Goal: Task Accomplishment & Management: Manage account settings

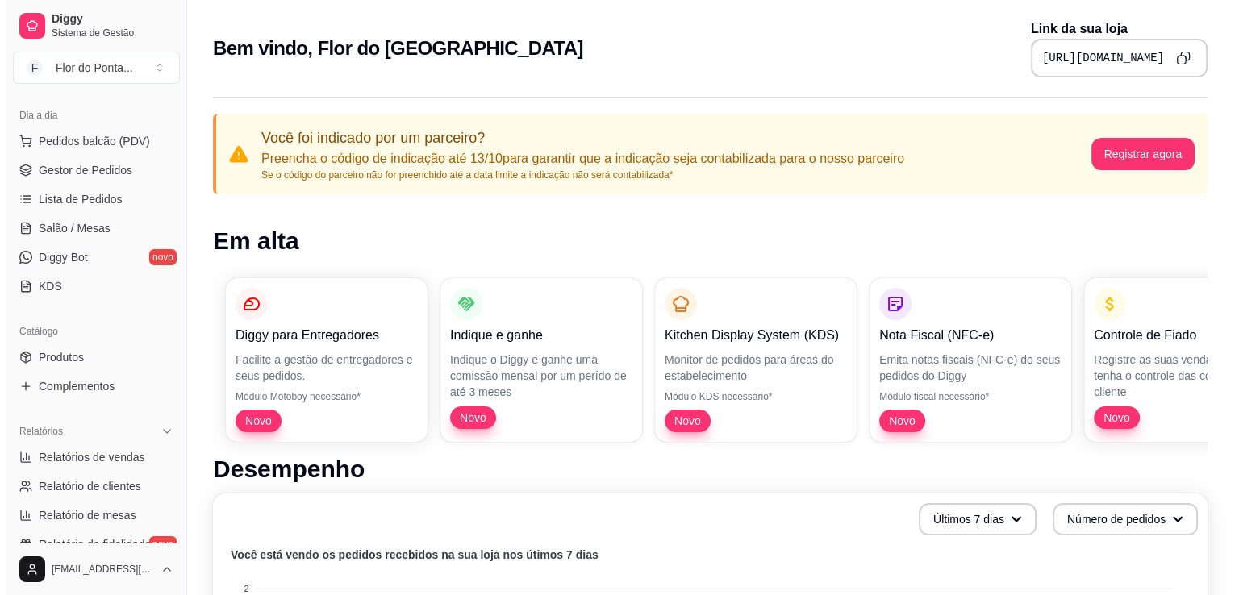
scroll to position [173, 0]
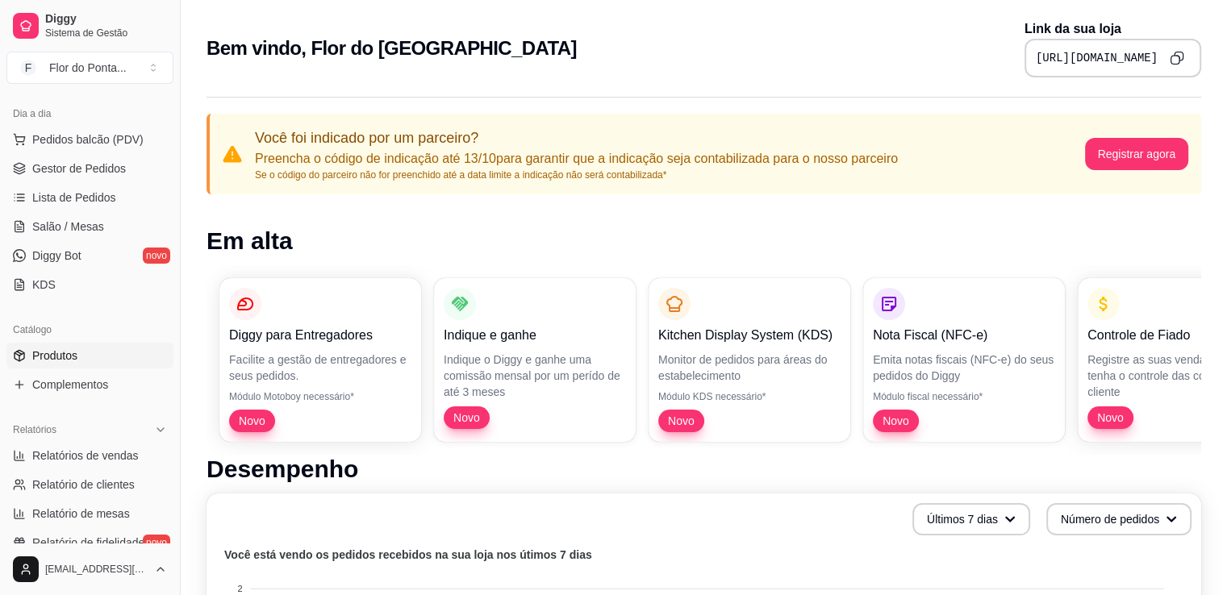
click at [55, 359] on span "Produtos" at bounding box center [54, 356] width 45 height 16
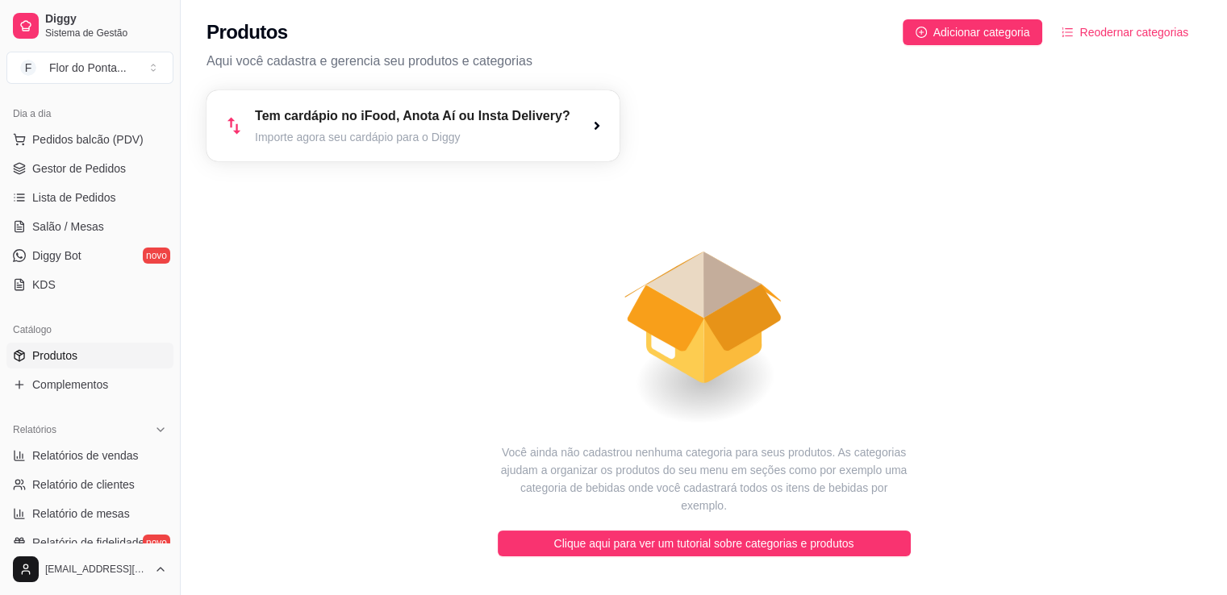
click at [379, 399] on icon "animation" at bounding box center [704, 302] width 995 height 282
click at [981, 40] on span "Adicionar categoria" at bounding box center [982, 32] width 97 height 18
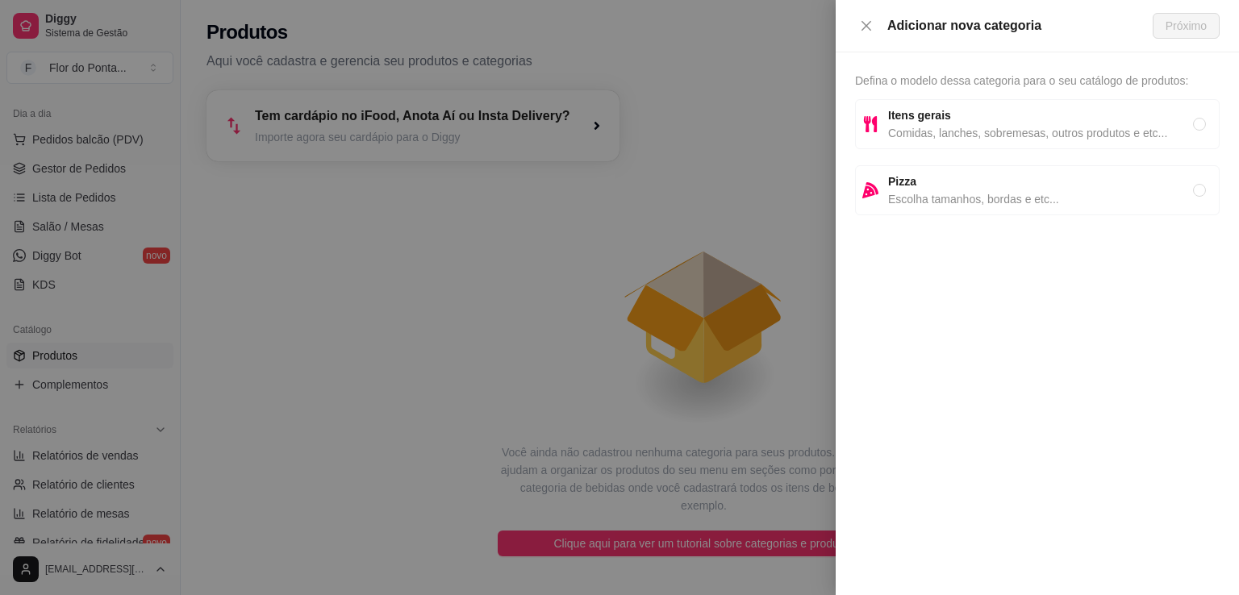
click at [922, 124] on span "Comidas, lanches, sobremesas, outros produtos e etc..." at bounding box center [1040, 133] width 305 height 18
radio input "true"
click at [1183, 32] on span "Próximo" at bounding box center [1186, 26] width 41 height 18
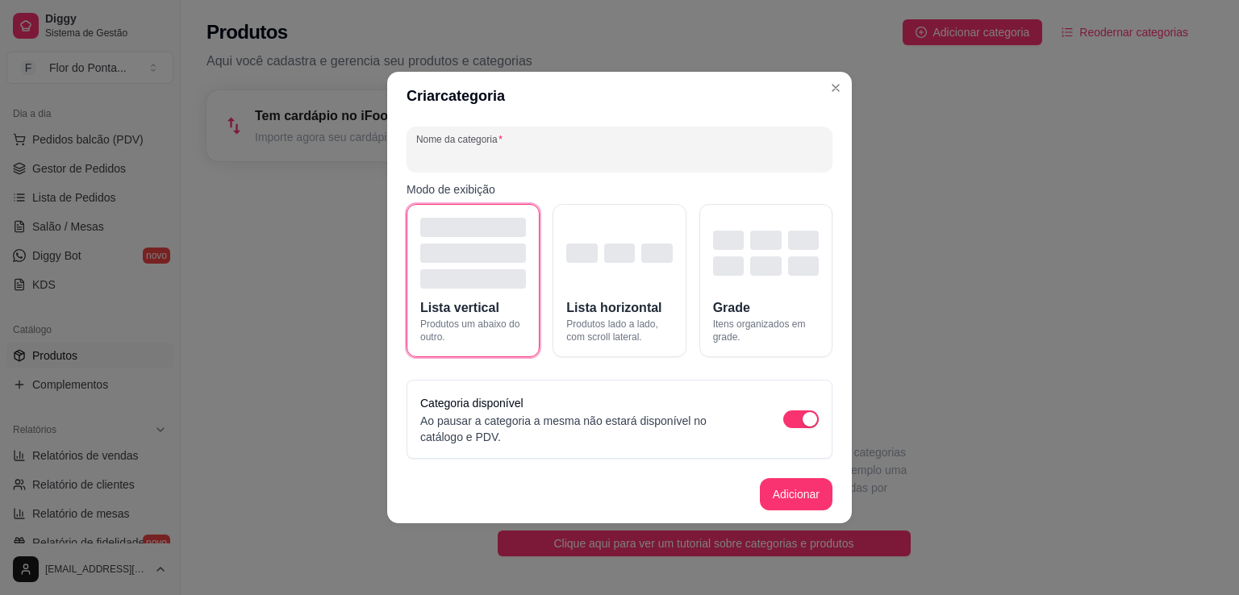
click at [558, 159] on input "Nome da categoria" at bounding box center [619, 156] width 407 height 16
type input "CAFÉS TRADICIONAIS"
click at [805, 500] on button "Adicionar" at bounding box center [796, 494] width 71 height 31
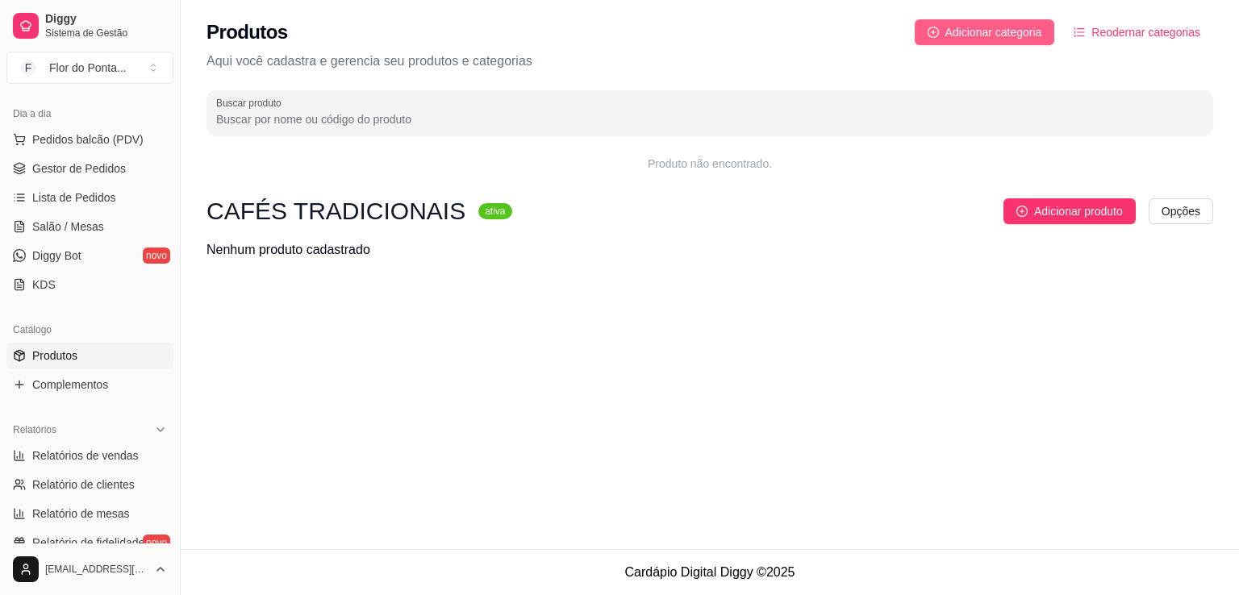
click at [999, 32] on span "Adicionar categoria" at bounding box center [994, 32] width 97 height 18
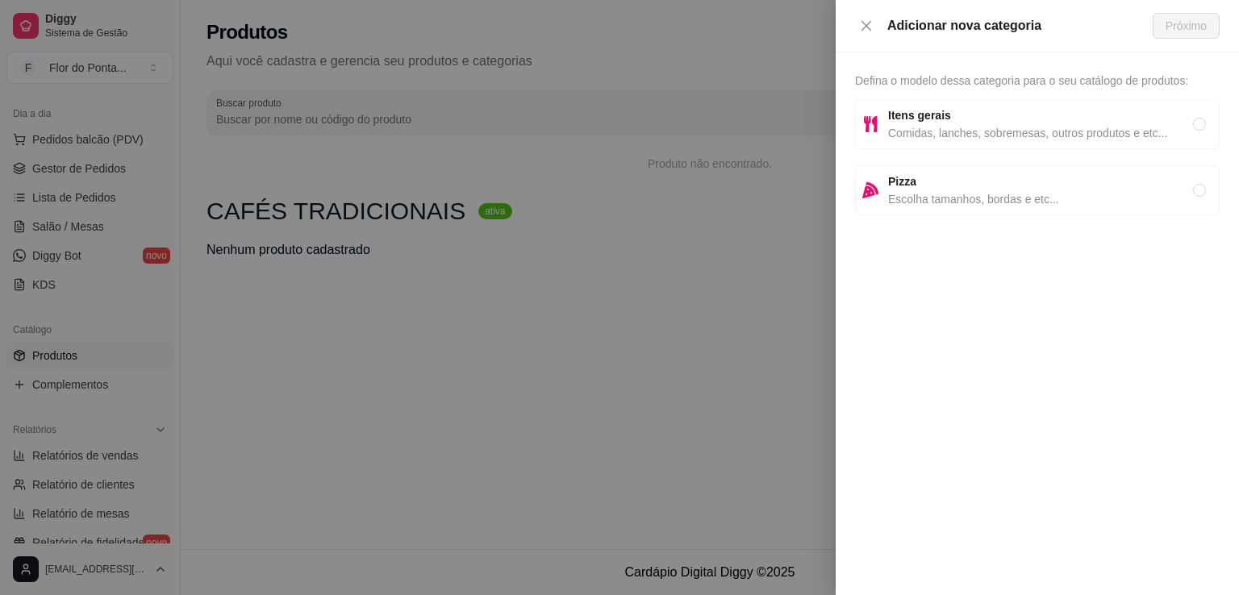
click at [923, 124] on span "Comidas, lanches, sobremesas, outros produtos e etc..." at bounding box center [1040, 133] width 305 height 18
radio input "true"
click at [1196, 27] on span "Próximo" at bounding box center [1186, 26] width 41 height 18
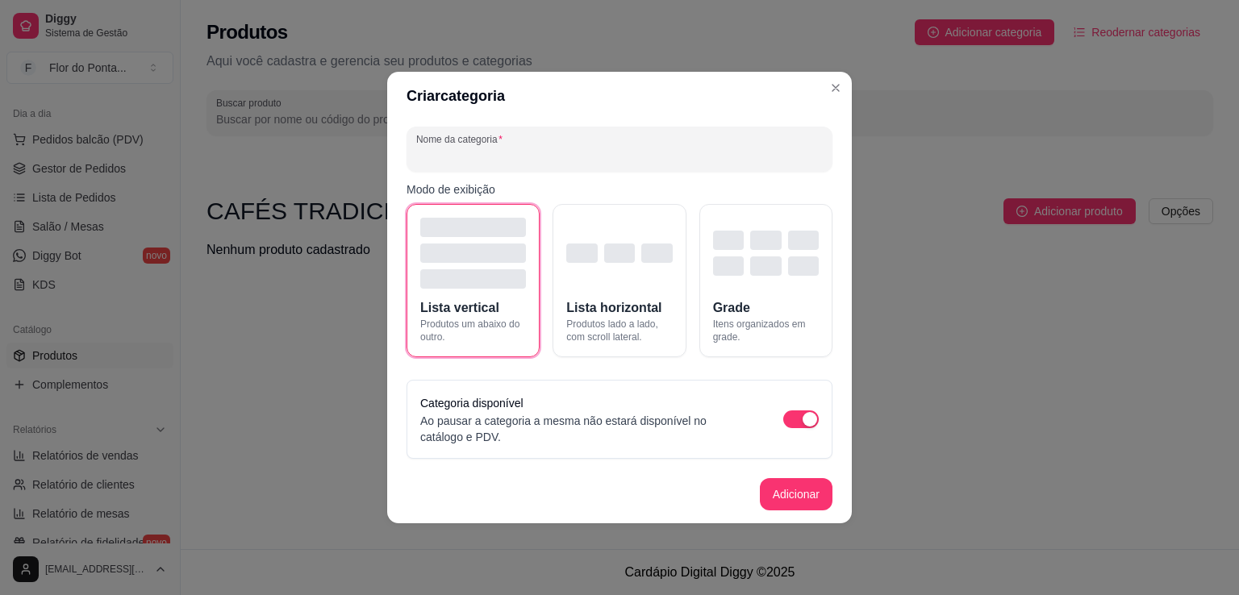
click at [670, 157] on input "Nome da categoria" at bounding box center [619, 156] width 407 height 16
type input "CAFÉS ESPECIAIS"
click at [796, 500] on button "Adicionar" at bounding box center [796, 494] width 73 height 32
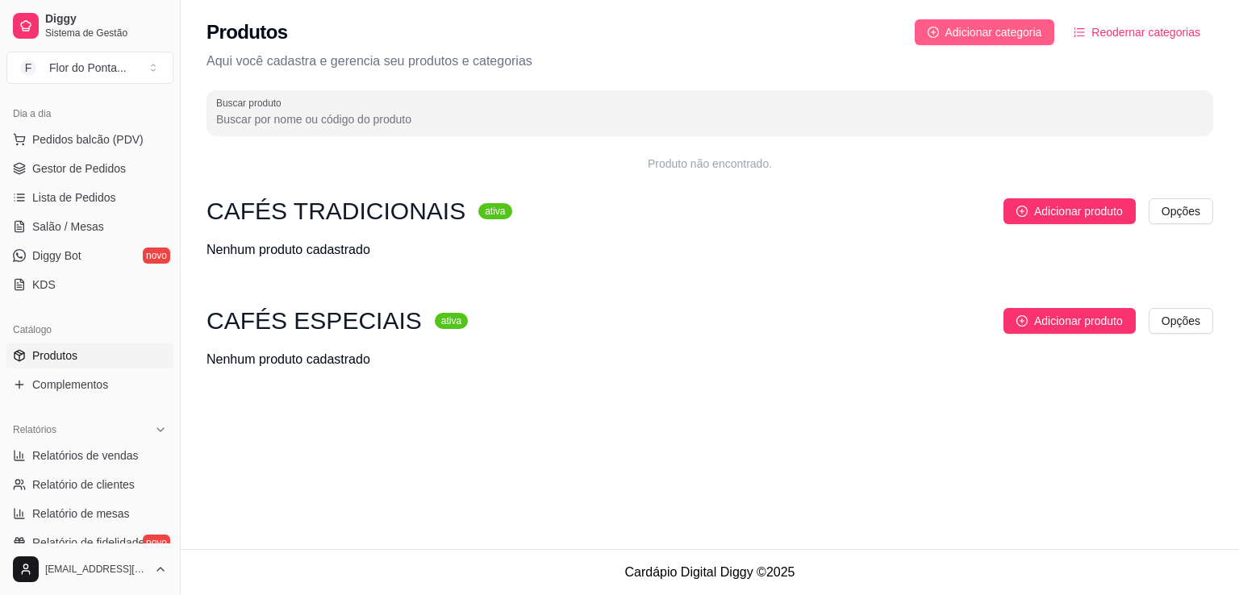
click at [1026, 33] on span "Adicionar categoria" at bounding box center [994, 32] width 97 height 18
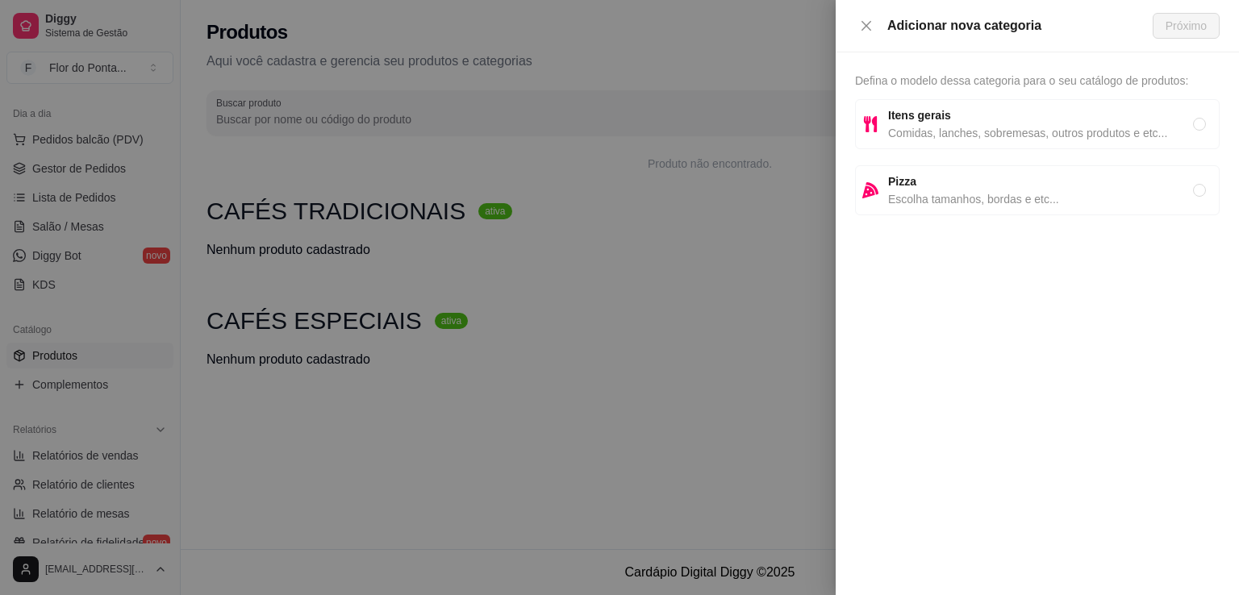
click at [923, 138] on span "Comidas, lanches, sobremesas, outros produtos e etc..." at bounding box center [1040, 133] width 305 height 18
radio input "true"
click at [1176, 27] on span "Próximo" at bounding box center [1186, 26] width 41 height 18
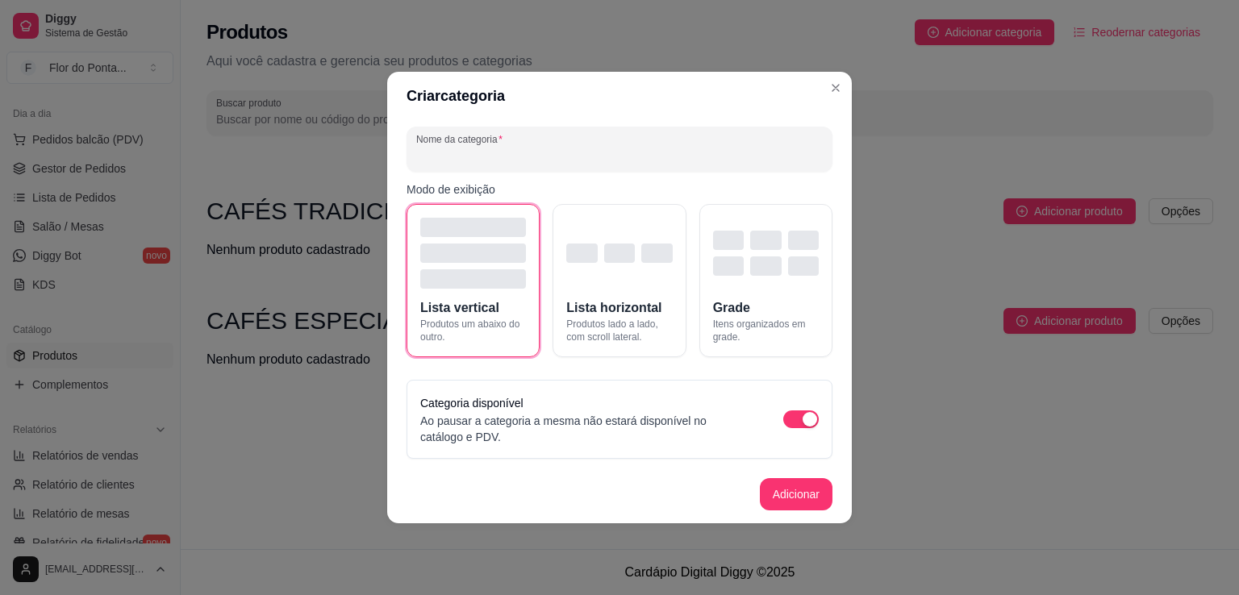
click at [512, 158] on input "Nome da categoria" at bounding box center [619, 156] width 407 height 16
type input "CAFÉS GELADOS"
click at [807, 504] on button "Adicionar" at bounding box center [796, 494] width 71 height 31
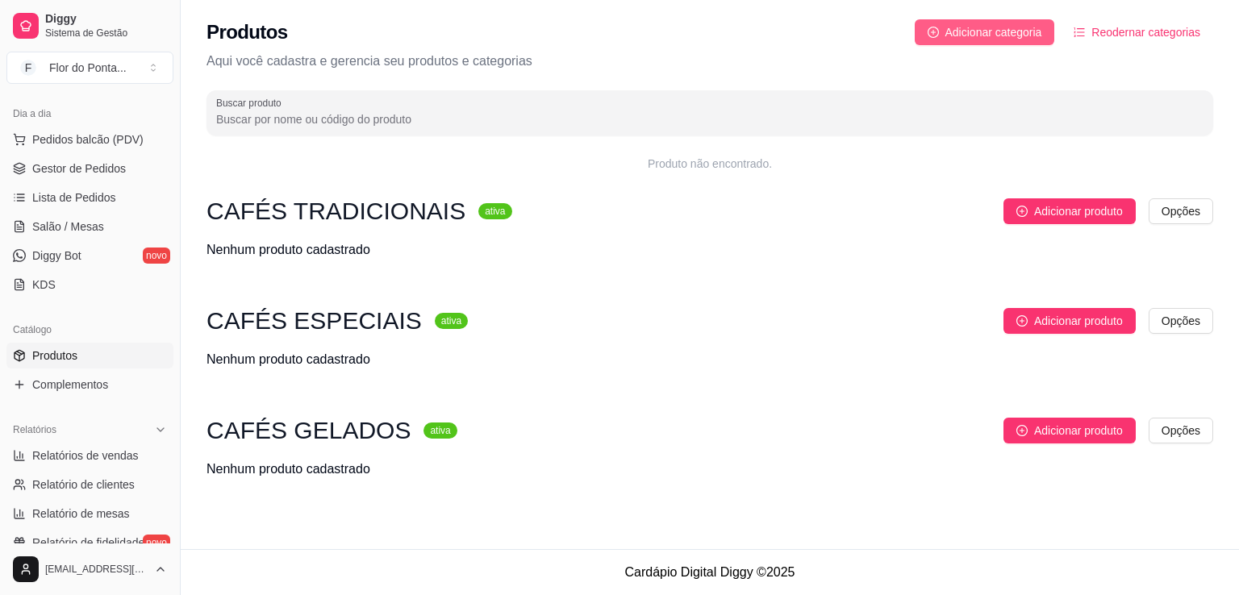
click at [1026, 36] on span "Adicionar categoria" at bounding box center [994, 32] width 97 height 18
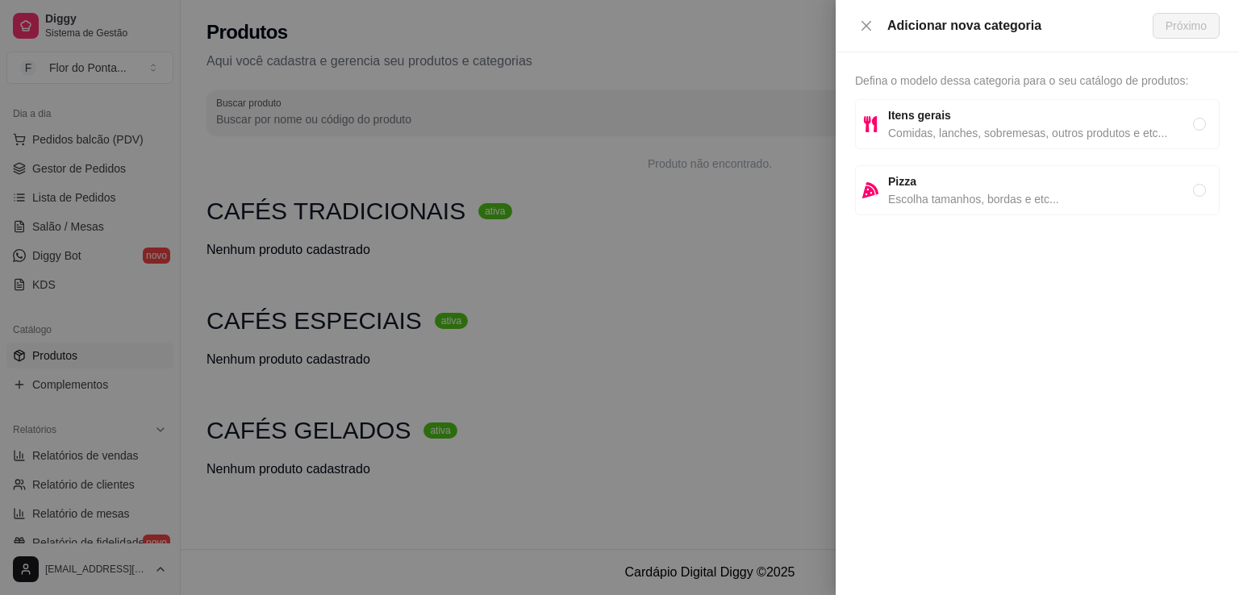
click at [947, 128] on span "Comidas, lanches, sobremesas, outros produtos e etc..." at bounding box center [1040, 133] width 305 height 18
radio input "true"
click at [1201, 23] on span "Próximo" at bounding box center [1186, 26] width 41 height 18
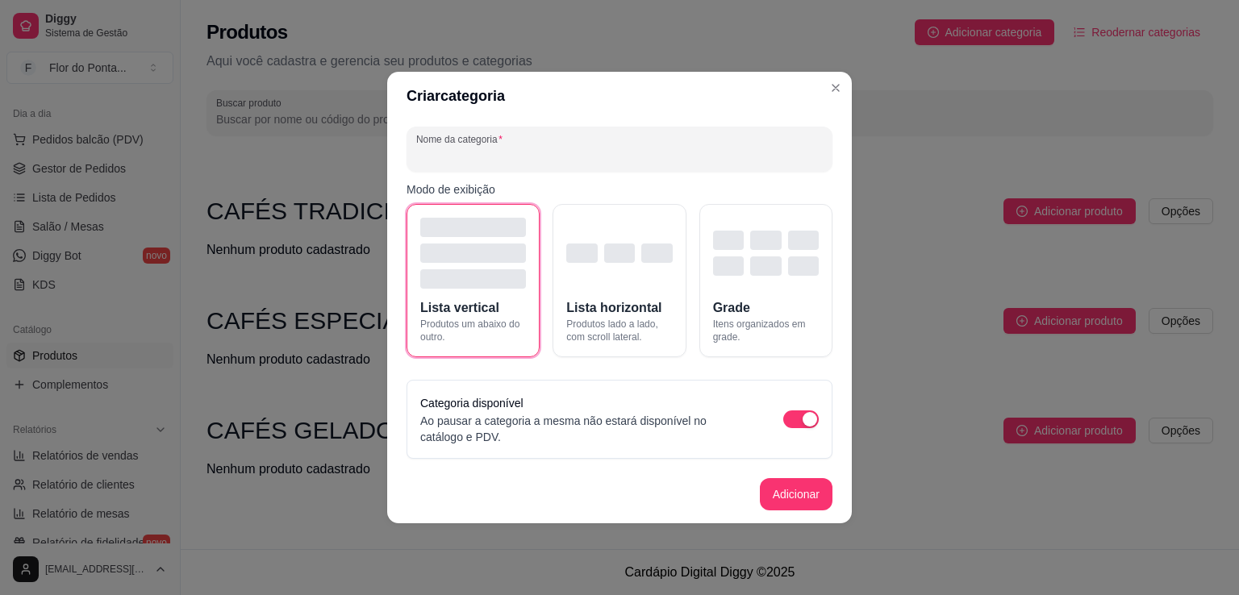
click at [652, 160] on input "Nome da categoria" at bounding box center [619, 156] width 407 height 16
type input "CAFÉ COM LICOR"
click at [795, 495] on button "Adicionar" at bounding box center [796, 494] width 71 height 31
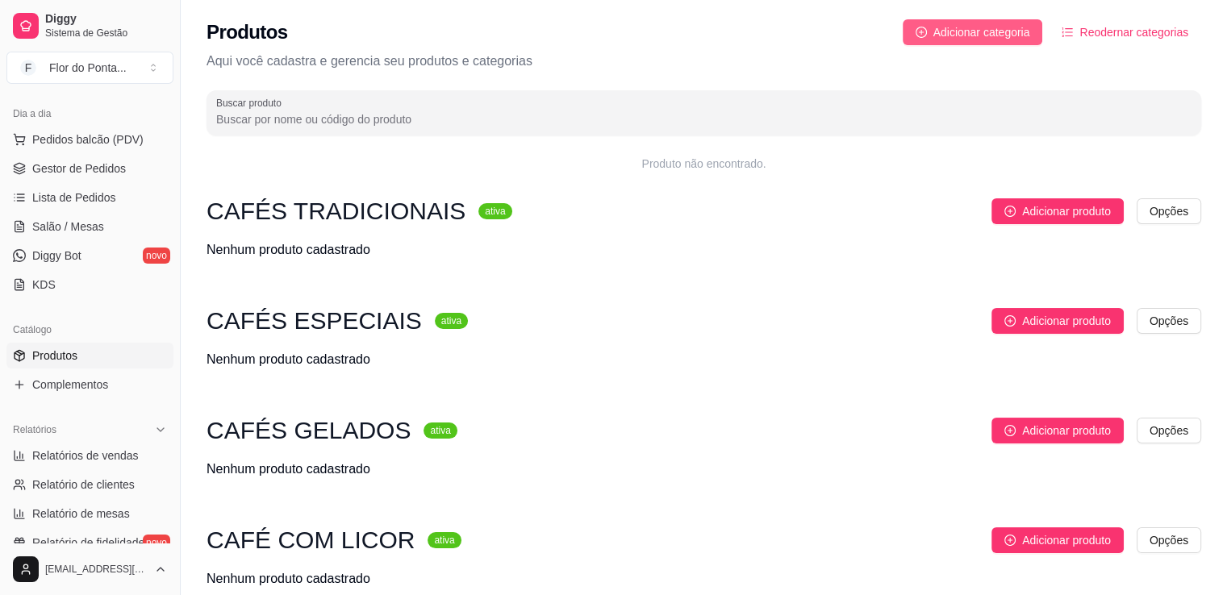
click at [963, 36] on span "Adicionar categoria" at bounding box center [982, 32] width 97 height 18
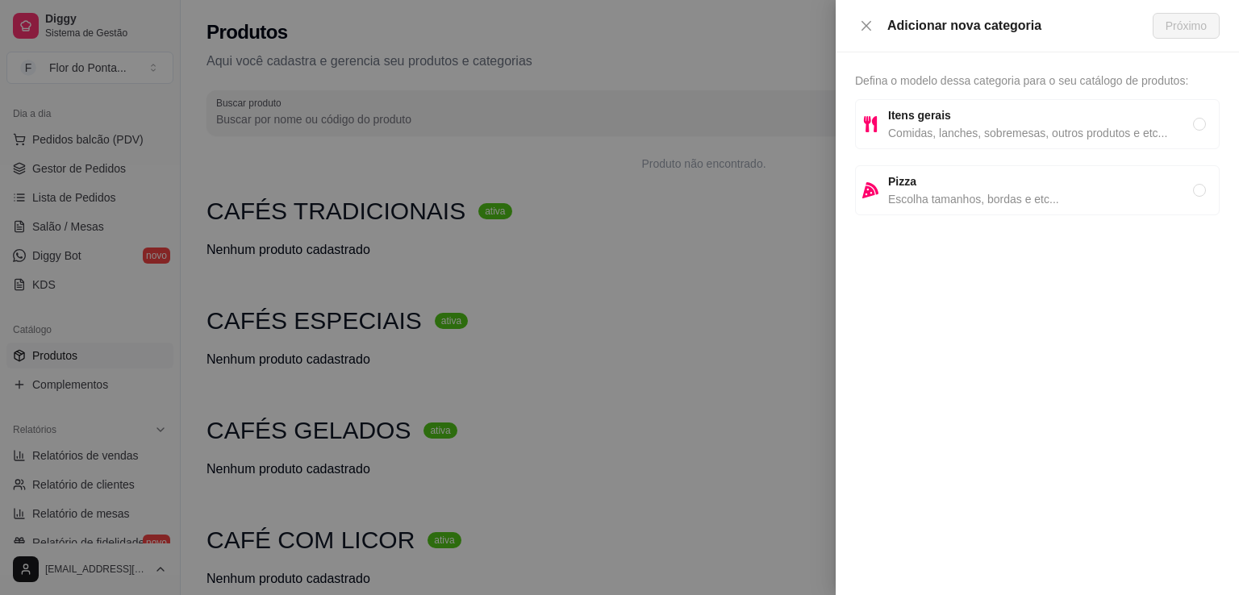
click at [915, 130] on span "Comidas, lanches, sobremesas, outros produtos e etc..." at bounding box center [1040, 133] width 305 height 18
radio input "true"
click at [1187, 30] on span "Próximo" at bounding box center [1186, 26] width 41 height 18
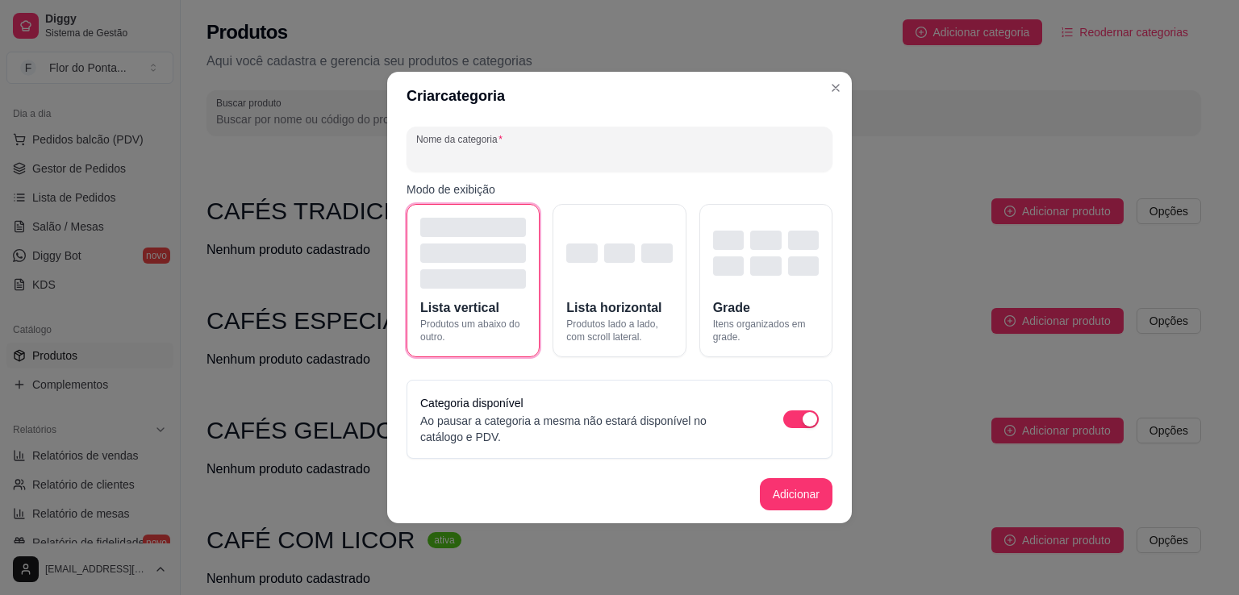
click at [642, 150] on input "Nome da categoria" at bounding box center [619, 156] width 407 height 16
type input "SANDUÍCHES"
click at [812, 493] on button "Adicionar" at bounding box center [796, 494] width 71 height 31
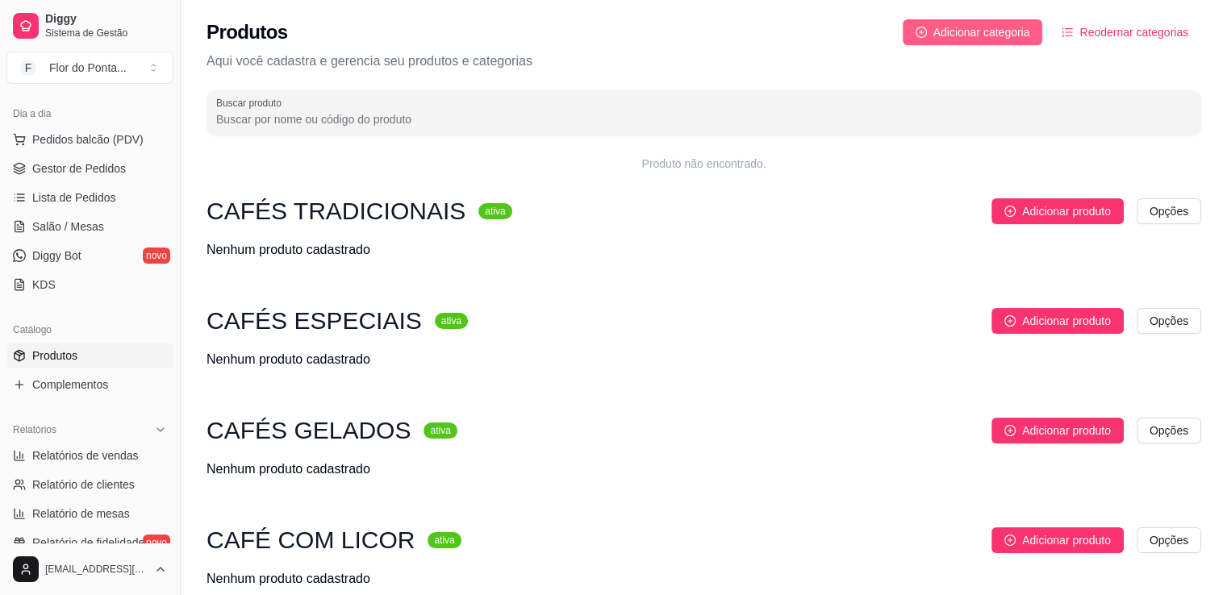
click at [965, 36] on span "Adicionar categoria" at bounding box center [982, 32] width 97 height 18
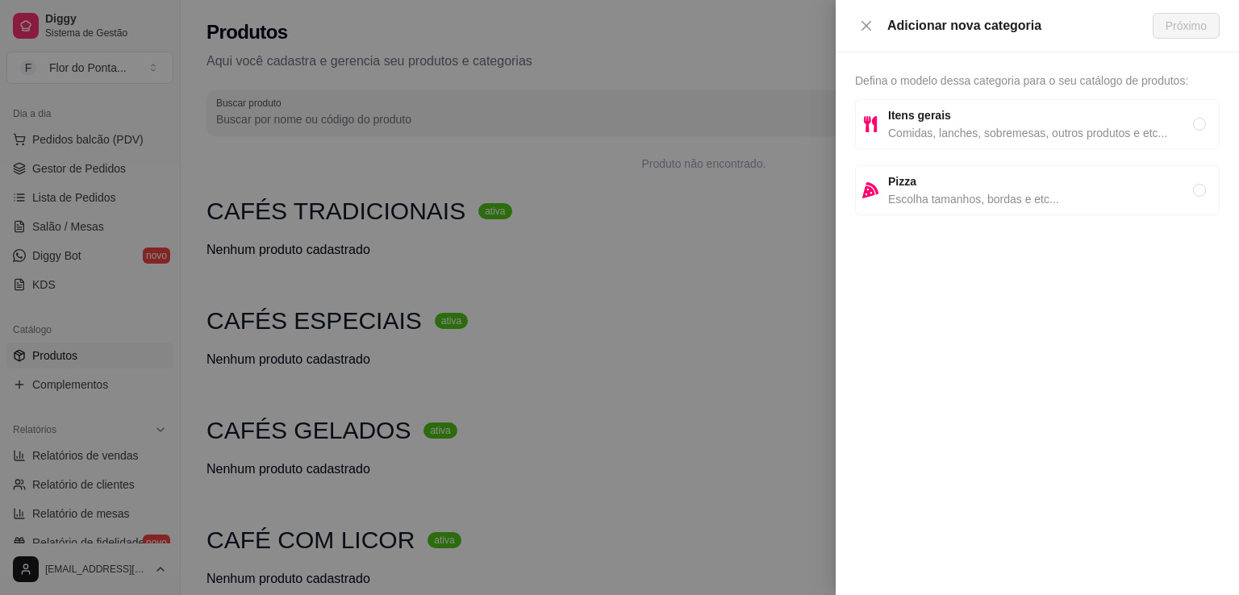
click at [947, 127] on span "Comidas, lanches, sobremesas, outros produtos e etc..." at bounding box center [1040, 133] width 305 height 18
radio input "true"
click at [1192, 27] on span "Próximo" at bounding box center [1186, 26] width 41 height 18
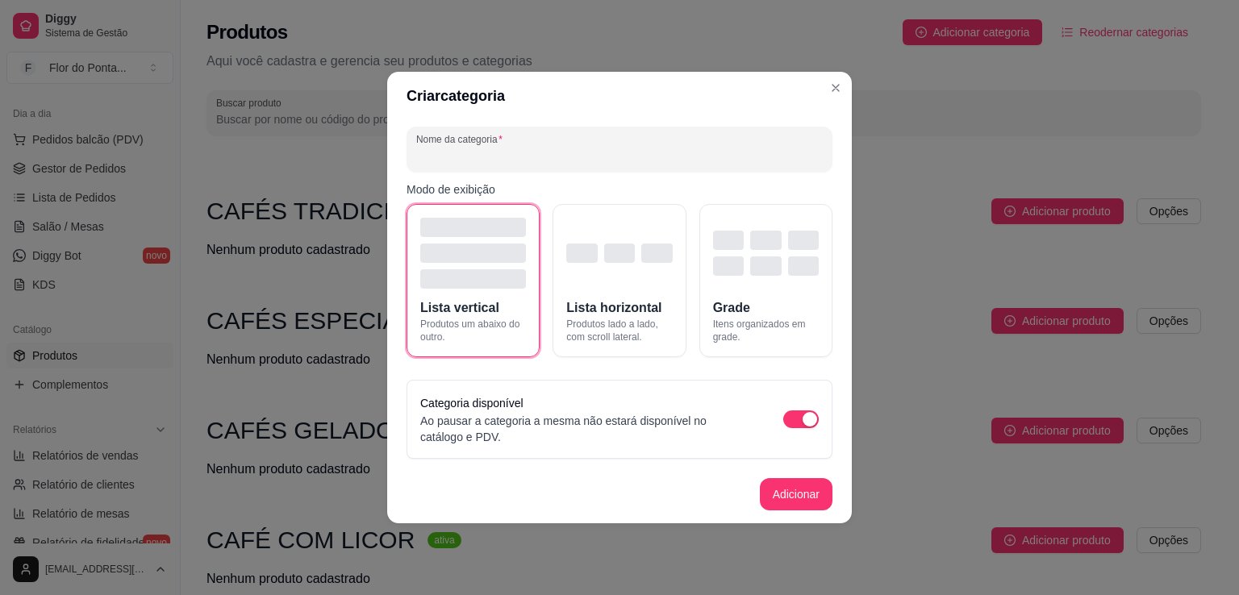
click at [483, 157] on input "Nome da categoria" at bounding box center [619, 156] width 407 height 16
type input "SALGADOS"
click at [809, 494] on button "Adicionar" at bounding box center [796, 494] width 71 height 31
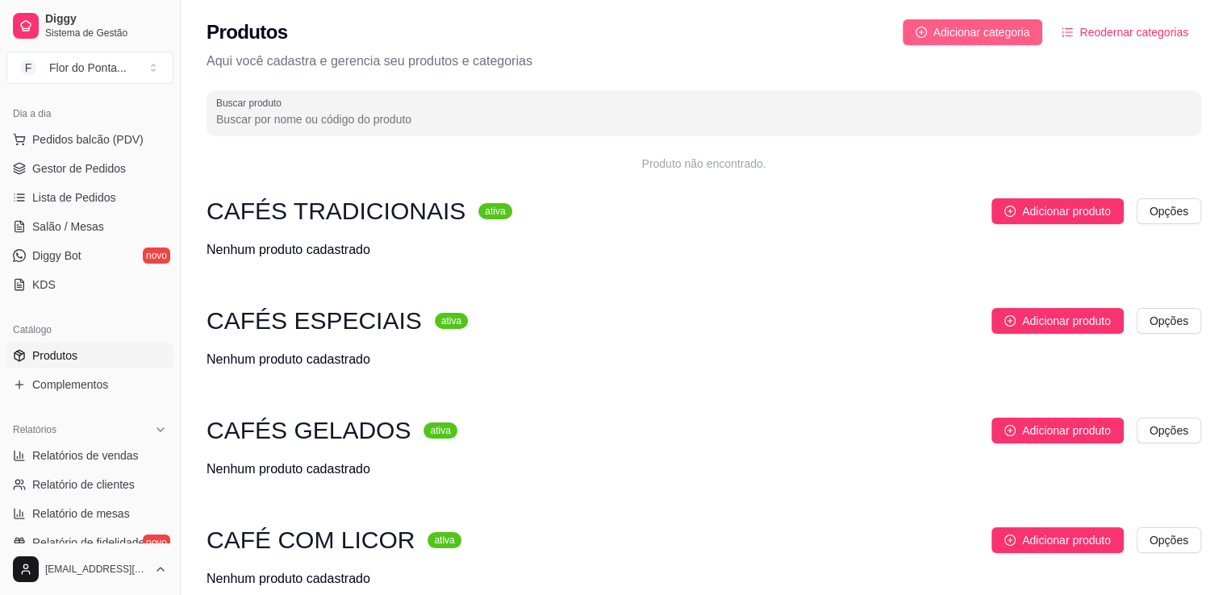
click at [997, 31] on span "Adicionar categoria" at bounding box center [982, 32] width 97 height 18
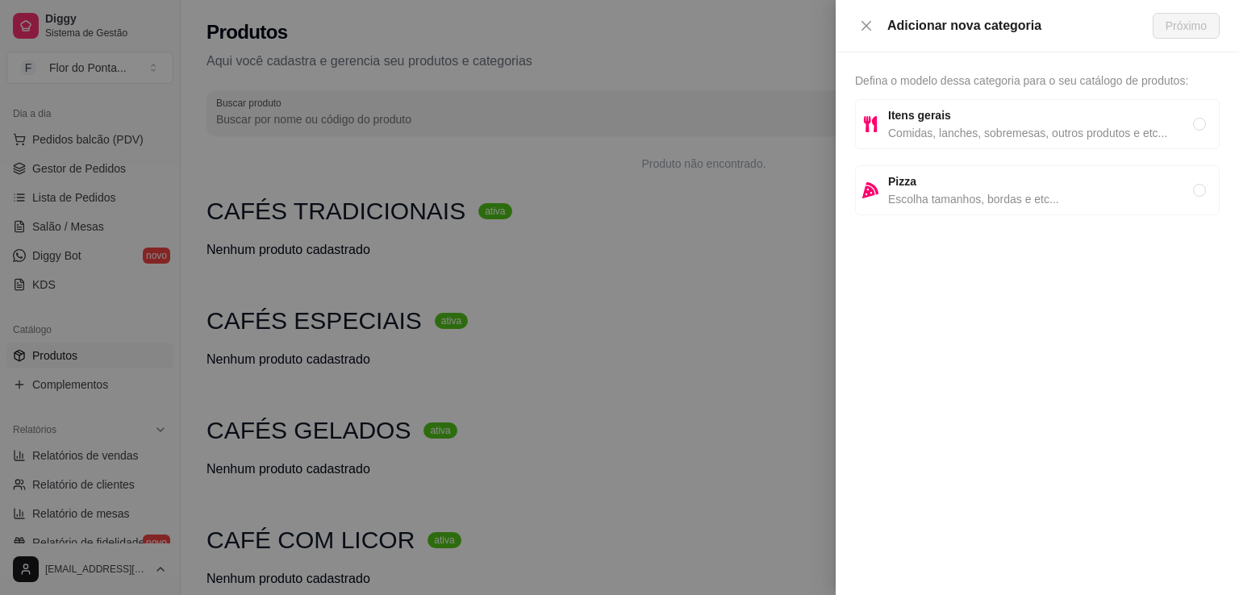
click at [941, 130] on span "Comidas, lanches, sobremesas, outros produtos e etc..." at bounding box center [1040, 133] width 305 height 18
radio input "true"
click at [1184, 32] on span "Próximo" at bounding box center [1186, 26] width 41 height 18
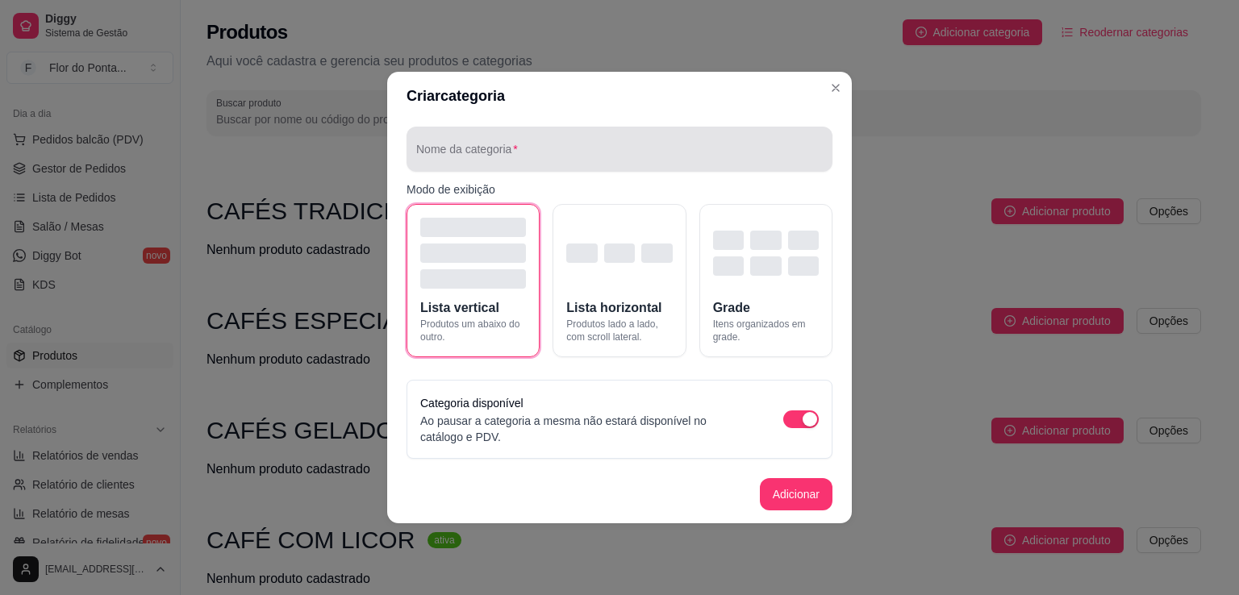
click at [543, 149] on input "Nome da categoria" at bounding box center [619, 156] width 407 height 16
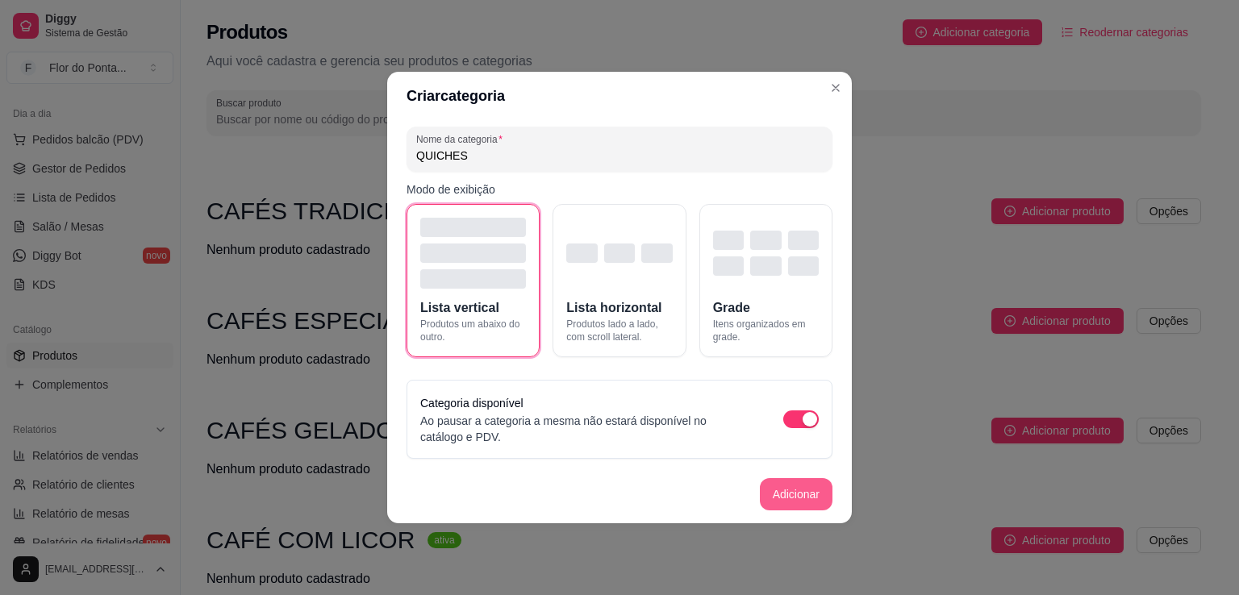
type input "QUICHES"
click at [797, 497] on button "Adicionar" at bounding box center [796, 494] width 71 height 31
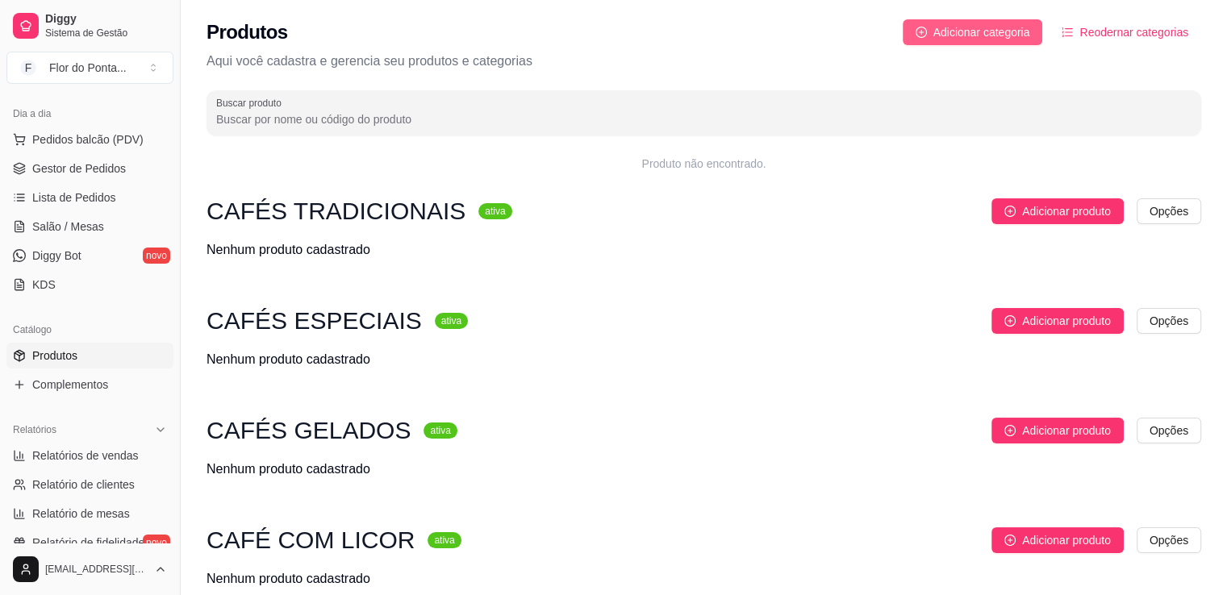
click at [1010, 33] on span "Adicionar categoria" at bounding box center [982, 32] width 97 height 18
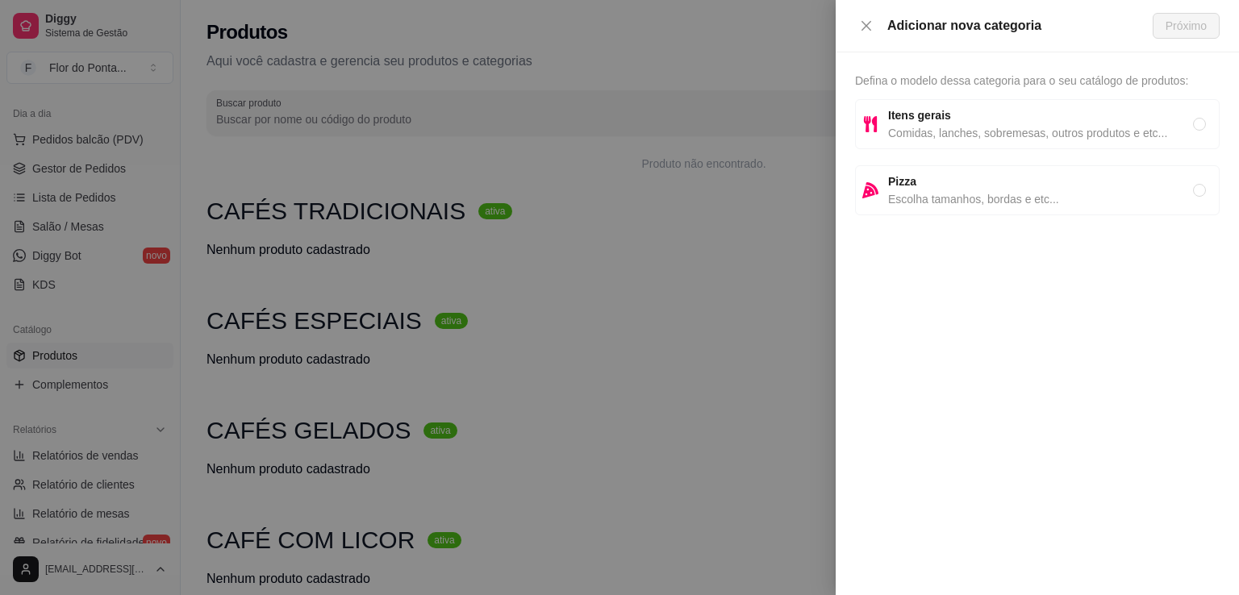
click at [934, 130] on span "Comidas, lanches, sobremesas, outros produtos e etc..." at bounding box center [1040, 133] width 305 height 18
radio input "true"
click at [1194, 26] on span "Próximo" at bounding box center [1186, 26] width 41 height 18
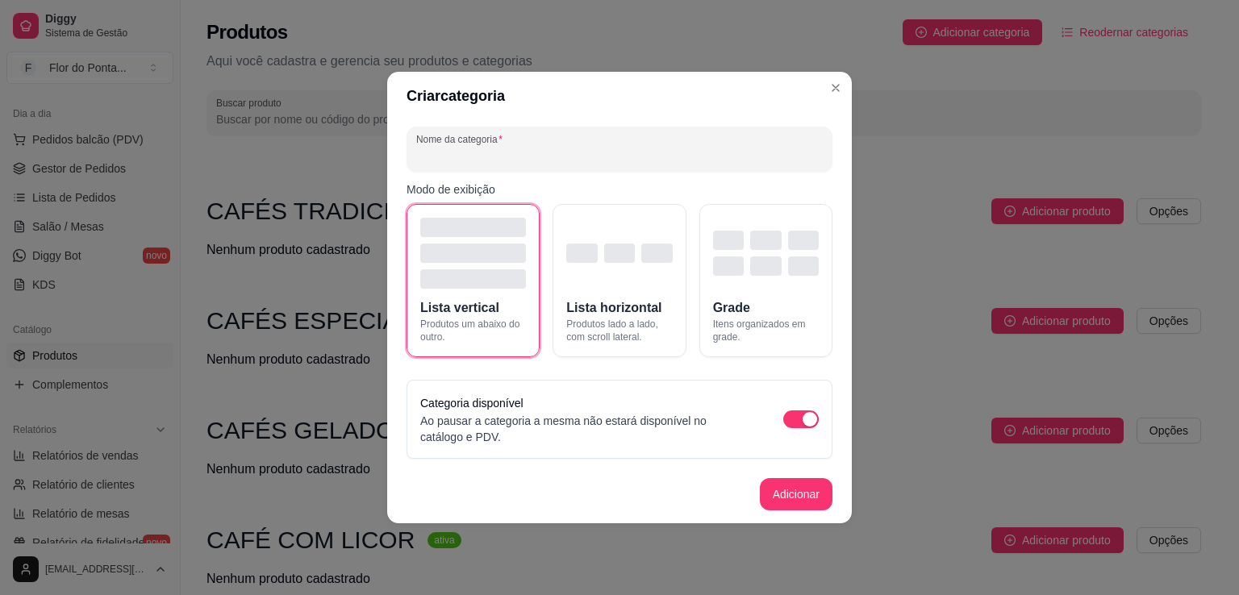
click at [664, 153] on input "Nome da categoria" at bounding box center [619, 156] width 407 height 16
type input "CREPES"
click at [797, 499] on button "Adicionar" at bounding box center [796, 494] width 71 height 31
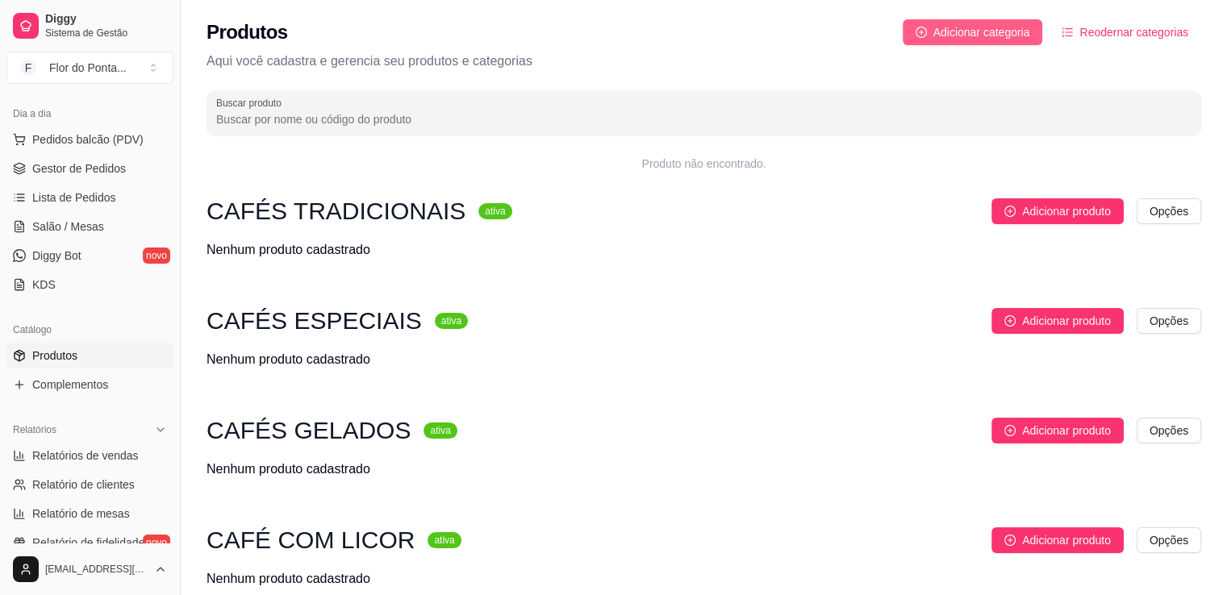
click at [994, 27] on span "Adicionar categoria" at bounding box center [982, 32] width 97 height 18
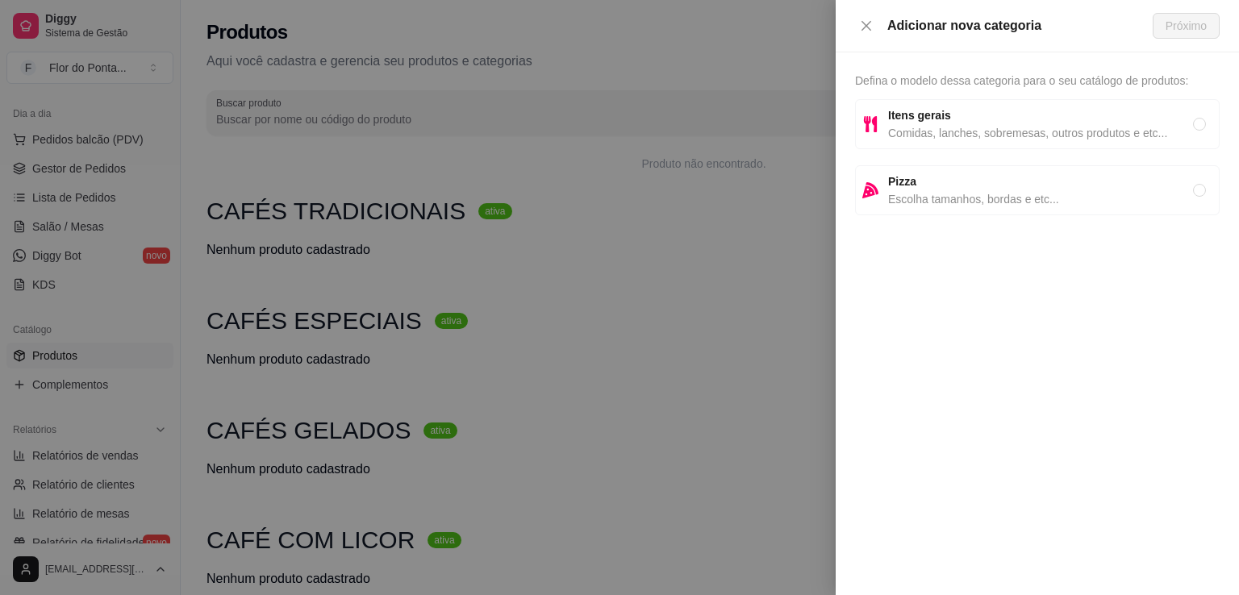
click at [957, 135] on span "Comidas, lanches, sobremesas, outros produtos e etc..." at bounding box center [1040, 133] width 305 height 18
radio input "true"
click at [1189, 27] on span "Próximo" at bounding box center [1186, 26] width 41 height 18
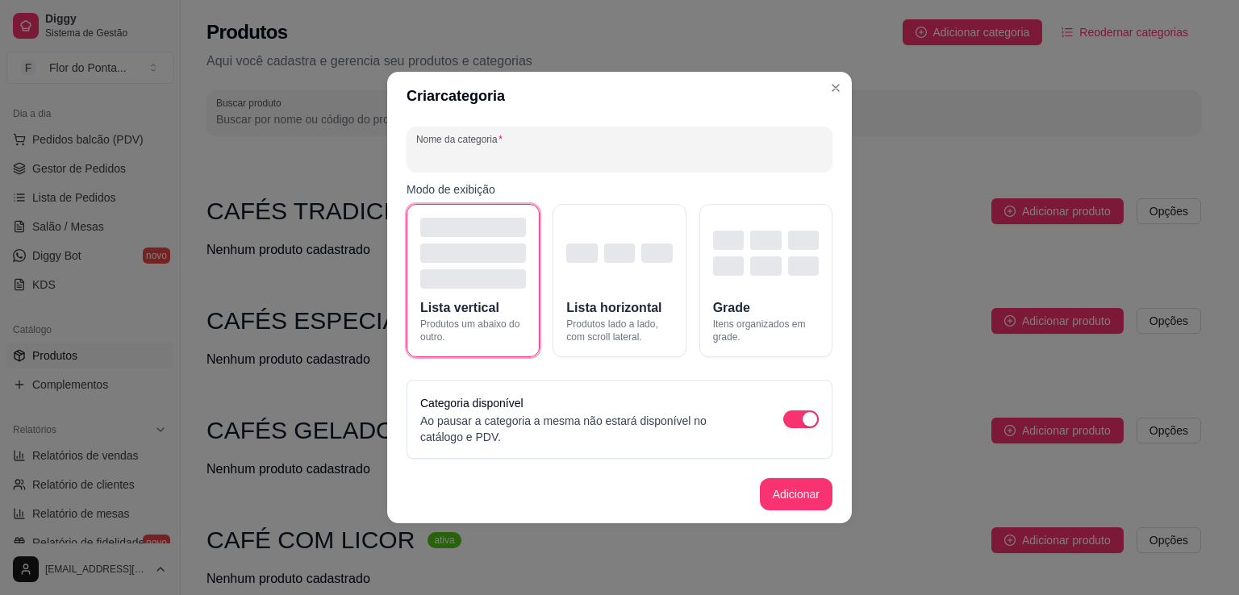
click at [695, 148] on input "Nome da categoria" at bounding box center [619, 156] width 407 height 16
type input "TAPIOCAS"
click at [800, 500] on button "Adicionar" at bounding box center [796, 494] width 71 height 31
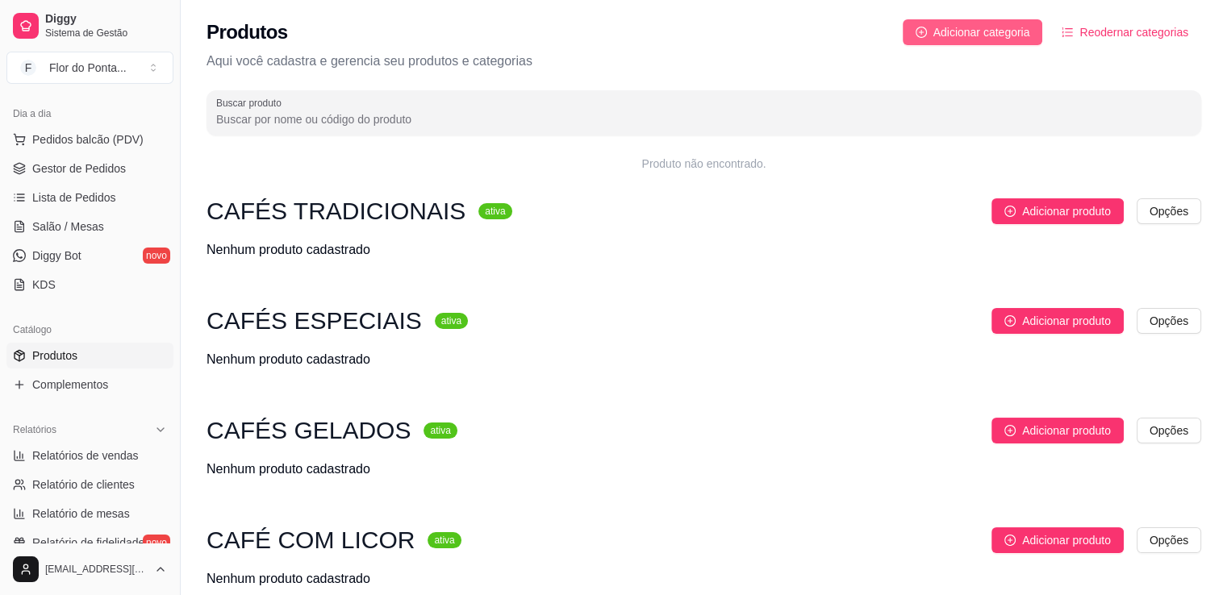
click at [947, 27] on span "Adicionar categoria" at bounding box center [982, 32] width 97 height 18
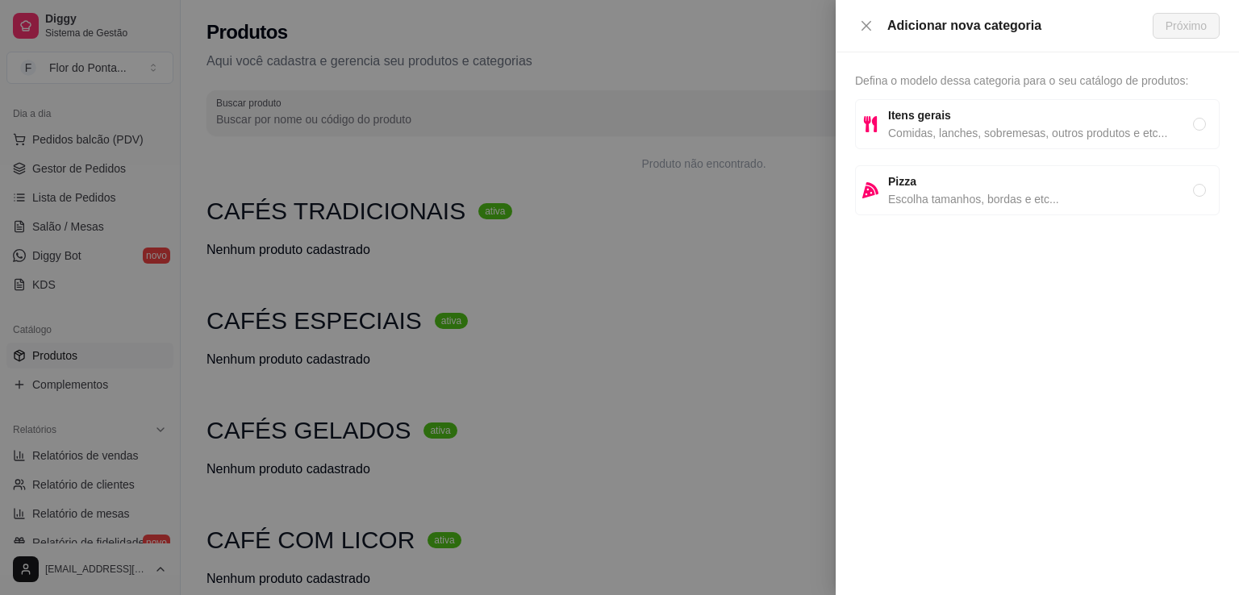
click at [933, 125] on span "Comidas, lanches, sobremesas, outros produtos e etc..." at bounding box center [1040, 133] width 305 height 18
radio input "true"
click at [1189, 27] on span "Próximo" at bounding box center [1186, 26] width 41 height 18
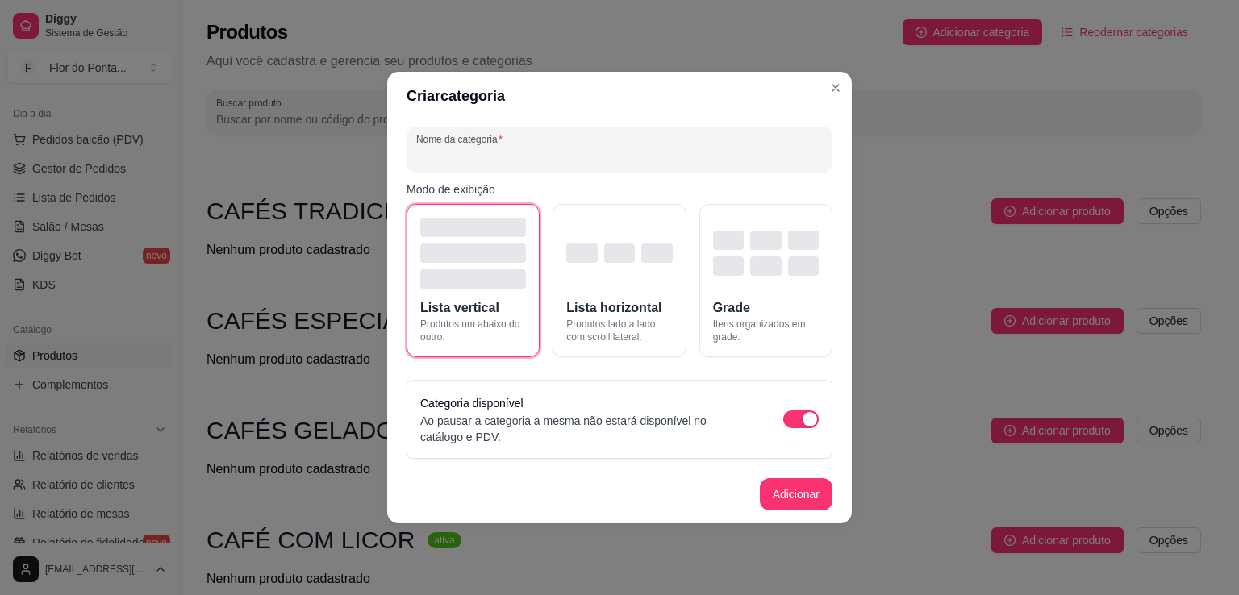
click at [637, 157] on input "Nome da categoria" at bounding box center [619, 156] width 407 height 16
type input "OVOS"
click at [796, 500] on button "Adicionar" at bounding box center [796, 494] width 71 height 31
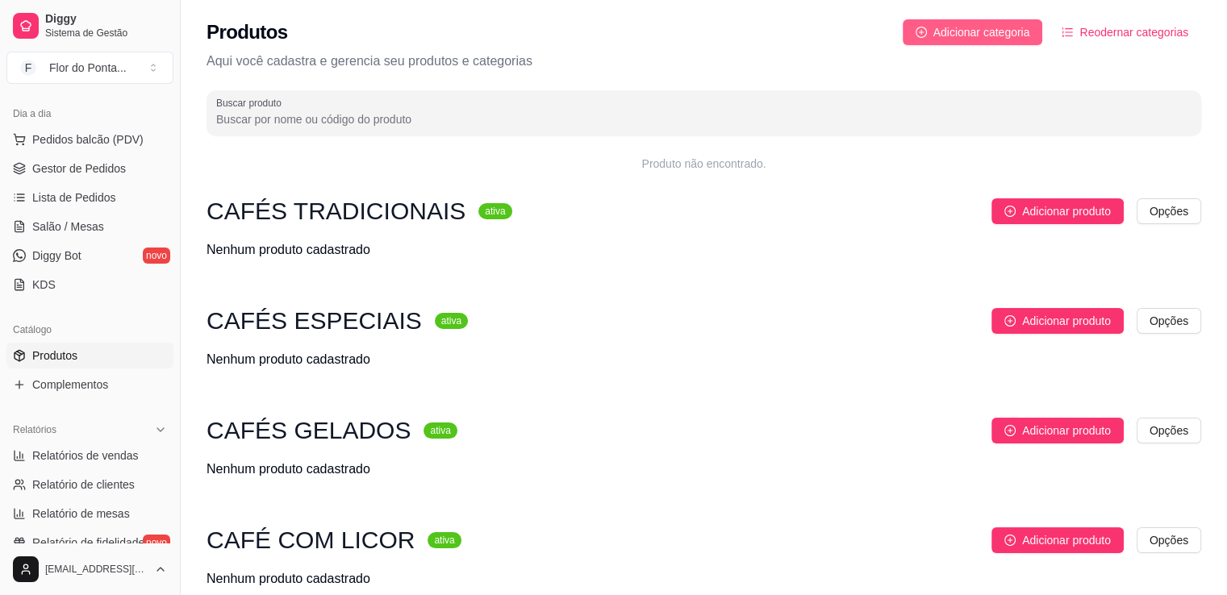
click at [975, 34] on span "Adicionar categoria" at bounding box center [982, 32] width 97 height 18
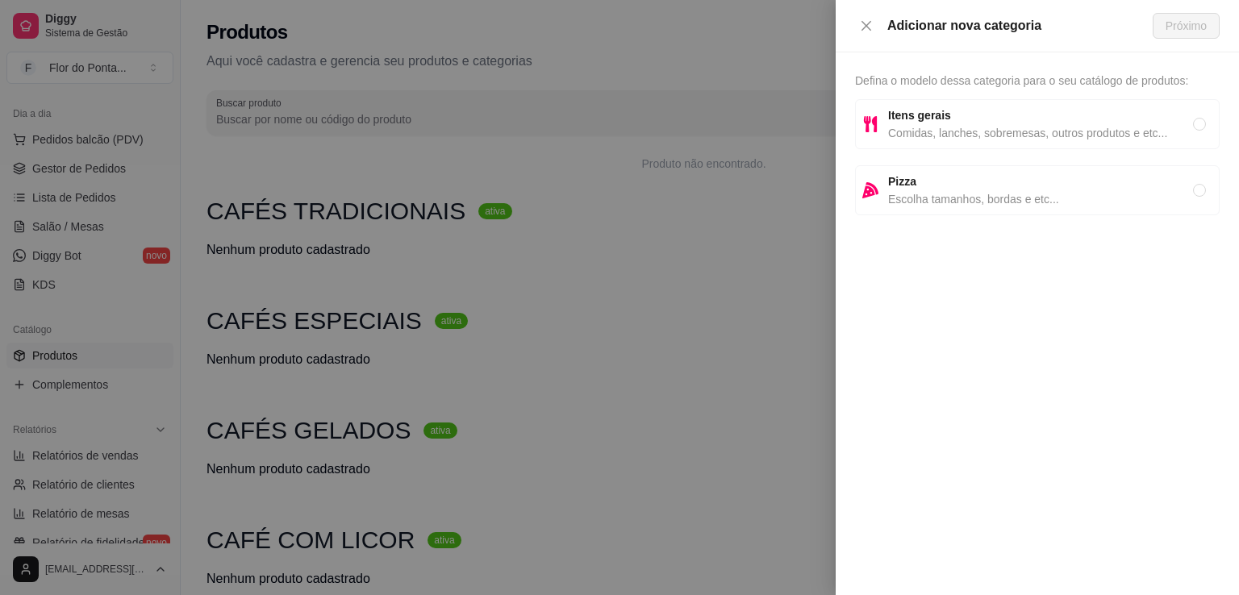
click at [928, 117] on strong "Itens gerais" at bounding box center [919, 115] width 63 height 13
radio input "true"
click at [1192, 30] on span "Próximo" at bounding box center [1186, 26] width 41 height 18
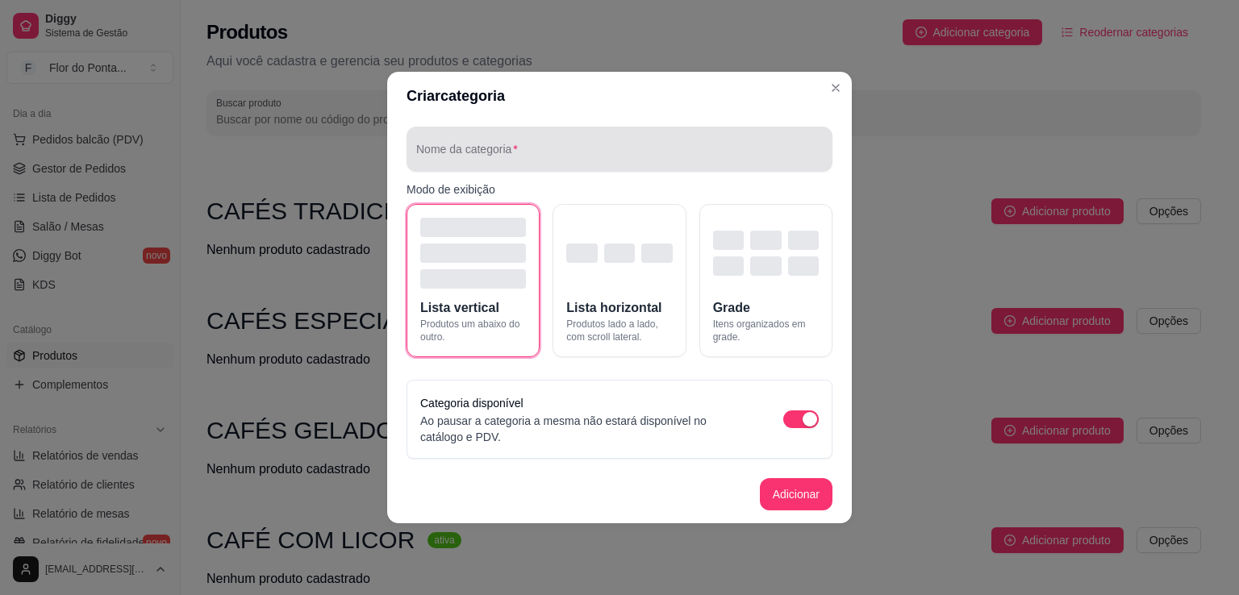
click at [683, 145] on div at bounding box center [619, 149] width 407 height 32
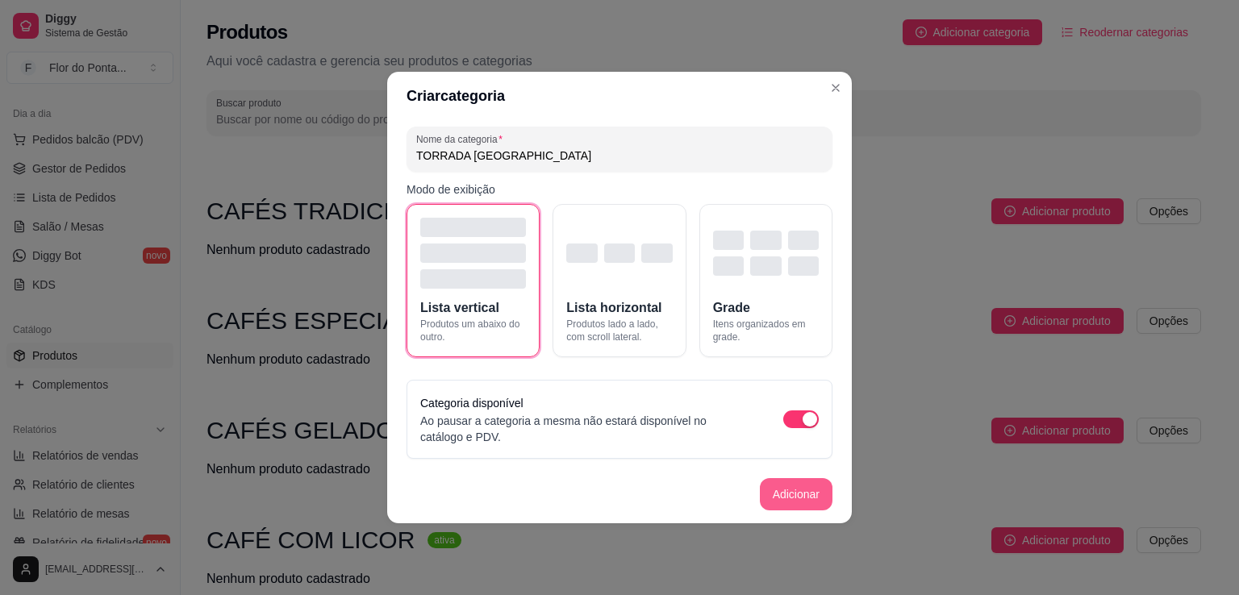
type input "TORRADA [GEOGRAPHIC_DATA]"
click at [779, 495] on button "Adicionar" at bounding box center [796, 494] width 71 height 31
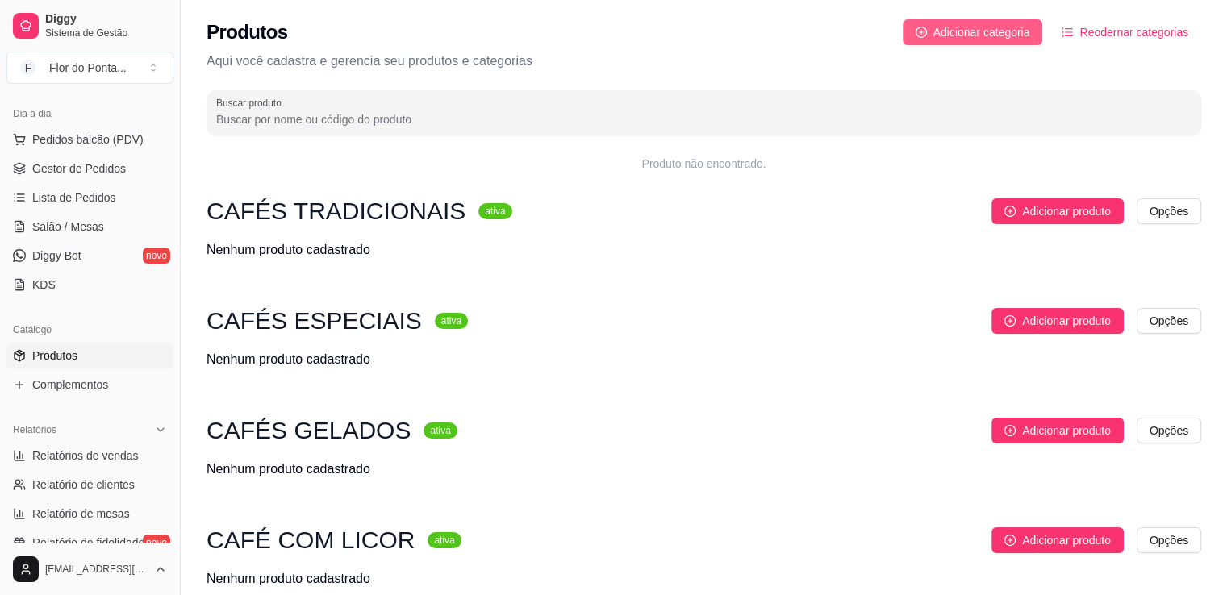
click at [1003, 38] on span "Adicionar categoria" at bounding box center [982, 32] width 97 height 18
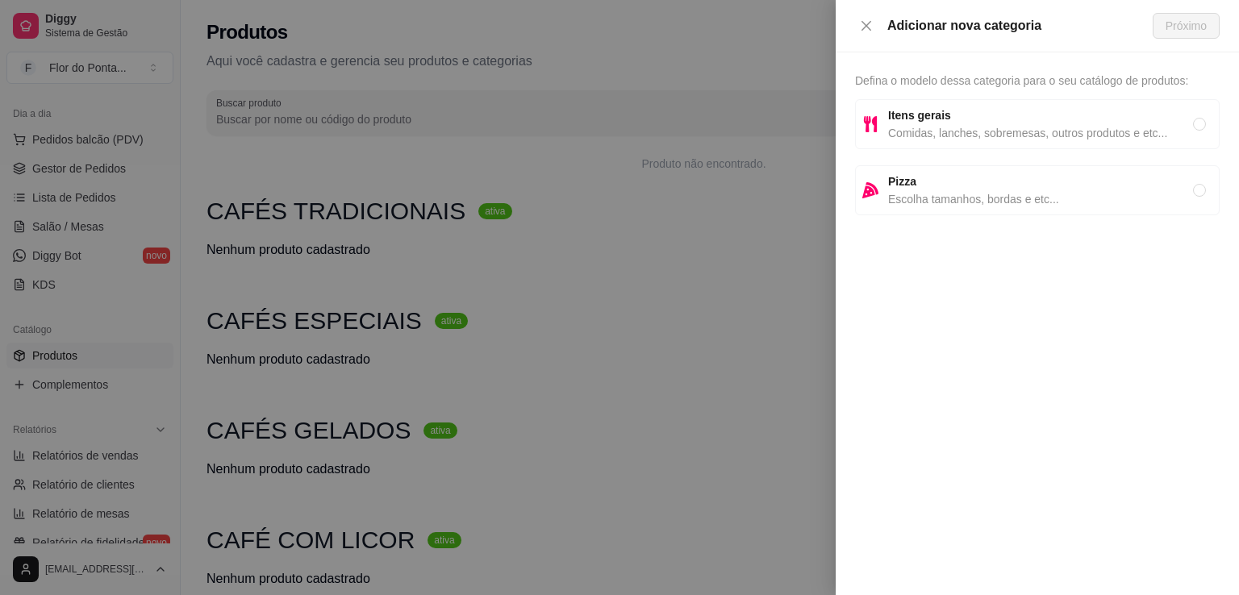
click at [923, 140] on span "Comidas, lanches, sobremesas, outros produtos e etc..." at bounding box center [1040, 133] width 305 height 18
radio input "true"
click at [1195, 27] on span "Próximo" at bounding box center [1186, 26] width 41 height 18
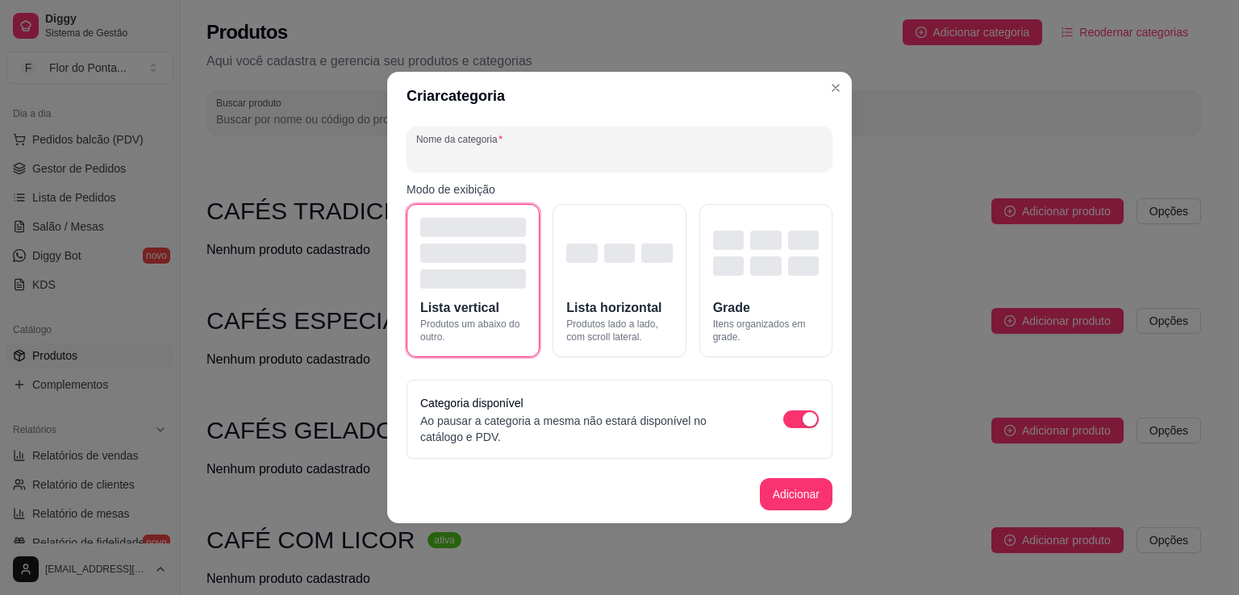
click at [528, 154] on input "Nome da categoria" at bounding box center [619, 156] width 407 height 16
type input "DOCES"
click at [796, 494] on button "Adicionar" at bounding box center [796, 494] width 71 height 31
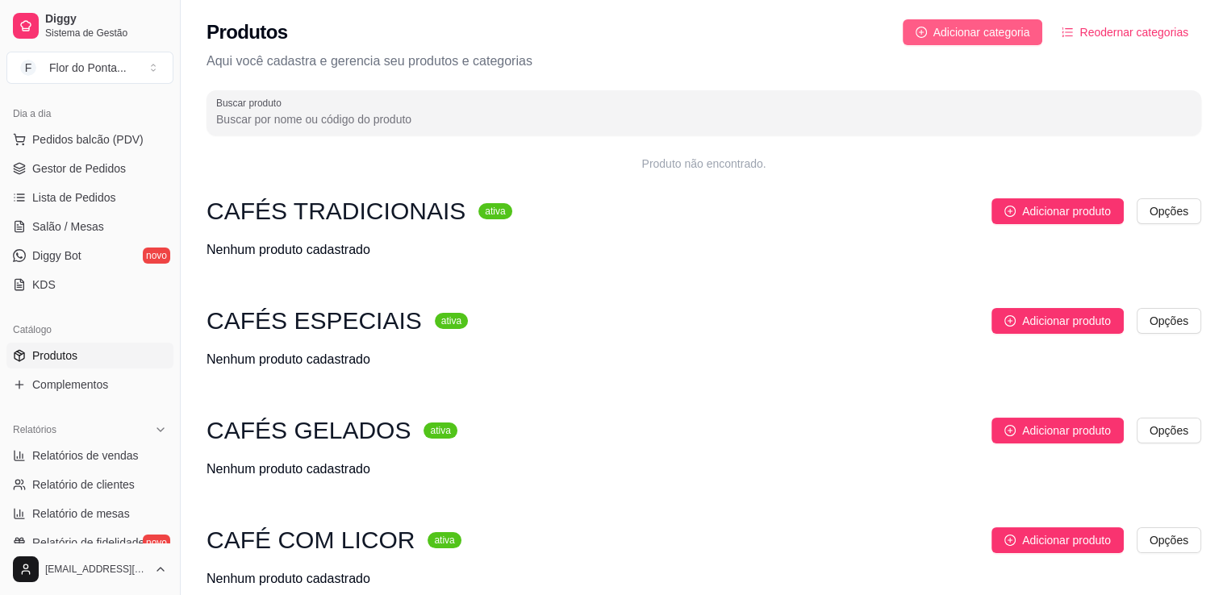
click at [975, 33] on span "Adicionar categoria" at bounding box center [982, 32] width 97 height 18
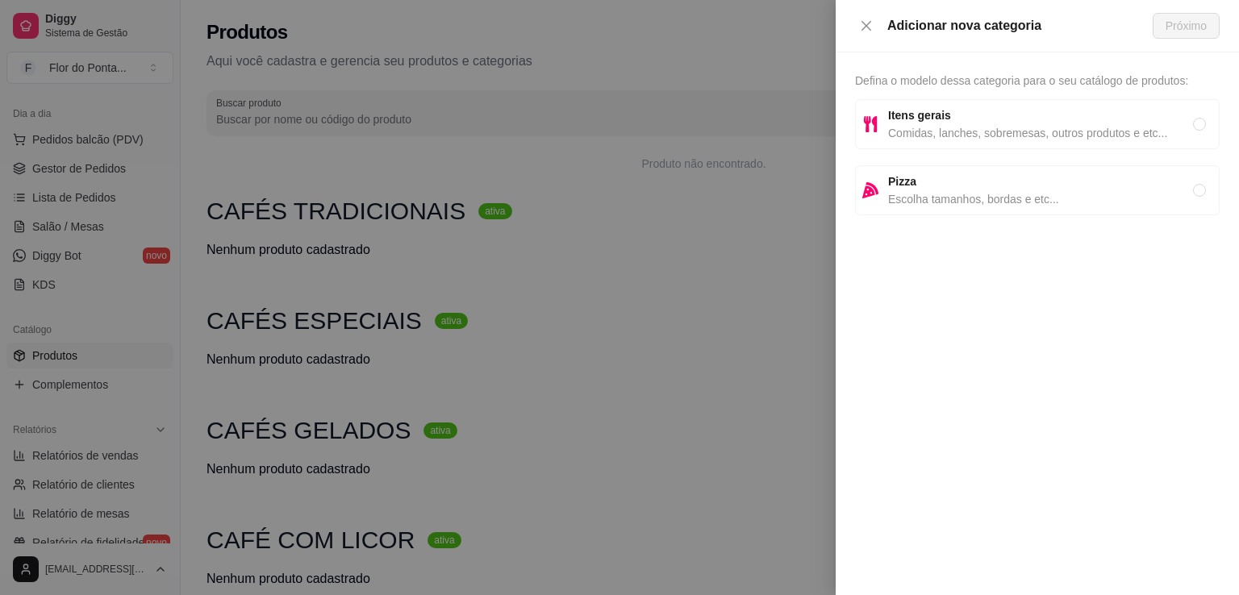
click at [932, 135] on span "Comidas, lanches, sobremesas, outros produtos e etc..." at bounding box center [1040, 133] width 305 height 18
radio input "true"
click at [1175, 25] on span "Próximo" at bounding box center [1186, 26] width 41 height 18
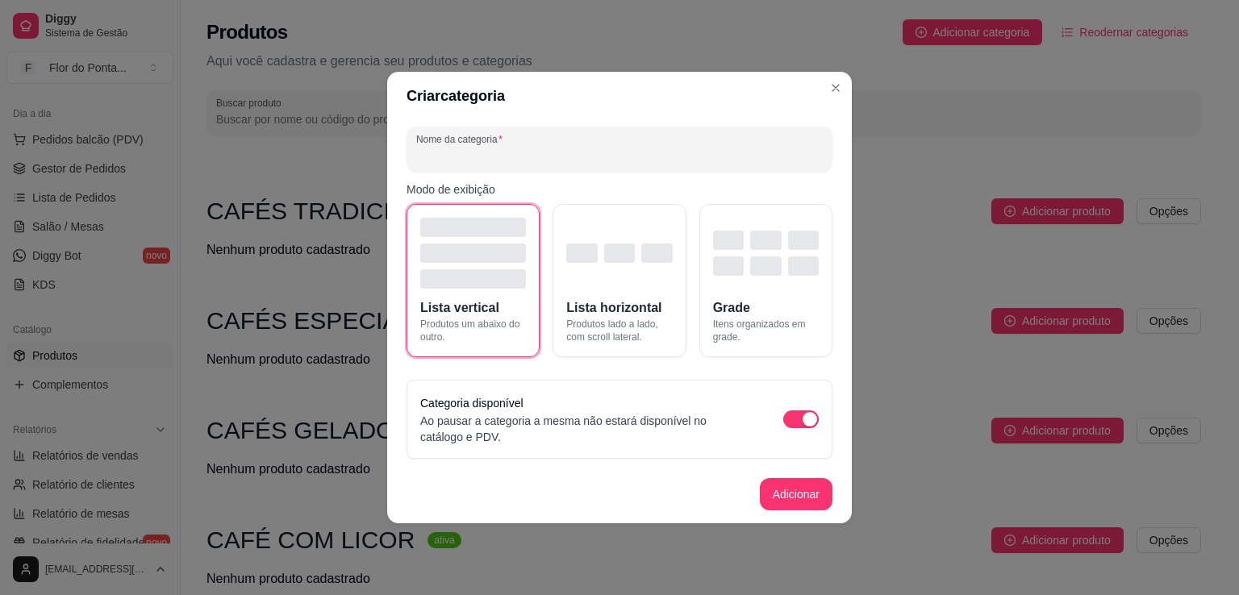
click at [541, 153] on input "Nome da categoria" at bounding box center [619, 156] width 407 height 16
type input "TORTAS FATIAS"
click at [801, 493] on button "Adicionar" at bounding box center [796, 494] width 71 height 31
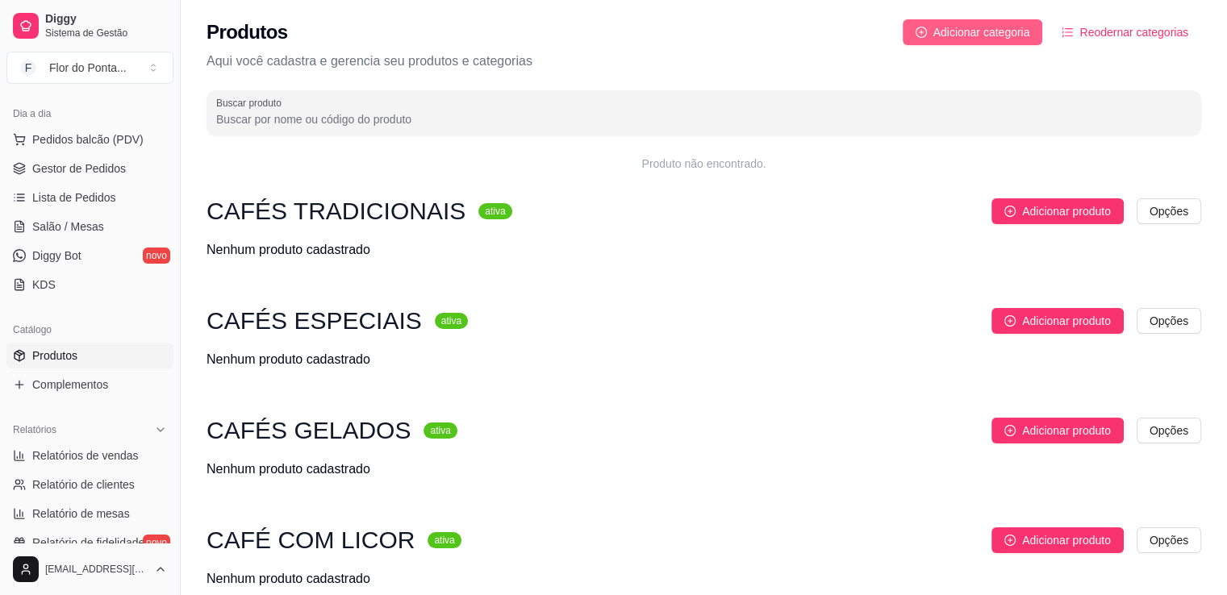
click at [1011, 40] on span "Adicionar categoria" at bounding box center [982, 32] width 97 height 18
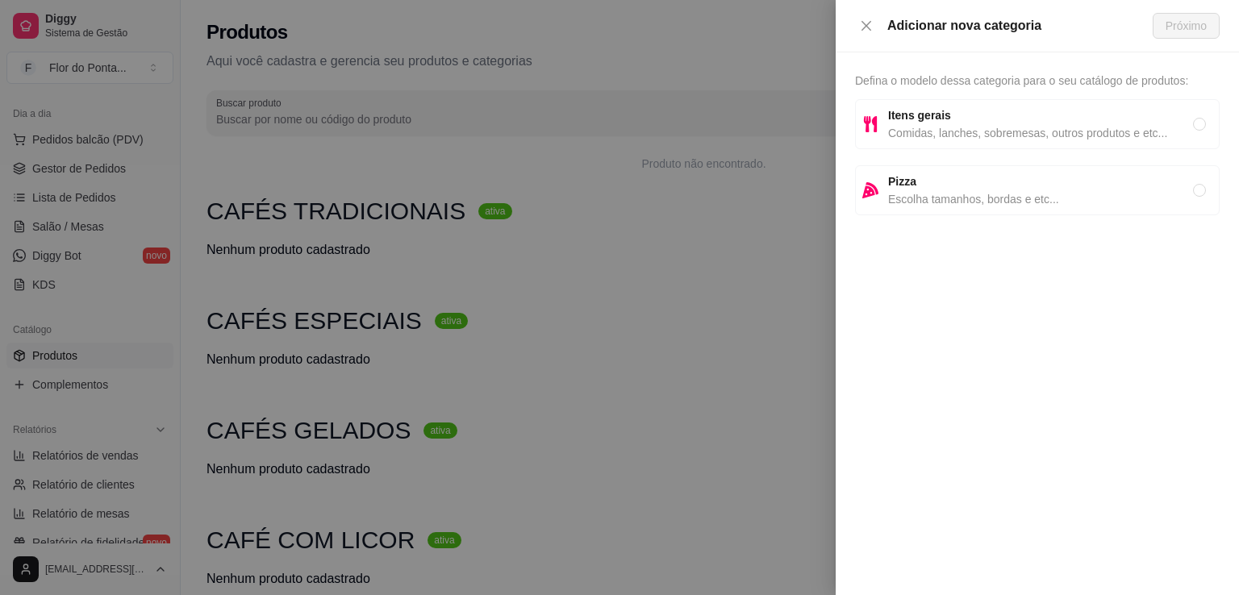
click at [949, 132] on span "Comidas, lanches, sobremesas, outros produtos e etc..." at bounding box center [1040, 133] width 305 height 18
radio input "true"
click at [1184, 24] on span "Próximo" at bounding box center [1186, 26] width 41 height 18
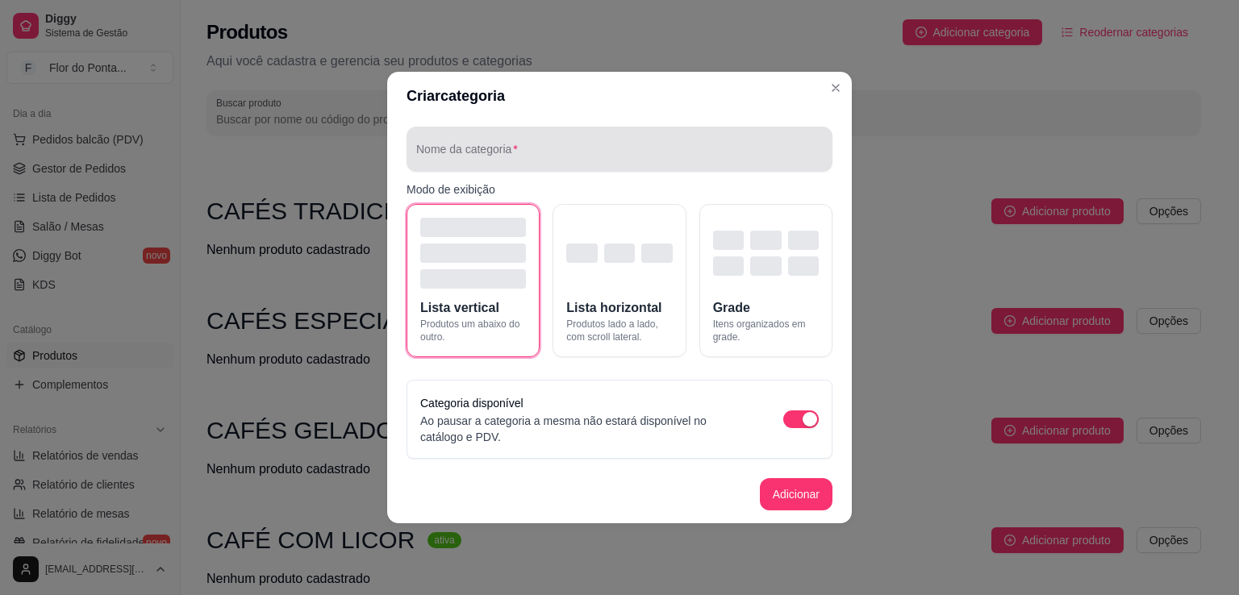
click at [575, 146] on div at bounding box center [619, 149] width 407 height 32
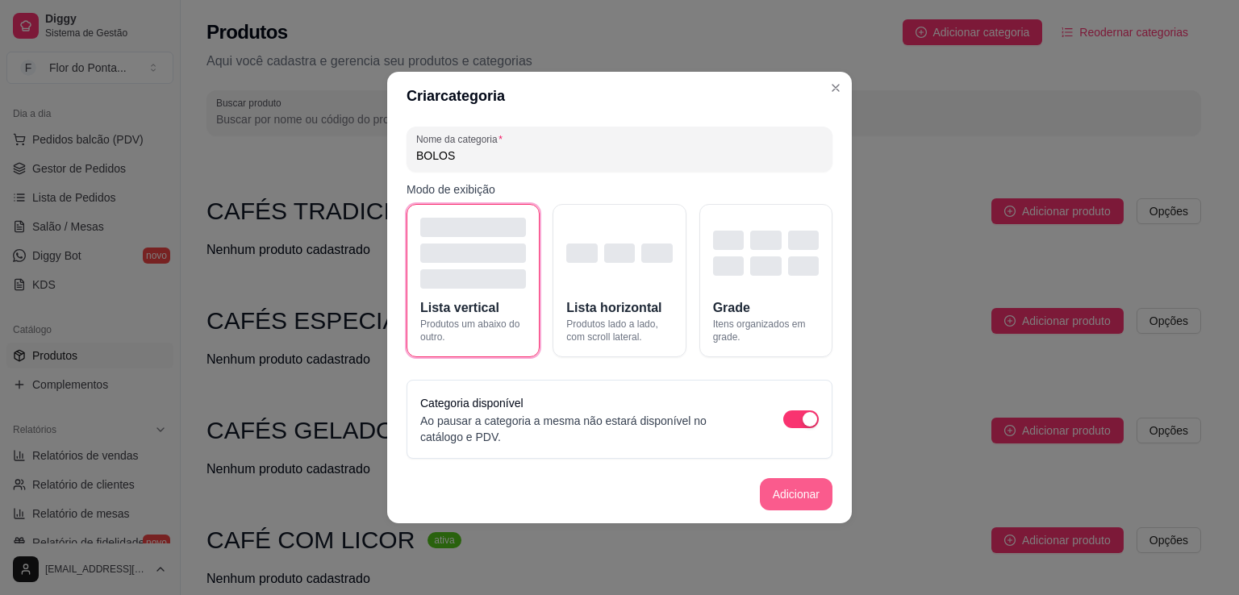
type input "BOLOS"
click at [800, 495] on button "Adicionar" at bounding box center [796, 494] width 71 height 31
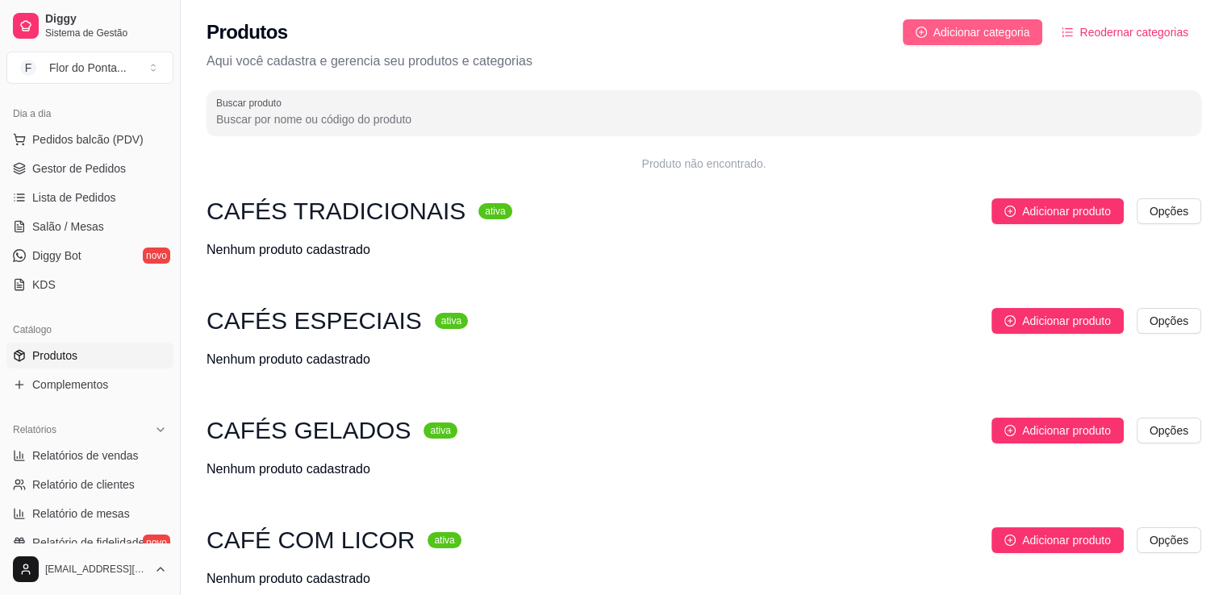
click at [988, 36] on span "Adicionar categoria" at bounding box center [982, 32] width 97 height 18
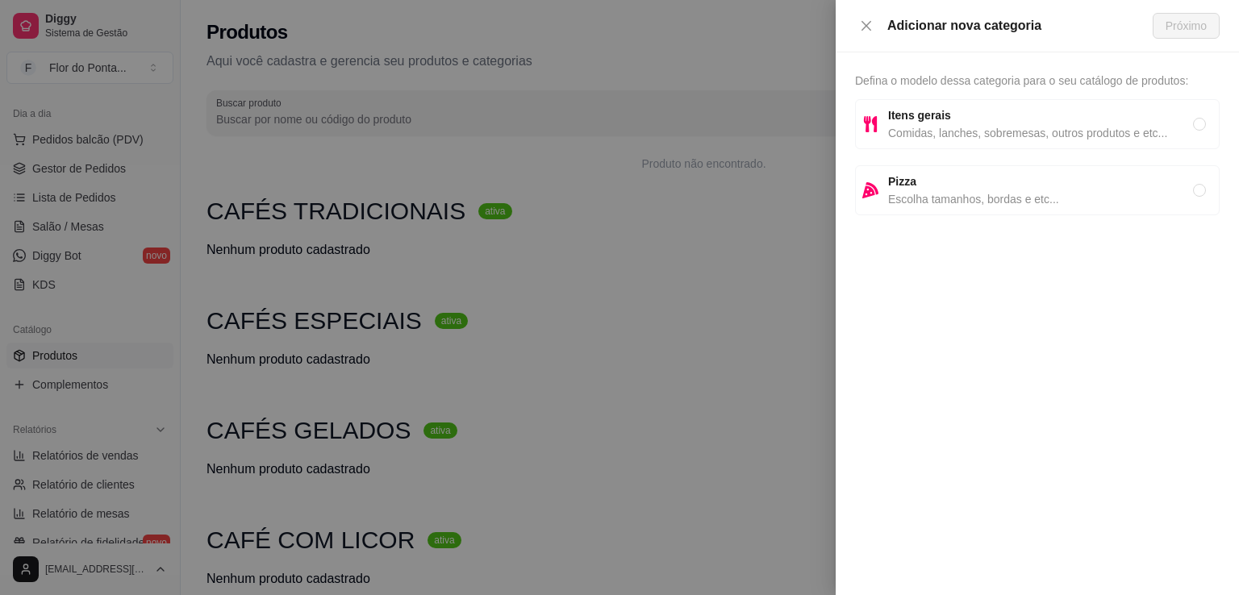
click at [930, 133] on span "Comidas, lanches, sobremesas, outros produtos e etc..." at bounding box center [1040, 133] width 305 height 18
radio input "true"
click at [1181, 23] on span "Próximo" at bounding box center [1186, 26] width 41 height 18
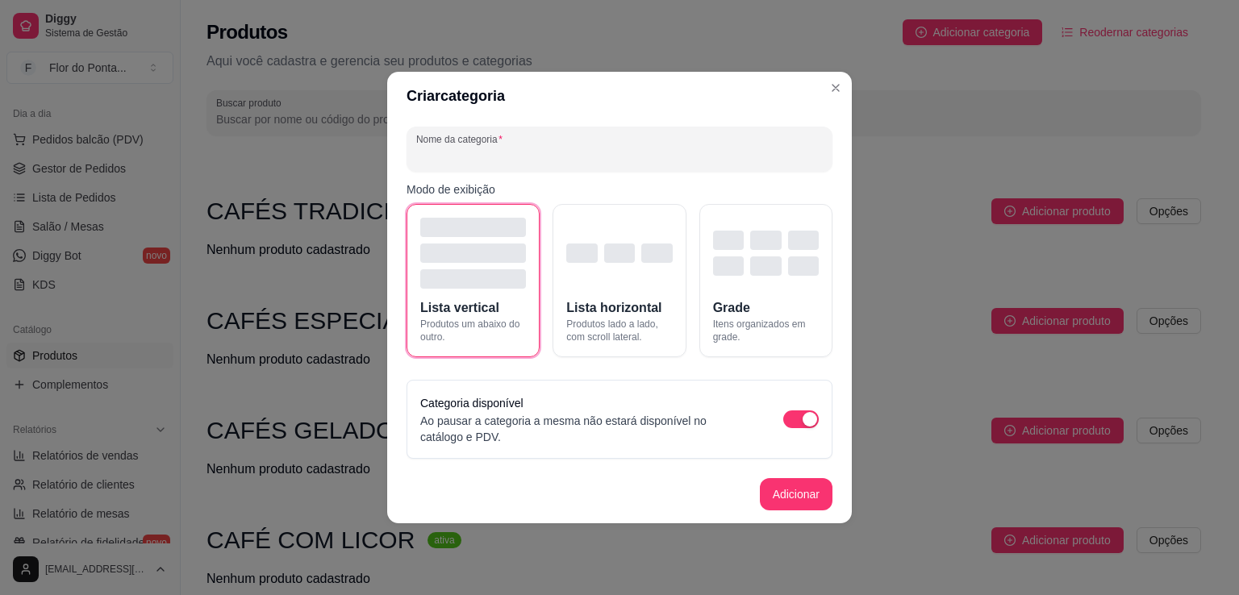
click at [803, 153] on input "Nome da categoria" at bounding box center [619, 156] width 407 height 16
type input "AÇAÍ"
click at [797, 494] on button "Adicionar" at bounding box center [796, 494] width 71 height 31
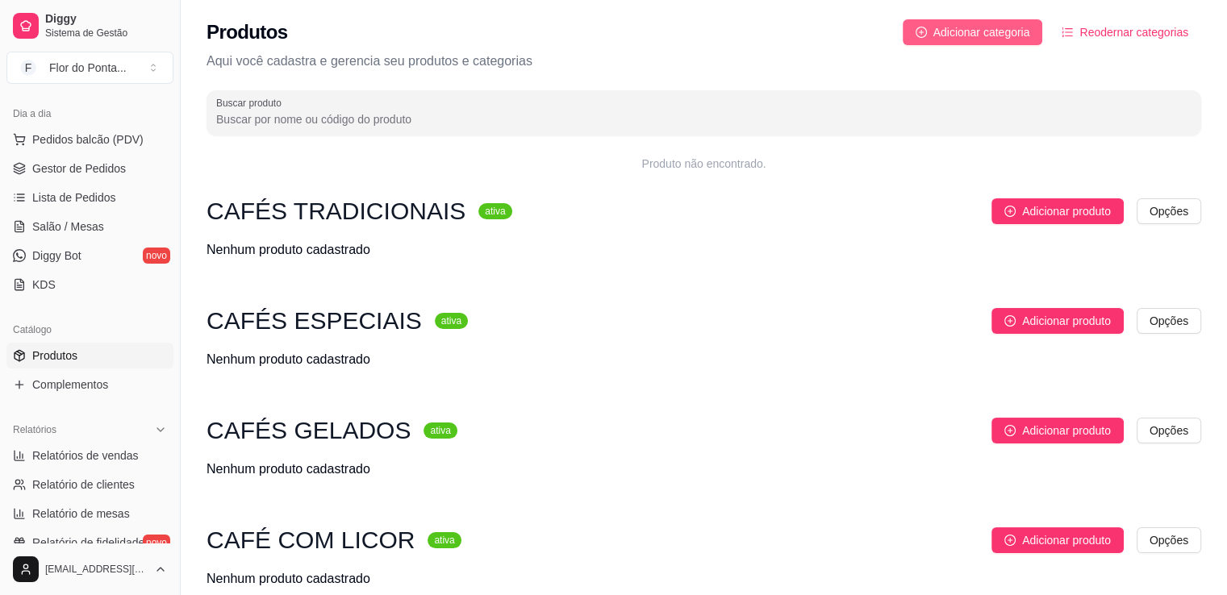
click at [968, 32] on span "Adicionar categoria" at bounding box center [982, 32] width 97 height 18
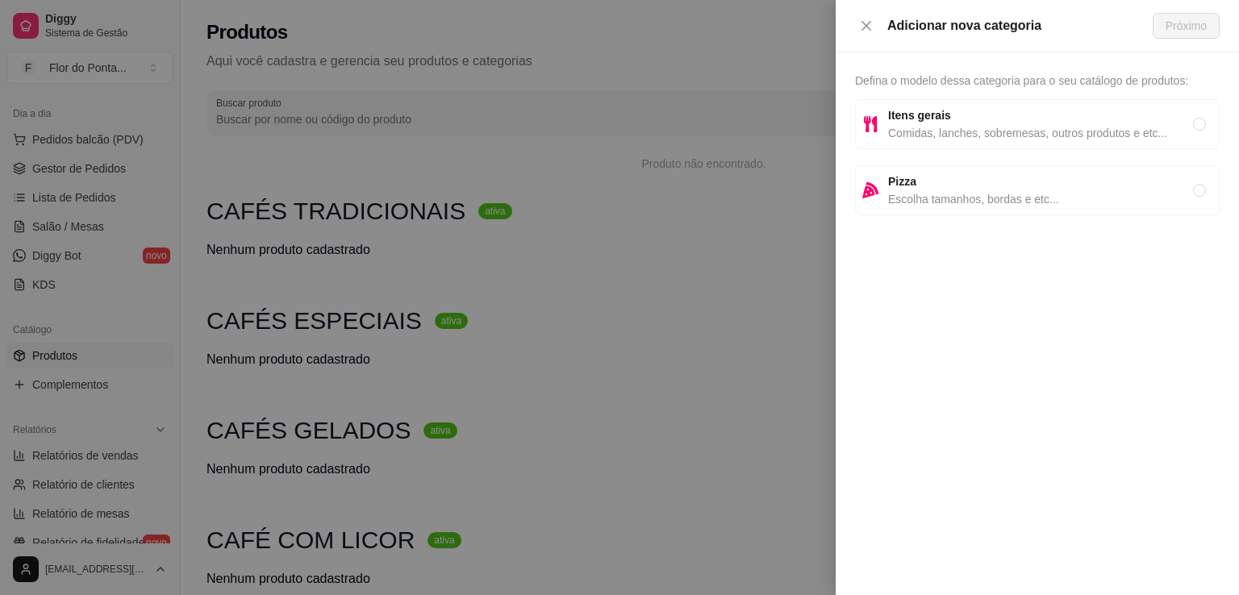
click at [928, 116] on strong "Itens gerais" at bounding box center [919, 115] width 63 height 13
radio input "true"
click at [1190, 26] on span "Próximo" at bounding box center [1186, 26] width 41 height 18
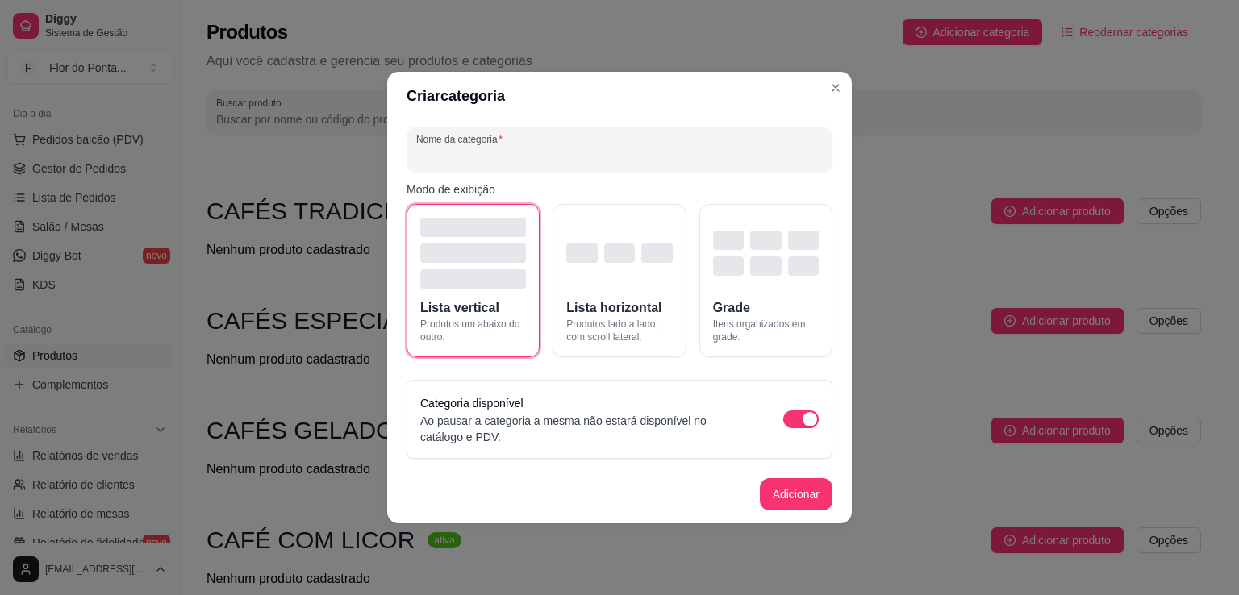
click at [529, 156] on input "Nome da categoria" at bounding box center [619, 156] width 407 height 16
type input "MASSAS"
click at [800, 497] on button "Adicionar" at bounding box center [796, 494] width 71 height 31
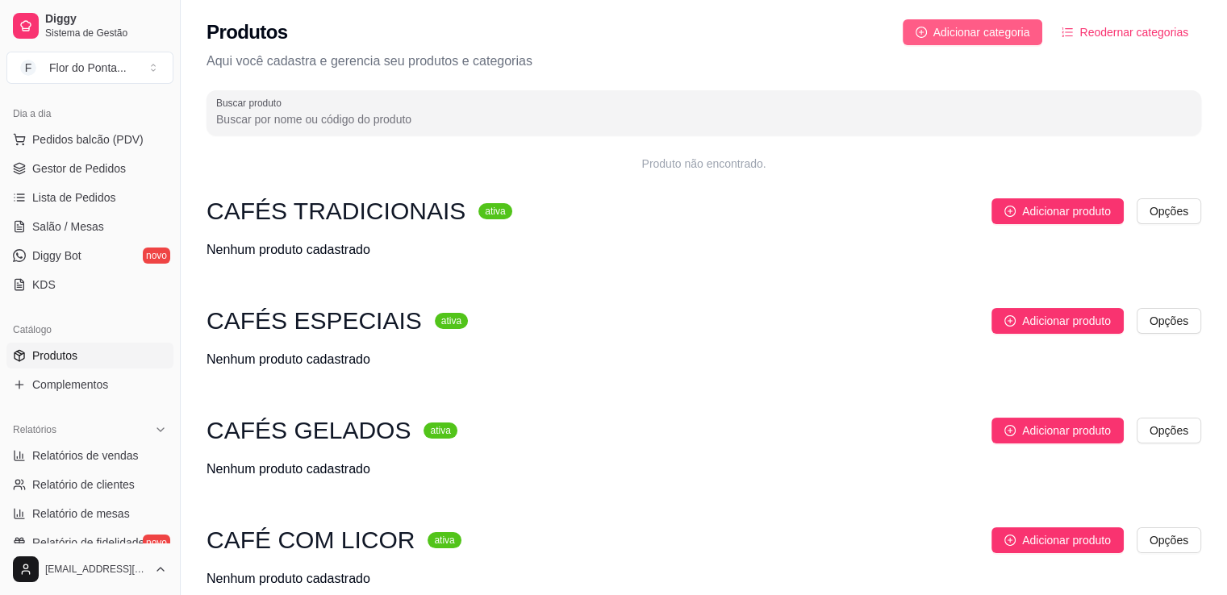
click at [971, 34] on span "Adicionar categoria" at bounding box center [982, 32] width 97 height 18
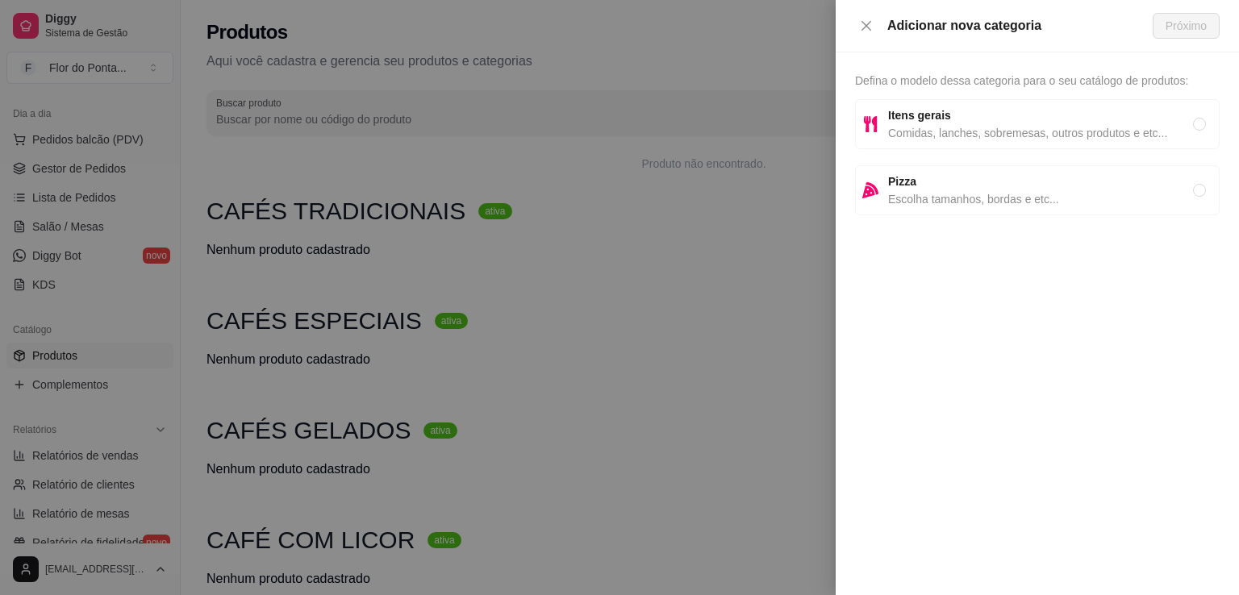
click at [926, 134] on span "Comidas, lanches, sobremesas, outros produtos e etc..." at bounding box center [1040, 133] width 305 height 18
radio input "true"
click at [1189, 23] on span "Próximo" at bounding box center [1186, 26] width 41 height 18
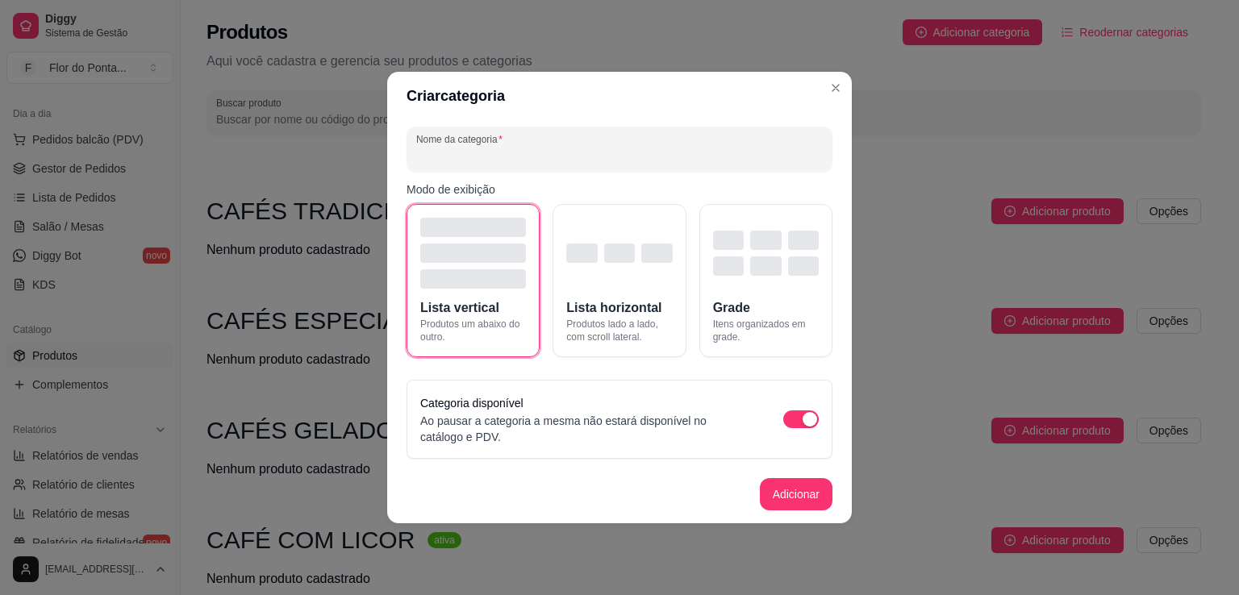
click at [545, 157] on input "Nome da categoria" at bounding box center [619, 156] width 407 height 16
type input "BEBIDAS"
click at [796, 501] on button "Adicionar" at bounding box center [796, 494] width 71 height 31
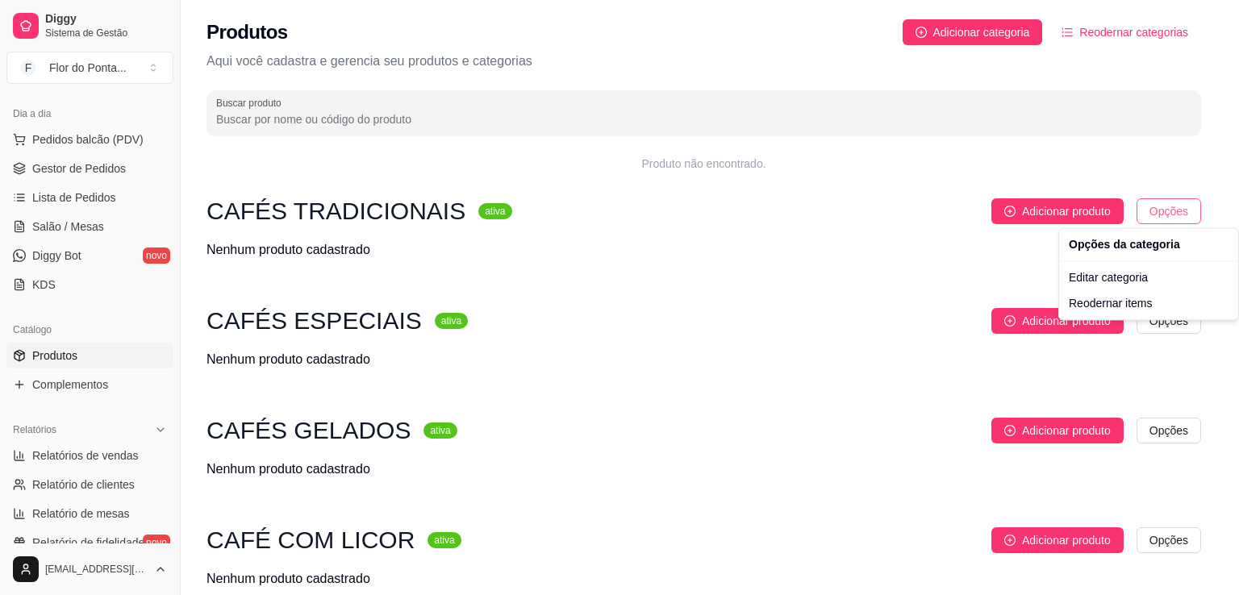
click at [1158, 209] on html "Diggy Sistema de Gestão F Flor do Ponta ... Loja aberta Período gratuito até 05…" at bounding box center [619, 297] width 1239 height 595
click at [1070, 214] on html "Diggy Sistema de Gestão F Flor do Ponta ... Loja aberta Período gratuito até 05…" at bounding box center [619, 297] width 1239 height 595
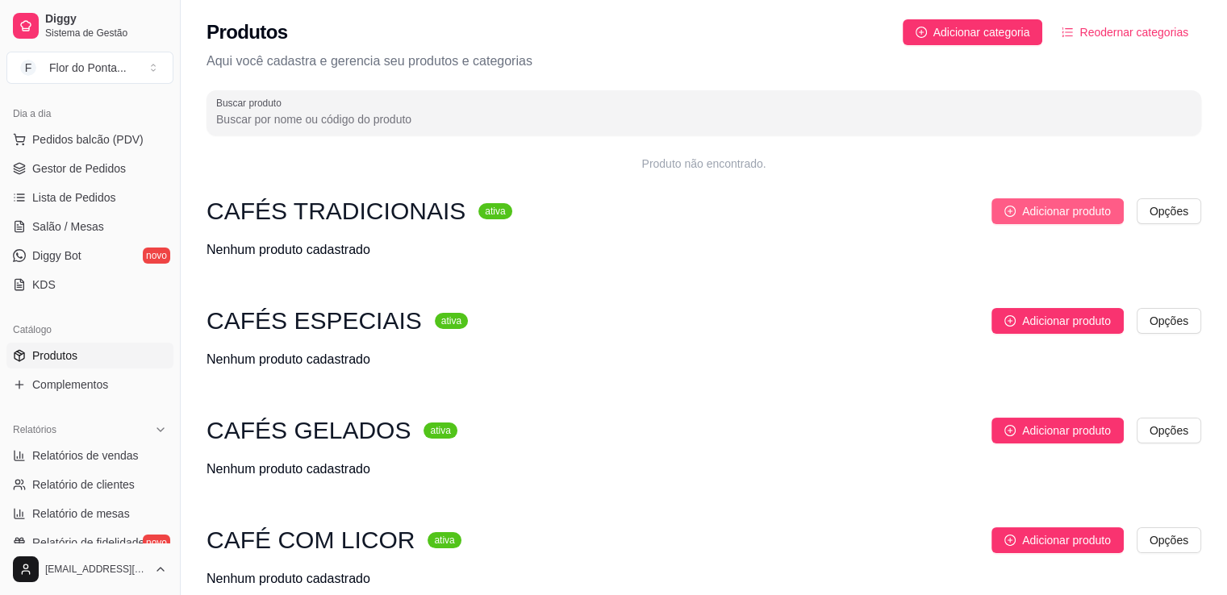
click at [1047, 215] on span "Adicionar produto" at bounding box center [1066, 212] width 89 height 18
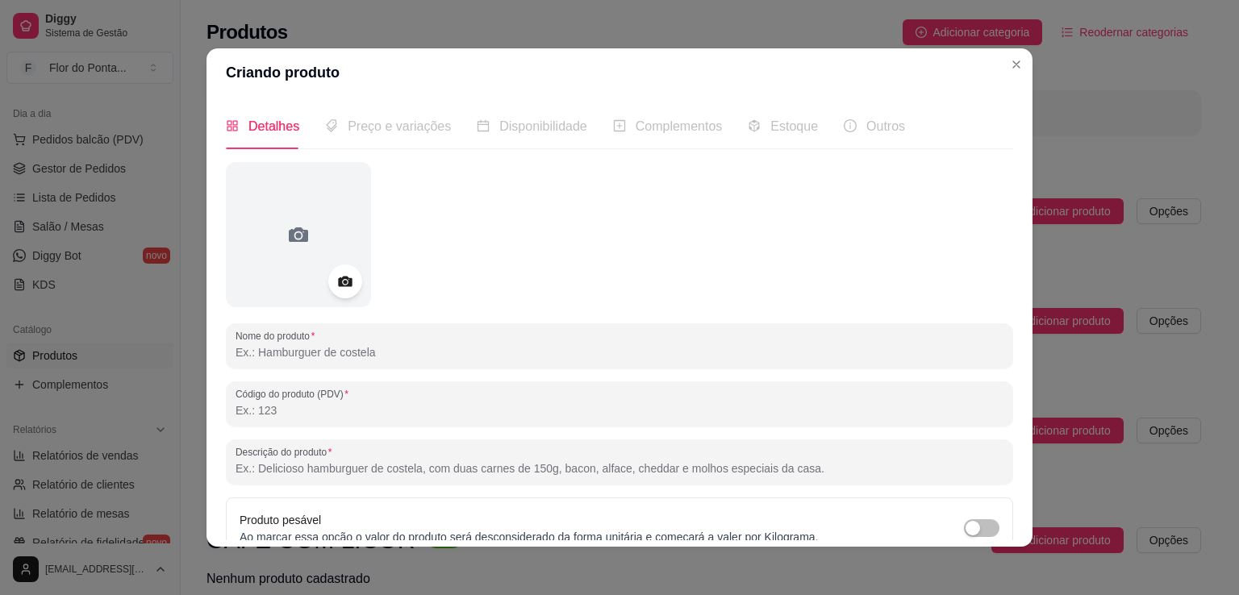
click at [348, 278] on icon at bounding box center [345, 282] width 19 height 19
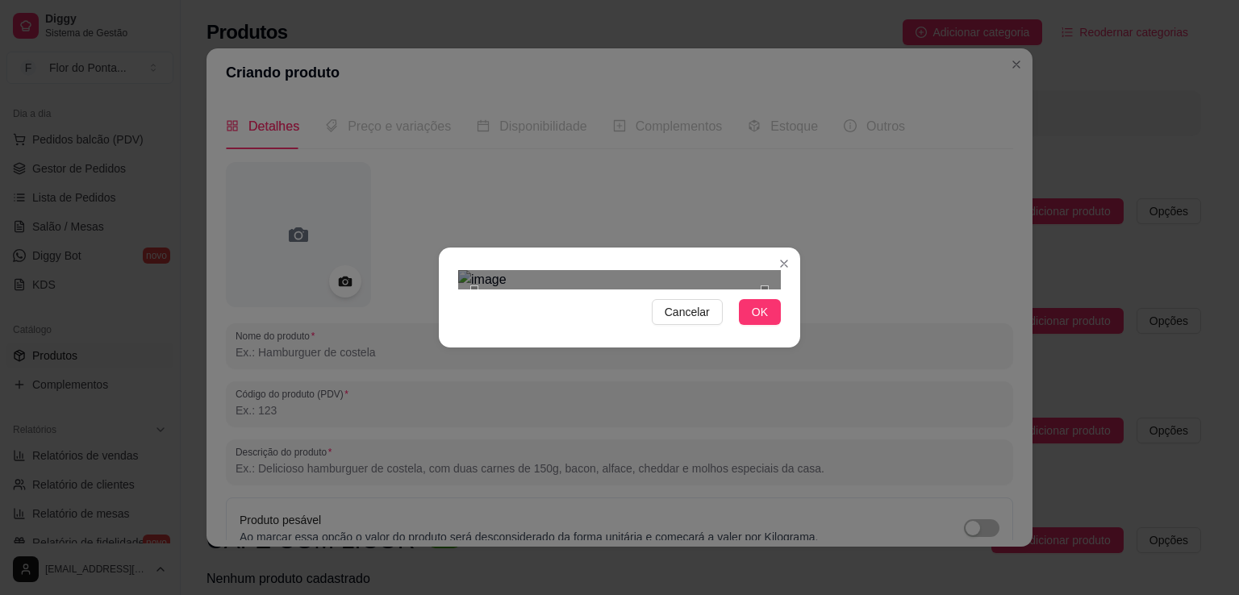
click at [696, 350] on div "Use the arrow keys to move the crop selection area" at bounding box center [619, 435] width 290 height 290
click at [443, 332] on div "Cancelar OK" at bounding box center [619, 298] width 361 height 68
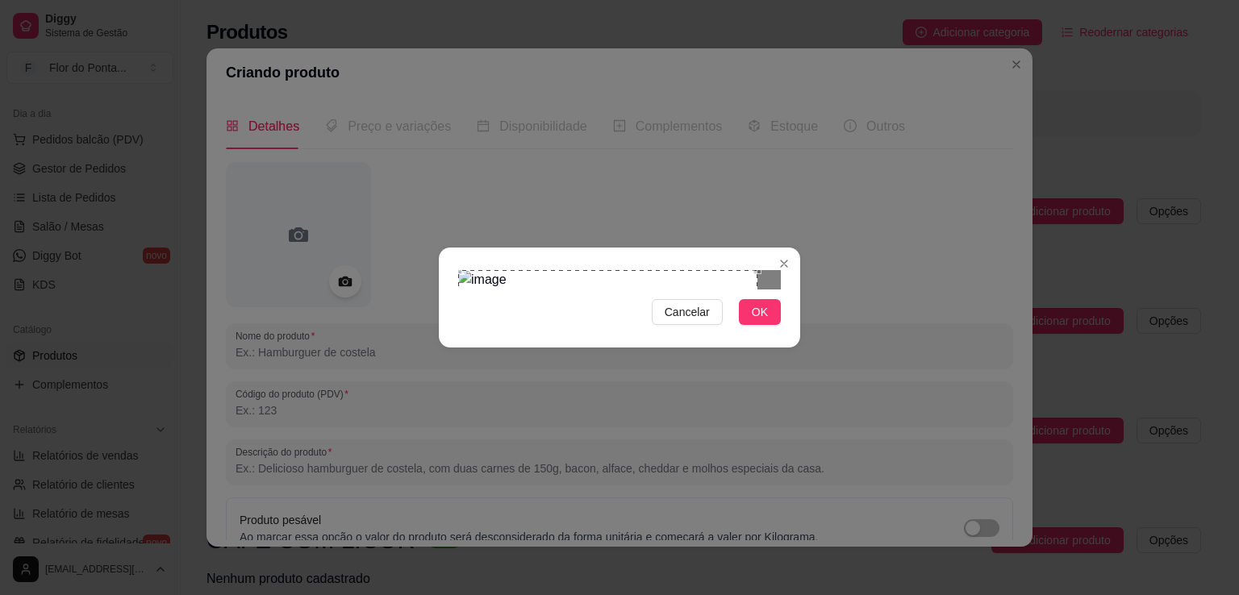
click at [470, 270] on div "Use the arrow keys to move the crop selection area" at bounding box center [607, 419] width 299 height 299
click at [804, 452] on div "Cancelar OK" at bounding box center [619, 297] width 1239 height 595
click at [694, 359] on div "Use the arrow keys to move the crop selection area" at bounding box center [621, 429] width 319 height 319
click at [767, 321] on span "OK" at bounding box center [760, 312] width 16 height 18
click at [762, 321] on span "OK" at bounding box center [760, 312] width 16 height 18
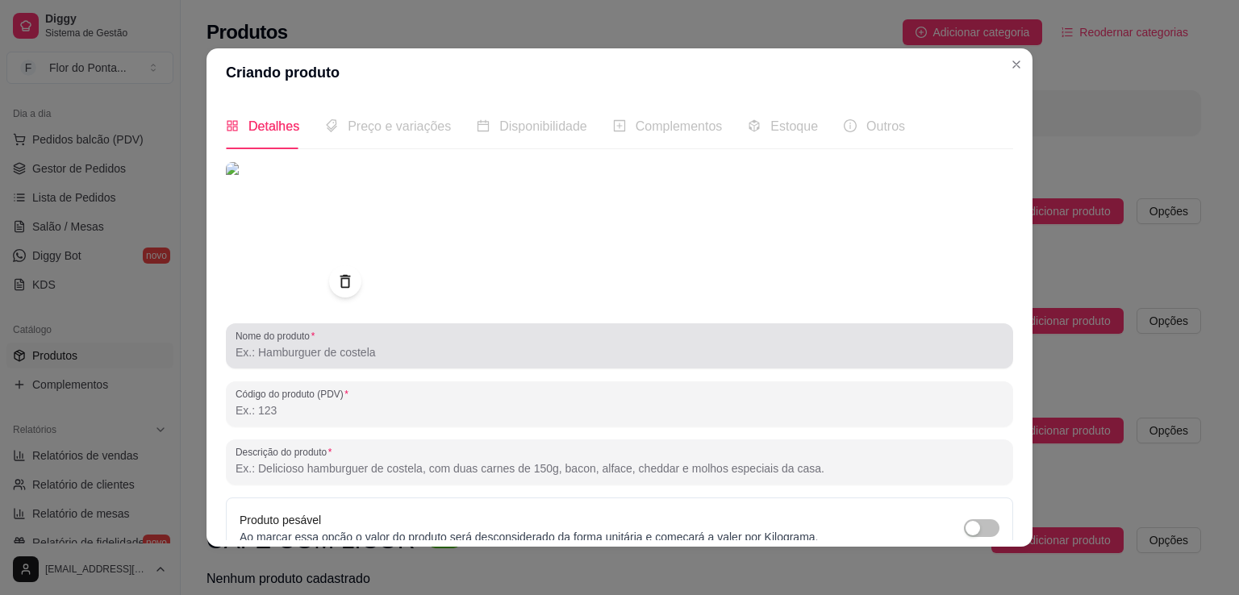
click at [396, 351] on input "Nome do produto" at bounding box center [620, 353] width 768 height 16
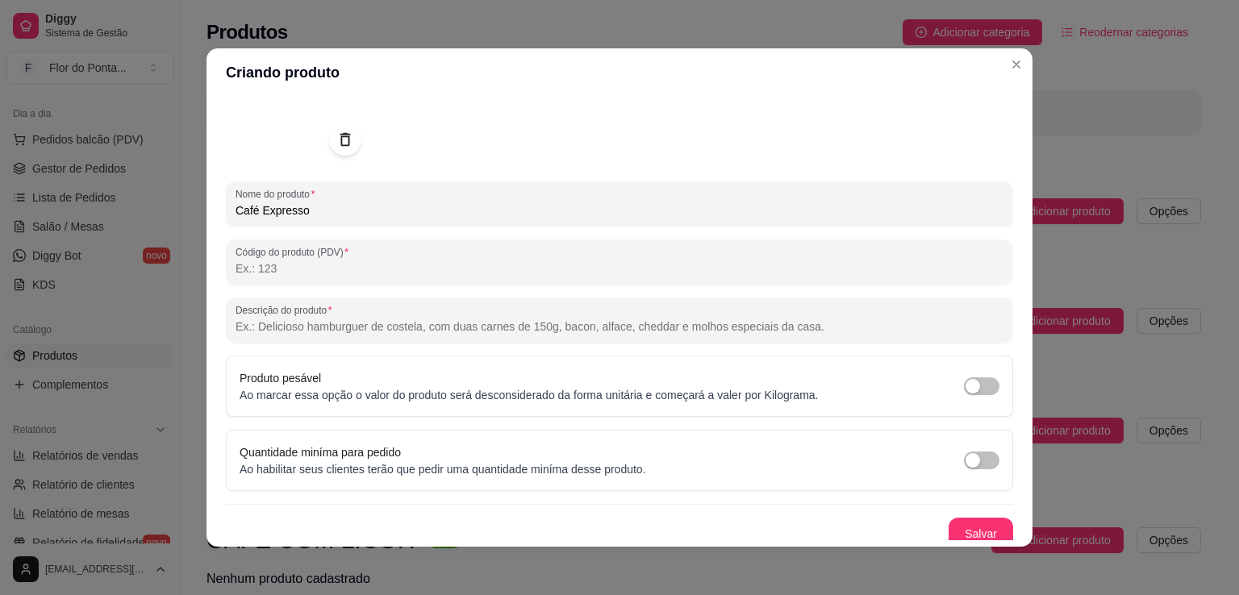
scroll to position [152, 0]
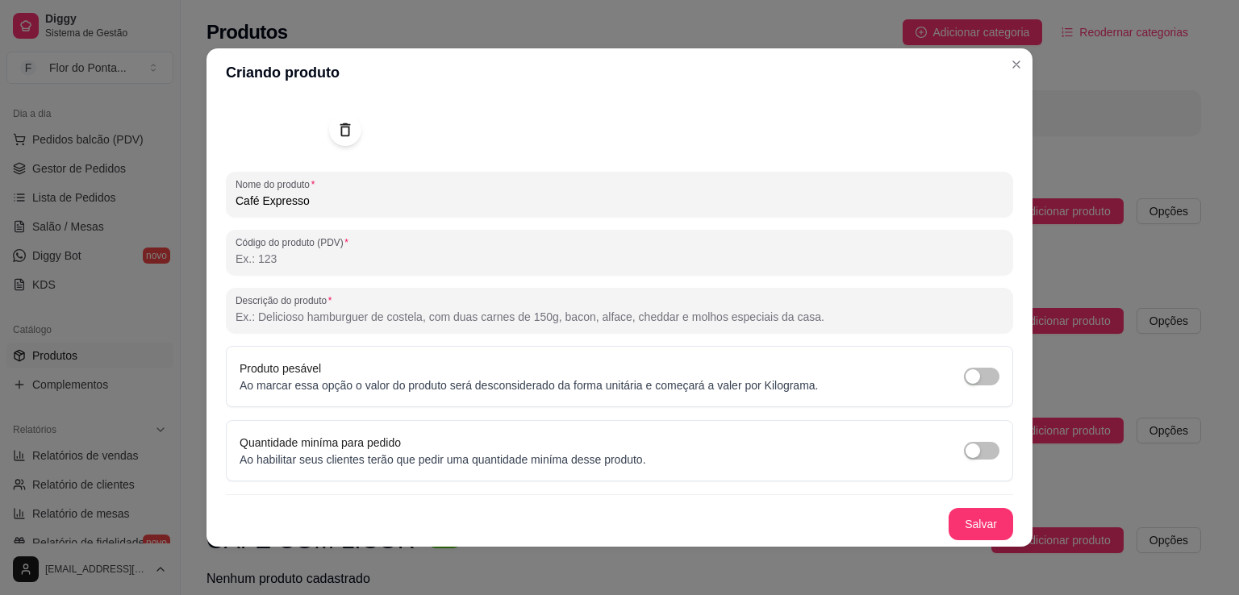
type input "Café Expresso"
click at [313, 262] on input "Código do produto (PDV)" at bounding box center [620, 259] width 768 height 16
type input "1"
click at [277, 314] on input "Descrição do produto" at bounding box center [620, 317] width 768 height 16
paste input "Curto, intenso e direto — como toda boa conversa que não precisa de rodeios. Um…"
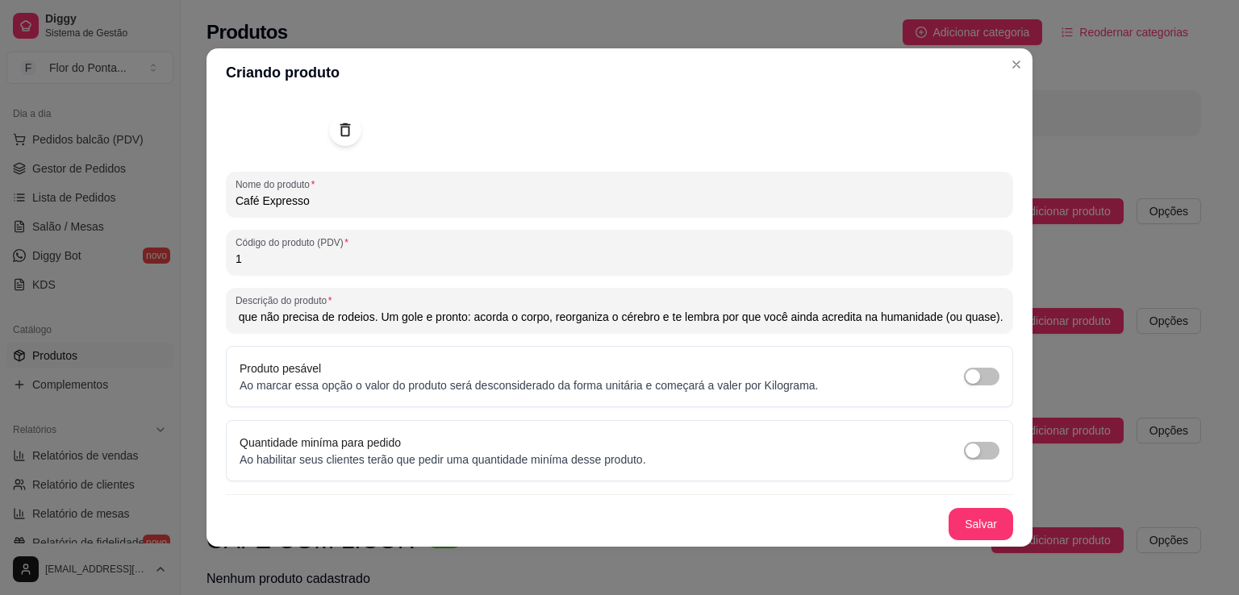
scroll to position [0, 0]
drag, startPoint x: 278, startPoint y: 313, endPoint x: 155, endPoint y: 313, distance: 122.6
click at [155, 313] on div "Criando produto Detalhes Preço e variações Disponibilidade Complementos Estoque…" at bounding box center [619, 297] width 1239 height 595
click at [360, 323] on input "Curto, intenso e direto — como toda boa conversa que não precisa de rodeios. Um…" at bounding box center [620, 317] width 768 height 16
drag, startPoint x: 467, startPoint y: 316, endPoint x: 611, endPoint y: 325, distance: 143.9
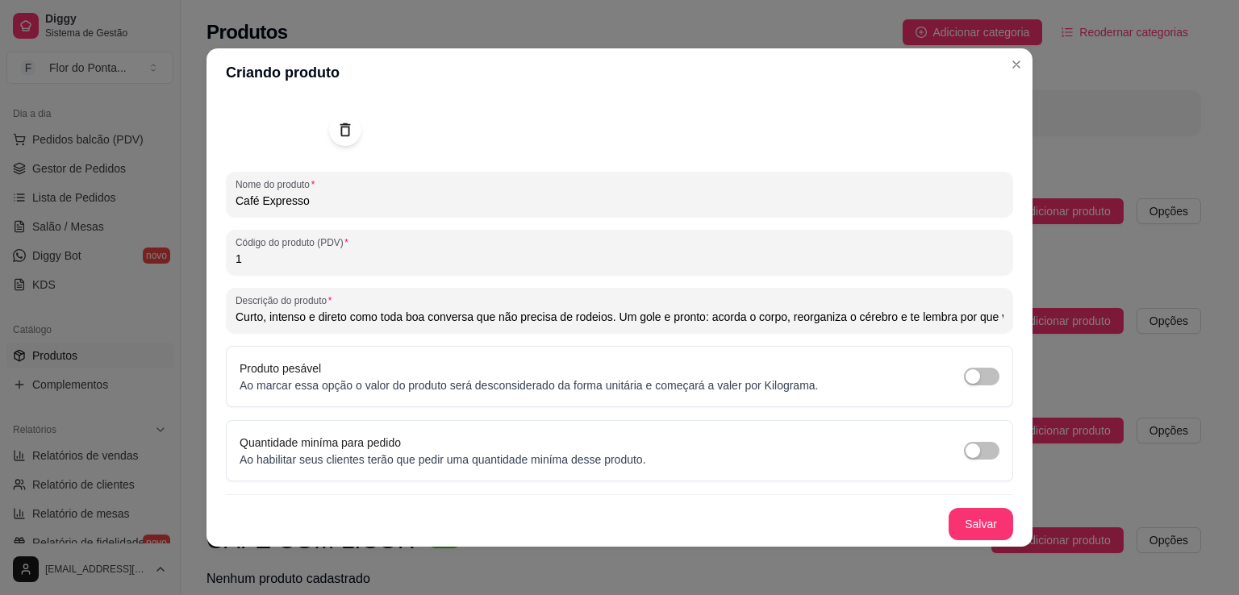
click at [611, 325] on div "Curto, intenso e direto como toda boa conversa que não precisa de rodeios. Um g…" at bounding box center [620, 311] width 768 height 32
click at [610, 324] on input "Curto, intenso e direto como toda boa conversaUm gole e pronto: acorda o corpo,…" at bounding box center [620, 317] width 768 height 16
click at [468, 317] on input "Curto, intenso e direto como toda boa conversaUm gole e pronto: acorda o corpo,…" at bounding box center [620, 317] width 768 height 16
click at [822, 324] on input "Curto, intenso e direto como toda boa conversa! Um gole e pronto: acorda o corp…" at bounding box center [620, 317] width 768 height 16
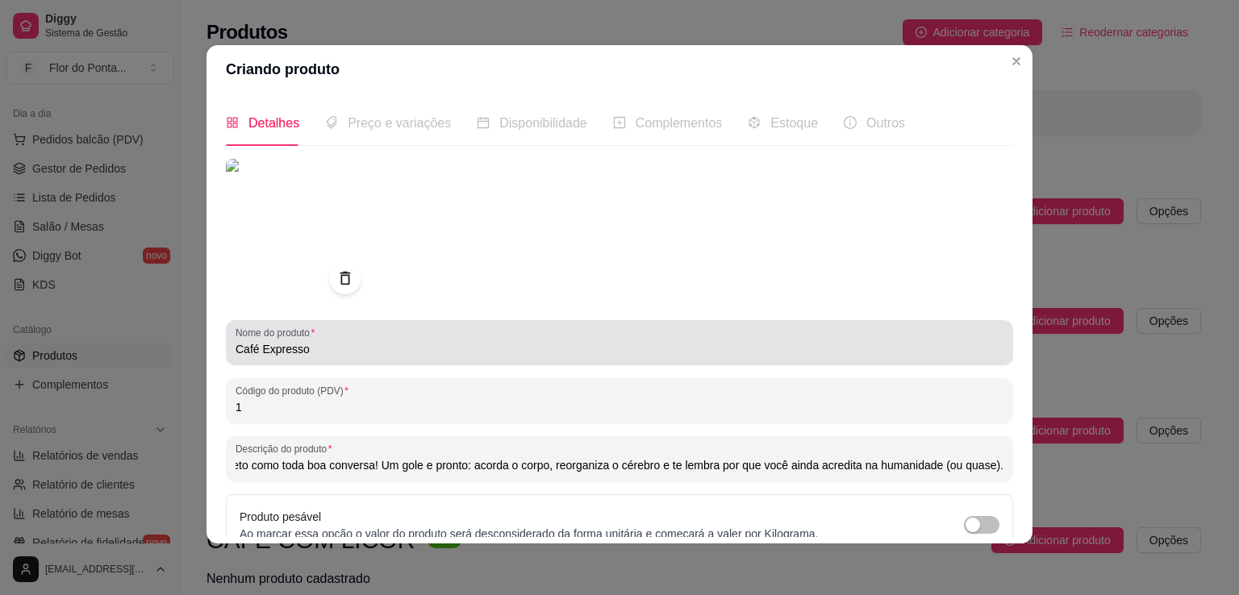
scroll to position [152, 0]
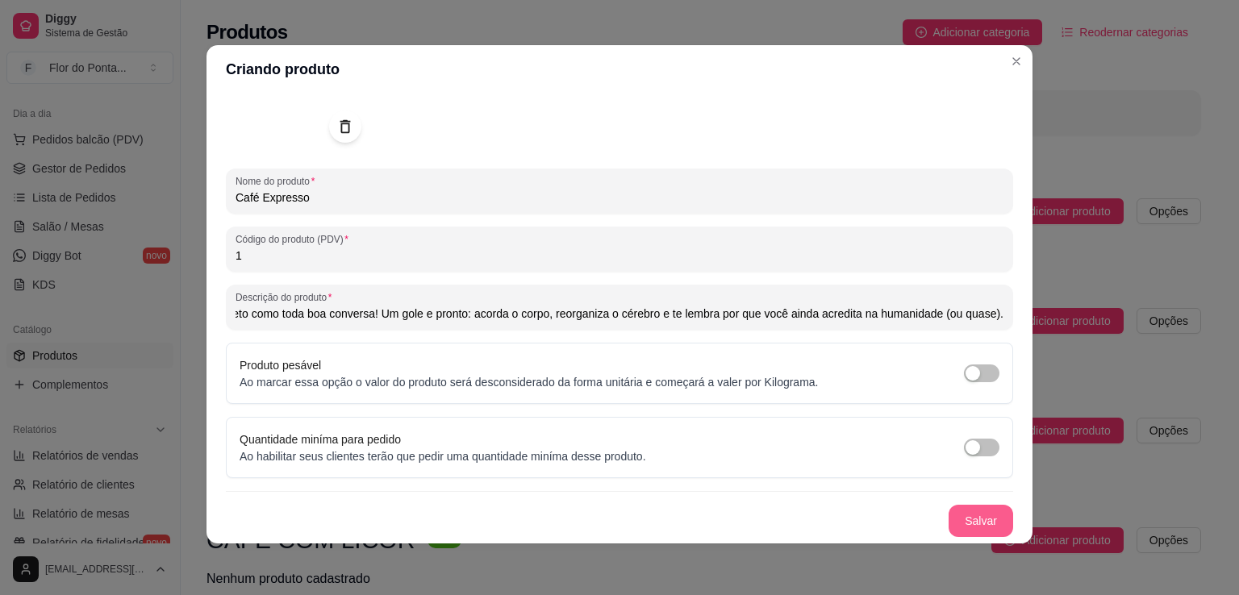
type input "Curto, intenso e direto como toda boa conversa! Um gole e pronto: acorda o corp…"
click at [975, 520] on button "Salvar" at bounding box center [981, 521] width 63 height 31
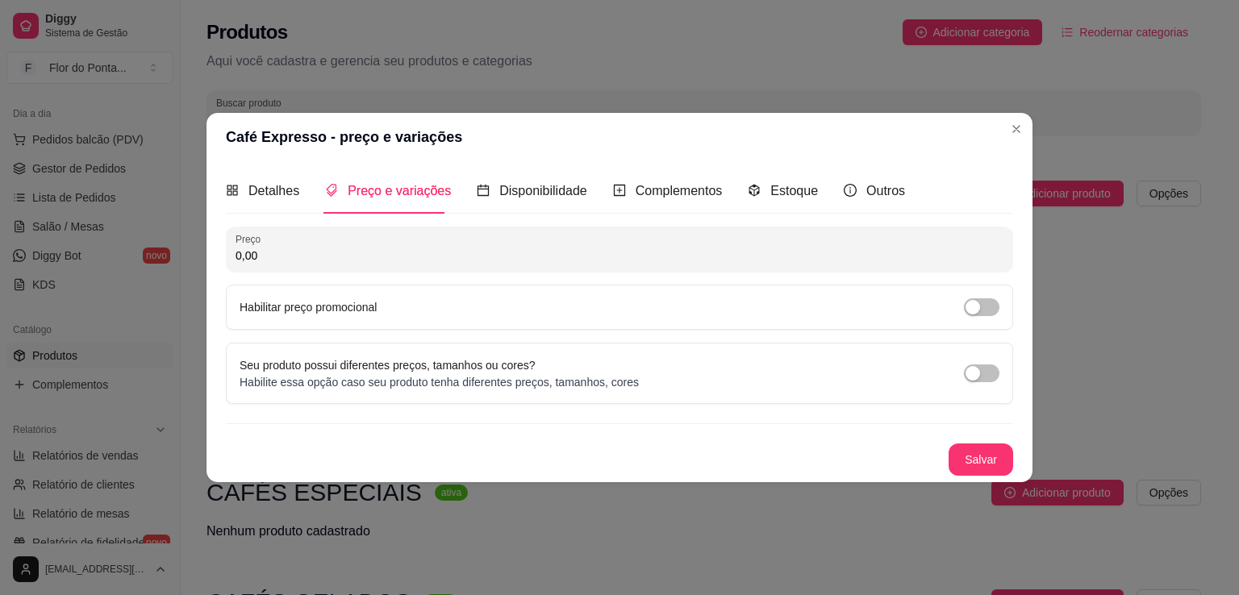
click at [427, 248] on input "0,00" at bounding box center [620, 256] width 768 height 16
type input "9,00"
click at [977, 374] on div "button" at bounding box center [973, 373] width 15 height 15
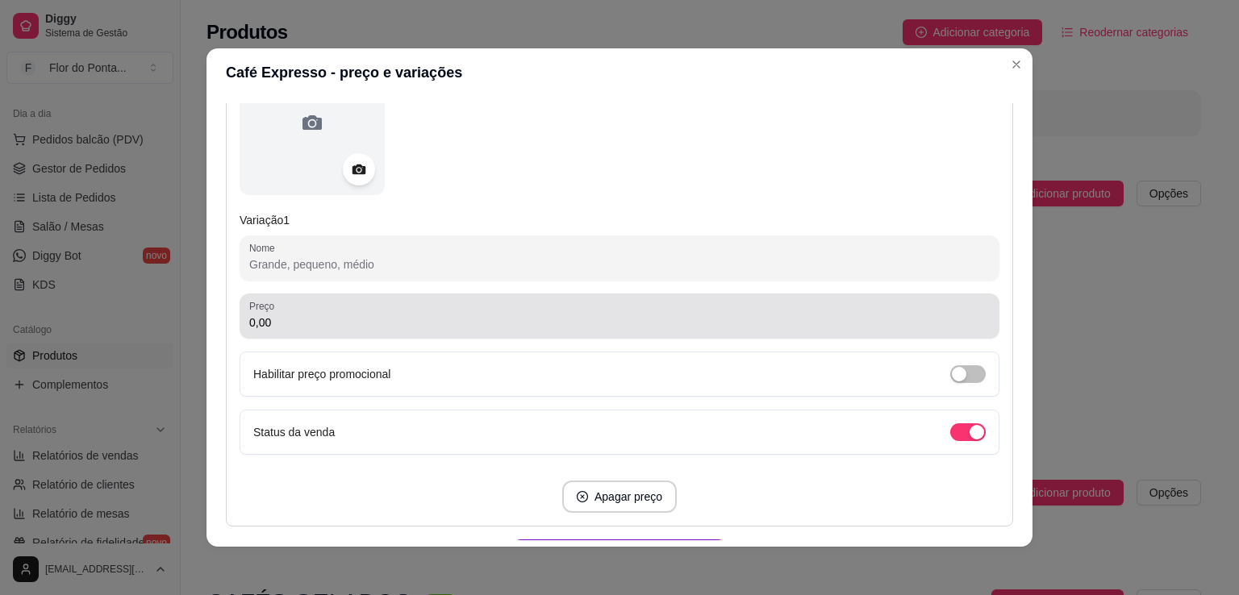
scroll to position [244, 0]
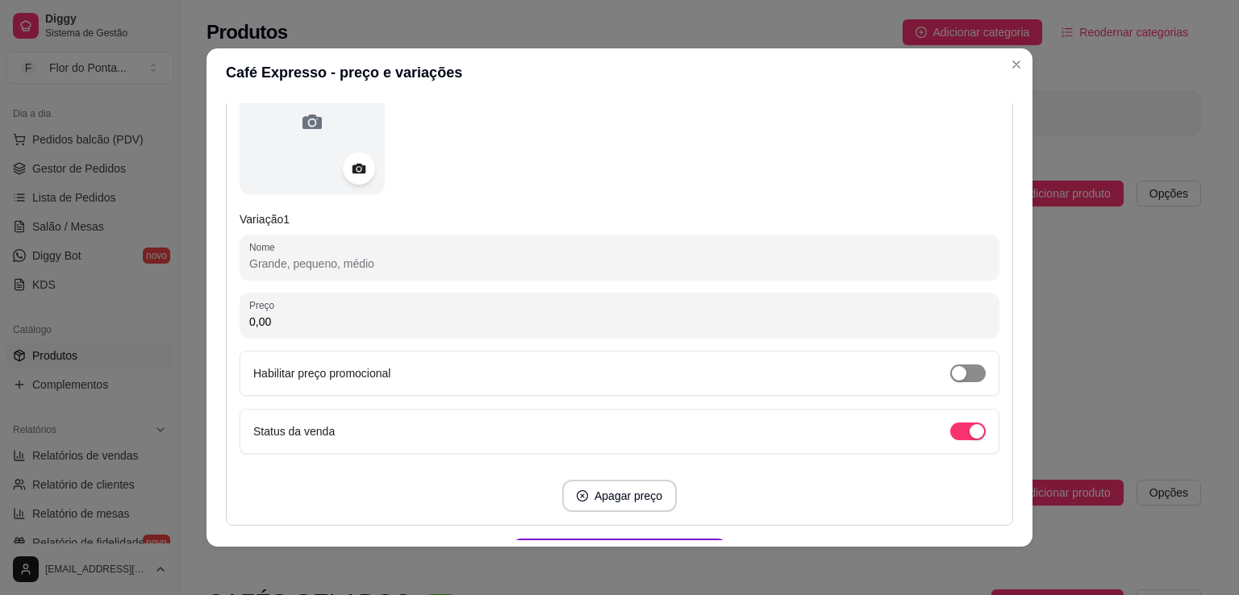
click at [952, 372] on div "button" at bounding box center [959, 373] width 15 height 15
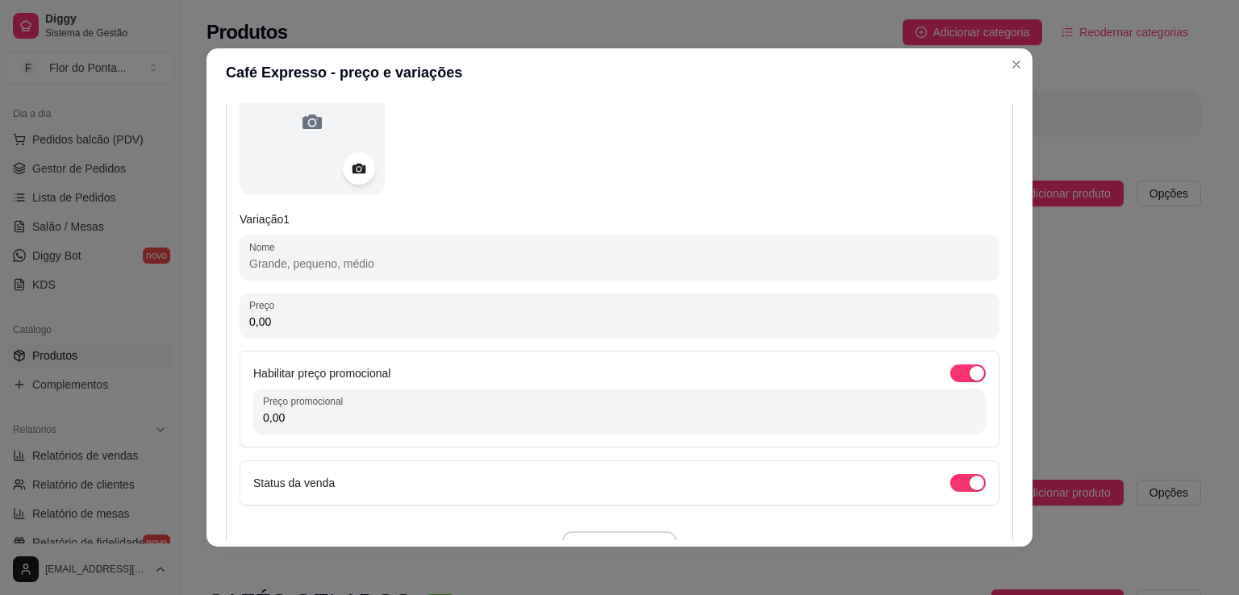
scroll to position [0, 0]
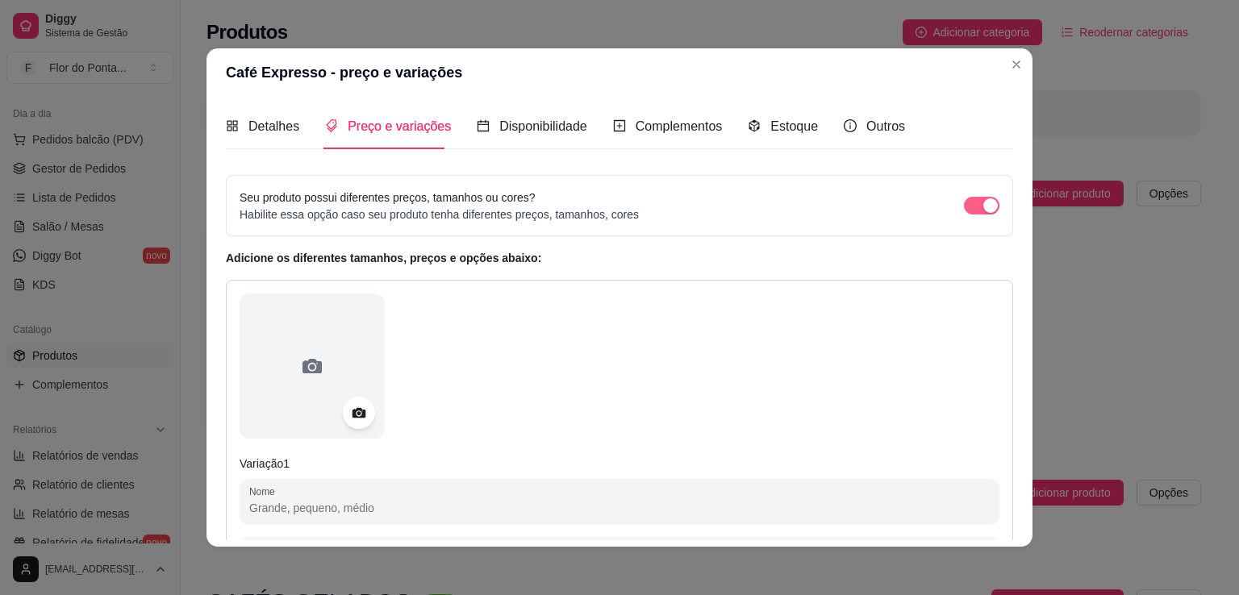
click at [984, 207] on div "button" at bounding box center [991, 205] width 15 height 15
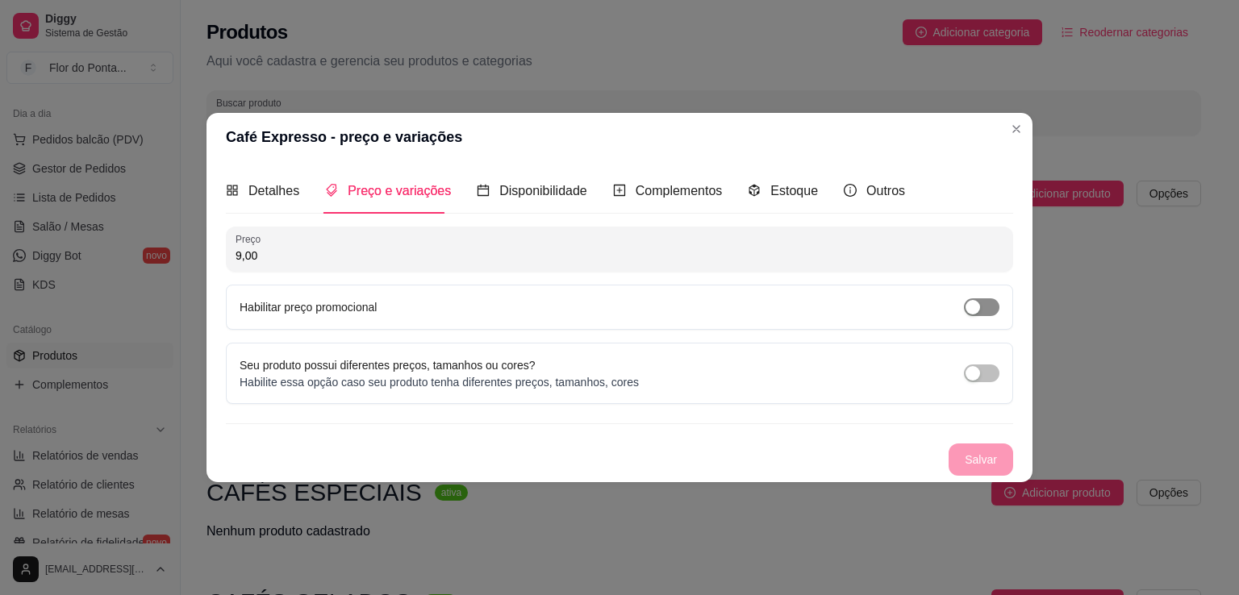
click at [981, 307] on button "button" at bounding box center [982, 308] width 36 height 18
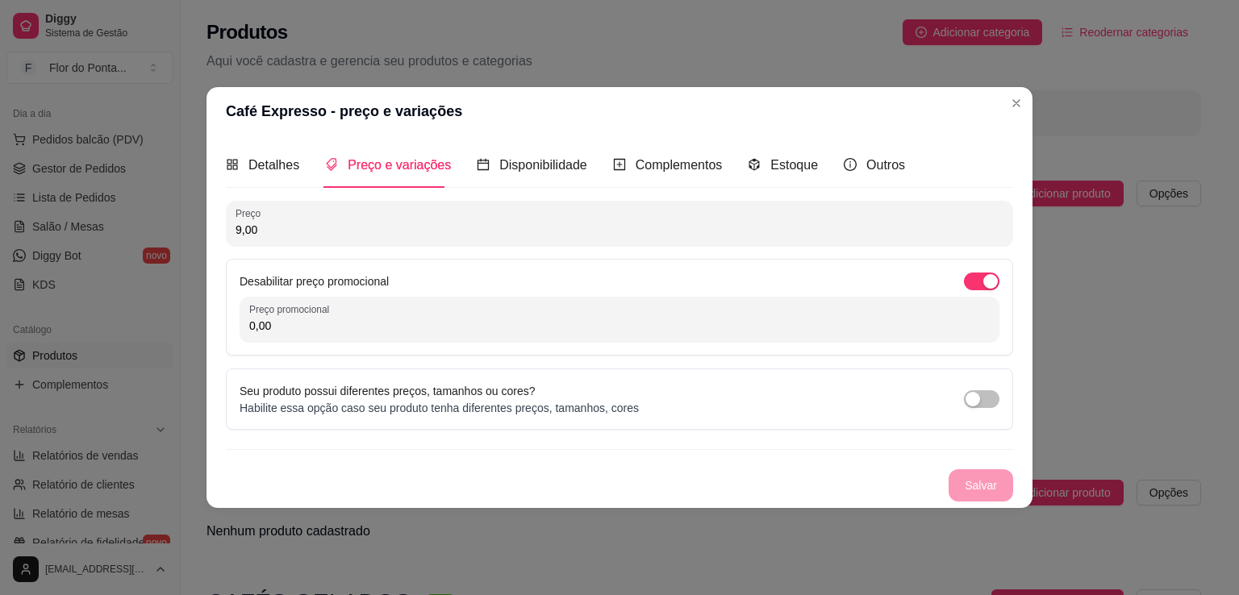
click at [423, 328] on input "0,00" at bounding box center [619, 326] width 741 height 16
type input "7,00"
click at [985, 488] on div "Salvar" at bounding box center [620, 486] width 788 height 32
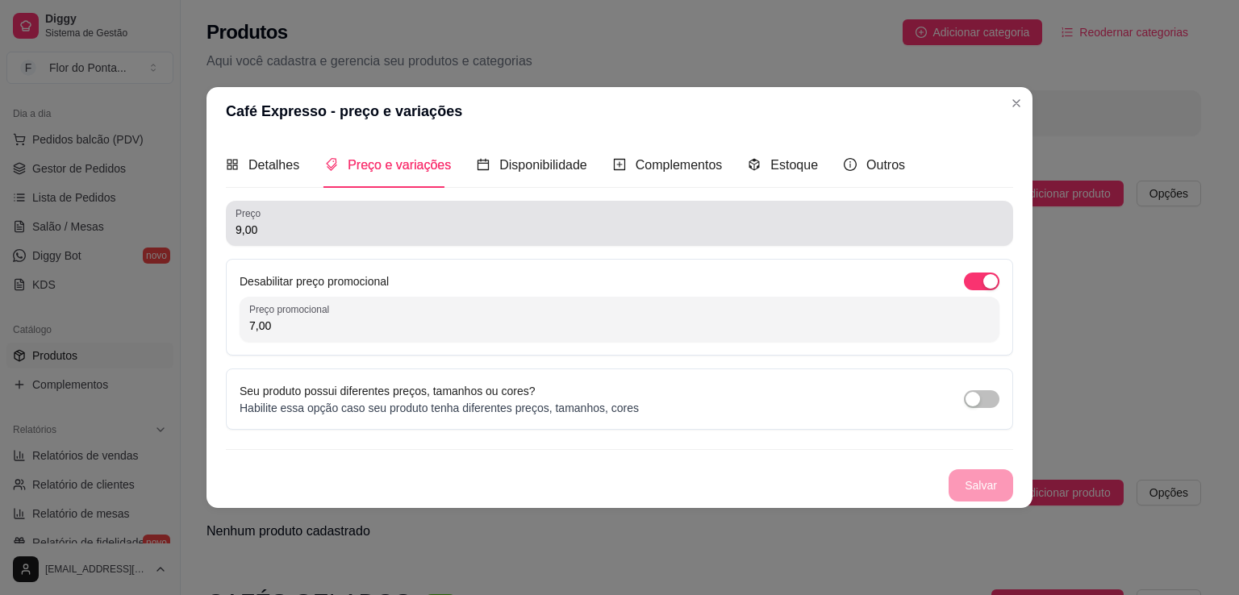
click at [803, 241] on div "Preço 9,00" at bounding box center [620, 223] width 788 height 45
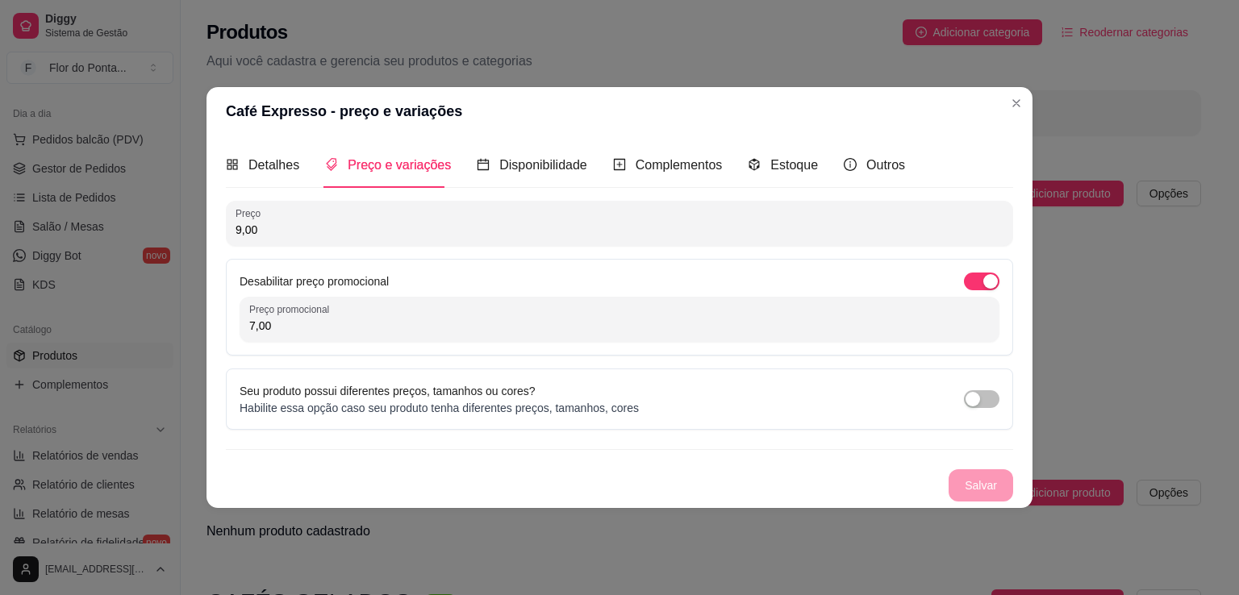
click at [978, 487] on div "Salvar" at bounding box center [620, 486] width 788 height 32
click at [552, 167] on span "Disponibilidade" at bounding box center [543, 165] width 88 height 14
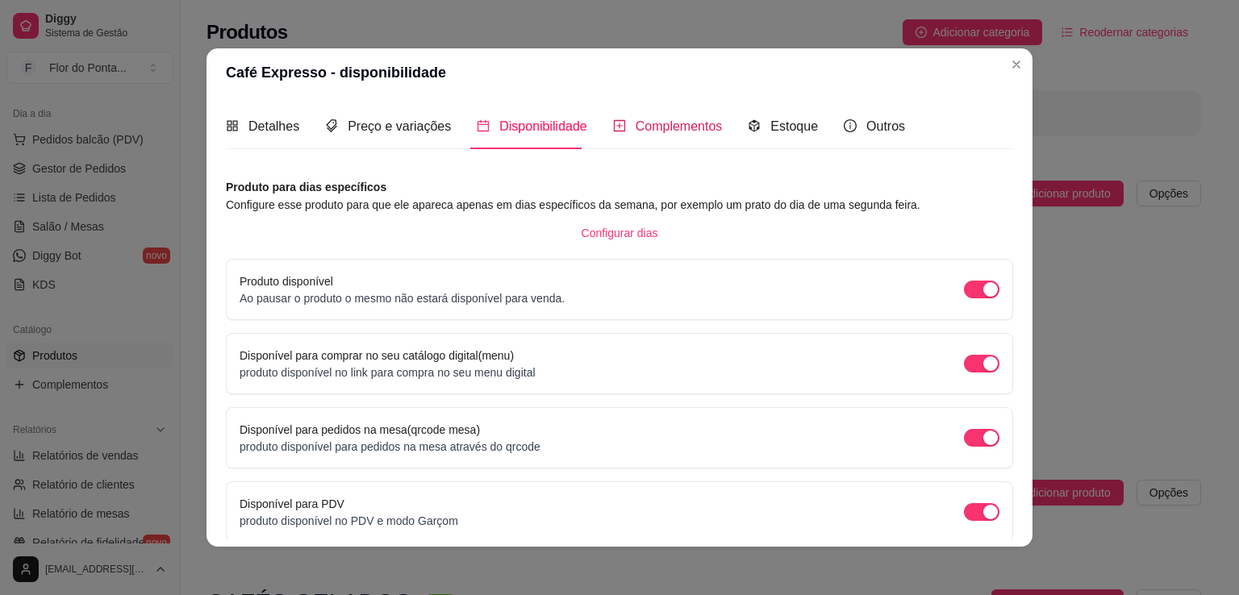
click at [678, 128] on span "Complementos" at bounding box center [679, 126] width 87 height 14
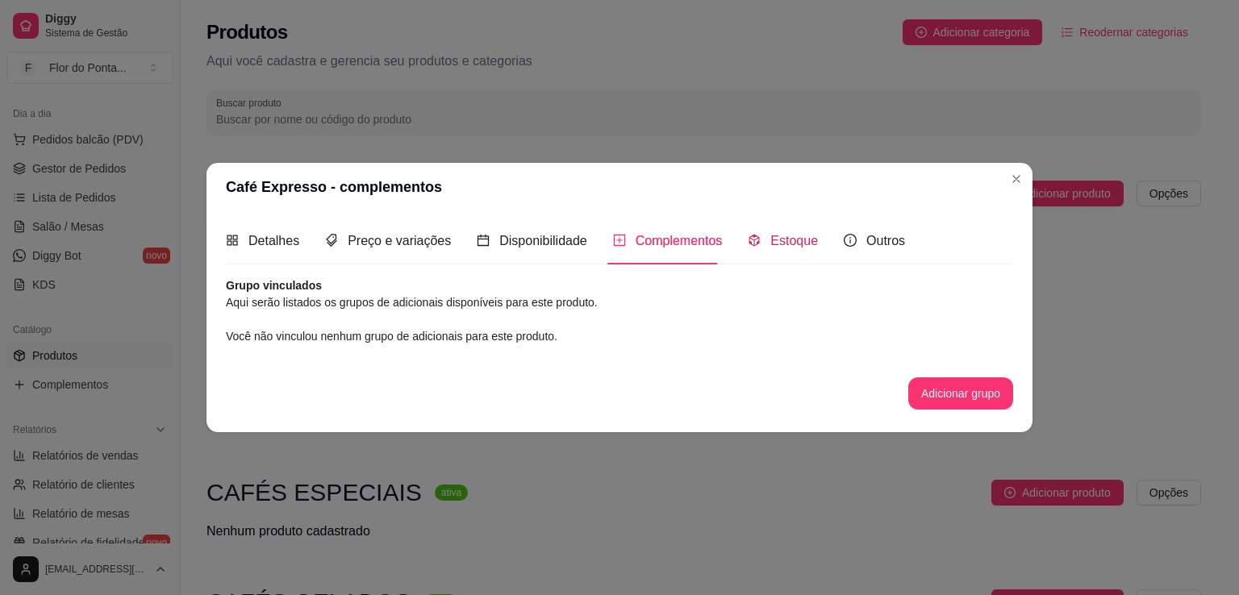
click at [799, 245] on span "Estoque" at bounding box center [795, 241] width 48 height 14
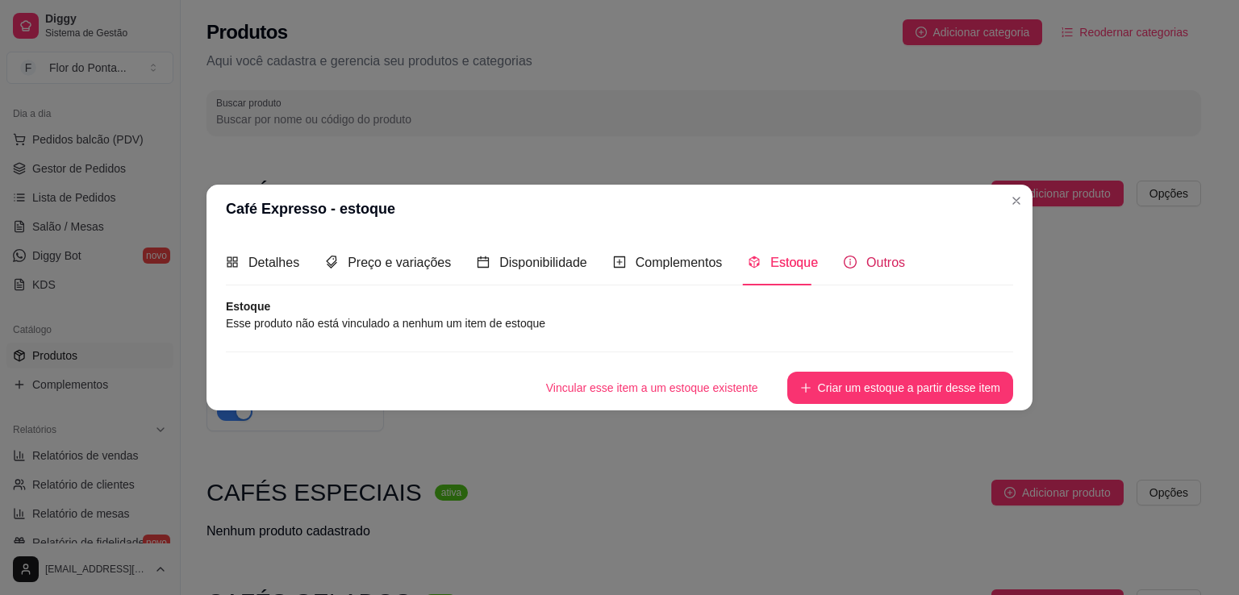
click at [867, 262] on span "Outros" at bounding box center [886, 263] width 39 height 14
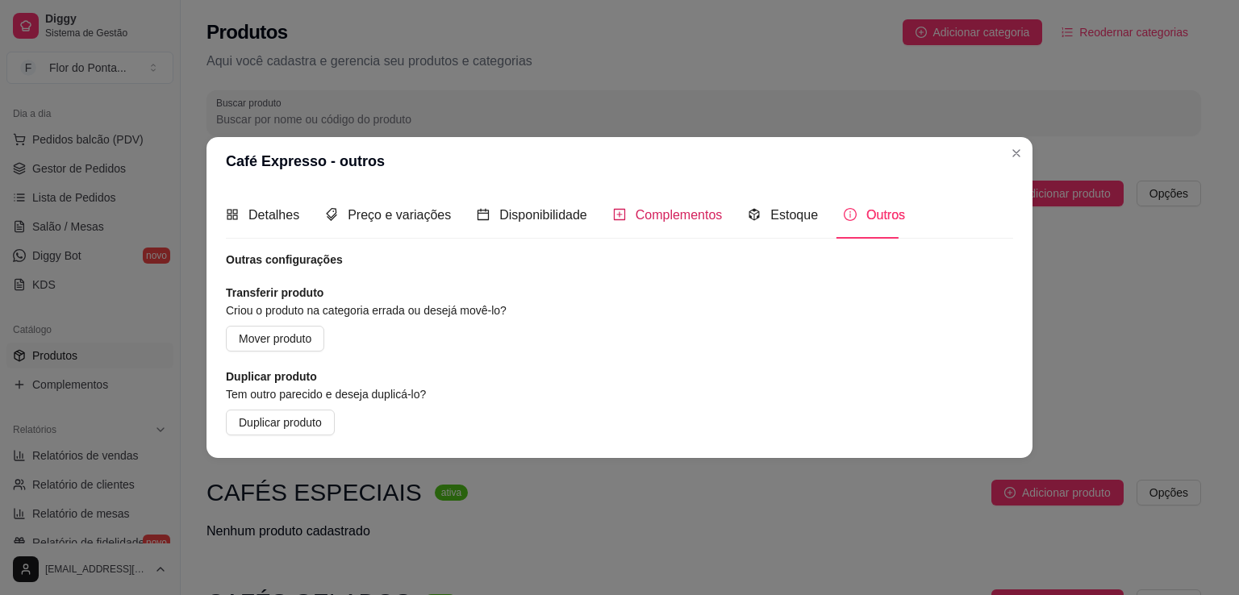
click at [681, 222] on span "Complementos" at bounding box center [679, 215] width 87 height 14
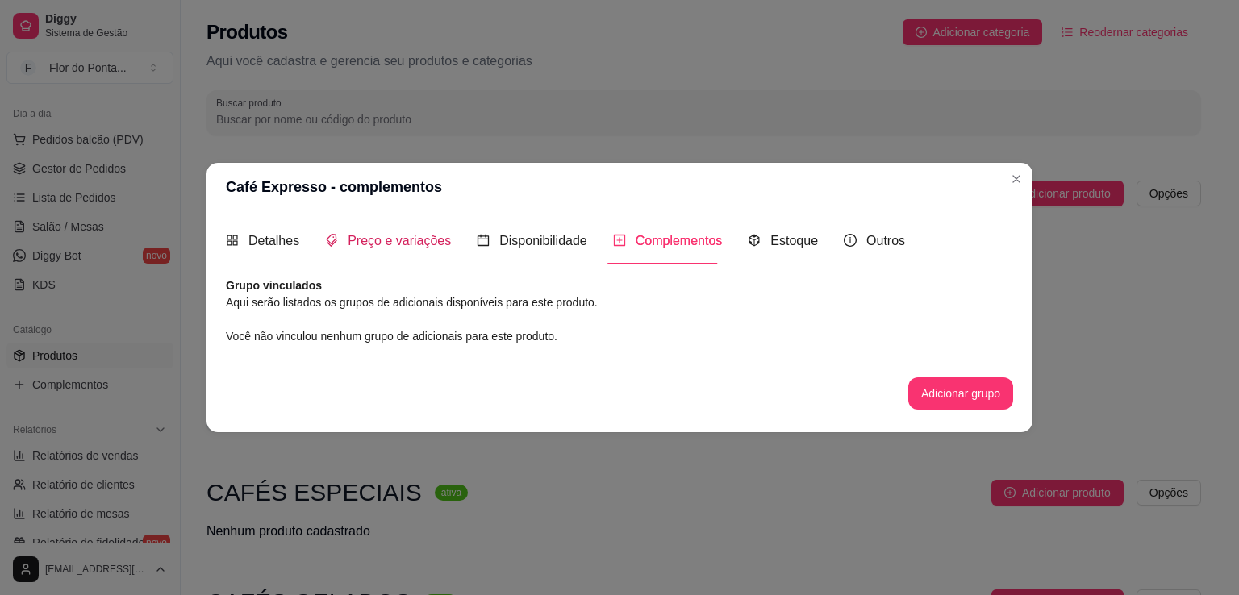
click at [394, 244] on span "Preço e variações" at bounding box center [399, 241] width 103 height 14
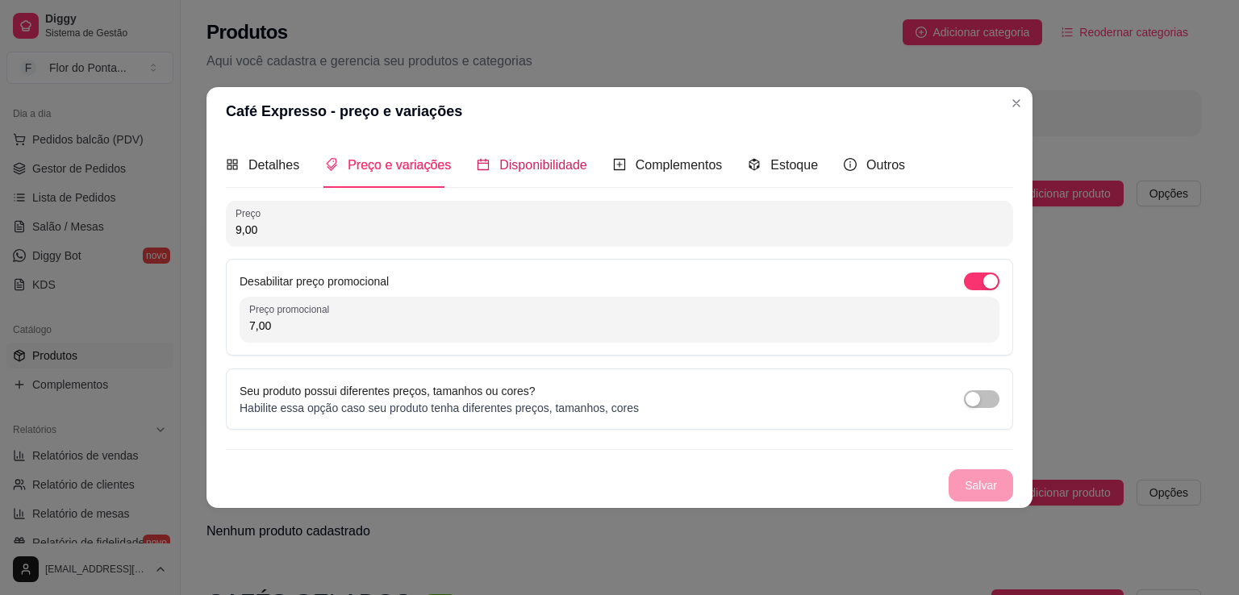
click at [504, 165] on span "Disponibilidade" at bounding box center [543, 165] width 88 height 14
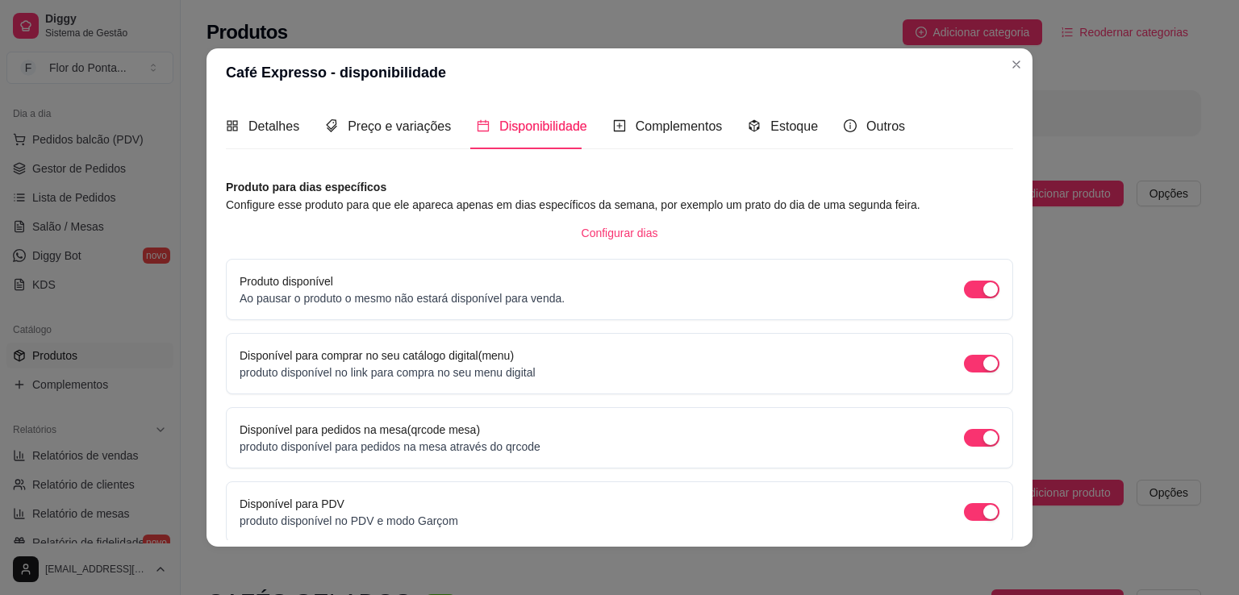
scroll to position [66, 0]
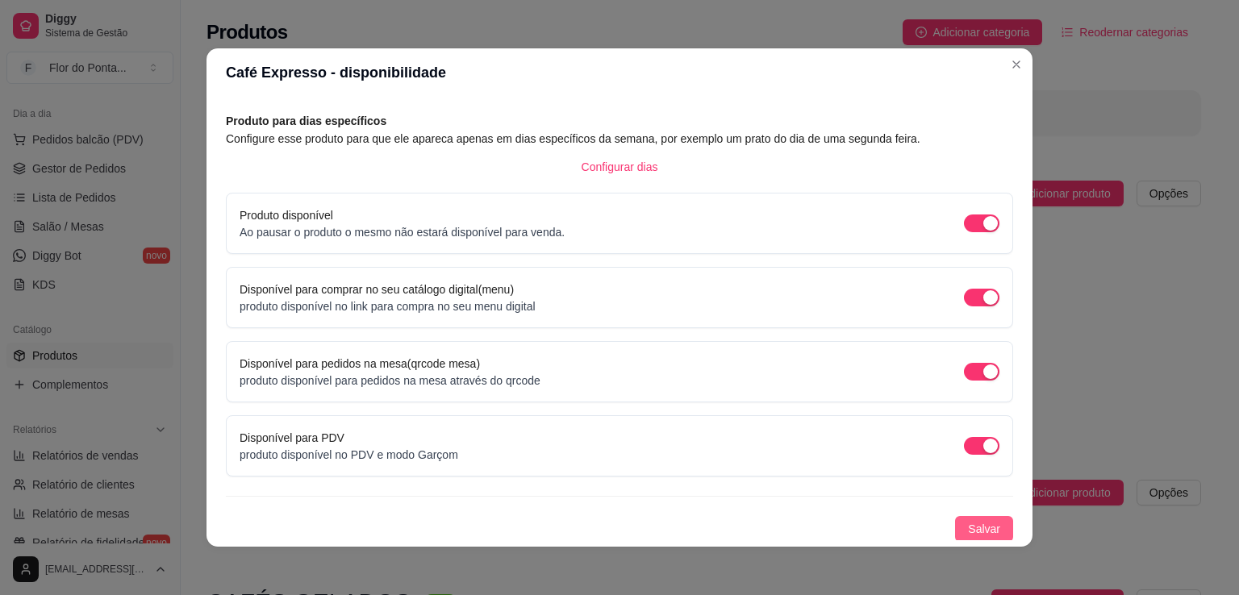
click at [968, 530] on span "Salvar" at bounding box center [984, 529] width 32 height 18
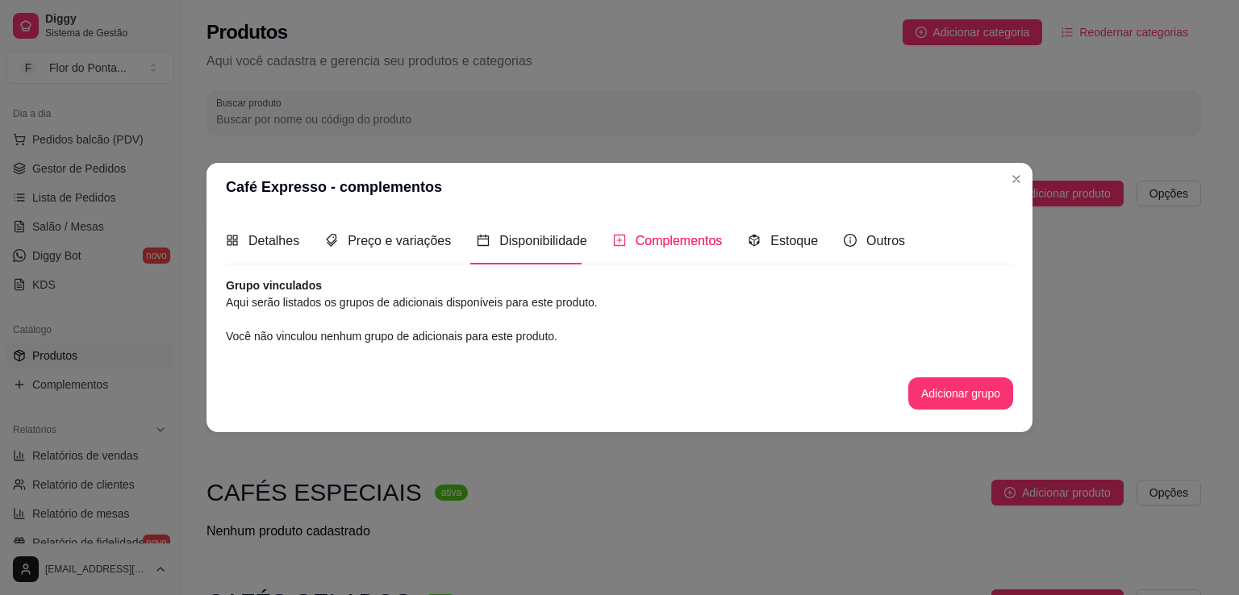
scroll to position [0, 0]
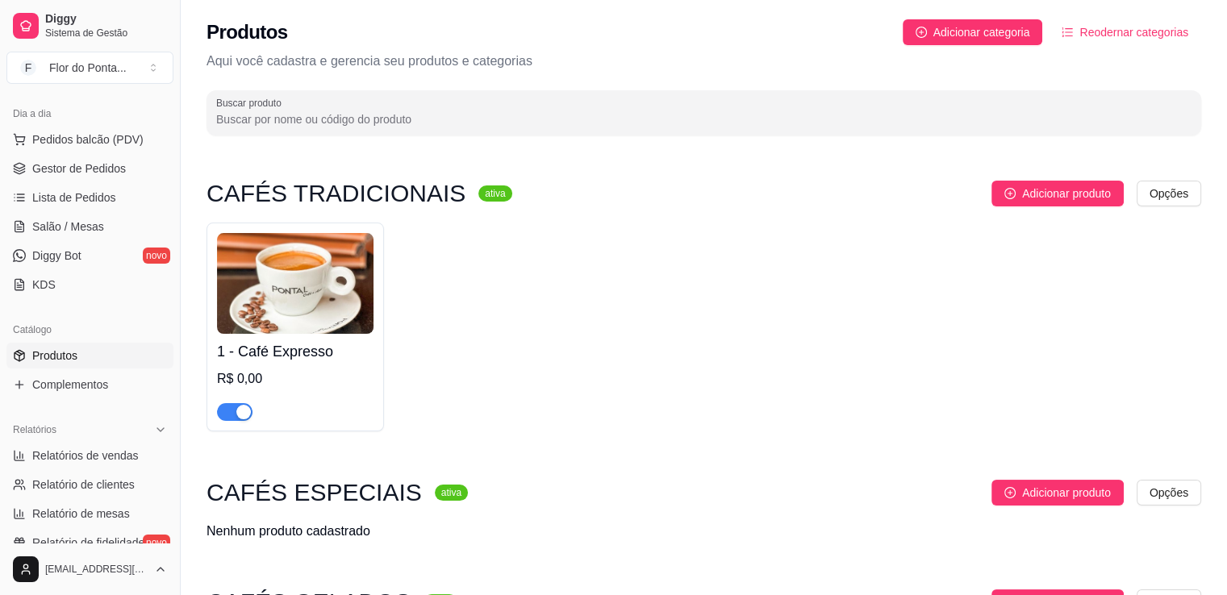
click at [245, 378] on div "R$ 0,00" at bounding box center [295, 379] width 157 height 19
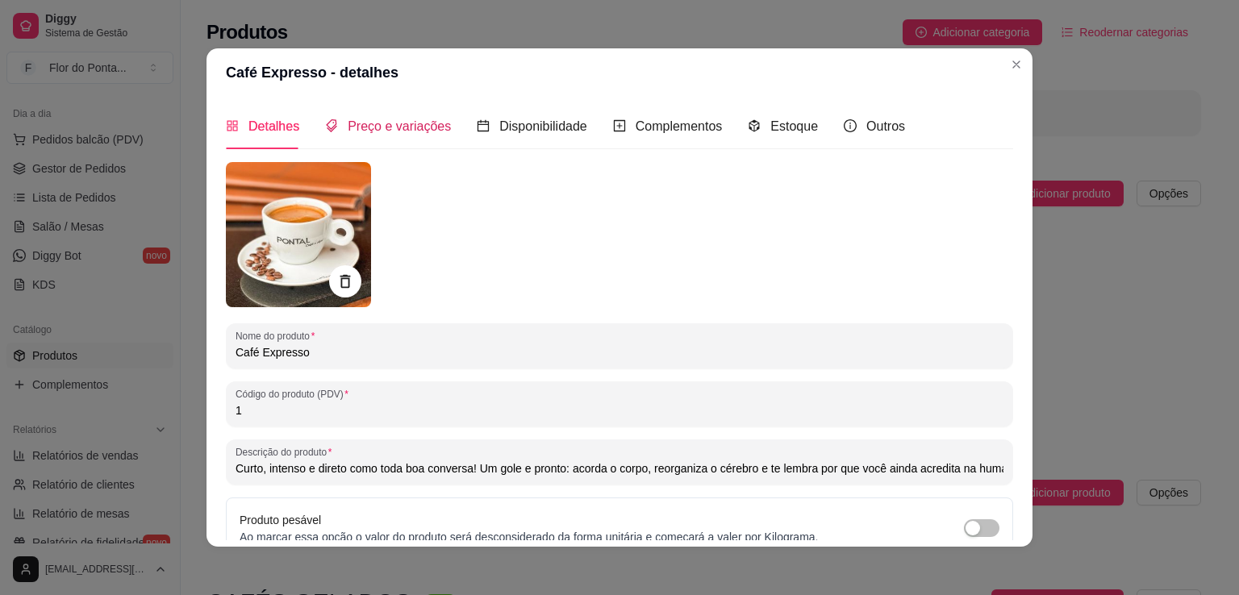
click at [410, 127] on span "Preço e variações" at bounding box center [399, 126] width 103 height 14
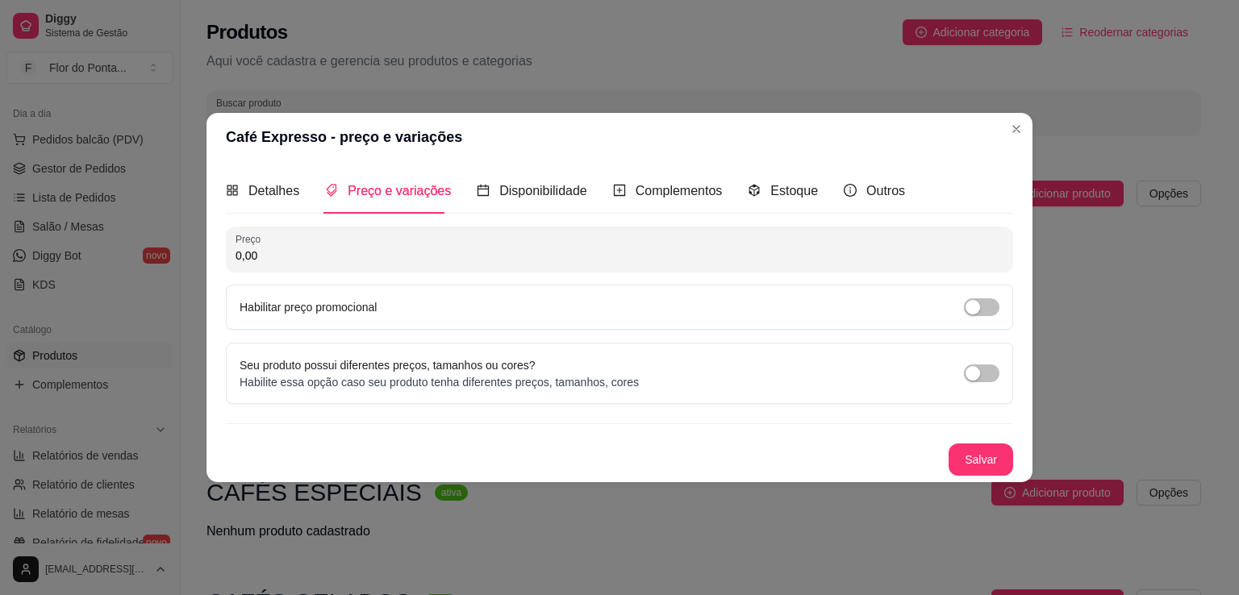
click at [397, 261] on input "0,00" at bounding box center [620, 256] width 768 height 16
type input "9,00"
click at [972, 312] on div "button" at bounding box center [973, 307] width 15 height 15
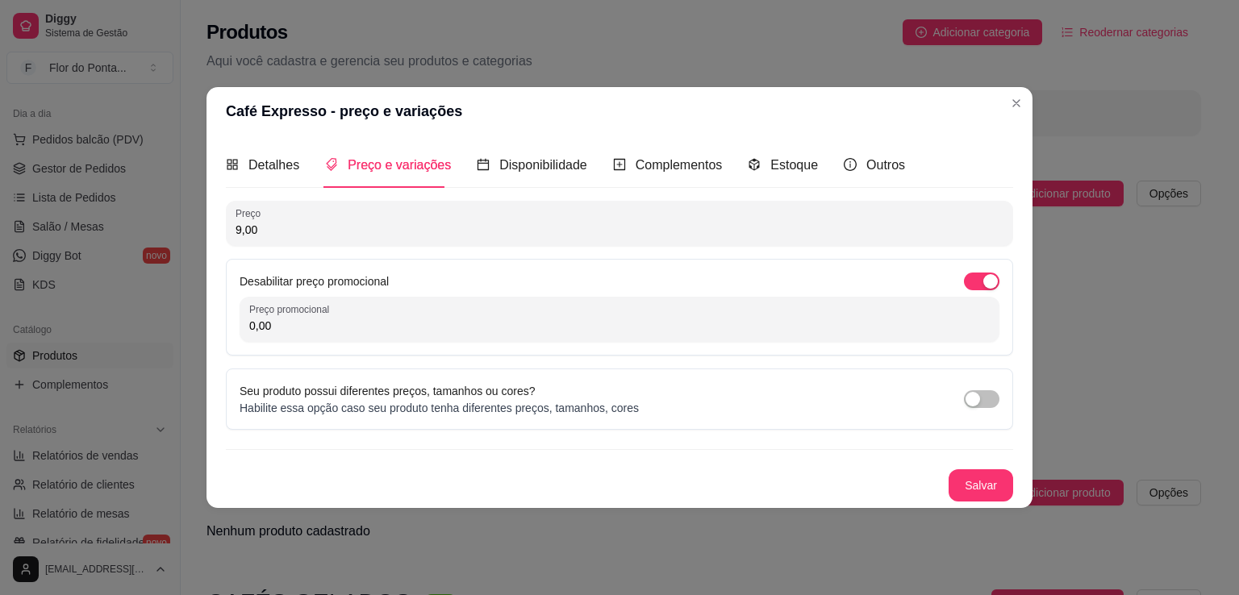
click at [888, 330] on input "0,00" at bounding box center [619, 326] width 741 height 16
type input "7,00"
click at [995, 485] on button "Salvar" at bounding box center [981, 485] width 63 height 31
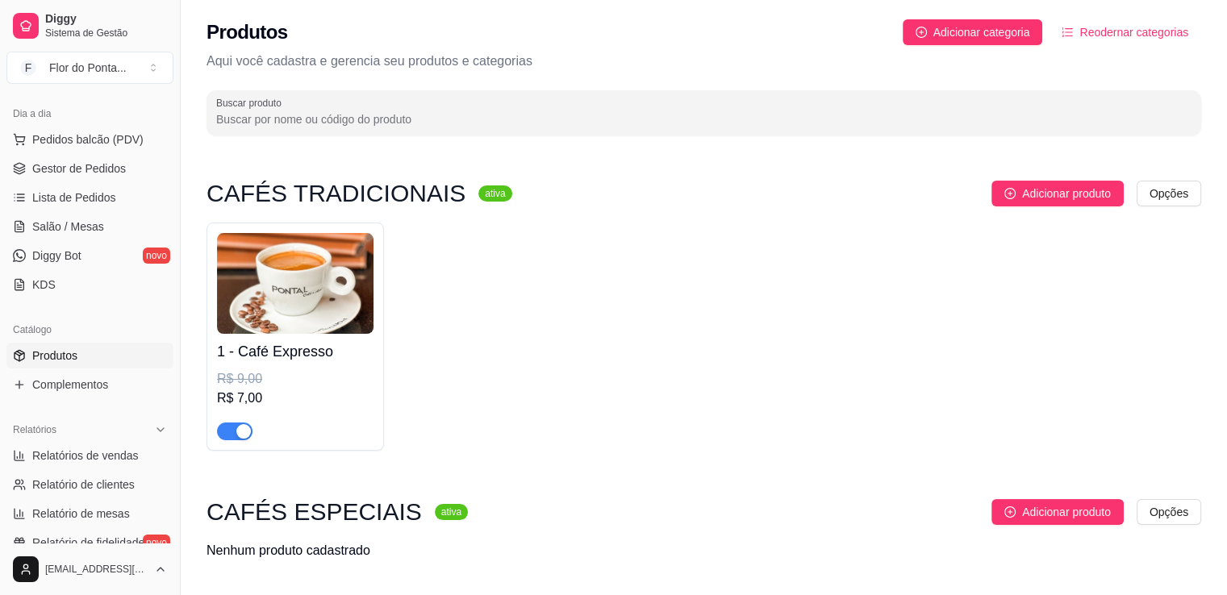
click at [337, 275] on img at bounding box center [295, 283] width 157 height 101
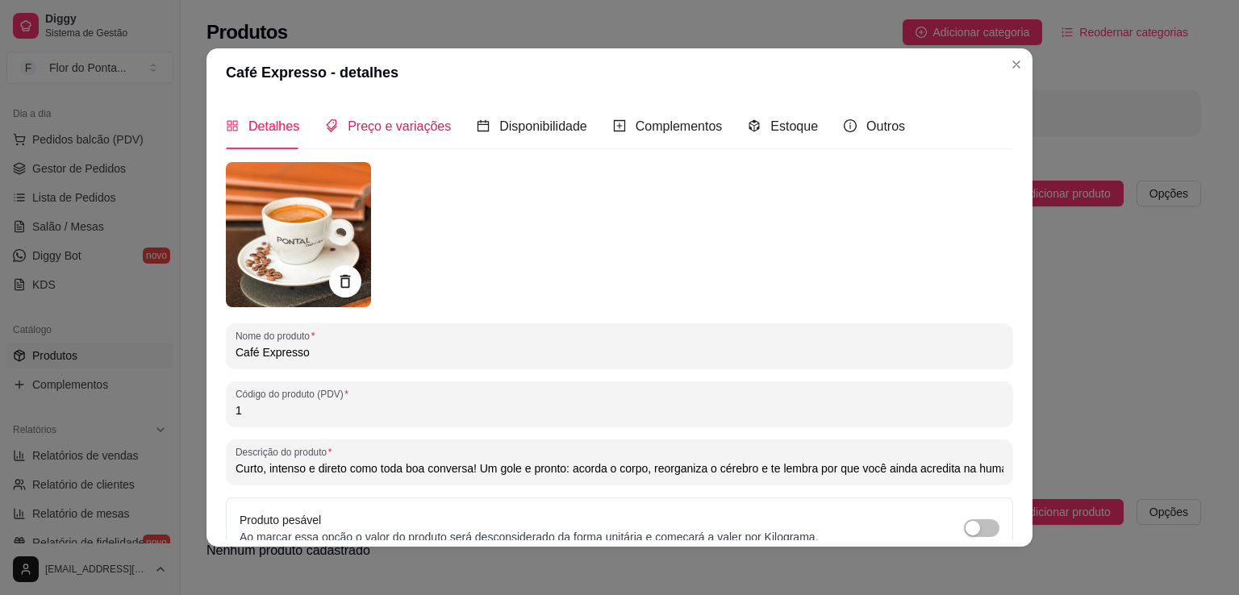
click at [416, 136] on div "Preço e variações" at bounding box center [388, 126] width 126 height 20
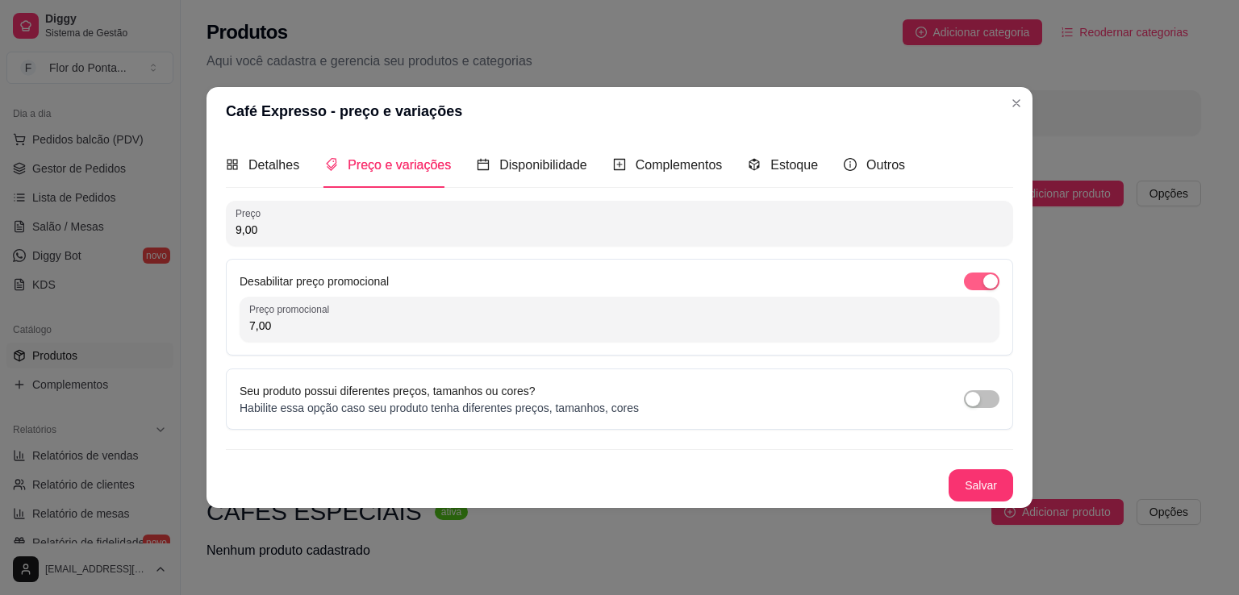
click at [988, 282] on div "button" at bounding box center [991, 281] width 15 height 15
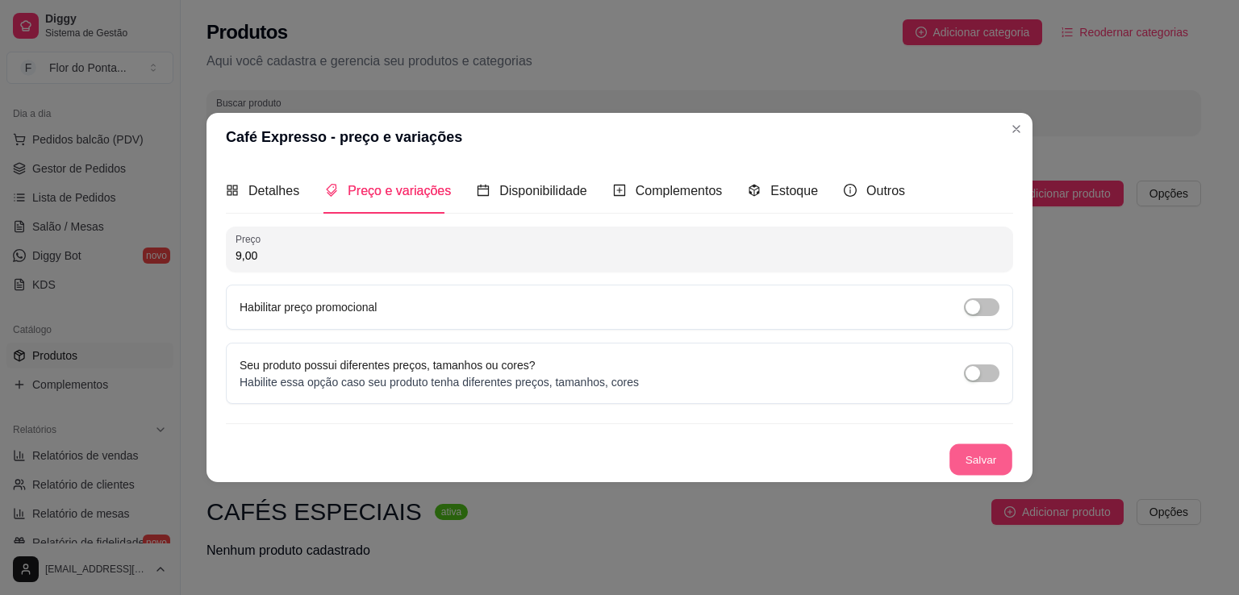
click at [981, 465] on button "Salvar" at bounding box center [981, 460] width 63 height 31
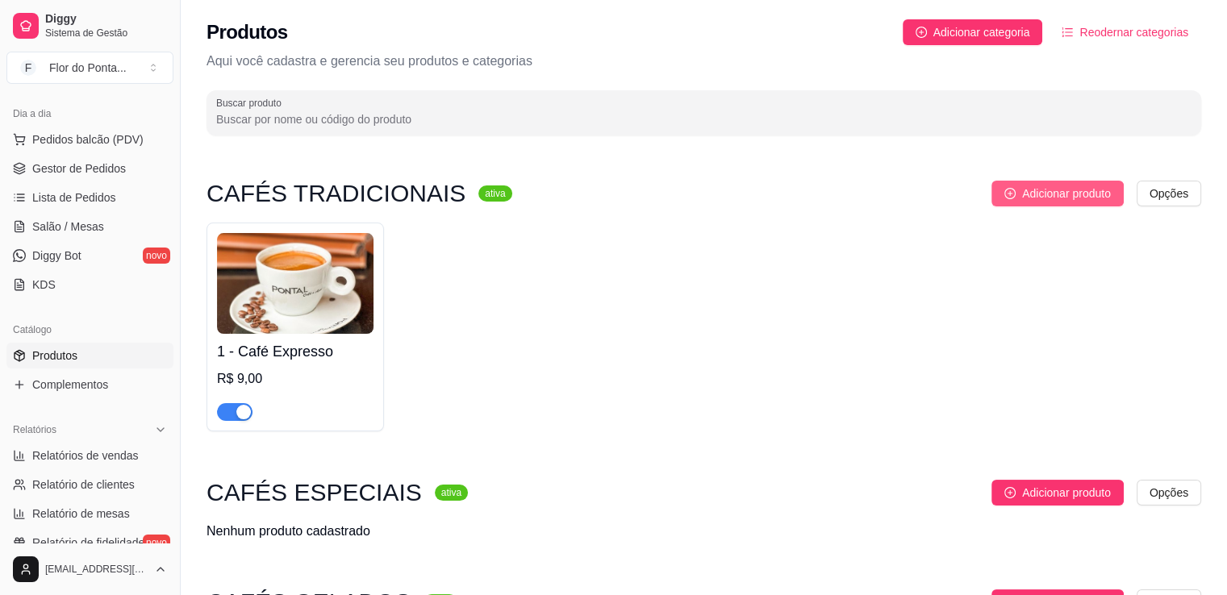
click at [1075, 192] on span "Adicionar produto" at bounding box center [1066, 194] width 89 height 18
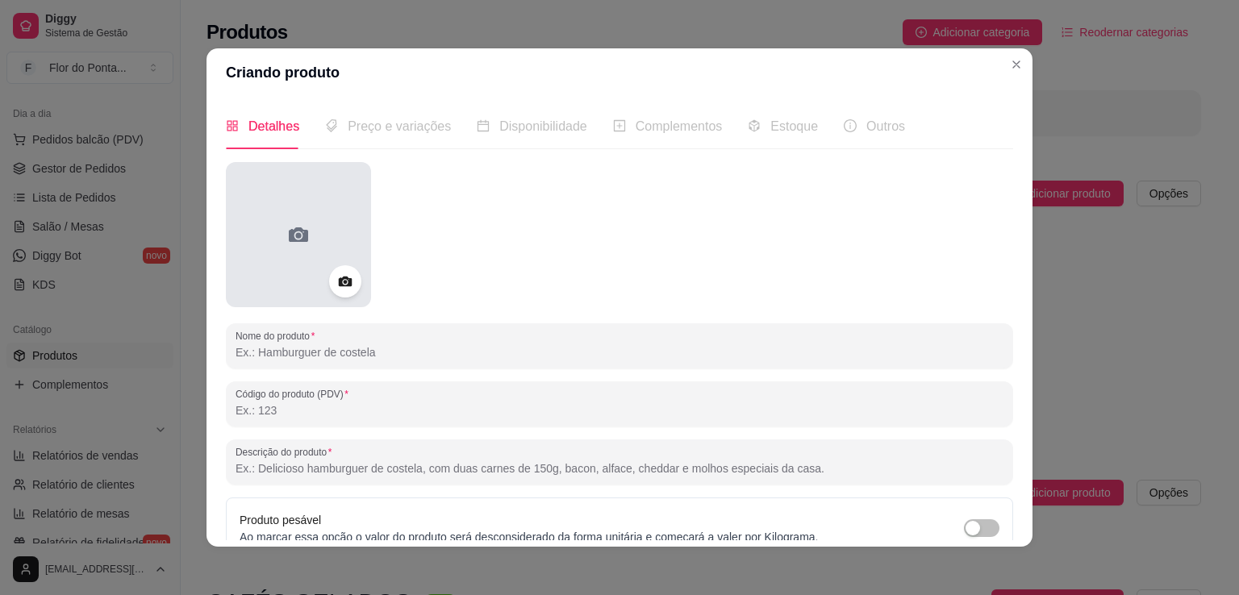
click at [297, 239] on icon at bounding box center [298, 235] width 19 height 15
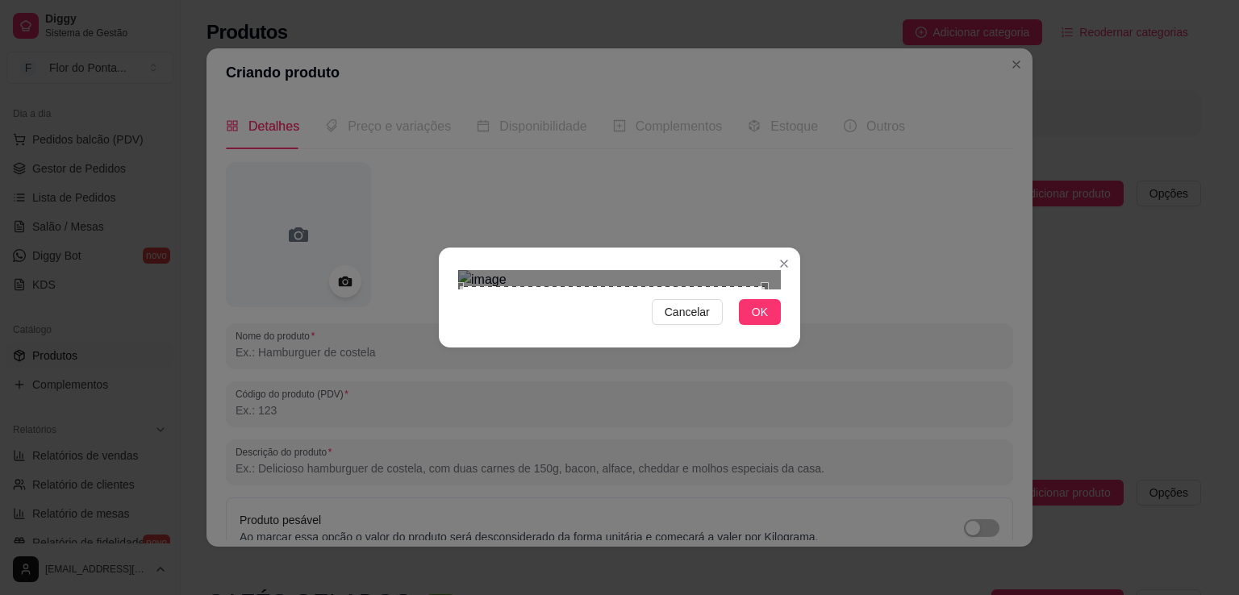
click at [458, 332] on div "Cancelar OK" at bounding box center [619, 298] width 361 height 68
click at [453, 75] on div "Cancelar OK" at bounding box center [619, 297] width 1239 height 595
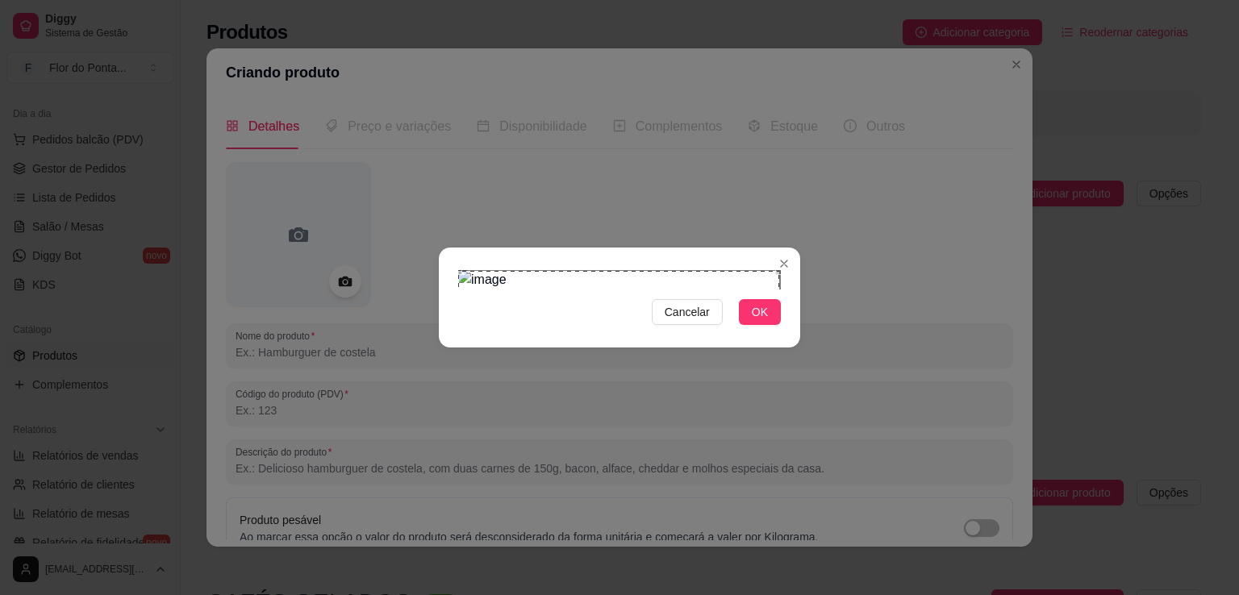
click at [781, 264] on div "Cancelar OK" at bounding box center [619, 298] width 361 height 68
click at [766, 321] on span "OK" at bounding box center [760, 312] width 16 height 18
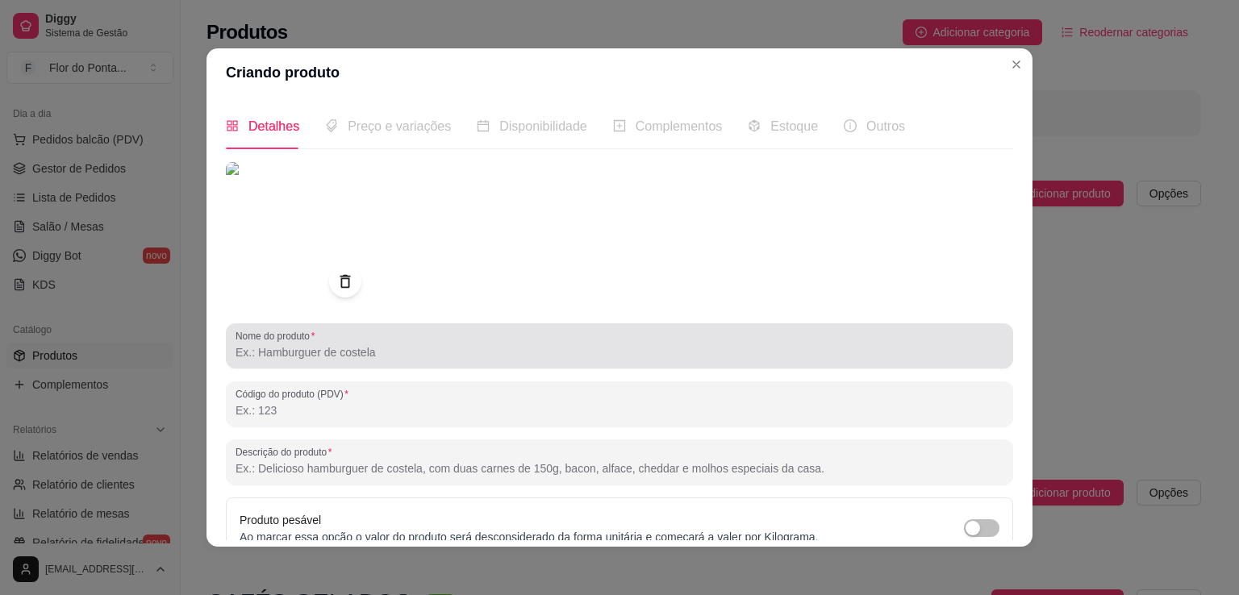
click at [420, 352] on input "Nome do produto" at bounding box center [620, 353] width 768 height 16
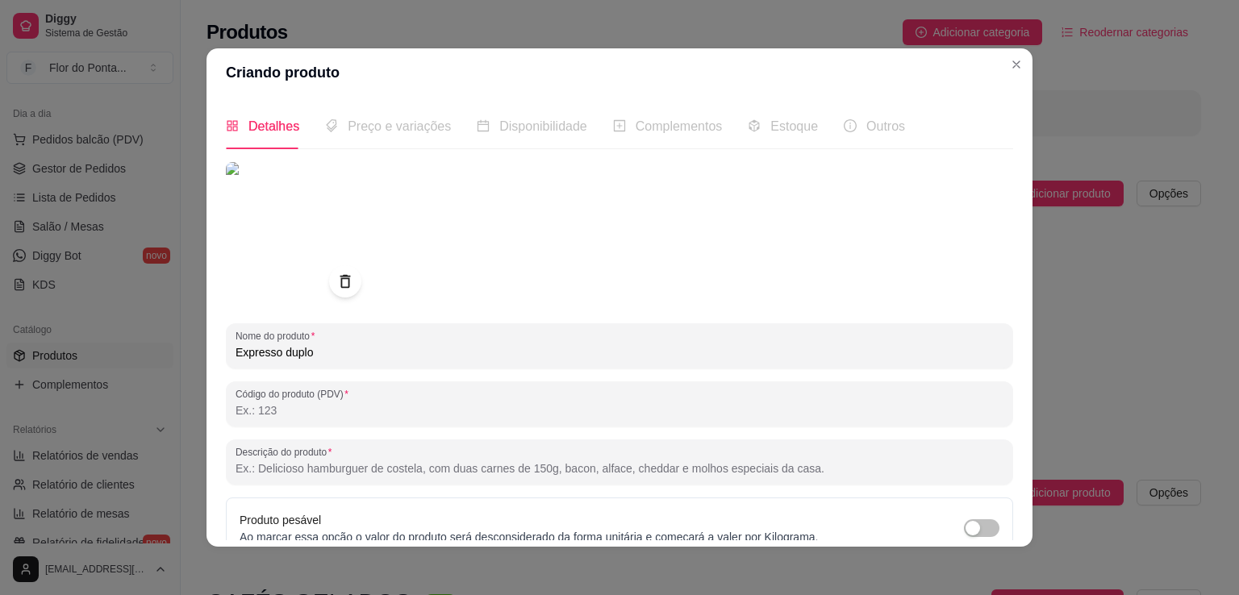
type input "Expresso duplo"
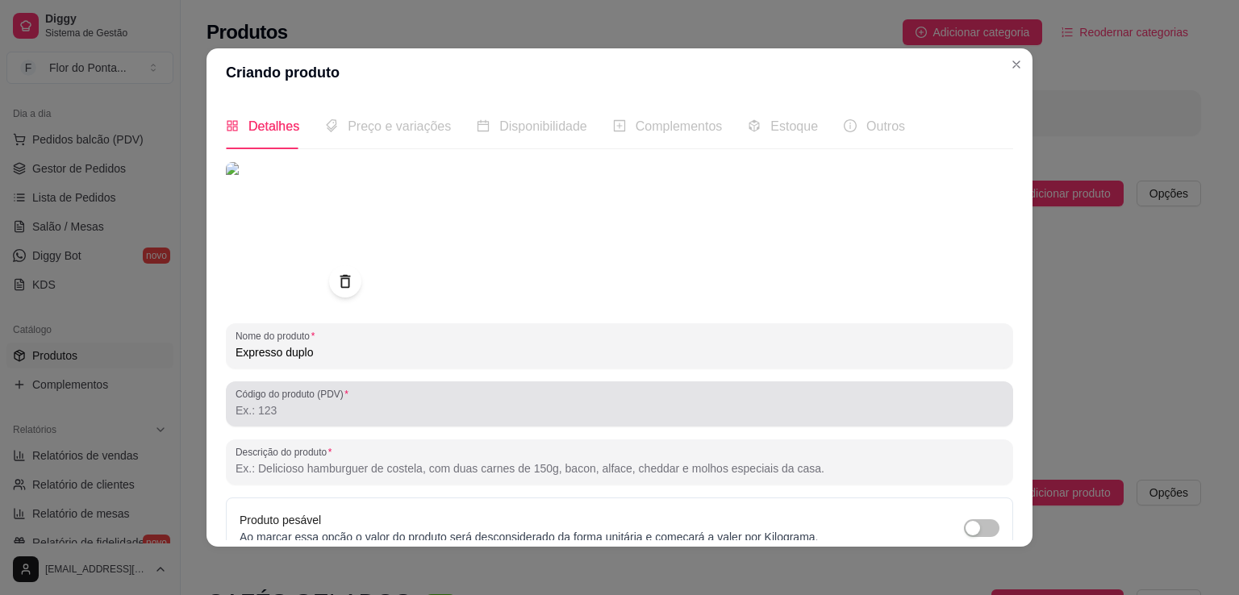
click at [282, 407] on input "Código do produto (PDV)" at bounding box center [620, 411] width 768 height 16
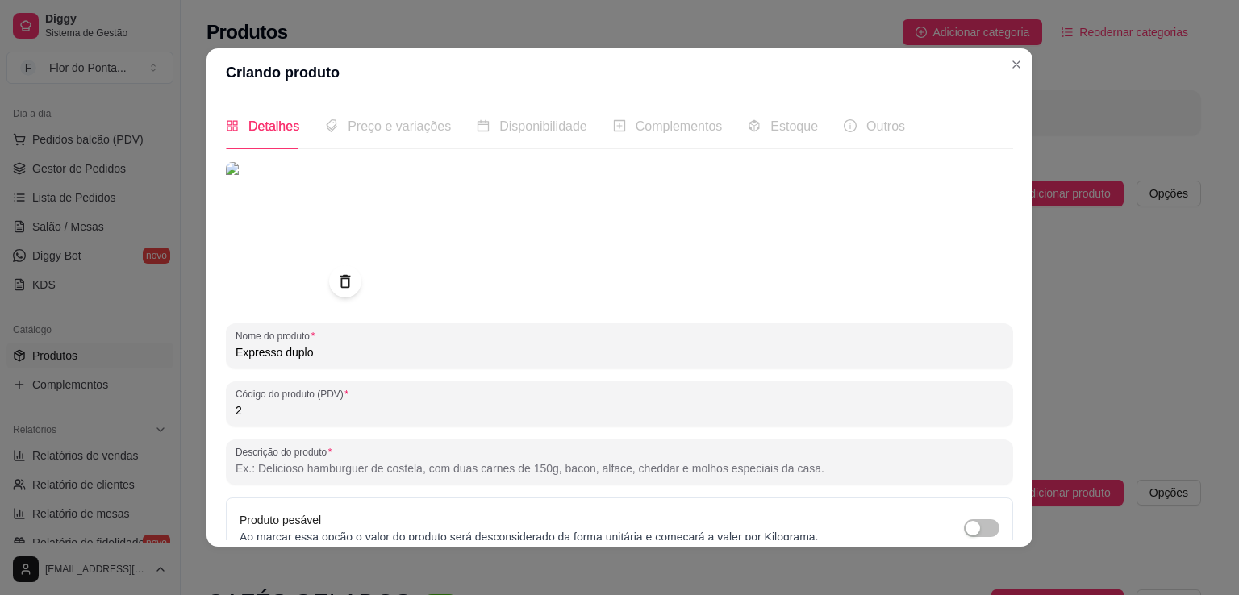
type input "2"
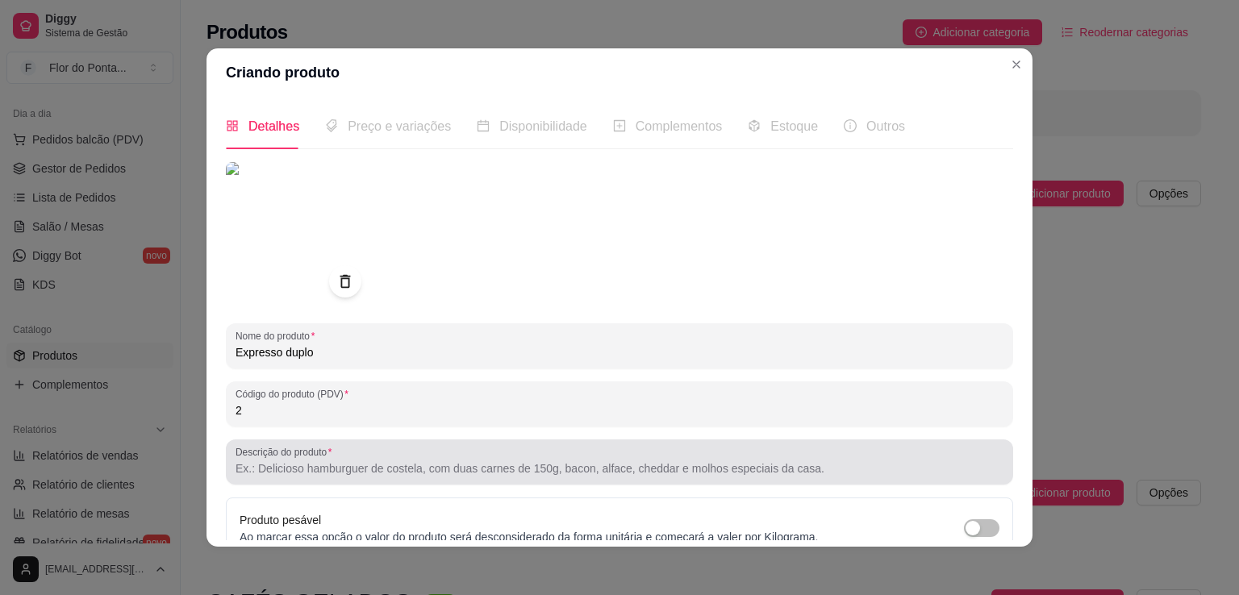
click at [307, 472] on input "Descrição do produto" at bounding box center [620, 469] width 768 height 16
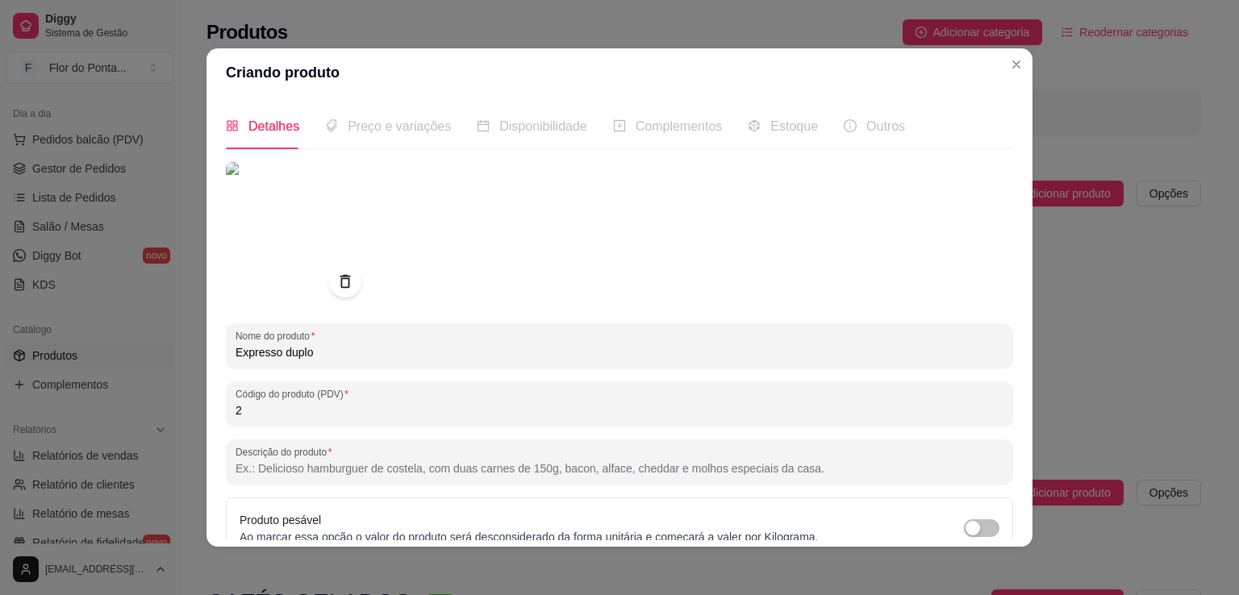
paste input "Para os que entendem que intensidade também pode vir em xícara. Duas doses de e…"
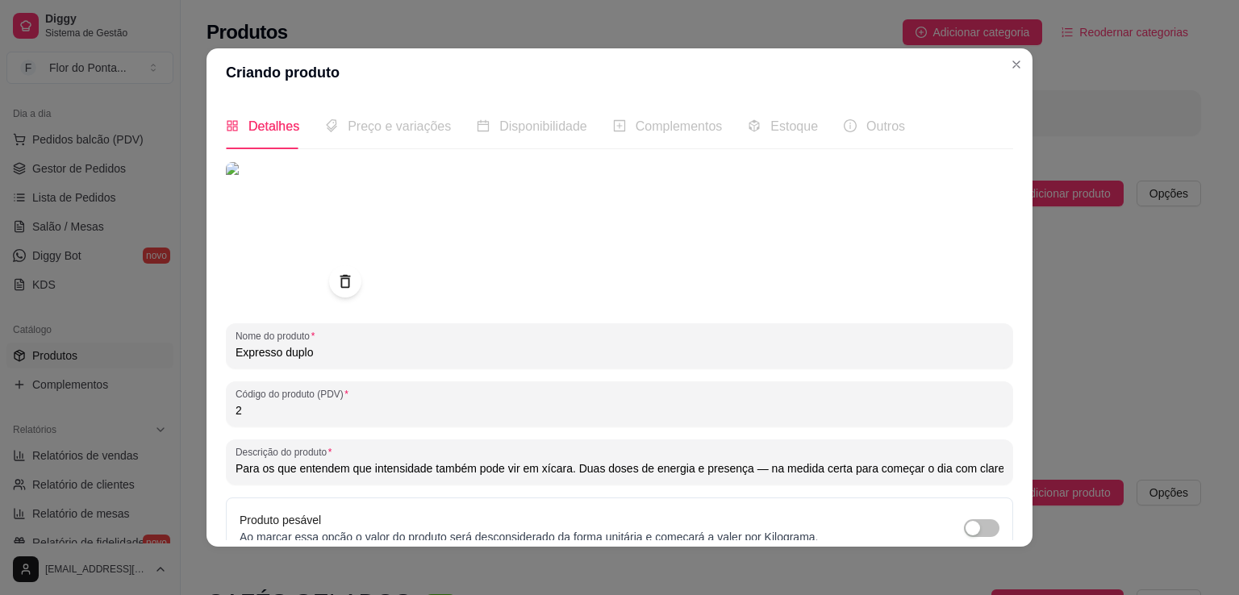
drag, startPoint x: 307, startPoint y: 472, endPoint x: 166, endPoint y: 475, distance: 140.4
click at [166, 475] on div "Criando produto Detalhes Preço e variações Disponibilidade Complementos Estoque…" at bounding box center [619, 297] width 1239 height 595
drag, startPoint x: 742, startPoint y: 470, endPoint x: 757, endPoint y: 475, distance: 15.6
click at [757, 475] on input "Para os que entendem que intensidade também pode vir em xícara. Duas doses de e…" at bounding box center [620, 469] width 768 height 16
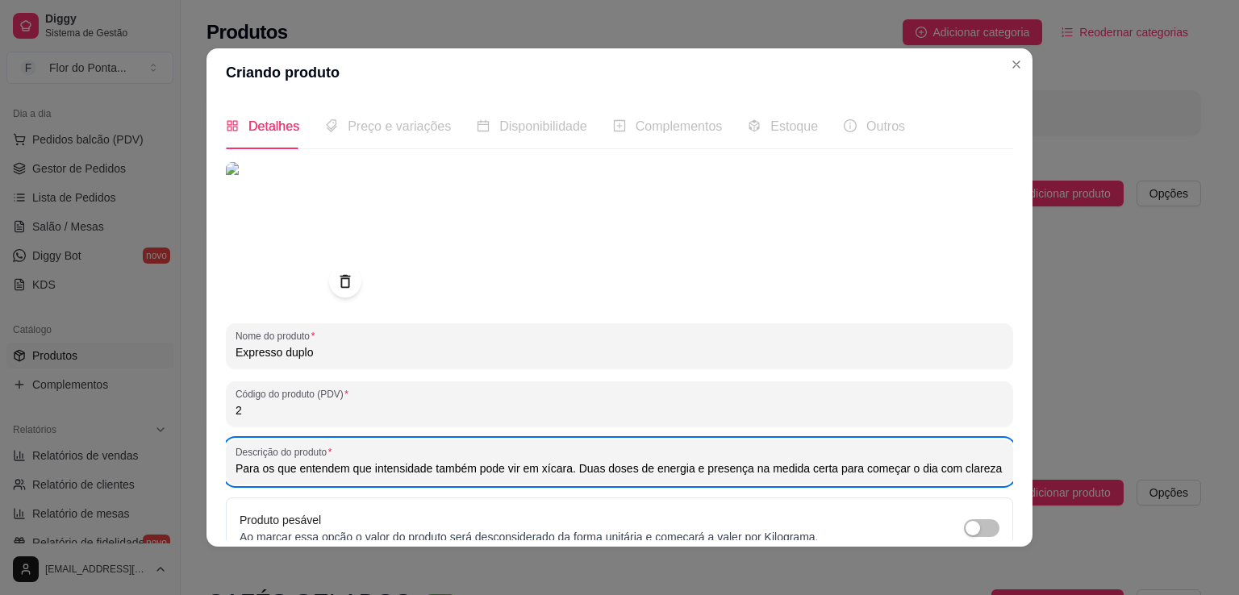
drag, startPoint x: 228, startPoint y: 470, endPoint x: 966, endPoint y: 483, distance: 737.6
click at [966, 483] on div "Descrição do produto Para os que entendem que intensidade também pode vir em xí…" at bounding box center [620, 462] width 788 height 45
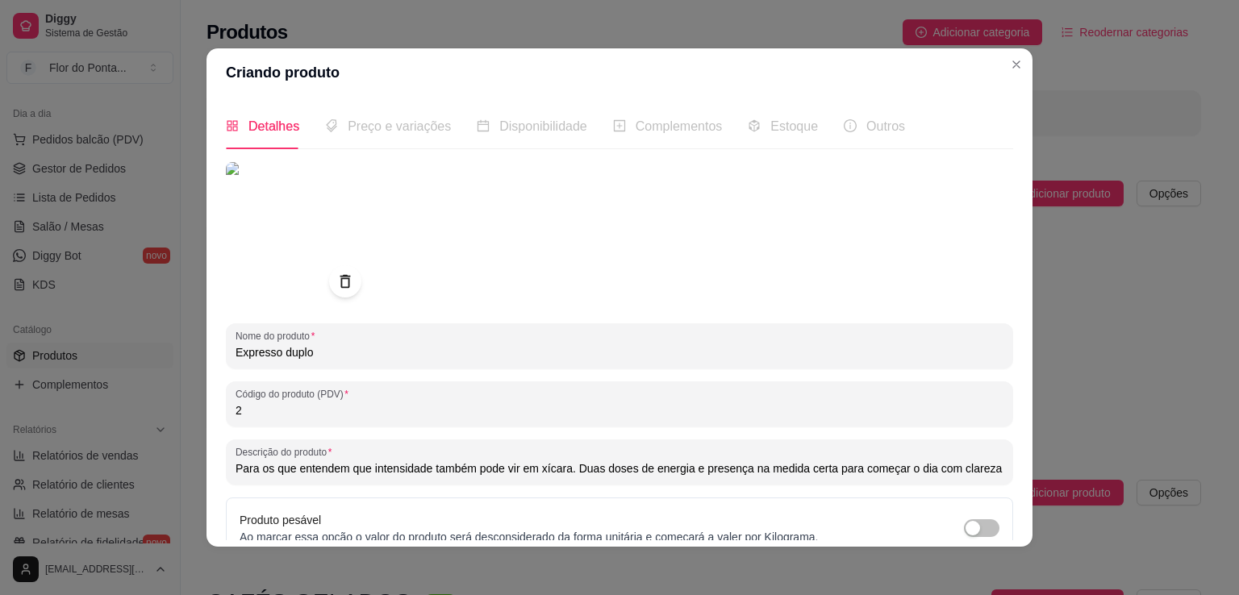
drag, startPoint x: 980, startPoint y: 474, endPoint x: 182, endPoint y: 458, distance: 799.0
click at [182, 458] on div "Criando produto Detalhes Preço e variações Disponibilidade Complementos Estoque…" at bounding box center [619, 297] width 1239 height 595
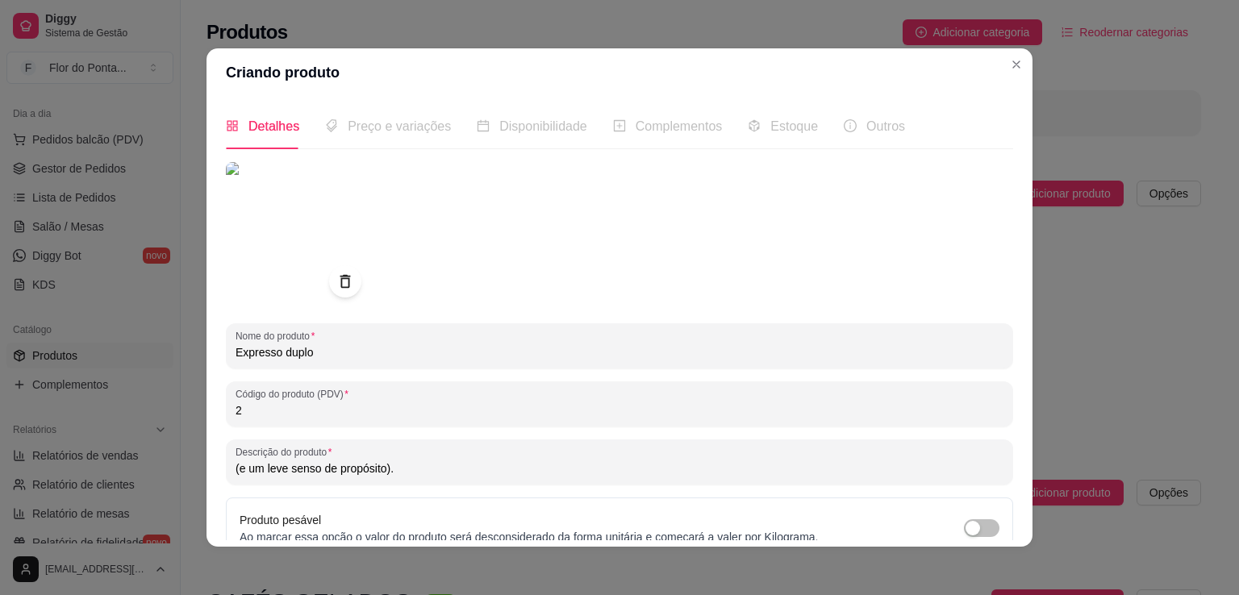
click at [420, 466] on input "(e um leve senso de propósito)." at bounding box center [620, 469] width 768 height 16
paste input "Para quem aprecia intensidade em dobro. Duas doses de energia e presença — na m…"
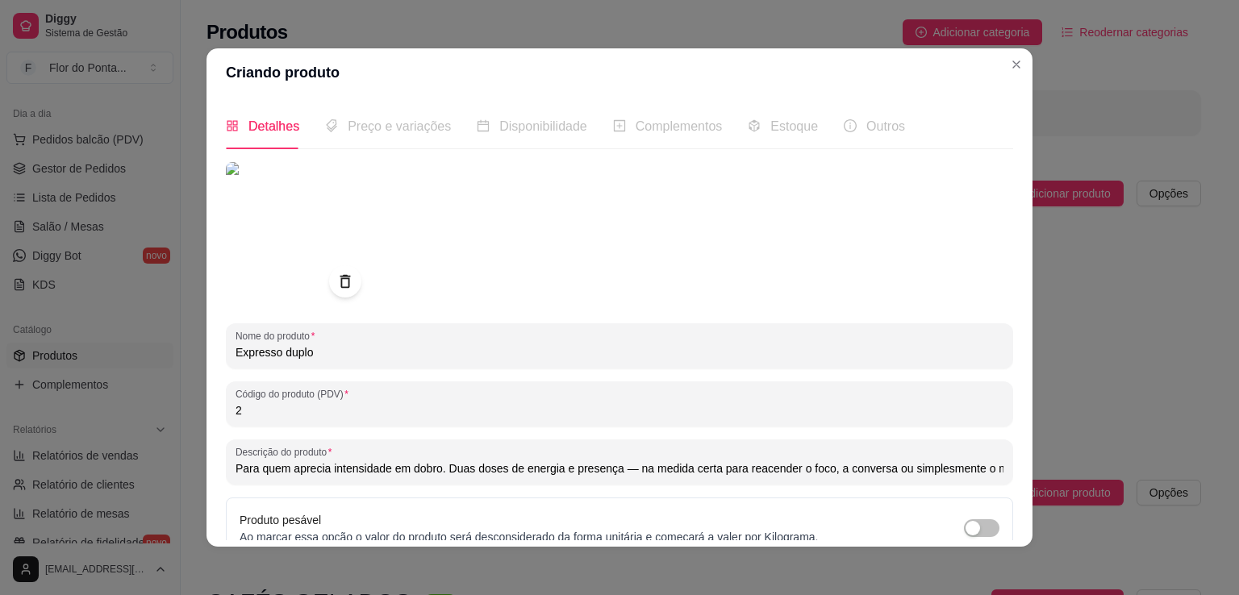
scroll to position [0, 45]
click at [581, 471] on input "Para quem aprecia intensidade em dobro. Duas doses de energia e presença — na m…" at bounding box center [620, 469] width 768 height 16
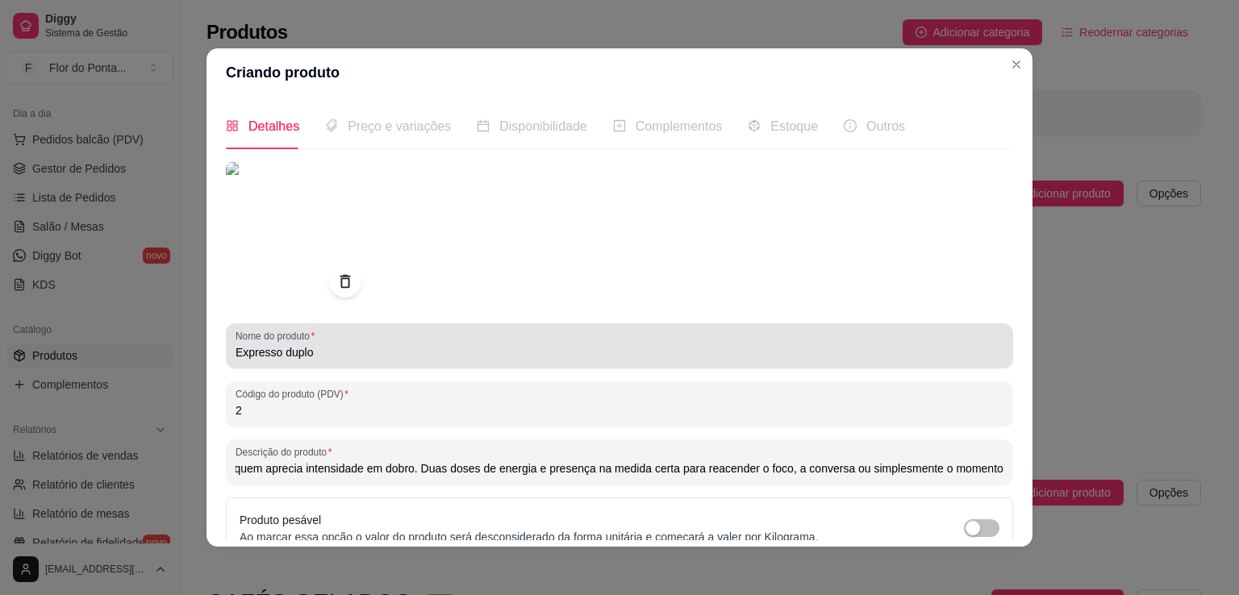
scroll to position [151, 0]
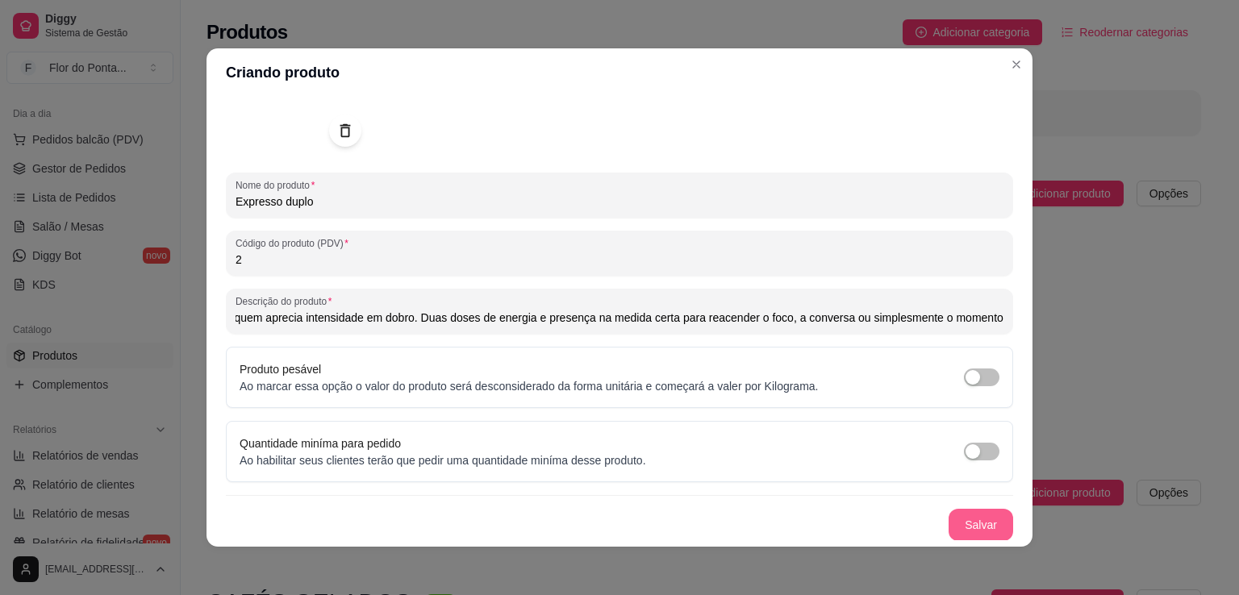
type input "Para quem aprecia intensidade em dobro. Duas doses de energia e presença na med…"
click at [955, 529] on button "Salvar" at bounding box center [981, 525] width 63 height 31
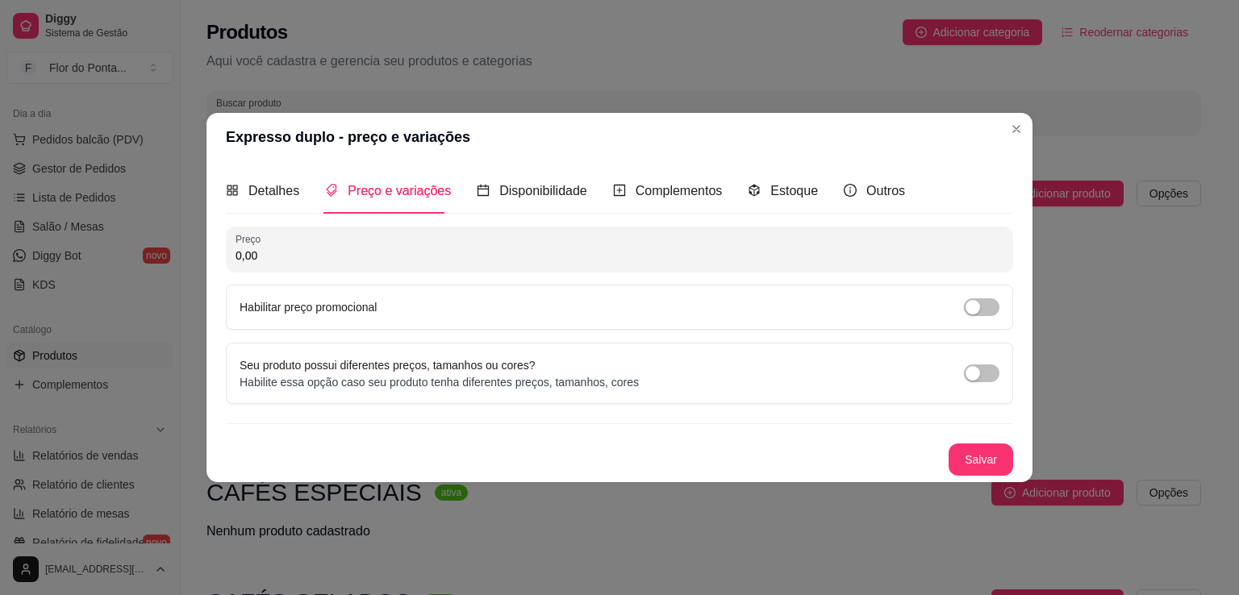
click at [286, 258] on input "0,00" at bounding box center [620, 256] width 768 height 16
type input "12,00"
click at [529, 194] on span "Disponibilidade" at bounding box center [543, 191] width 88 height 14
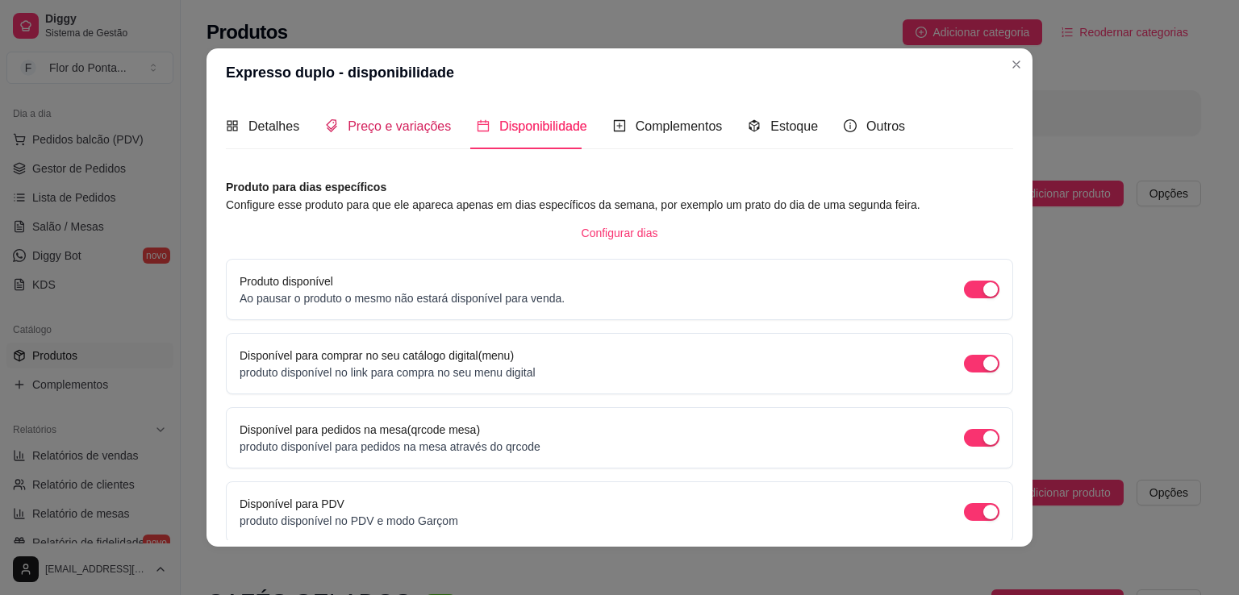
click at [379, 123] on span "Preço e variações" at bounding box center [399, 126] width 103 height 14
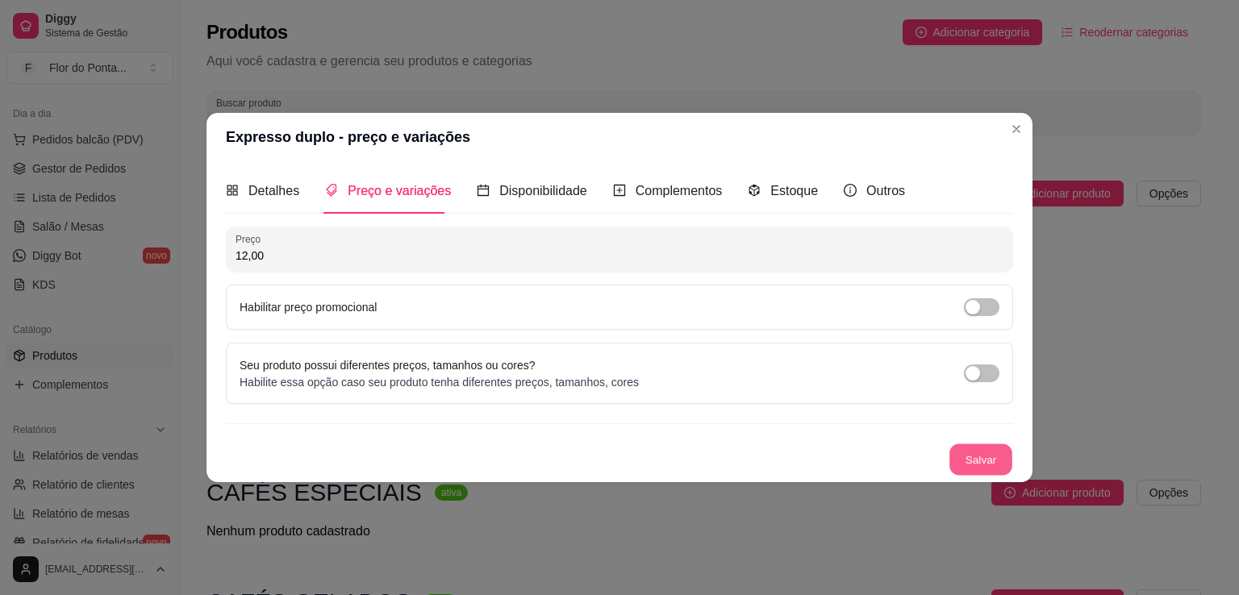
click at [972, 454] on button "Salvar" at bounding box center [981, 460] width 63 height 31
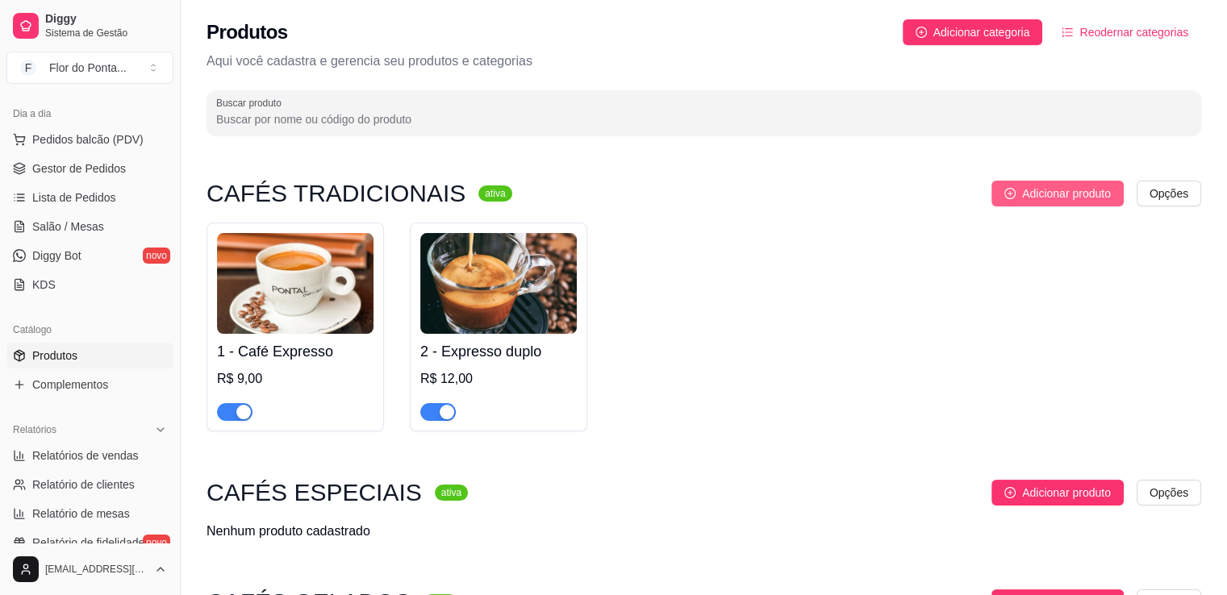
click at [1036, 194] on span "Adicionar produto" at bounding box center [1066, 194] width 89 height 18
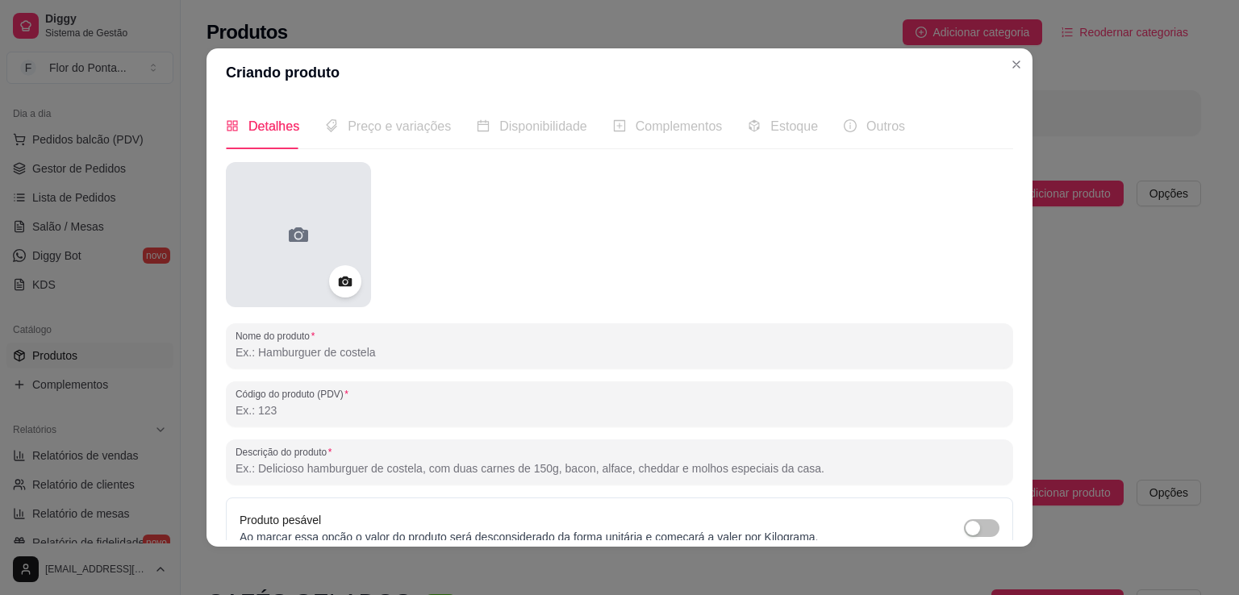
click at [298, 243] on icon at bounding box center [299, 235] width 26 height 26
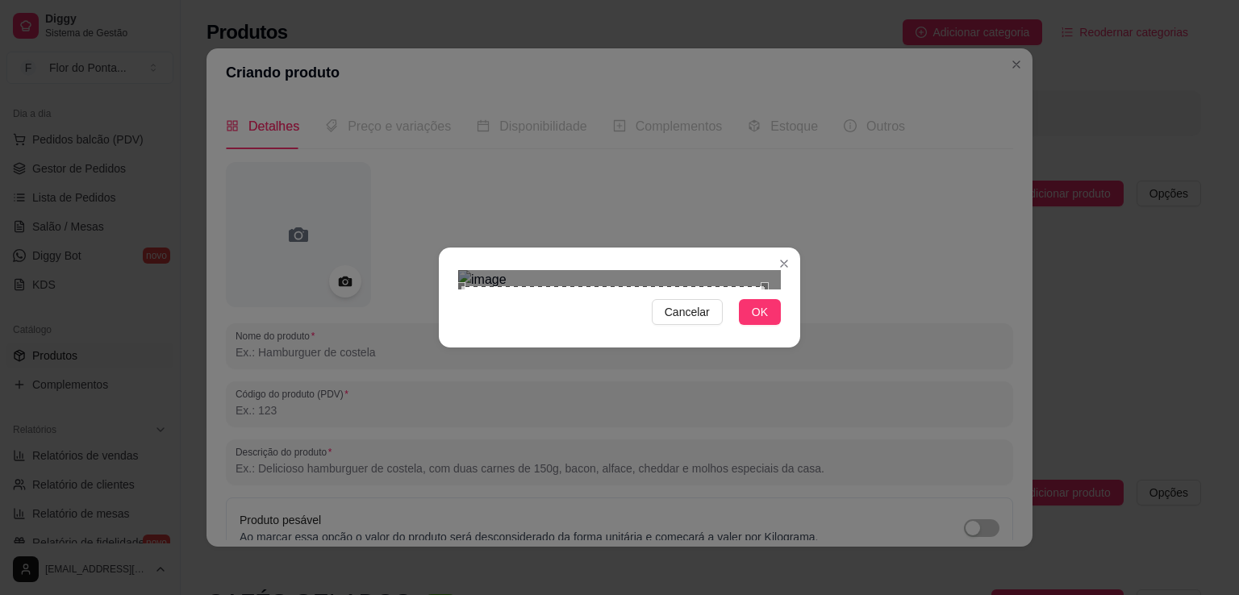
click at [460, 332] on div "Cancelar OK" at bounding box center [619, 298] width 361 height 68
click at [776, 270] on div at bounding box center [619, 279] width 323 height 19
click at [768, 325] on button "OK" at bounding box center [760, 312] width 42 height 26
click at [764, 321] on span "OK" at bounding box center [760, 312] width 16 height 18
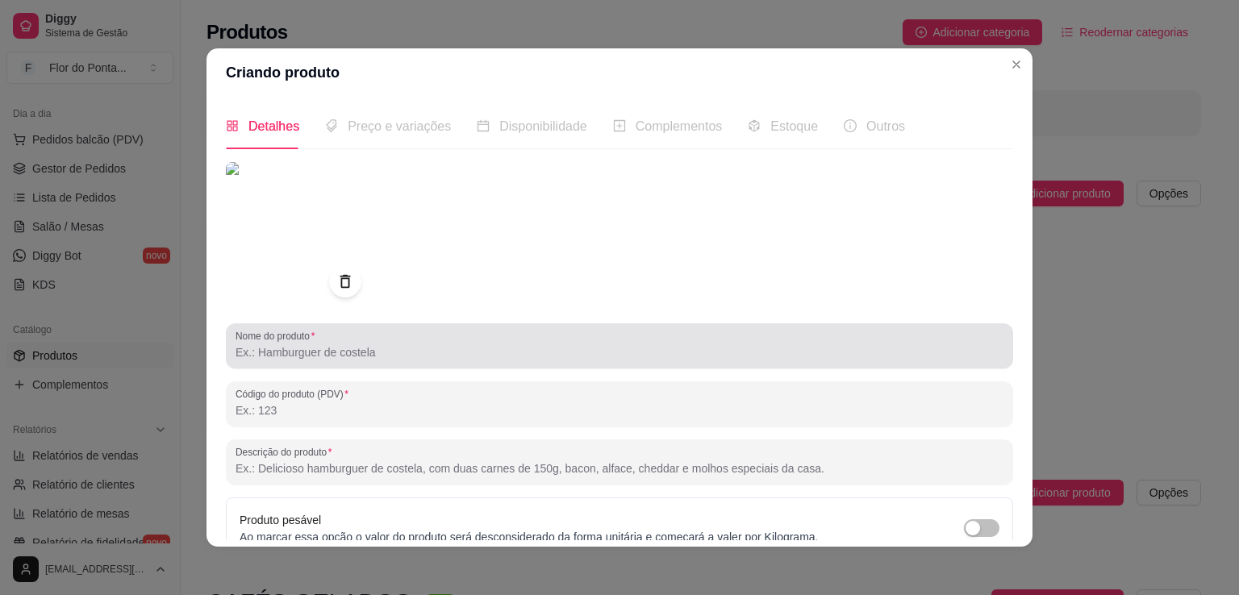
click at [398, 353] on input "Nome do produto" at bounding box center [620, 353] width 768 height 16
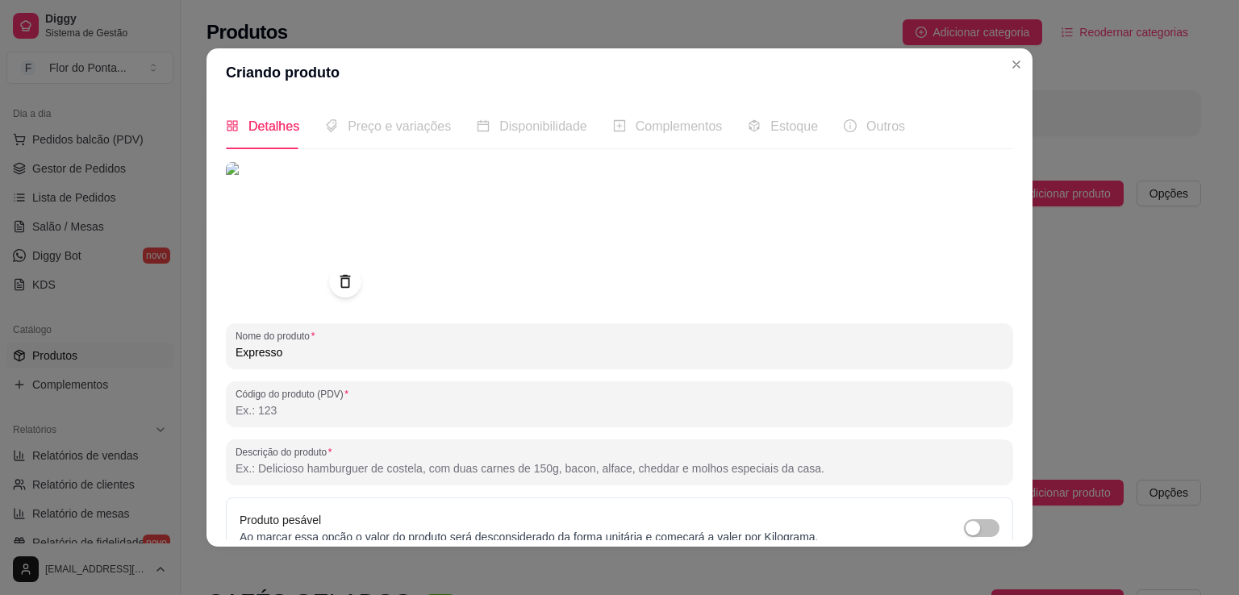
type input "Expresso"
click at [341, 282] on icon at bounding box center [345, 282] width 19 height 19
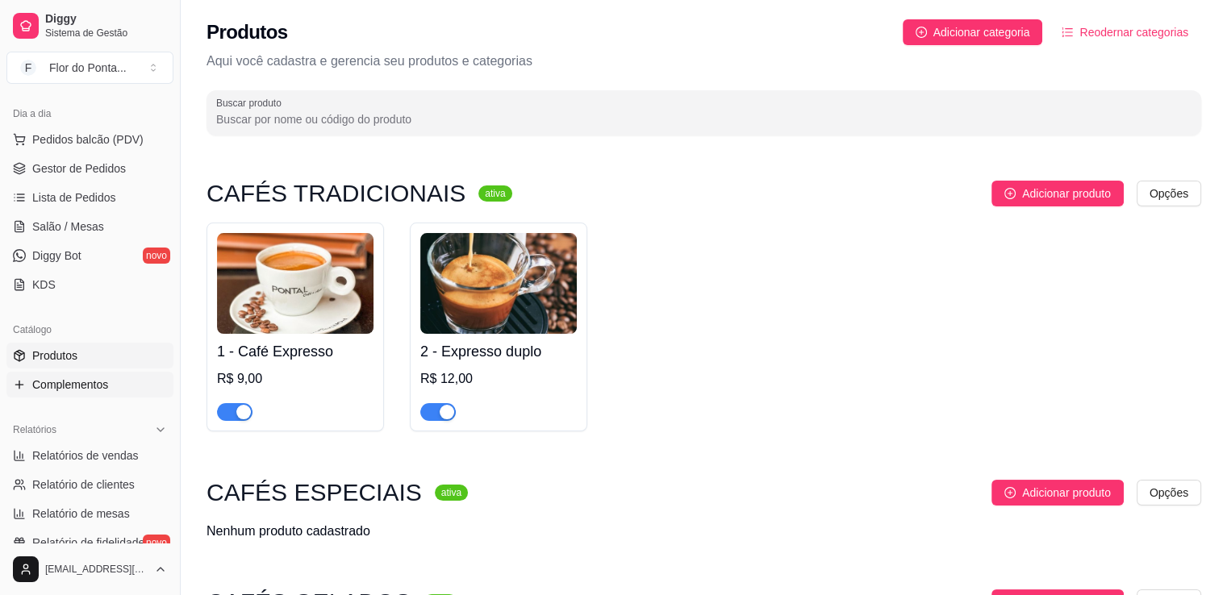
click at [96, 383] on span "Complementos" at bounding box center [70, 385] width 76 height 16
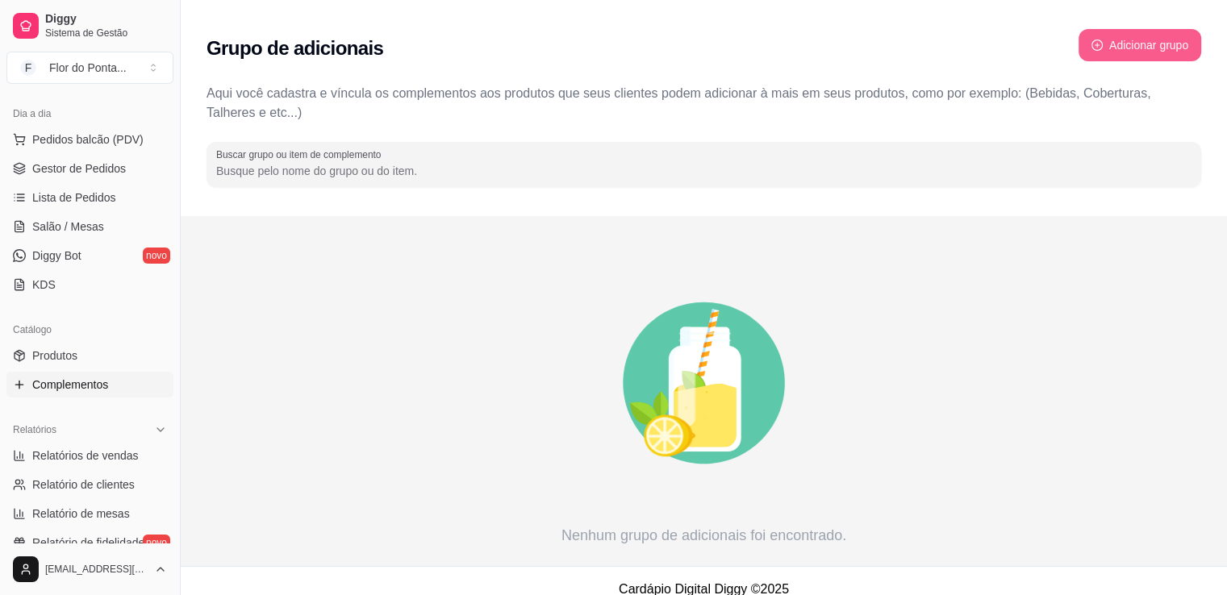
click at [1120, 48] on button "Adicionar grupo" at bounding box center [1140, 45] width 123 height 32
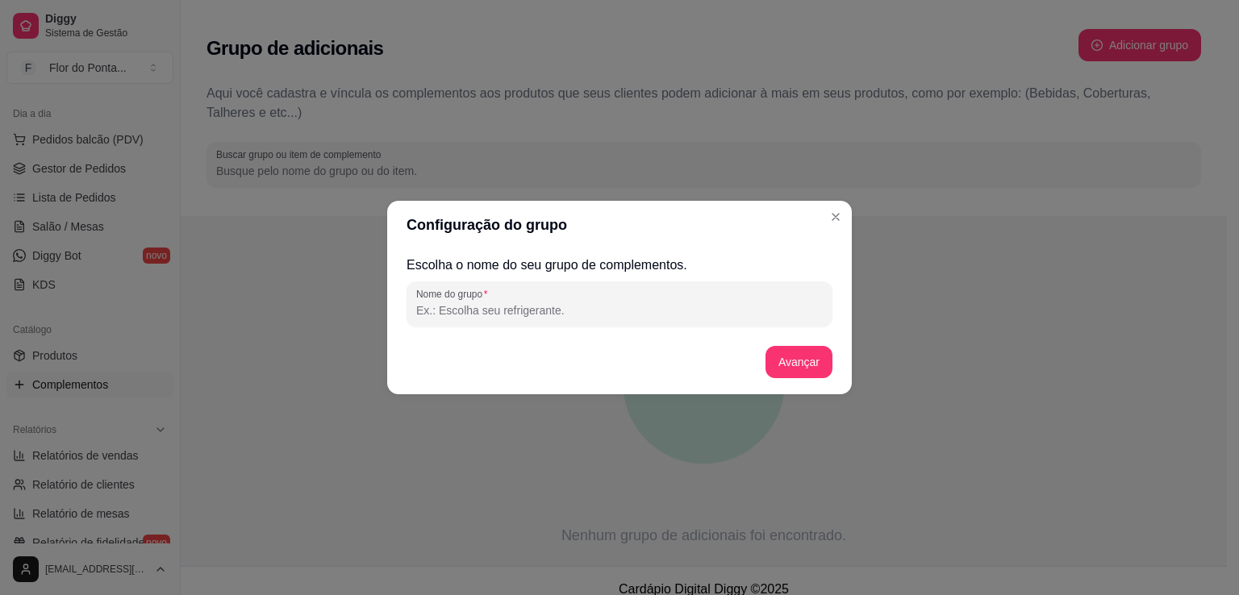
click at [621, 314] on input "Nome do grupo" at bounding box center [619, 311] width 407 height 16
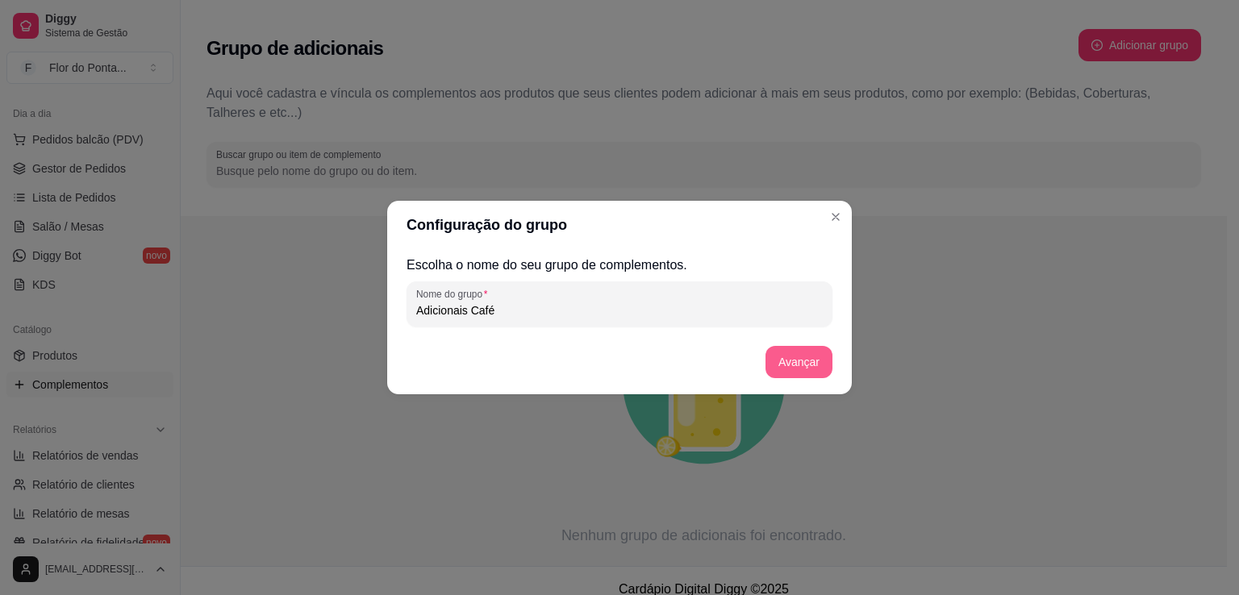
type input "Adicionais Café"
click at [797, 361] on button "Avançar" at bounding box center [799, 362] width 65 height 31
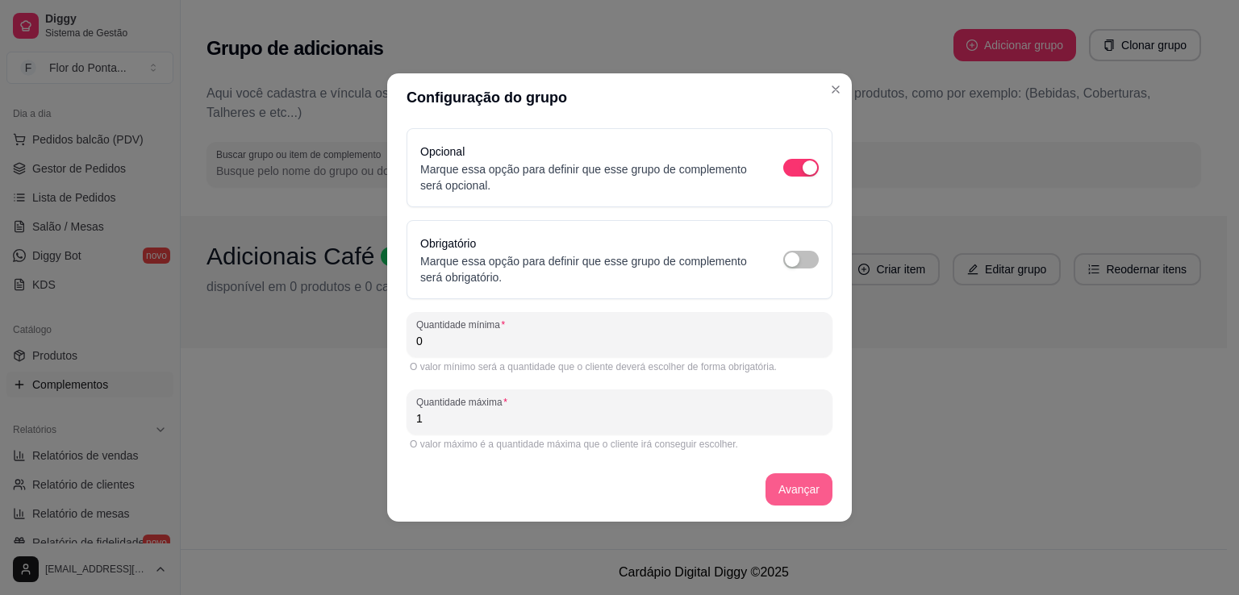
click at [798, 490] on button "Avançar" at bounding box center [799, 490] width 67 height 32
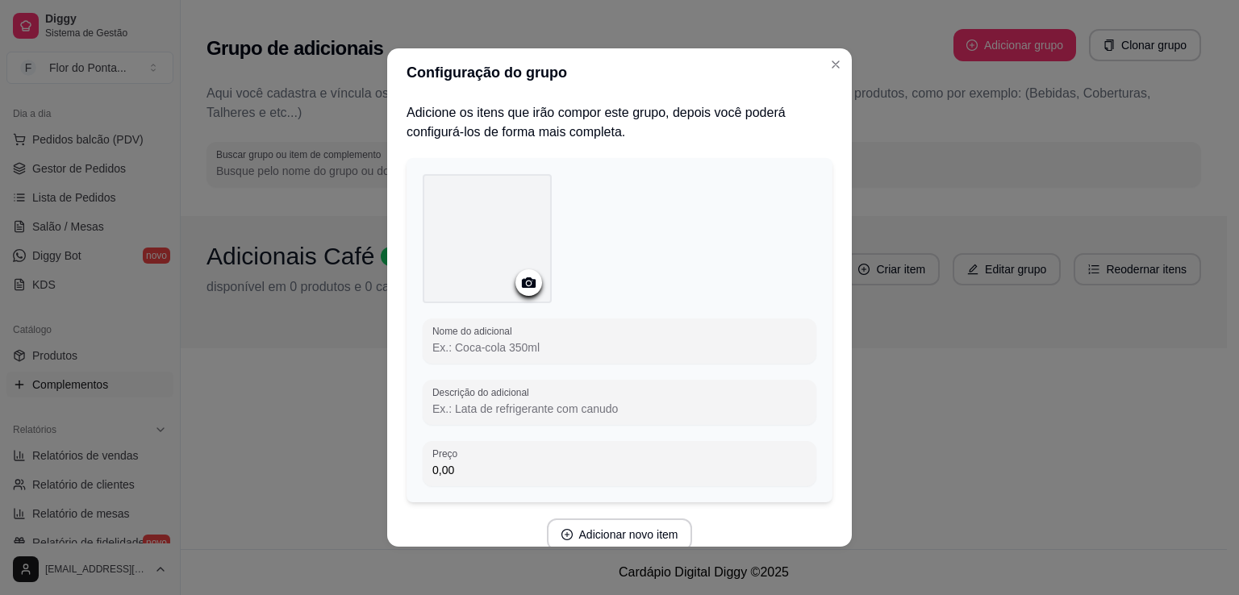
click at [570, 346] on input "Nome do adicional" at bounding box center [620, 348] width 374 height 16
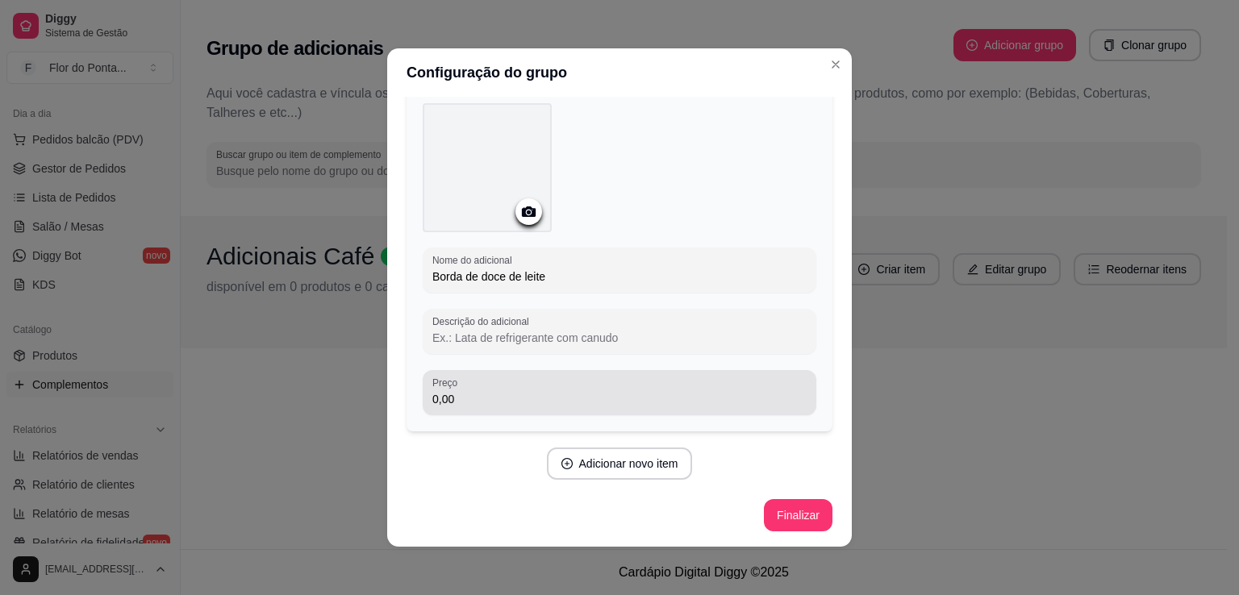
type input "Borda de doce de leite"
click at [507, 401] on input "0,00" at bounding box center [620, 399] width 374 height 16
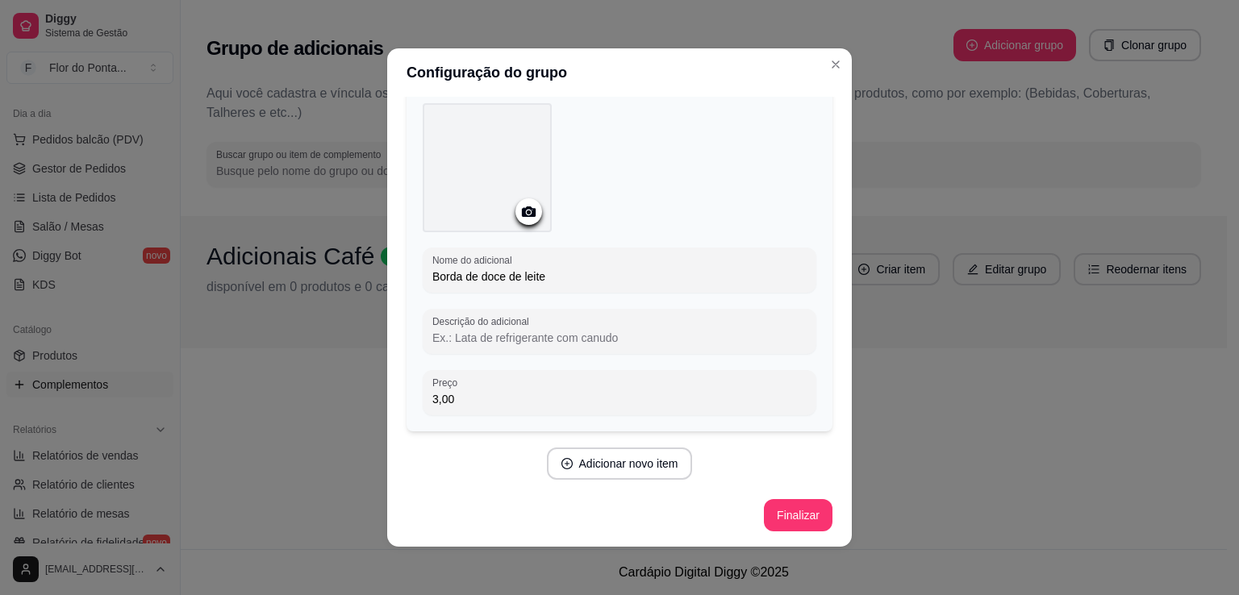
drag, startPoint x: 429, startPoint y: 398, endPoint x: 408, endPoint y: 396, distance: 21.0
click at [408, 396] on div "Nome do adicional Borda de doce de leite Descrição do adicional Preço 3,00" at bounding box center [620, 259] width 426 height 345
type input "5,00"
click at [609, 468] on button "Adicionar novo item" at bounding box center [620, 464] width 146 height 32
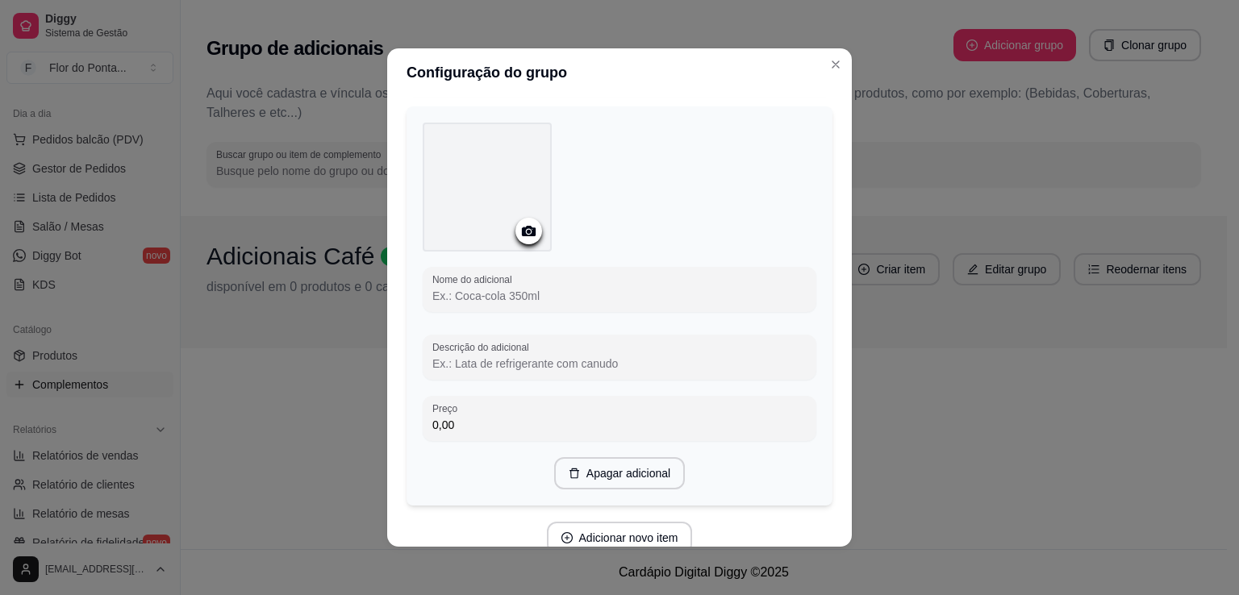
scroll to position [464, 0]
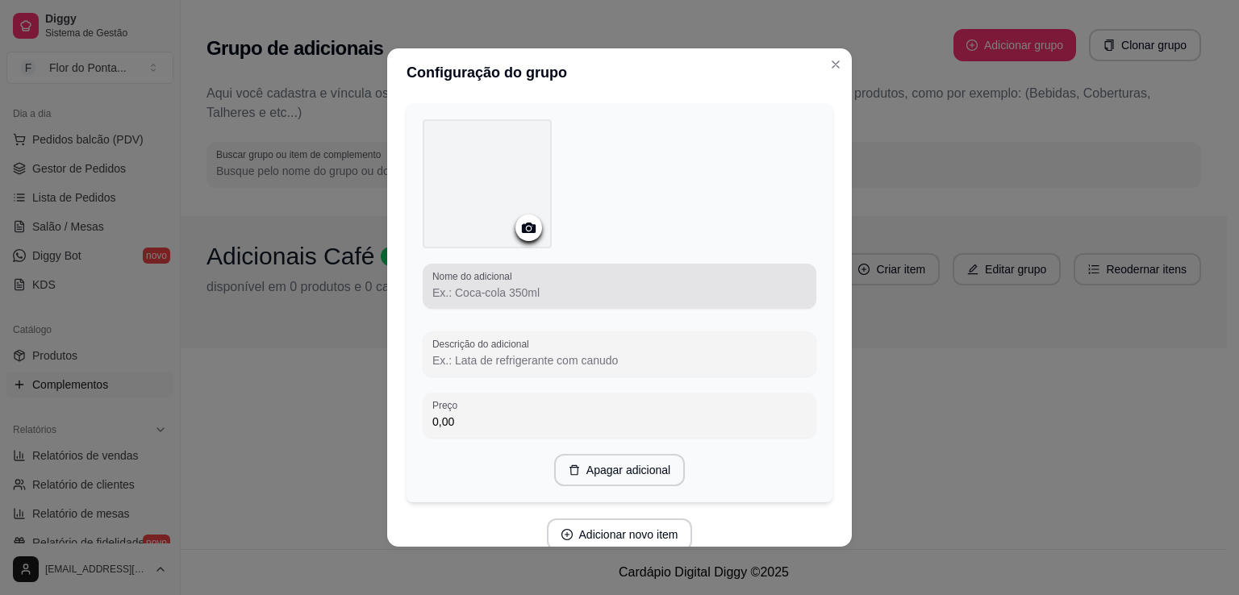
click at [546, 298] on input "Nome do adicional" at bounding box center [620, 293] width 374 height 16
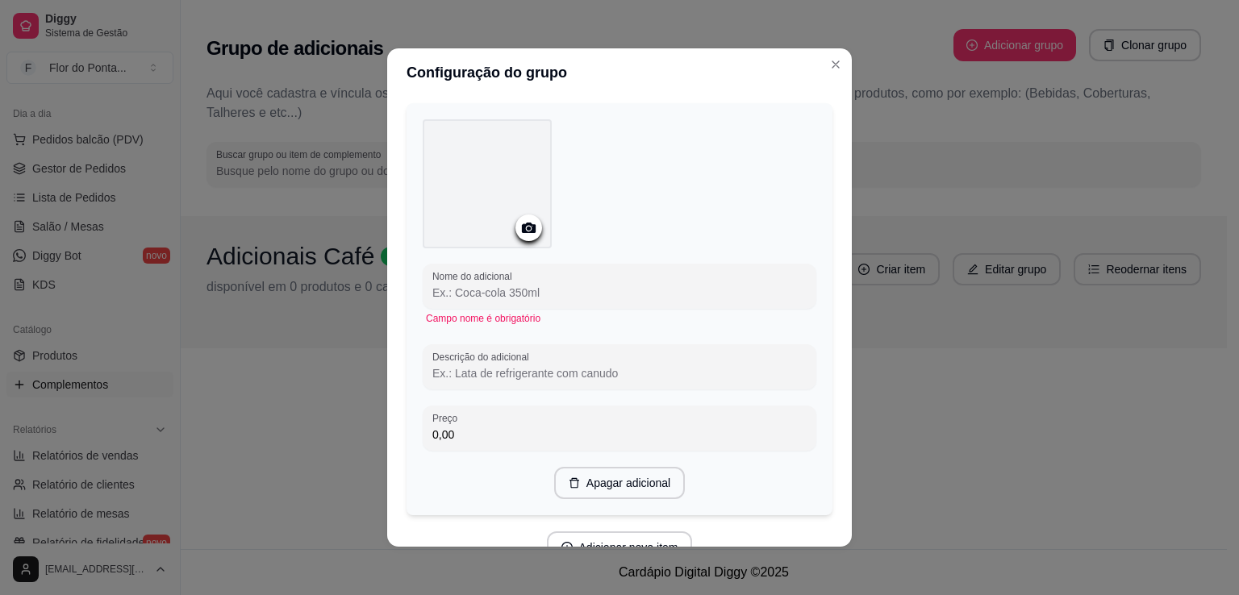
paste input "CHANTILLY"
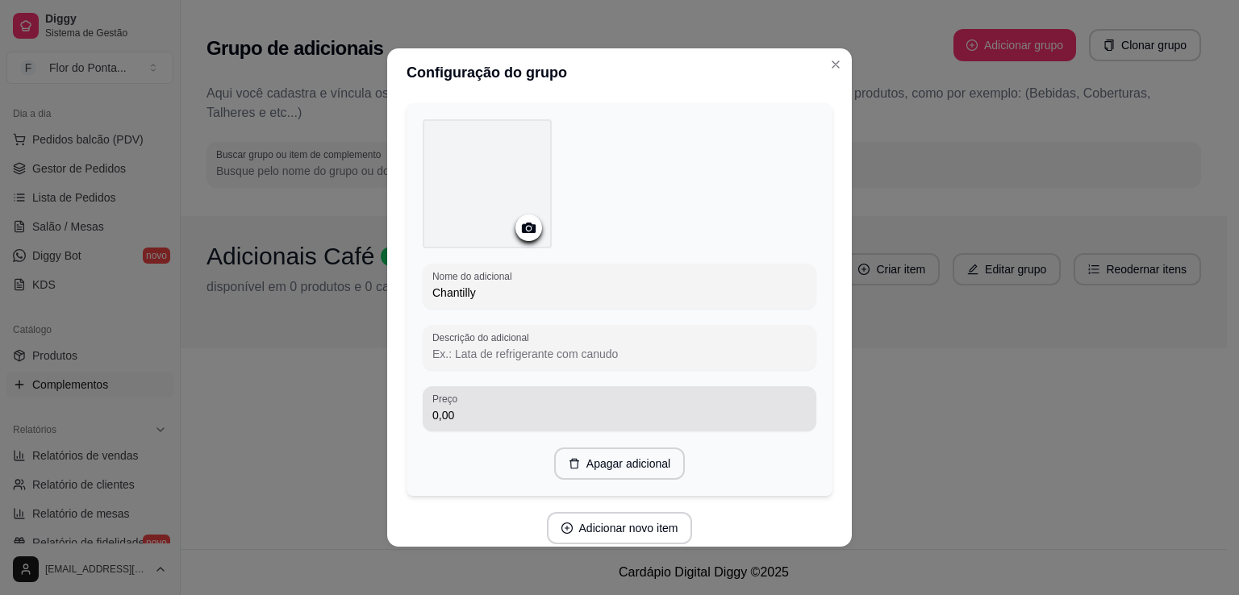
type input "Chantilly"
click at [474, 421] on div "0,00" at bounding box center [620, 409] width 374 height 32
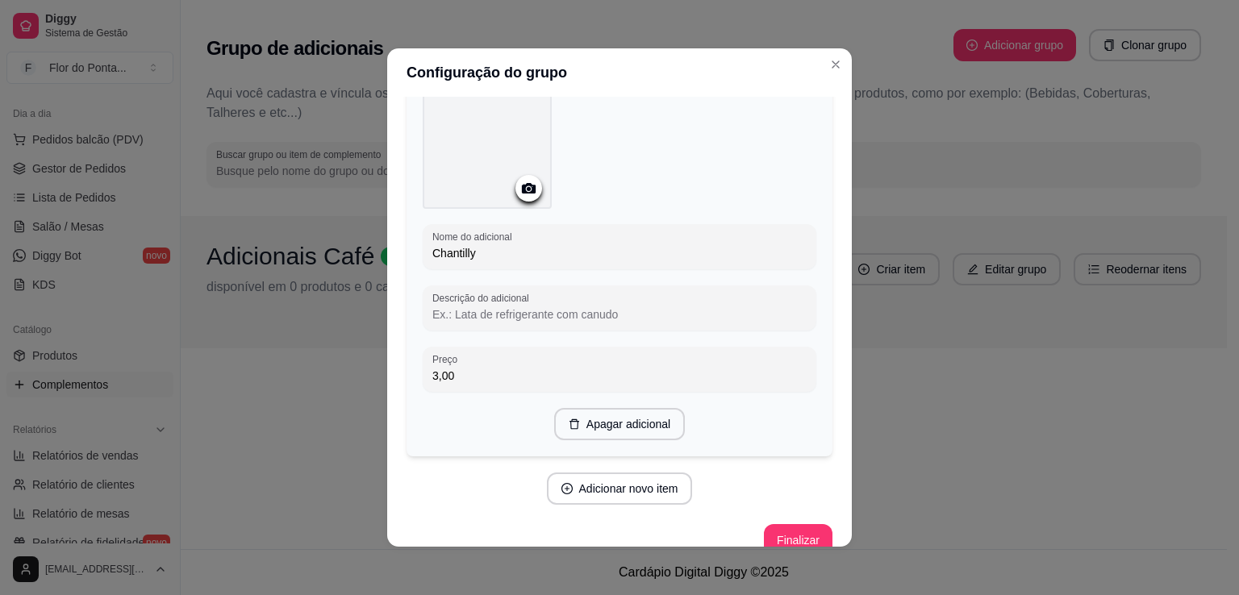
scroll to position [517, 0]
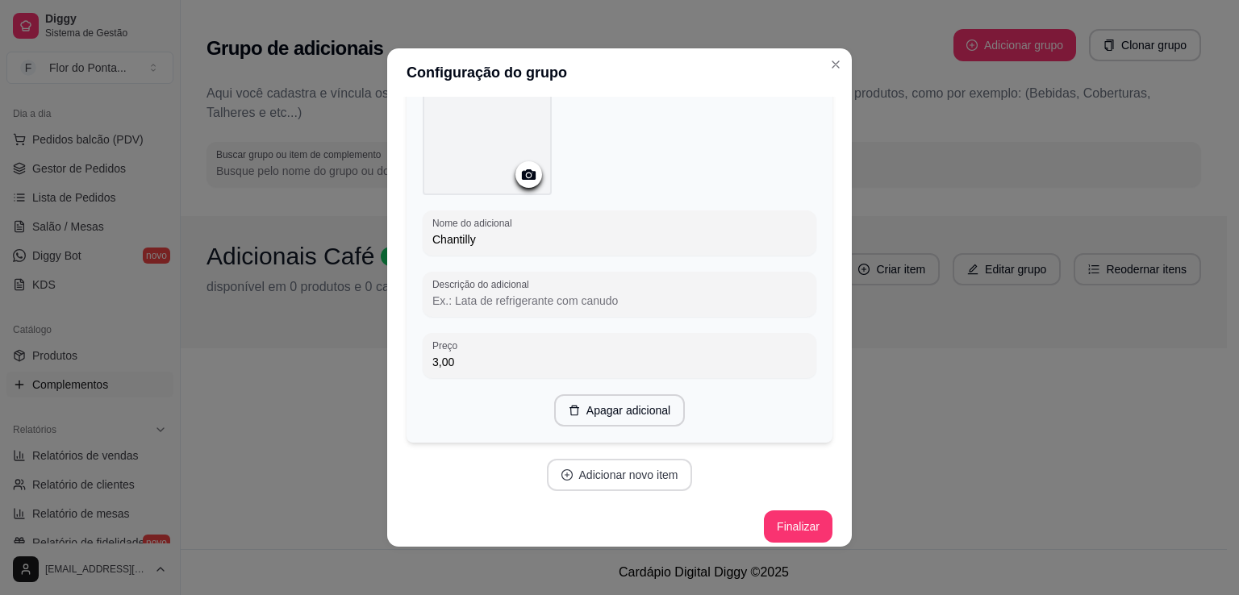
type input "3,00"
click at [664, 469] on button "Adicionar novo item" at bounding box center [620, 475] width 142 height 31
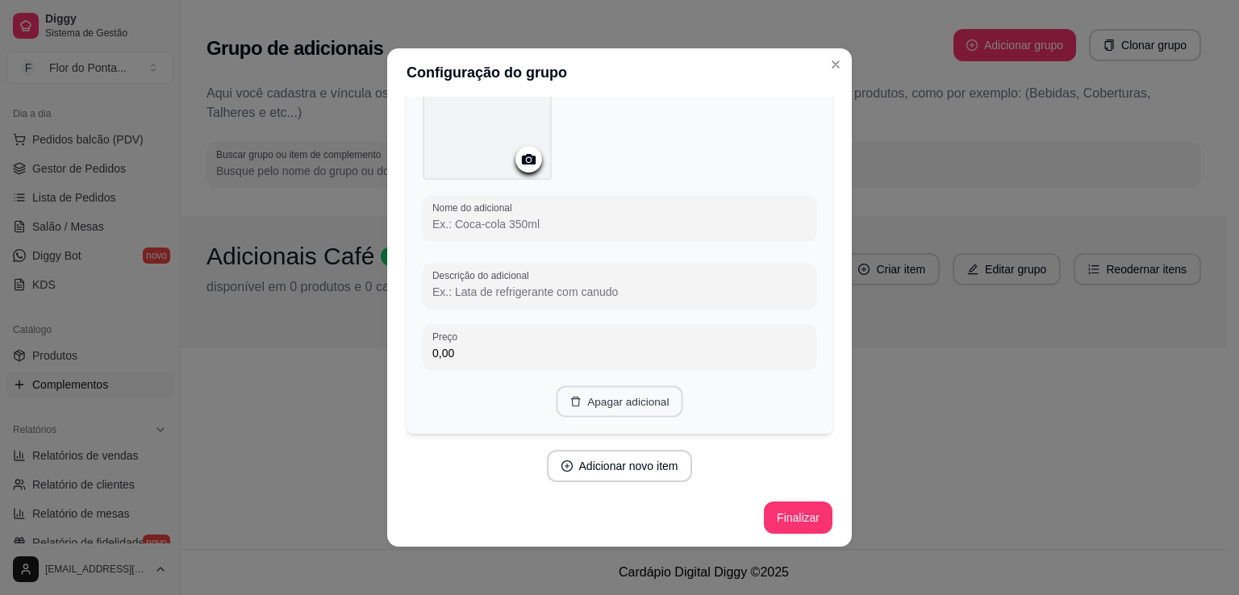
scroll to position [527, 0]
click at [780, 517] on button "Finalizar" at bounding box center [798, 517] width 66 height 31
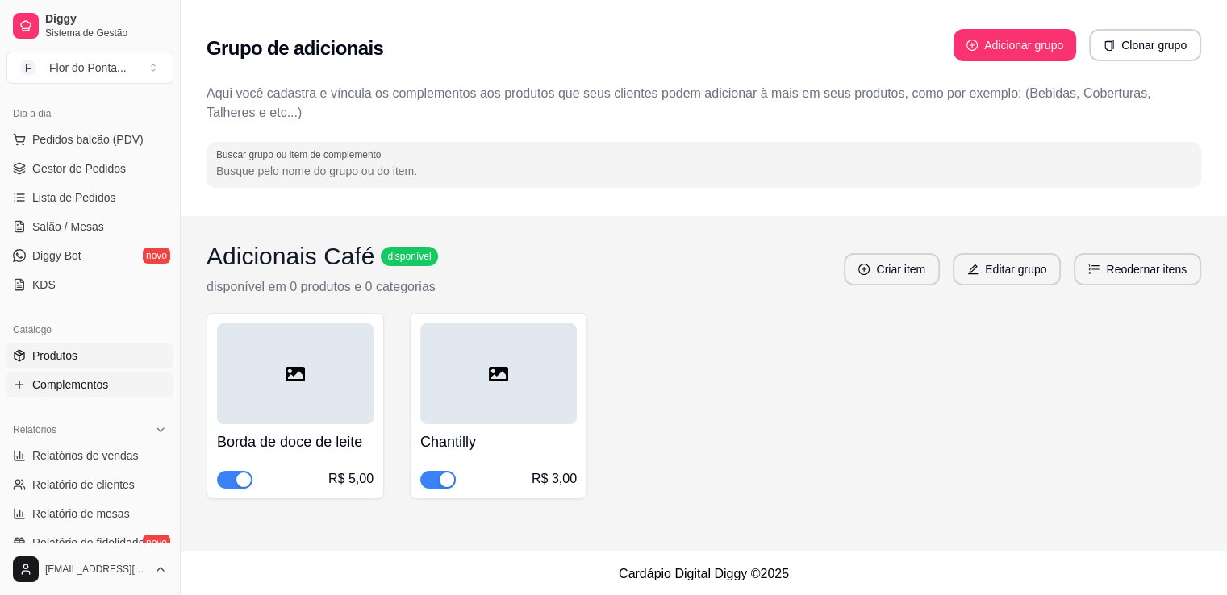
click at [59, 355] on span "Produtos" at bounding box center [54, 356] width 45 height 16
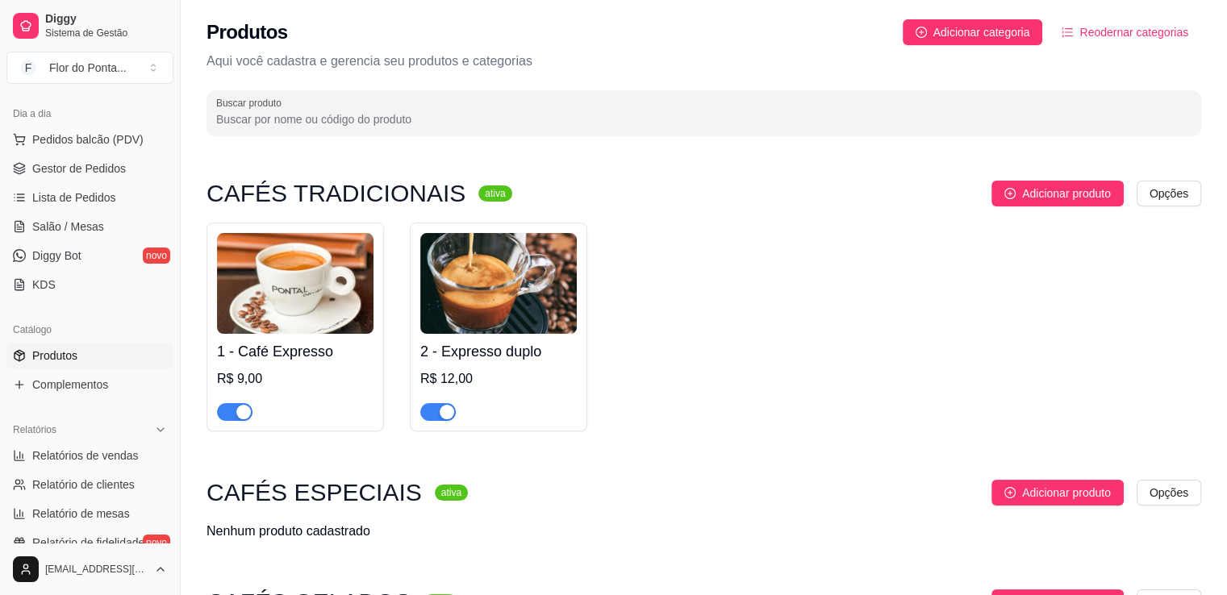
click at [291, 298] on img at bounding box center [295, 283] width 157 height 101
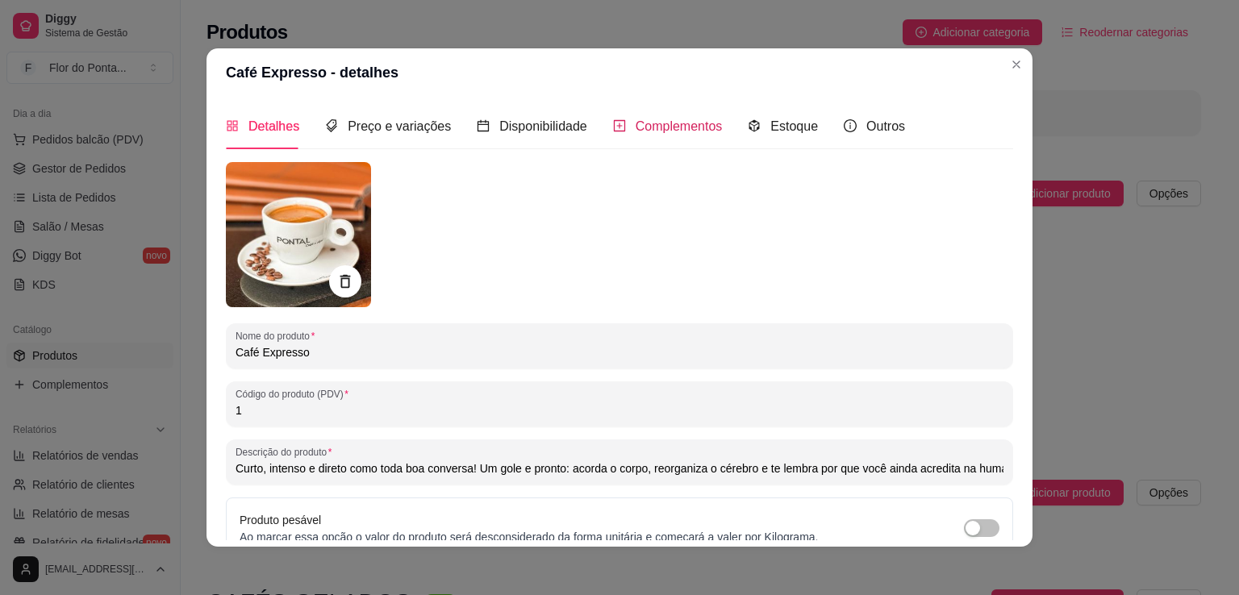
click at [658, 131] on span "Complementos" at bounding box center [679, 126] width 87 height 14
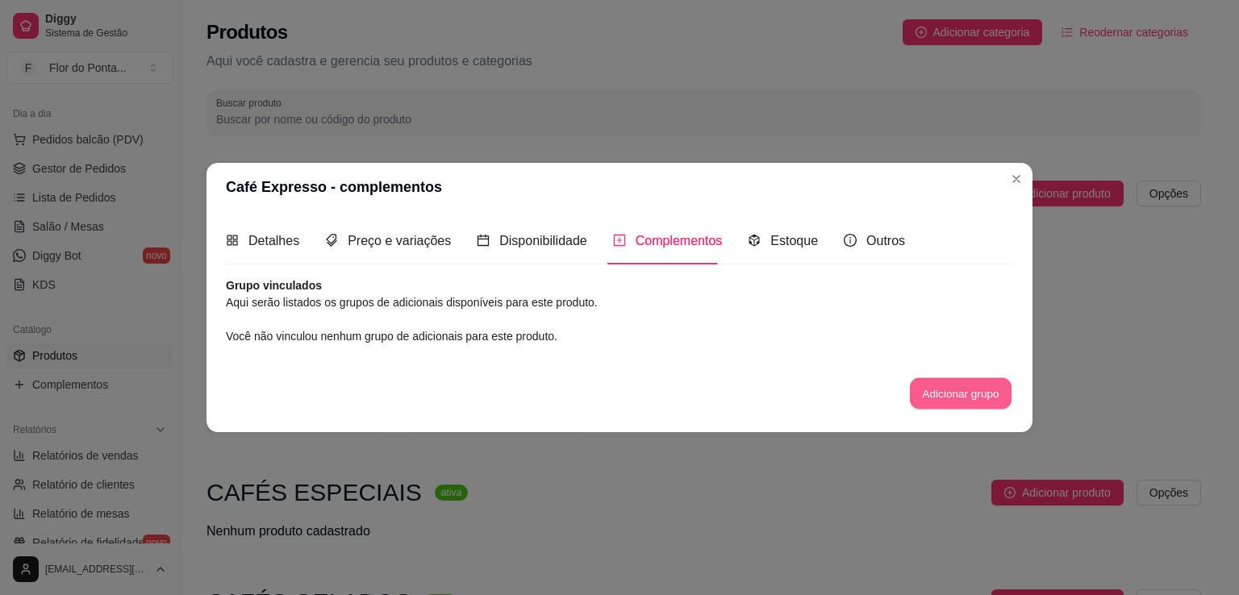
click at [949, 389] on button "Adicionar grupo" at bounding box center [961, 393] width 102 height 31
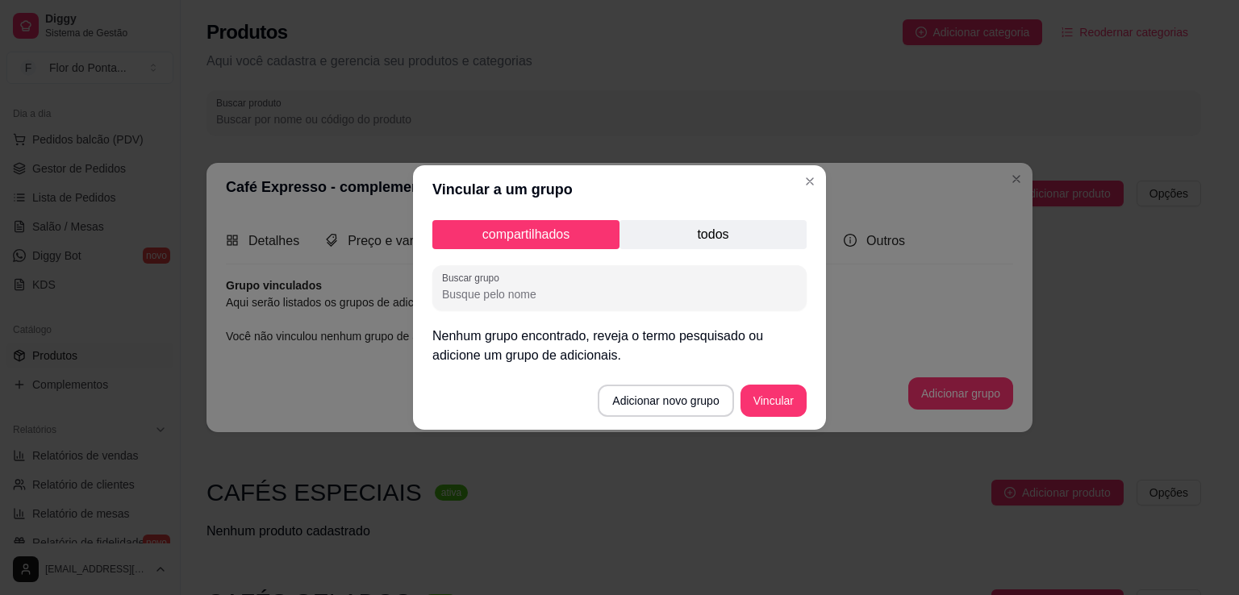
click at [714, 236] on p "todos" at bounding box center [713, 234] width 187 height 29
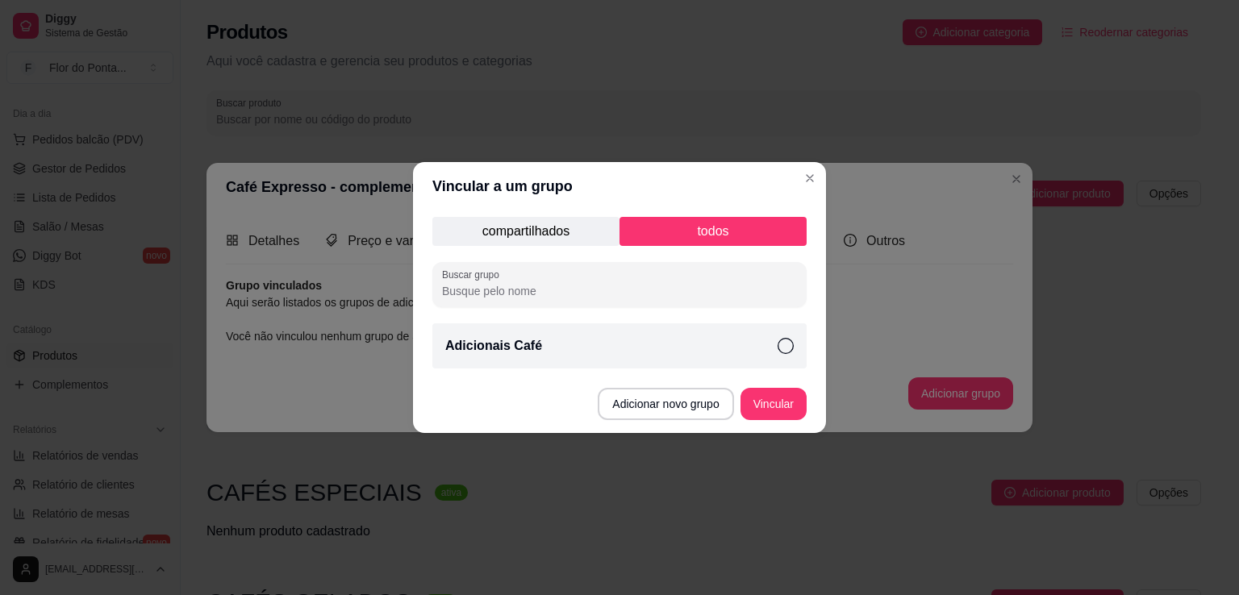
click at [664, 343] on div "Adicionais Café" at bounding box center [620, 346] width 374 height 45
click at [778, 407] on button "Vincular" at bounding box center [774, 404] width 65 height 31
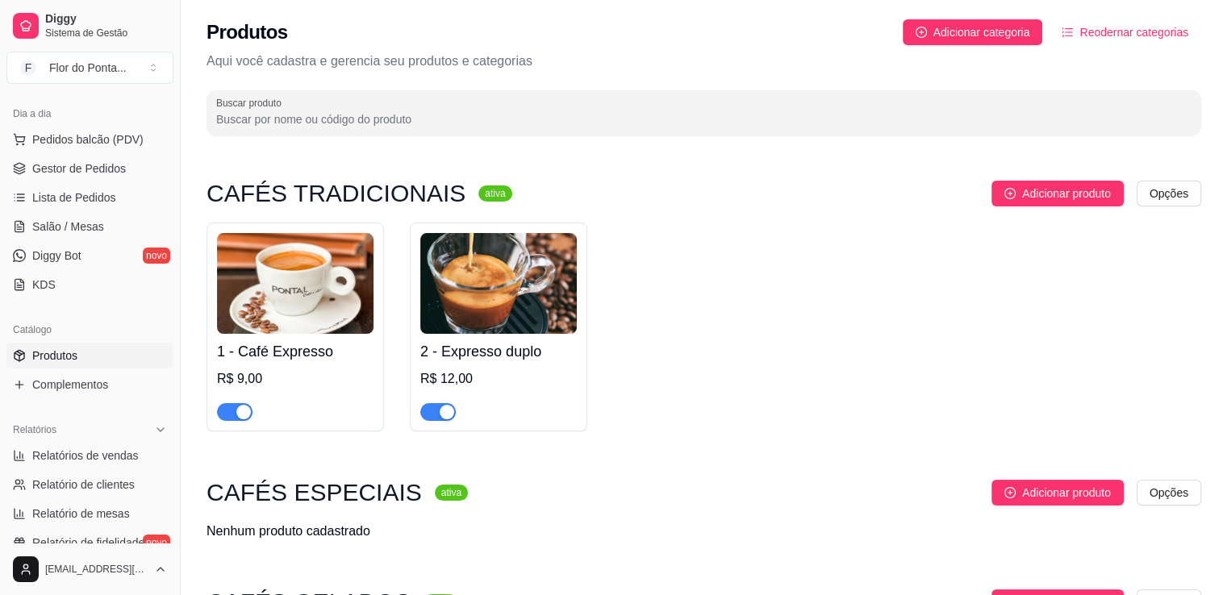
click at [517, 297] on img at bounding box center [498, 283] width 157 height 101
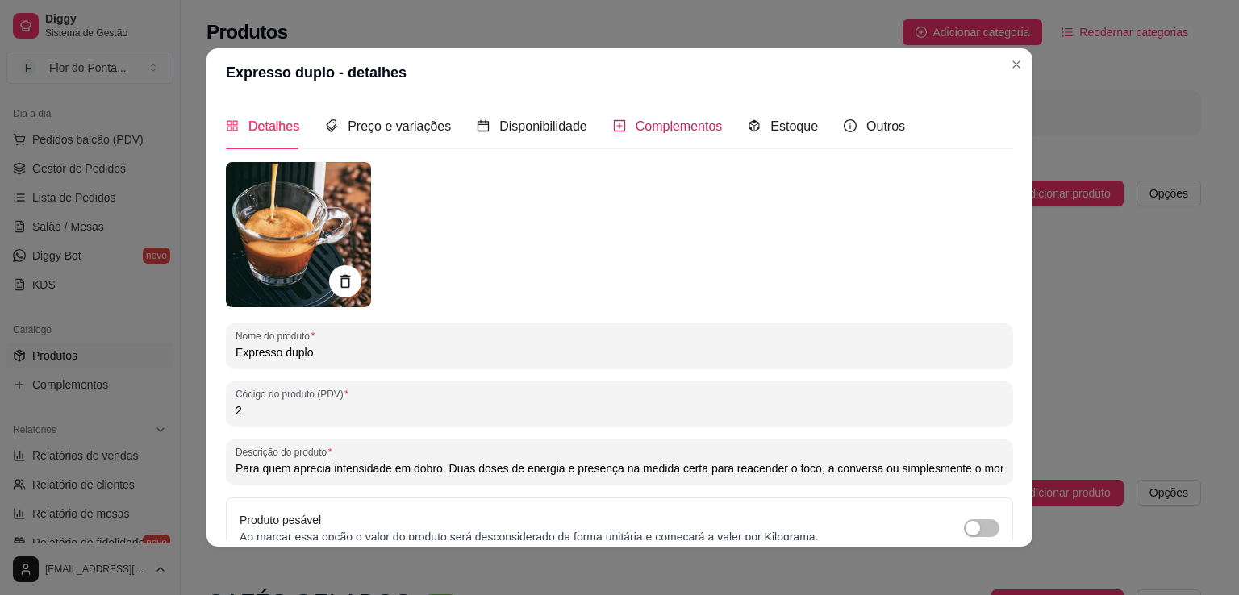
click at [681, 130] on span "Complementos" at bounding box center [679, 126] width 87 height 14
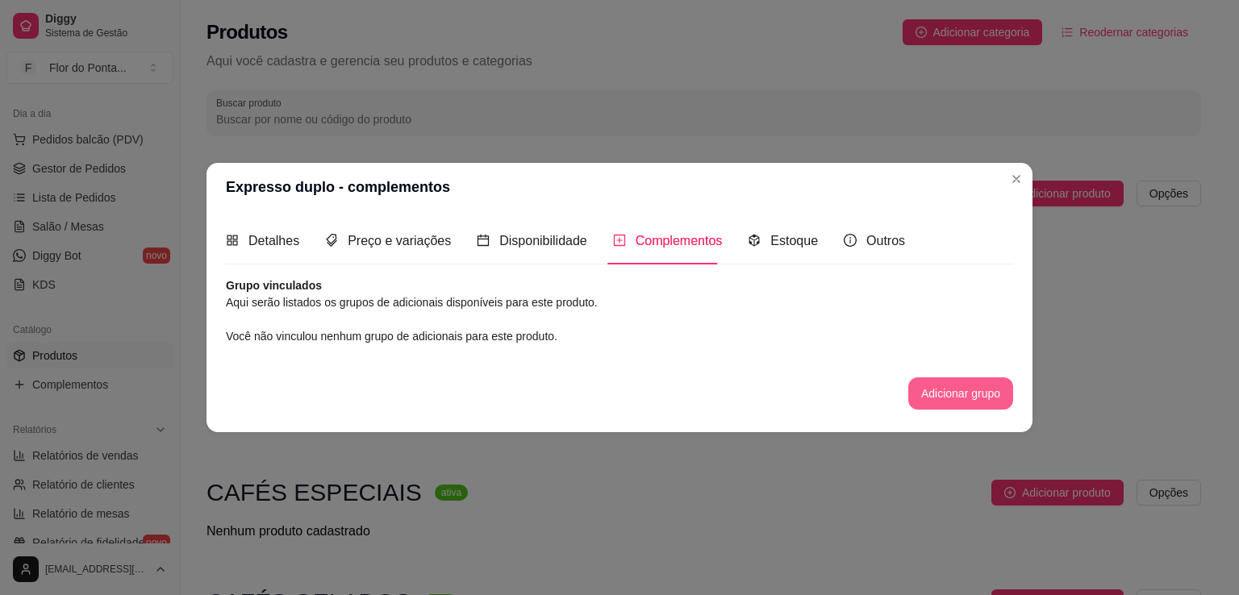
click at [958, 391] on button "Adicionar grupo" at bounding box center [961, 394] width 105 height 32
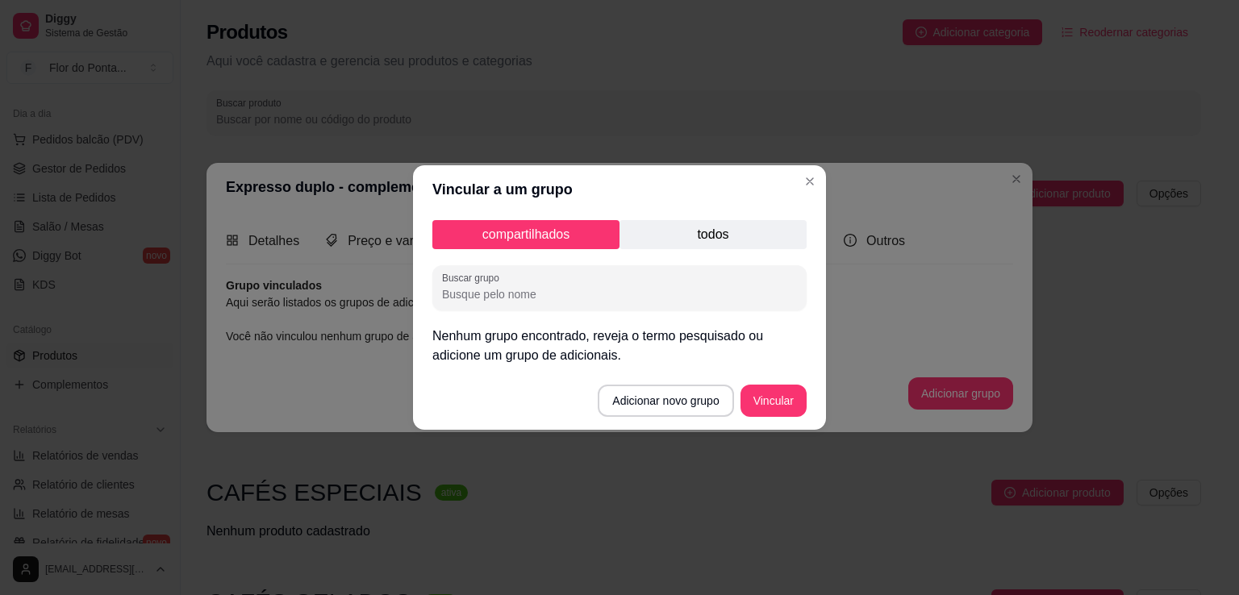
click at [712, 236] on p "todos" at bounding box center [713, 234] width 187 height 29
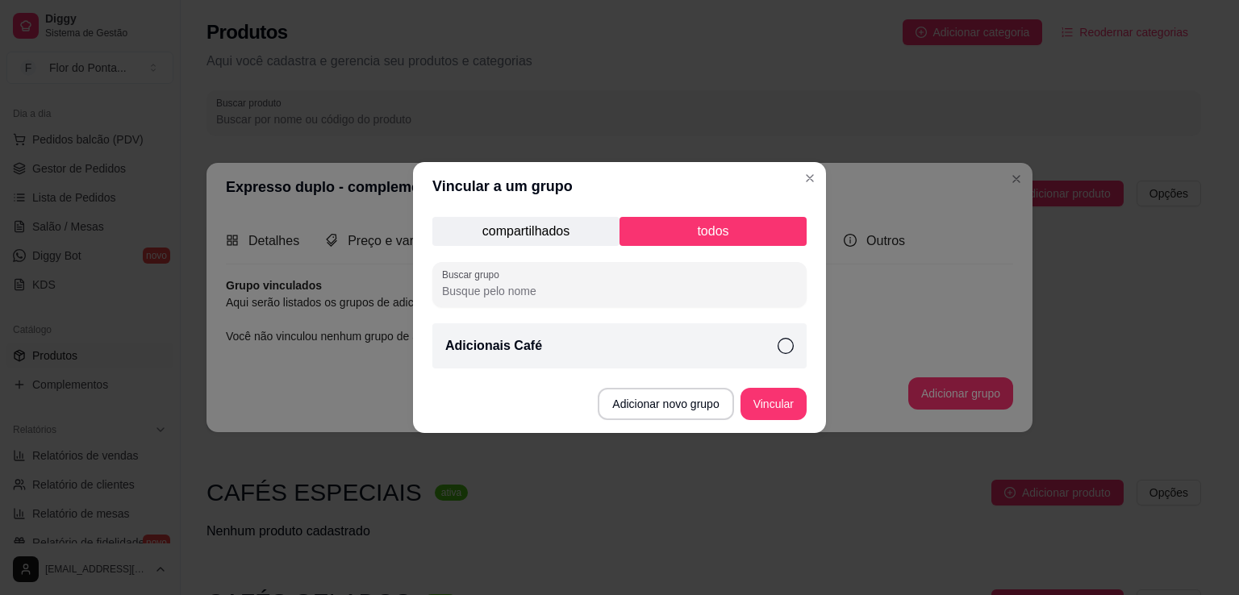
click at [784, 346] on icon at bounding box center [786, 346] width 16 height 16
click at [779, 404] on button "Vincular" at bounding box center [774, 404] width 65 height 31
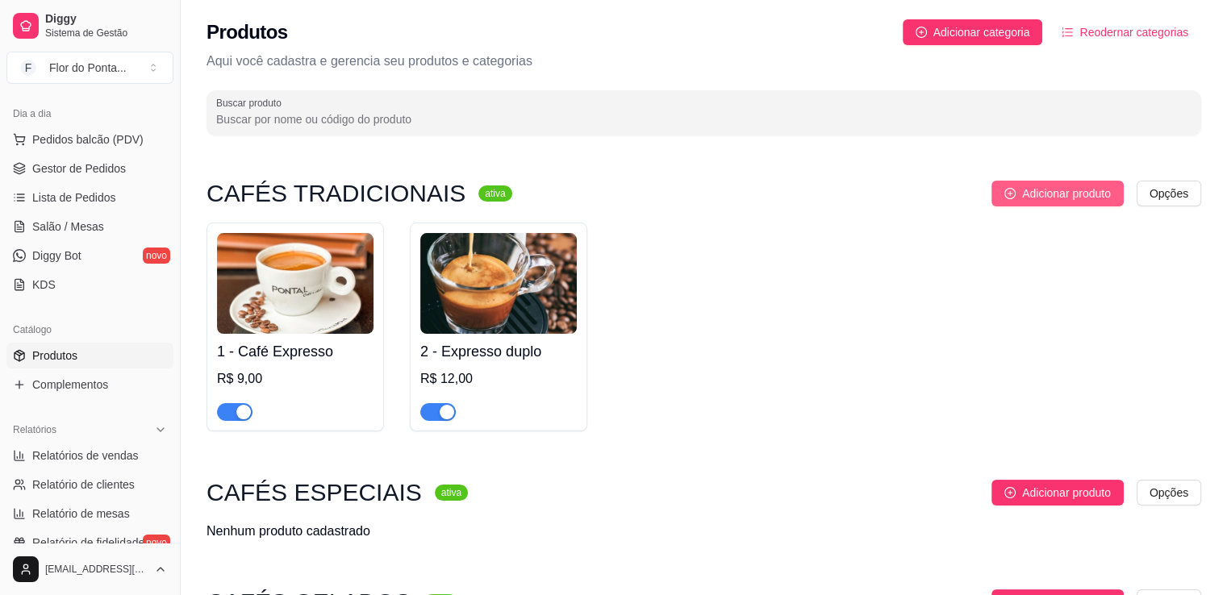
click at [1030, 191] on span "Adicionar produto" at bounding box center [1066, 194] width 89 height 18
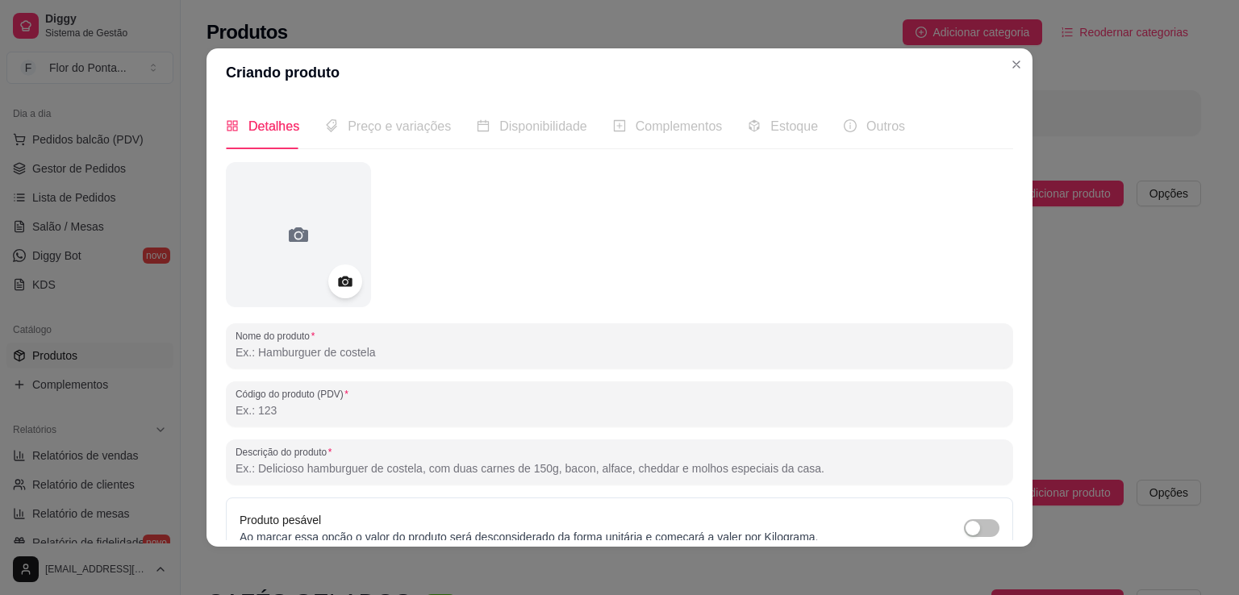
click at [343, 284] on icon at bounding box center [345, 282] width 14 height 10
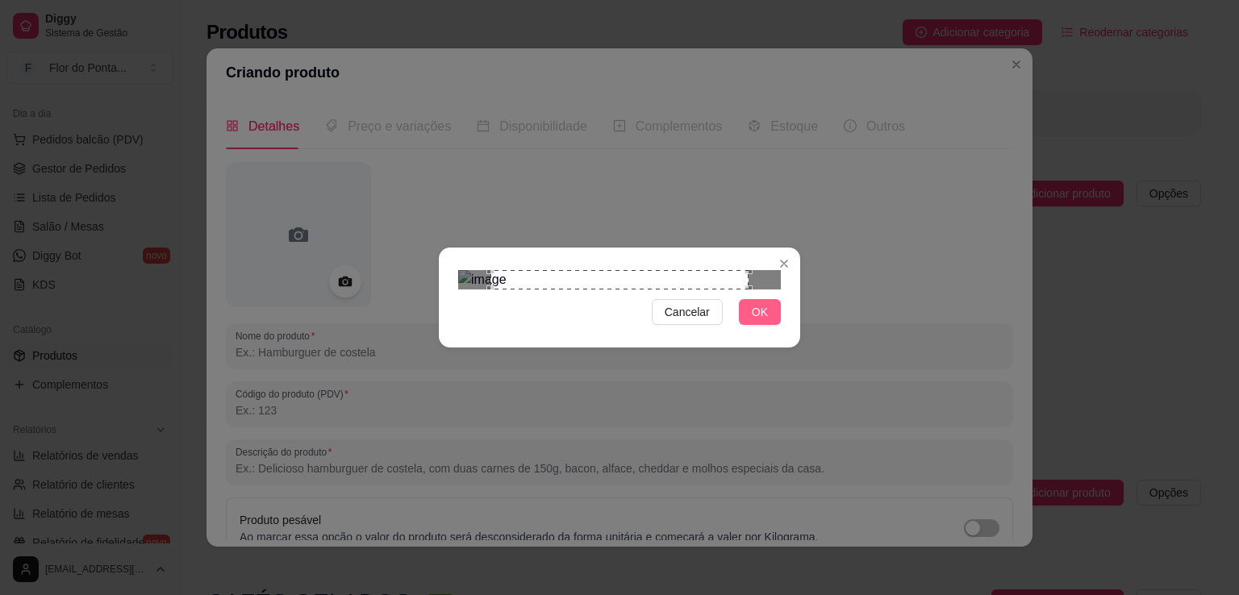
click at [767, 321] on span "OK" at bounding box center [760, 312] width 16 height 18
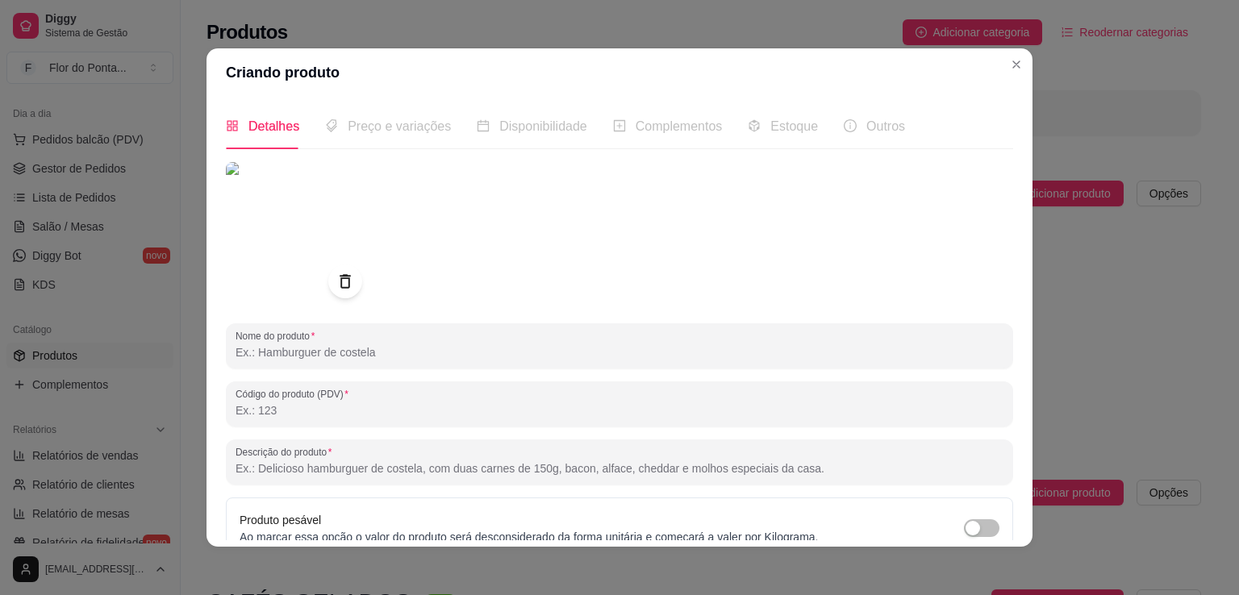
click at [340, 278] on icon at bounding box center [345, 281] width 10 height 14
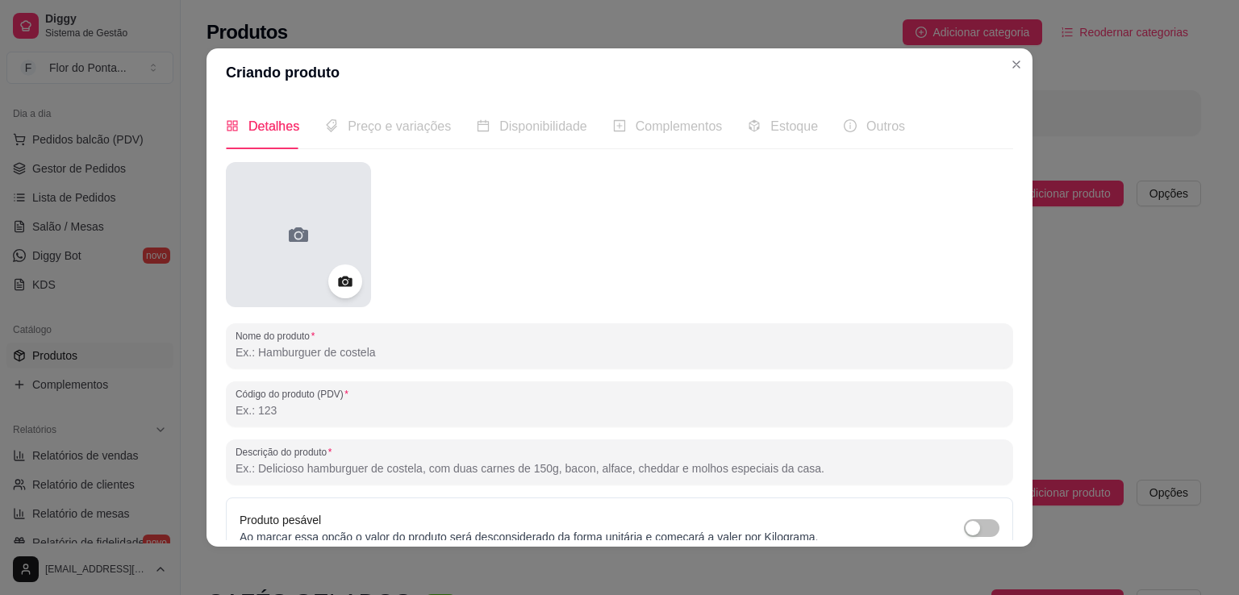
click at [303, 239] on icon at bounding box center [299, 235] width 26 height 26
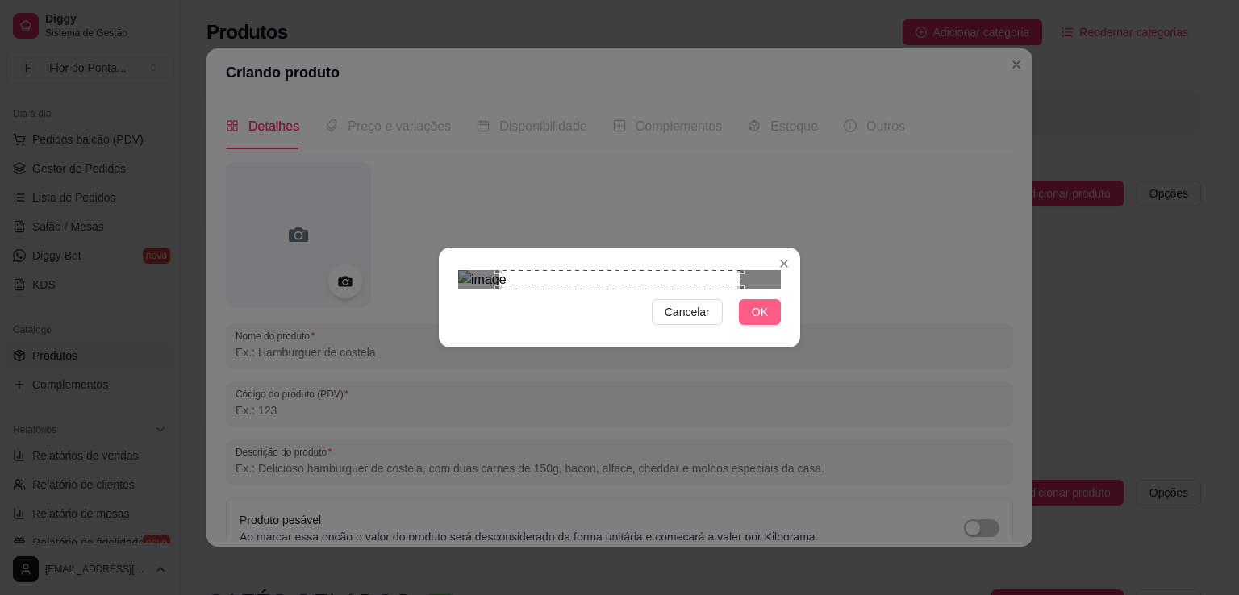
click at [768, 321] on span "OK" at bounding box center [760, 312] width 16 height 18
click at [763, 321] on span "OK" at bounding box center [760, 312] width 16 height 18
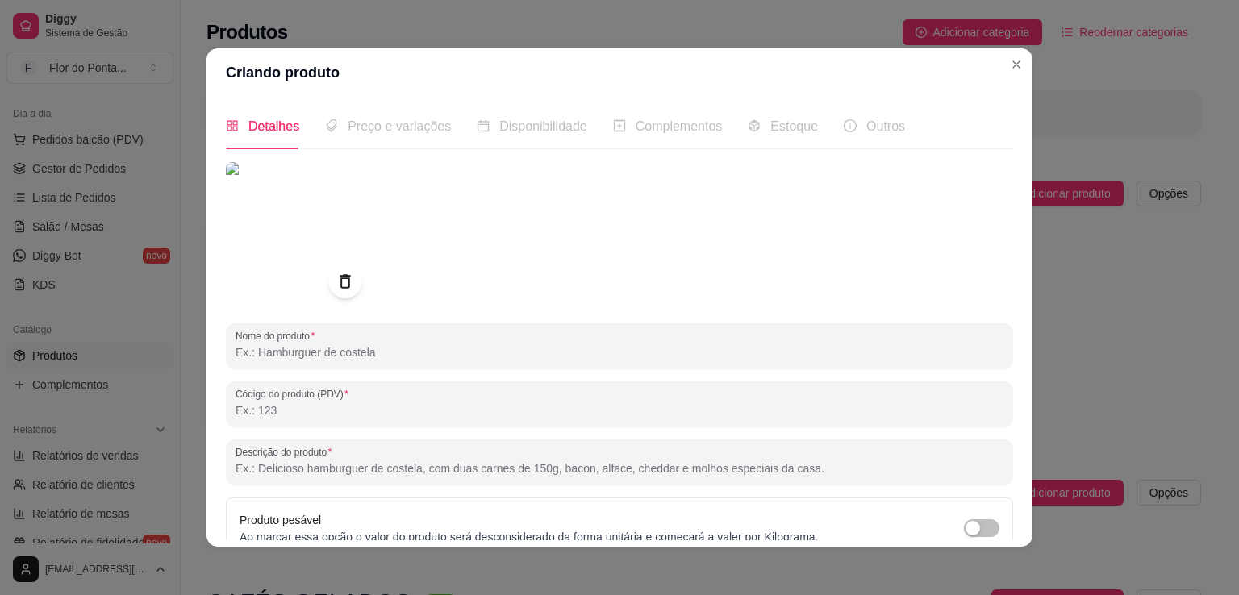
click at [284, 350] on input "Nome do produto" at bounding box center [620, 353] width 768 height 16
paste input "EXPRESSO LATTE GRANDE"
click at [236, 357] on input "EXPRESSO LATTE GRANDE" at bounding box center [620, 353] width 768 height 16
click at [278, 357] on input "EXPRESSO LATTE GRANDE" at bounding box center [620, 353] width 768 height 16
type input "Expresso Latte Grande"
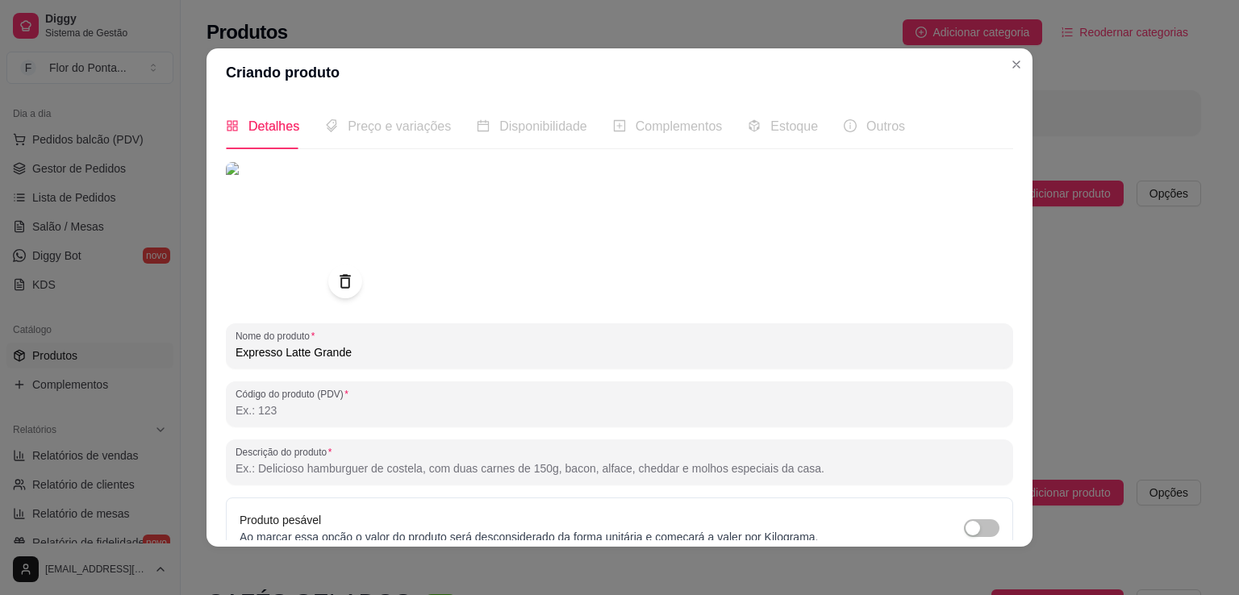
click at [303, 411] on input "Código do produto (PDV)" at bounding box center [620, 411] width 768 height 16
type input "4"
click at [290, 469] on input "Descrição do produto" at bounding box center [620, 469] width 768 height 16
paste input "Leite vaporizado, textura aveludada e um toque de café expresso — equilíbrio pe…"
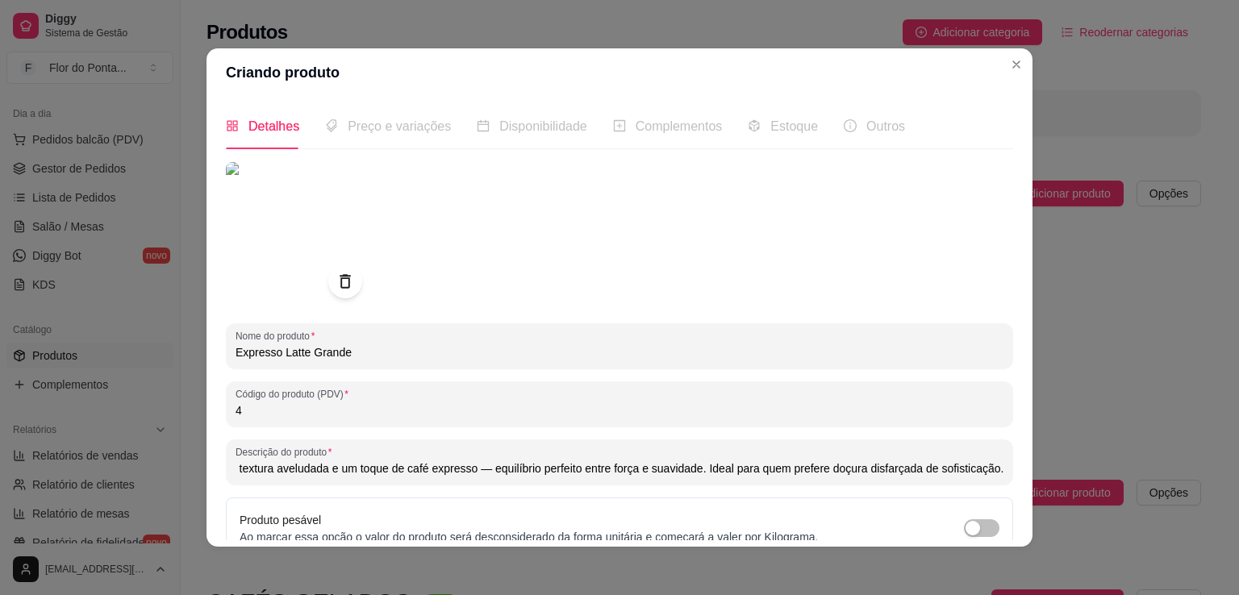
click at [481, 473] on input "Leite vaporizado, textura aveludada e um toque de café expresso — equilíbrio pe…" at bounding box center [620, 469] width 768 height 16
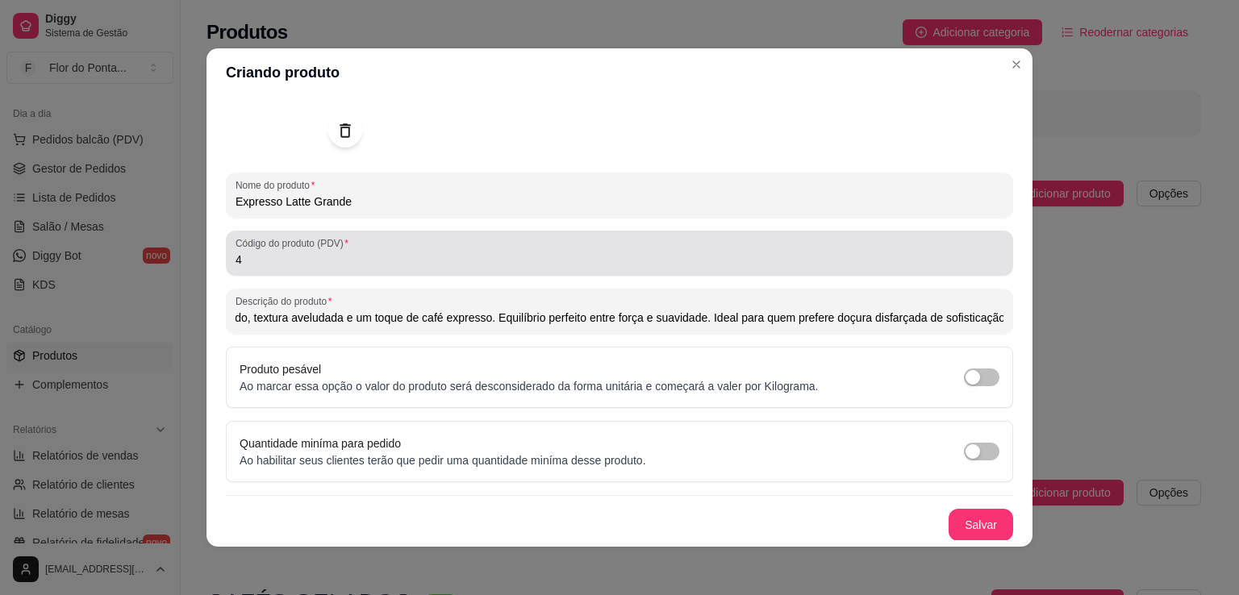
scroll to position [0, 0]
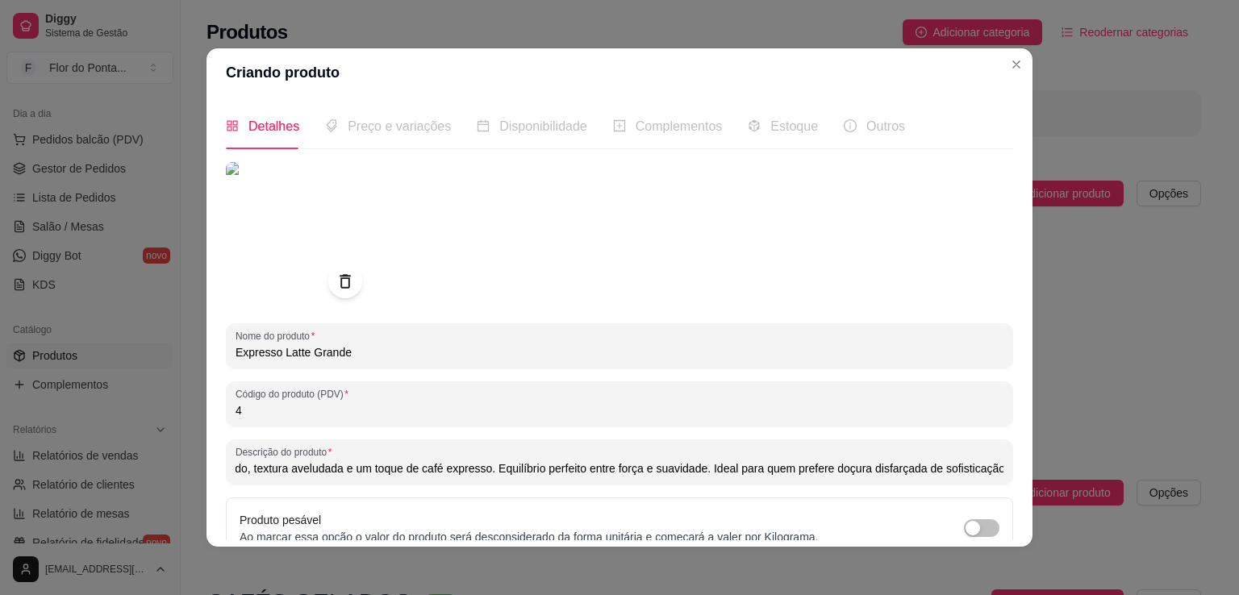
type input "Leite vaporizado, textura aveludada e um toque de café expresso. Equilíbrio per…"
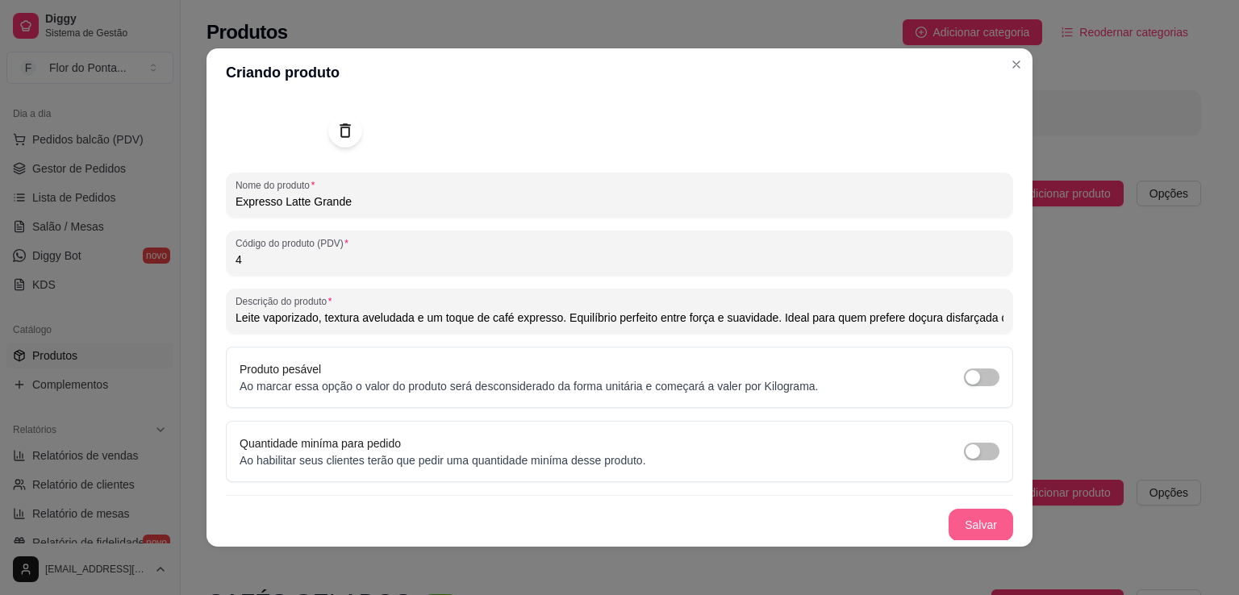
click at [967, 528] on button "Salvar" at bounding box center [981, 525] width 65 height 32
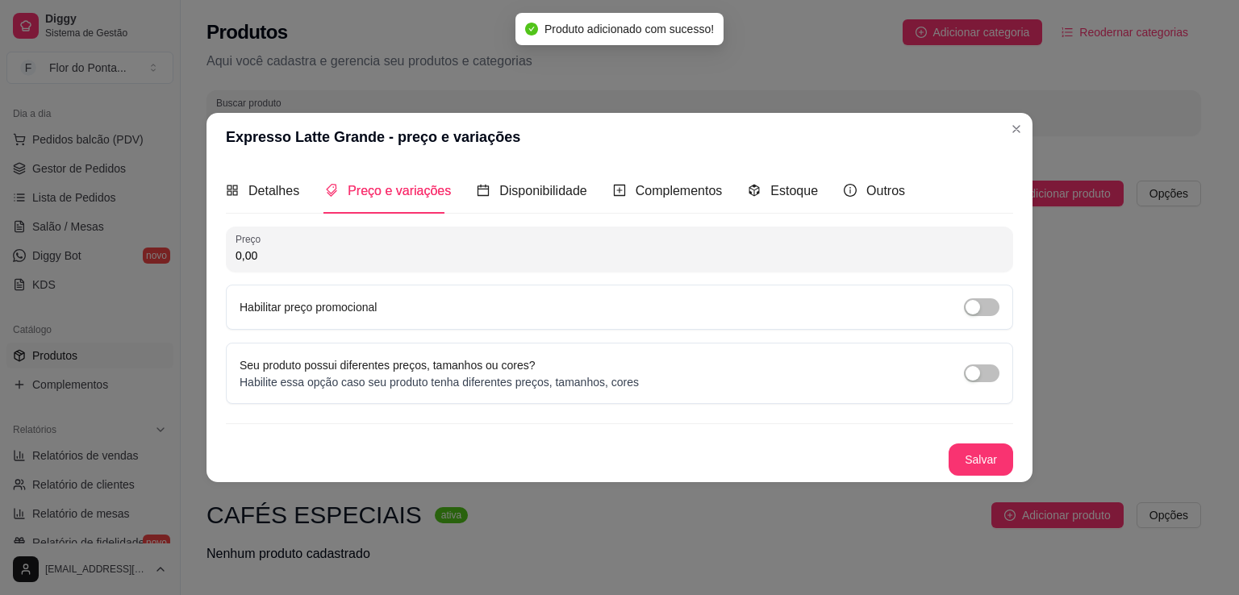
scroll to position [0, 0]
click at [316, 254] on input "0,00" at bounding box center [620, 256] width 768 height 16
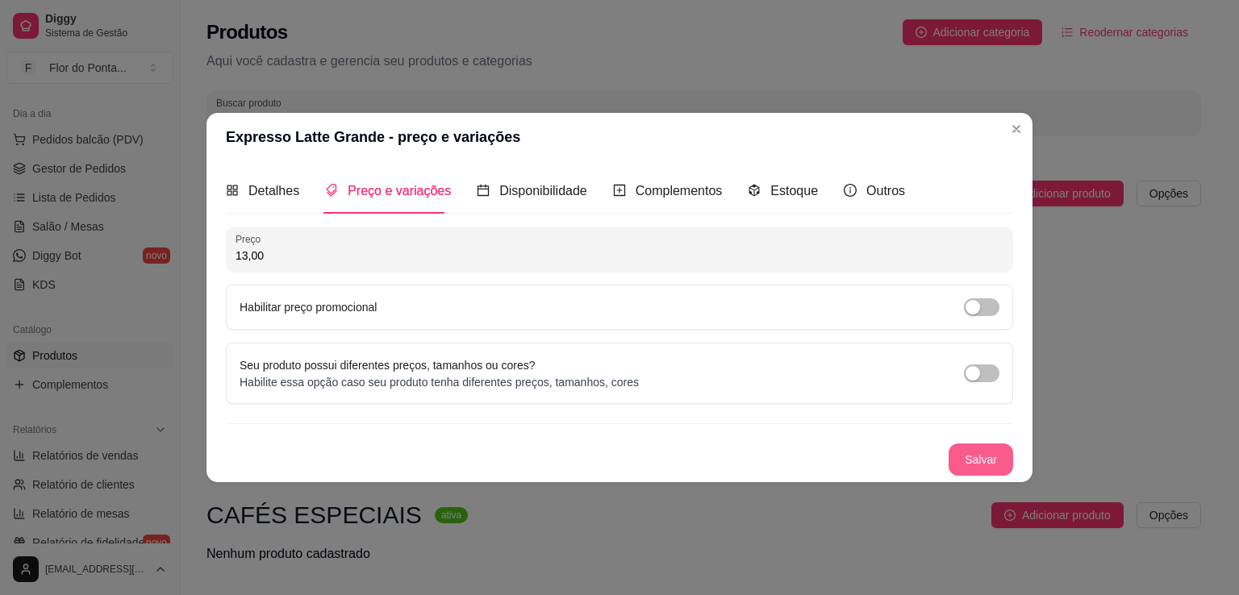
type input "13,00"
click at [978, 461] on button "Salvar" at bounding box center [981, 460] width 63 height 31
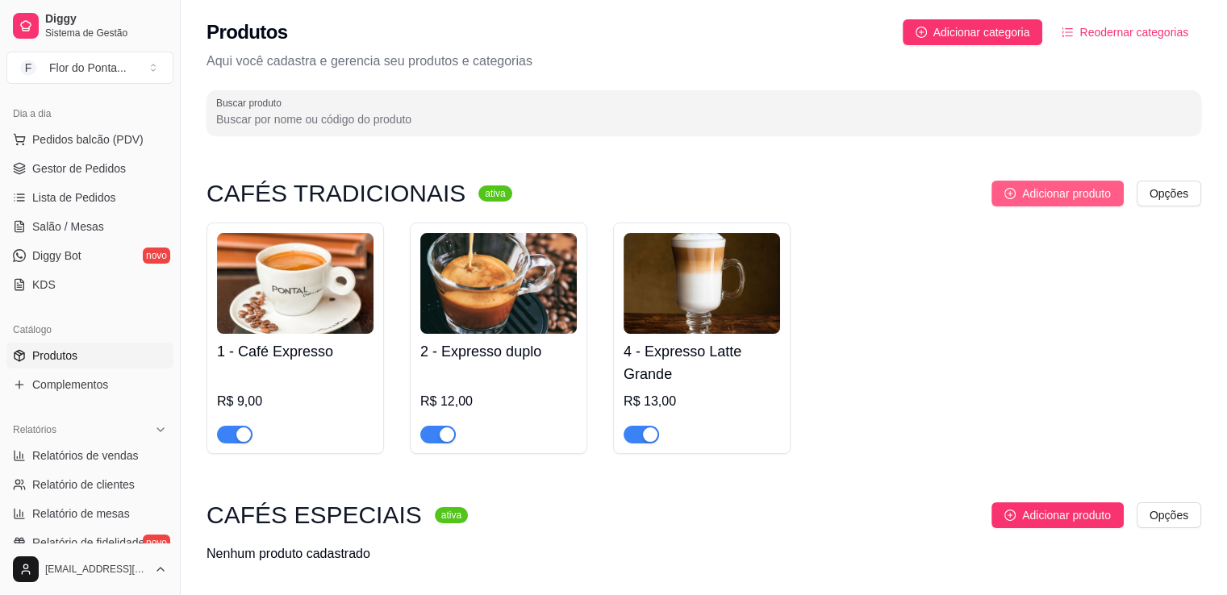
click at [1069, 200] on span "Adicionar produto" at bounding box center [1066, 194] width 89 height 18
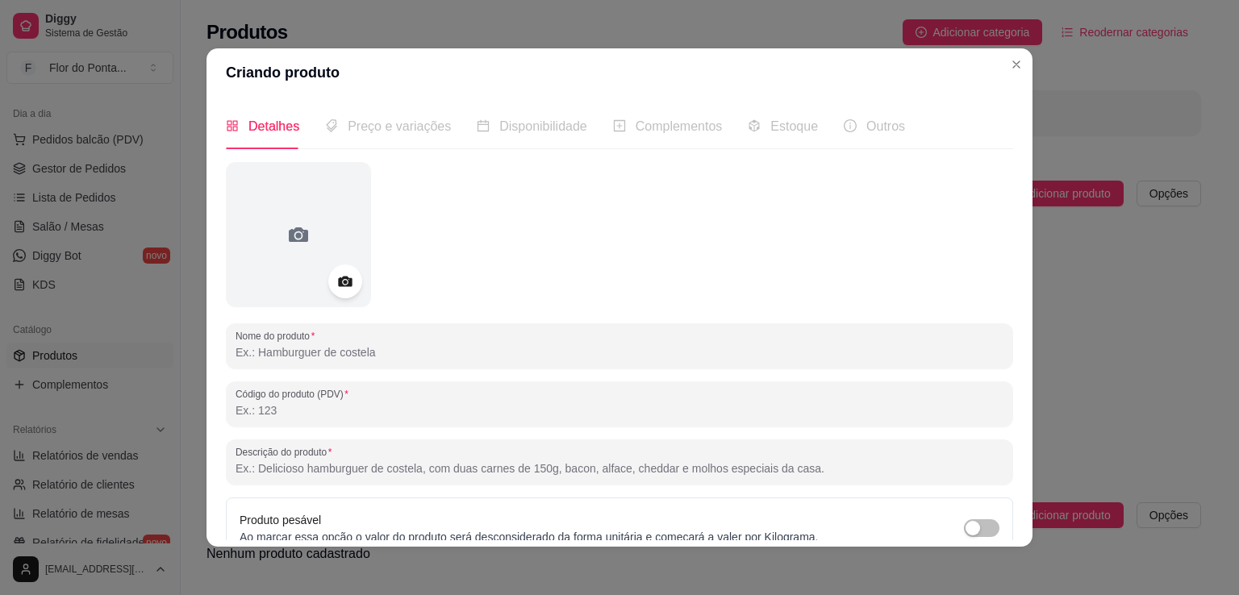
click at [336, 277] on icon at bounding box center [345, 282] width 19 height 19
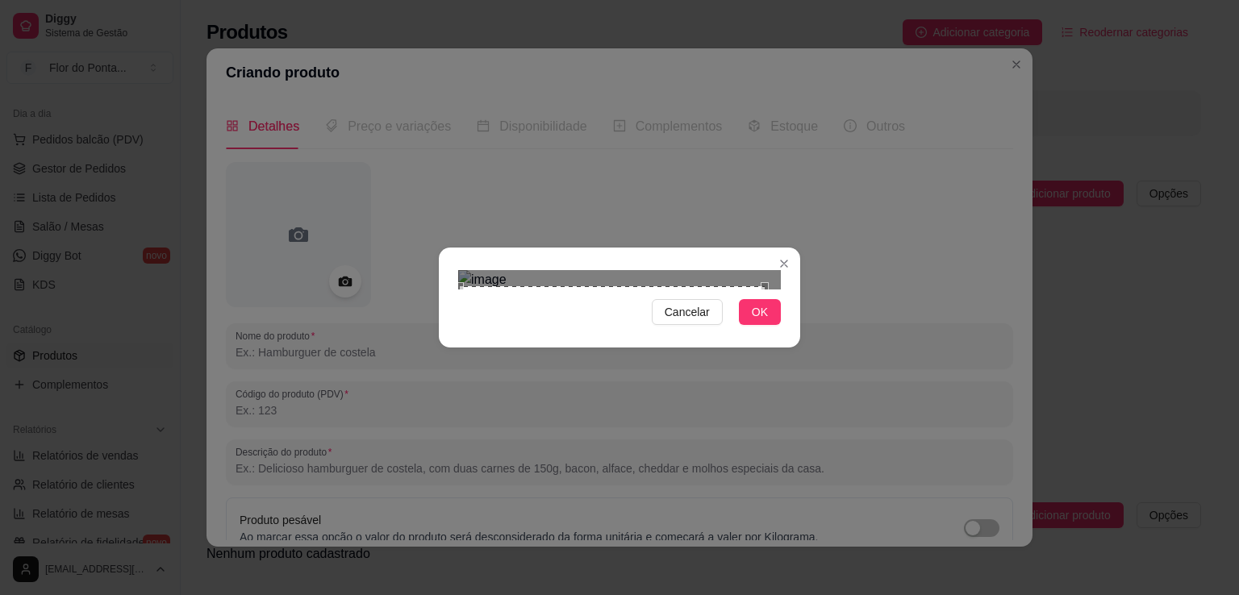
click at [462, 332] on div "Cancelar OK" at bounding box center [619, 298] width 361 height 68
click at [775, 270] on img at bounding box center [619, 279] width 323 height 19
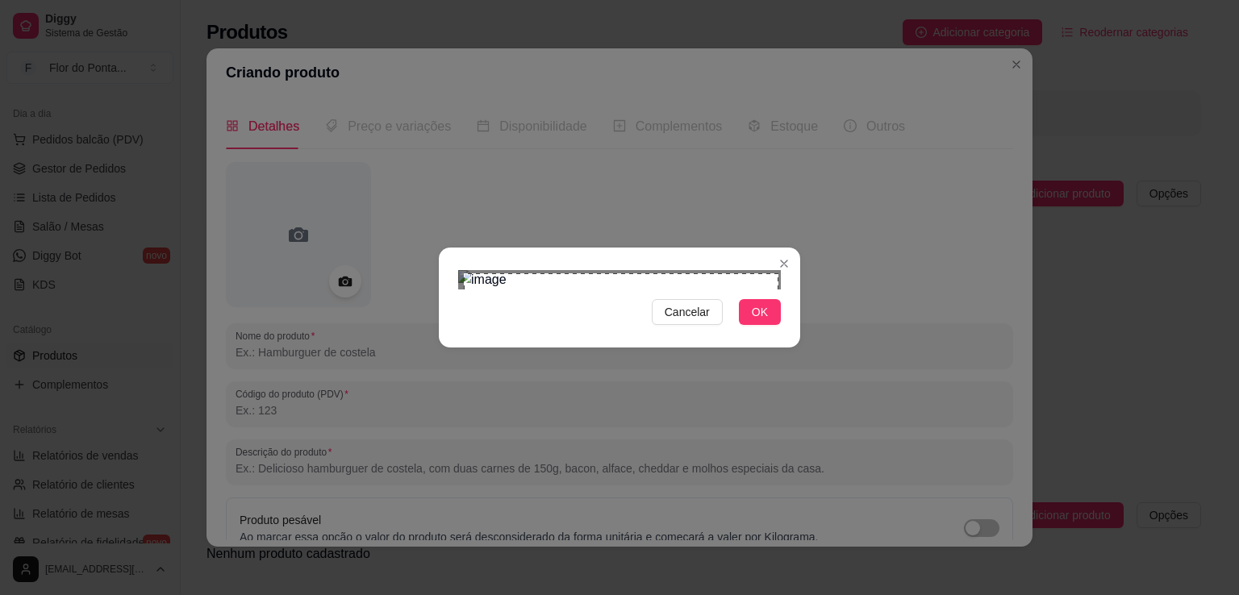
click at [778, 332] on div "Cancelar OK" at bounding box center [619, 298] width 361 height 68
click at [755, 321] on span "OK" at bounding box center [760, 312] width 16 height 18
click at [766, 321] on span "OK" at bounding box center [760, 312] width 16 height 18
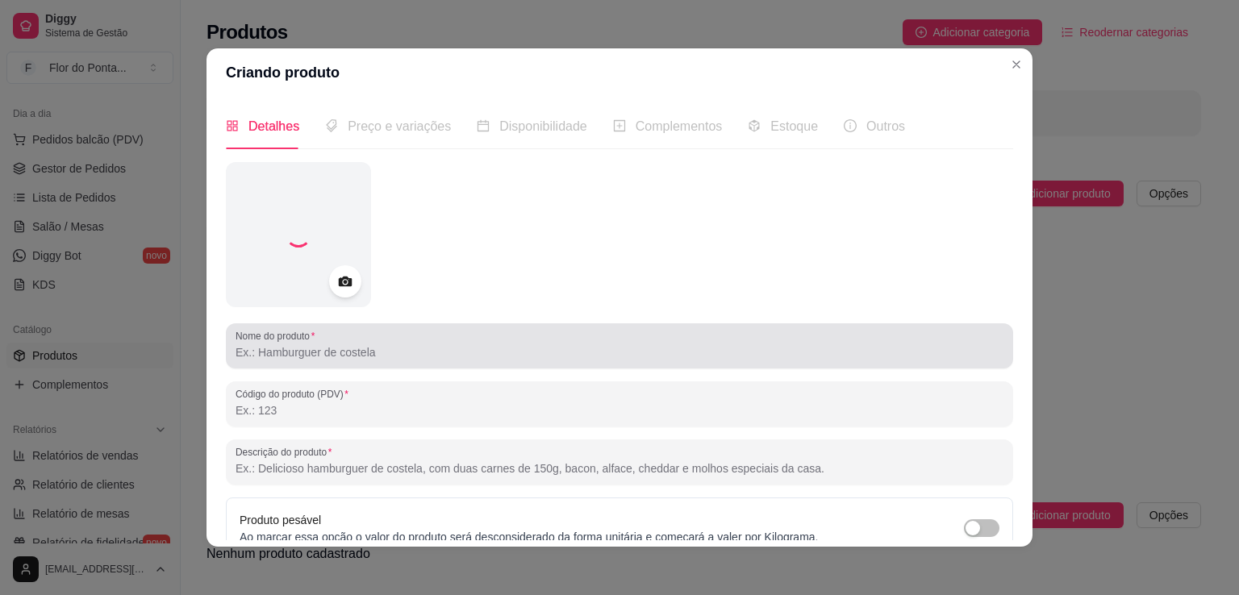
click at [455, 346] on input "Nome do produto" at bounding box center [620, 353] width 768 height 16
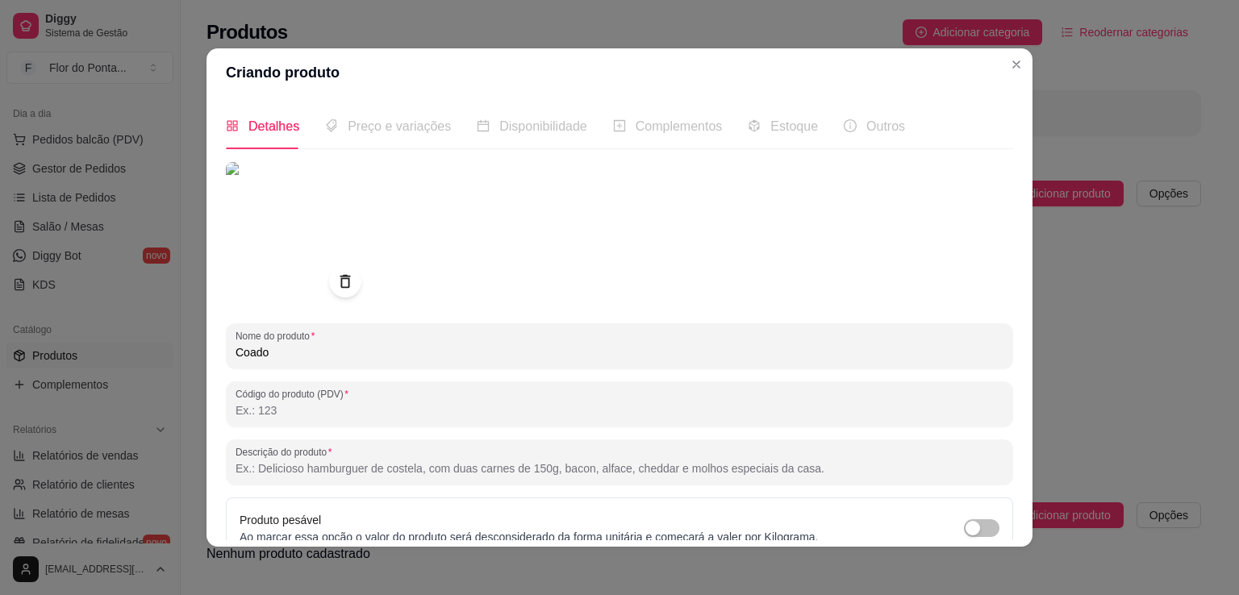
type input "Coado"
click at [290, 411] on input "Código do produto (PDV)" at bounding box center [620, 411] width 768 height 16
type input "8"
click at [297, 465] on input "Descrição do produto" at bounding box center [620, 469] width 768 height 16
paste input "Clássico, simples e sem pressa. Feito no filtro, como manda a tradição — porque…"
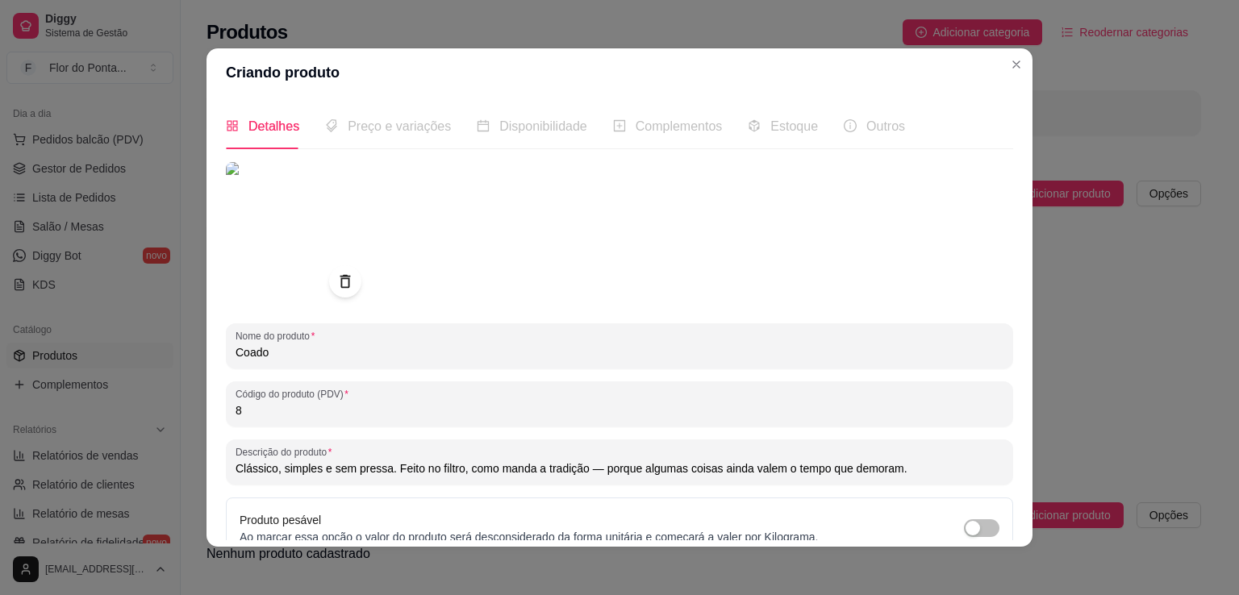
click at [594, 473] on input "Clássico, simples e sem pressa. Feito no filtro, como manda a tradição — porque…" at bounding box center [620, 469] width 768 height 16
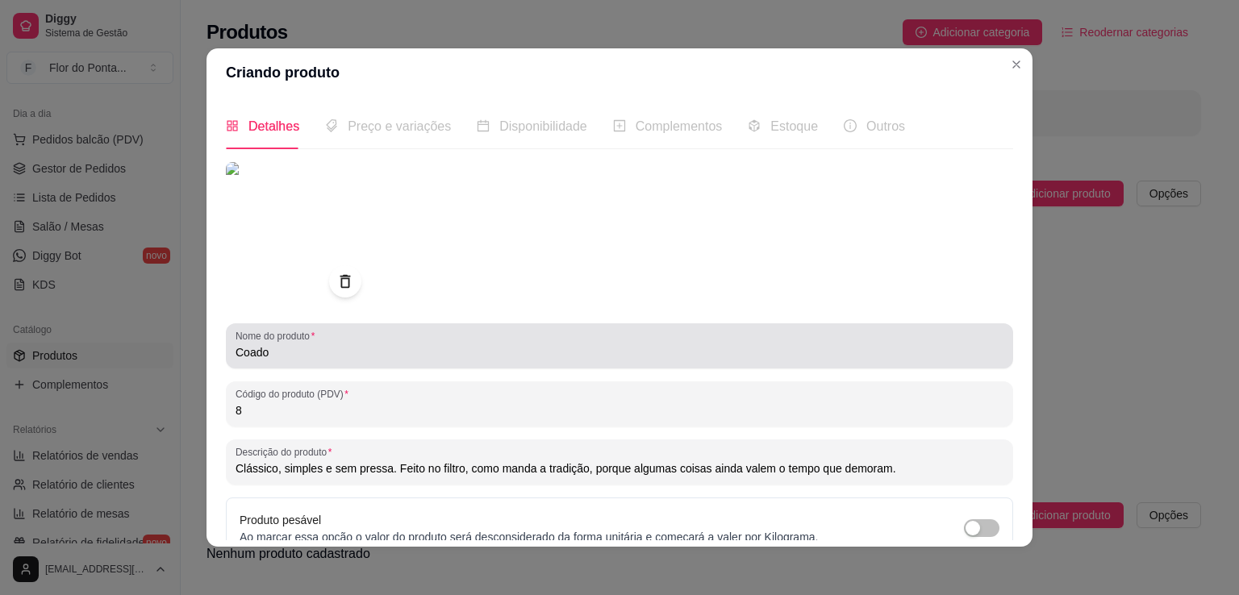
scroll to position [151, 0]
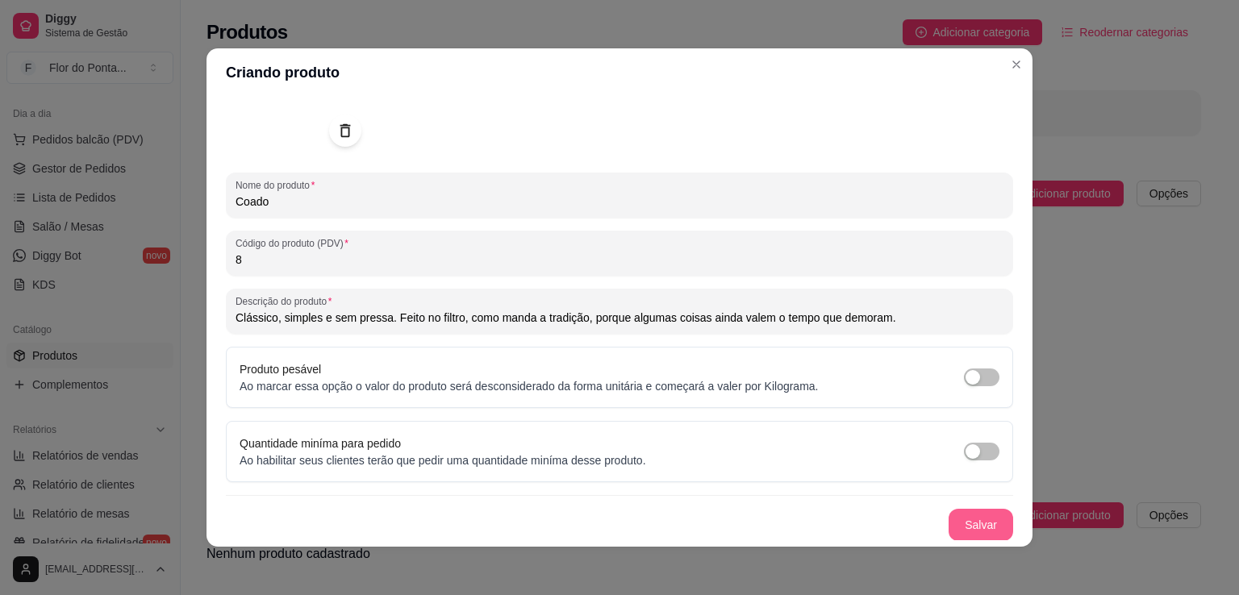
type input "Clássico, simples e sem pressa. Feito no filtro, como manda a tradição, porque …"
click at [964, 526] on button "Salvar" at bounding box center [981, 525] width 63 height 31
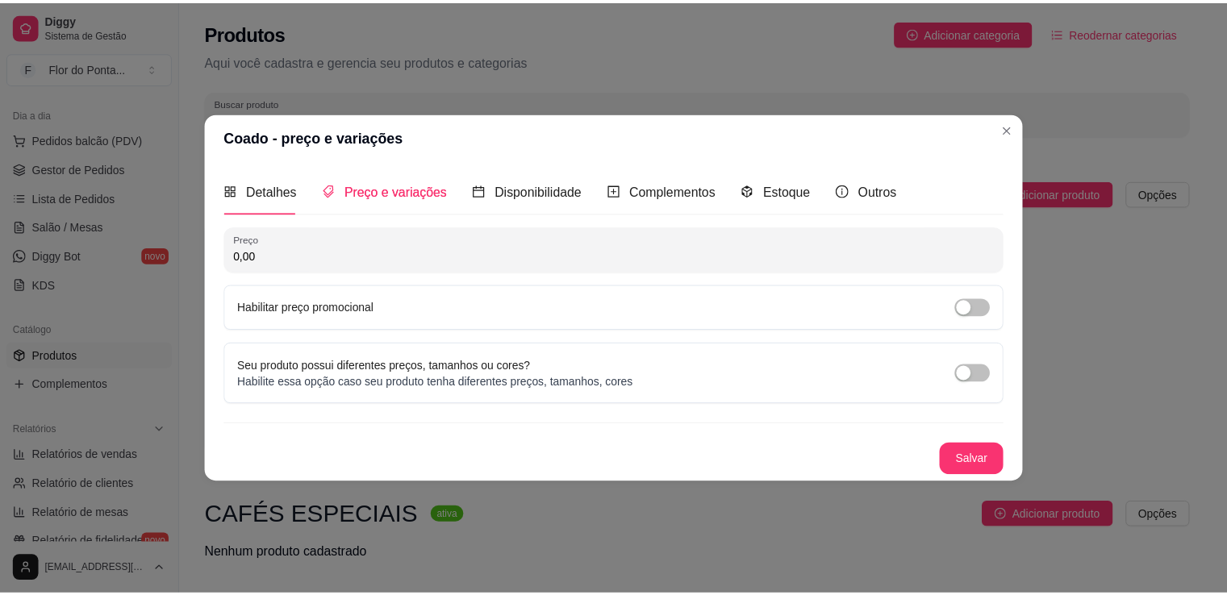
scroll to position [0, 0]
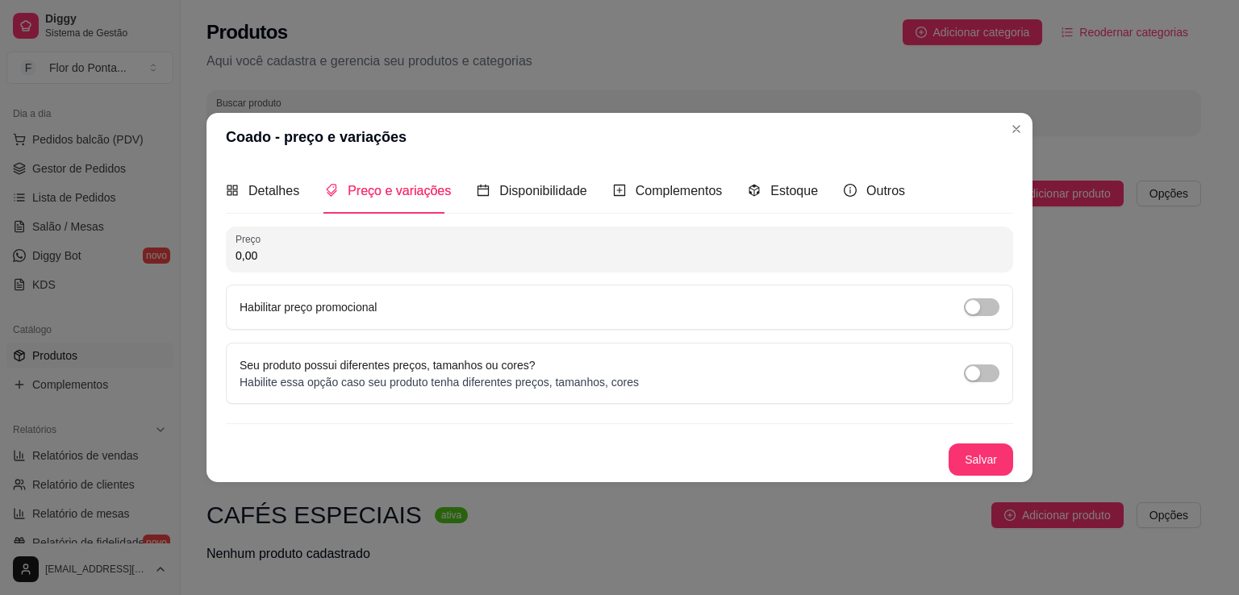
click at [296, 262] on input "0,00" at bounding box center [620, 256] width 768 height 16
type input "10,00"
click at [977, 460] on button "Salvar" at bounding box center [981, 460] width 63 height 31
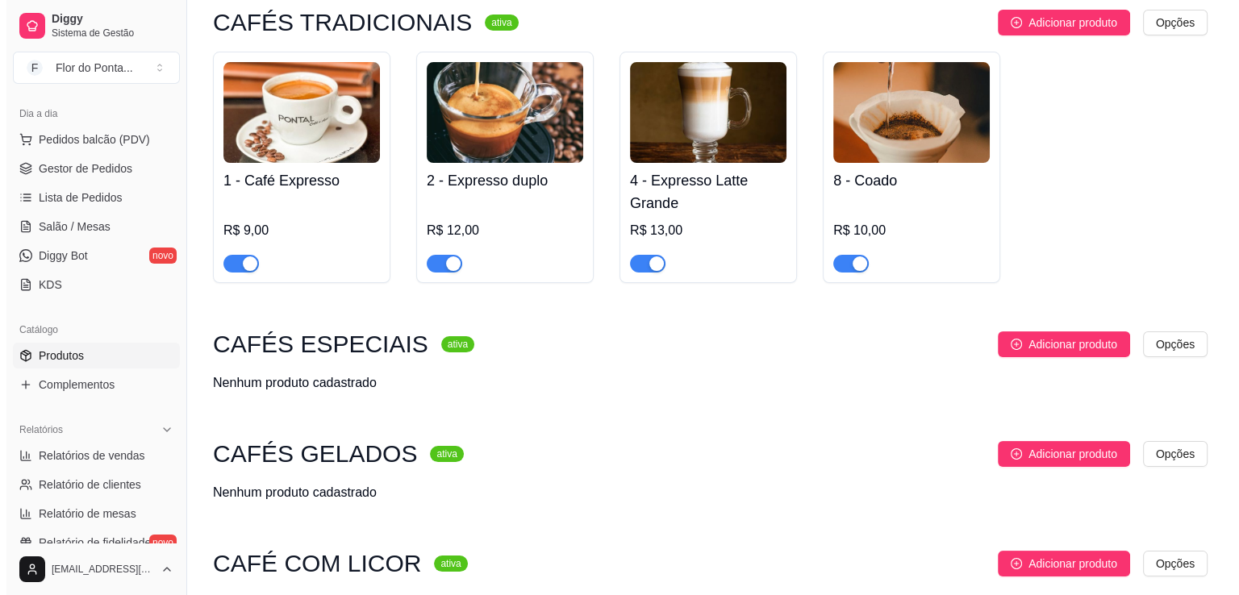
scroll to position [169, 0]
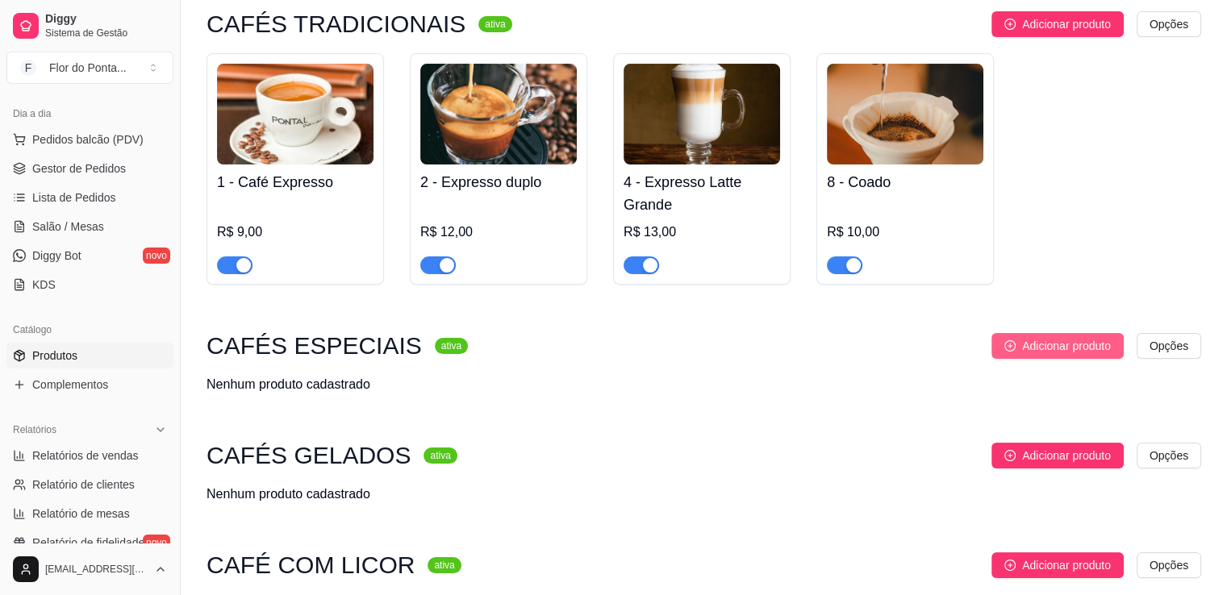
click at [1050, 351] on span "Adicionar produto" at bounding box center [1066, 346] width 89 height 18
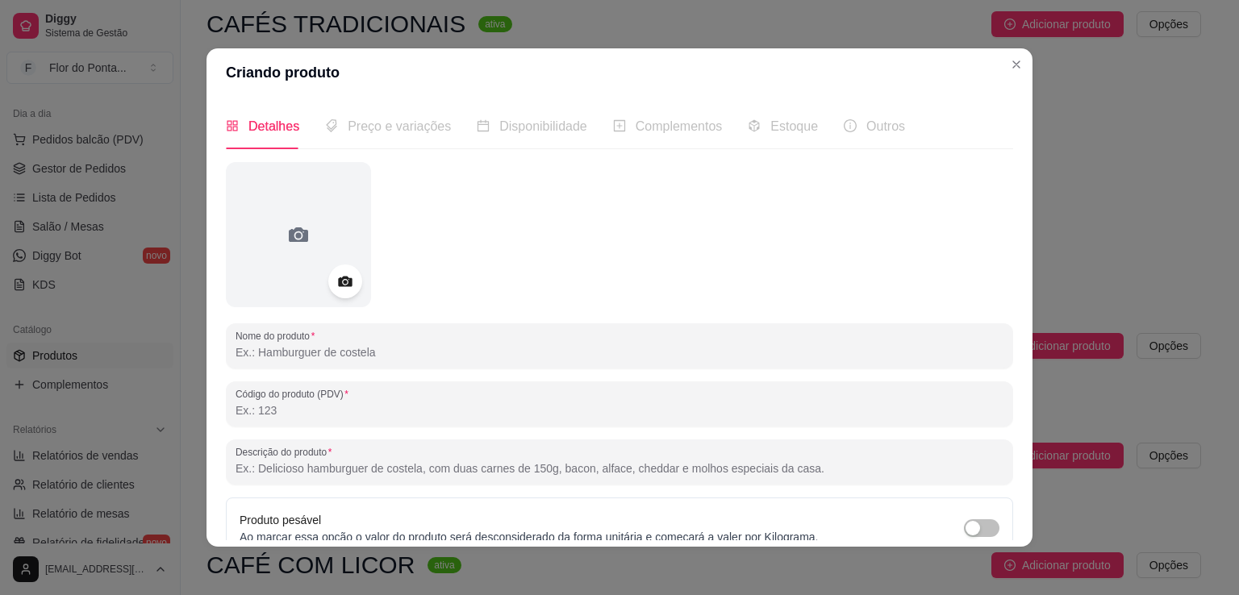
click at [338, 285] on icon at bounding box center [345, 282] width 14 height 10
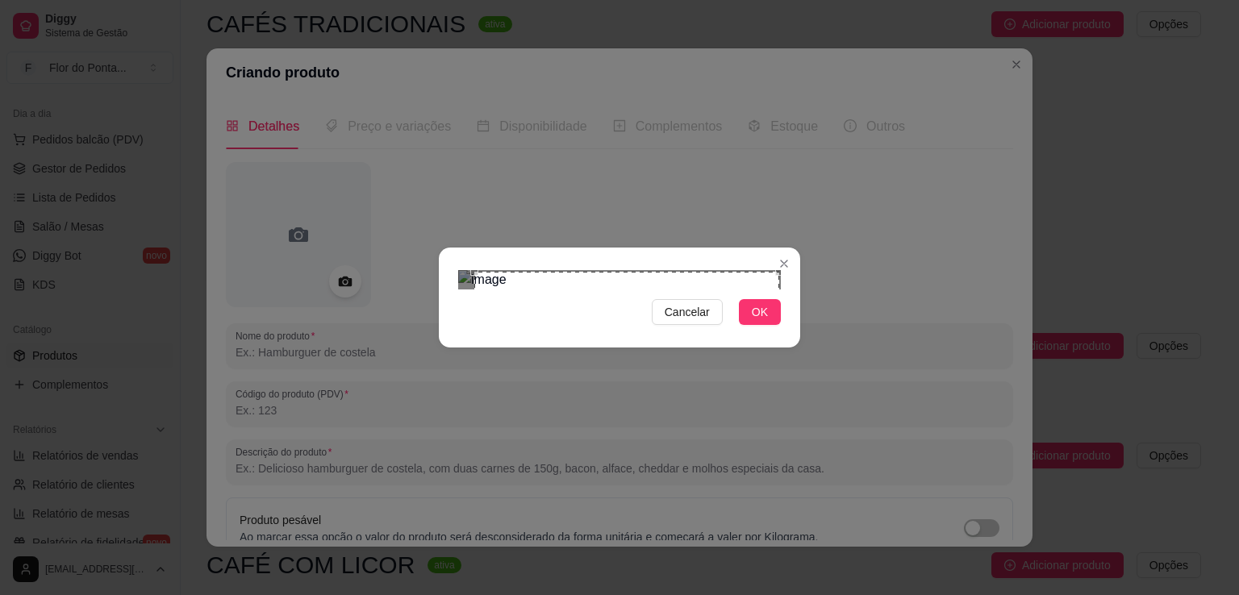
click at [783, 264] on div "Cancelar OK" at bounding box center [619, 298] width 361 height 68
click at [462, 589] on div "Use the arrow keys to move the south west drag handle to change the crop select…" at bounding box center [462, 589] width 0 height 0
click at [762, 321] on span "OK" at bounding box center [760, 312] width 16 height 18
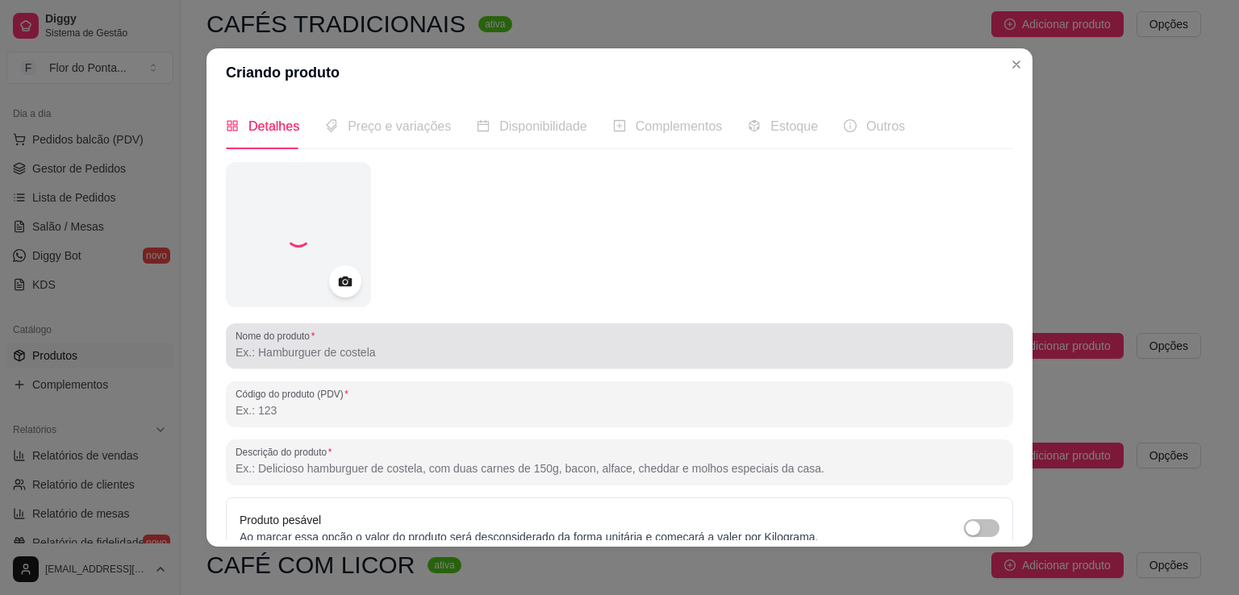
click at [399, 349] on input "Nome do produto" at bounding box center [620, 353] width 768 height 16
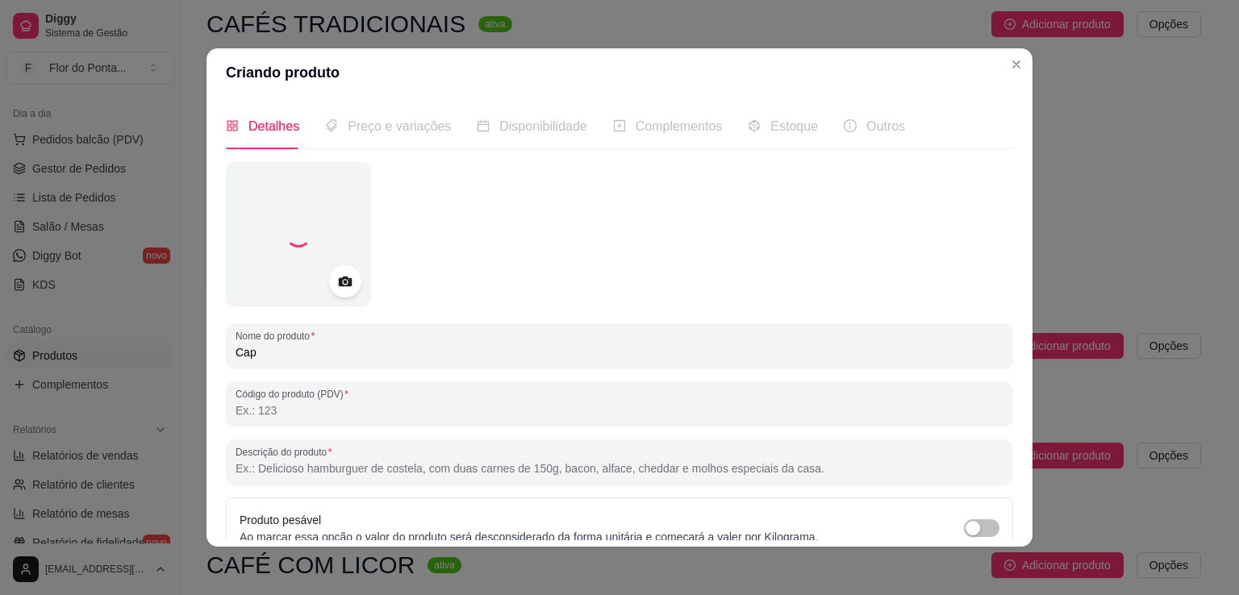
type input "Capp"
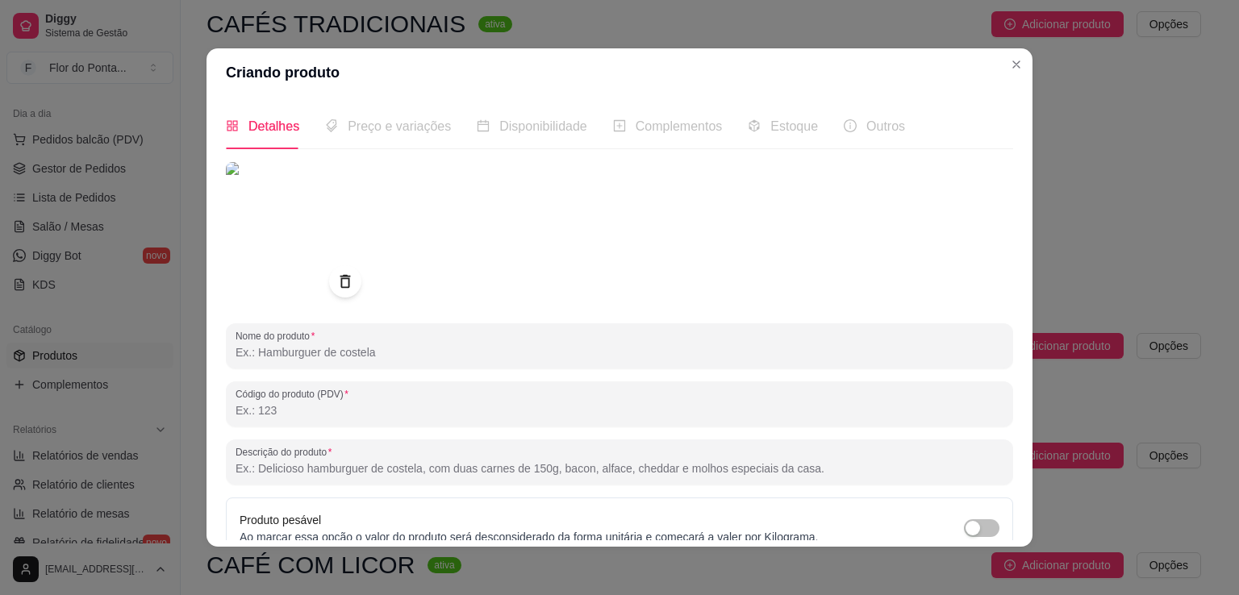
type input "u"
type input "Cappuccino Clássico"
click at [284, 417] on input "Código do produto (PDV)" at bounding box center [620, 411] width 768 height 16
type input "14"
click at [348, 466] on input "Descrição do produto" at bounding box center [620, 469] width 768 height 16
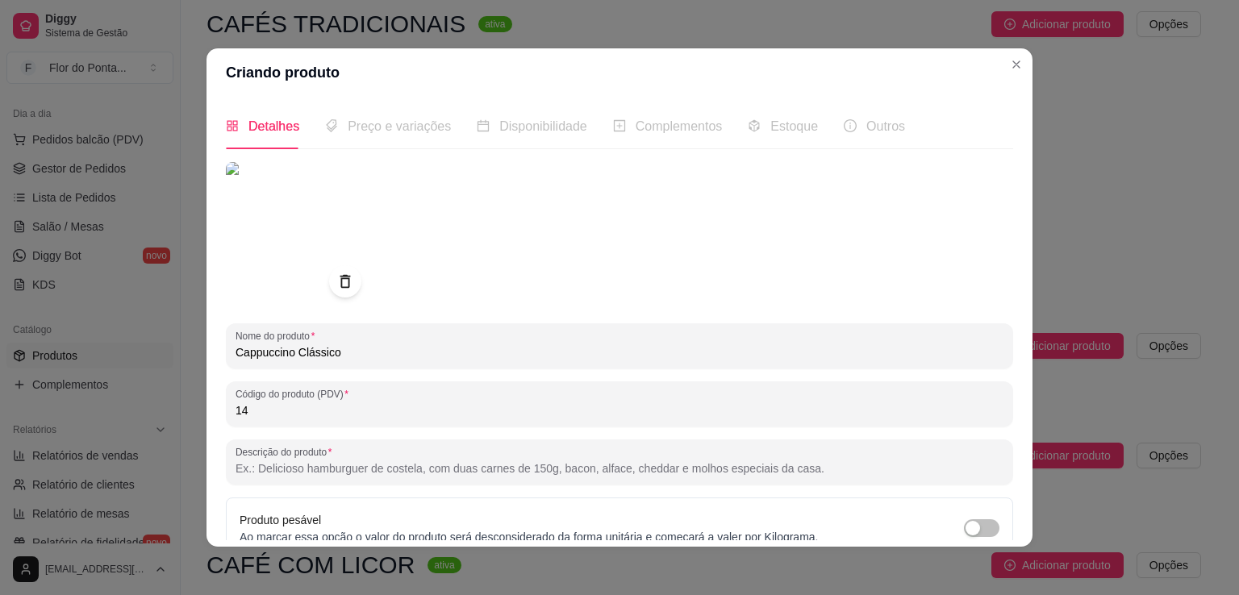
paste input "A harmonia entre o café, o leite e a espuma — com opção de avelã ou doce de lei…"
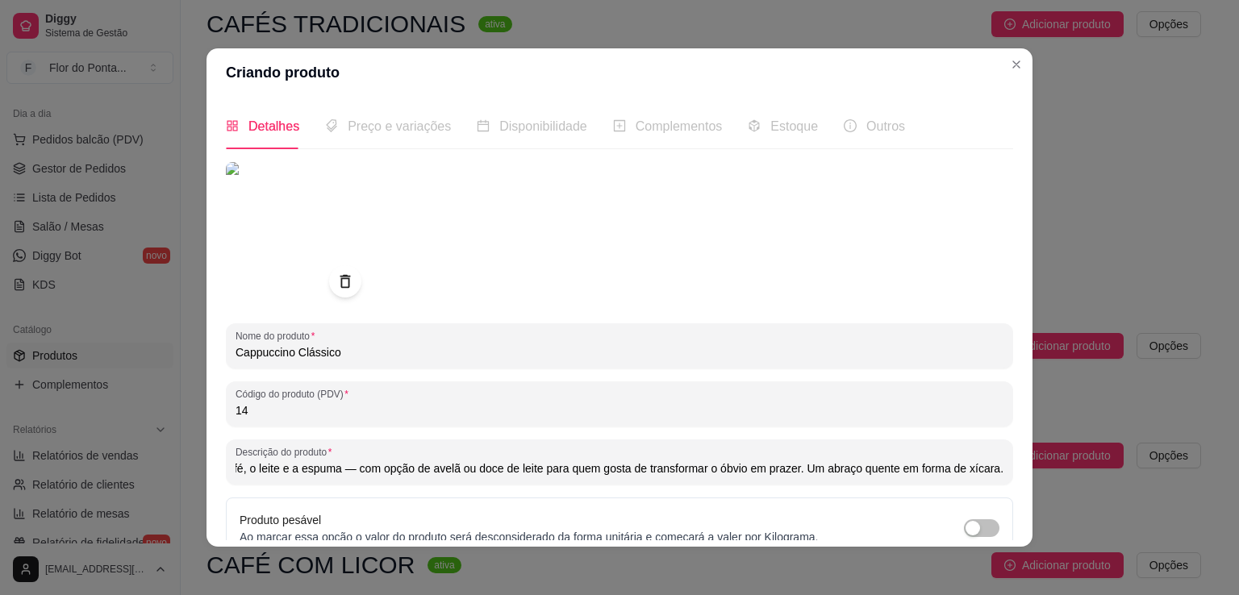
click at [343, 472] on input "A harmonia entre o café, o leite e a espuma — com opção de avelã ou doce de lei…" at bounding box center [620, 469] width 768 height 16
type input "A harmonia entre o café, o leite e a espuma com opção de avelã ou doce de leite…"
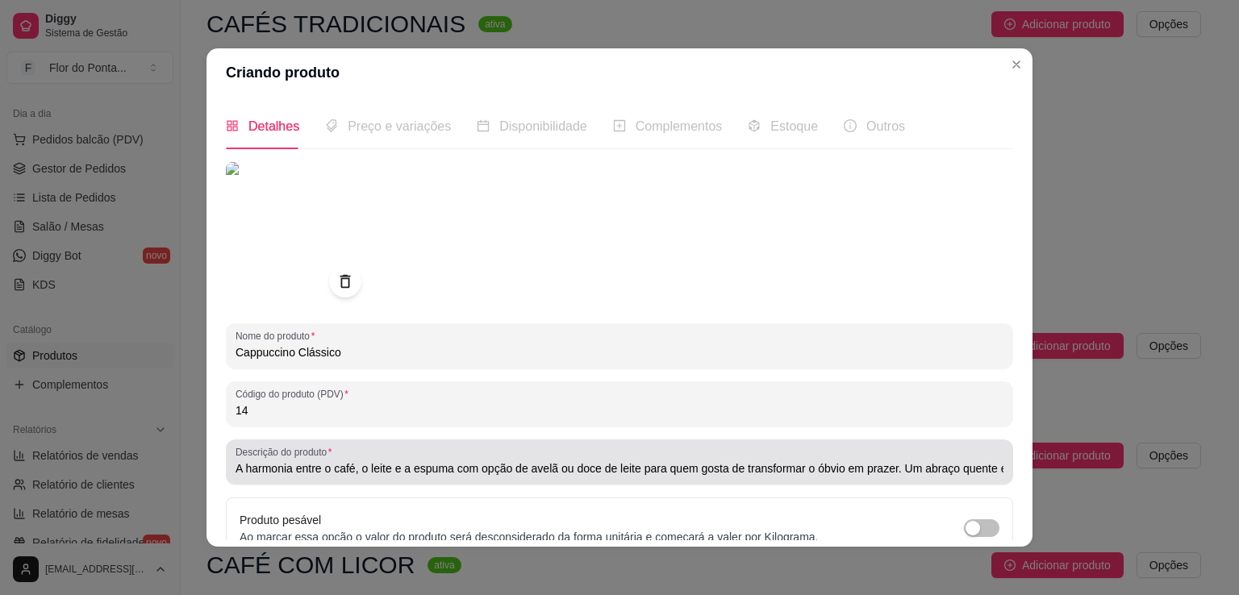
click at [988, 469] on div "Descrição do produto A harmonia entre o café, o leite e a espuma com opção de a…" at bounding box center [620, 462] width 788 height 45
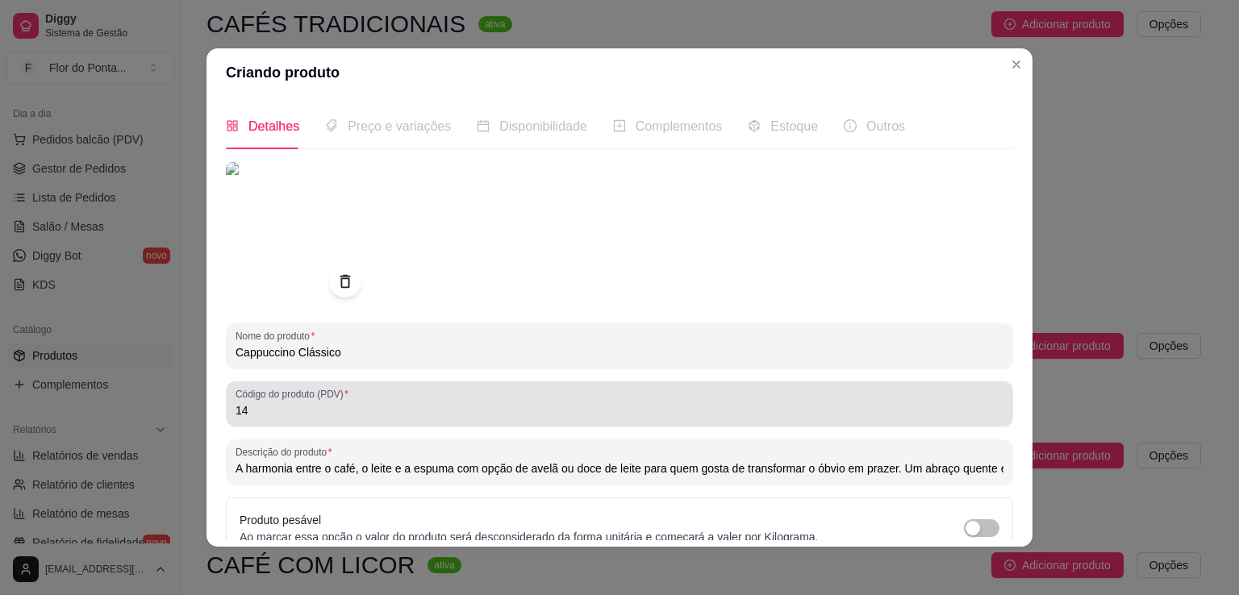
scroll to position [151, 0]
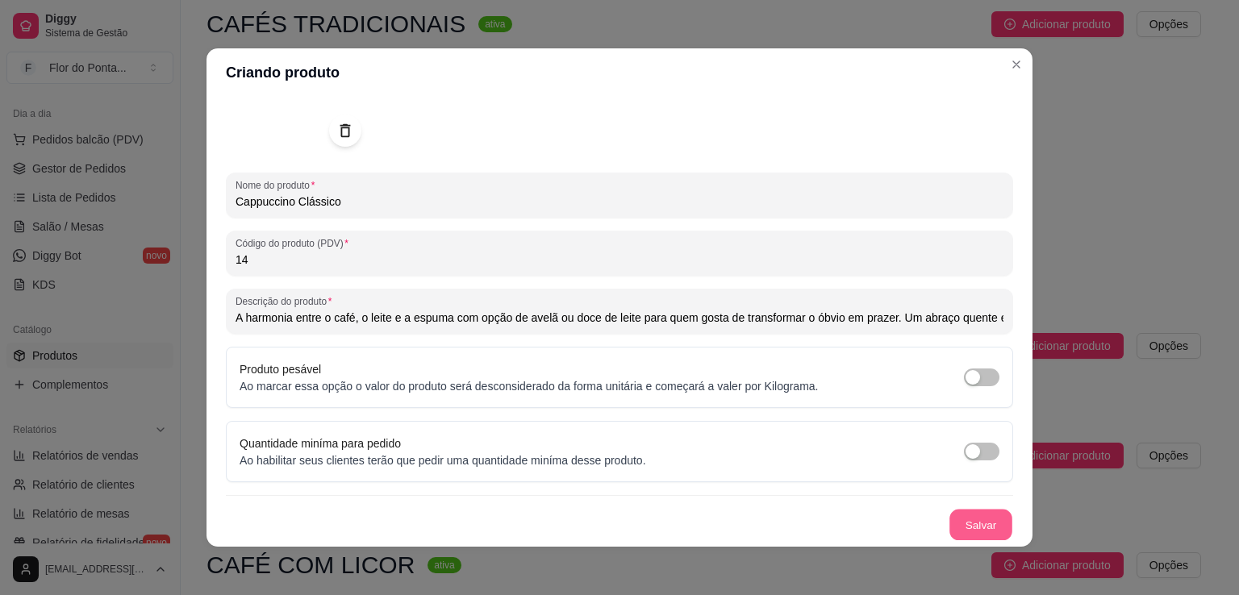
click at [967, 527] on button "Salvar" at bounding box center [981, 525] width 63 height 31
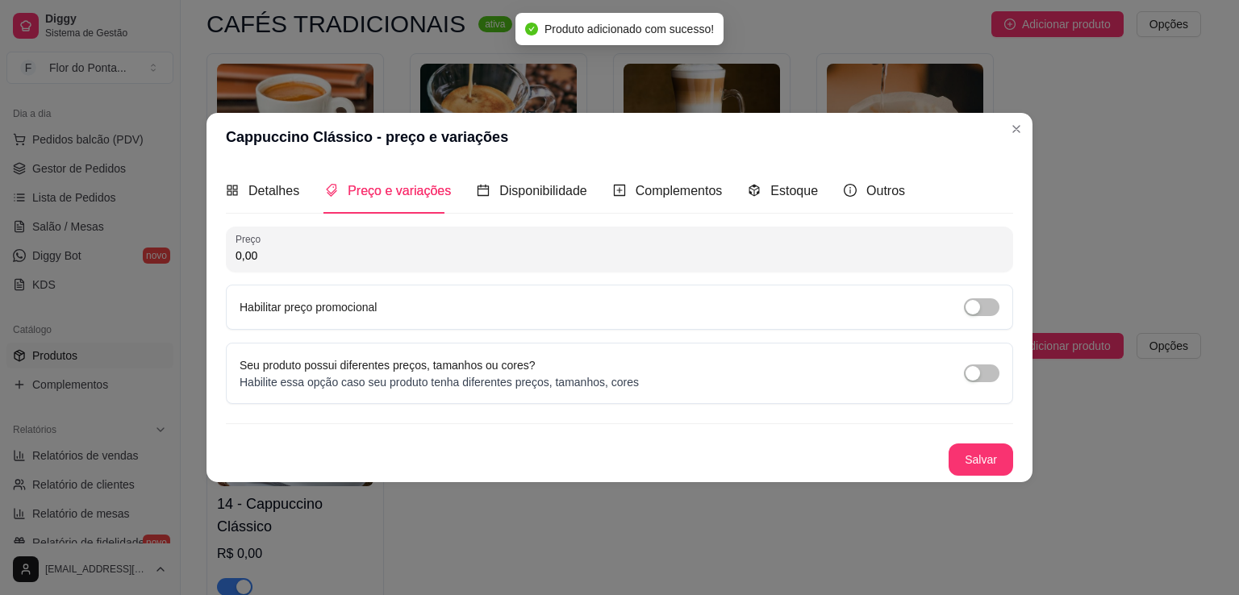
scroll to position [0, 0]
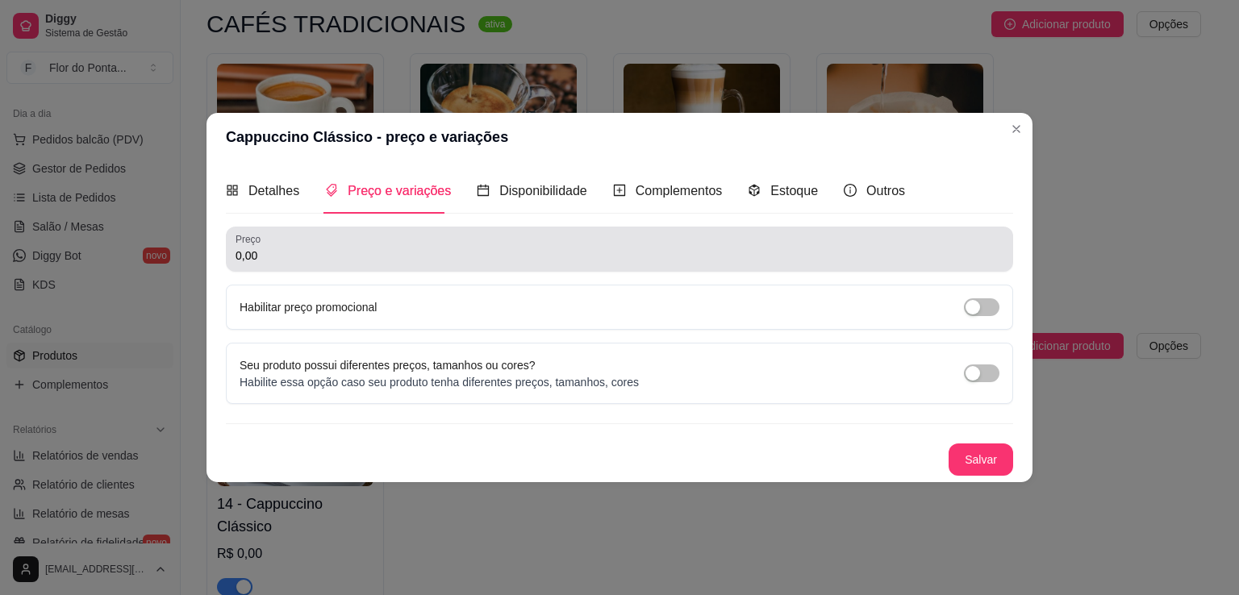
click at [313, 263] on input "0,00" at bounding box center [620, 256] width 768 height 16
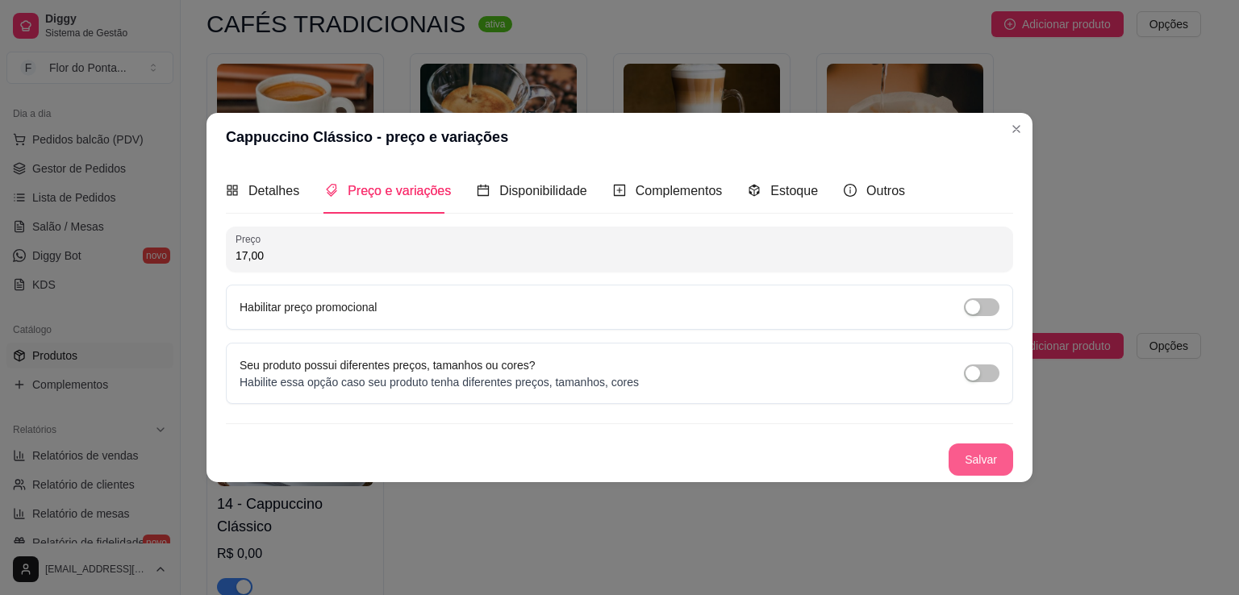
type input "17,00"
click at [981, 463] on button "Salvar" at bounding box center [981, 460] width 63 height 31
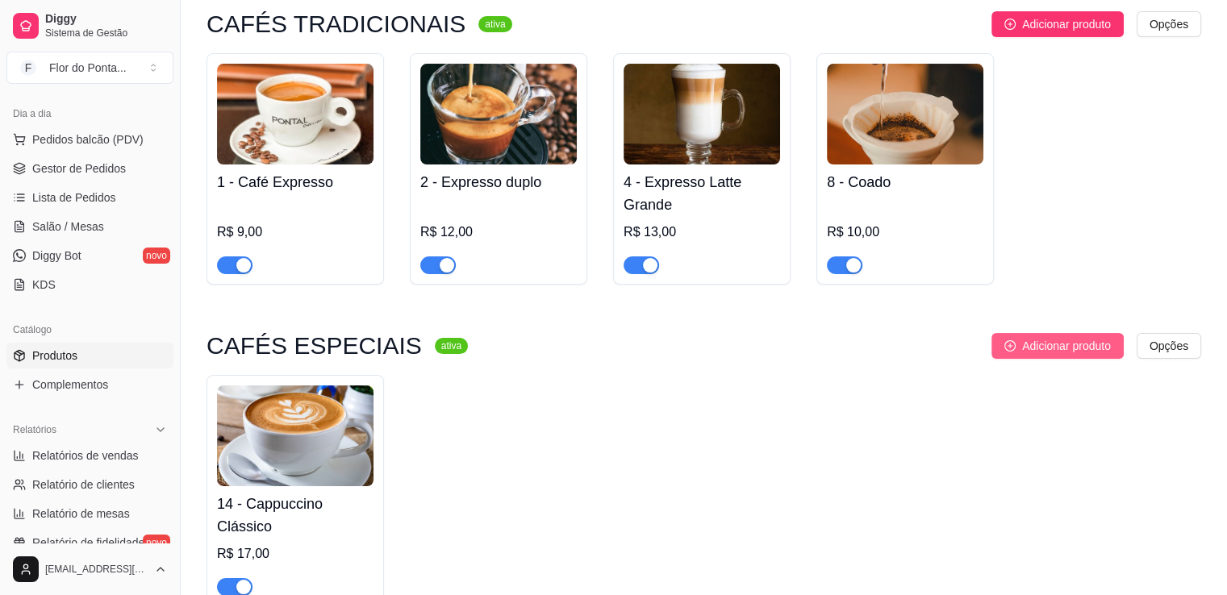
click at [1049, 350] on span "Adicionar produto" at bounding box center [1066, 346] width 89 height 18
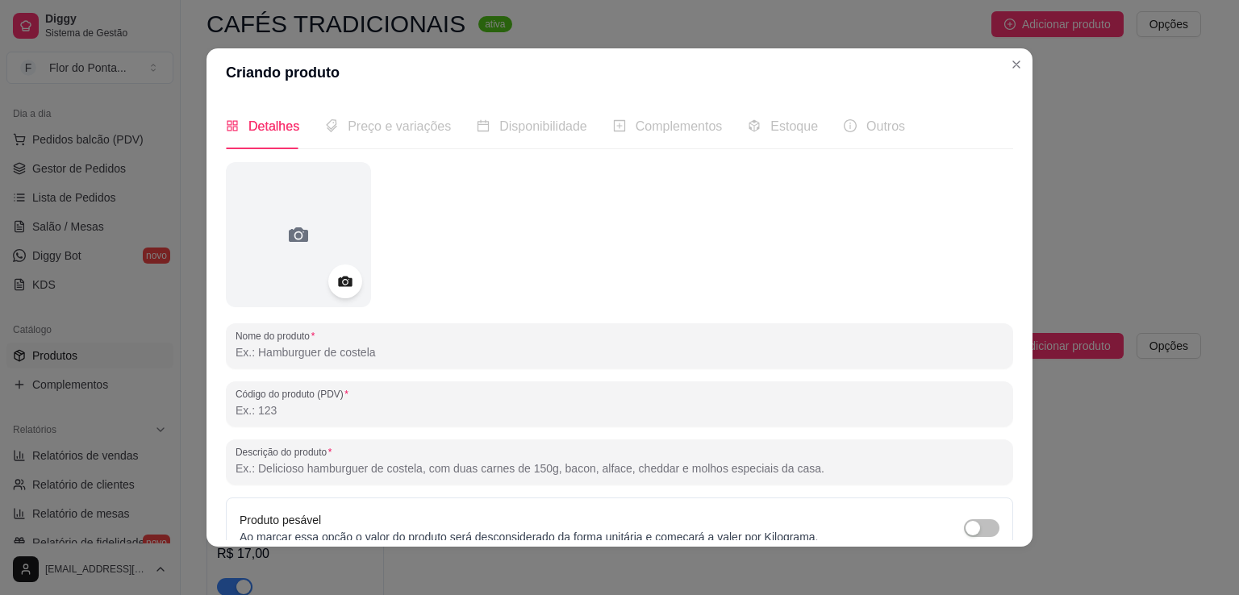
click at [344, 282] on icon at bounding box center [345, 282] width 14 height 10
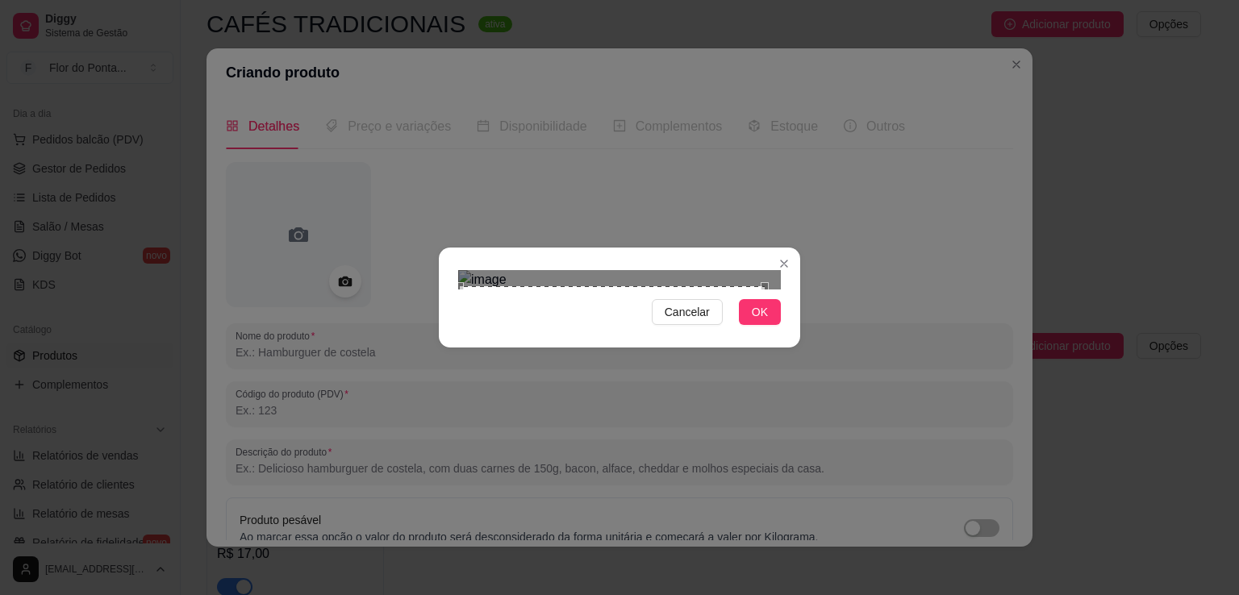
click at [456, 595] on div "Use the arrow keys to move the south west drag handle to change the crop select…" at bounding box center [456, 595] width 0 height 0
click at [776, 270] on div at bounding box center [619, 279] width 323 height 19
click at [767, 321] on span "OK" at bounding box center [760, 312] width 16 height 18
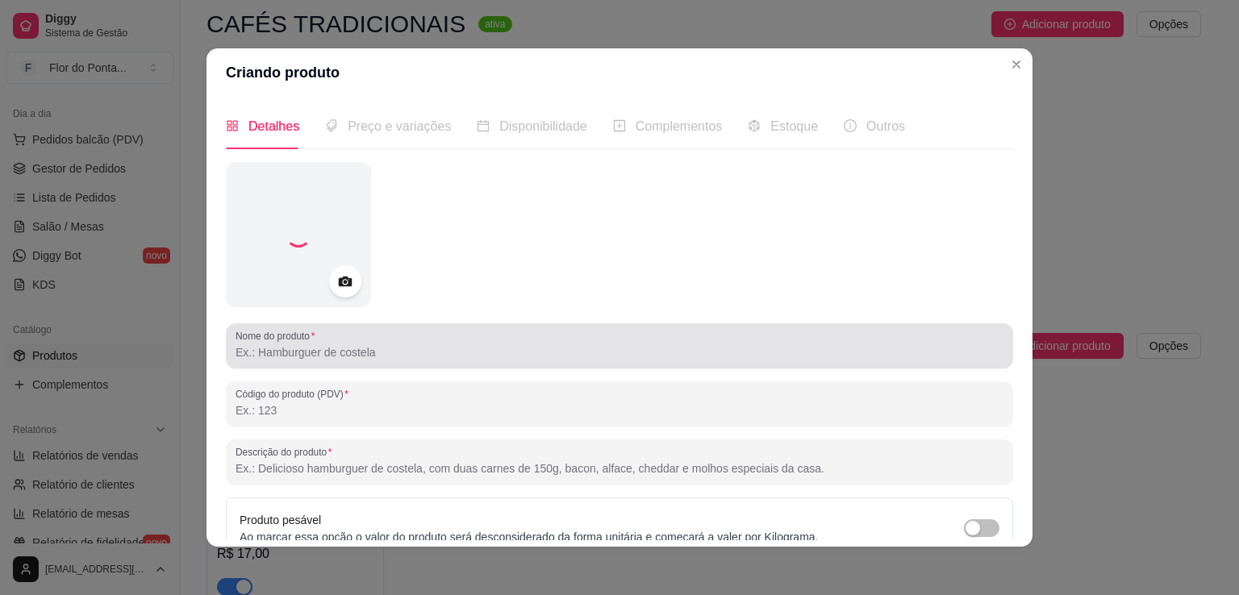
click at [399, 353] on input "Nome do produto" at bounding box center [620, 353] width 768 height 16
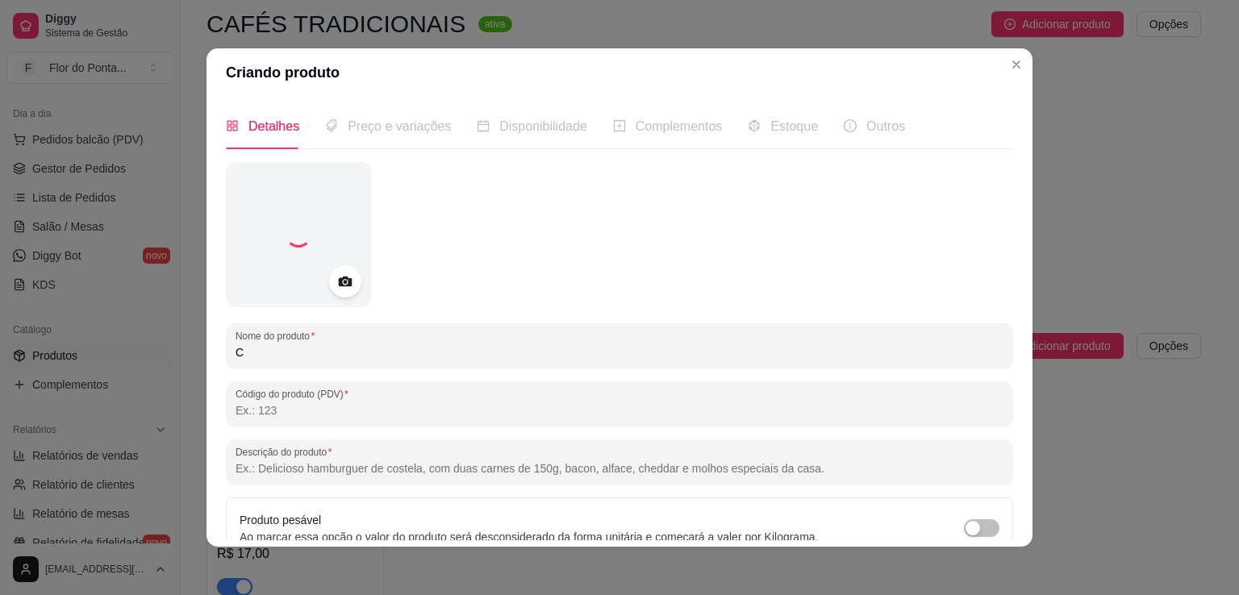
type input "Ca"
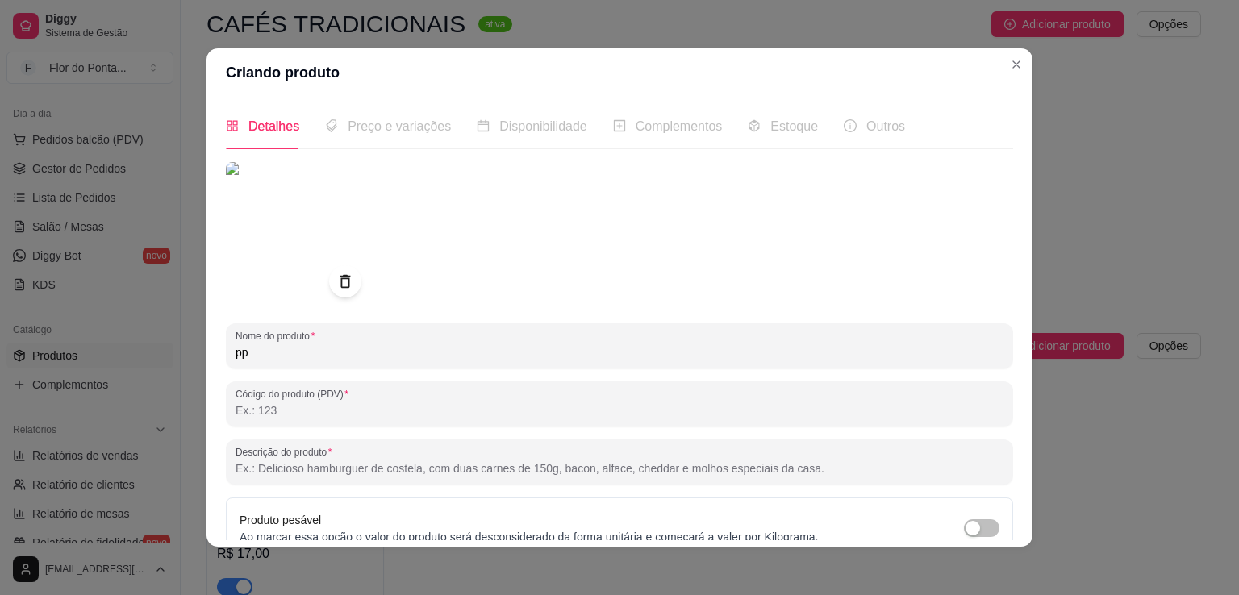
type input "p"
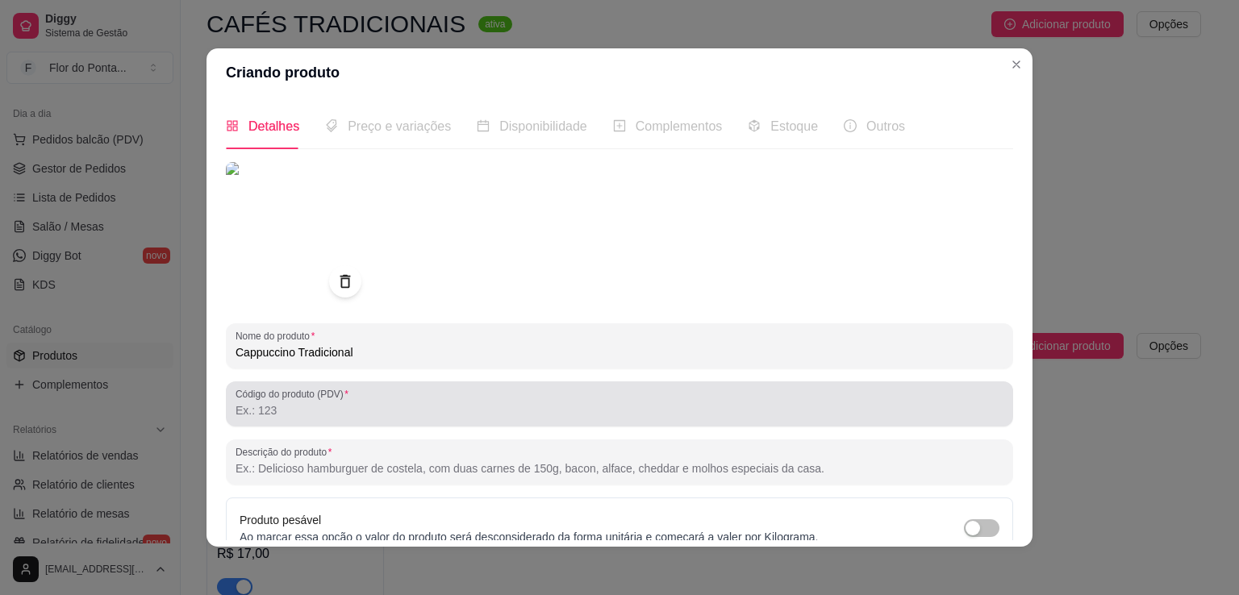
type input "Cappuccino Tradicional"
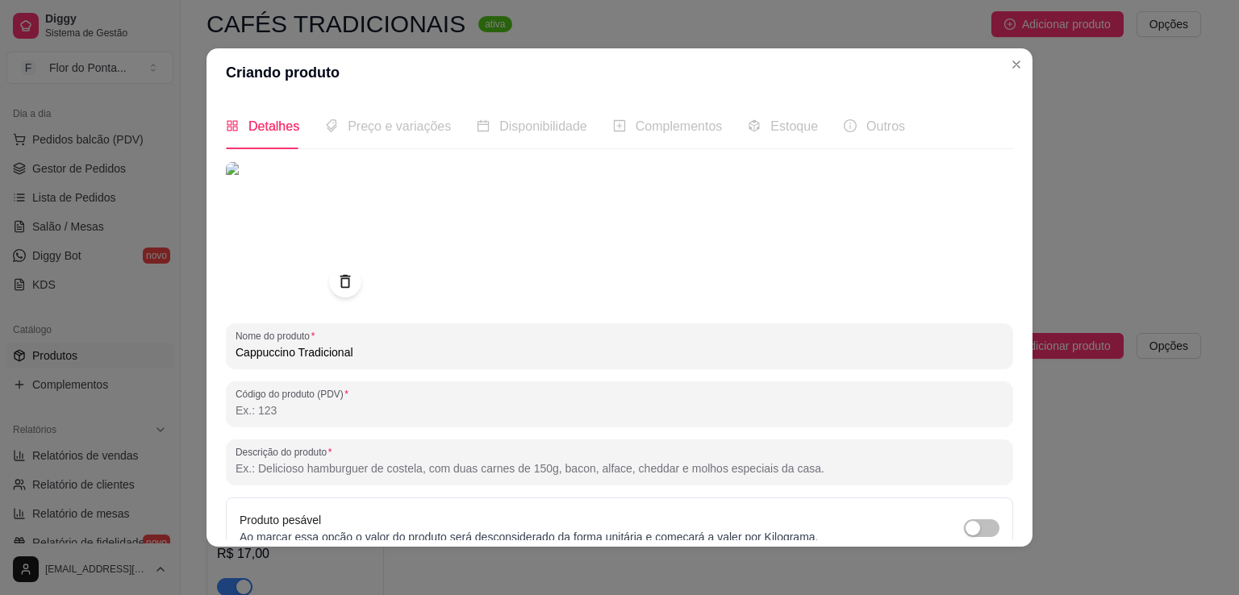
click at [460, 407] on input "Código do produto (PDV)" at bounding box center [620, 411] width 768 height 16
type input "13"
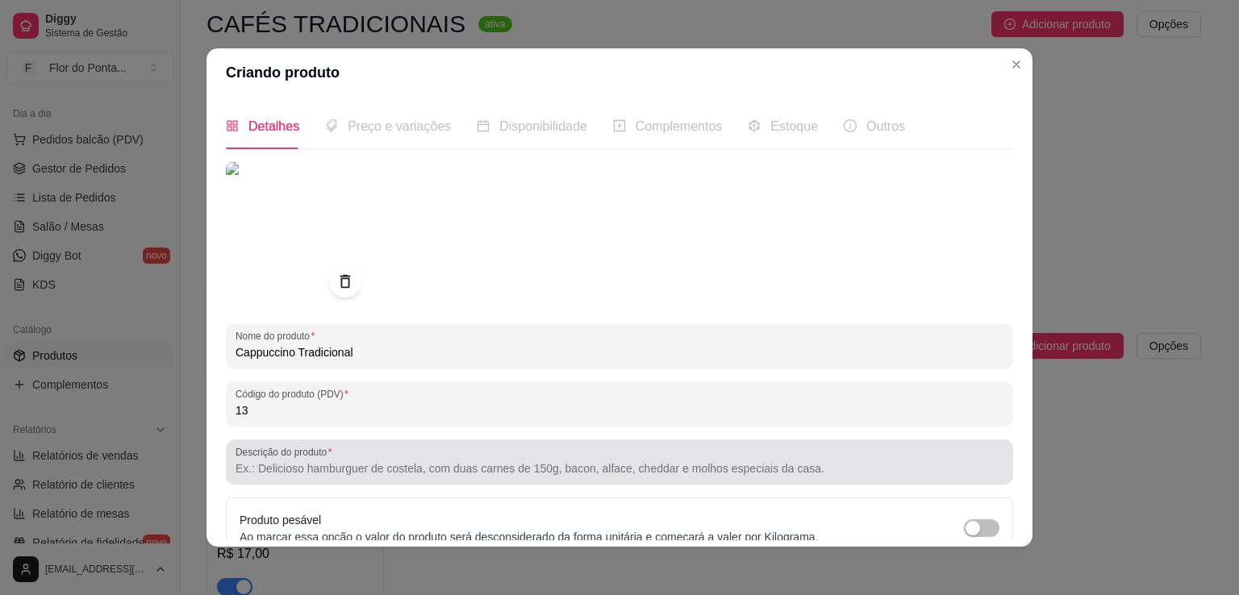
click at [281, 466] on input "Descrição do produto" at bounding box center [620, 469] width 768 height 16
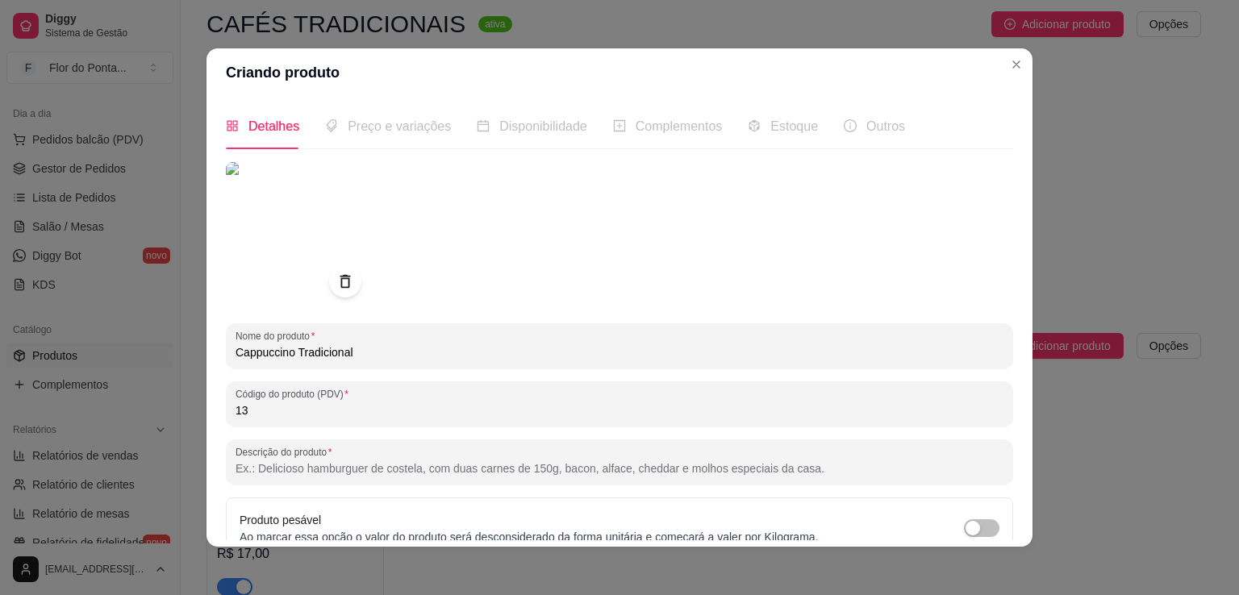
paste input "O equilíbrio perfeito entre o café, o leite e a espuma — finalizado com chocola…"
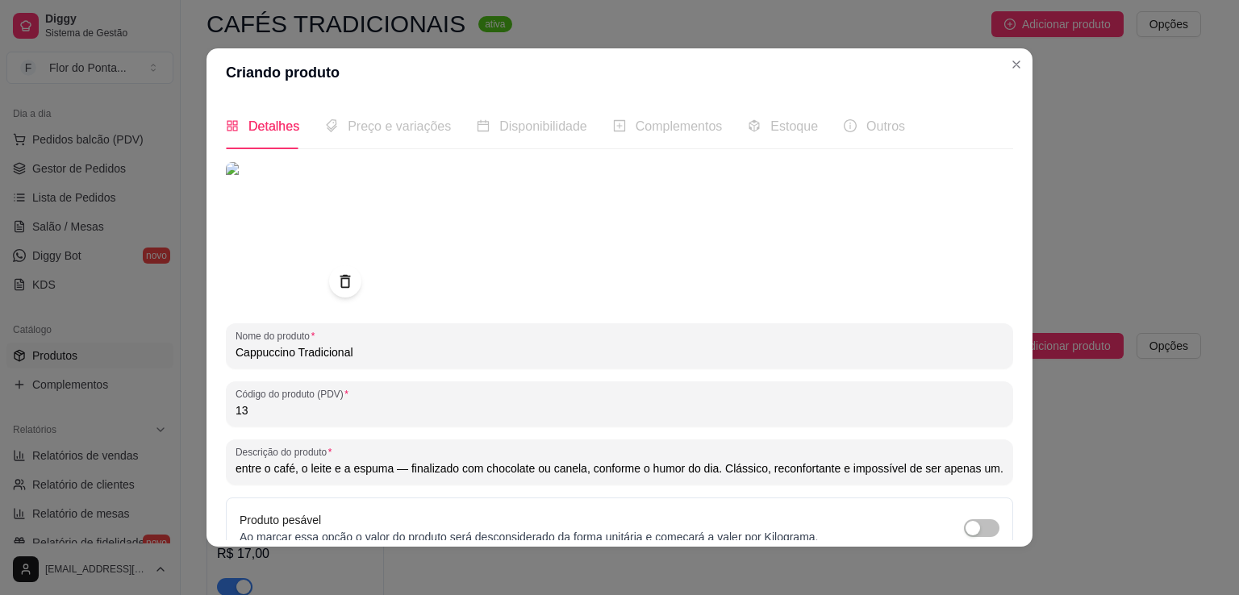
click at [400, 471] on input "O equilíbrio perfeito entre o café, o leite e a espuma — finalizado com chocola…" at bounding box center [620, 469] width 768 height 16
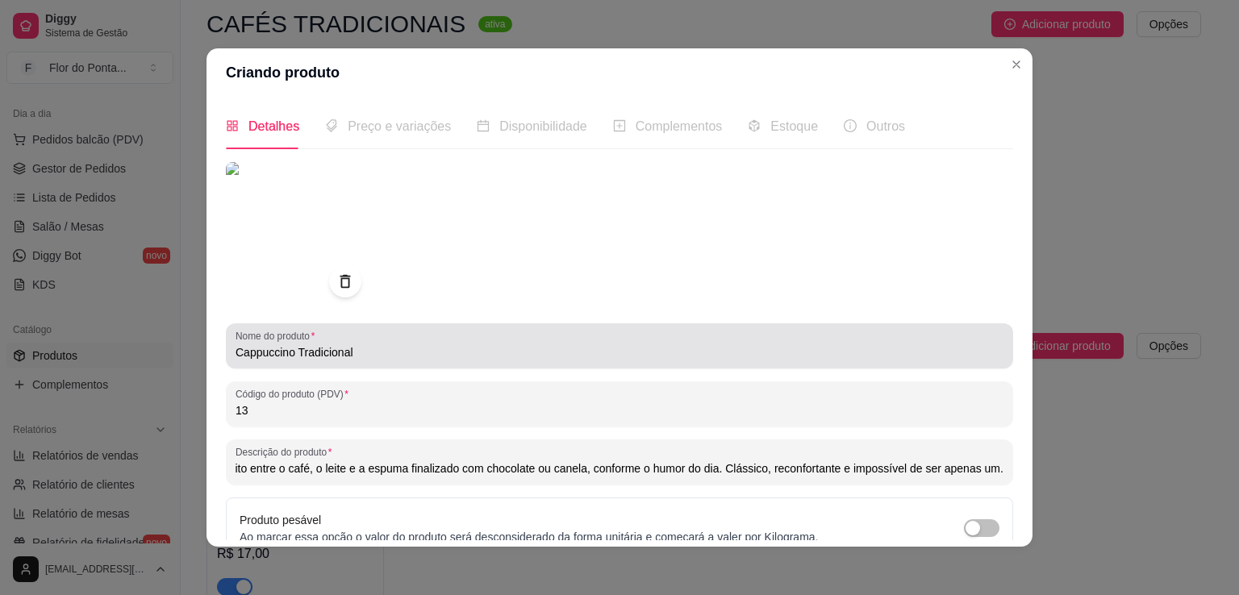
scroll to position [151, 0]
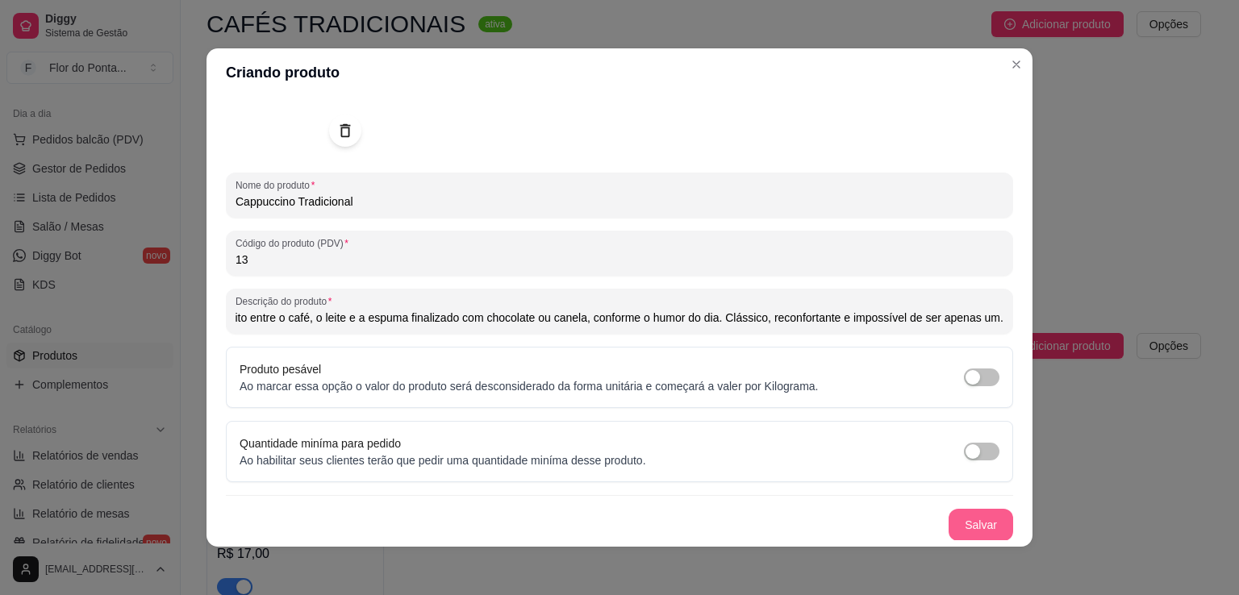
type input "O equilíbrio perfeito entre o café, o leite e a espuma finalizado com chocolate…"
click at [963, 529] on button "Salvar" at bounding box center [981, 525] width 65 height 32
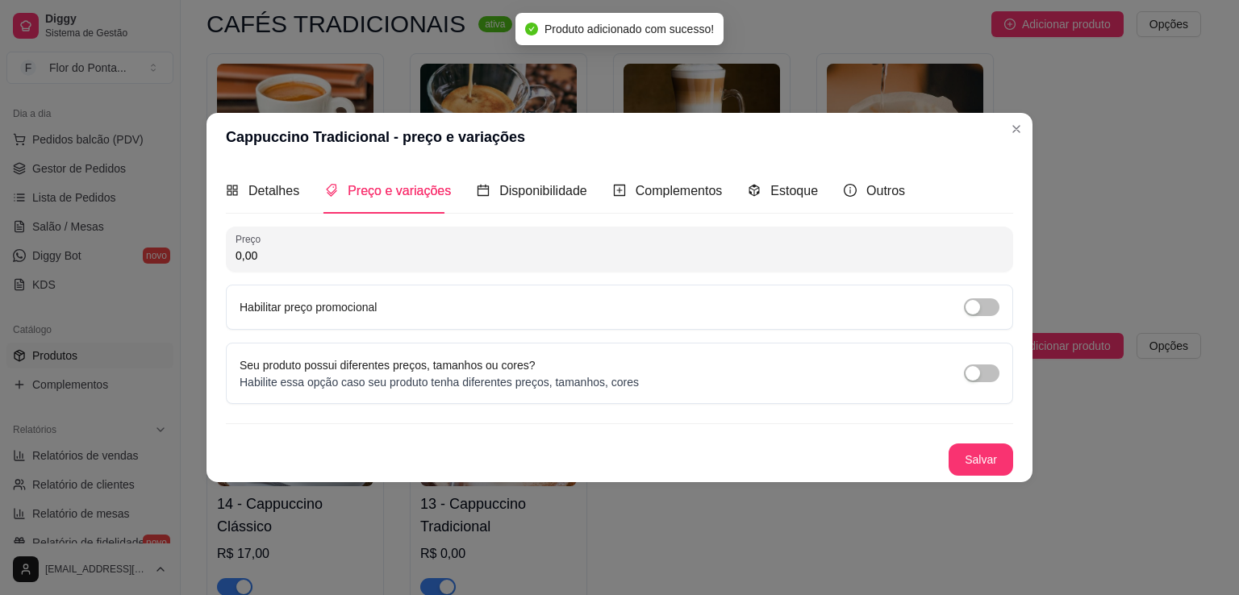
scroll to position [0, 0]
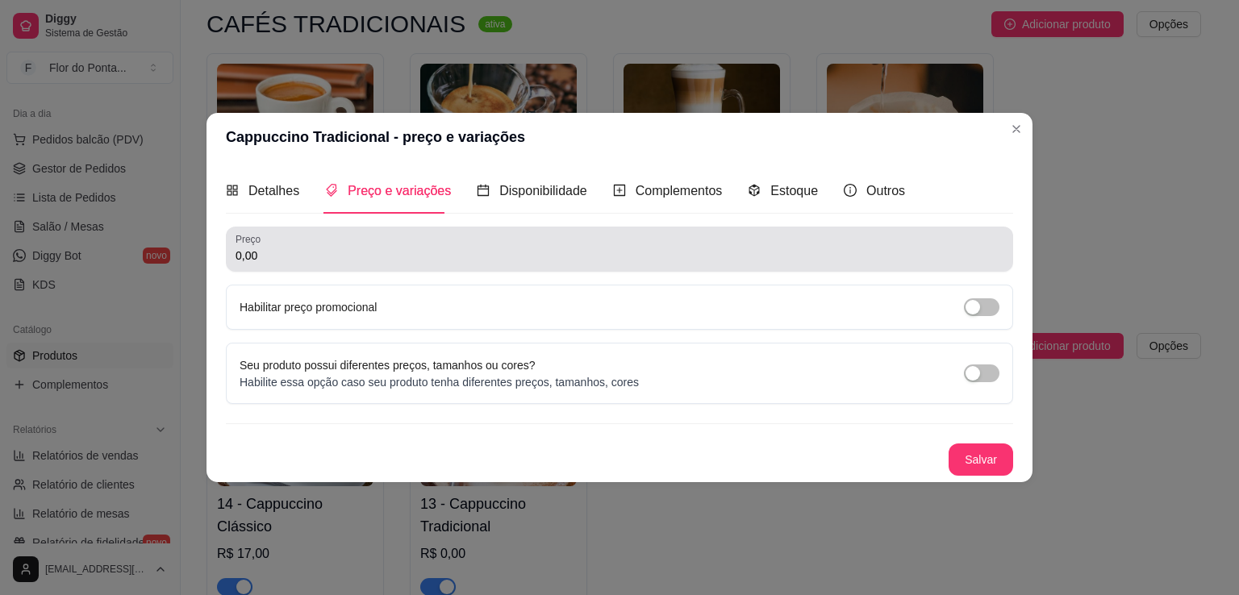
click at [633, 256] on input "0,00" at bounding box center [620, 256] width 768 height 16
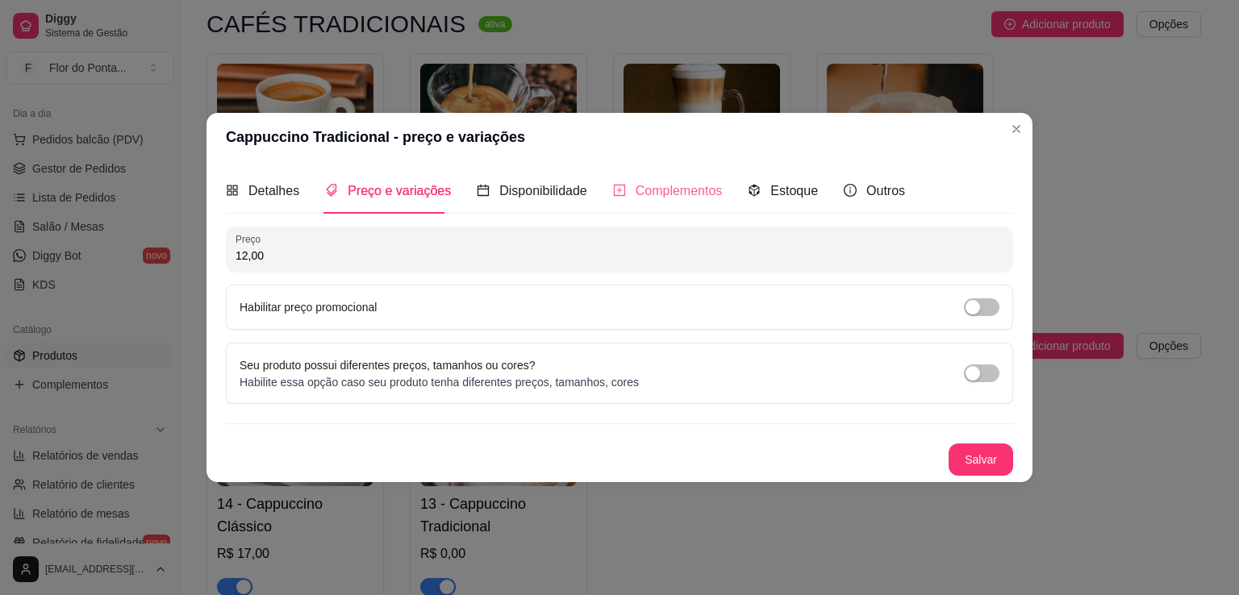
type input "12,00"
click at [692, 190] on span "Complementos" at bounding box center [679, 191] width 87 height 14
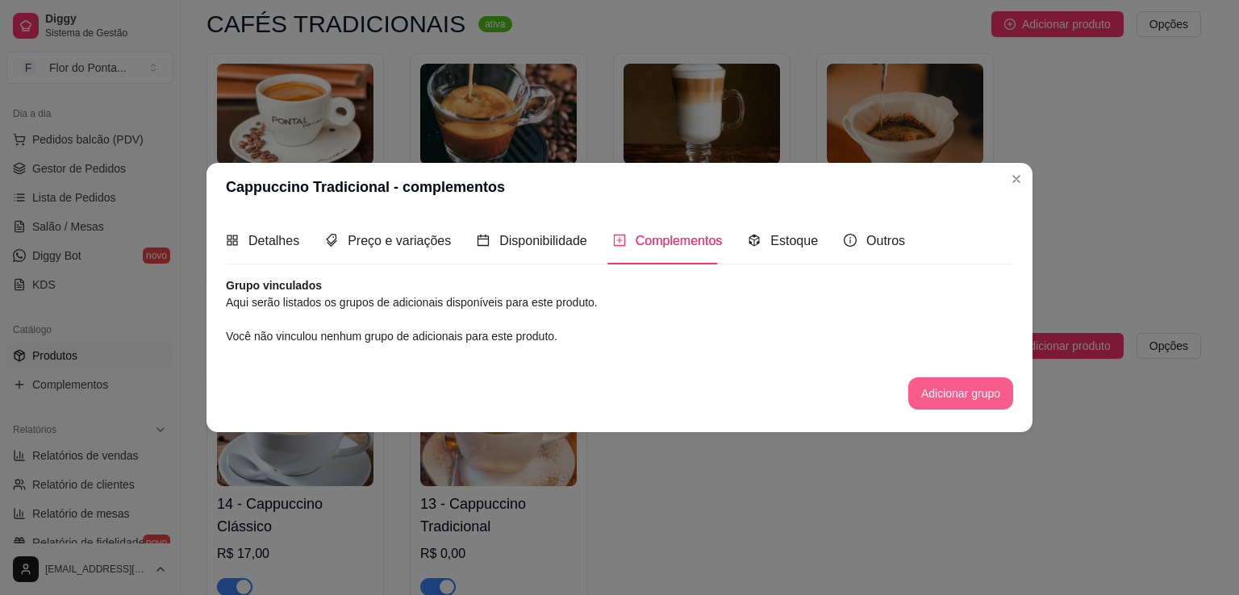
click at [976, 395] on button "Adicionar grupo" at bounding box center [961, 394] width 105 height 32
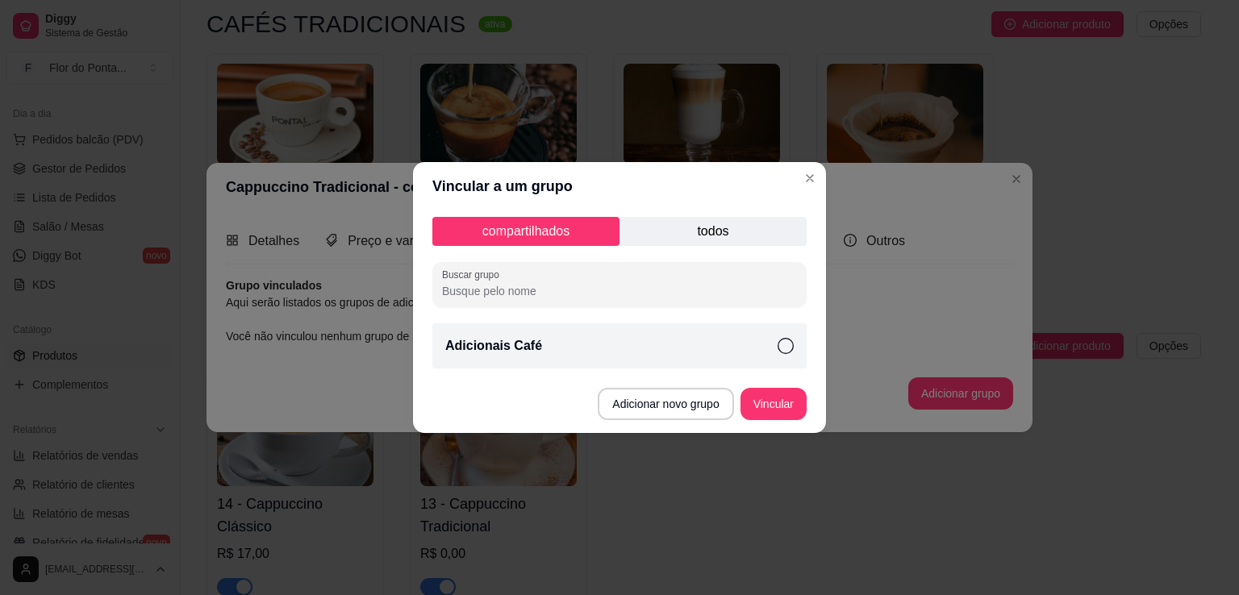
click at [781, 347] on icon at bounding box center [786, 346] width 16 height 16
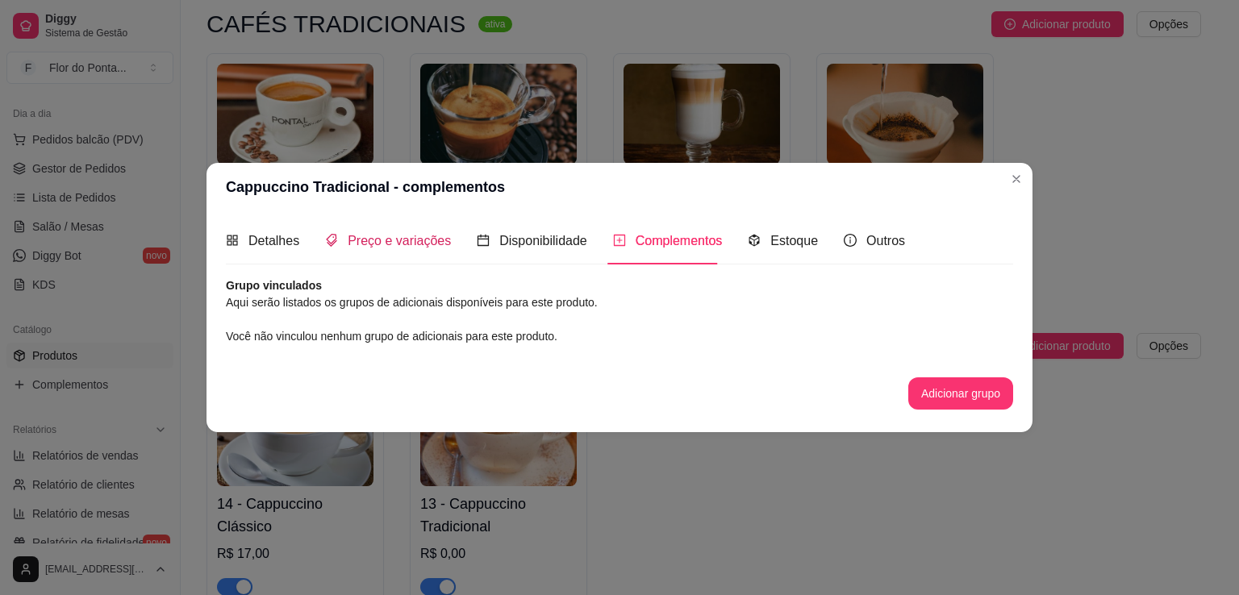
click at [395, 243] on span "Preço e variações" at bounding box center [399, 241] width 103 height 14
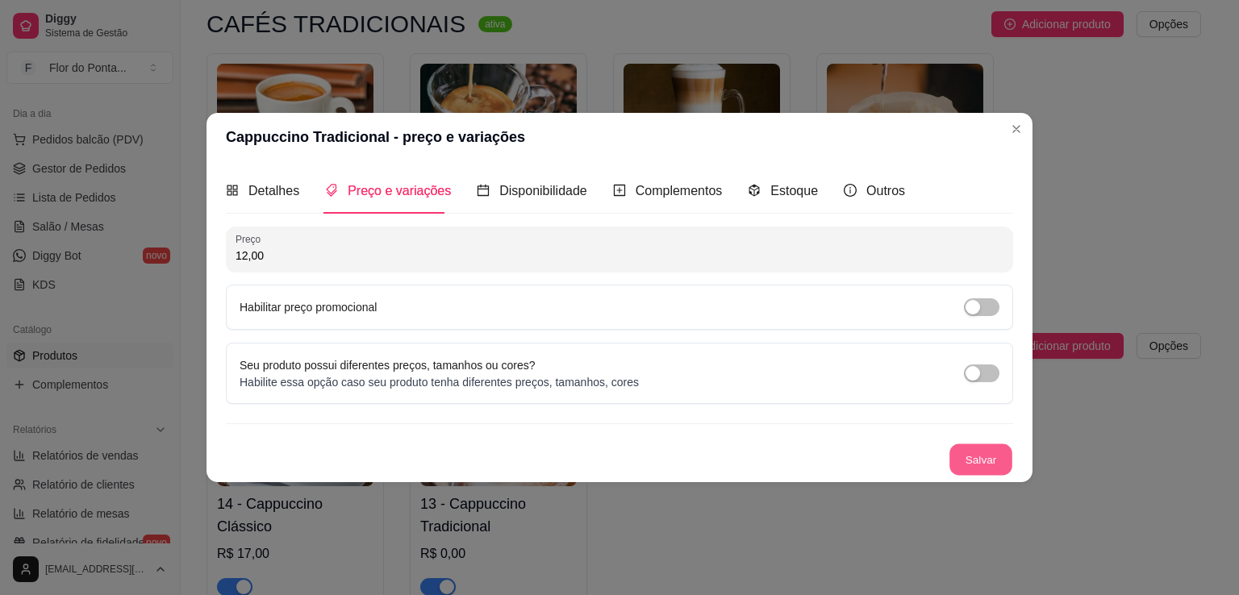
click at [984, 454] on button "Salvar" at bounding box center [981, 460] width 63 height 31
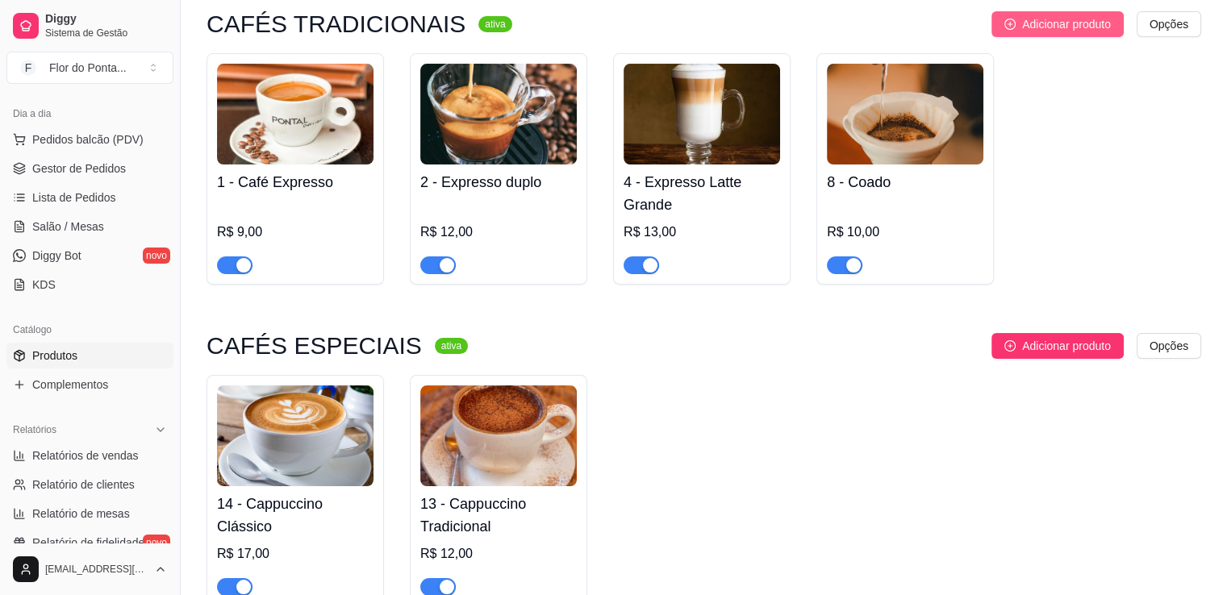
click at [1056, 25] on span "Adicionar produto" at bounding box center [1066, 24] width 89 height 18
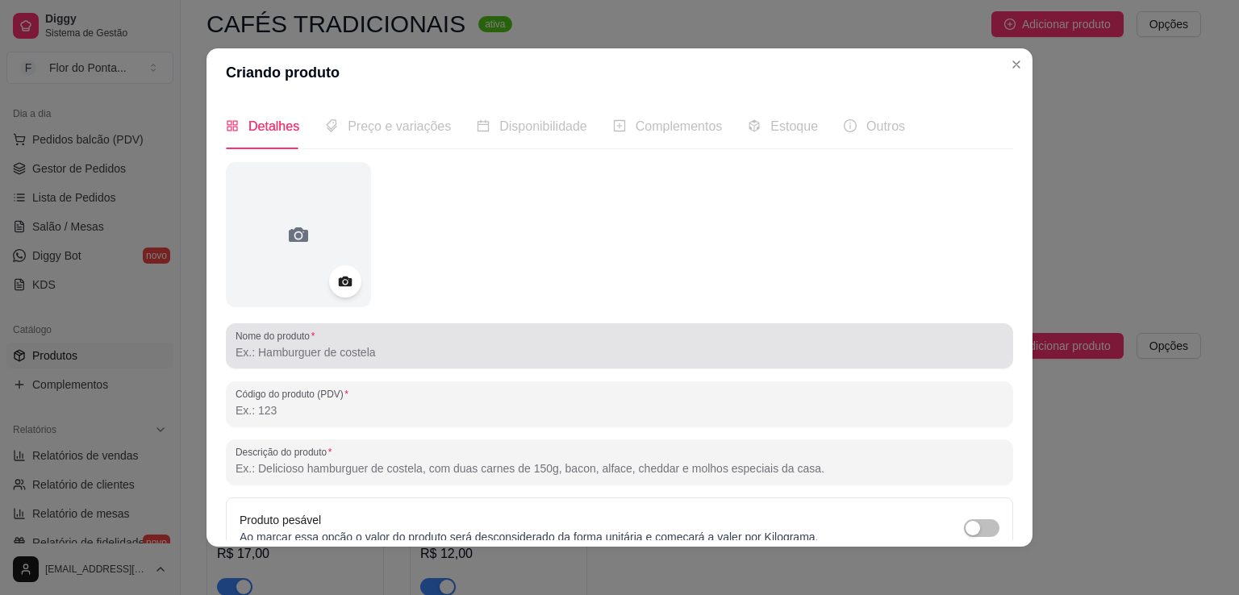
click at [403, 343] on div at bounding box center [620, 346] width 768 height 32
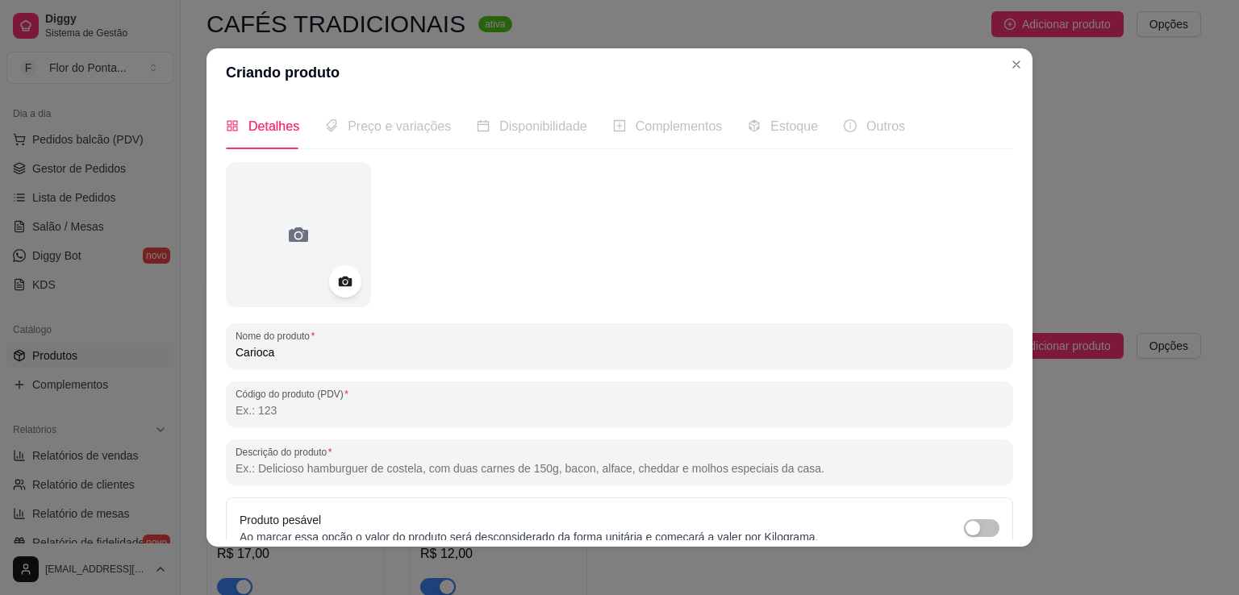
type input "Carioca"
click at [283, 413] on input "Código do produto (PDV)" at bounding box center [620, 411] width 768 height 16
type input "255"
click at [329, 467] on input "Descrição do produto" at bounding box center [620, 469] width 768 height 16
paste input "Um expresso um pouco mais leve — como quem sabe dosar intensidade e leveza na m…"
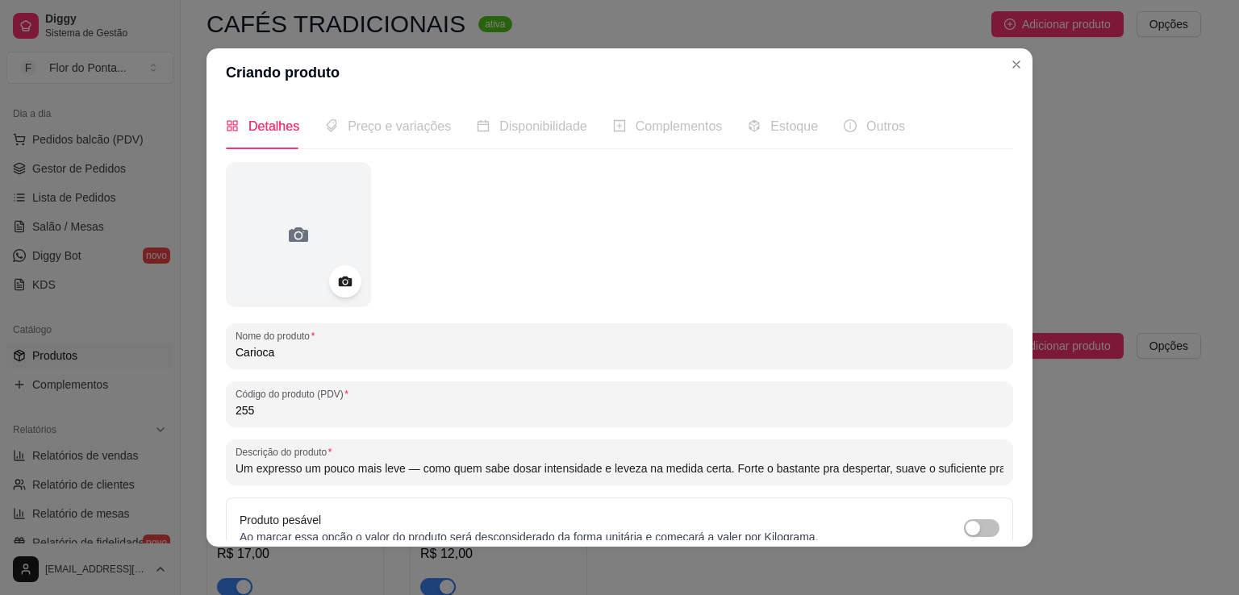
scroll to position [0, 30]
click at [384, 474] on input "Um expresso um pouco mais leve — como quem sabe dosar intensidade e leveza na m…" at bounding box center [620, 469] width 768 height 16
type input "Um expresso um pouco mais leve como quem sabe dosar intensidade e leveza na med…"
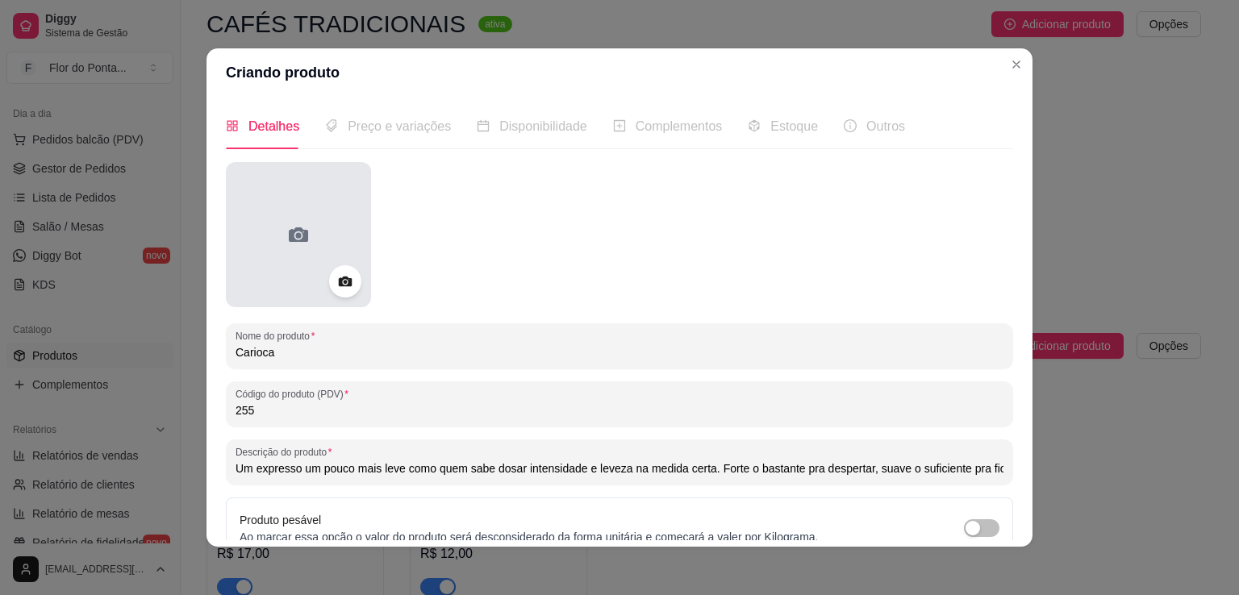
click at [307, 235] on div at bounding box center [298, 234] width 145 height 145
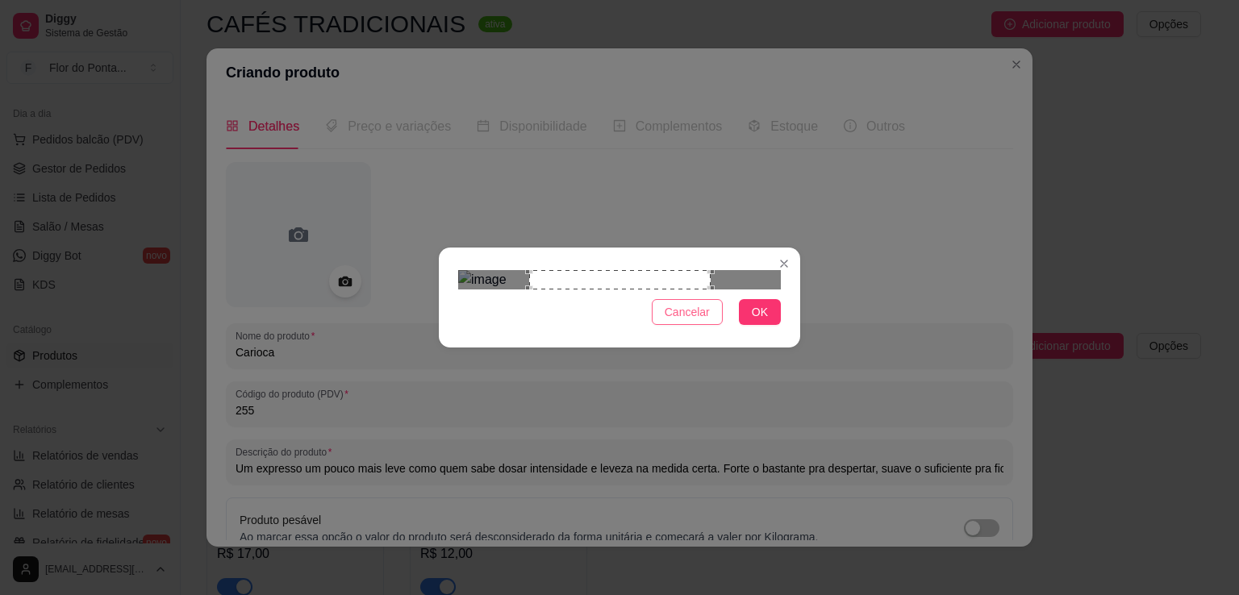
click at [679, 321] on span "Cancelar" at bounding box center [687, 312] width 45 height 18
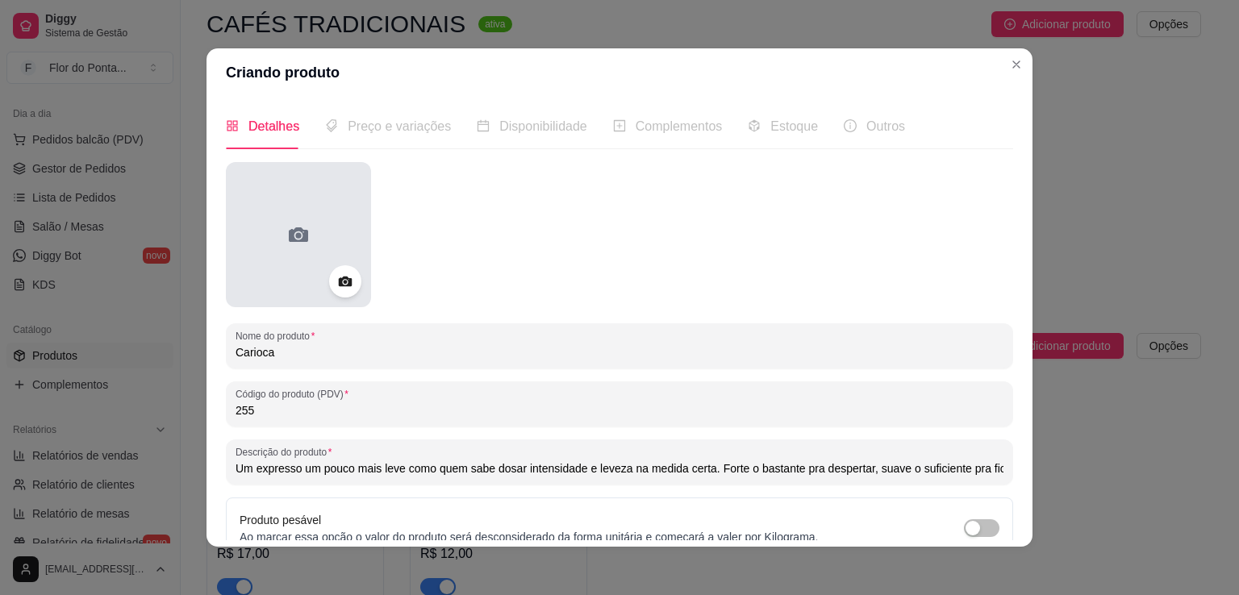
click at [289, 233] on icon at bounding box center [299, 235] width 26 height 26
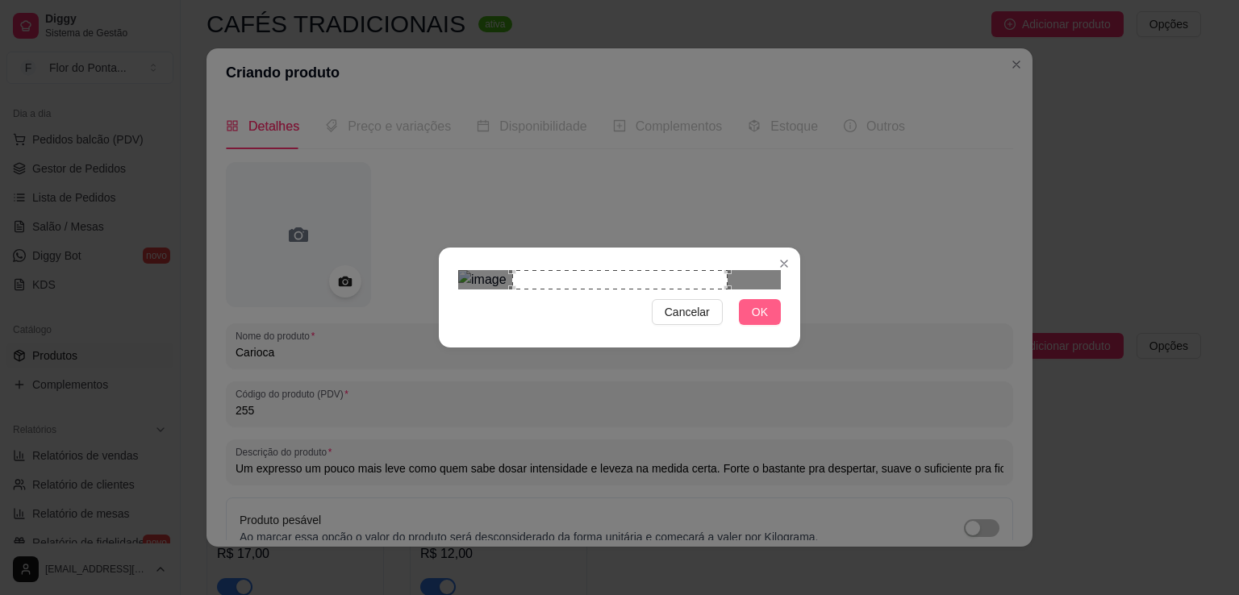
click at [756, 321] on span "OK" at bounding box center [760, 312] width 16 height 18
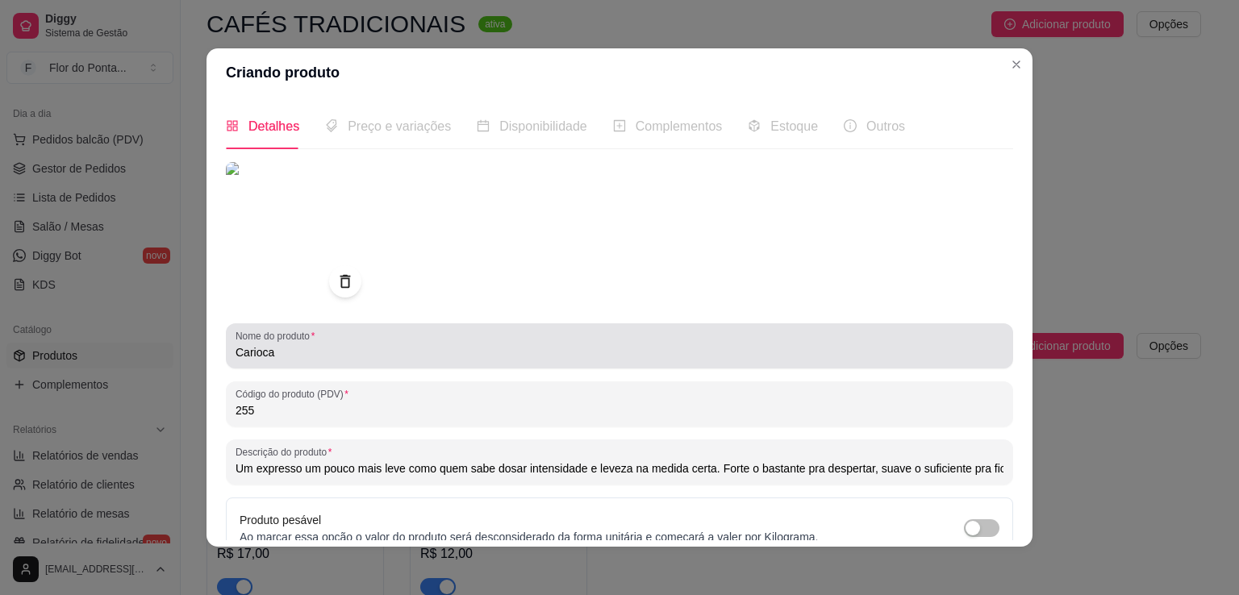
scroll to position [151, 0]
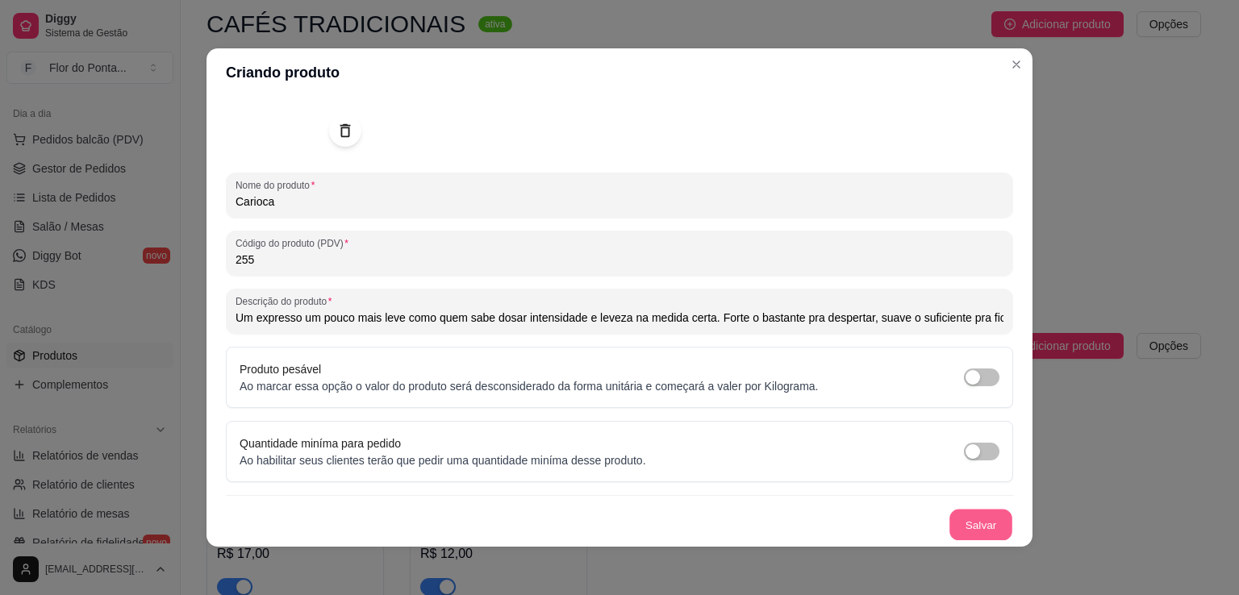
click at [961, 529] on button "Salvar" at bounding box center [981, 525] width 63 height 31
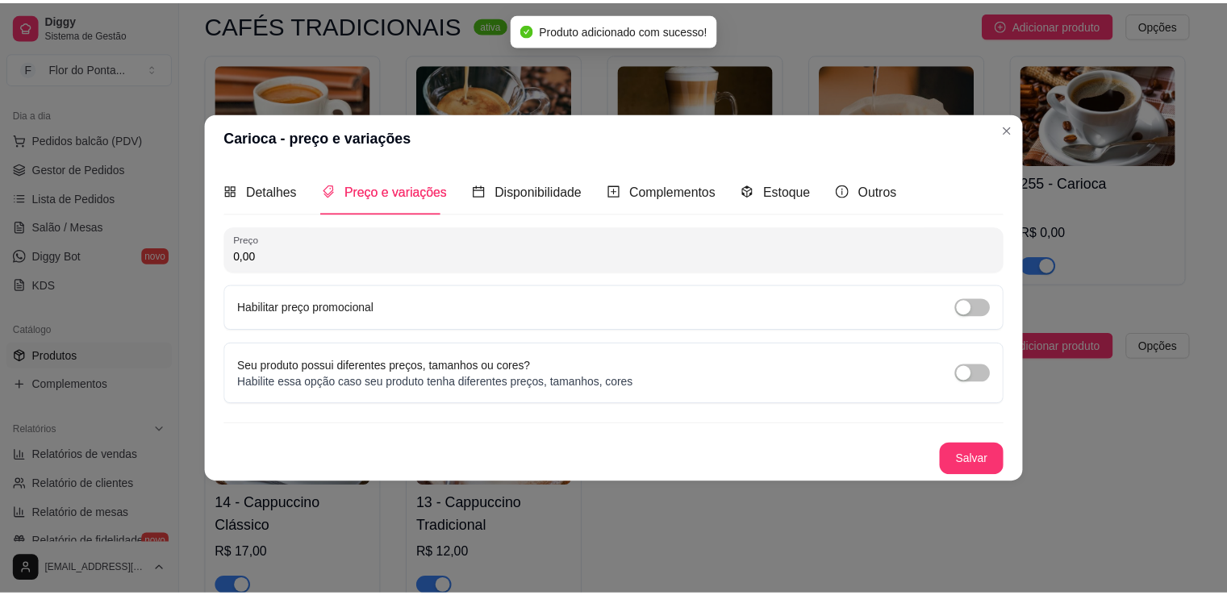
scroll to position [0, 0]
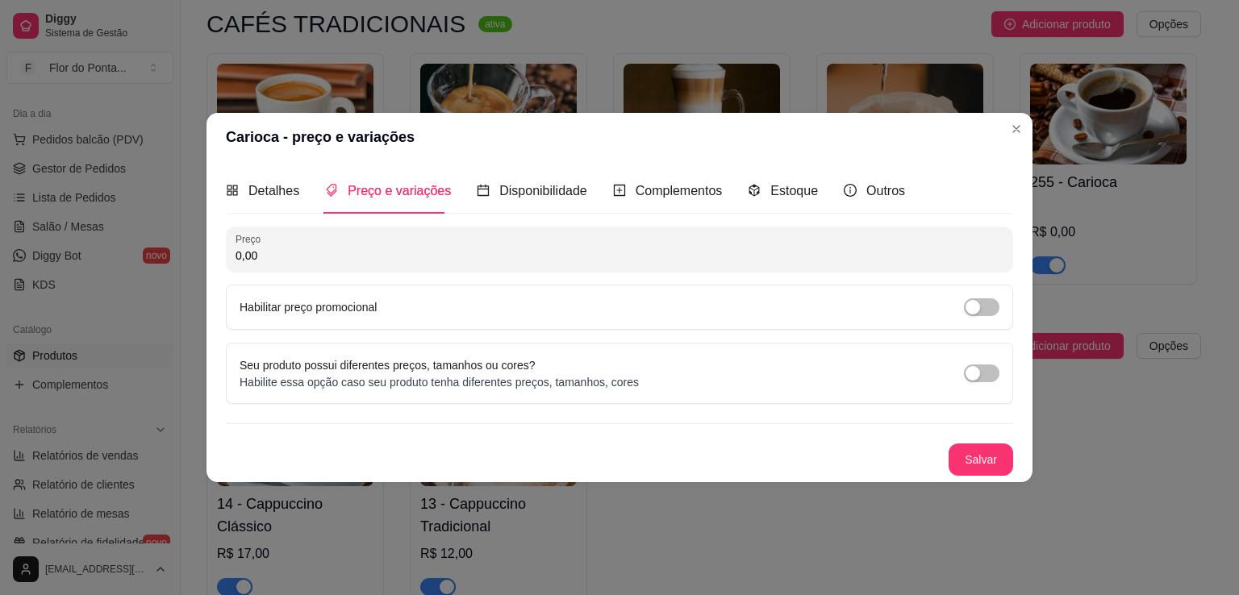
click at [349, 259] on input "0,00" at bounding box center [620, 256] width 768 height 16
type input "7,00"
click at [691, 189] on span "Complementos" at bounding box center [679, 191] width 87 height 14
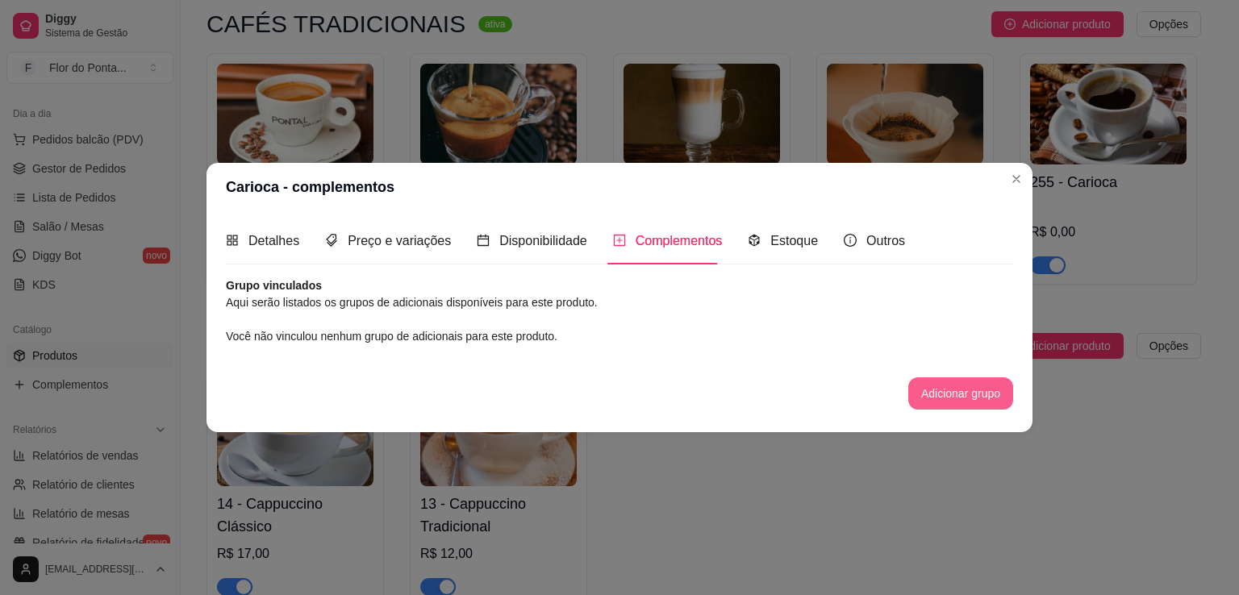
click at [955, 397] on button "Adicionar grupo" at bounding box center [961, 394] width 105 height 32
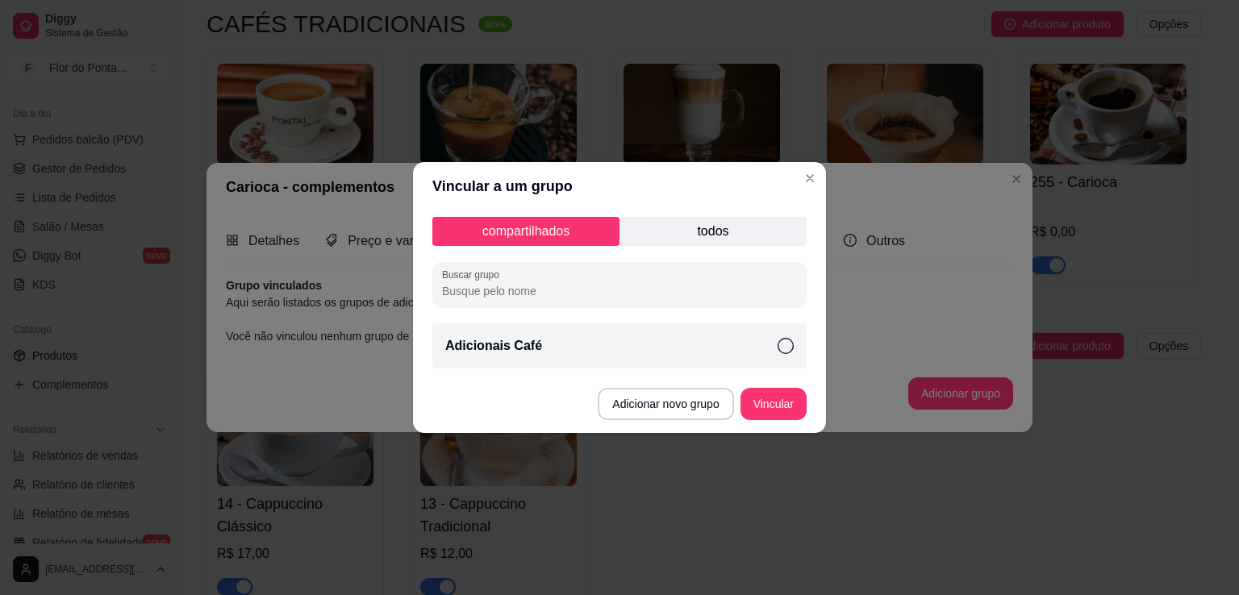
click at [784, 345] on icon at bounding box center [786, 346] width 16 height 16
click at [780, 407] on button "Vincular" at bounding box center [774, 404] width 66 height 32
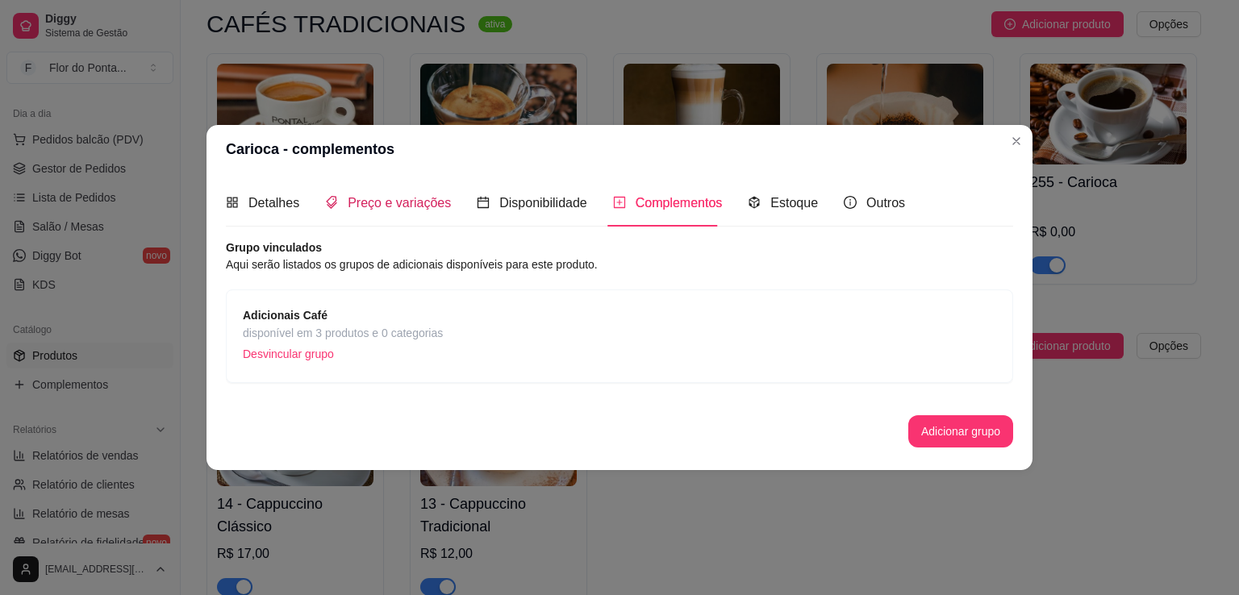
click at [368, 198] on span "Preço e variações" at bounding box center [399, 203] width 103 height 14
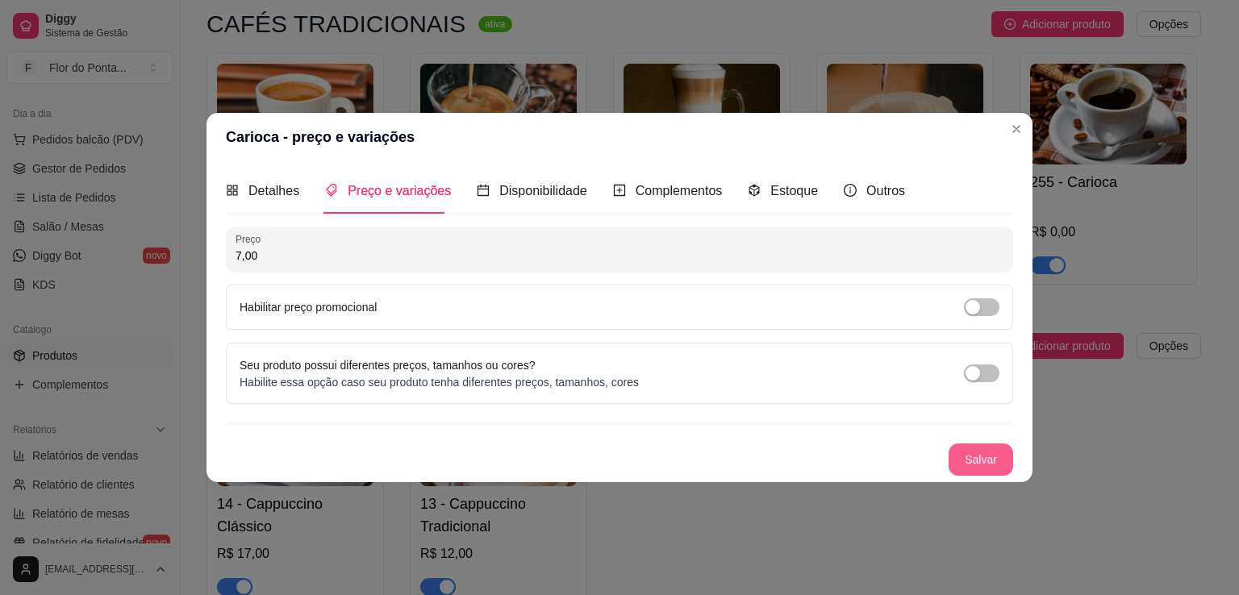
click at [989, 459] on button "Salvar" at bounding box center [981, 460] width 65 height 32
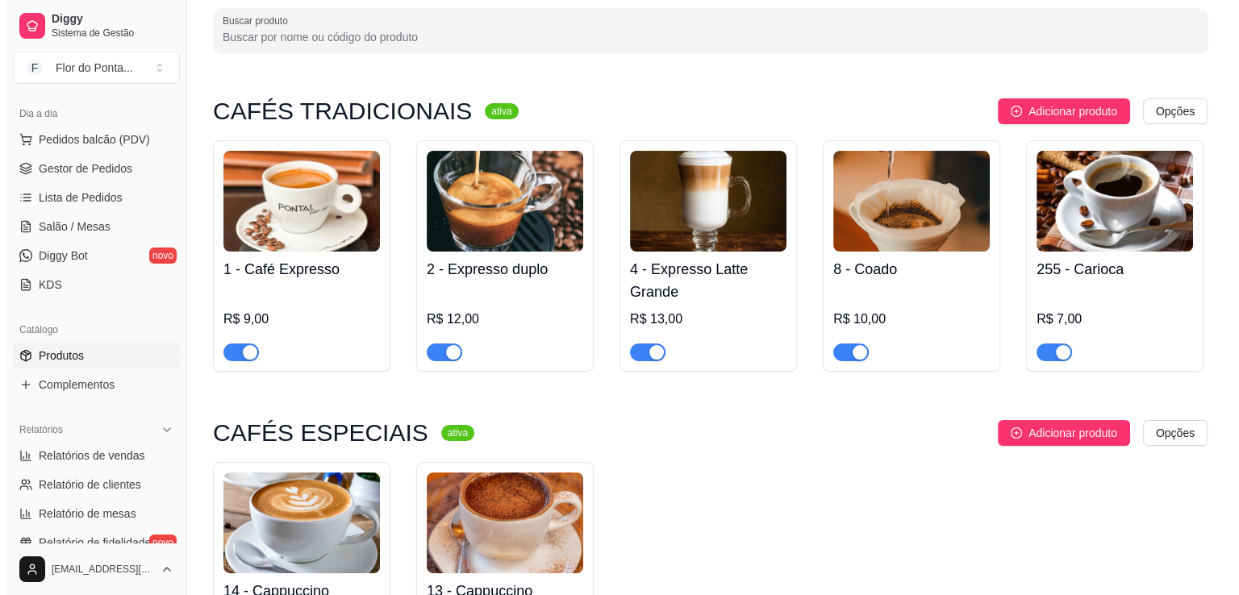
scroll to position [81, 0]
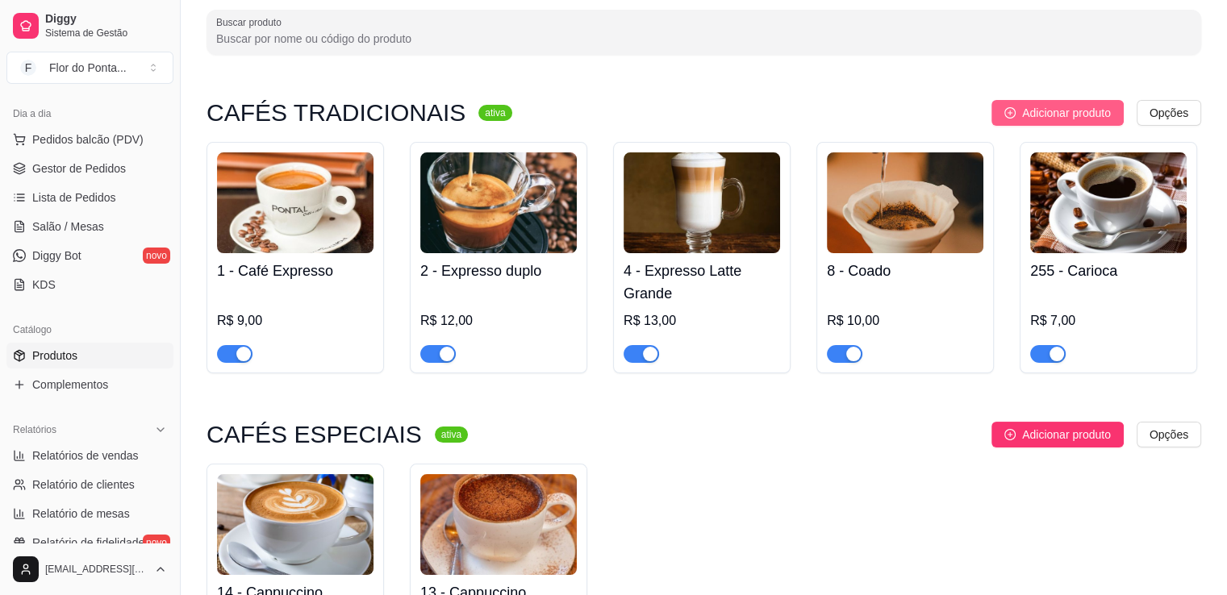
click at [1039, 108] on span "Adicionar produto" at bounding box center [1066, 113] width 89 height 18
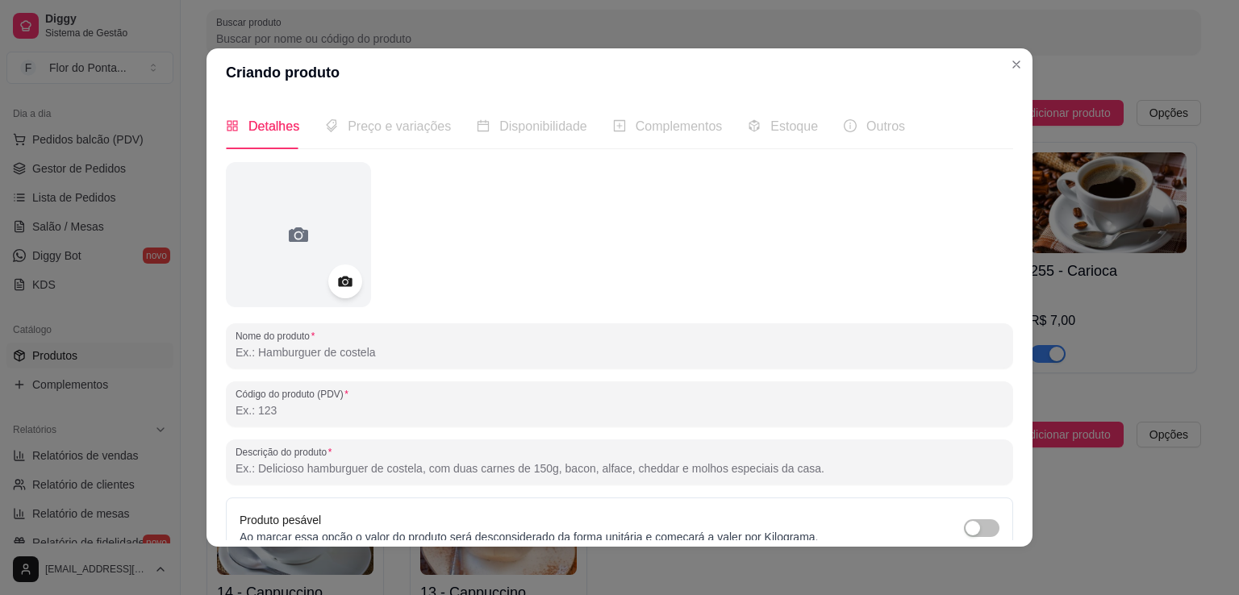
click at [341, 280] on icon at bounding box center [345, 282] width 19 height 19
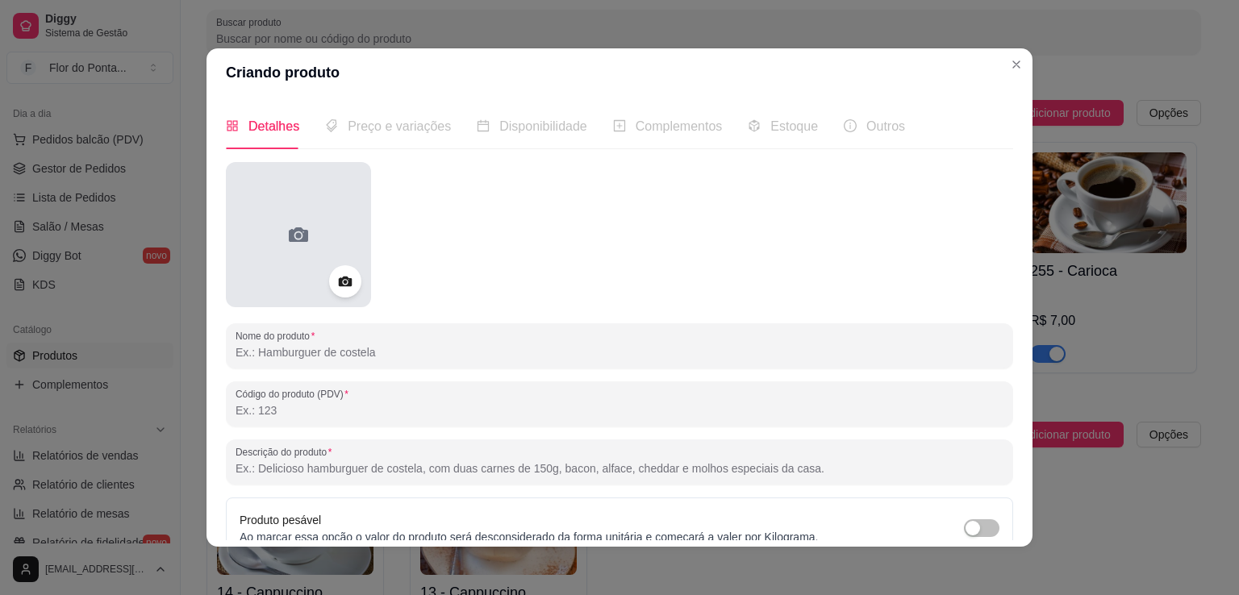
click at [302, 224] on icon at bounding box center [299, 235] width 26 height 26
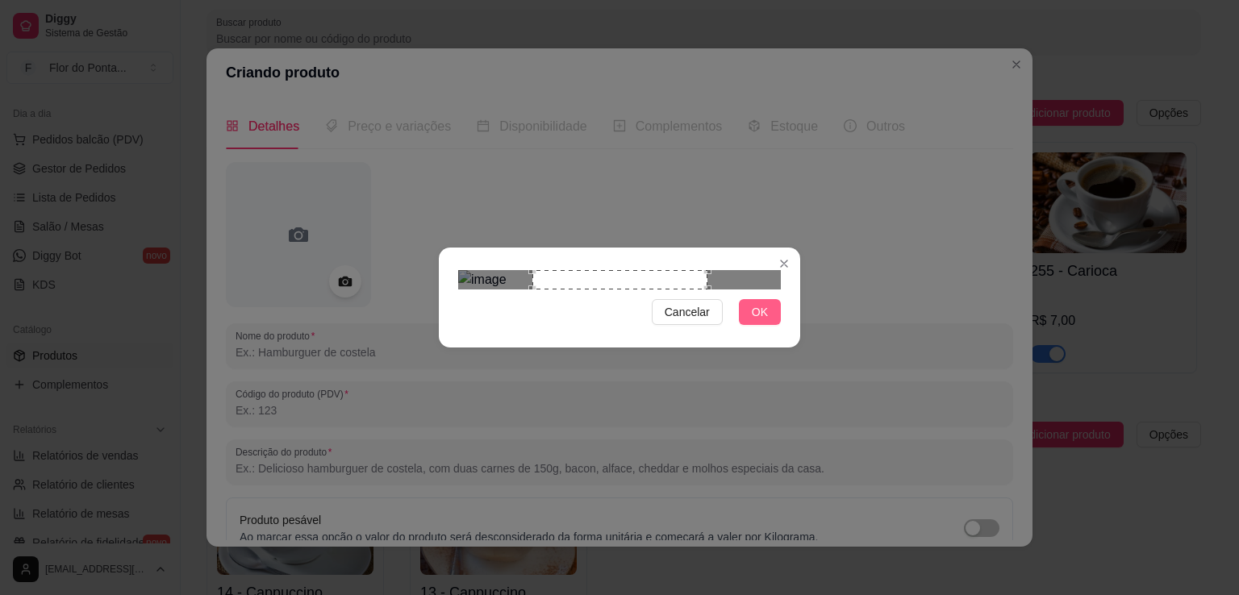
click at [763, 321] on span "OK" at bounding box center [760, 312] width 16 height 18
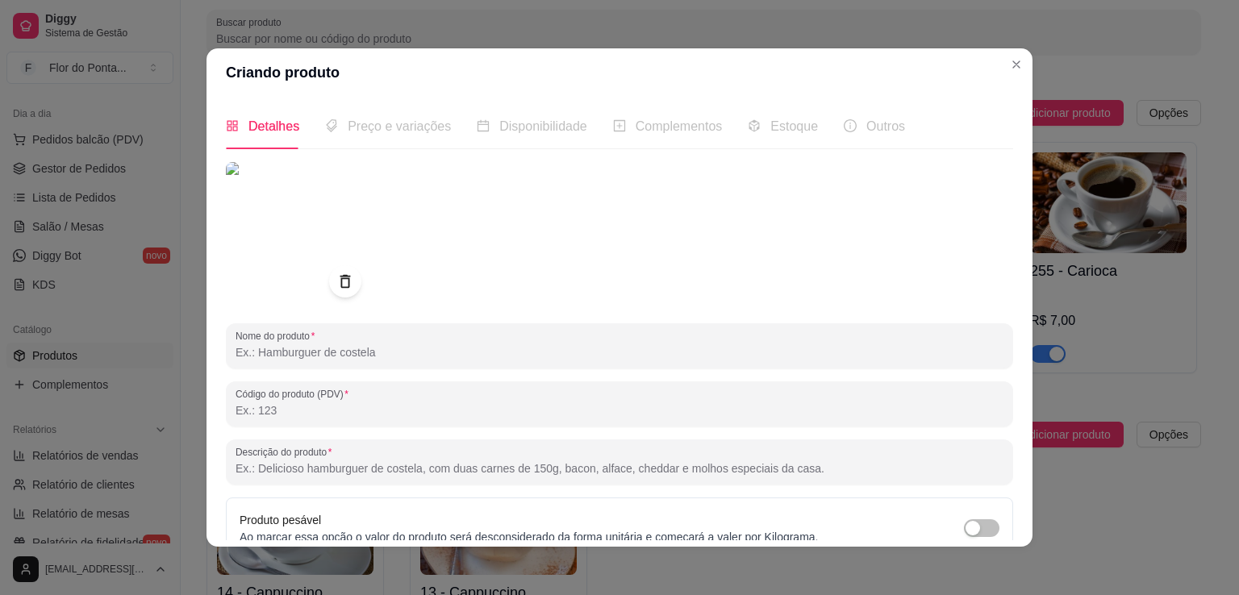
click at [423, 353] on input "Nome do produto" at bounding box center [620, 353] width 768 height 16
type input "Macchiato"
click at [281, 407] on input "Código do produto (PDV)" at bounding box center [620, 411] width 768 height 16
type input "6"
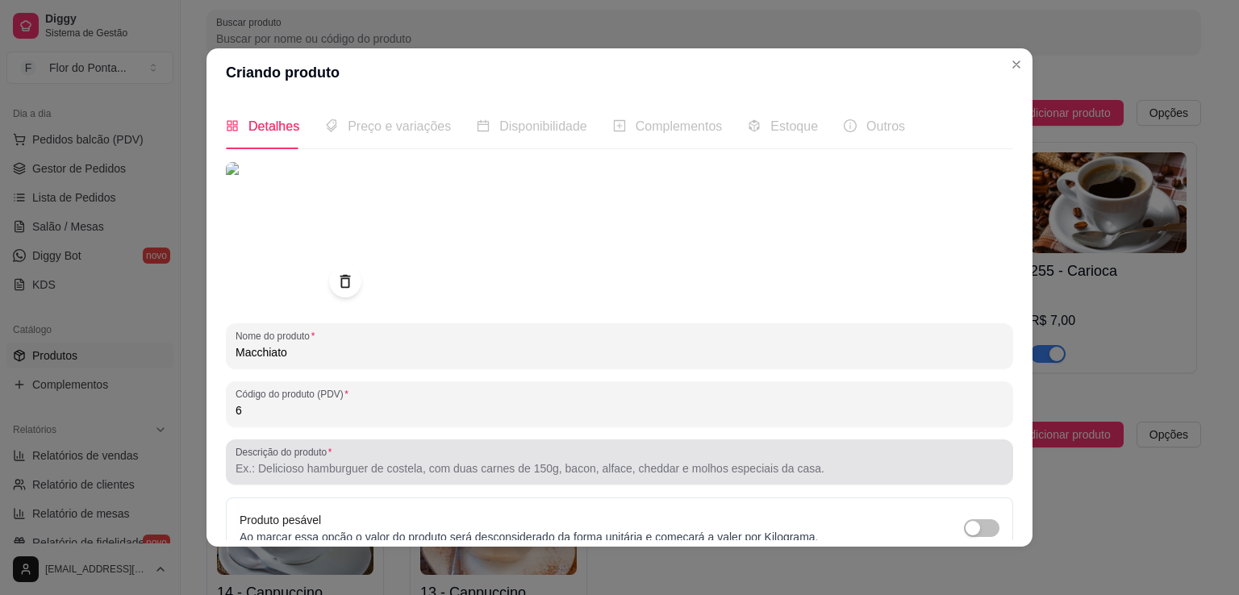
click at [290, 472] on input "Descrição do produto" at bounding box center [620, 469] width 768 height 16
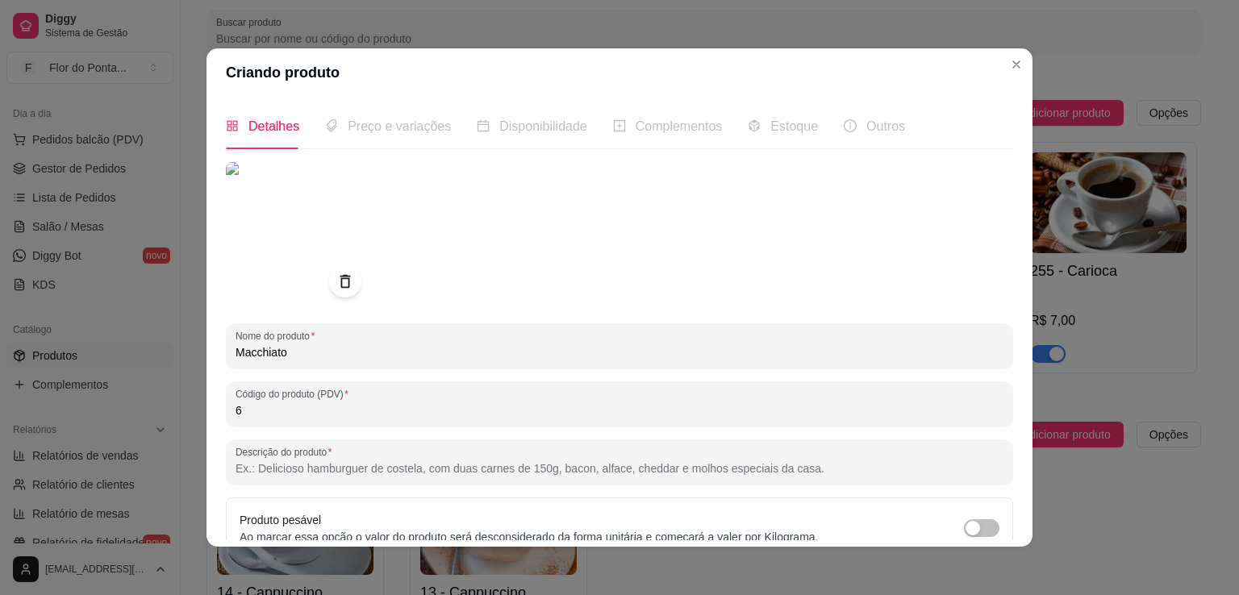
paste input "Um expresso marcado com um toque de espuma de leite — simples, elegante e com p…"
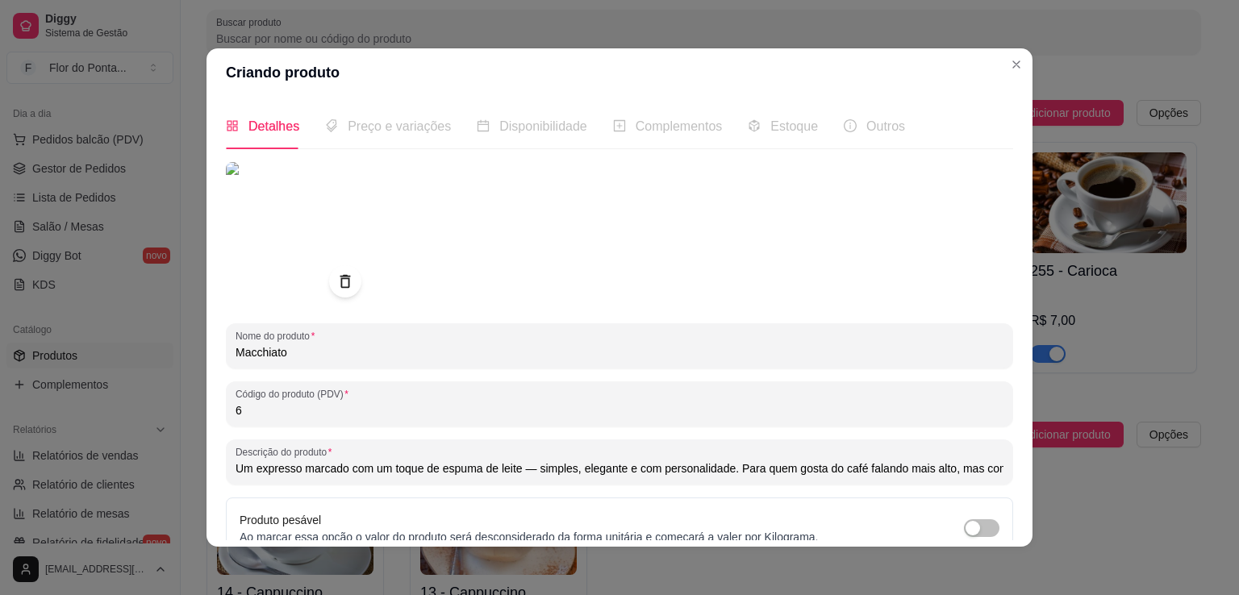
scroll to position [0, 184]
click at [349, 472] on input "Um expresso marcado com um toque de espuma de leite — simples, elegante e com p…" at bounding box center [620, 469] width 768 height 16
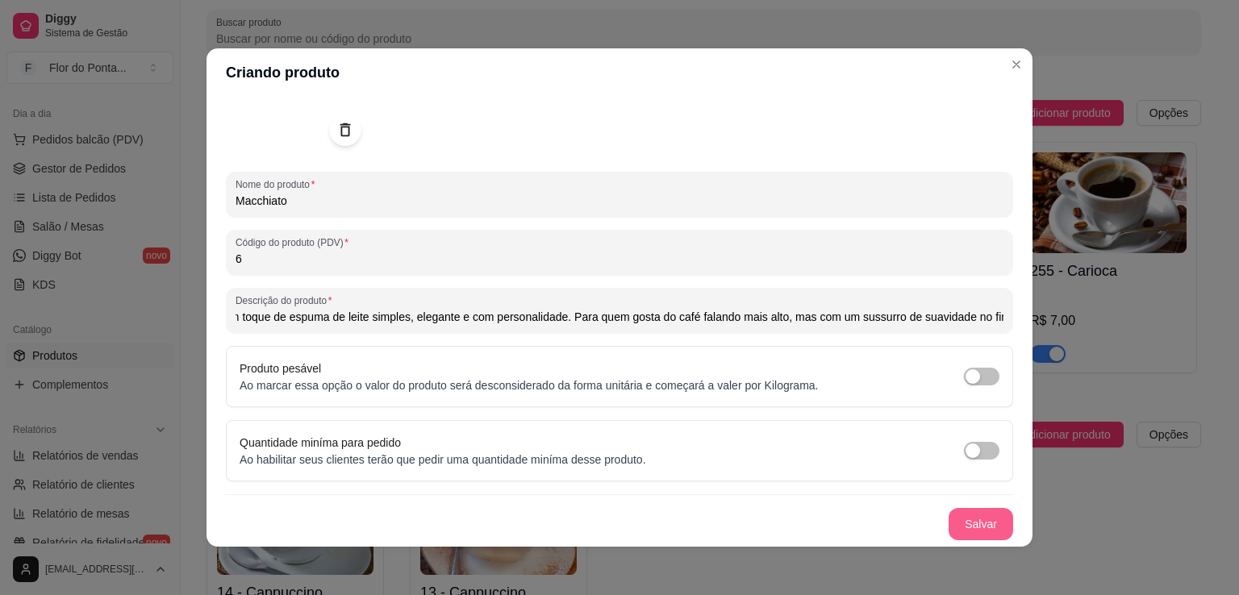
type input "Um expresso marcado com um toque de espuma de leite simples, elegante e com per…"
click at [967, 524] on button "Salvar" at bounding box center [981, 524] width 65 height 32
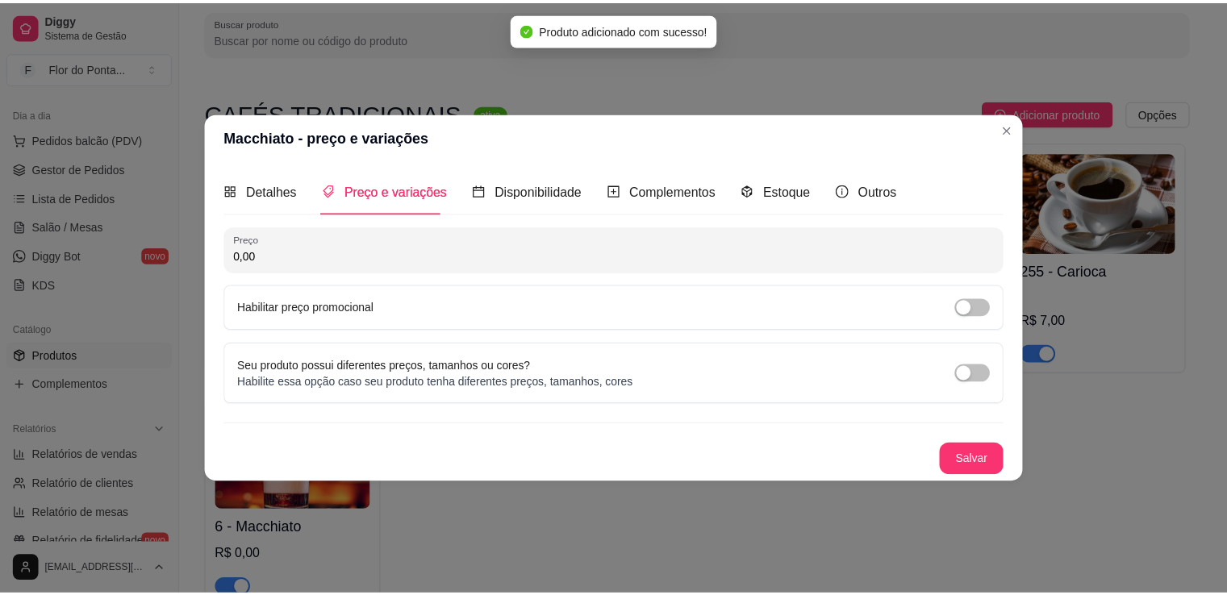
scroll to position [0, 0]
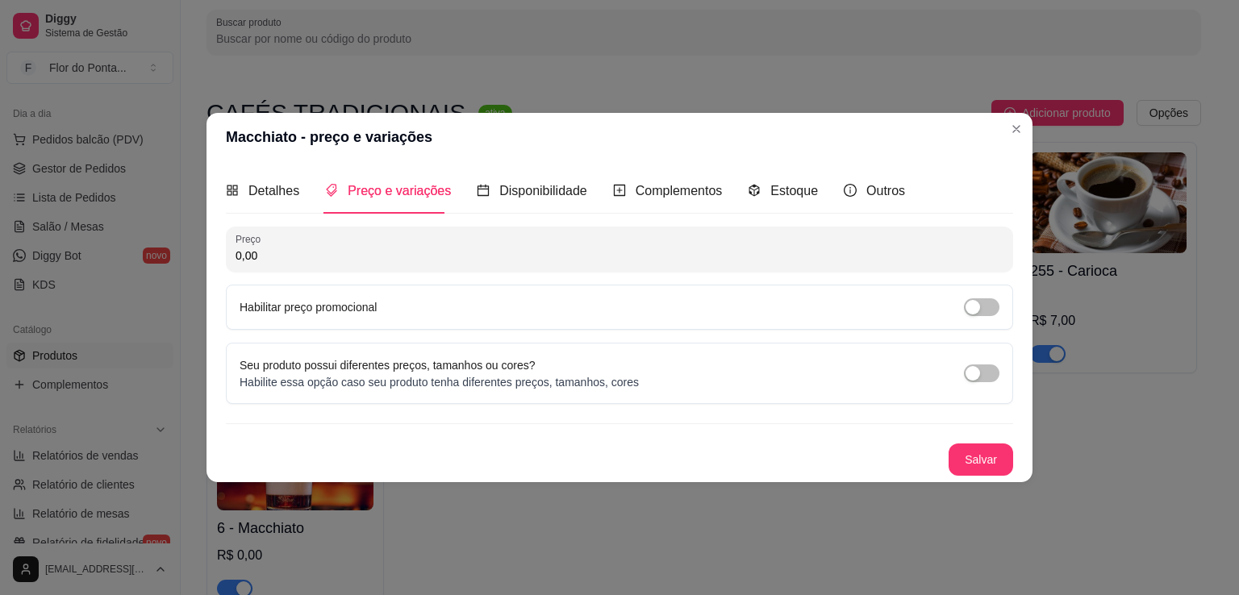
click at [449, 260] on input "0,00" at bounding box center [620, 256] width 768 height 16
type input "14,00"
click at [984, 466] on button "Salvar" at bounding box center [981, 460] width 65 height 32
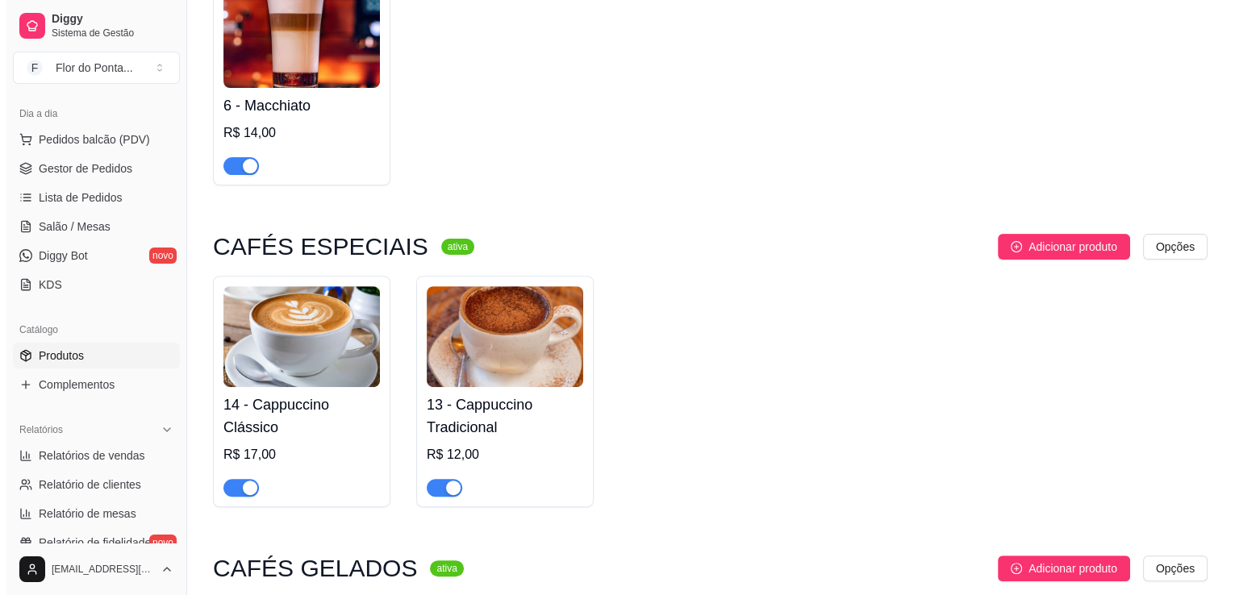
scroll to position [510, 0]
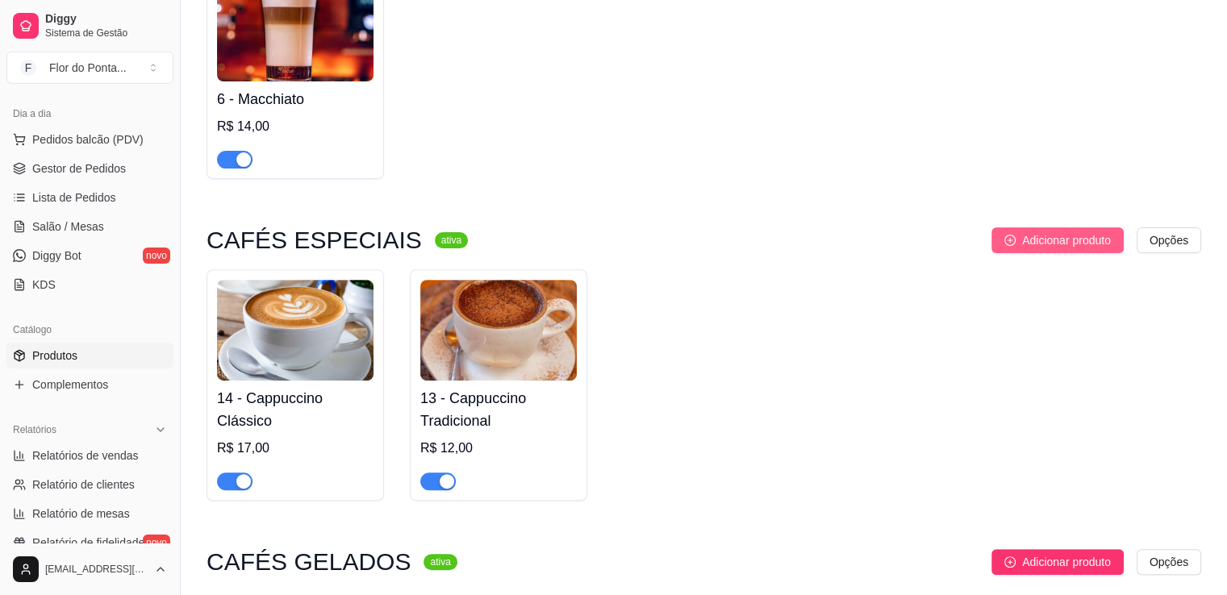
click at [1062, 242] on span "Adicionar produto" at bounding box center [1066, 241] width 89 height 18
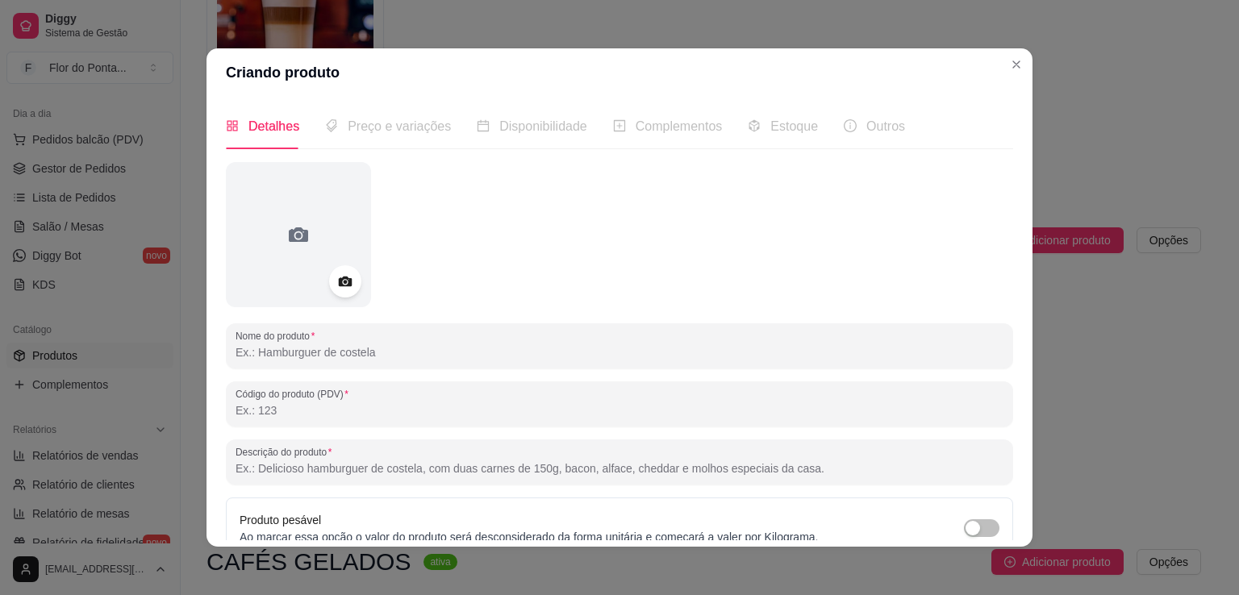
click at [287, 404] on input "Código do produto (PDV)" at bounding box center [620, 411] width 768 height 16
type input "9"
click at [326, 359] on input "Nome do produto" at bounding box center [620, 353] width 768 height 16
type input "m"
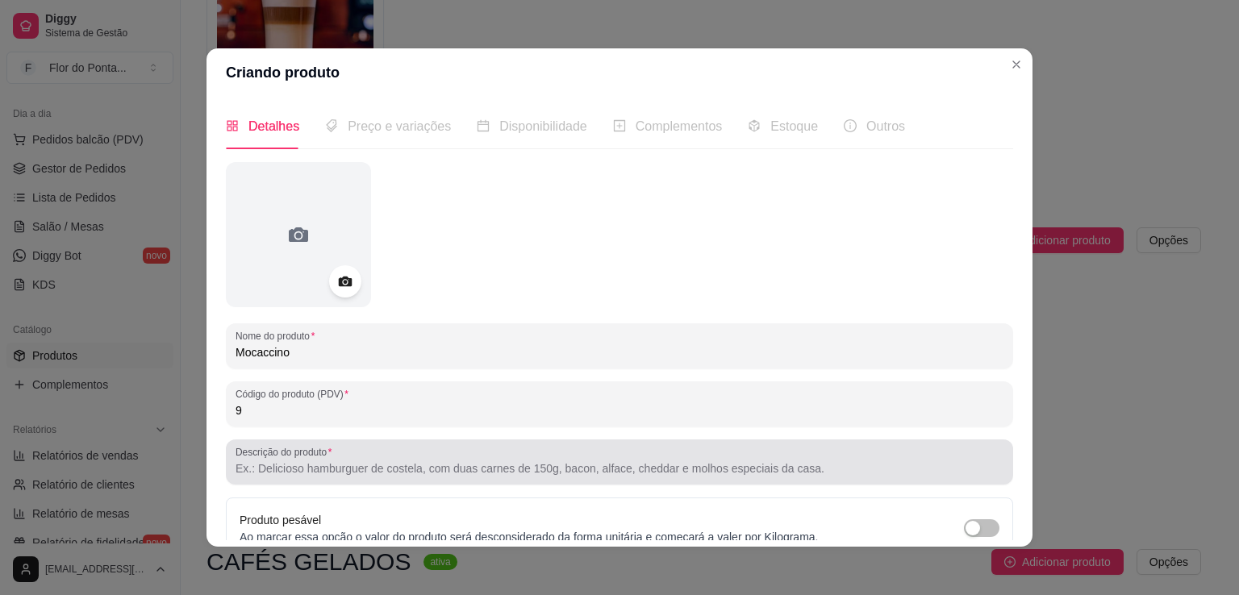
type input "Mocaccino"
click at [342, 466] on input "Descrição do produto" at bounding box center [620, 469] width 768 height 16
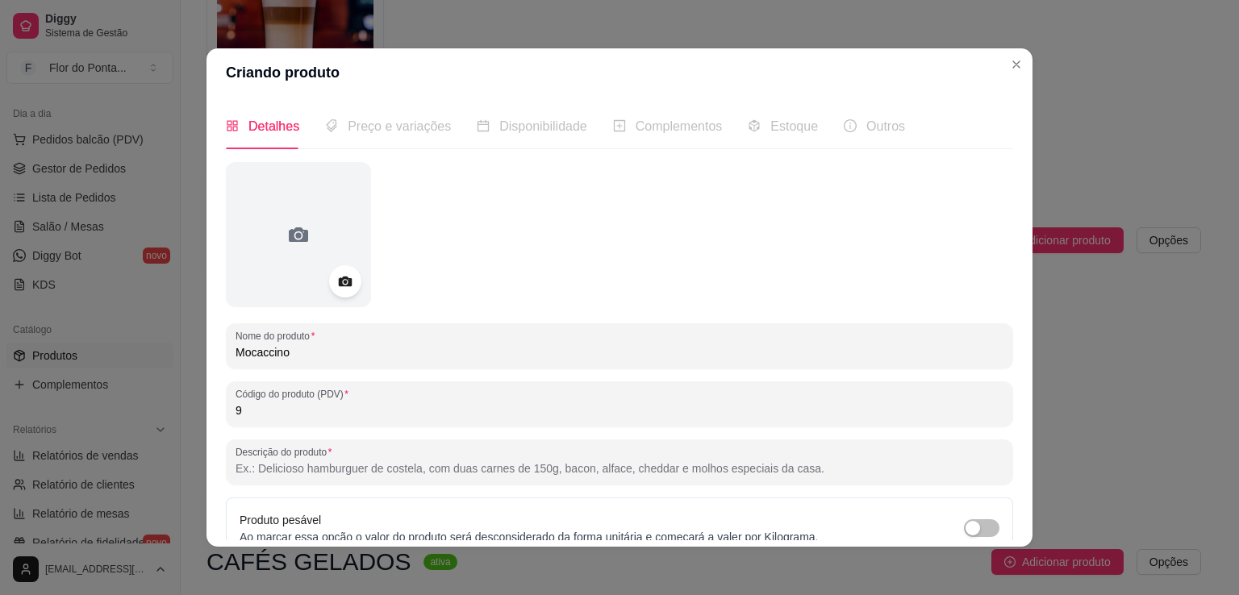
paste input "Camadas de café expresso, leite vaporizado e calda de chocolate — um clássico q…"
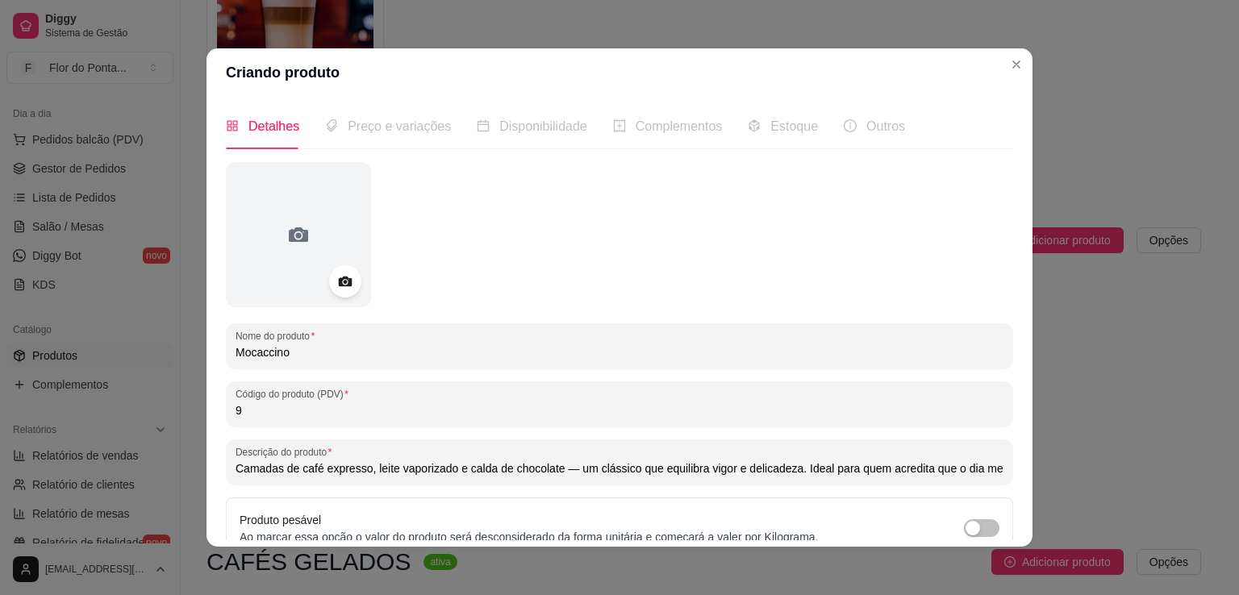
scroll to position [0, 234]
click at [336, 474] on input "Camadas de café expresso, leite vaporizado e calda de chocolate — um clássico q…" at bounding box center [620, 469] width 768 height 16
type input "Camadas de café expresso, leite vaporizado e calda de chocolate , um clássico q…"
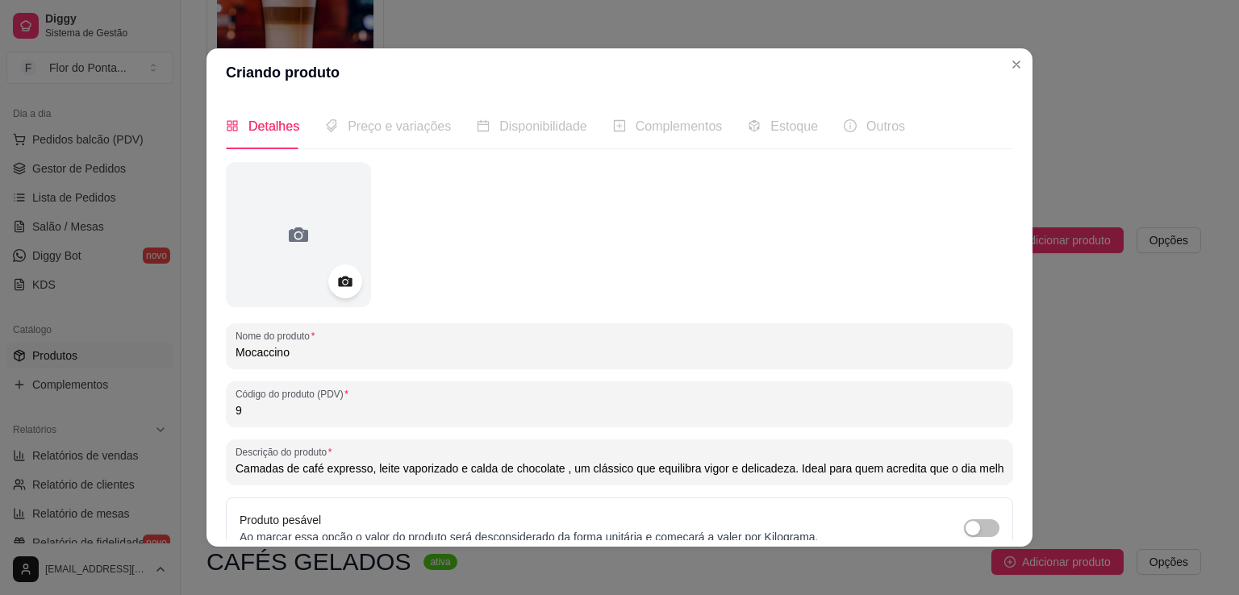
click at [338, 285] on icon at bounding box center [345, 282] width 14 height 10
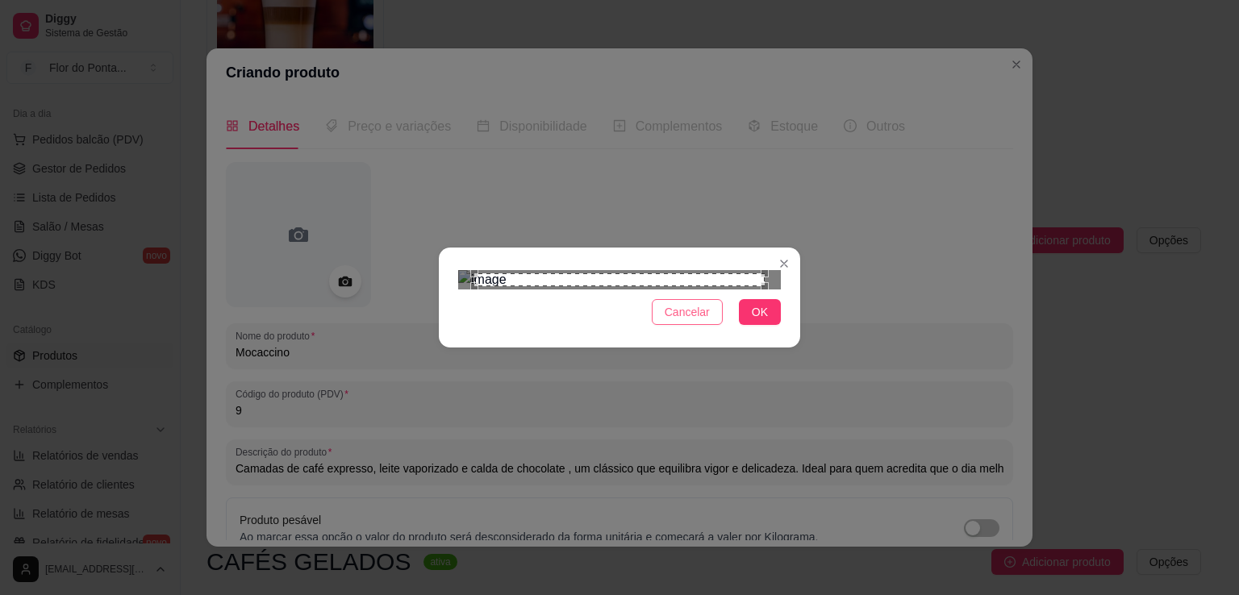
click at [691, 321] on span "Cancelar" at bounding box center [687, 312] width 45 height 18
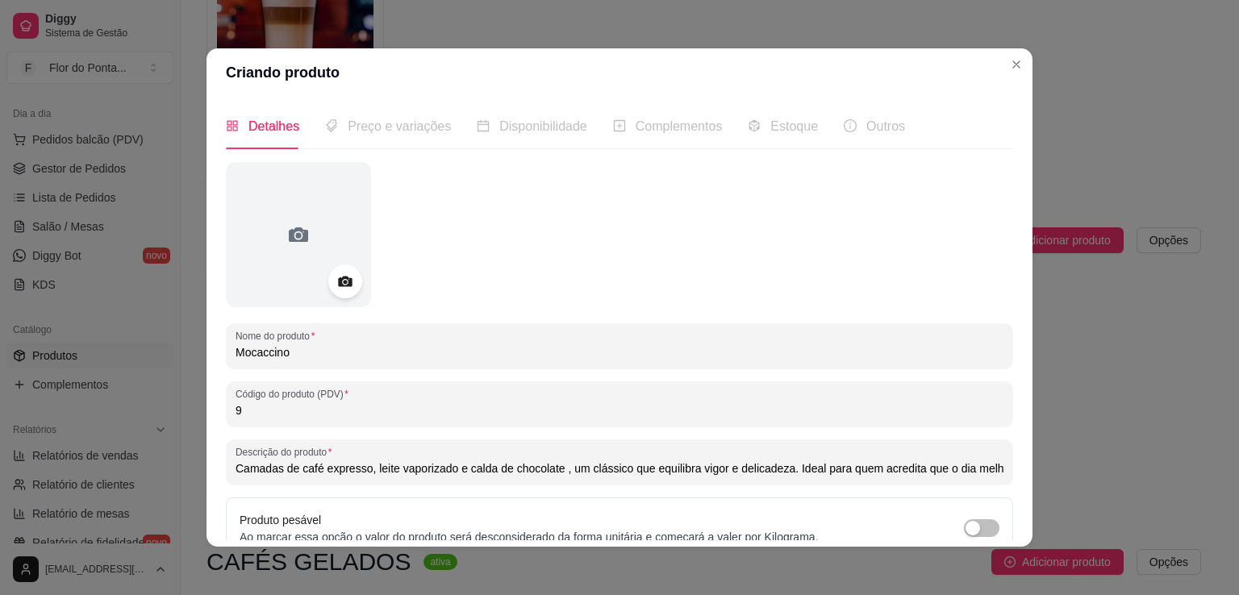
click at [345, 284] on icon at bounding box center [345, 282] width 14 height 10
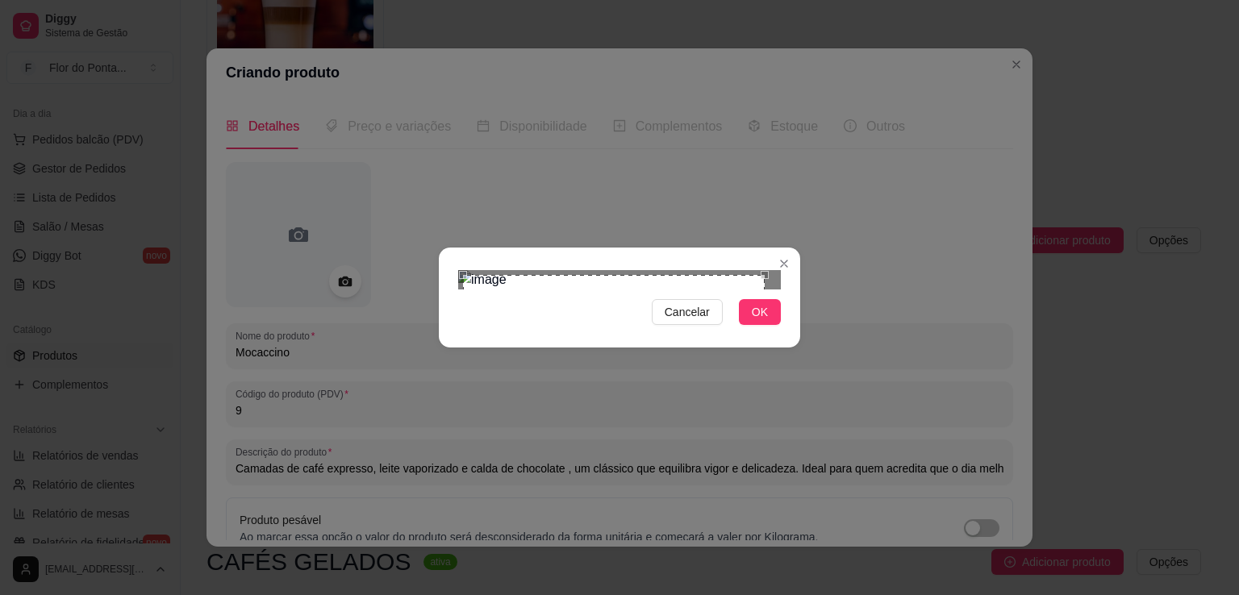
click at [464, 275] on div "Use the arrow keys to move the crop selection area" at bounding box center [614, 426] width 302 height 302
click at [772, 290] on div at bounding box center [619, 279] width 323 height 19
click at [771, 325] on button "OK" at bounding box center [760, 312] width 42 height 26
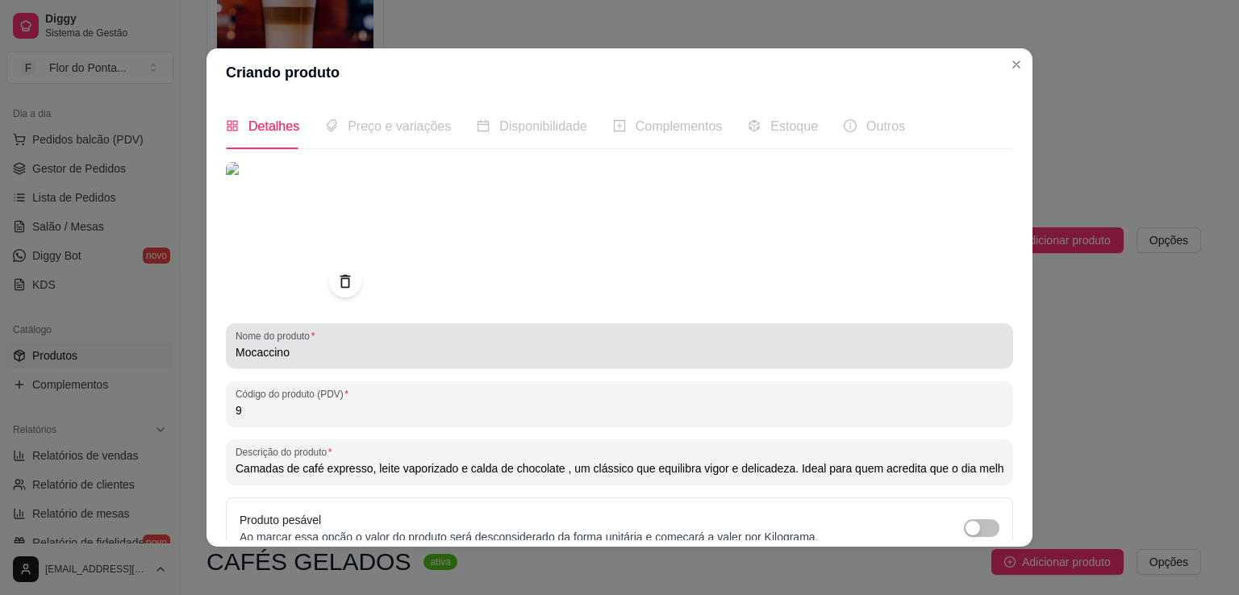
scroll to position [151, 0]
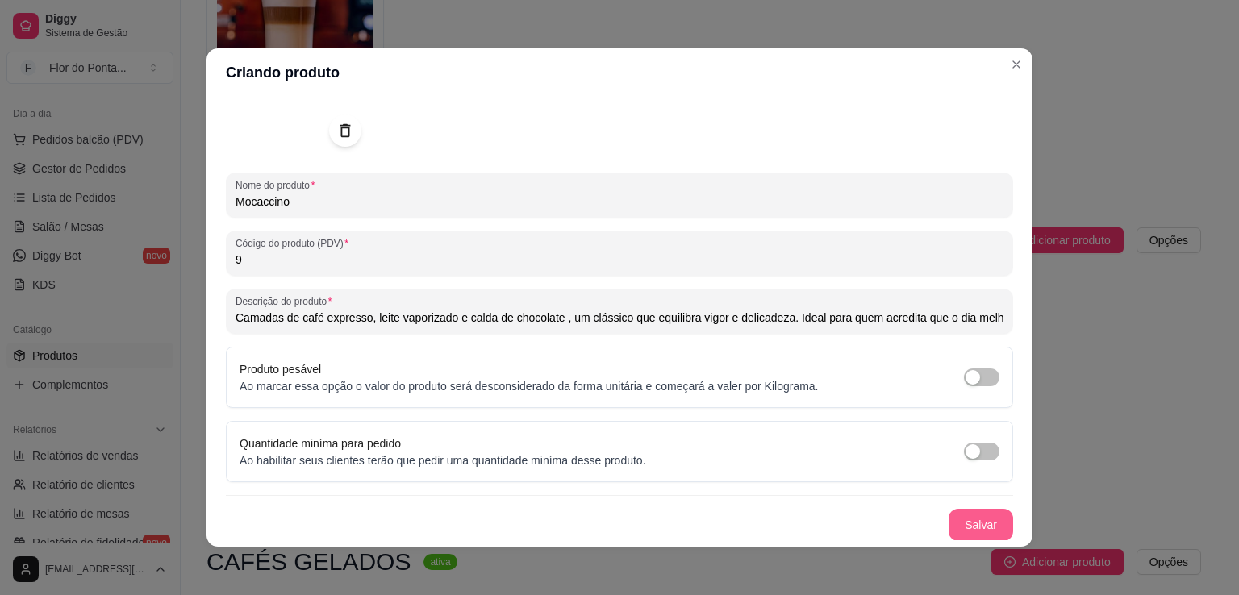
click at [963, 524] on button "Salvar" at bounding box center [981, 525] width 65 height 32
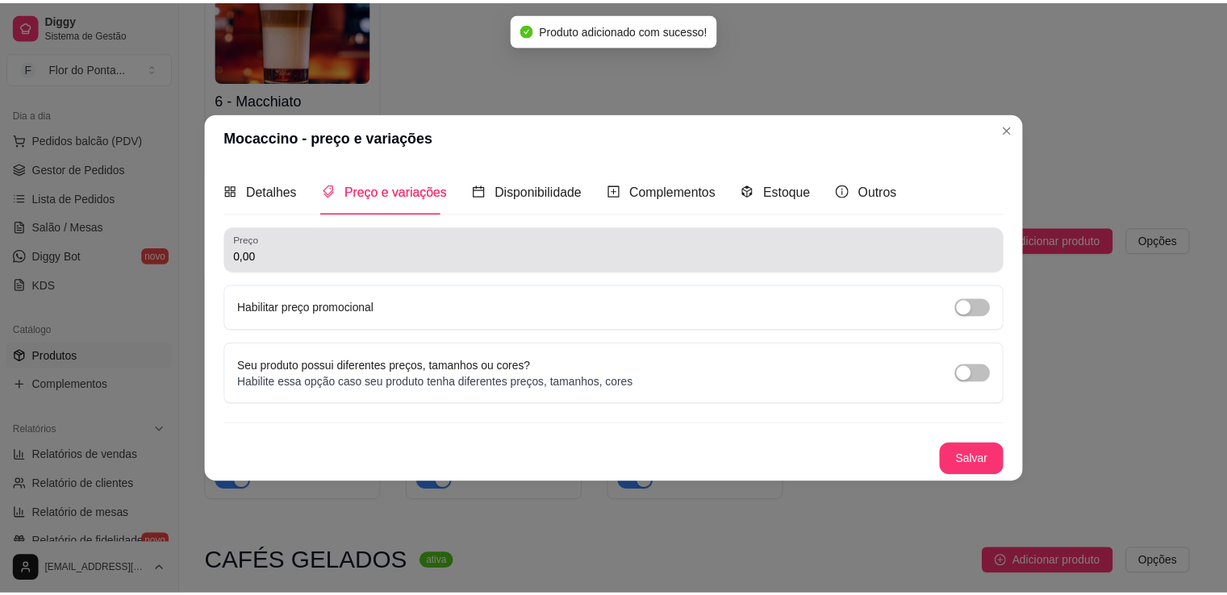
scroll to position [0, 0]
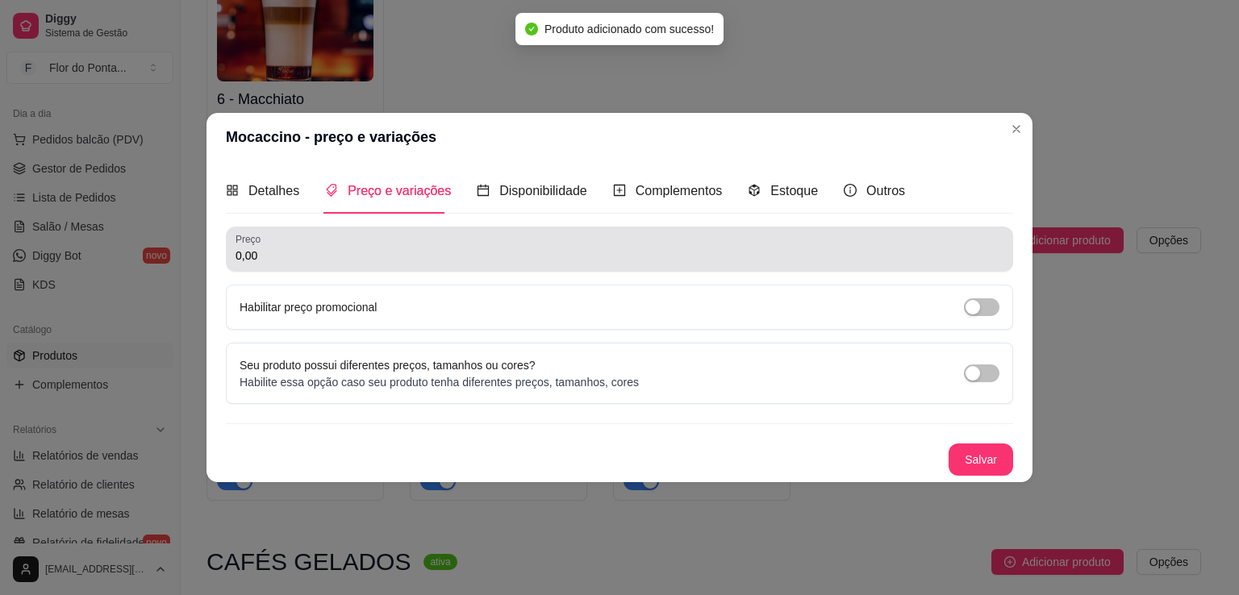
click at [384, 256] on input "0,00" at bounding box center [620, 256] width 768 height 16
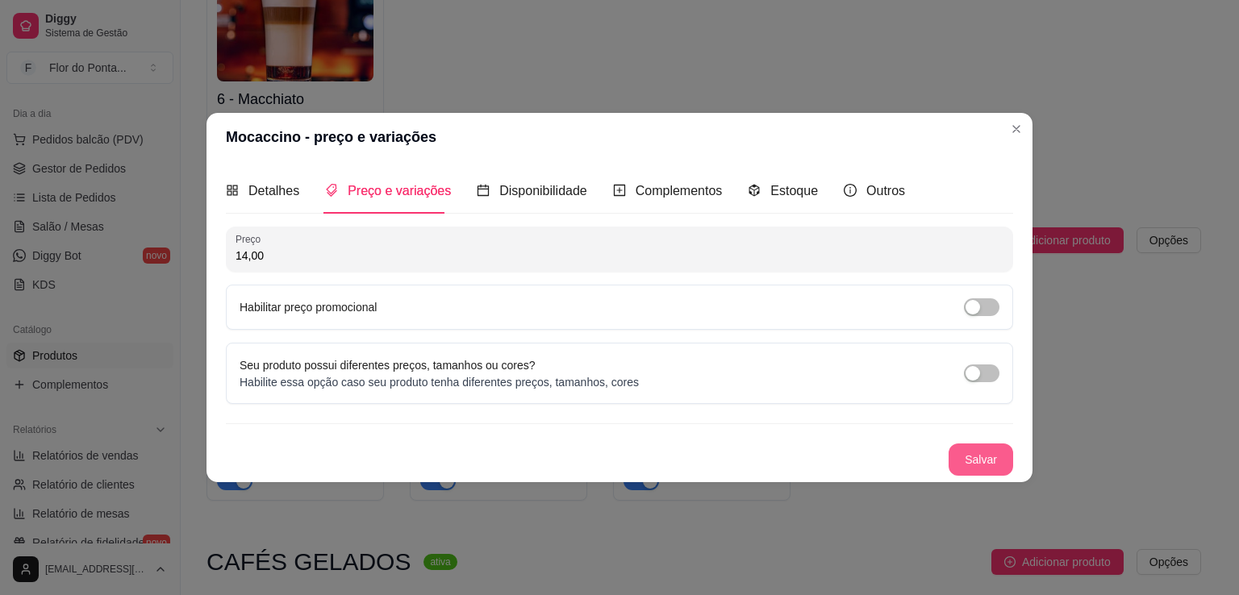
type input "14,00"
click at [986, 462] on button "Salvar" at bounding box center [981, 460] width 65 height 32
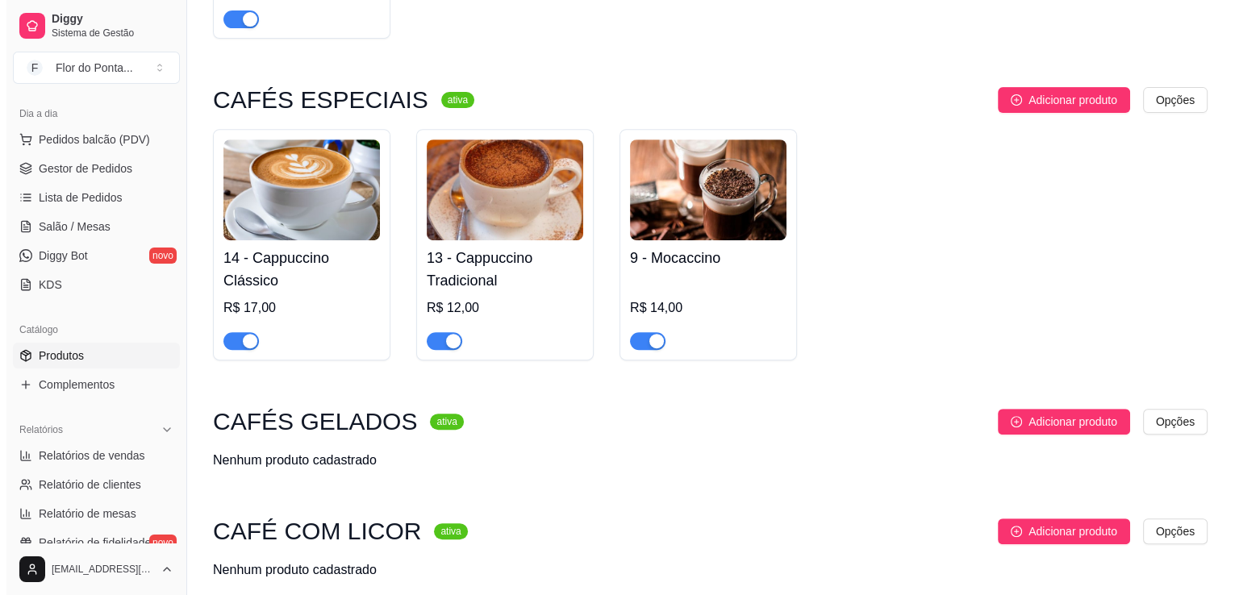
scroll to position [681, 0]
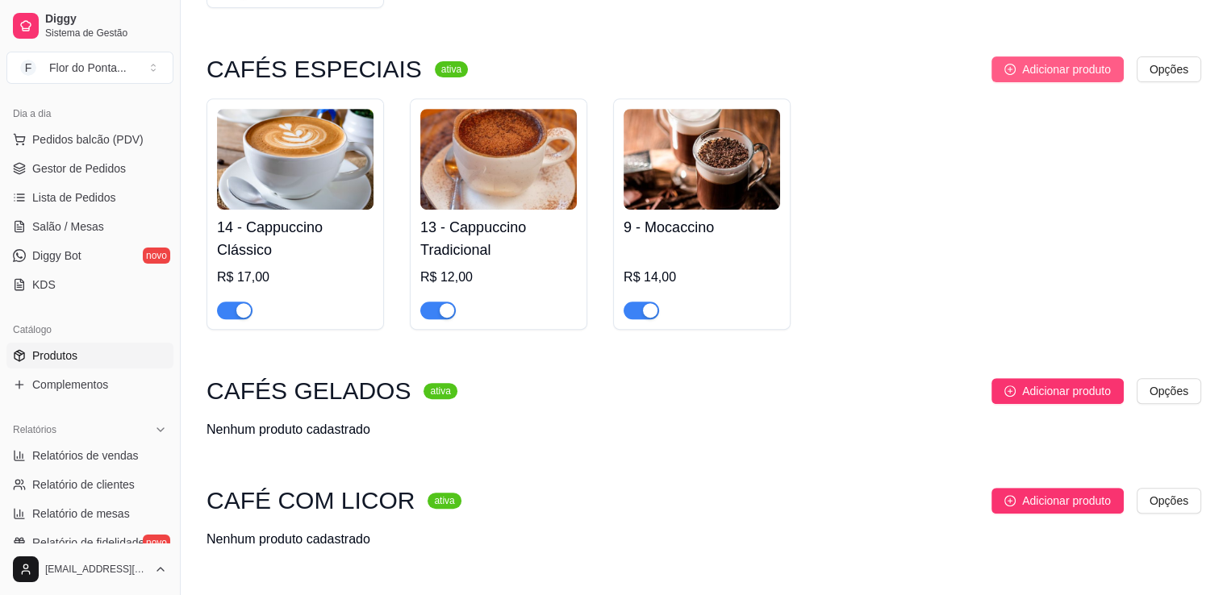
click at [1059, 74] on span "Adicionar produto" at bounding box center [1066, 70] width 89 height 18
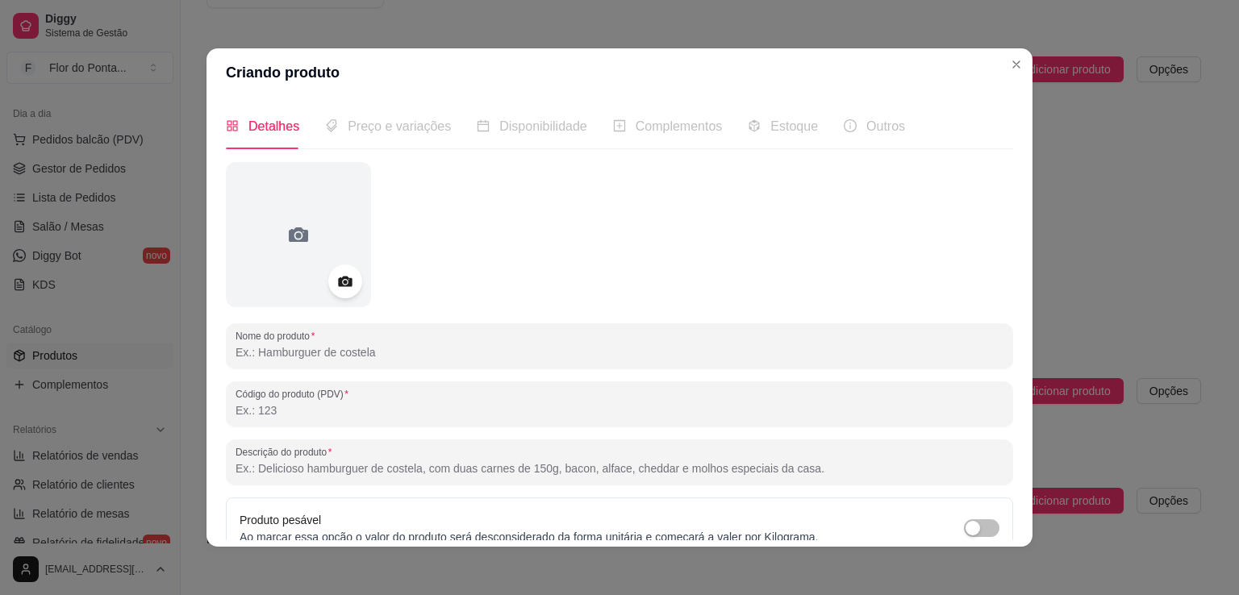
click at [342, 286] on icon at bounding box center [345, 282] width 19 height 19
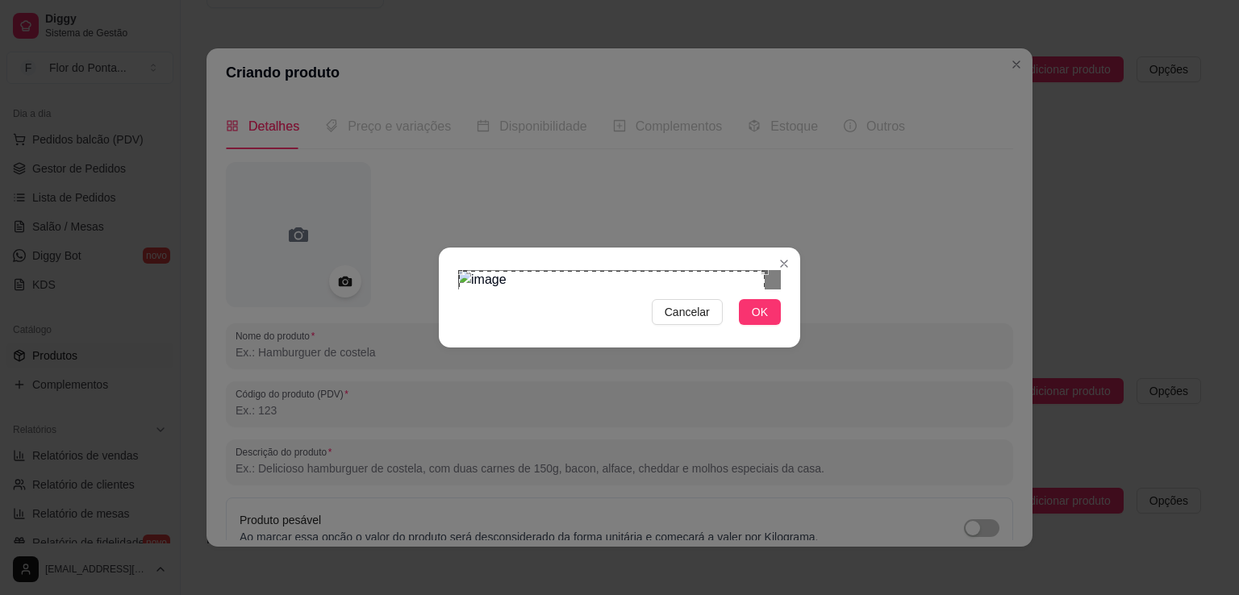
click at [459, 271] on div "Use the arrow keys to move the crop selection area" at bounding box center [612, 424] width 306 height 306
click at [778, 332] on div "Cancelar OK" at bounding box center [619, 298] width 361 height 68
click at [769, 325] on button "OK" at bounding box center [760, 312] width 42 height 26
click at [761, 321] on span "OK" at bounding box center [760, 312] width 16 height 18
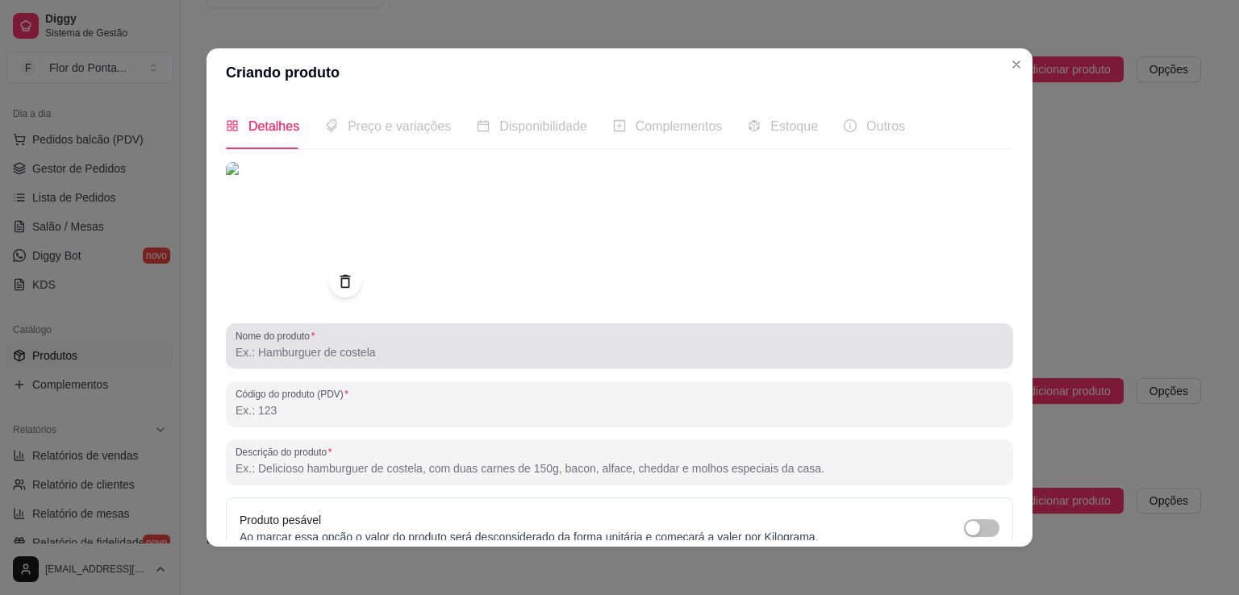
click at [450, 353] on input "Nome do produto" at bounding box center [620, 353] width 768 height 16
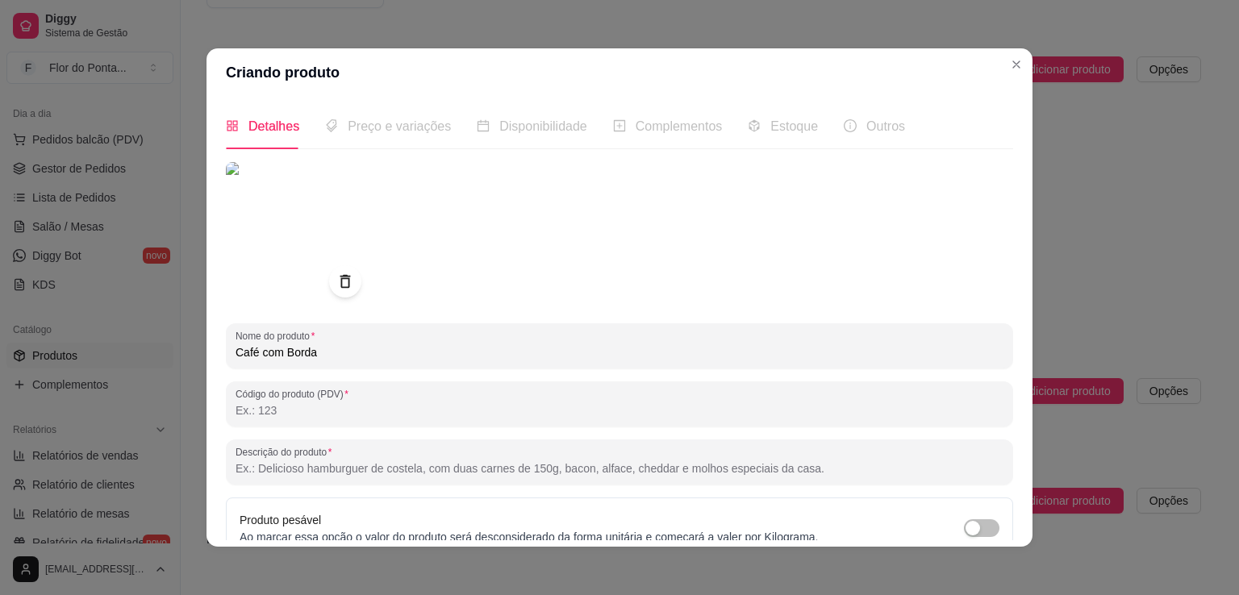
type input "Café com Borda"
click at [300, 412] on input "Código do produto (PDV)" at bounding box center [620, 411] width 768 height 16
type input "11"
click at [329, 466] on input "Descrição do produto" at bounding box center [620, 469] width 768 height 16
paste input "Café com leite coberto por chantilly e borda de avelã ou doce de leite — indulg…"
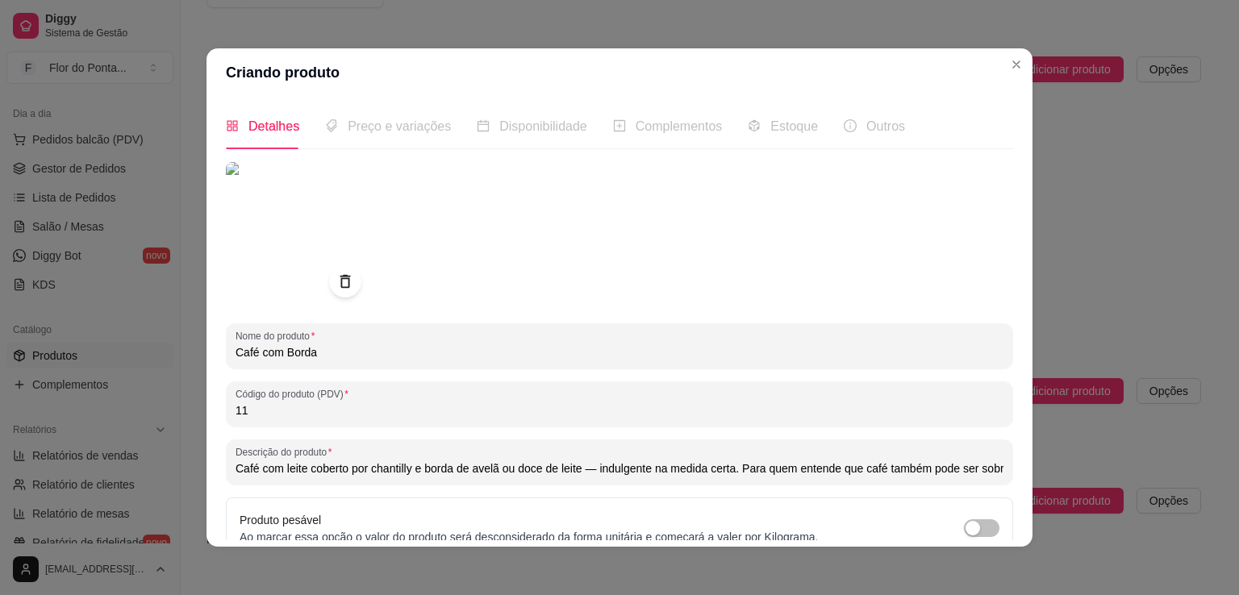
scroll to position [0, 168]
click at [426, 475] on input "Café com leite coberto por chantilly e borda de avelã ou doce de leite — indulg…" at bounding box center [620, 469] width 768 height 16
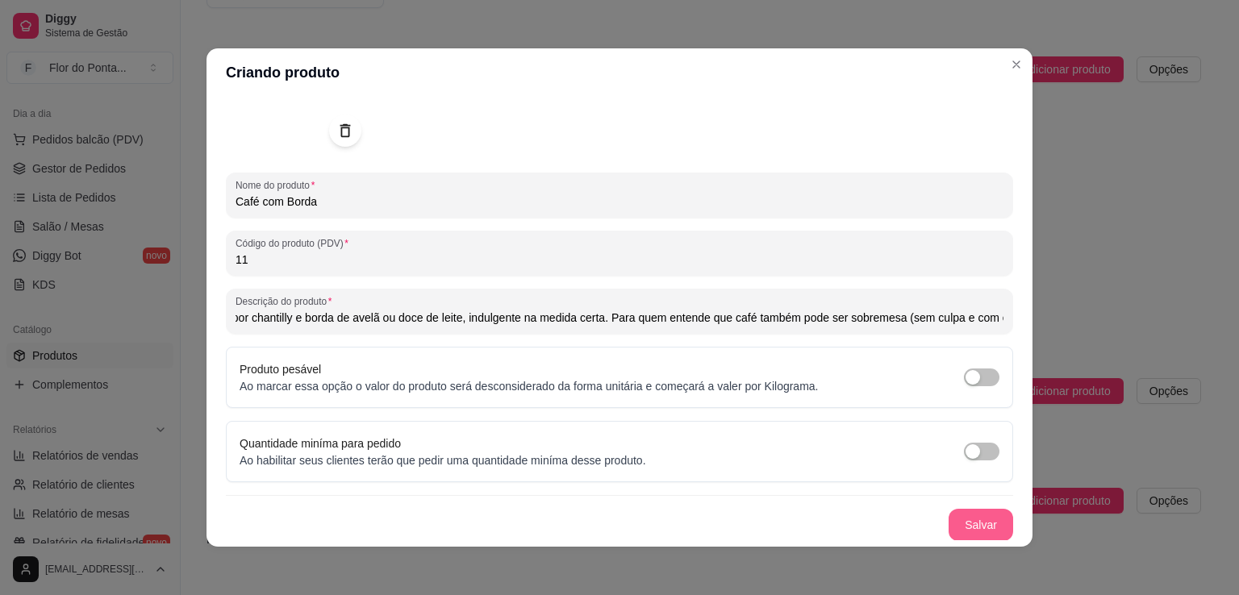
type input "Café com [PERSON_NAME] por chantilly e borda de avelã ou doce de leite, indulge…"
click at [959, 517] on button "Salvar" at bounding box center [981, 525] width 63 height 31
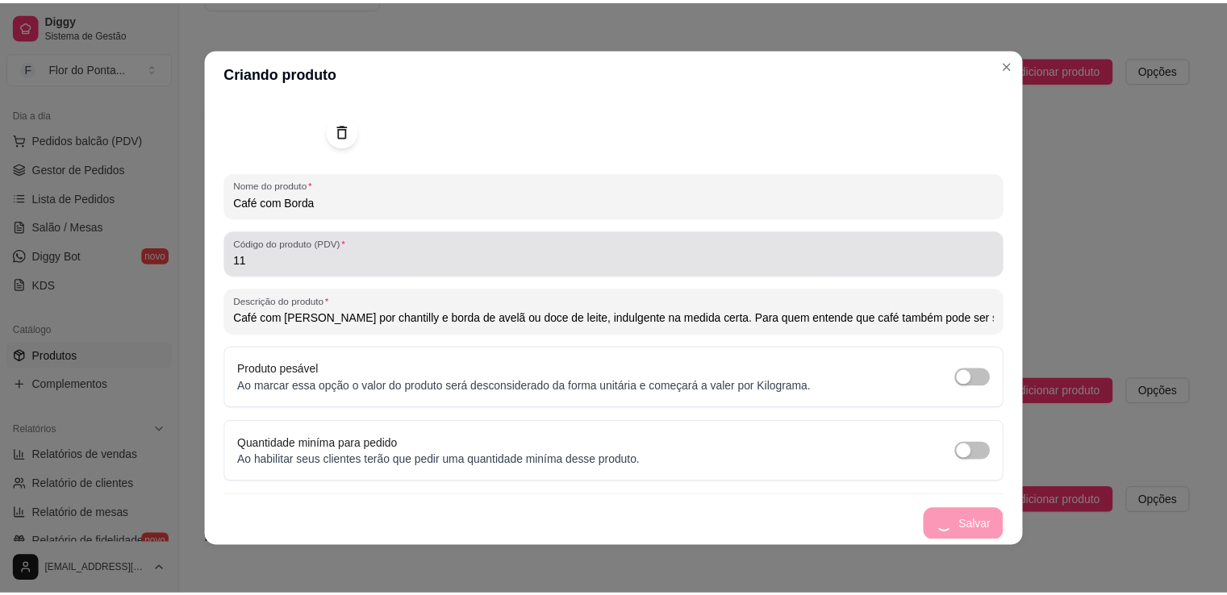
scroll to position [0, 0]
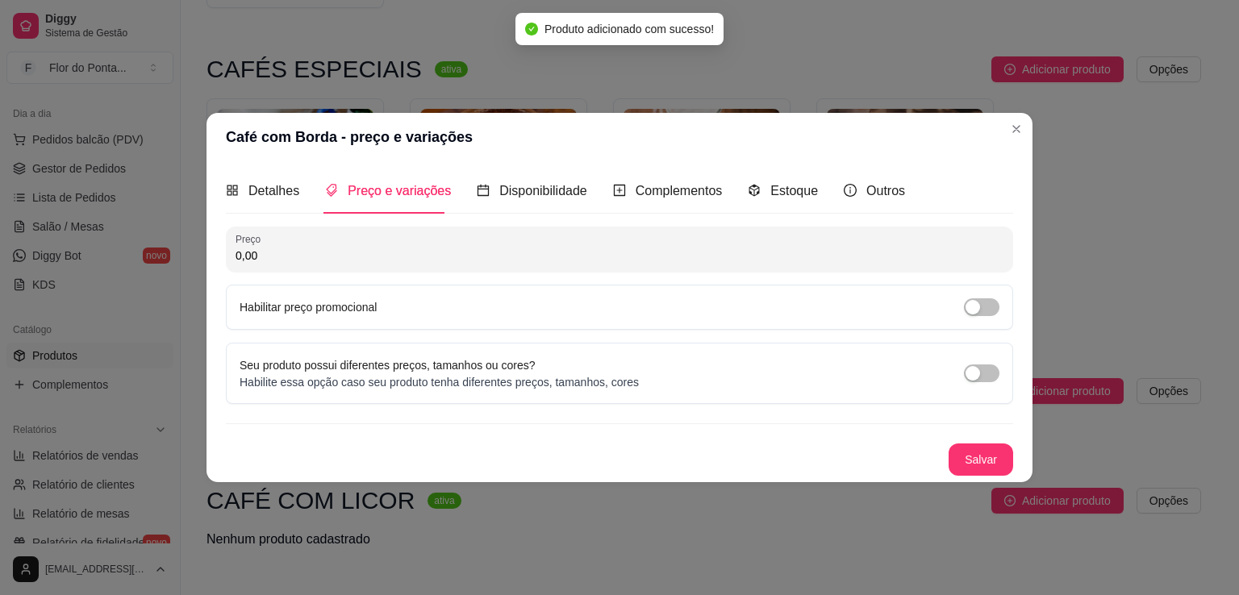
click at [351, 259] on input "0,00" at bounding box center [620, 256] width 768 height 16
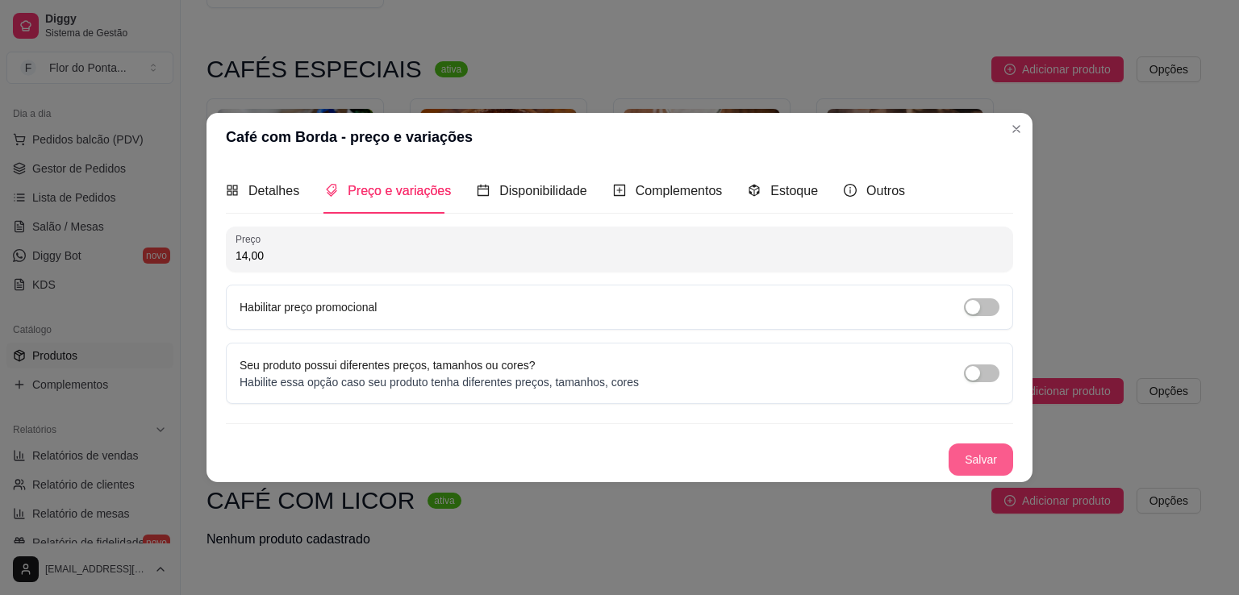
type input "14,00"
click at [972, 457] on button "Salvar" at bounding box center [981, 460] width 65 height 32
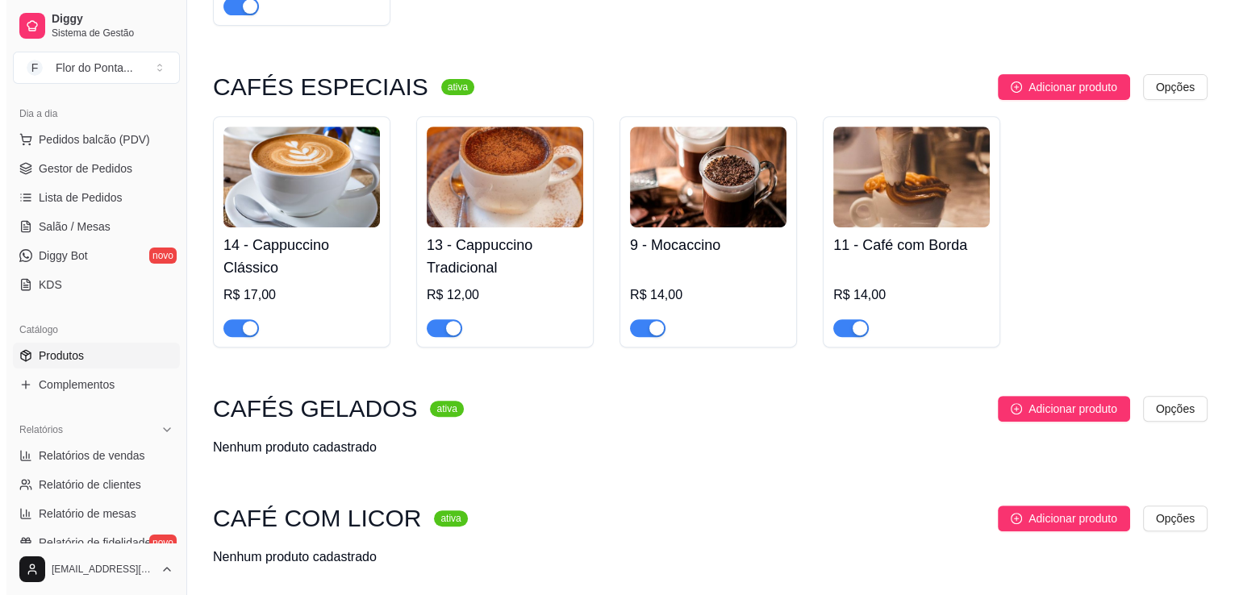
scroll to position [664, 0]
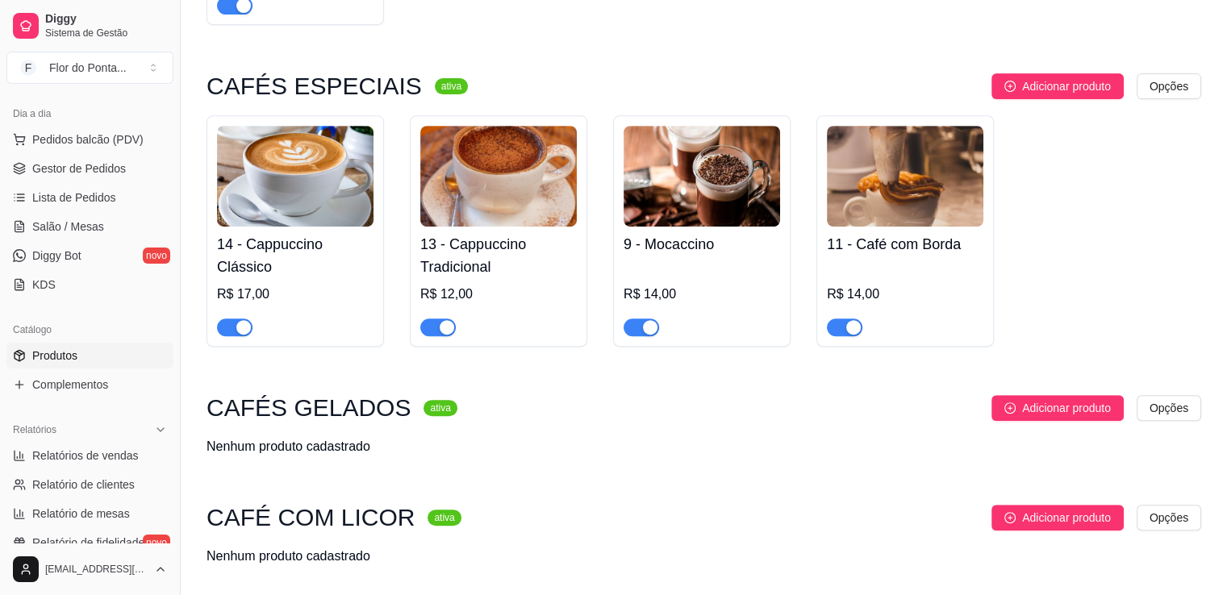
click at [910, 210] on img at bounding box center [905, 176] width 157 height 101
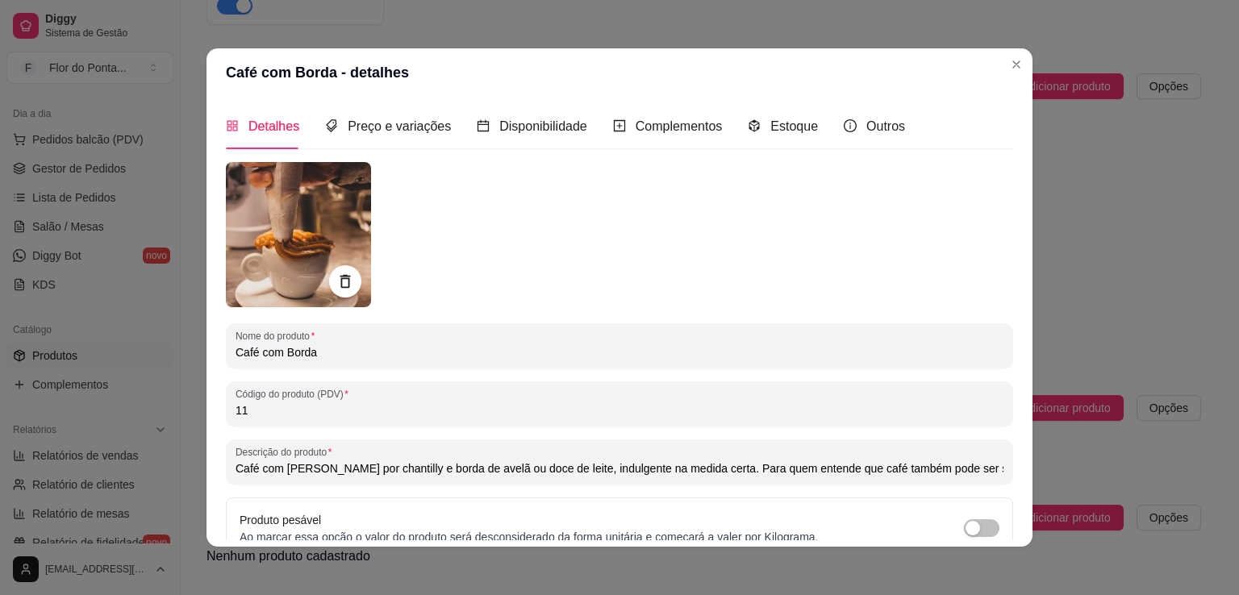
drag, startPoint x: 303, startPoint y: 473, endPoint x: 408, endPoint y: 469, distance: 105.0
click at [408, 469] on input "Café com [PERSON_NAME] por chantilly e borda de avelã ou doce de leite, indulge…" at bounding box center [620, 469] width 768 height 16
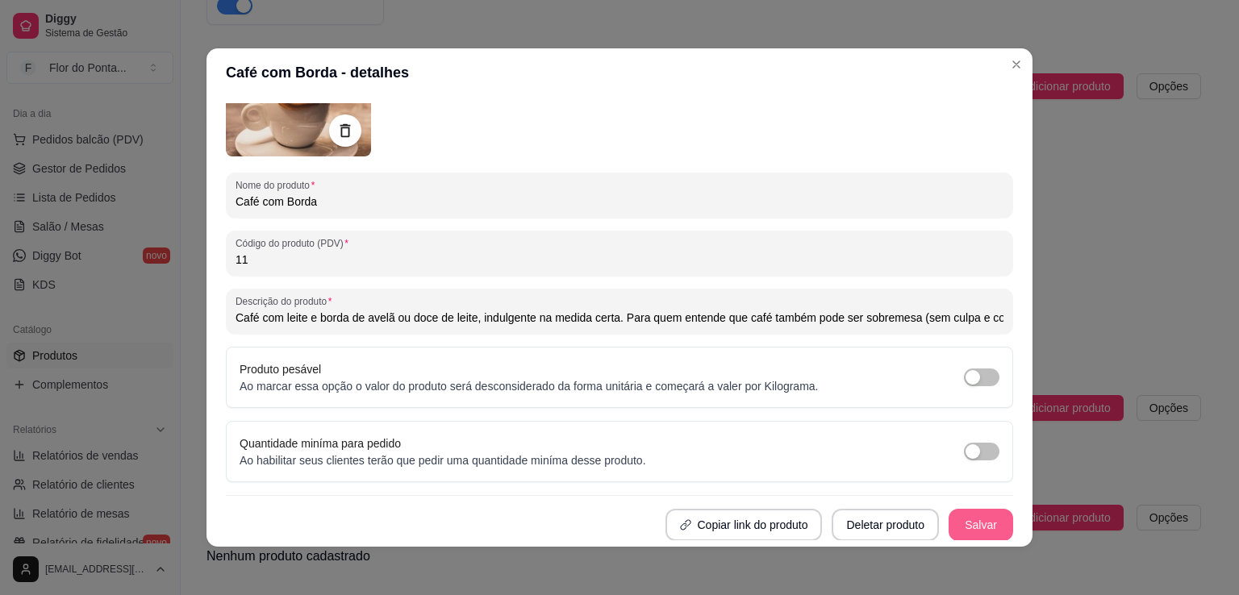
type input "Café com leite e borda de avelã ou doce de leite, indulgente na medida certa. P…"
click at [968, 520] on button "Salvar" at bounding box center [981, 525] width 65 height 32
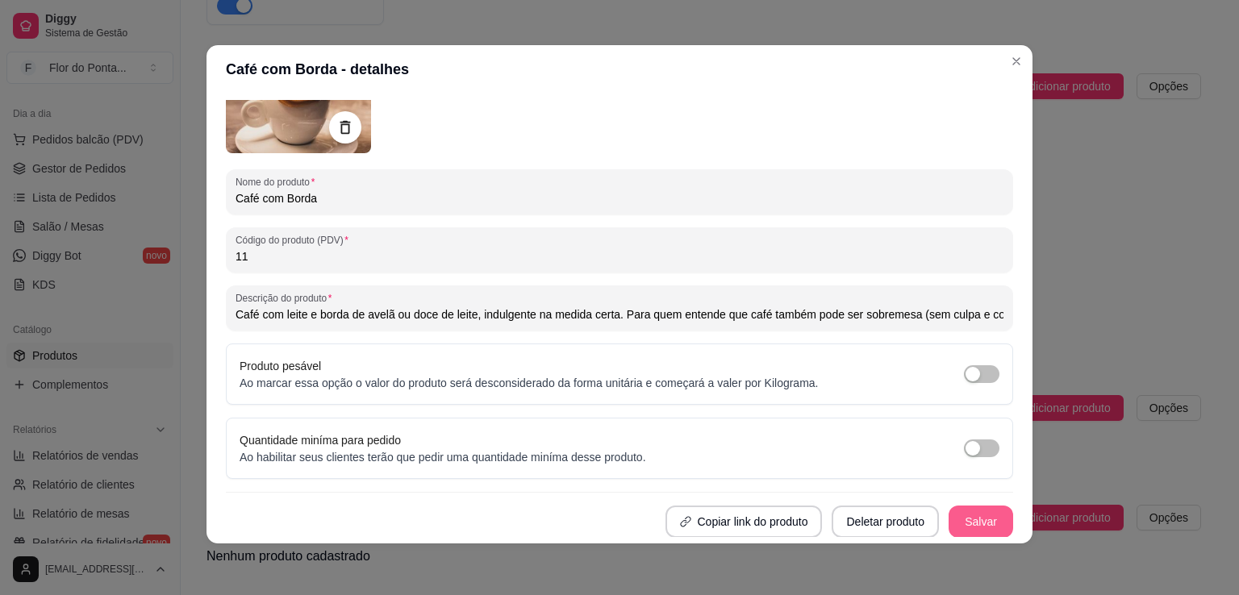
click at [965, 524] on button "Salvar" at bounding box center [981, 522] width 65 height 32
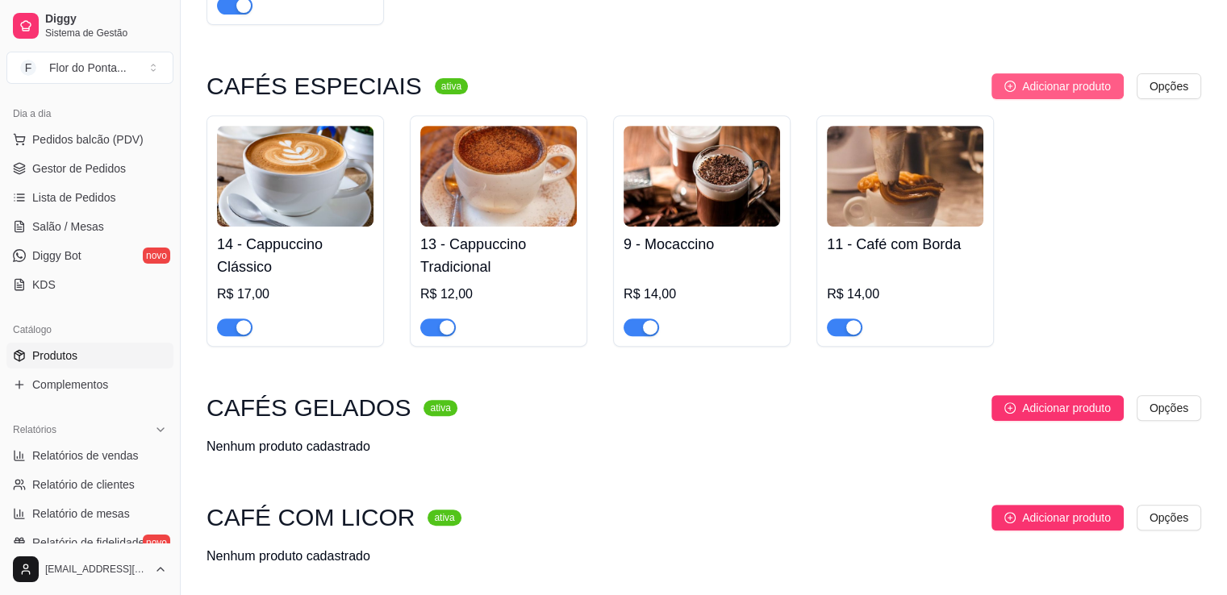
click at [1095, 91] on span "Adicionar produto" at bounding box center [1066, 86] width 89 height 18
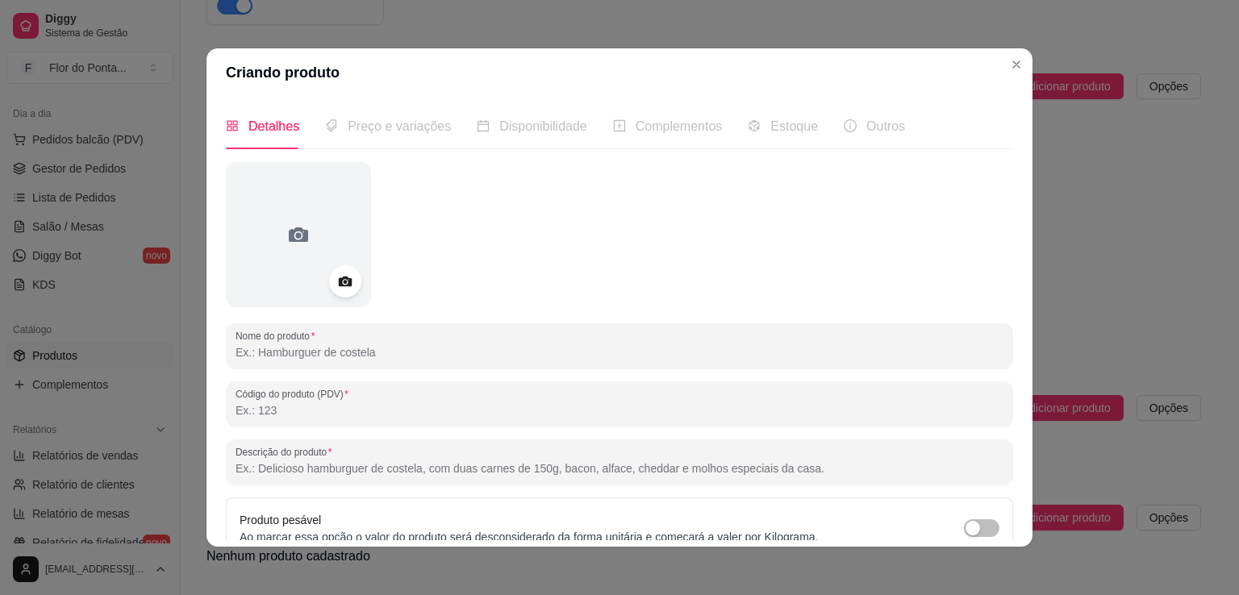
click at [382, 358] on input "Nome do produto" at bounding box center [620, 353] width 768 height 16
type input "Cappuccino Especial da Flor"
click at [340, 413] on input "Código do produto (PDV)" at bounding box center [620, 411] width 768 height 16
type input "256"
click at [357, 470] on input "Descrição do produto" at bounding box center [620, 469] width 768 height 16
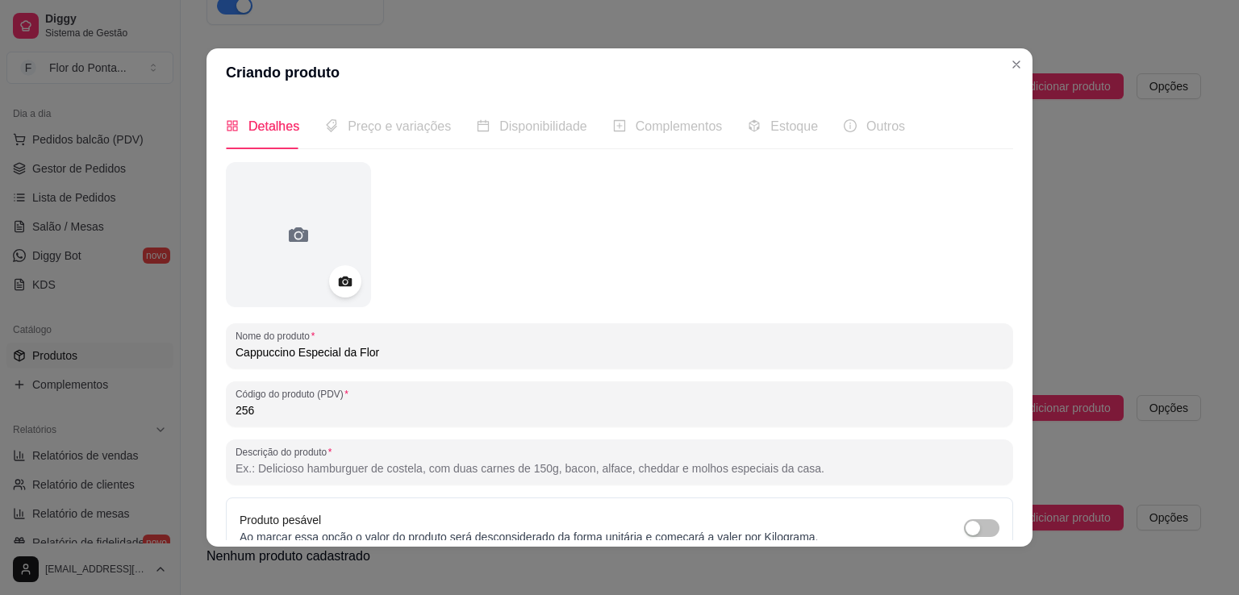
paste input "Brigadeiro gourmet cremoso, leite vaporizado, café expresso e chantilly finaliz…"
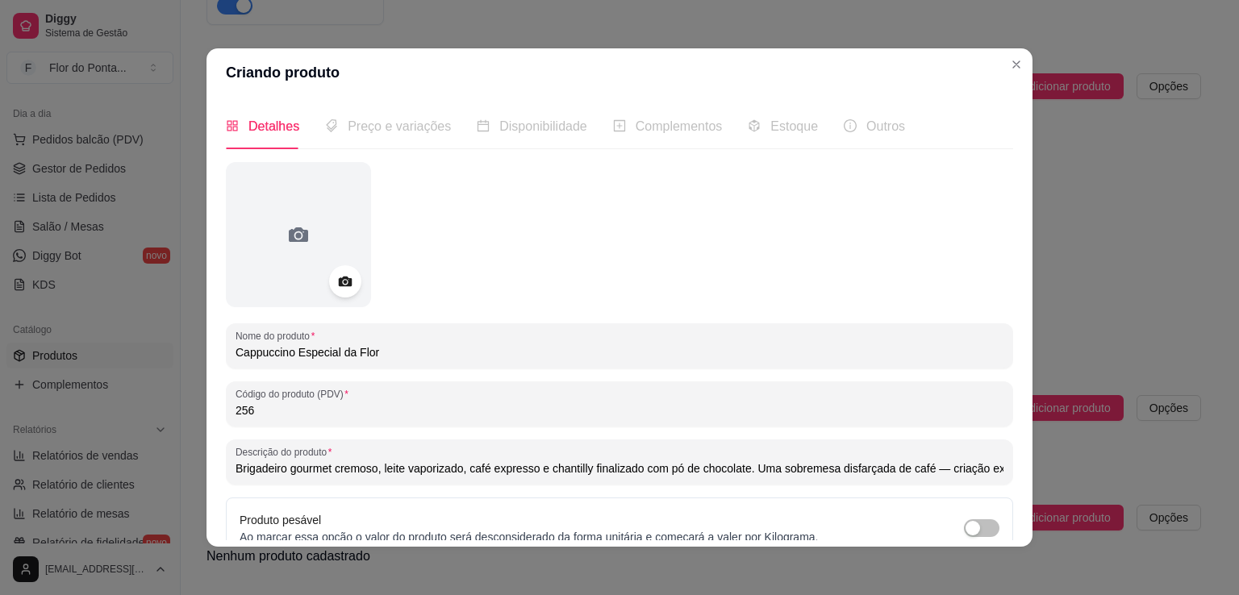
scroll to position [0, 395]
click at [548, 469] on input "Brigadeiro gourmet cremoso, leite vaporizado, café expresso e chantilly finaliz…" at bounding box center [620, 469] width 768 height 16
type input "Brigadeiro gourmet cremoso, leite vaporizado, café expresso e chantilly finaliz…"
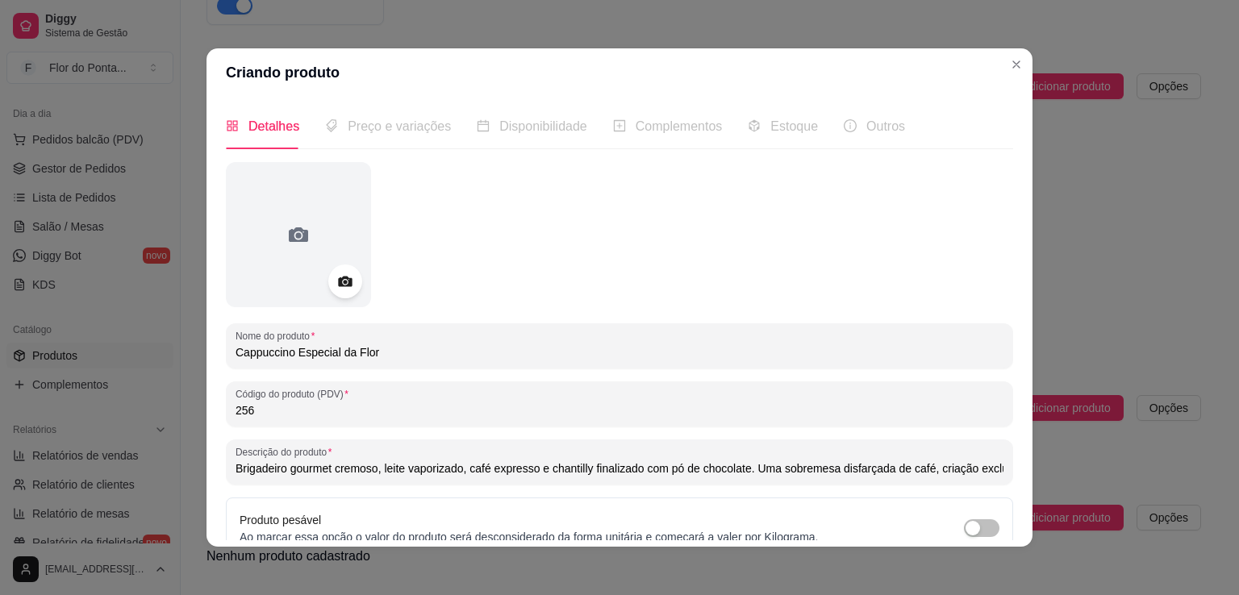
click at [343, 289] on icon at bounding box center [345, 282] width 19 height 19
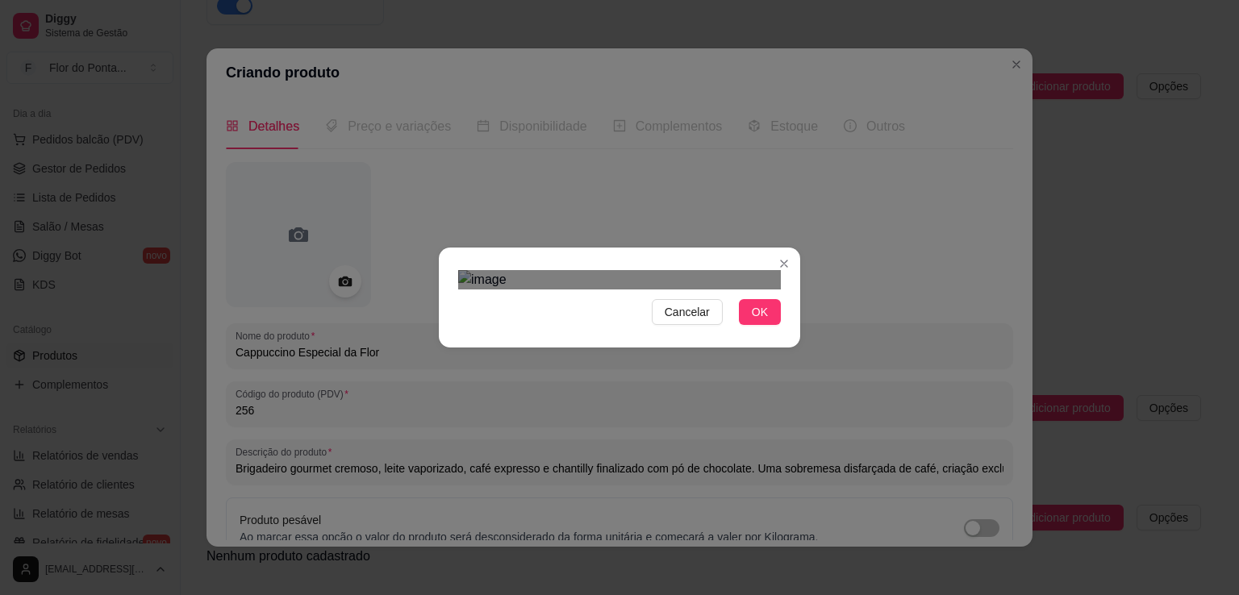
click at [460, 270] on div at bounding box center [619, 279] width 323 height 19
click at [775, 270] on div at bounding box center [619, 279] width 323 height 19
click at [655, 346] on div "Use the arrow keys to move the crop selection area" at bounding box center [614, 502] width 313 height 313
click at [629, 342] on div "Use the arrow keys to move the crop selection area" at bounding box center [619, 498] width 313 height 313
click at [758, 321] on span "OK" at bounding box center [760, 312] width 16 height 18
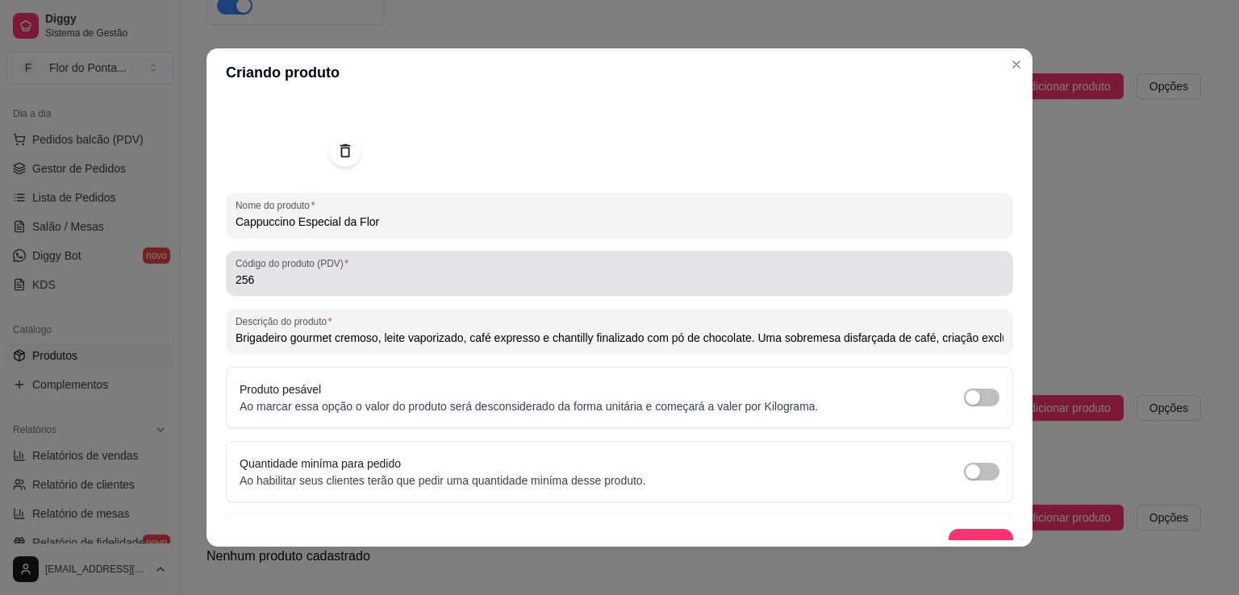
scroll to position [151, 0]
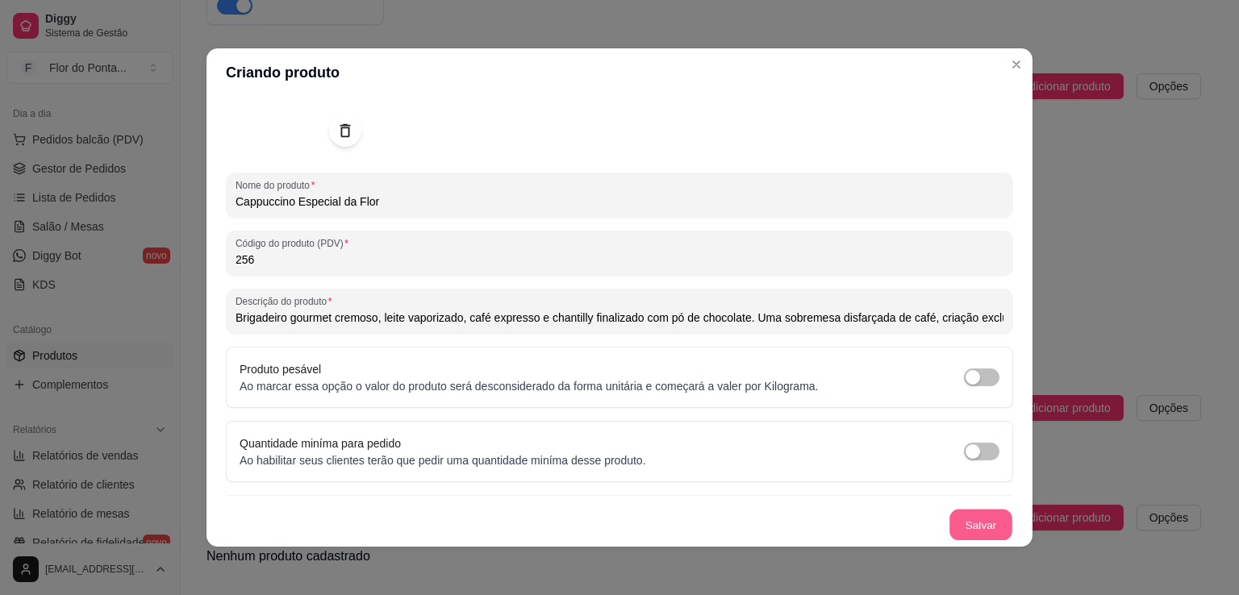
click at [972, 519] on button "Salvar" at bounding box center [981, 525] width 63 height 31
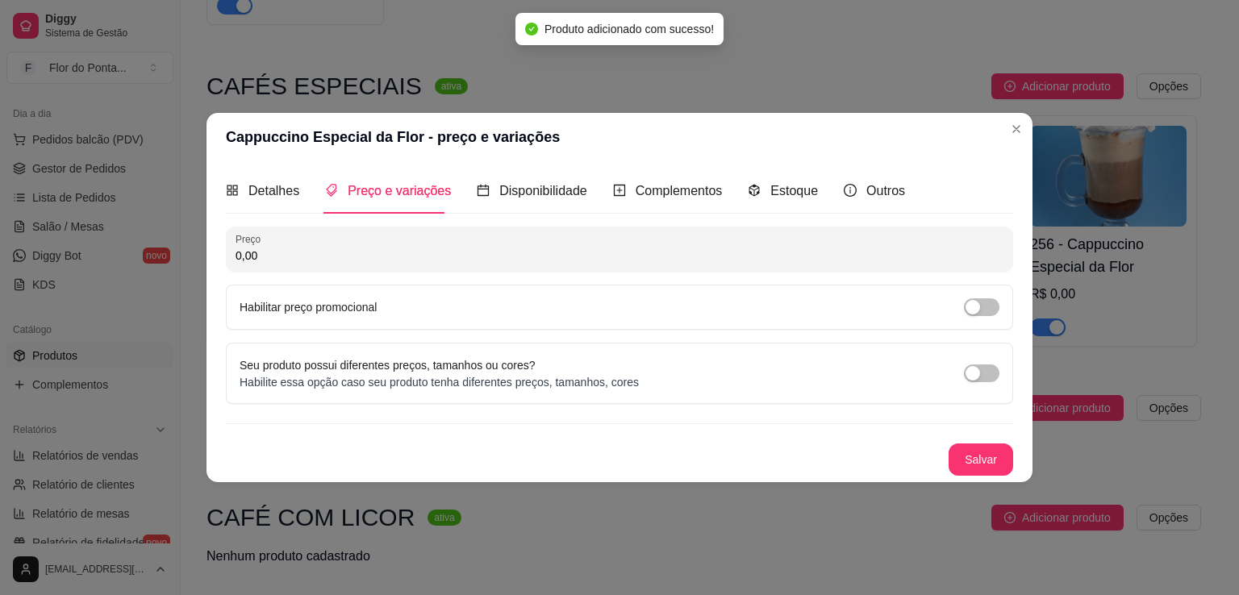
scroll to position [0, 0]
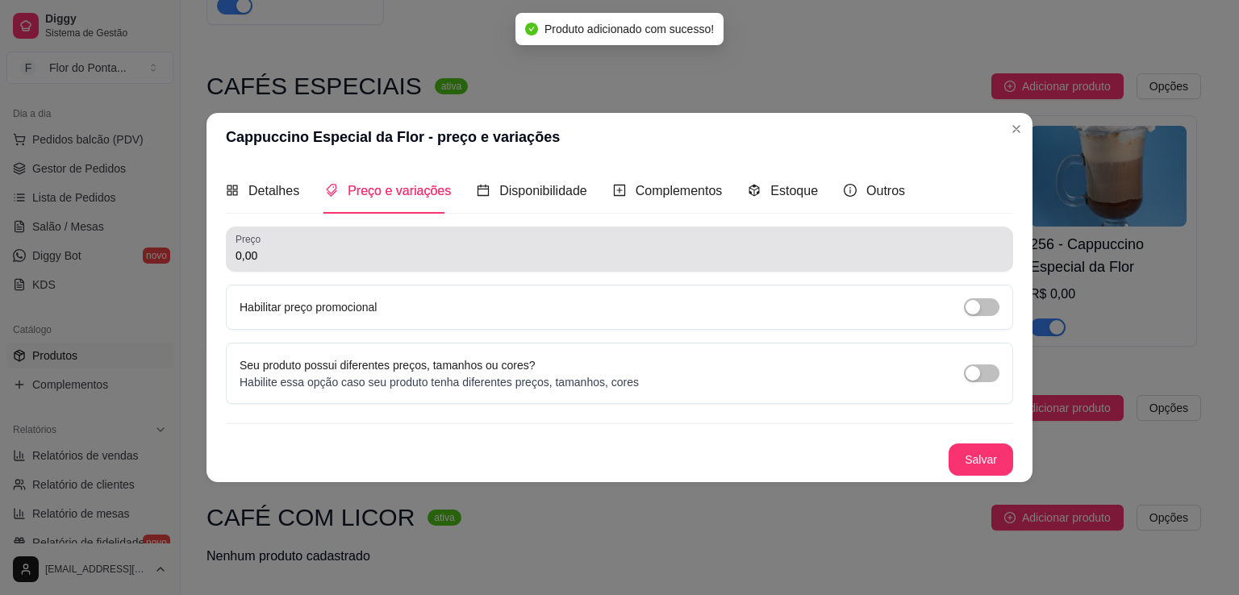
click at [378, 260] on input "0,00" at bounding box center [620, 256] width 768 height 16
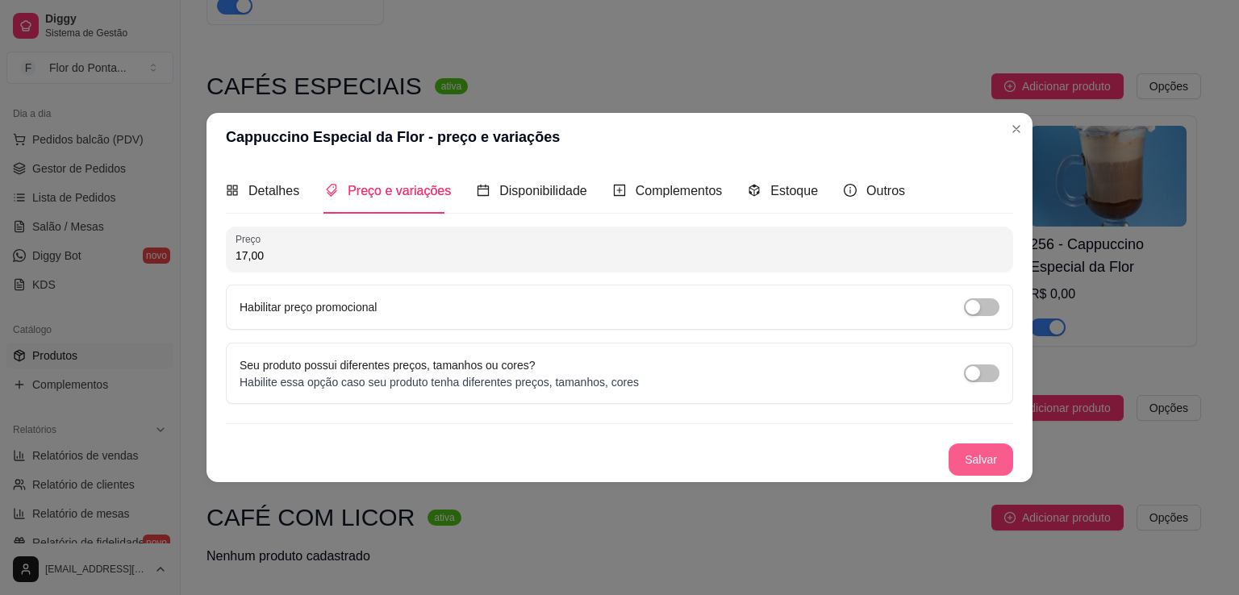
type input "17,00"
click at [991, 458] on button "Salvar" at bounding box center [981, 460] width 65 height 32
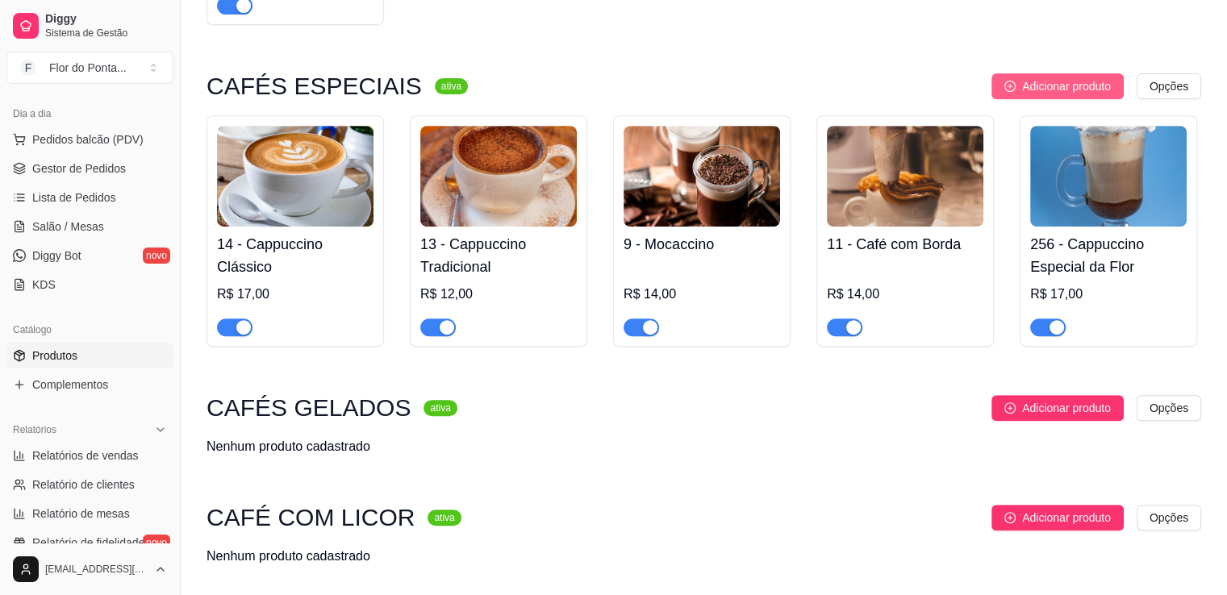
click at [1037, 92] on span "Adicionar produto" at bounding box center [1066, 86] width 89 height 18
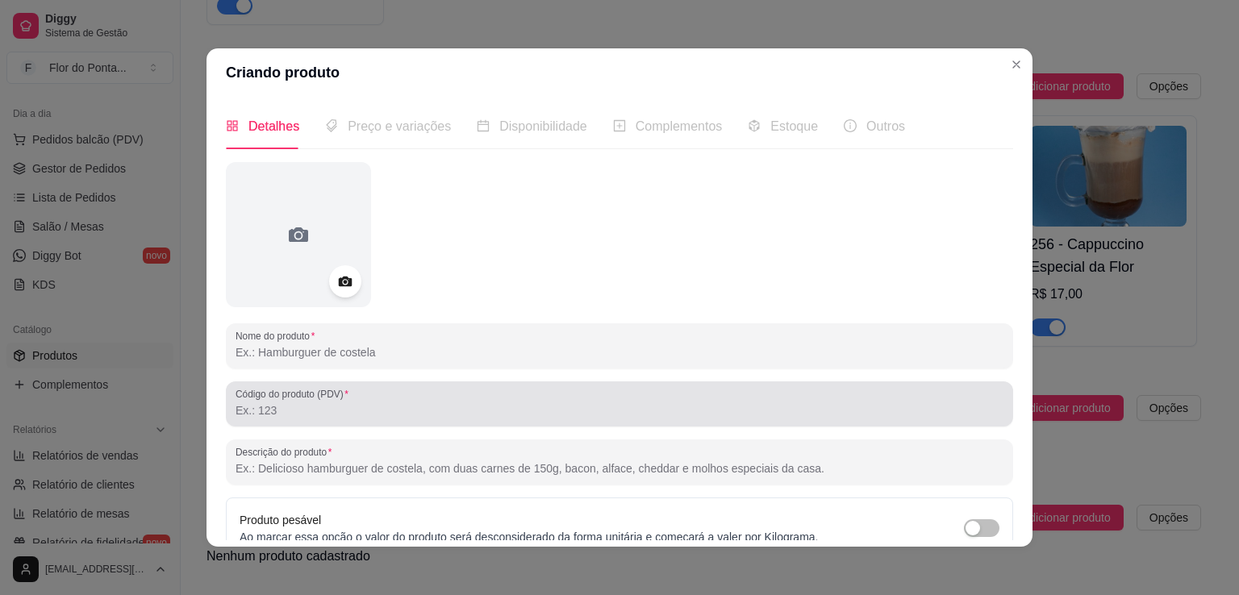
click at [287, 417] on input "Código do produto (PDV)" at bounding box center [620, 411] width 768 height 16
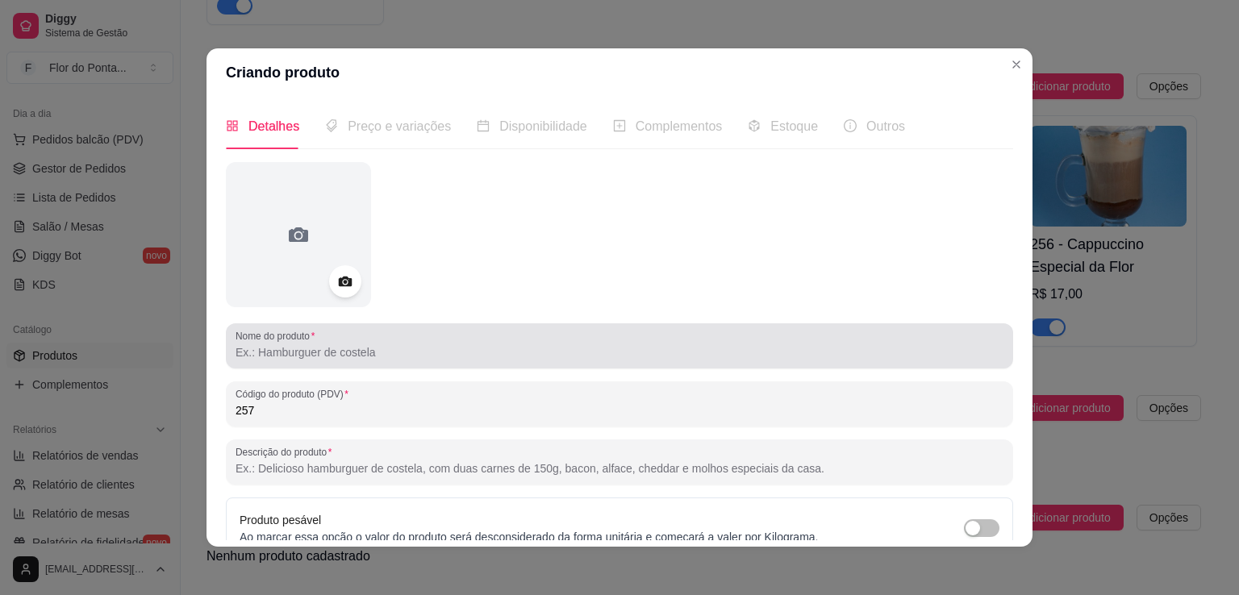
type input "257"
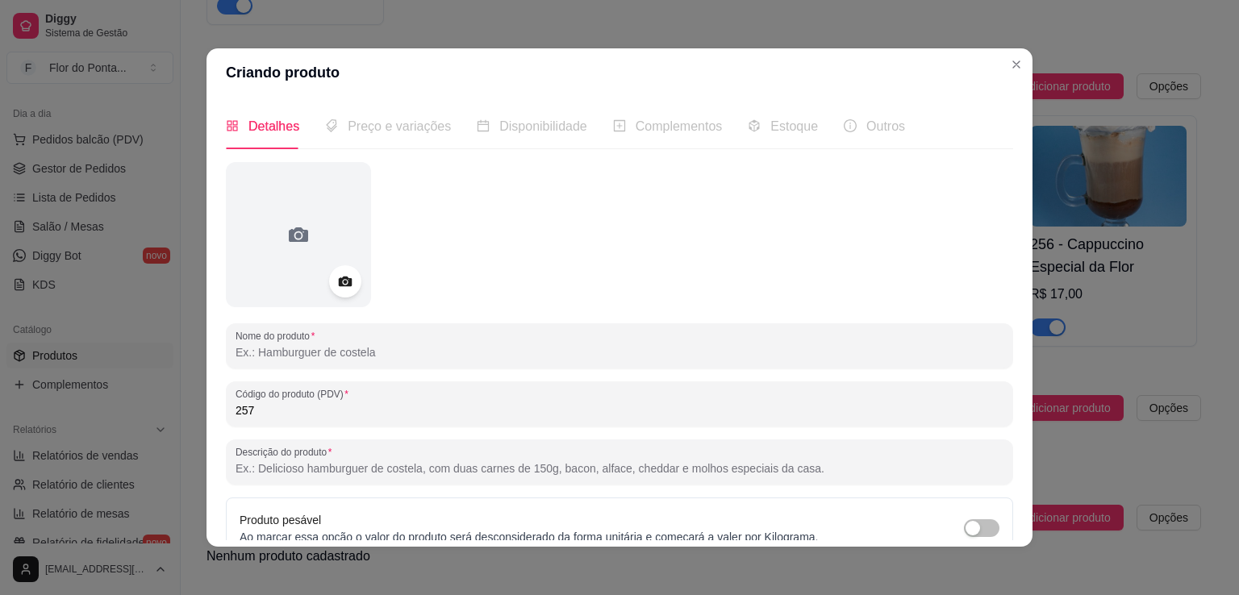
click at [275, 352] on input "Nome do produto" at bounding box center [620, 353] width 768 height 16
type input "Chocolate Quente Cremoso"
click at [338, 284] on icon at bounding box center [345, 282] width 14 height 10
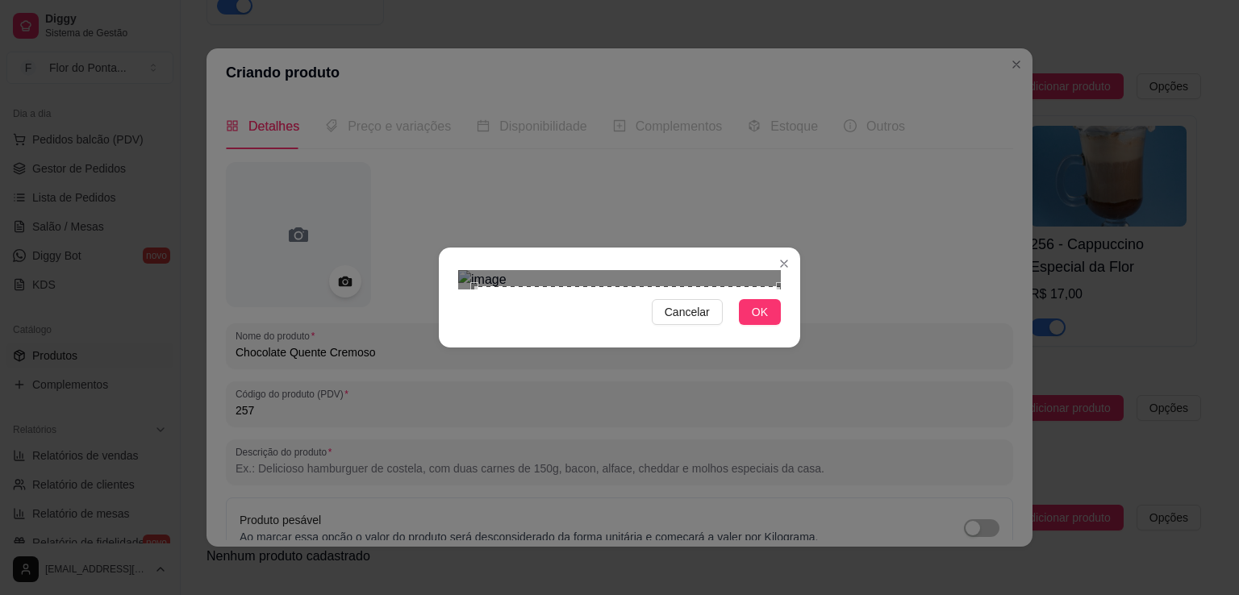
click at [778, 332] on div "Cancelar OK" at bounding box center [619, 298] width 361 height 68
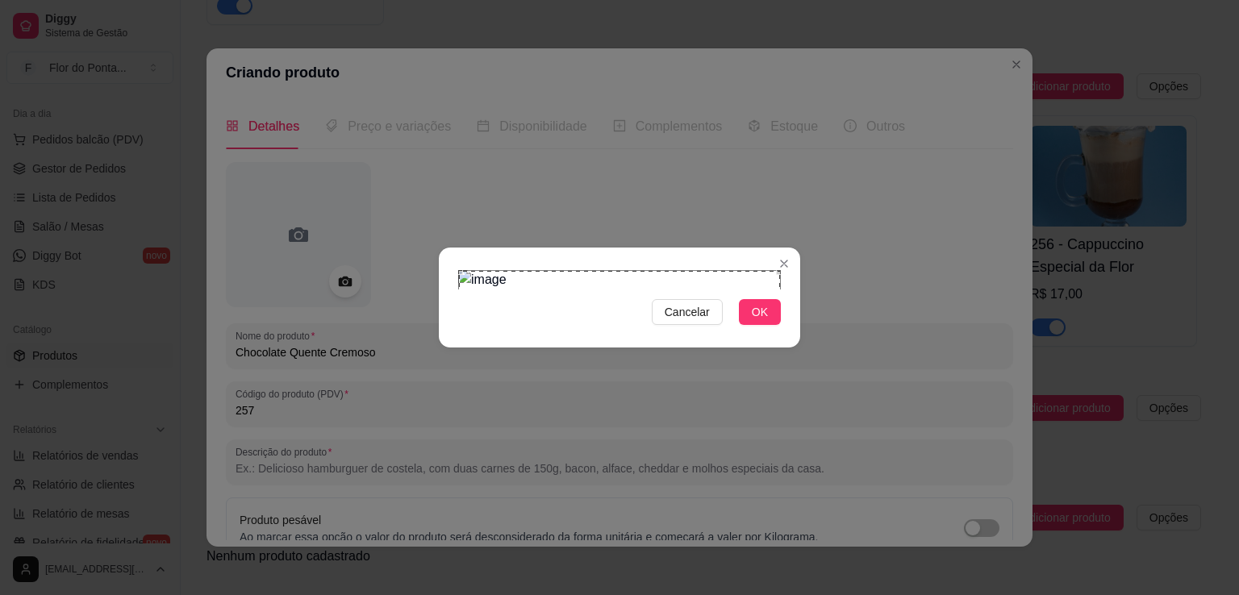
click at [458, 264] on div "Cancelar OK" at bounding box center [619, 298] width 361 height 68
click at [762, 321] on span "OK" at bounding box center [760, 312] width 16 height 18
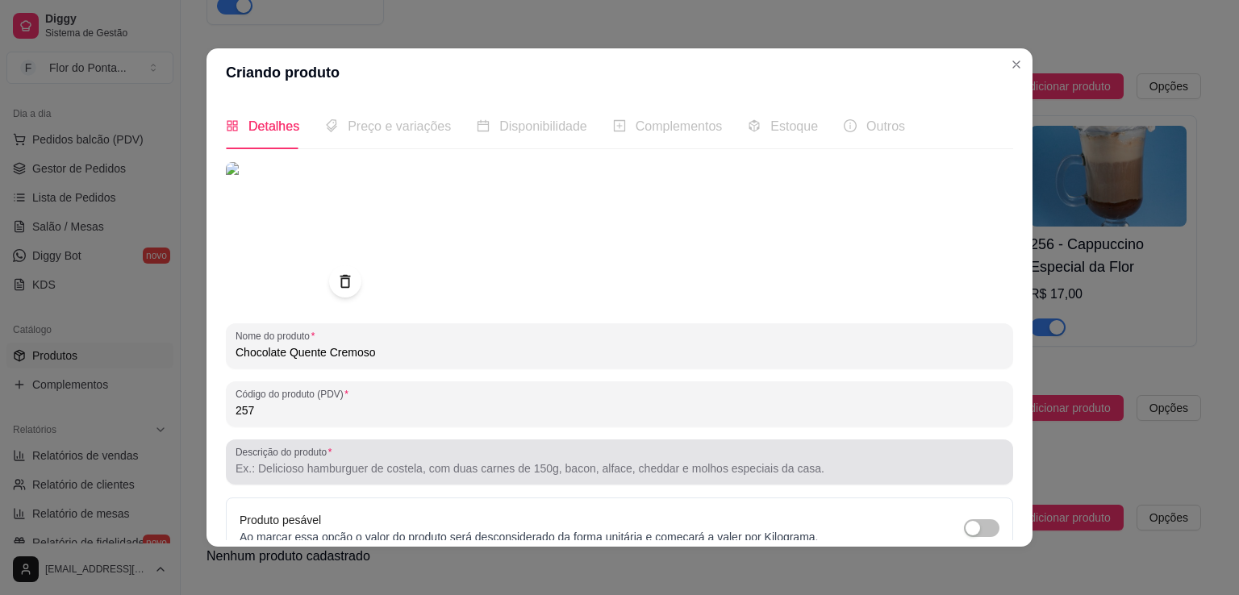
click at [269, 469] on input "Descrição do produto" at bounding box center [620, 469] width 768 height 16
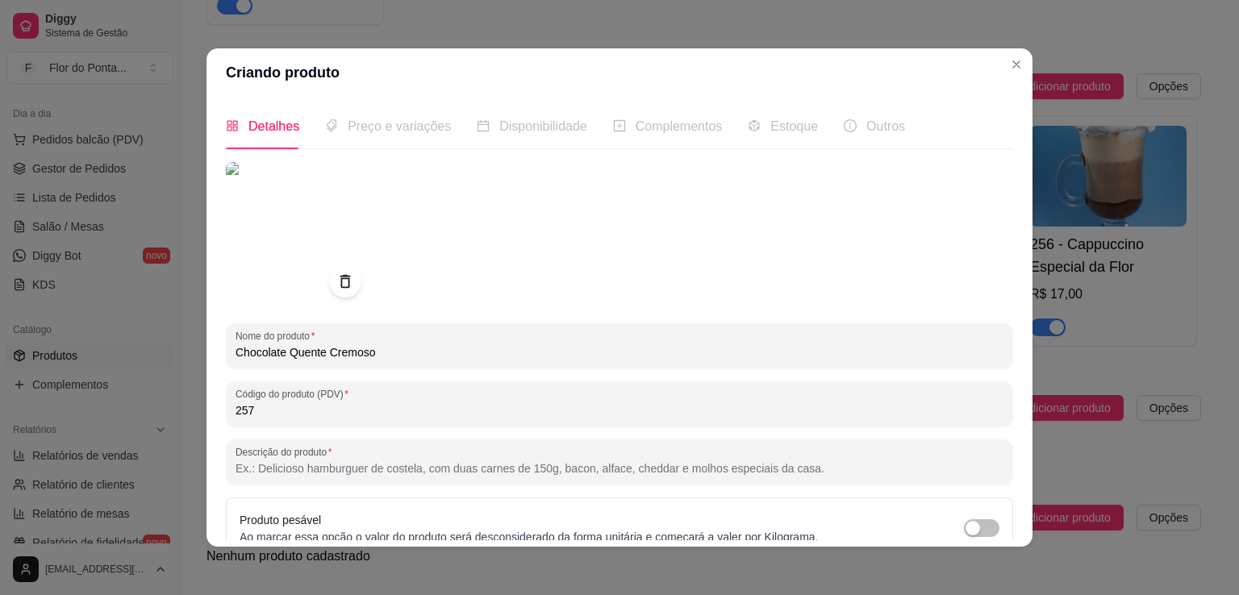
paste input "Textura densa, sabor intenso e aquele conforto que dispensa legenda. Perfeito p…"
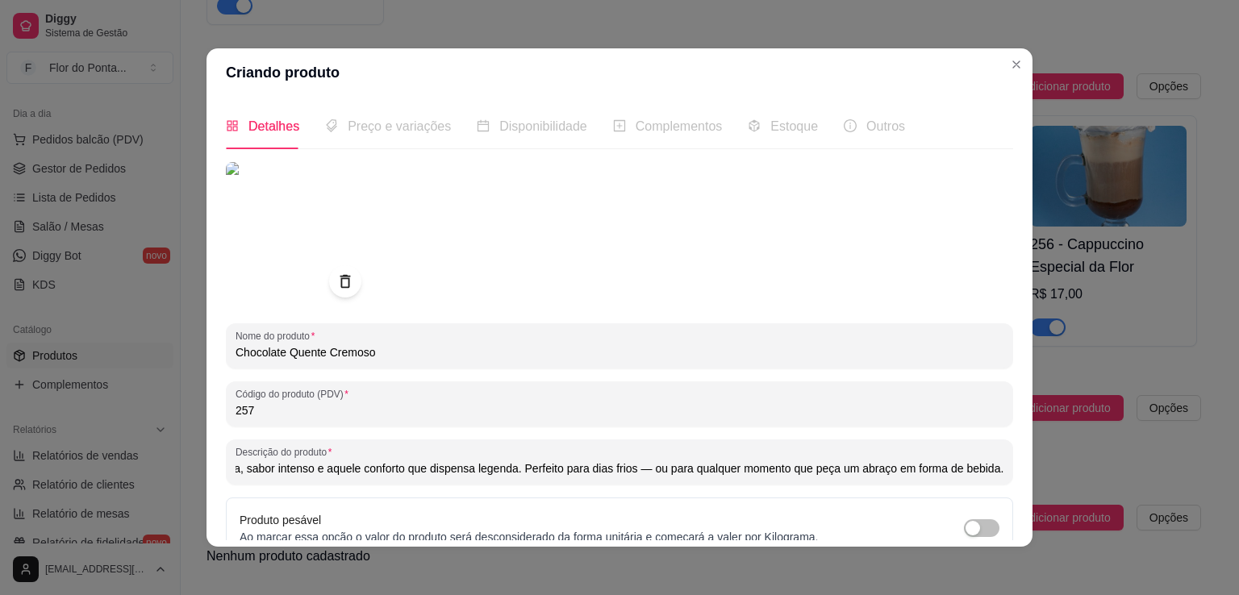
click at [638, 472] on input "Textura densa, sabor intenso e aquele conforto que dispensa legenda. Perfeito p…" at bounding box center [620, 469] width 768 height 16
type input "Textura densa, sabor intenso e aquele conforto que dispensa legenda. Perfeito p…"
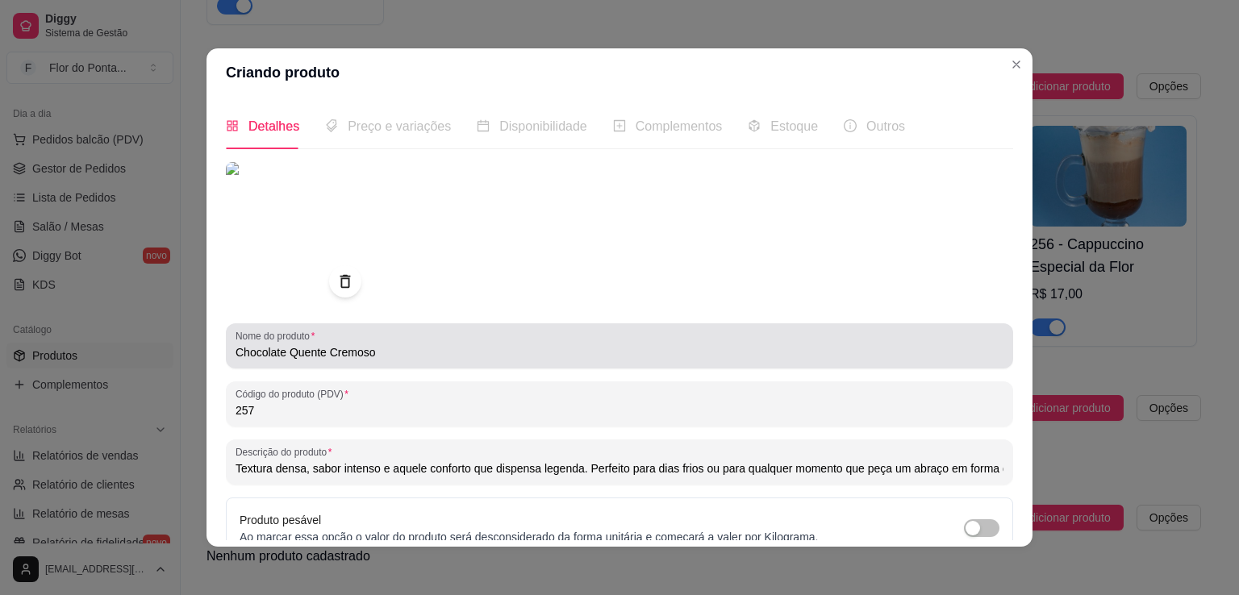
scroll to position [151, 0]
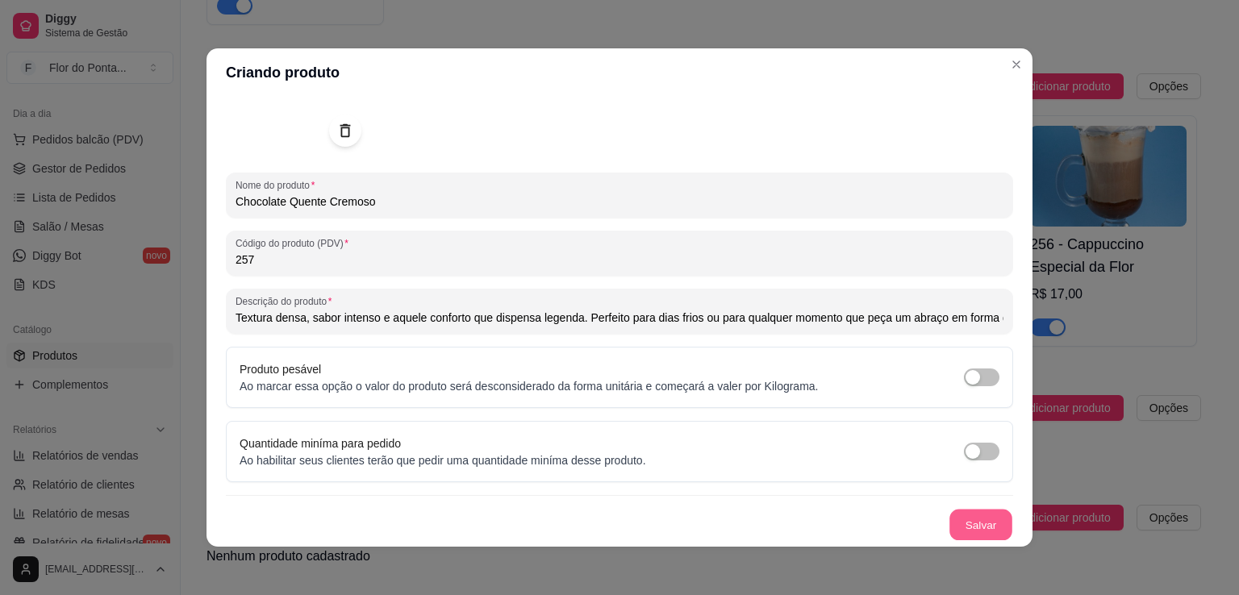
click at [959, 525] on button "Salvar" at bounding box center [981, 525] width 63 height 31
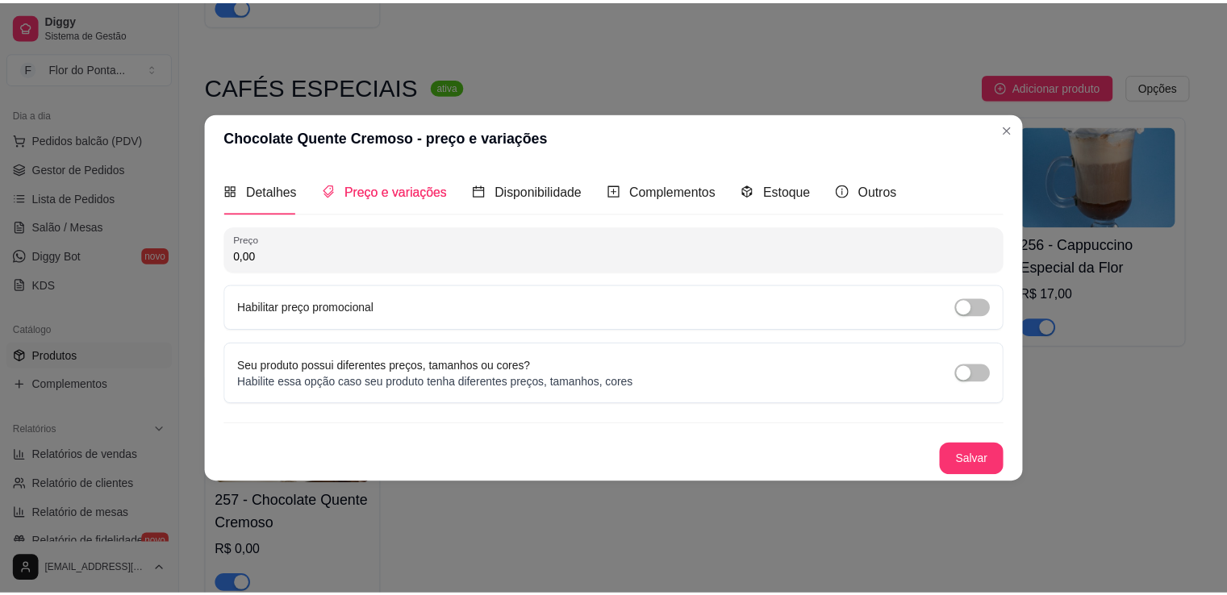
scroll to position [0, 0]
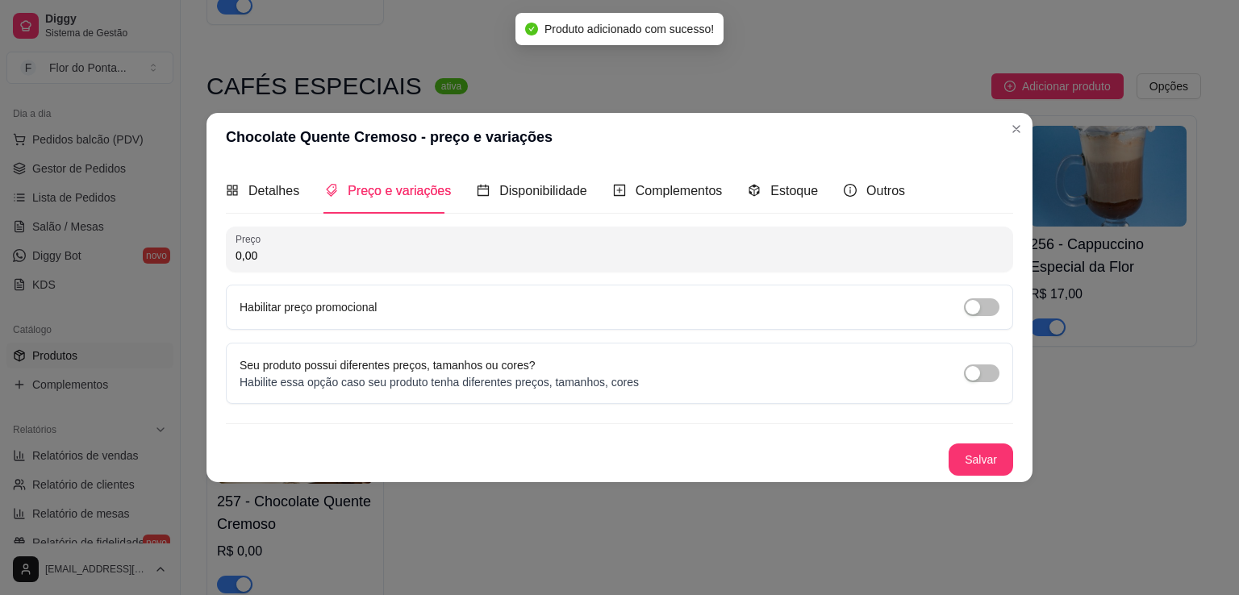
click at [398, 249] on input "0,00" at bounding box center [620, 256] width 768 height 16
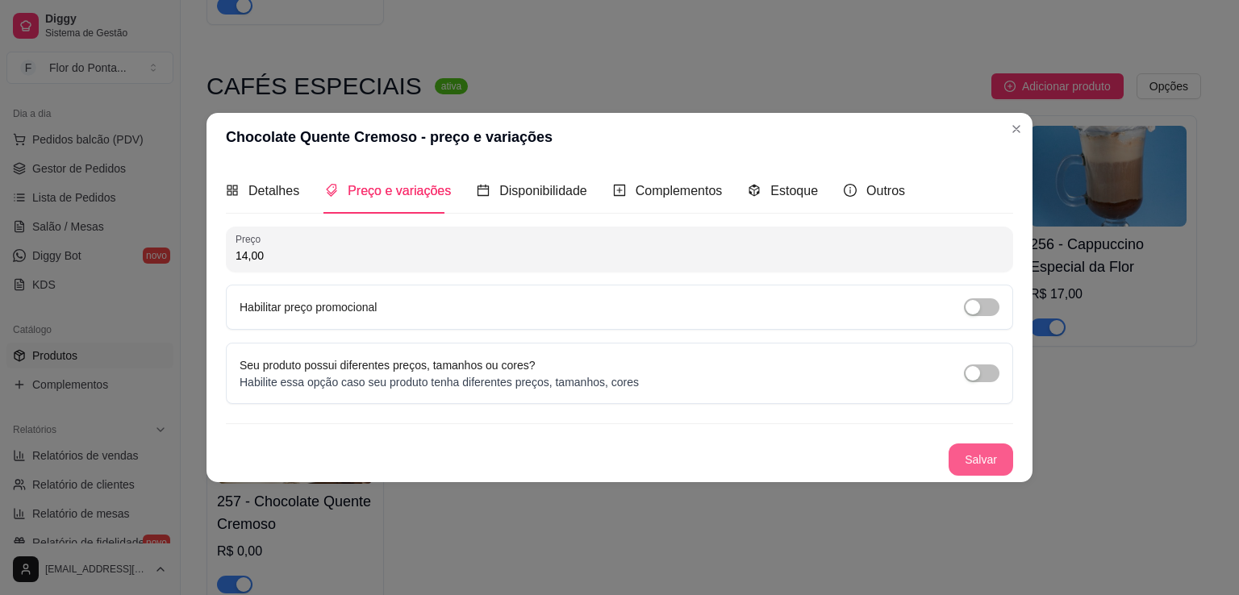
type input "14,00"
click at [981, 459] on button "Salvar" at bounding box center [981, 460] width 65 height 32
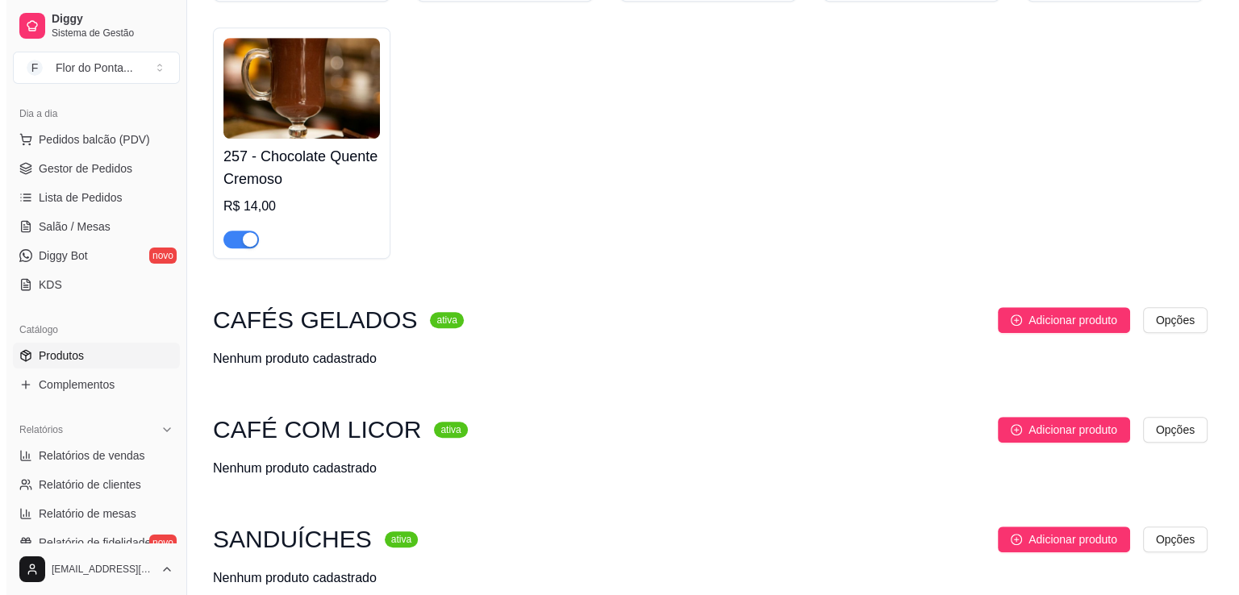
scroll to position [1010, 0]
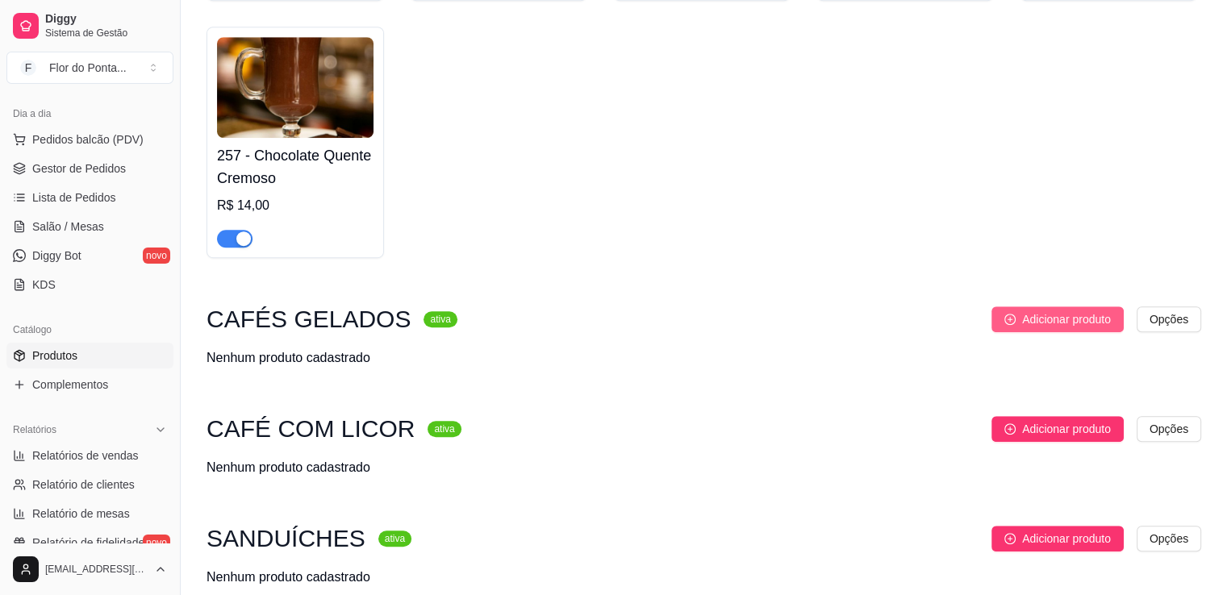
click at [1060, 328] on span "Adicionar produto" at bounding box center [1066, 320] width 89 height 18
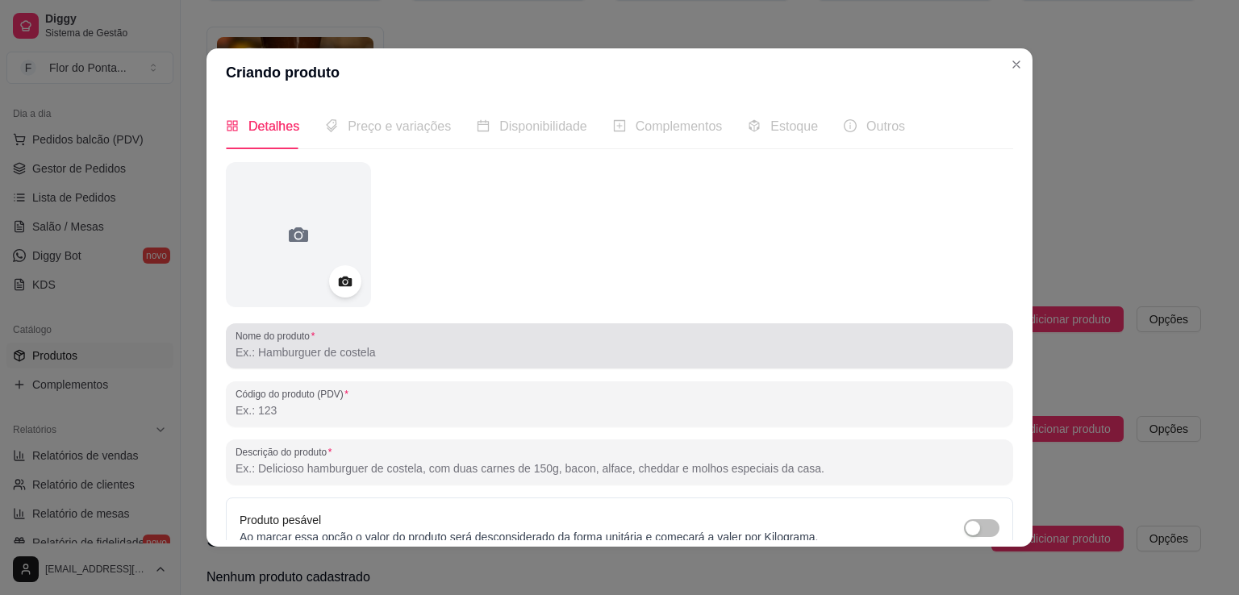
click at [457, 339] on div at bounding box center [620, 346] width 768 height 32
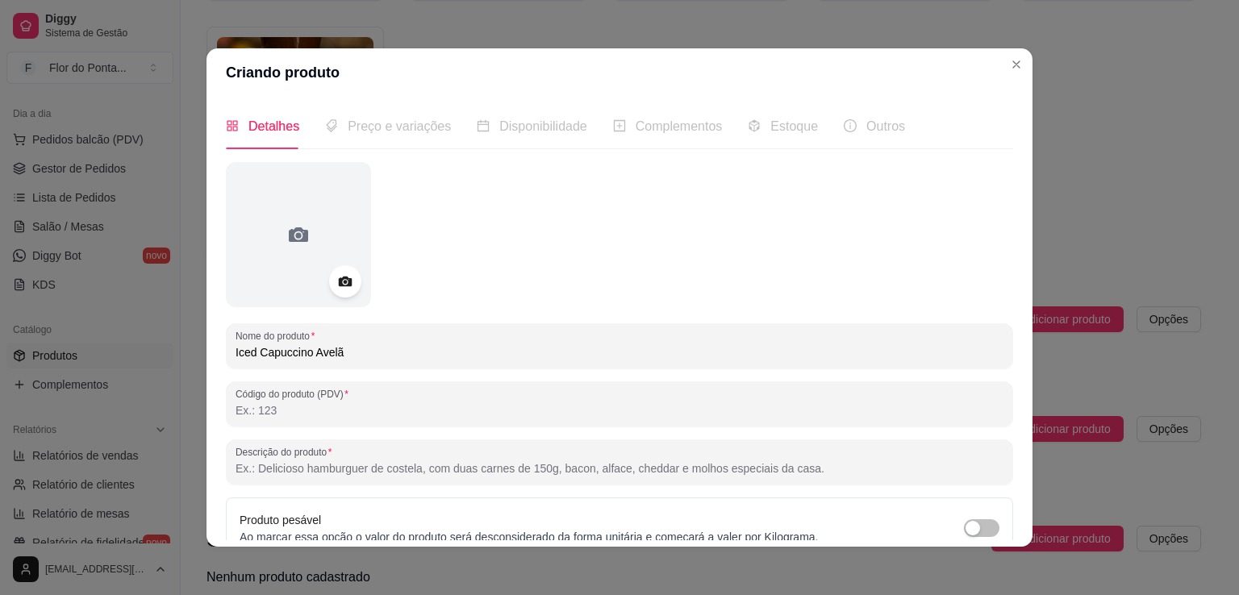
type input "Iced Capuccino Avelã"
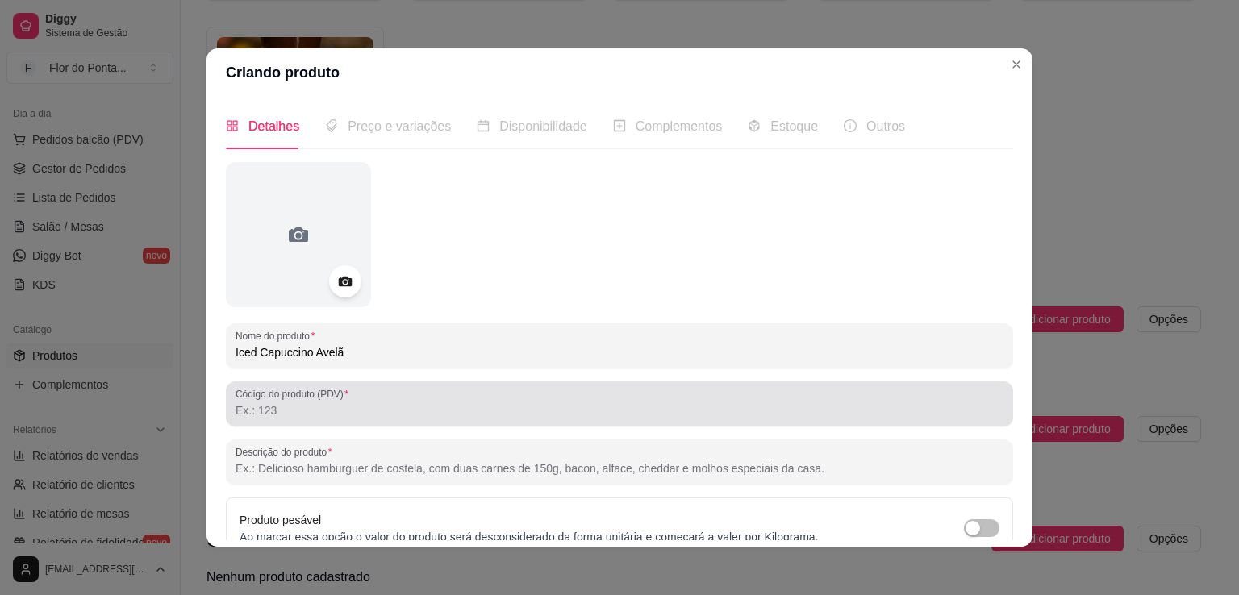
click at [304, 412] on input "Código do produto (PDV)" at bounding box center [620, 411] width 768 height 16
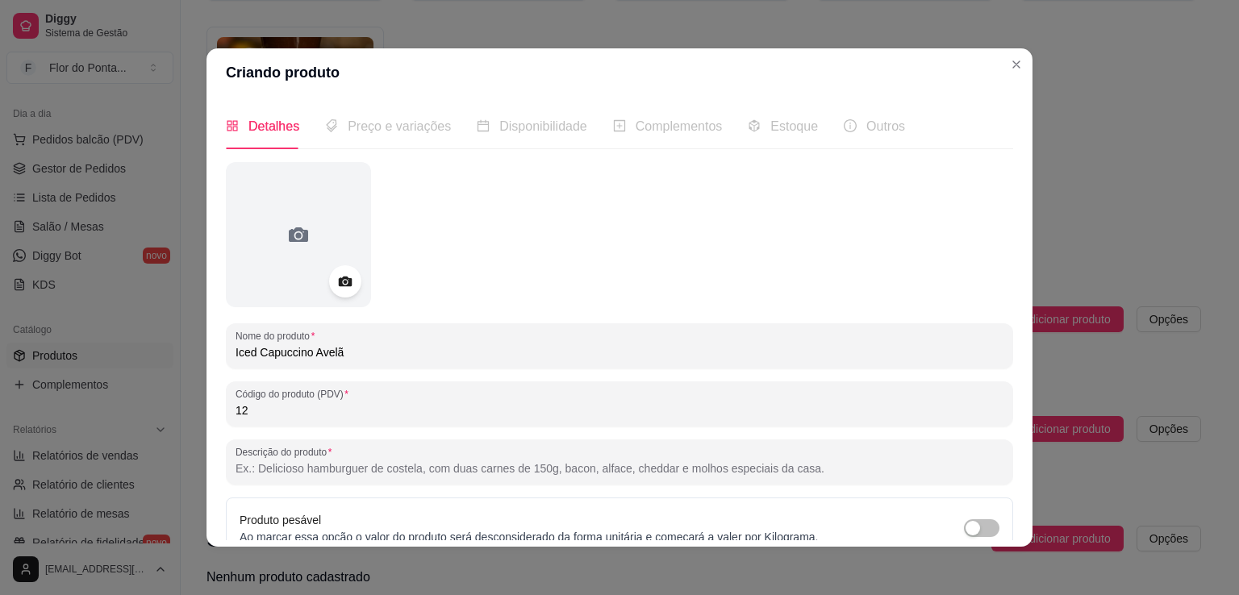
type input "12"
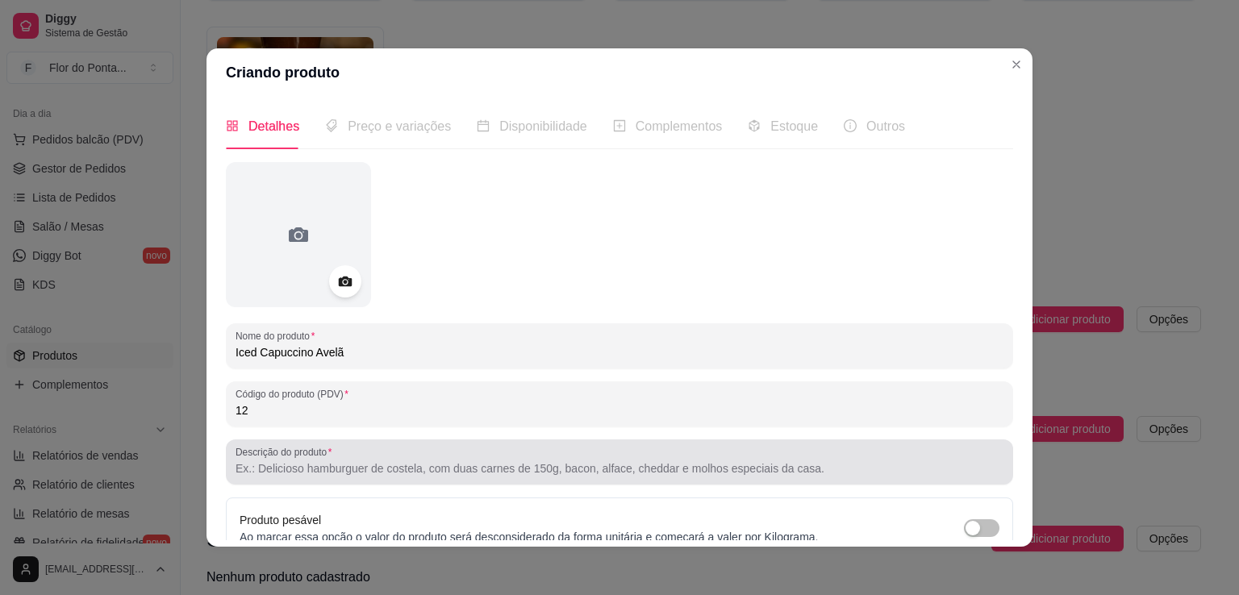
click at [416, 474] on input "Descrição do produto" at bounding box center [620, 469] width 768 height 16
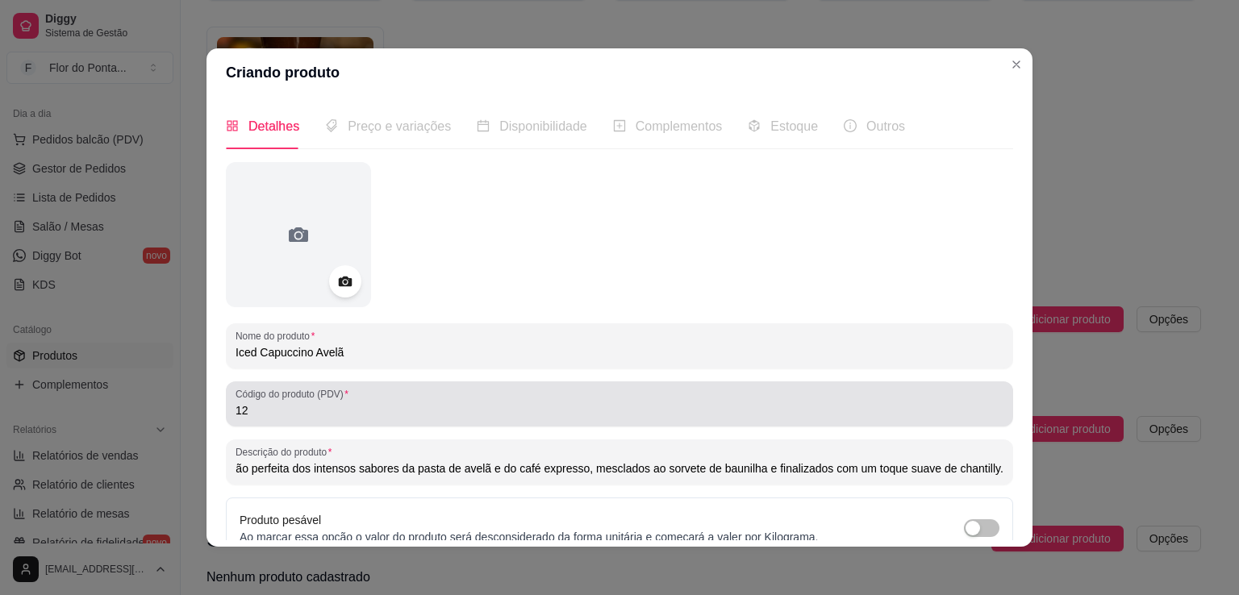
scroll to position [151, 0]
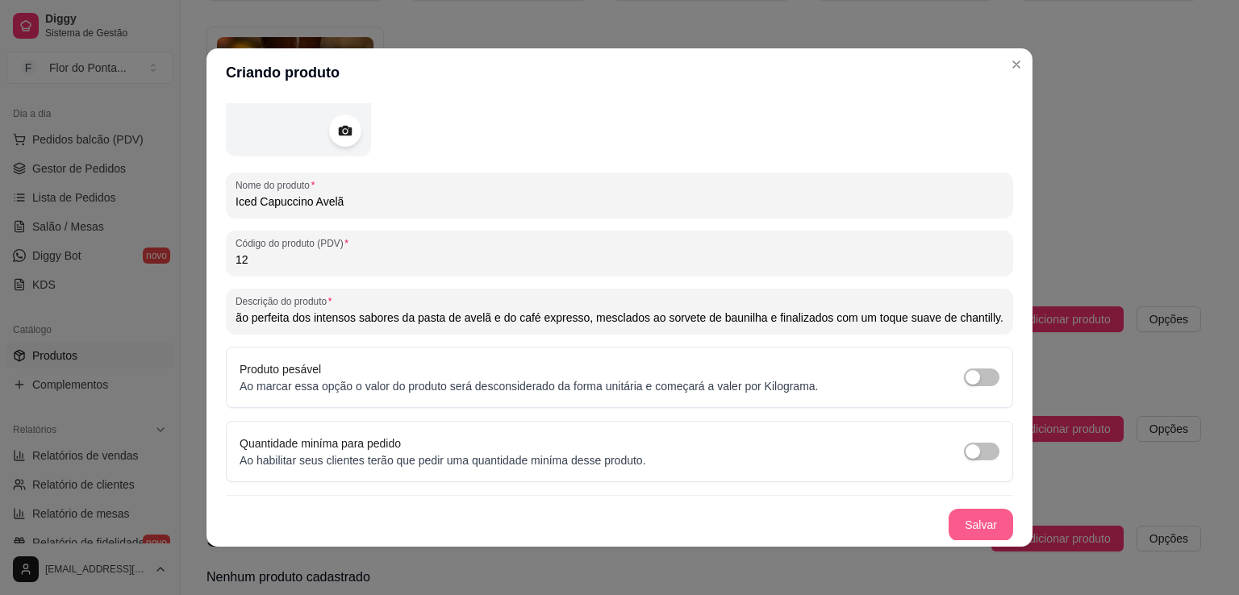
type input "A combinação perfeita dos intensos sabores da pasta de avelã e do café expresso…"
click at [963, 530] on button "Salvar" at bounding box center [981, 525] width 63 height 31
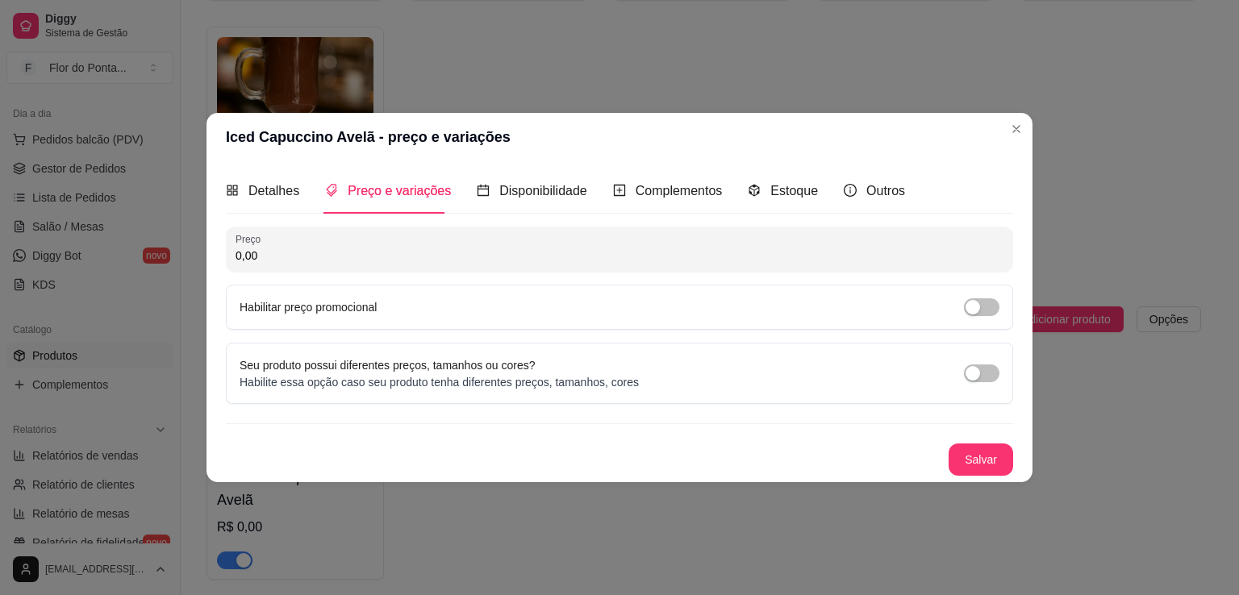
click at [318, 248] on input "0,00" at bounding box center [620, 256] width 768 height 16
type input "17,00"
click at [981, 464] on button "Salvar" at bounding box center [981, 460] width 63 height 31
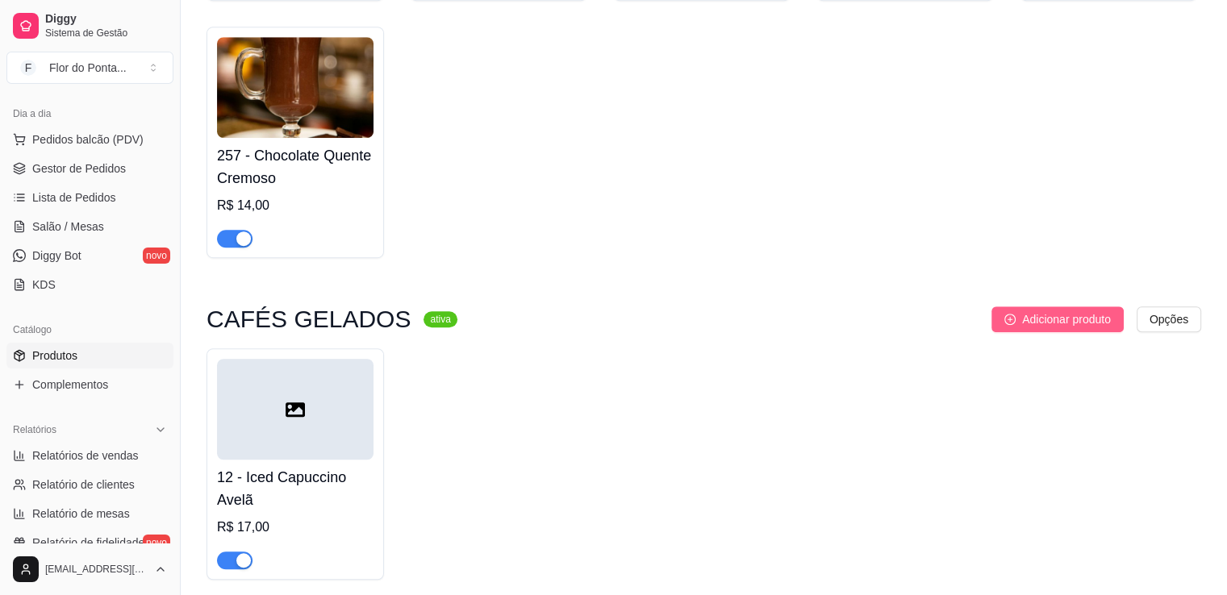
click at [1059, 317] on span "Adicionar produto" at bounding box center [1066, 320] width 89 height 18
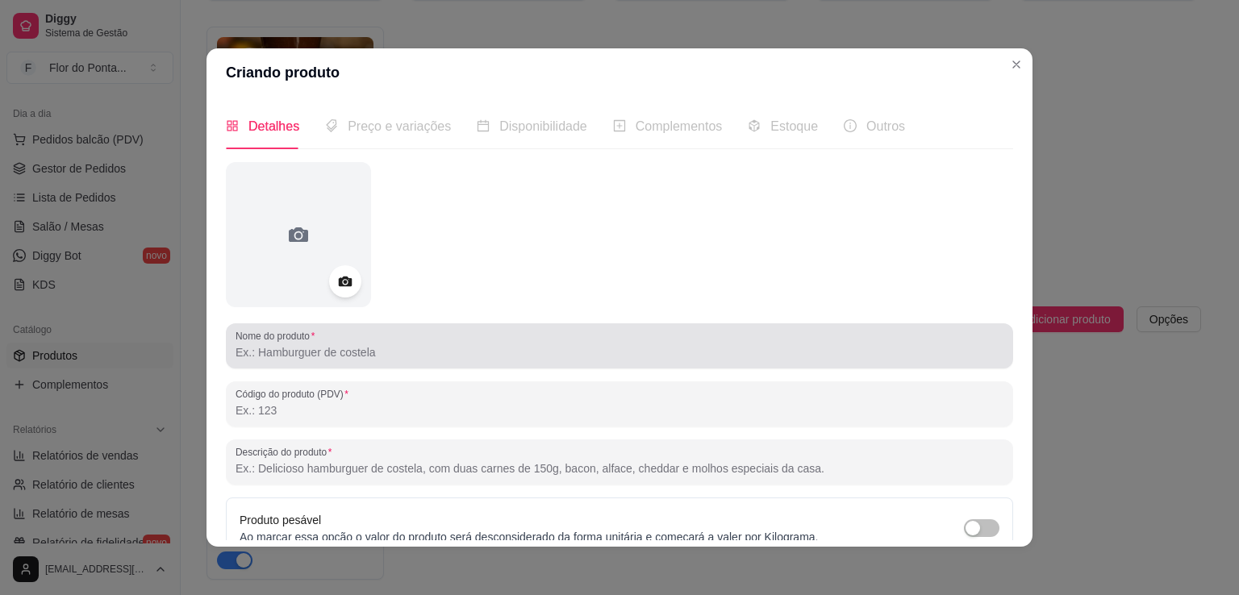
click at [308, 361] on div at bounding box center [620, 346] width 768 height 32
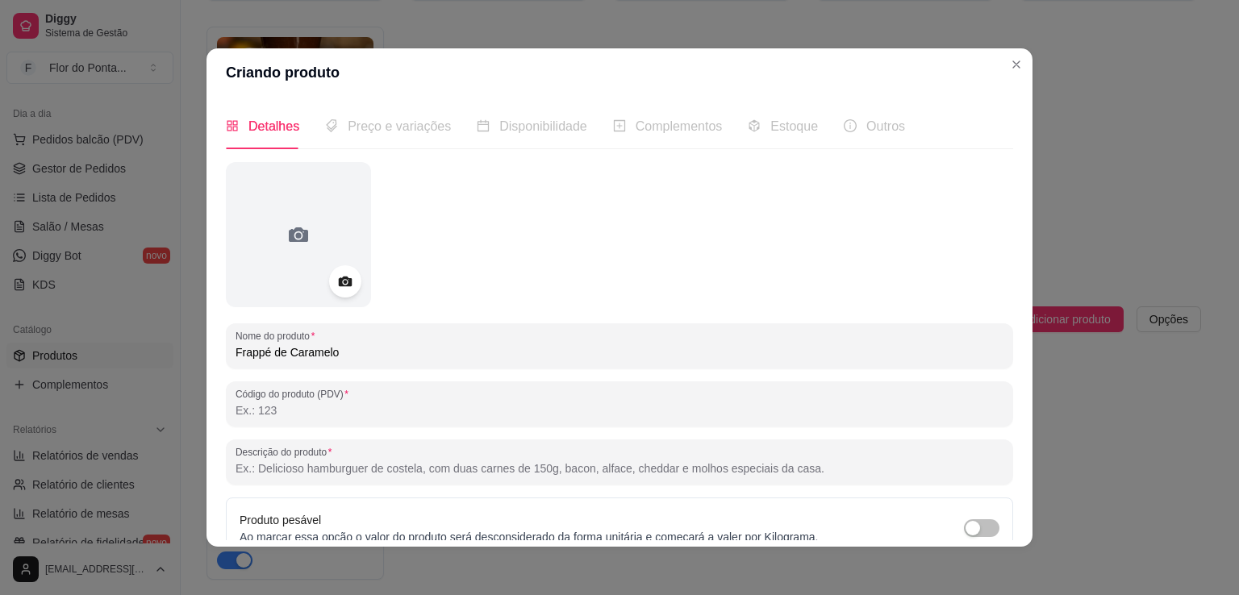
type input "Frappé de Caramelo"
click at [310, 405] on input "Código do produto (PDV)" at bounding box center [620, 411] width 768 height 16
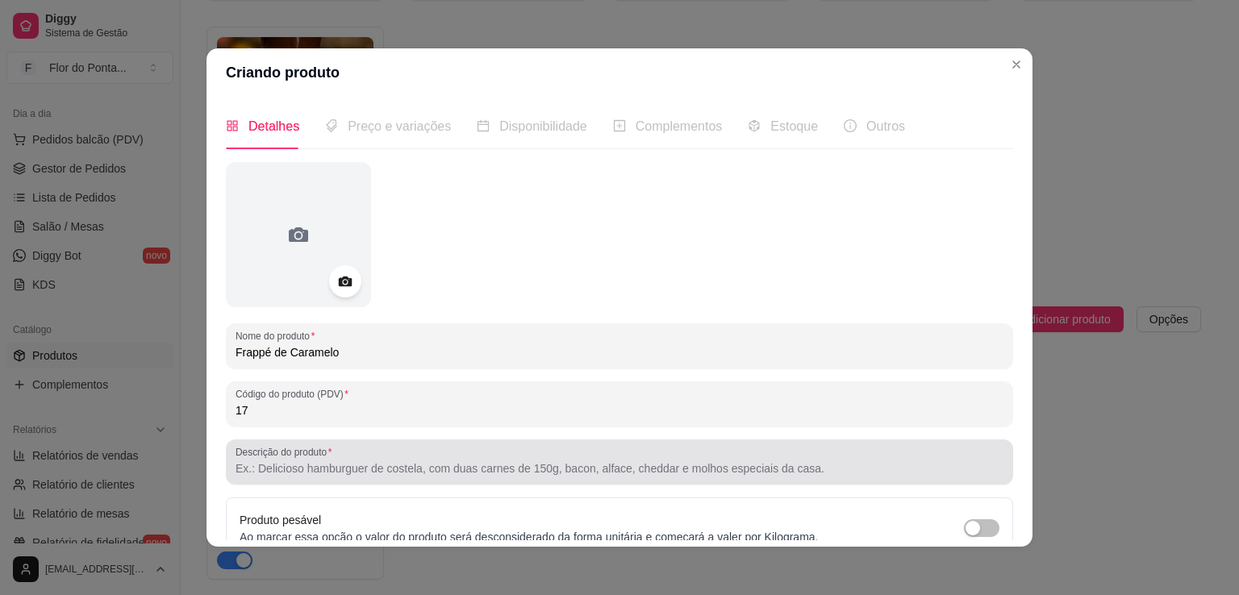
type input "17"
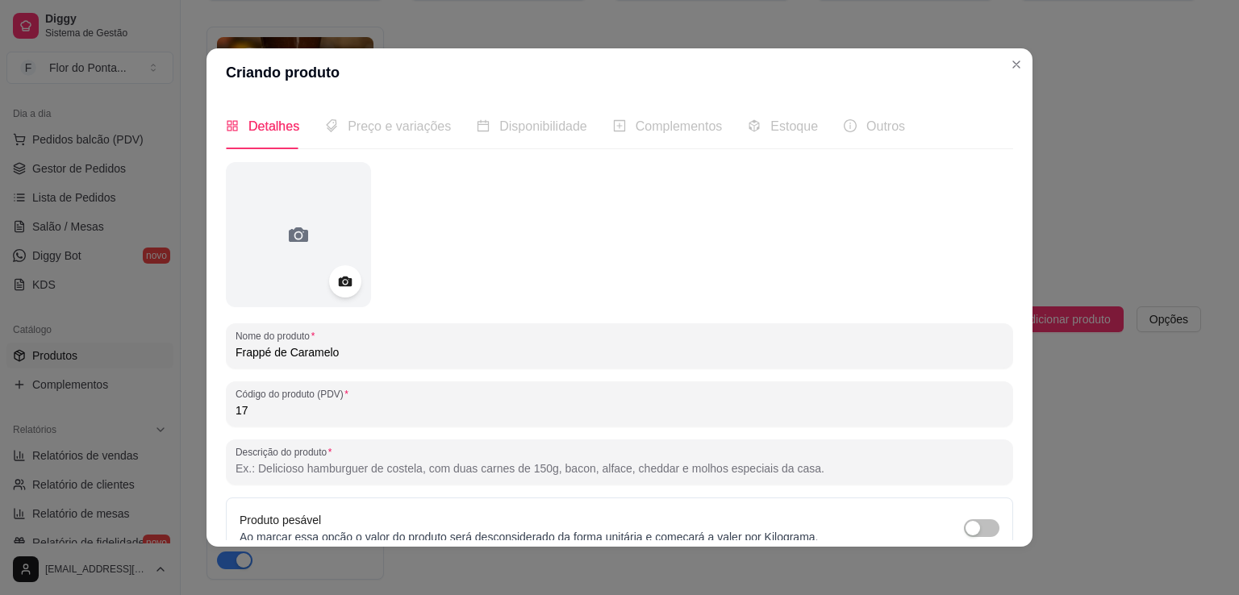
click at [355, 470] on input "Descrição do produto" at bounding box center [620, 469] width 768 height 16
type input "Bebiba gelada irresistível feita com sorvete, cubos congelados de café expresso"
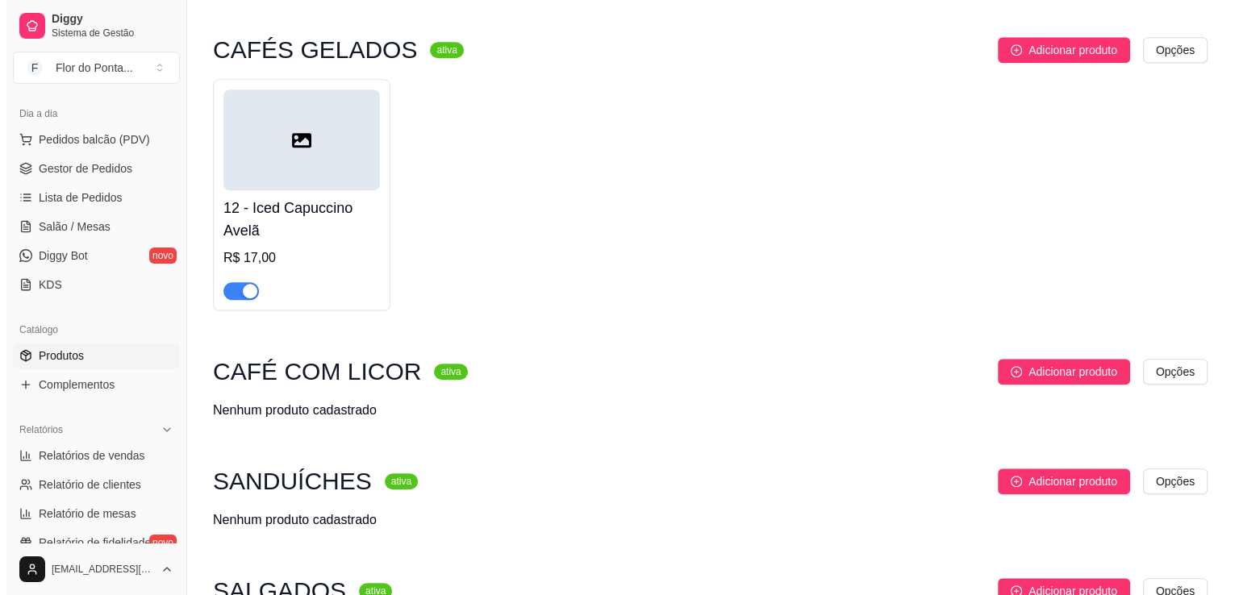
scroll to position [1281, 0]
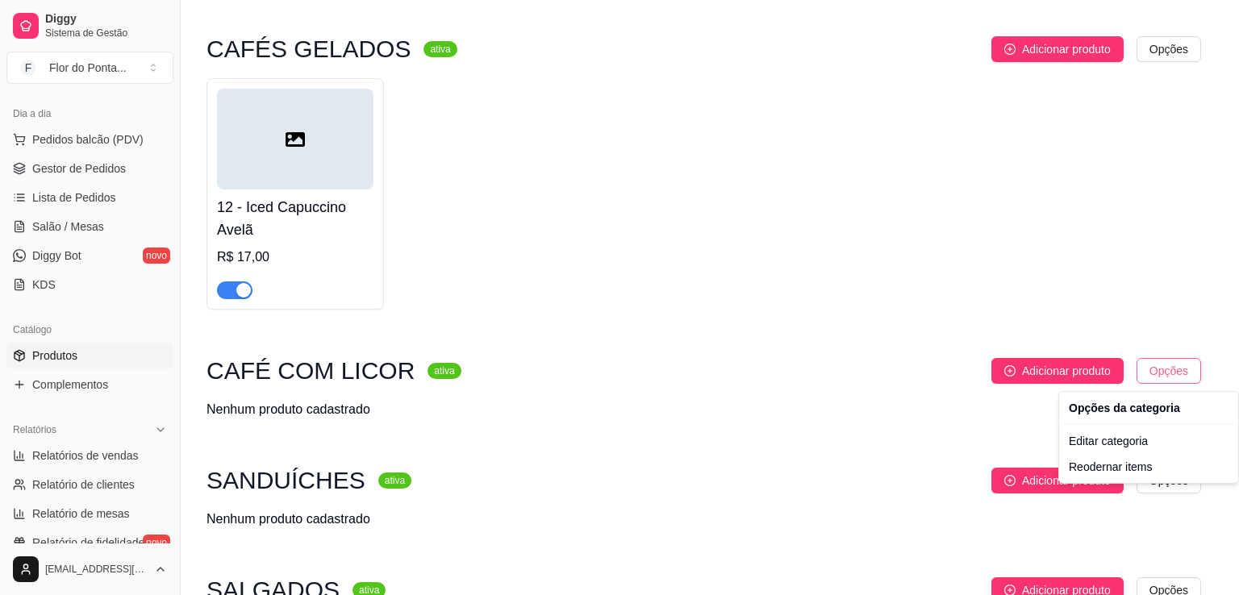
click at [1130, 446] on div "Editar categoria" at bounding box center [1149, 441] width 173 height 26
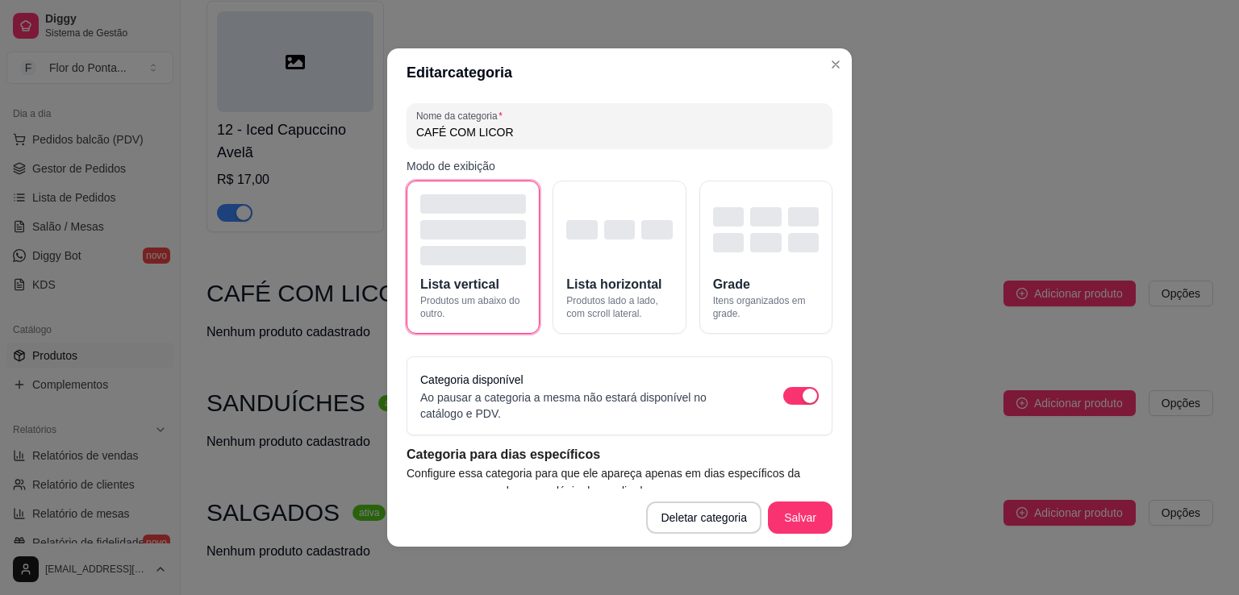
scroll to position [81, 0]
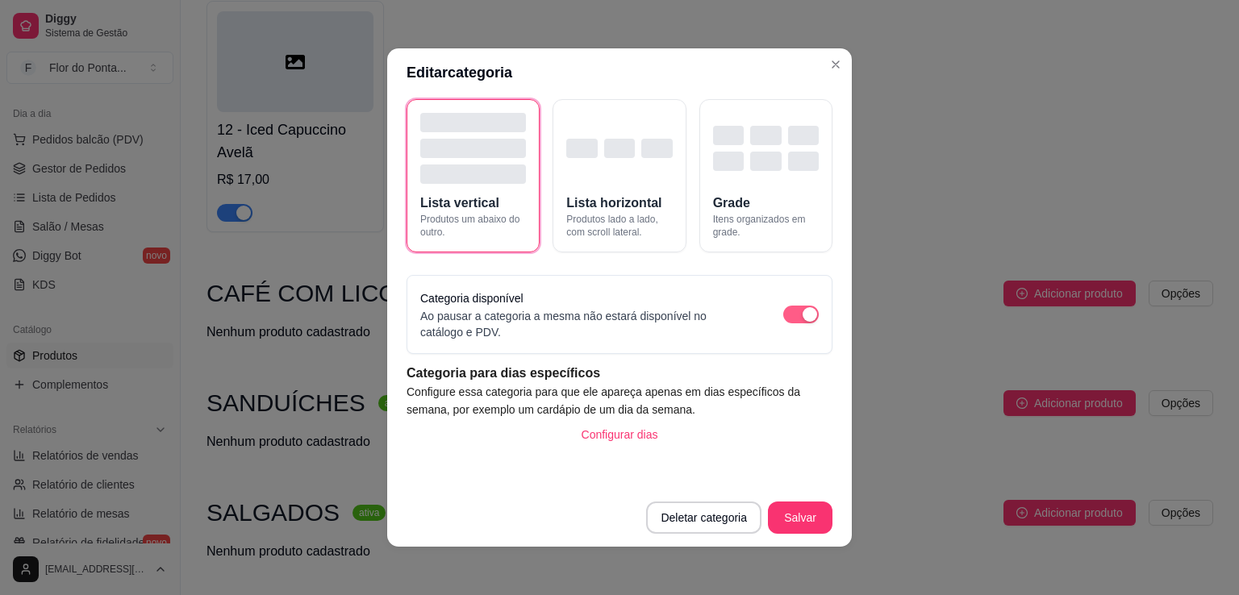
click at [803, 309] on div "button" at bounding box center [810, 314] width 15 height 15
click at [800, 520] on button "Salvar" at bounding box center [800, 518] width 63 height 31
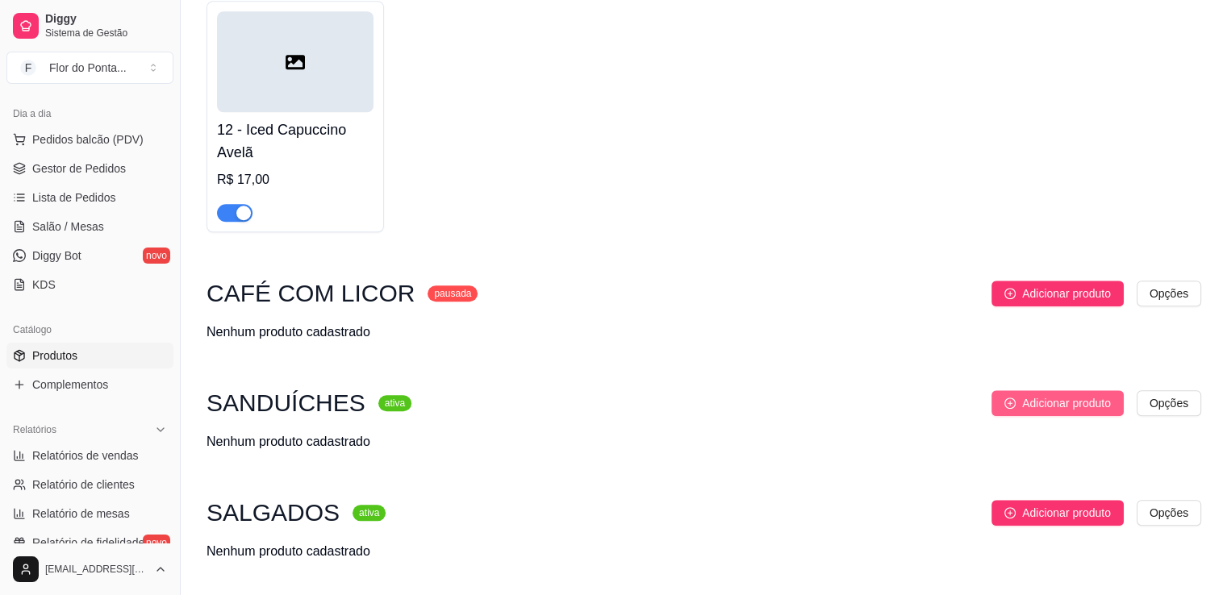
click at [1033, 406] on span "Adicionar produto" at bounding box center [1066, 404] width 89 height 18
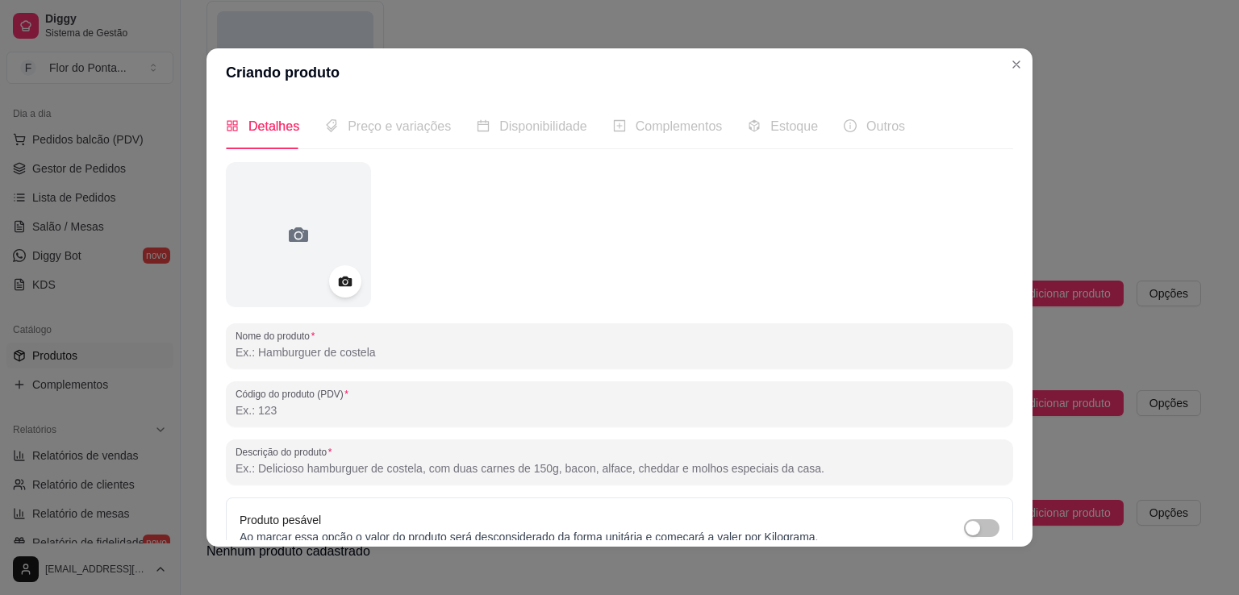
click at [353, 352] on input "Nome do produto" at bounding box center [620, 353] width 768 height 16
type input "Misto Quente no Croissant"
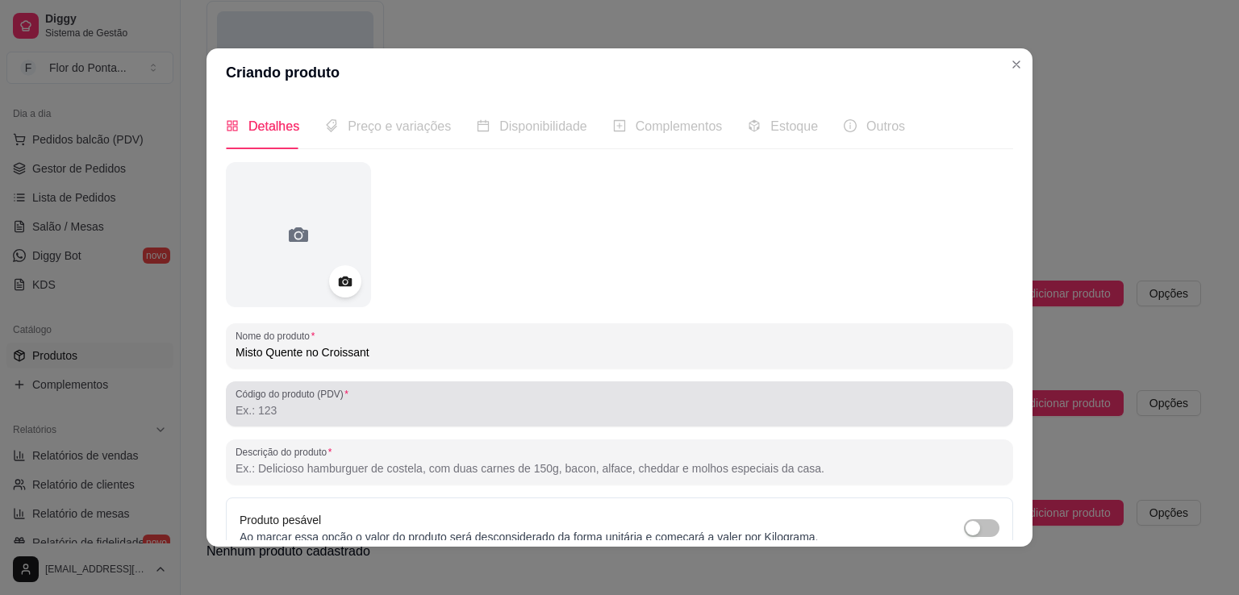
click at [297, 414] on input "Código do produto (PDV)" at bounding box center [620, 411] width 768 height 16
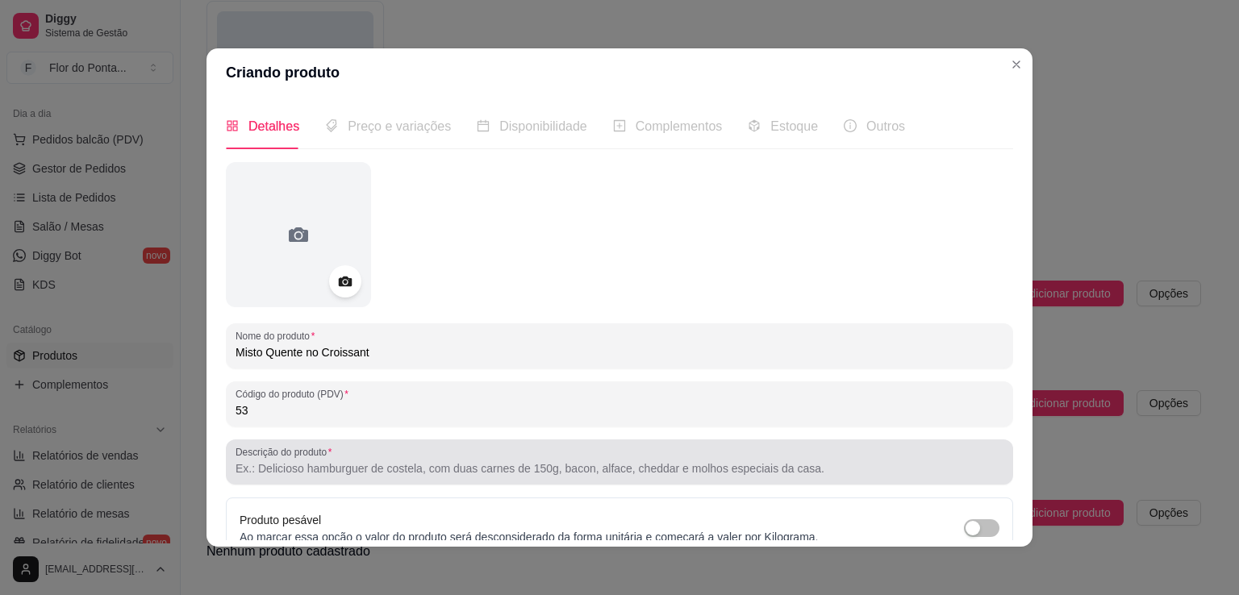
type input "53"
click at [319, 472] on input "Descrição do produto" at bounding box center [620, 469] width 768 height 16
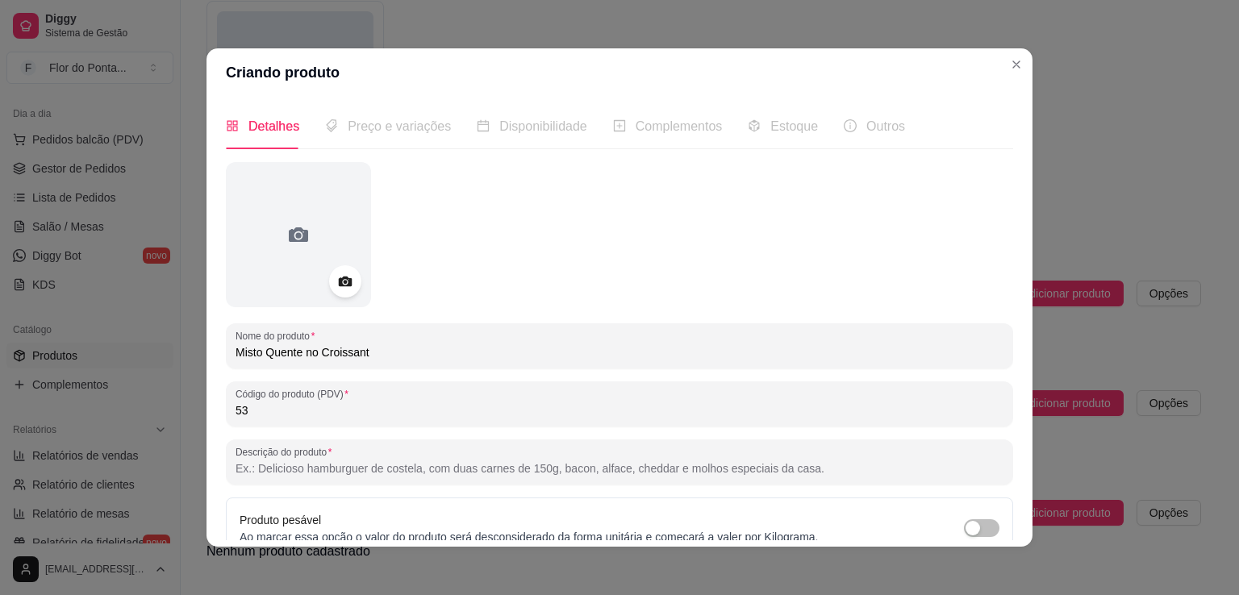
paste input "Clássico, mas com classe. Presunto e queijo derretendo dentro de um croissant d…"
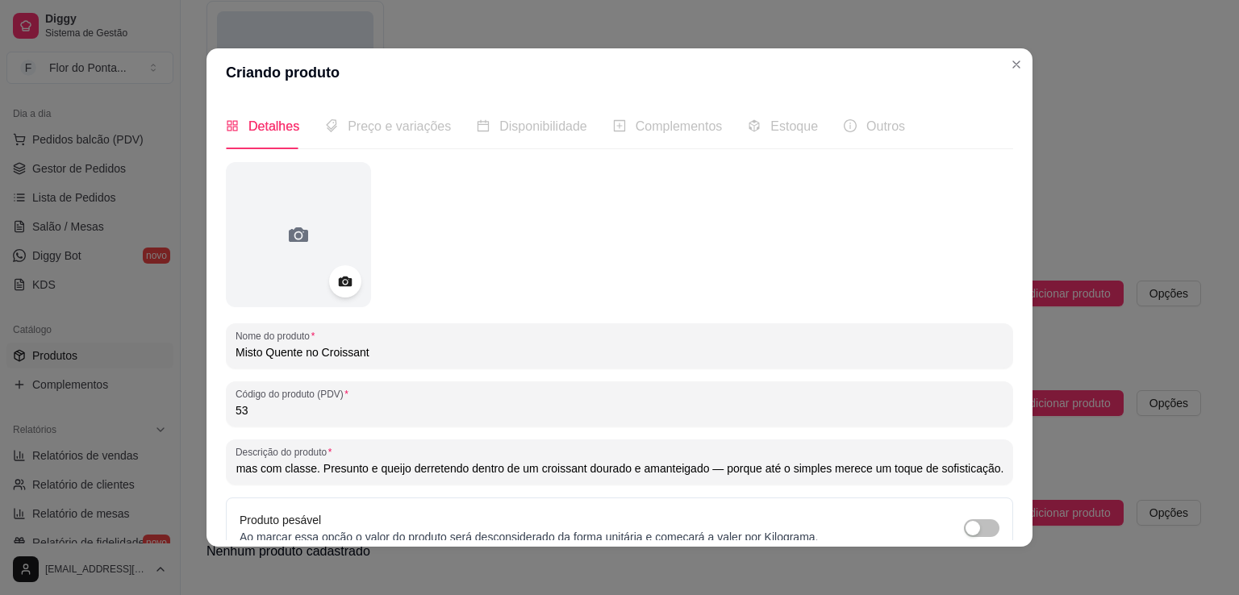
drag, startPoint x: 626, startPoint y: 473, endPoint x: 692, endPoint y: 474, distance: 65.4
click at [692, 474] on input "Clássico, mas com classe. Presunto e queijo derretendo dentro de um croissant d…" at bounding box center [620, 469] width 768 height 16
type input "Clássico, mas com classe. Presunto e queijo derretendo dentro de um croissant d…"
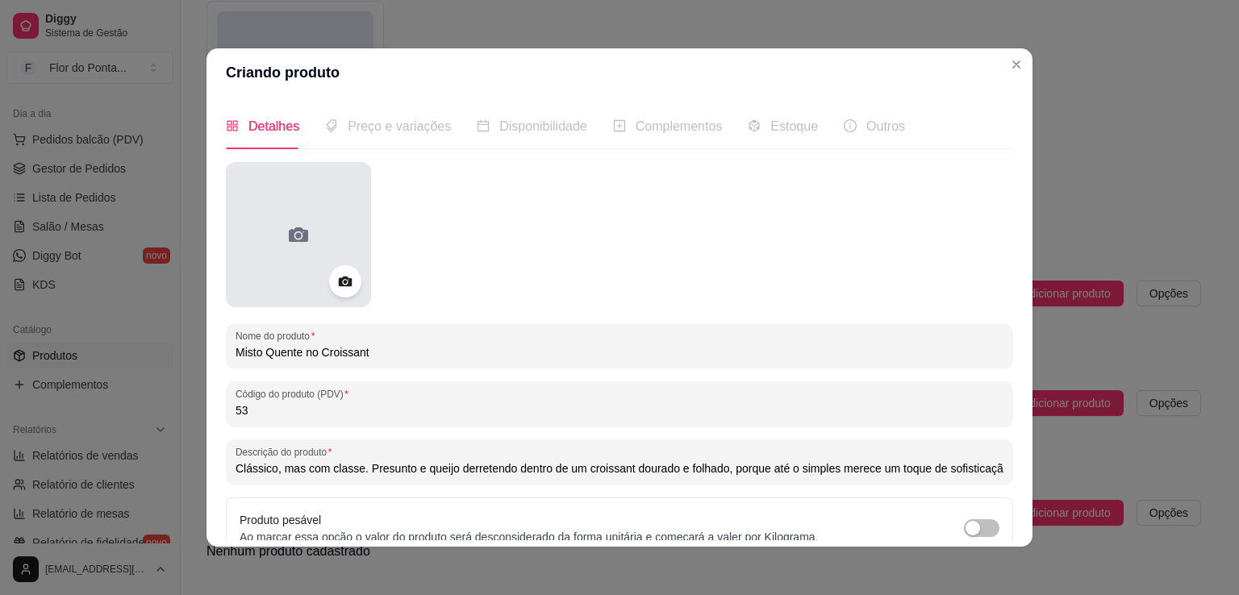
click at [306, 261] on div at bounding box center [298, 234] width 145 height 145
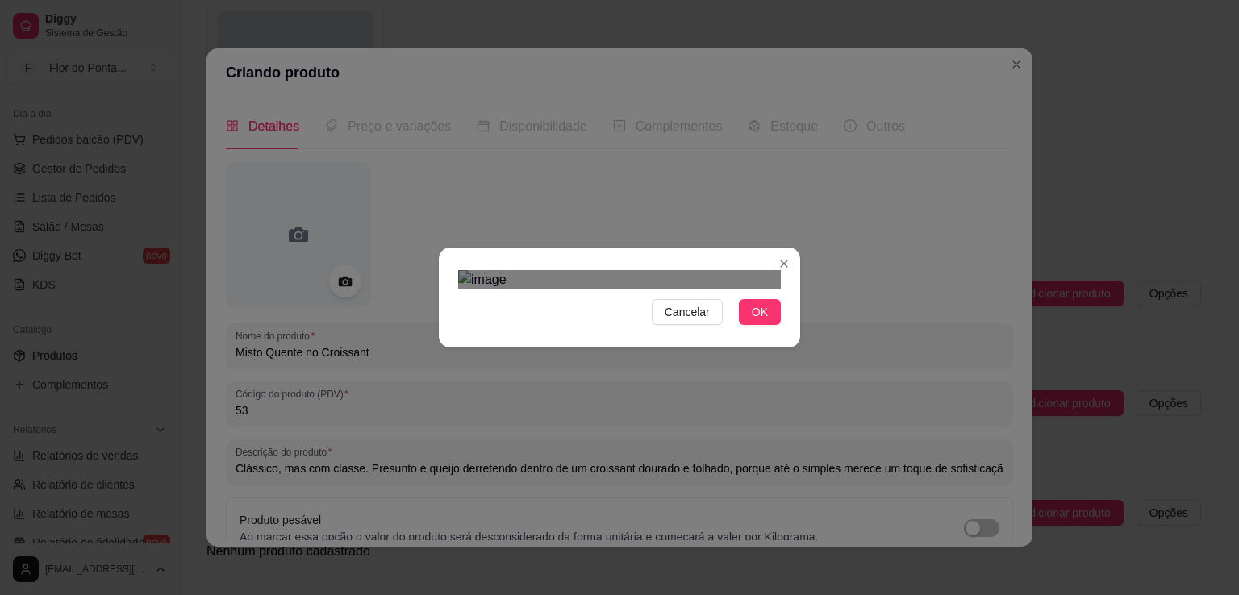
click at [775, 332] on div "Cancelar OK" at bounding box center [619, 298] width 361 height 68
click at [458, 290] on div at bounding box center [619, 279] width 323 height 19
click at [755, 321] on span "OK" at bounding box center [760, 312] width 16 height 18
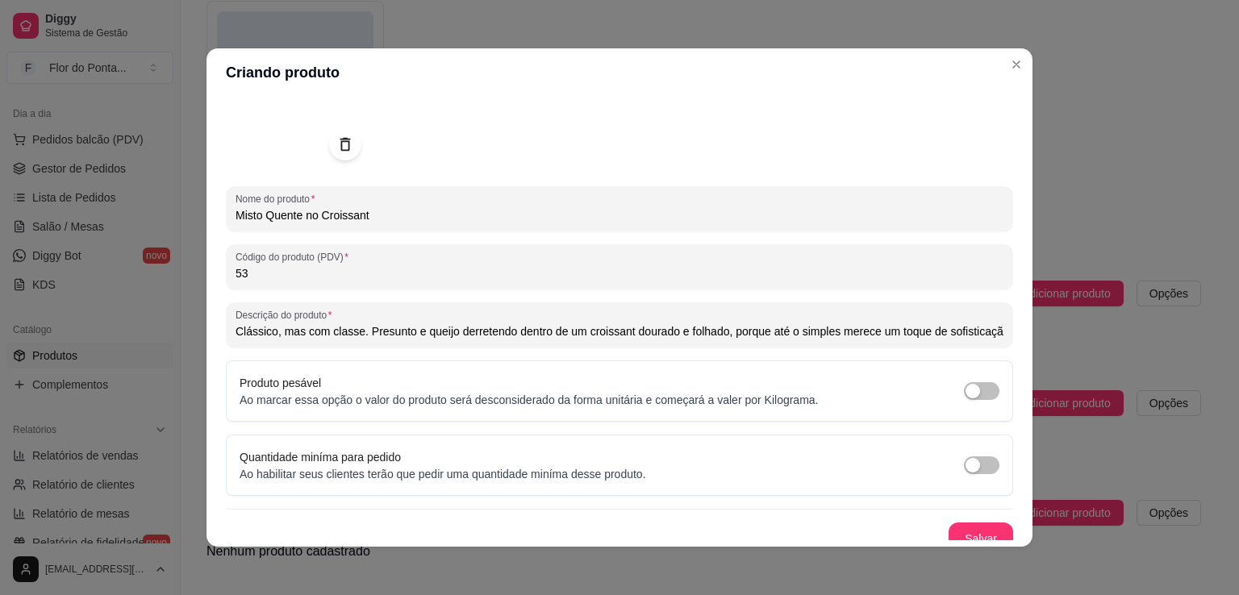
scroll to position [151, 0]
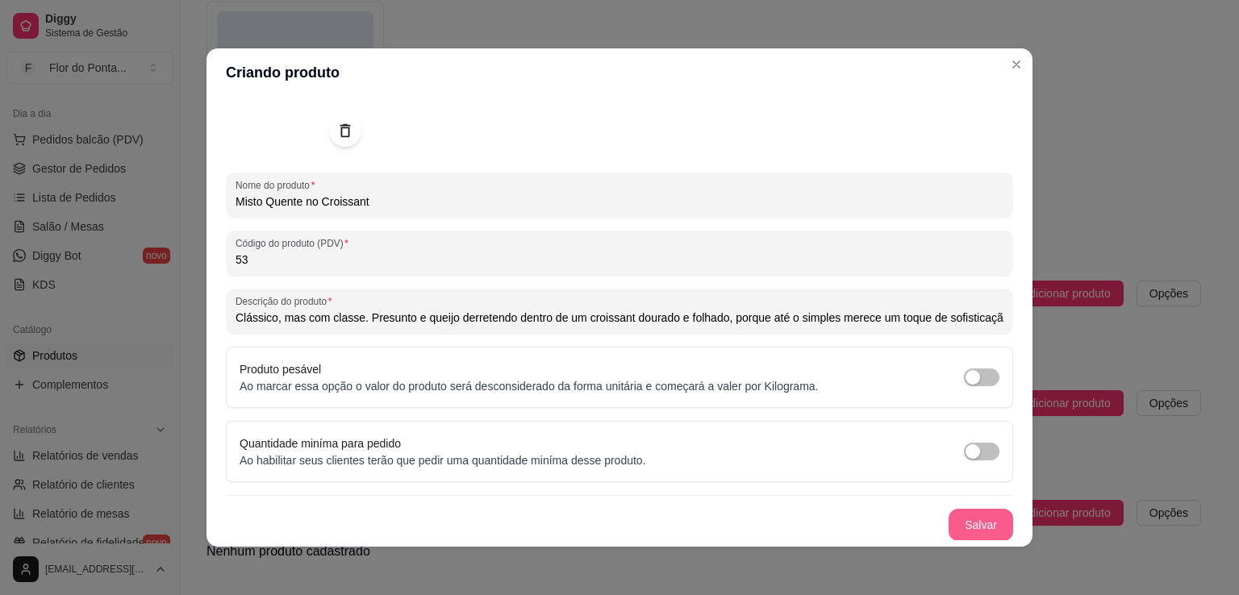
drag, startPoint x: 879, startPoint y: 447, endPoint x: 952, endPoint y: 524, distance: 106.2
click at [952, 524] on div "Nome do produto Misto Quente no Croissant Código do produto (PDV) 53 Descrição …" at bounding box center [620, 276] width 788 height 530
click at [966, 528] on button "Salvar" at bounding box center [981, 525] width 63 height 31
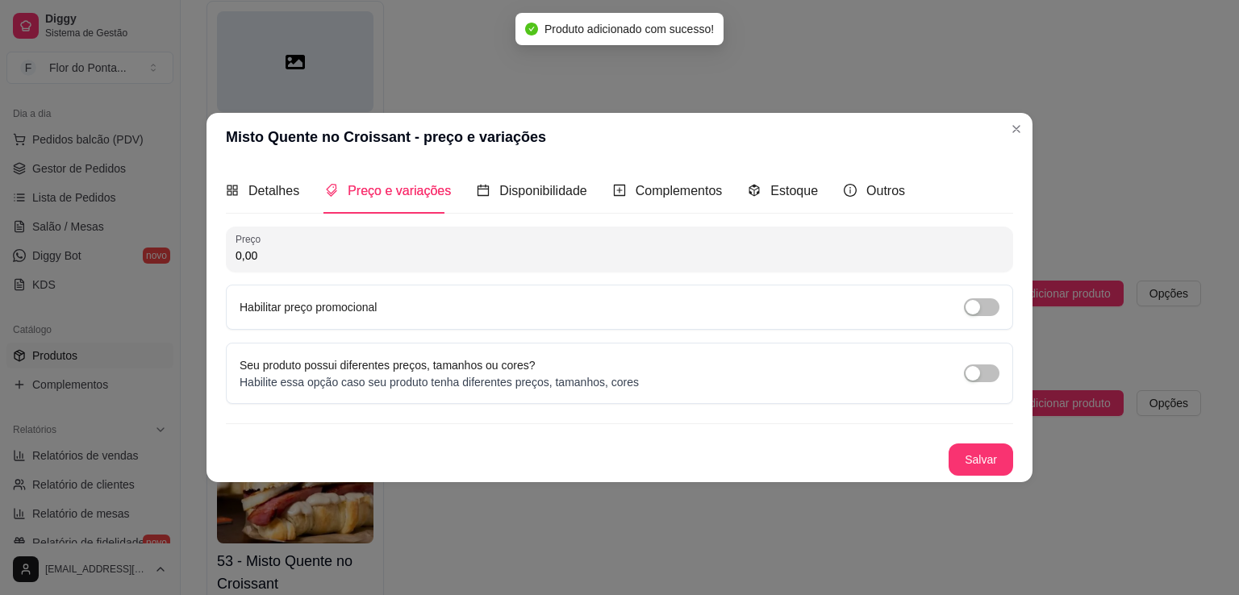
scroll to position [0, 0]
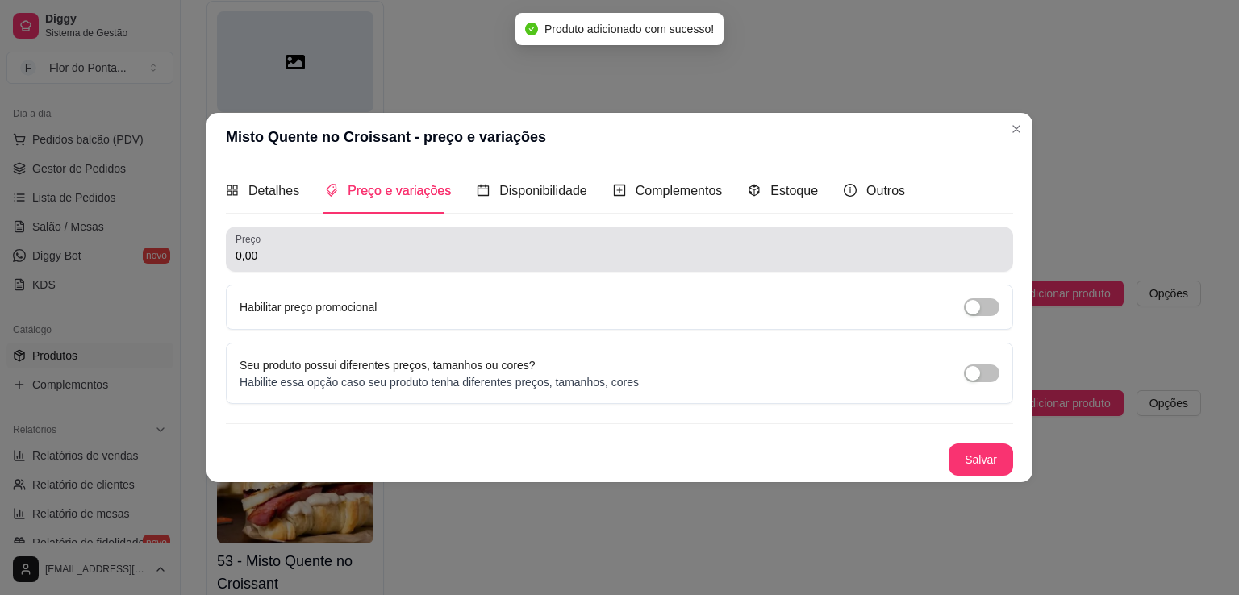
click at [313, 268] on div "Preço 0,00" at bounding box center [620, 249] width 788 height 45
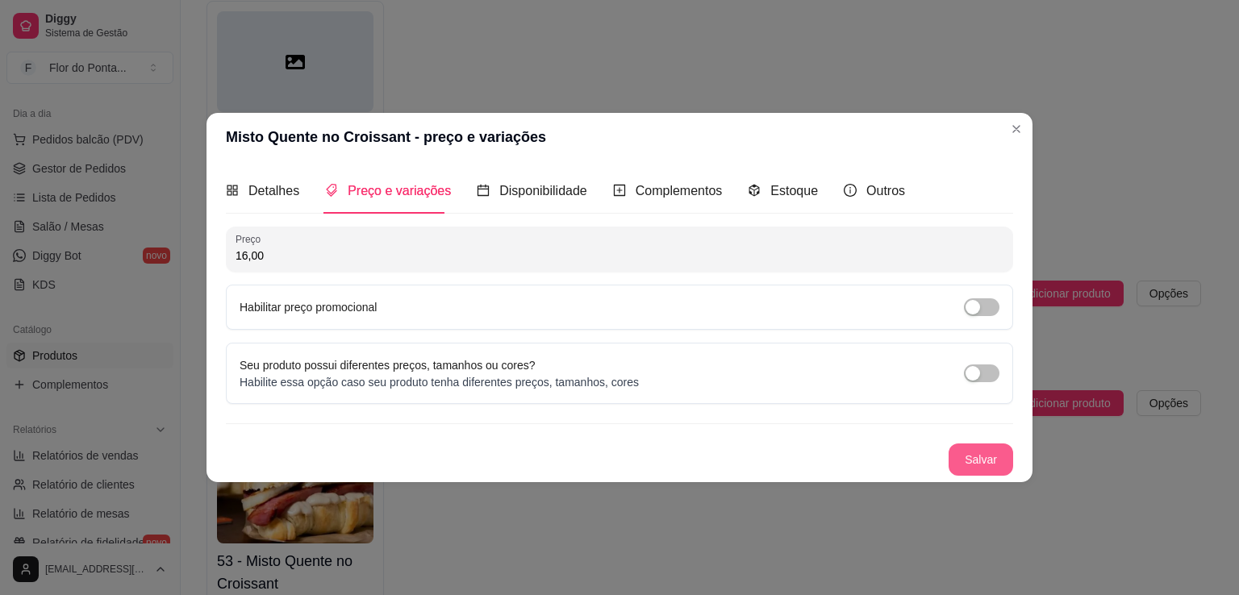
type input "16,00"
click at [972, 460] on button "Salvar" at bounding box center [981, 460] width 65 height 32
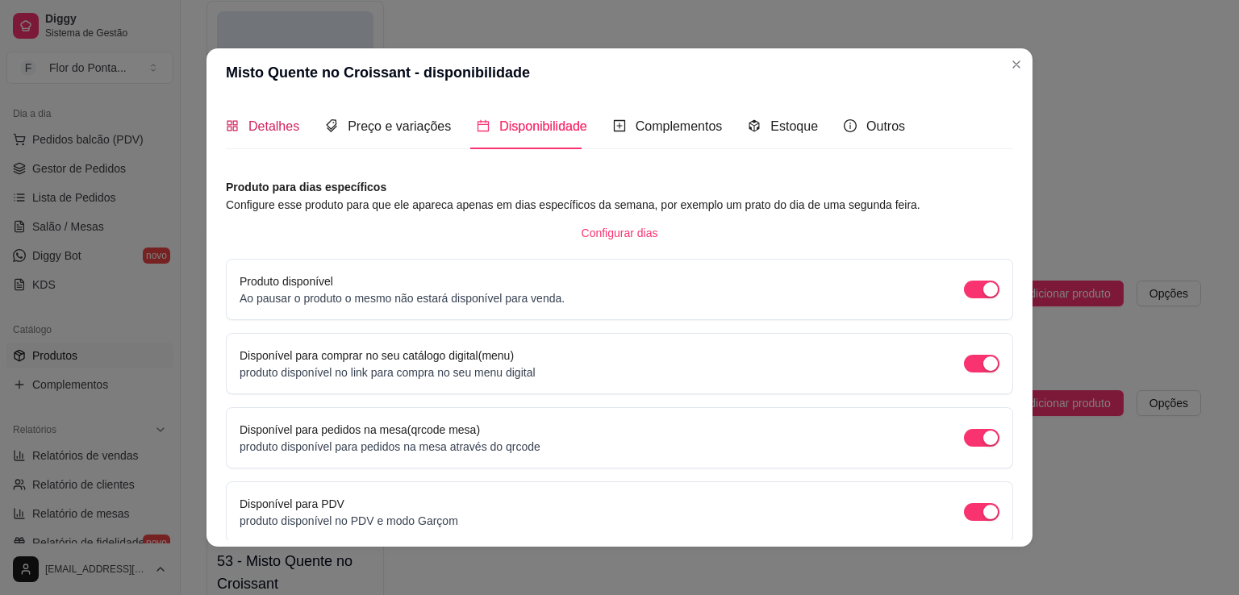
click at [273, 127] on span "Detalhes" at bounding box center [274, 126] width 51 height 14
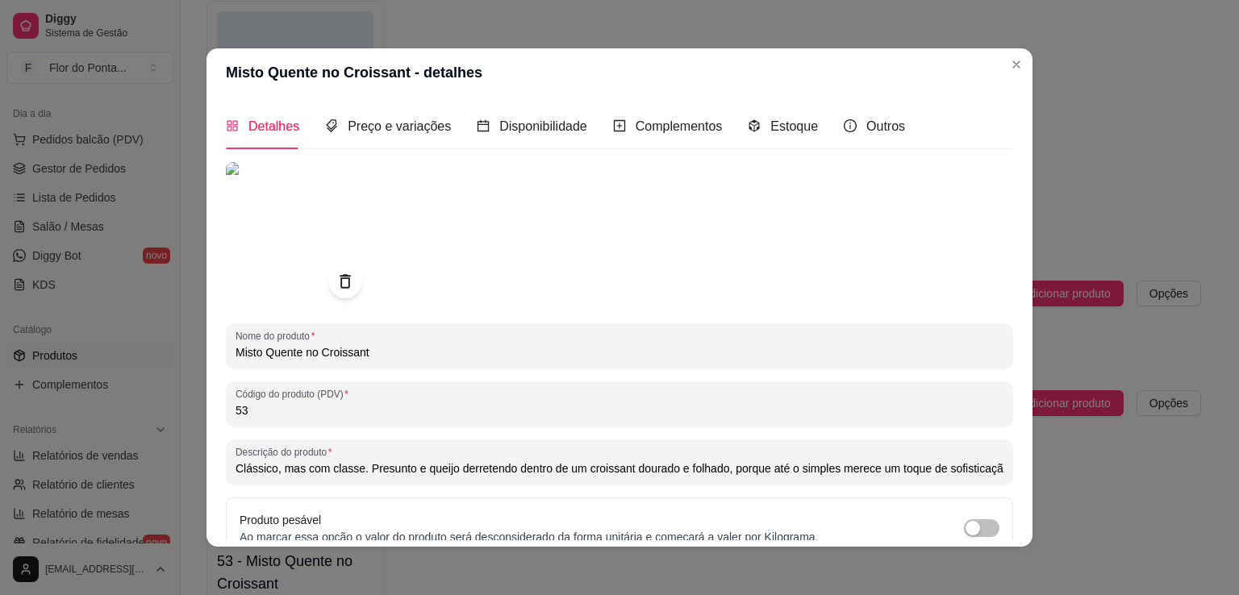
click at [340, 282] on icon at bounding box center [345, 281] width 10 height 14
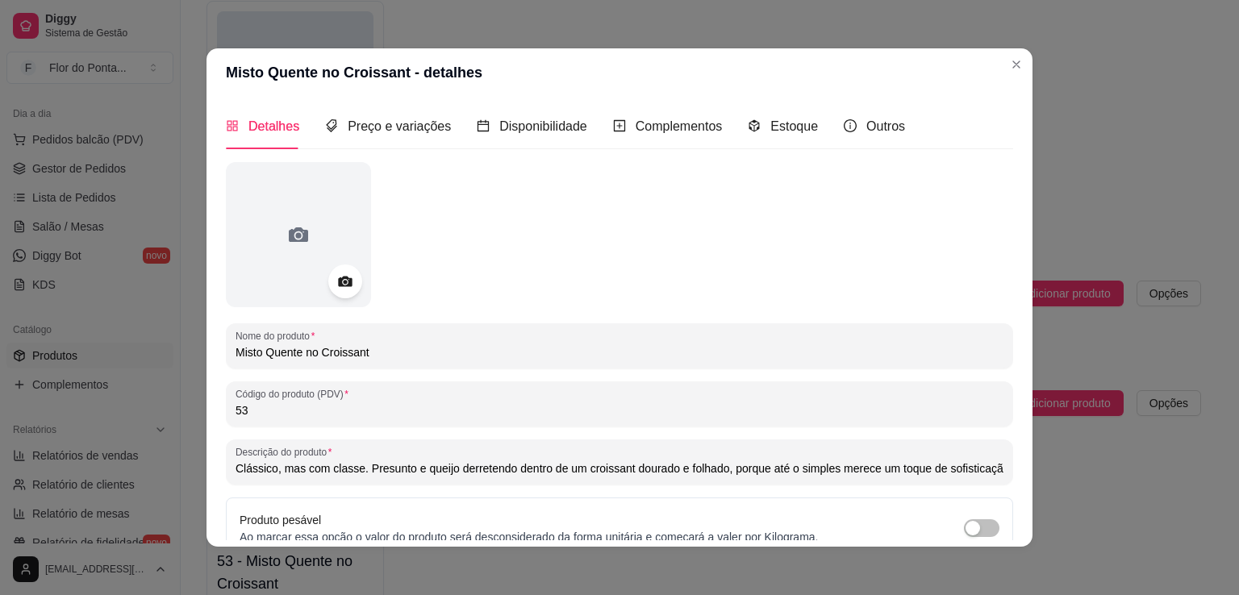
click at [343, 283] on circle at bounding box center [345, 282] width 4 height 4
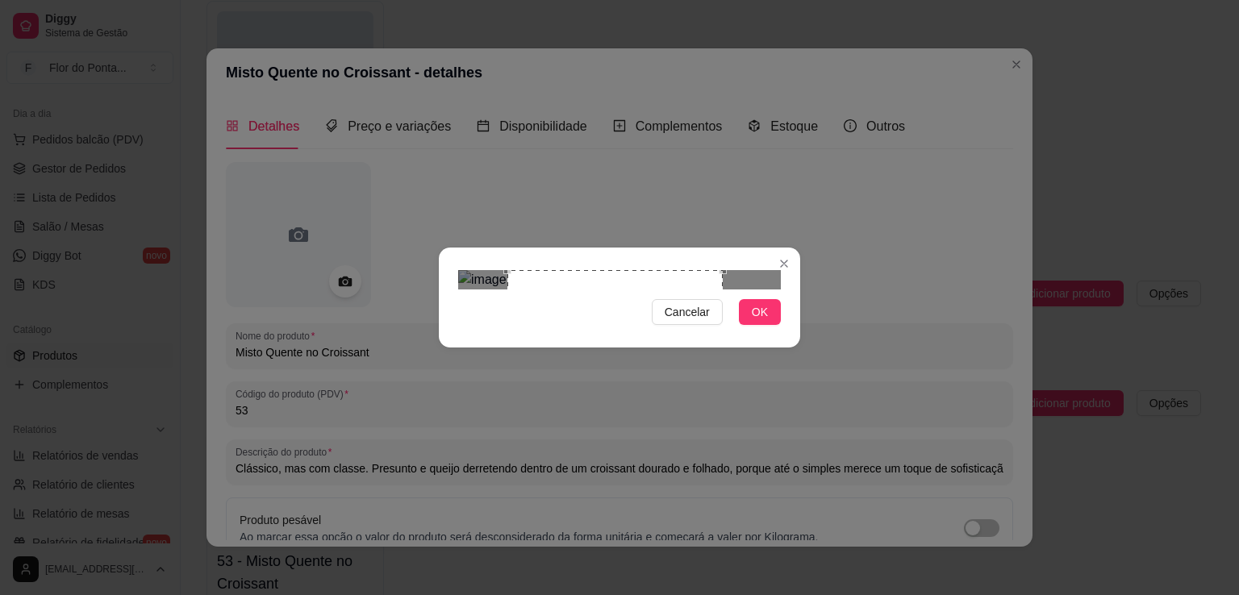
click at [677, 352] on div "Use the arrow keys to move the crop selection area" at bounding box center [615, 377] width 215 height 215
click at [771, 325] on button "OK" at bounding box center [760, 312] width 42 height 26
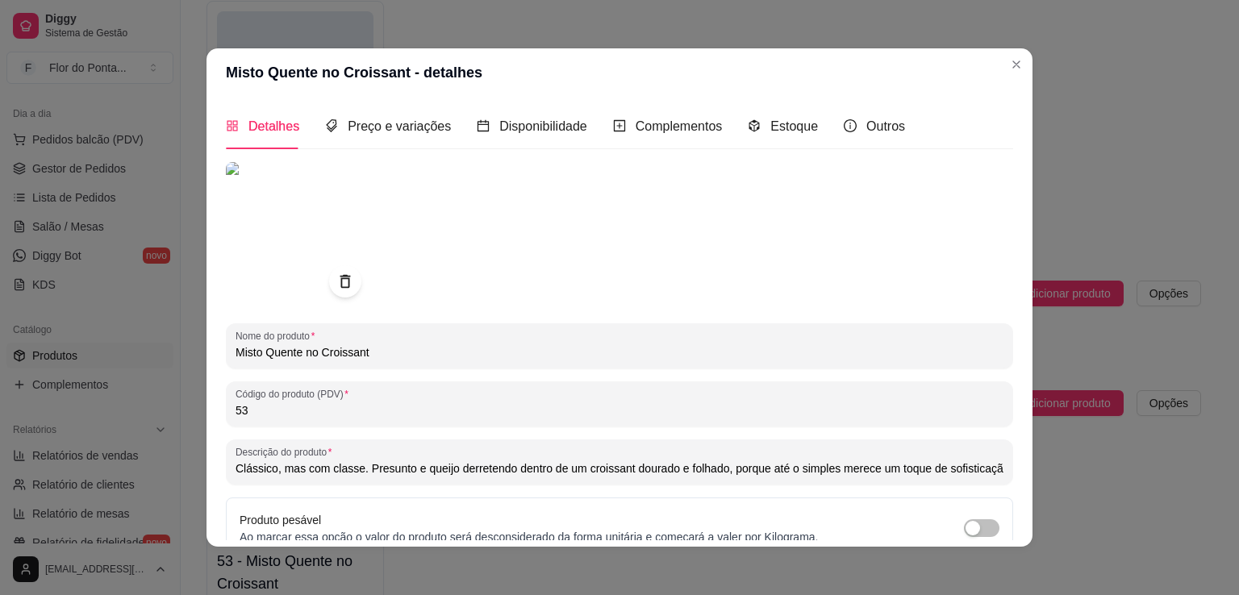
scroll to position [151, 0]
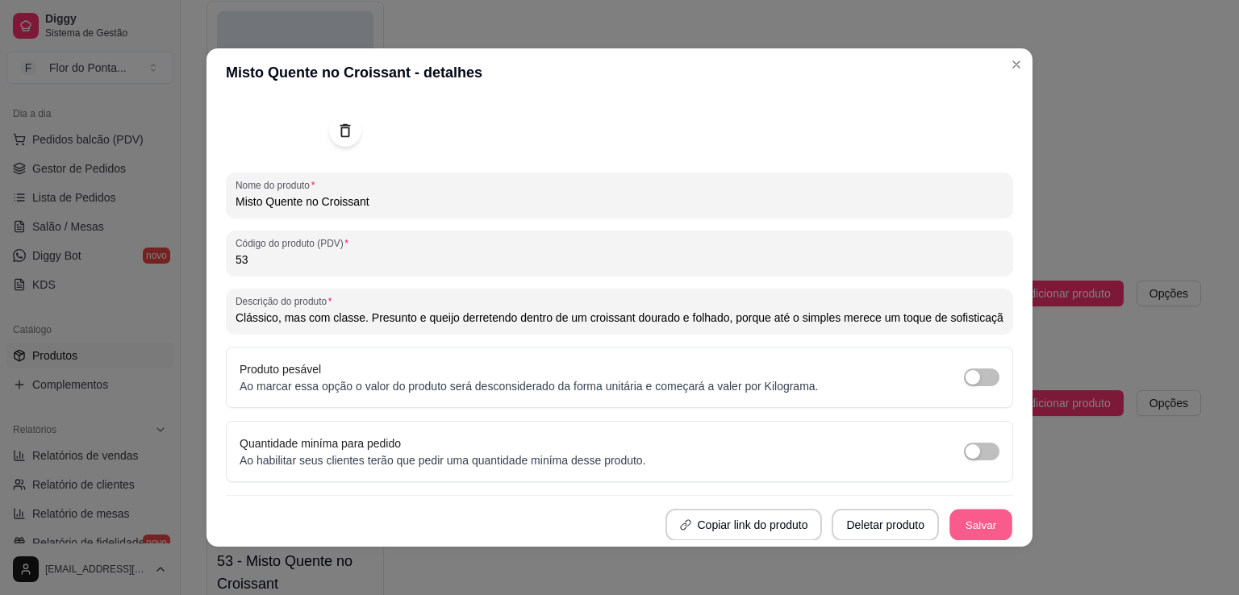
click at [964, 522] on button "Salvar" at bounding box center [981, 525] width 63 height 31
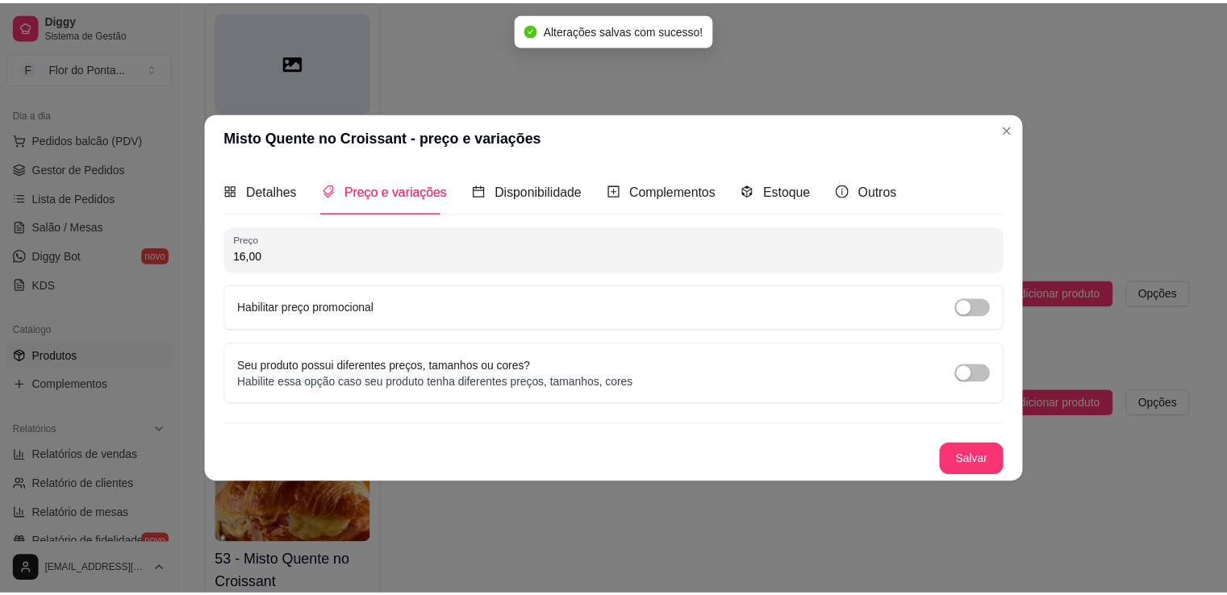
scroll to position [0, 0]
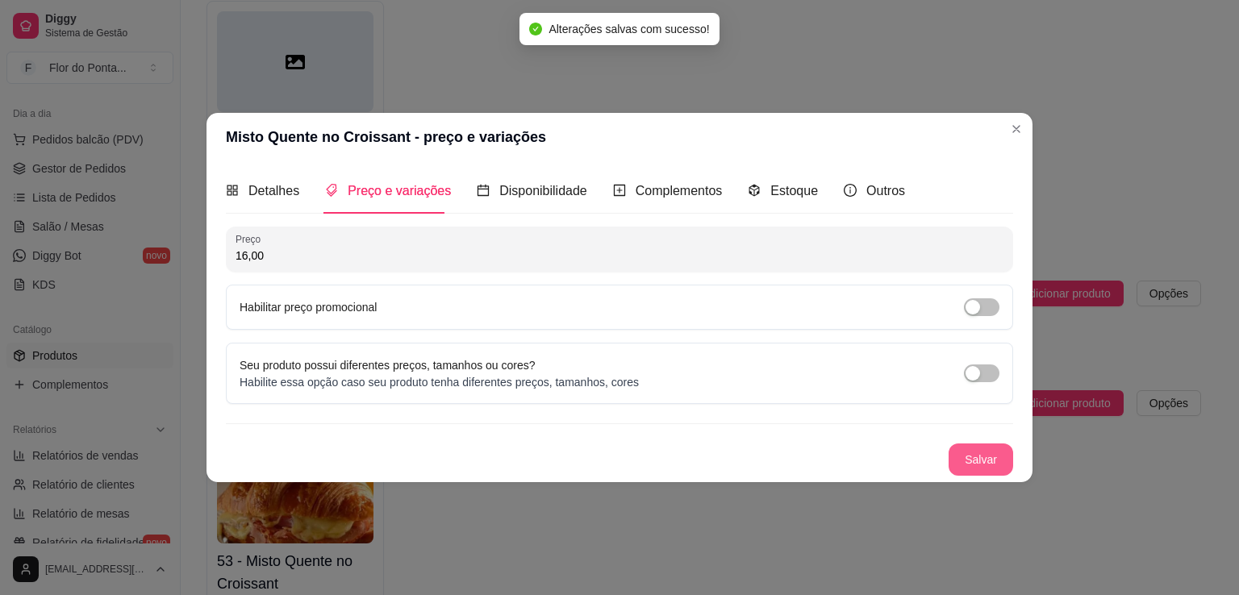
click at [983, 460] on button "Salvar" at bounding box center [981, 460] width 65 height 32
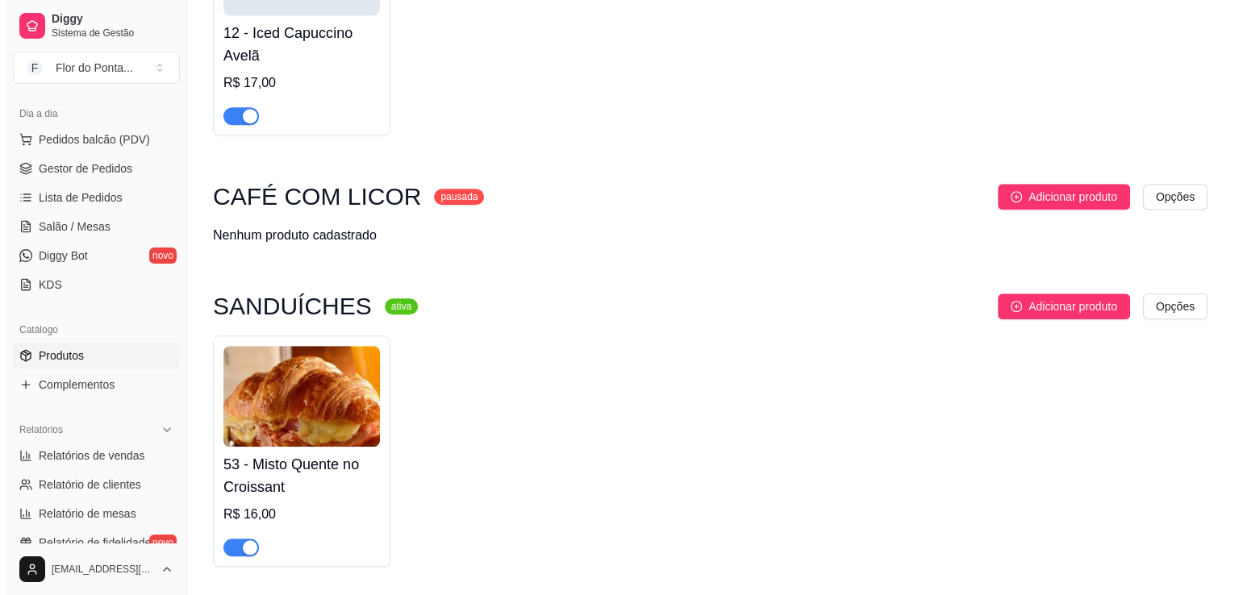
scroll to position [1456, 0]
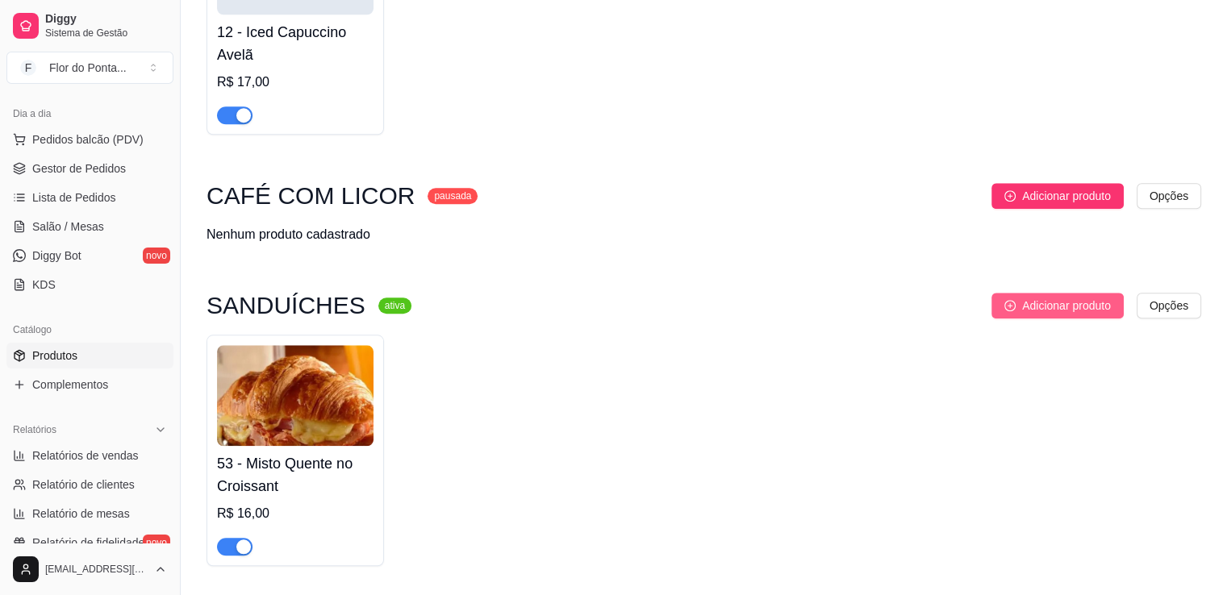
click at [1051, 314] on span "Adicionar produto" at bounding box center [1066, 306] width 89 height 18
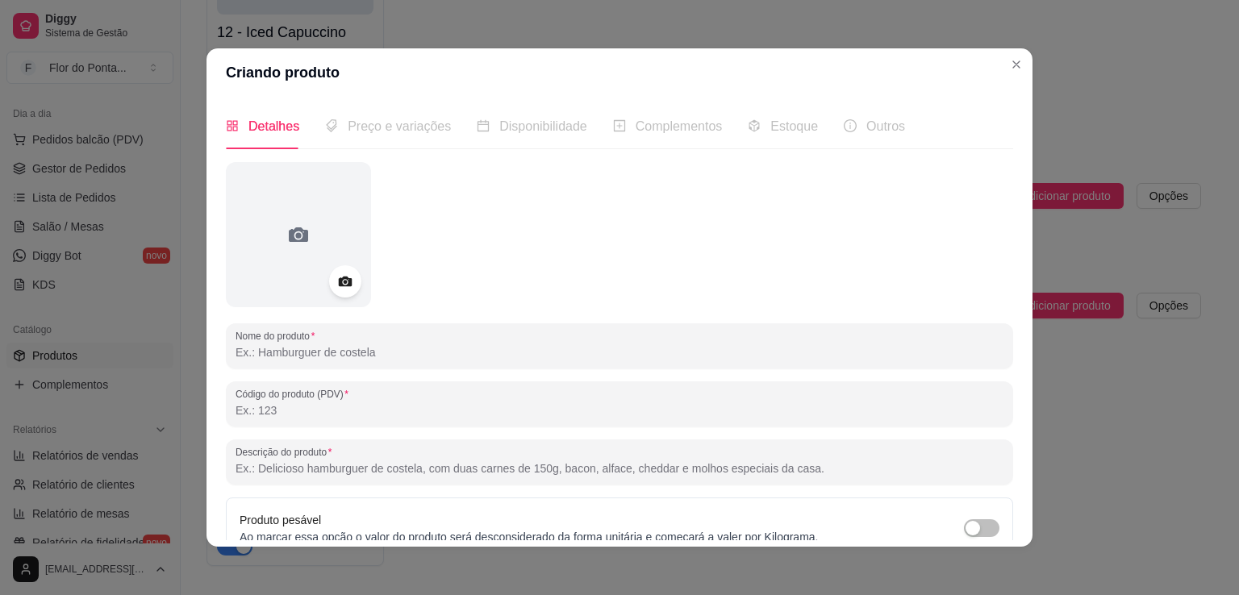
click at [358, 351] on input "Nome do produto" at bounding box center [620, 353] width 768 height 16
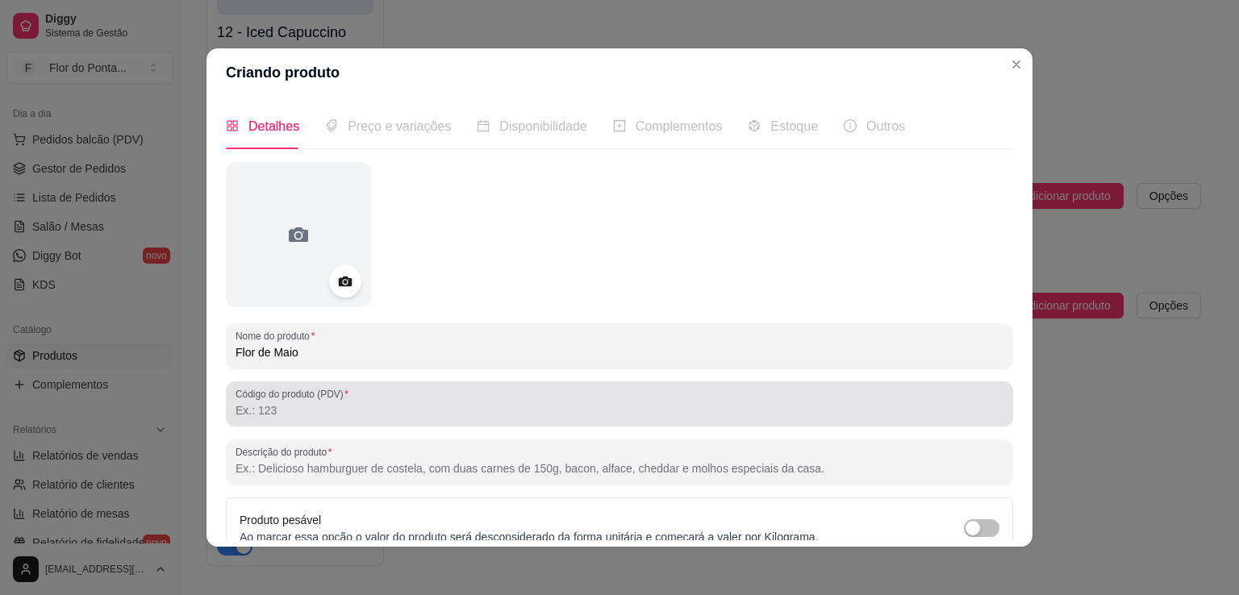
type input "Flor de Maio"
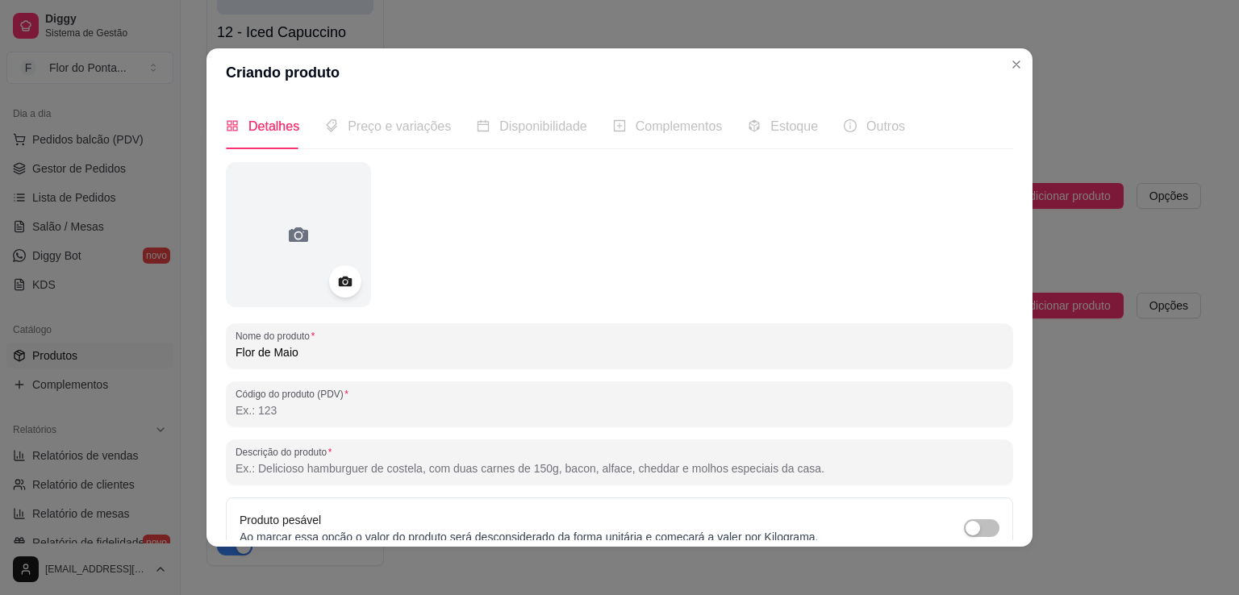
click at [335, 417] on input "Código do produto (PDV)" at bounding box center [620, 411] width 768 height 16
type input "54"
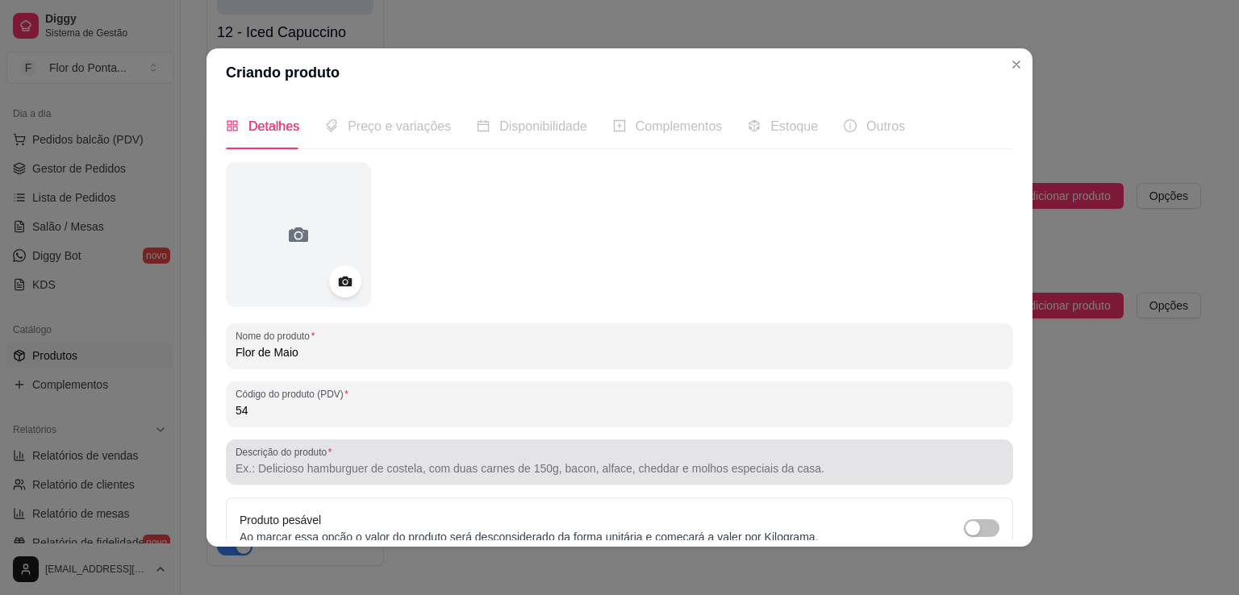
click at [315, 472] on input "Descrição do produto" at bounding box center [620, 469] width 768 height 16
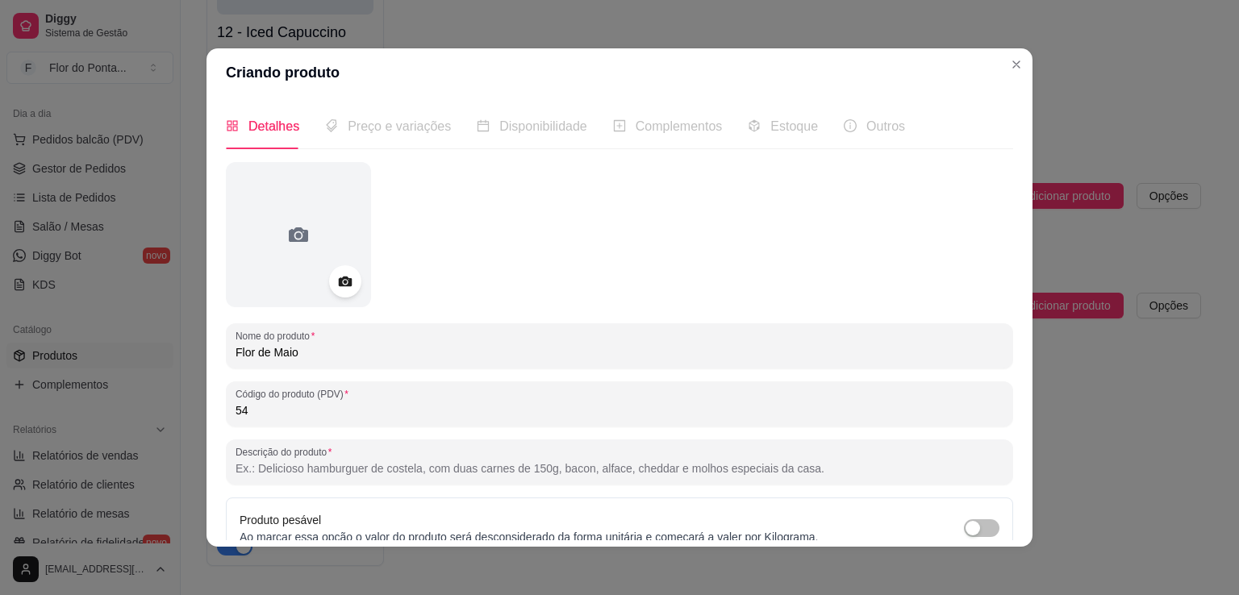
paste input "Croissant amanteigado recheado com linguiça mineira, mussarela e catupiry — com…"
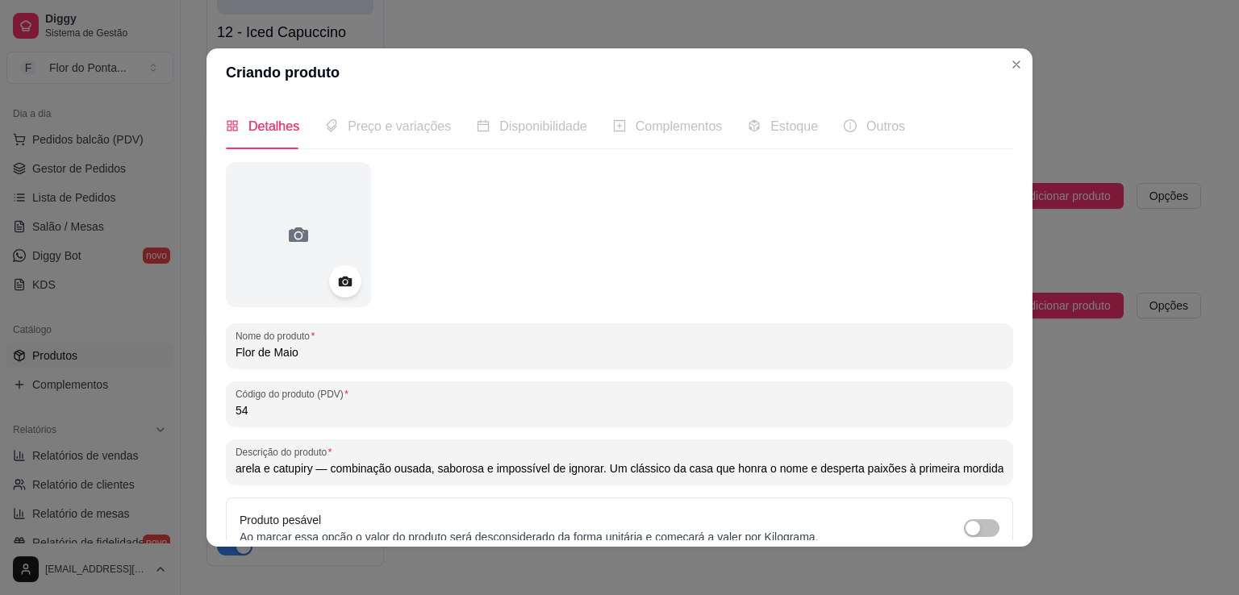
click at [321, 472] on input "Croissant amanteigado recheado com linguiça mineira, mussarela e catupiry — com…" at bounding box center [620, 469] width 768 height 16
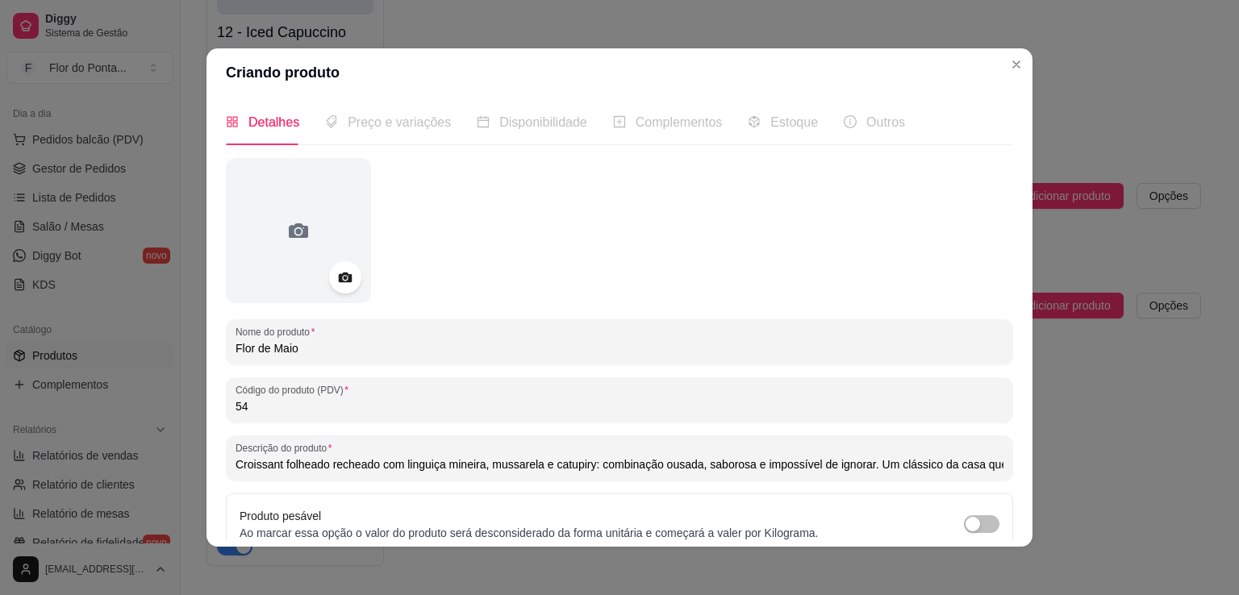
scroll to position [0, 0]
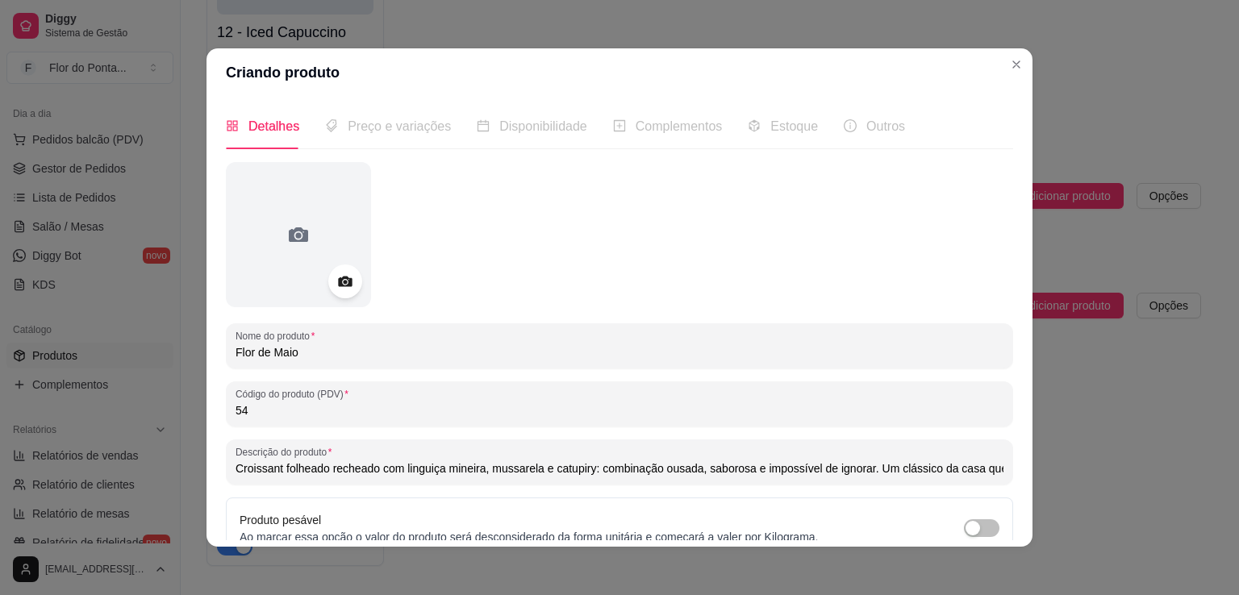
type input "Croissant folheado recheado com linguiça mineira, mussarela e catupiry: combina…"
click at [345, 285] on icon at bounding box center [345, 282] width 14 height 10
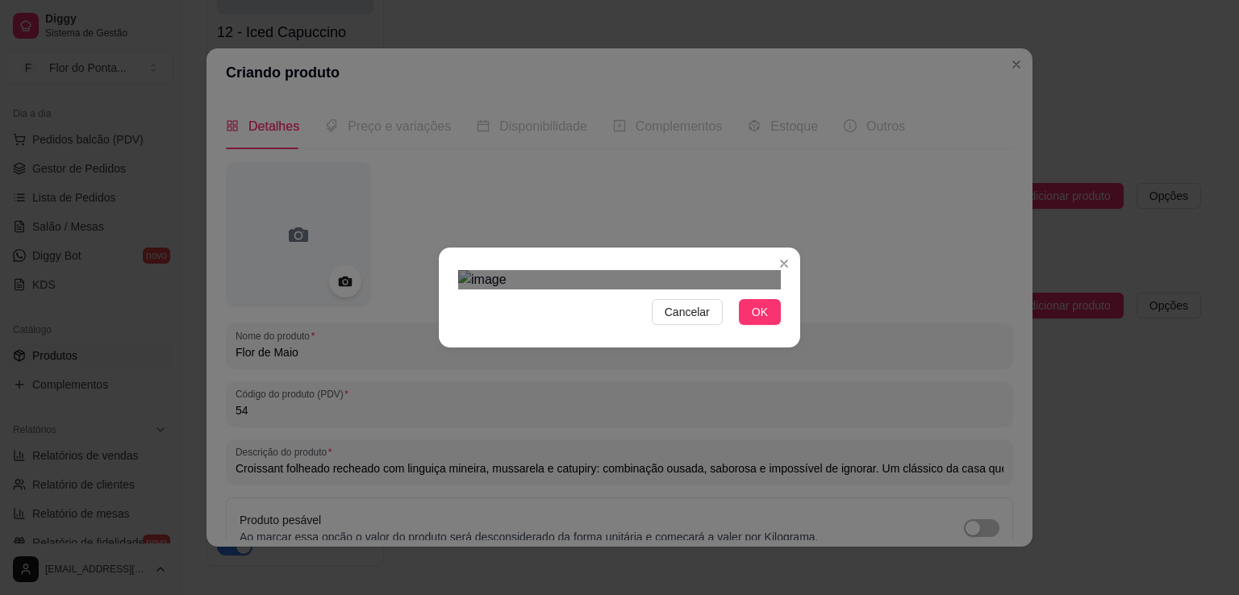
click at [461, 290] on div at bounding box center [619, 279] width 323 height 19
click at [756, 321] on span "OK" at bounding box center [760, 312] width 16 height 18
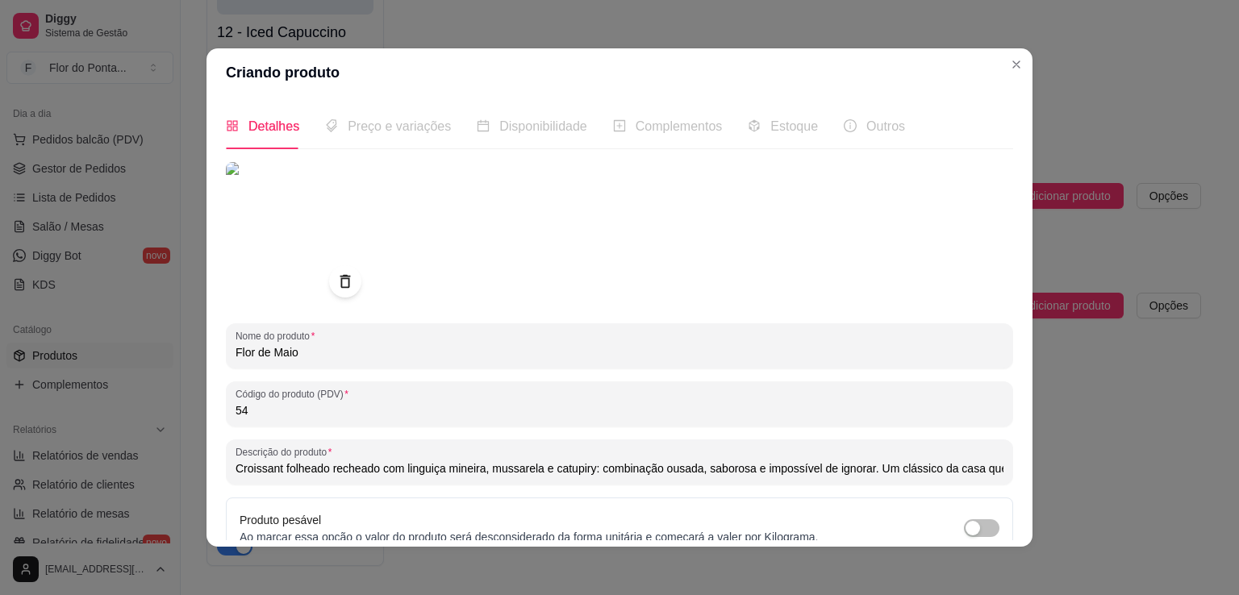
scroll to position [151, 0]
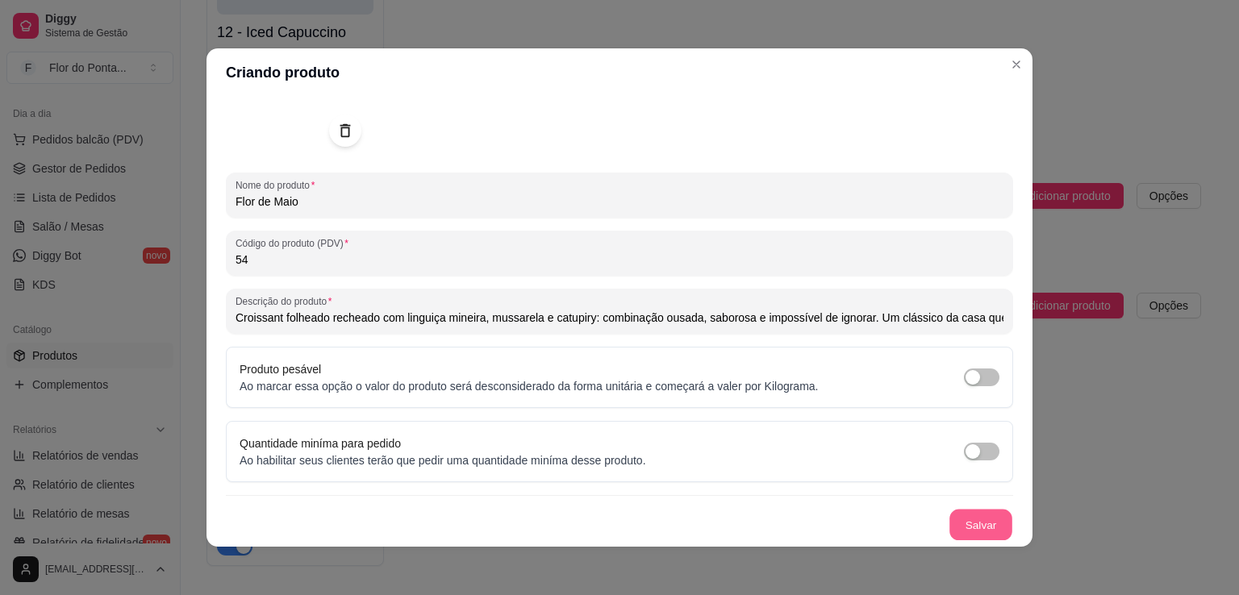
click at [952, 520] on button "Salvar" at bounding box center [981, 525] width 63 height 31
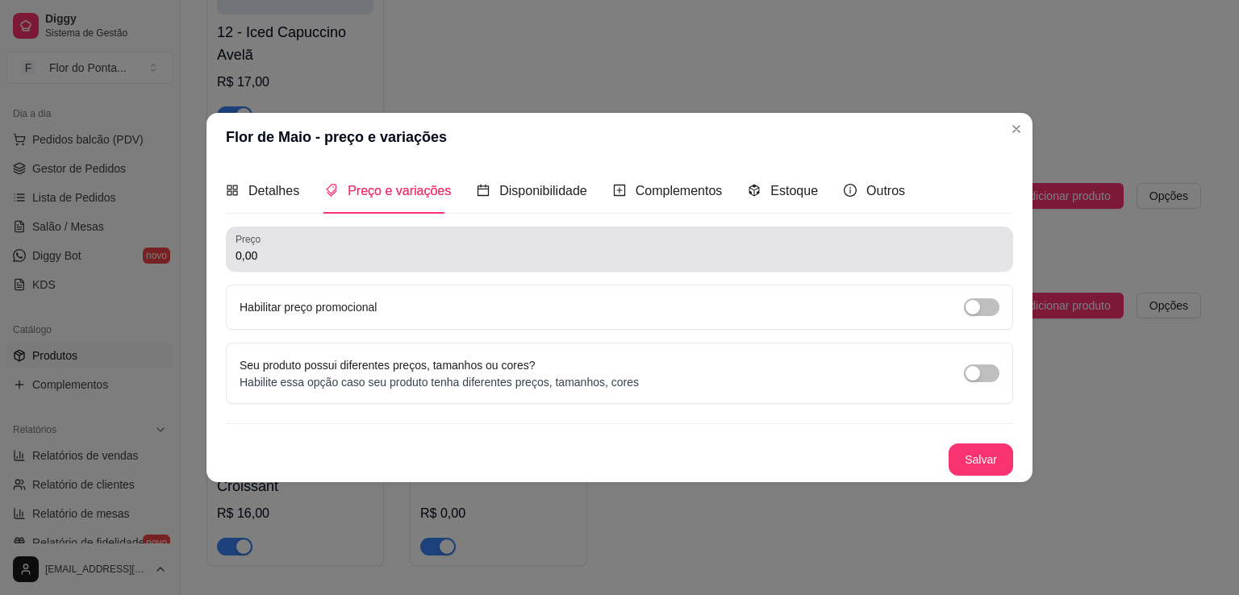
click at [407, 254] on input "0,00" at bounding box center [620, 256] width 768 height 16
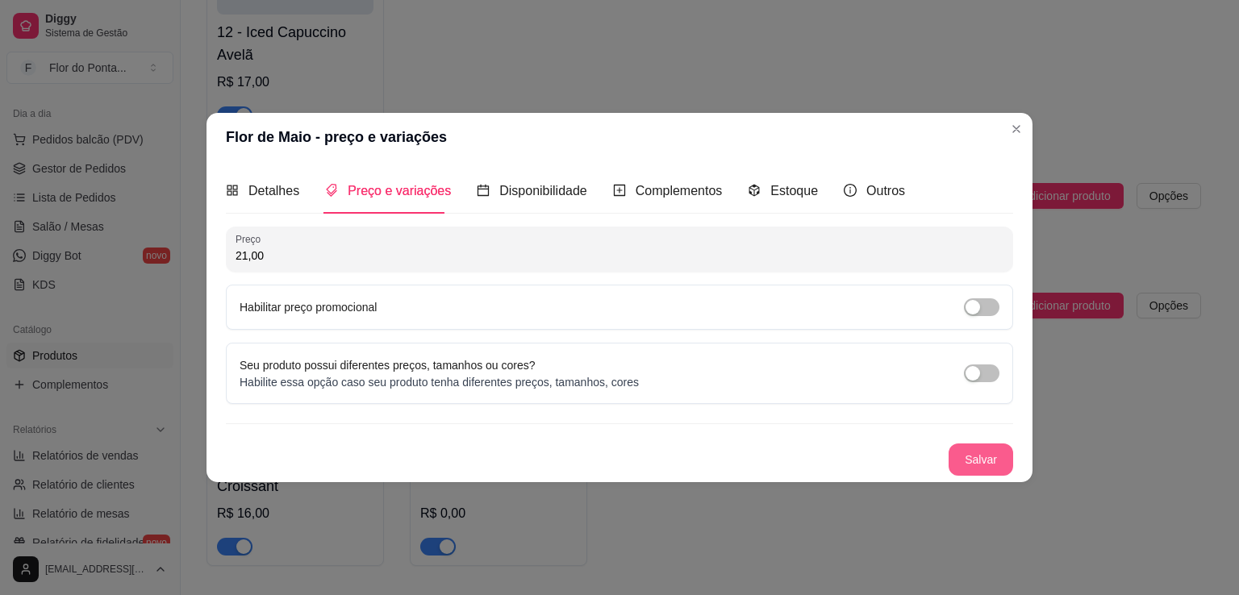
type input "21,00"
click at [990, 456] on button "Salvar" at bounding box center [981, 460] width 65 height 32
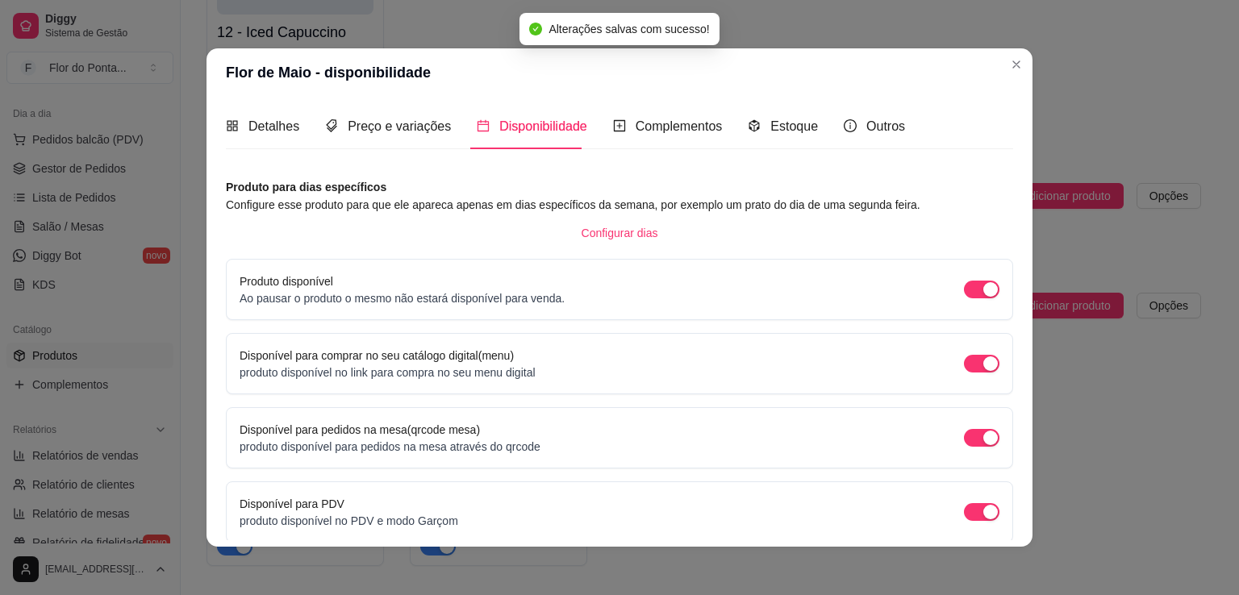
scroll to position [66, 0]
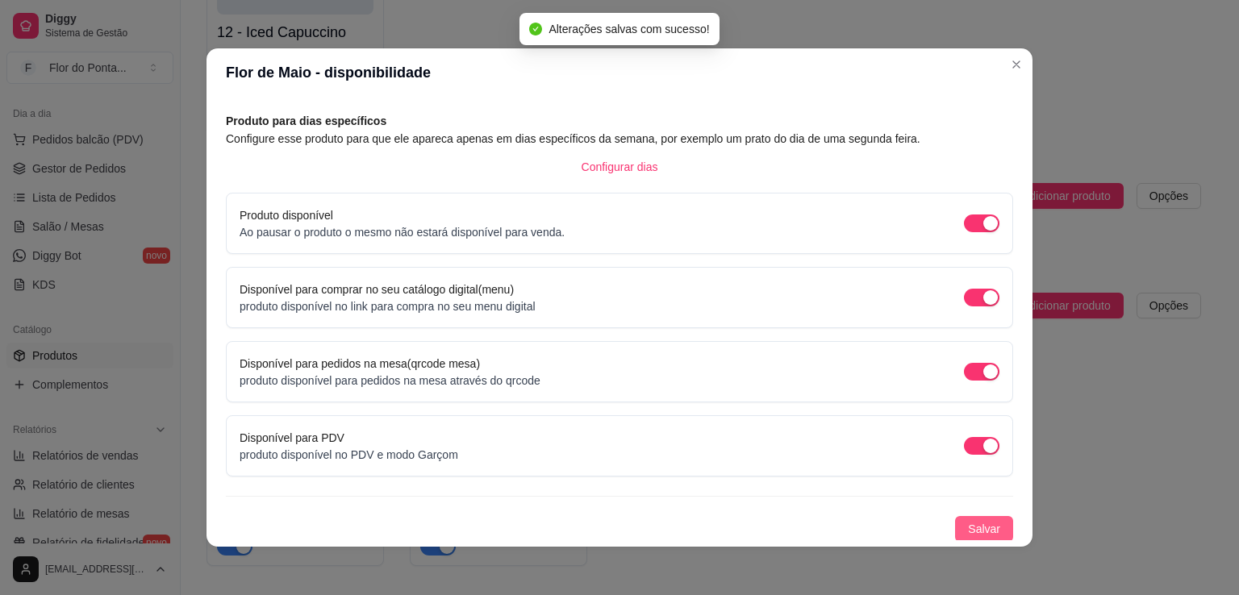
click at [968, 530] on span "Salvar" at bounding box center [984, 529] width 32 height 18
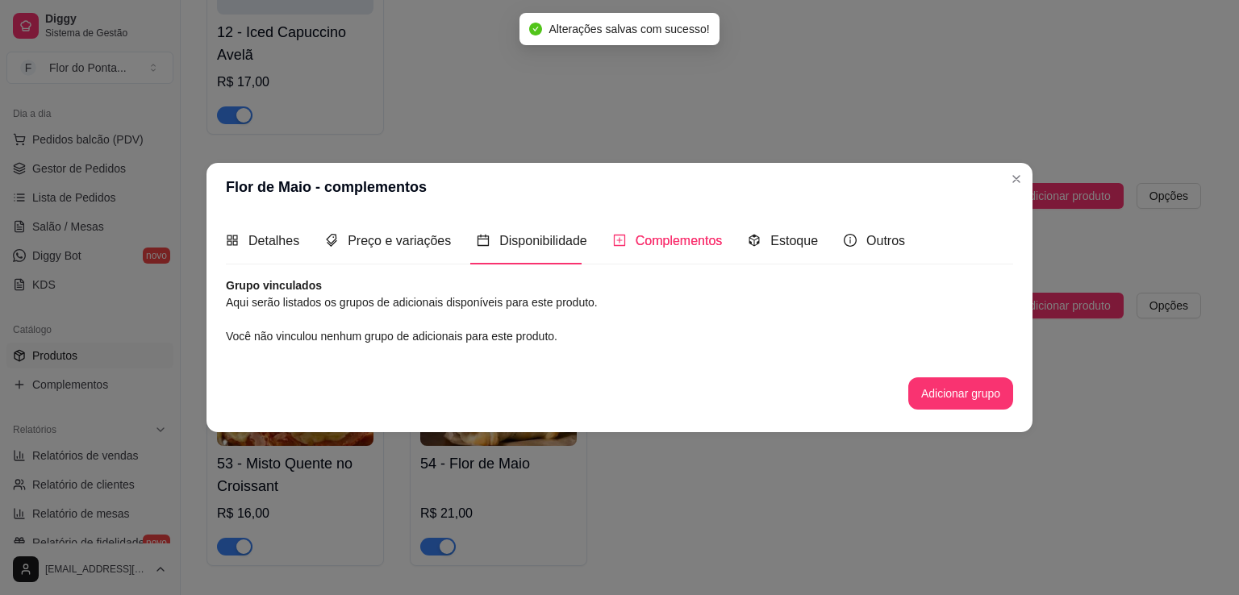
scroll to position [0, 0]
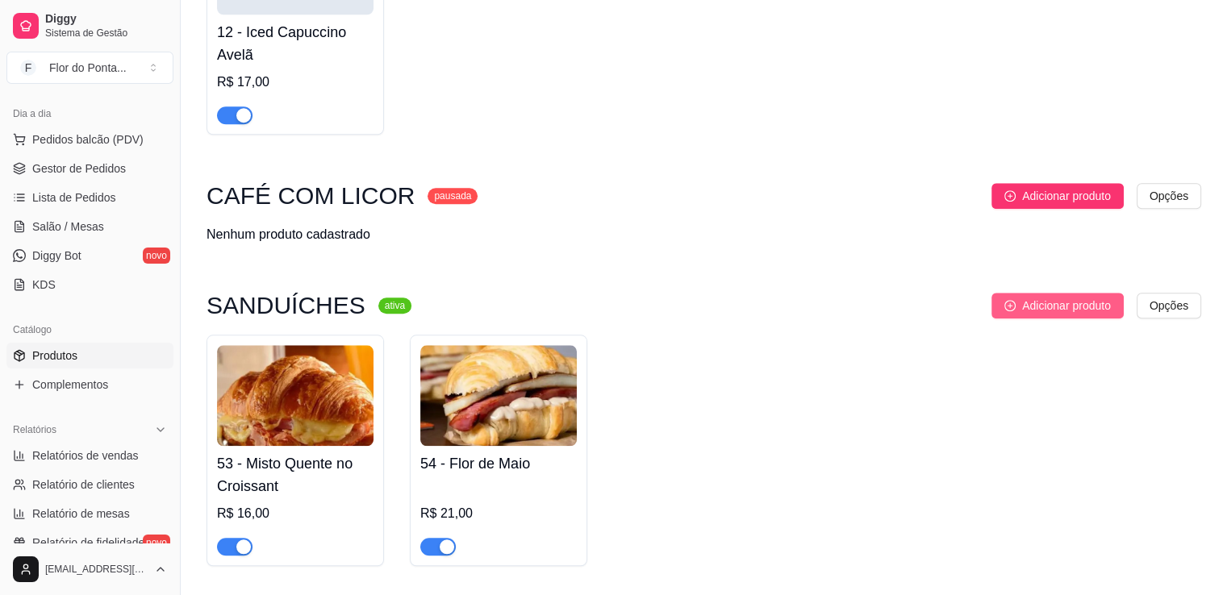
click at [1072, 314] on span "Adicionar produto" at bounding box center [1066, 306] width 89 height 18
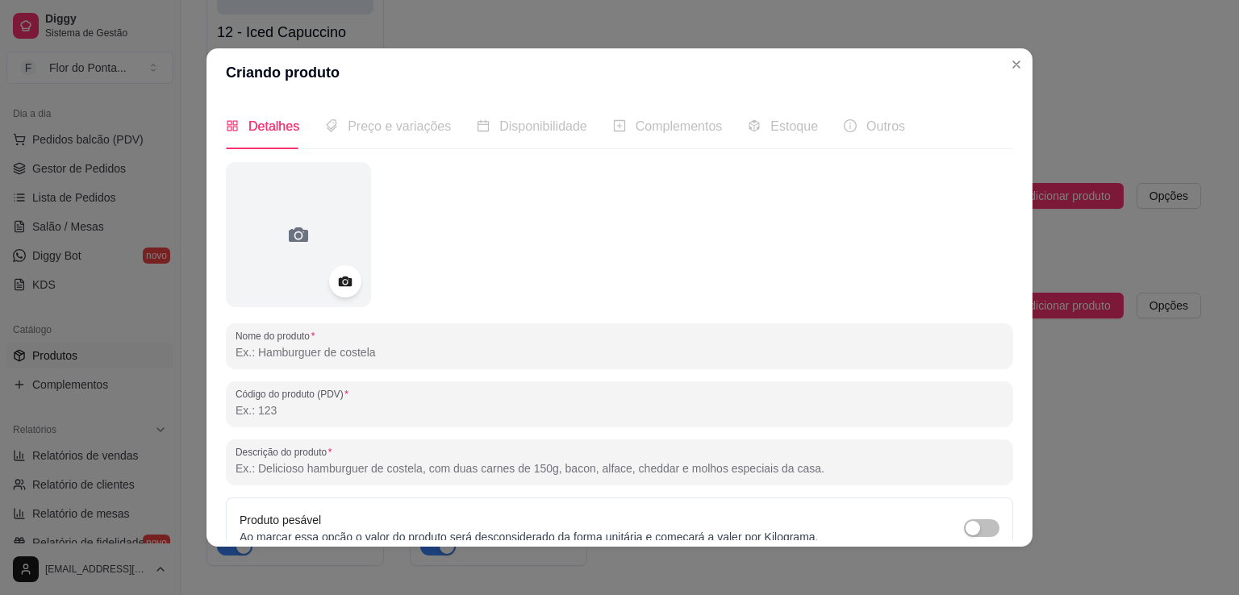
click at [378, 355] on input "Nome do produto" at bounding box center [620, 353] width 768 height 16
type input "Camélia"
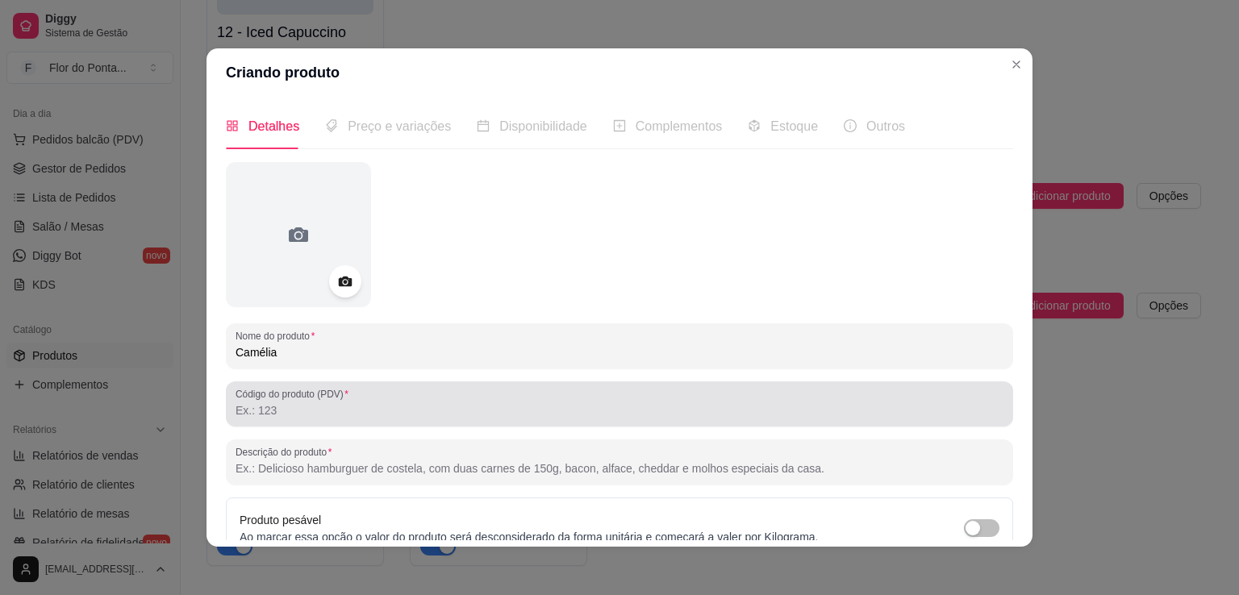
click at [278, 401] on div at bounding box center [620, 404] width 768 height 32
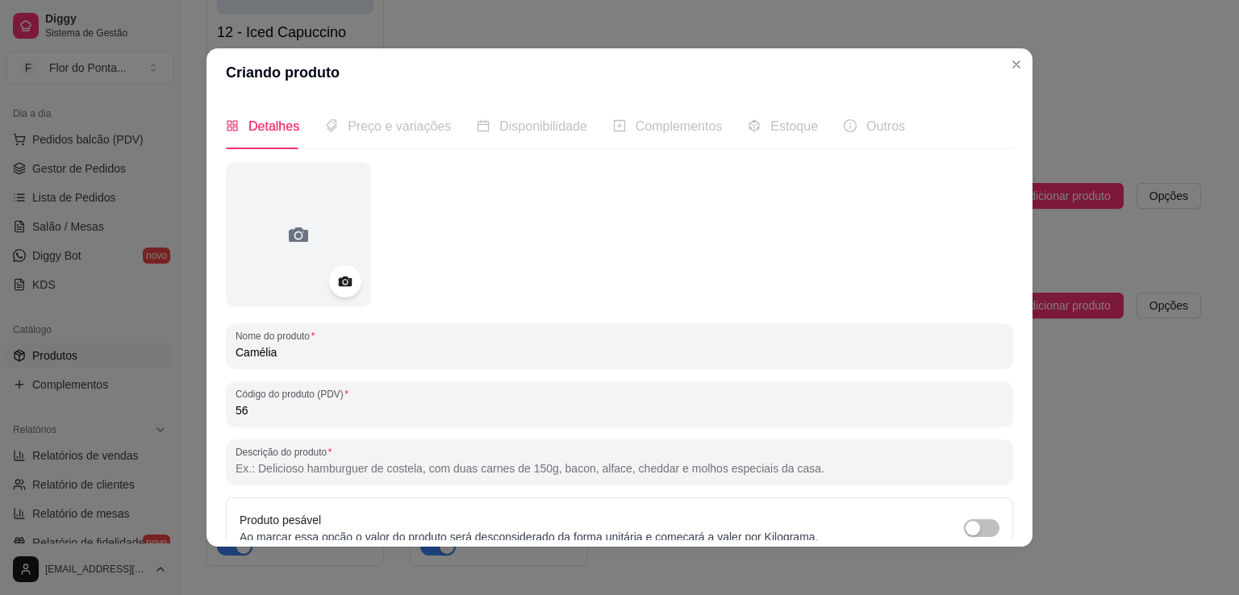
type input "56"
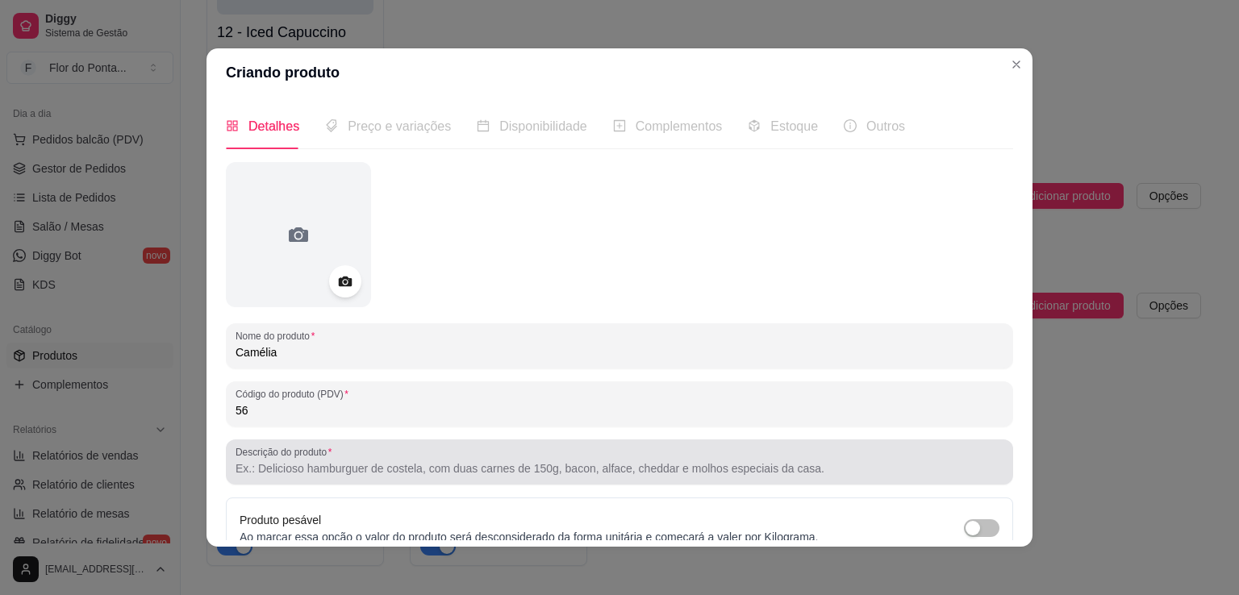
click at [315, 470] on input "Descrição do produto" at bounding box center [620, 469] width 768 height 16
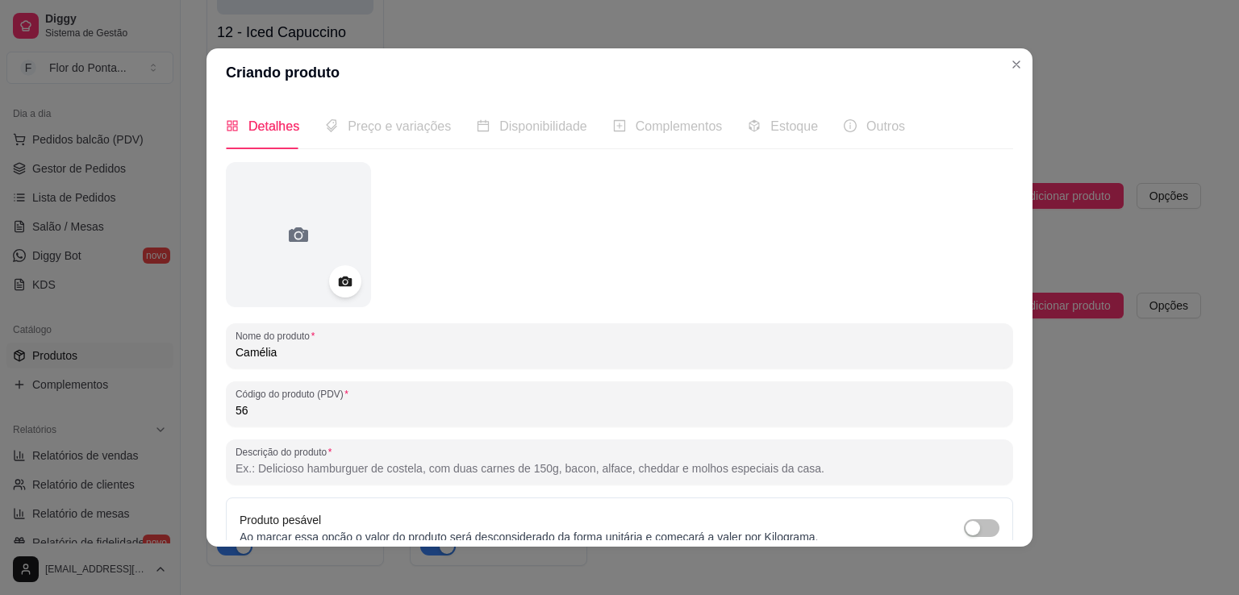
paste input "Pão brioche macio, filé mignon suculento, queijo prato derretido, alface americ…"
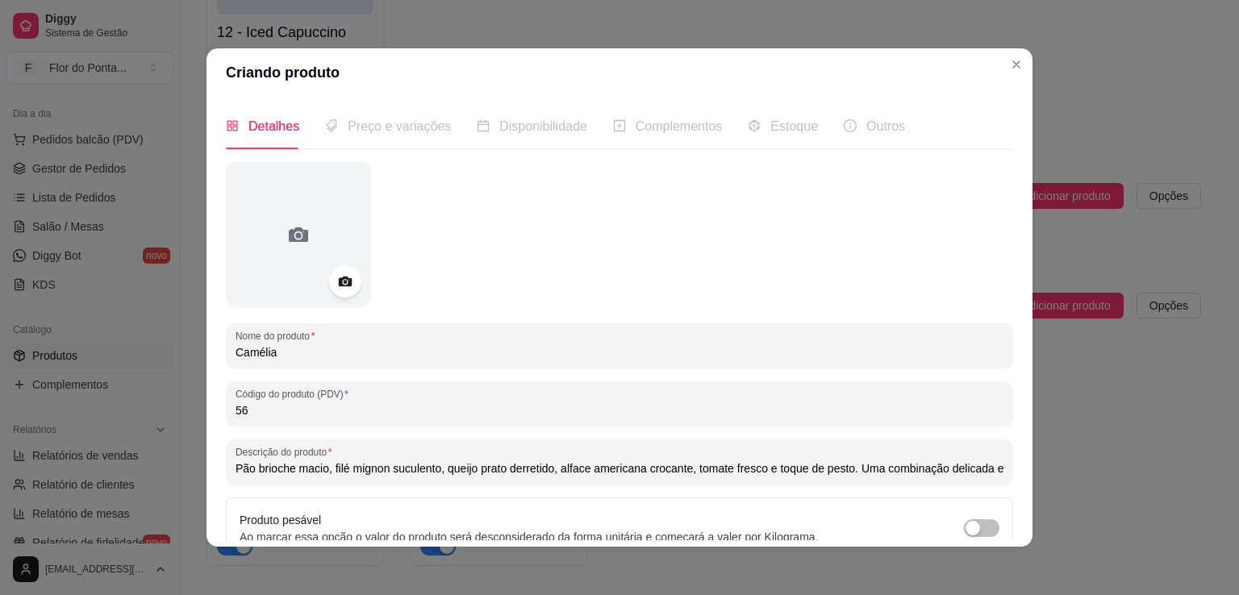
scroll to position [0, 261]
click at [799, 470] on input "Pão brioche macio, filé mignon suculento, queijo prato derretido, alface americ…" at bounding box center [620, 469] width 768 height 16
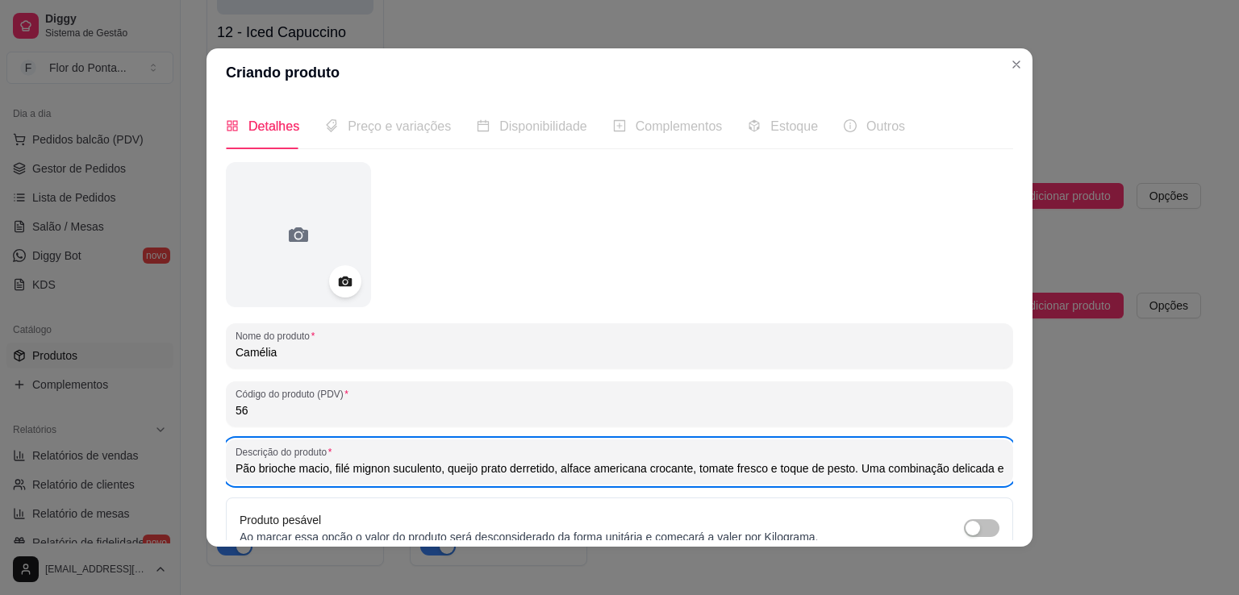
click at [986, 473] on div "Descrição do produto Pão brioche macio, filé mignon suculento, queijo prato der…" at bounding box center [620, 462] width 788 height 45
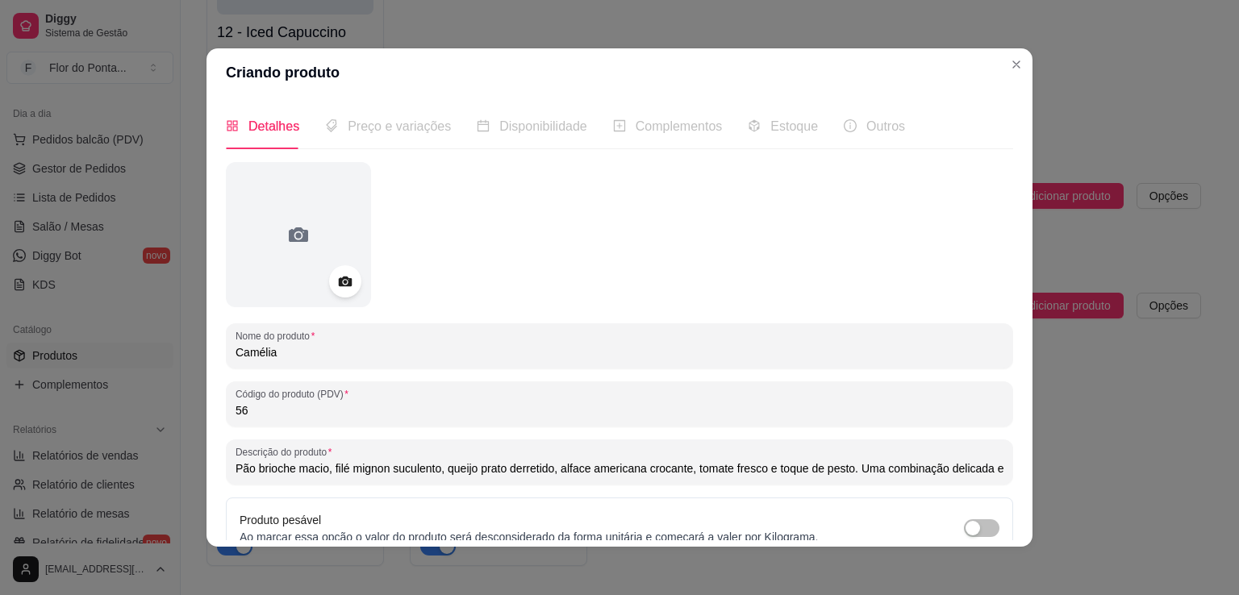
click at [978, 471] on input "Pão brioche macio, filé mignon suculento, queijo prato derretido, alface americ…" at bounding box center [620, 469] width 768 height 16
click at [800, 472] on input "Pão brioche macio, filé mignon suculento, queijo prato derretido, alface americ…" at bounding box center [620, 469] width 768 height 16
drag, startPoint x: 853, startPoint y: 470, endPoint x: 1058, endPoint y: 495, distance: 206.5
click at [1058, 495] on div "Criando produto Detalhes Preço e variações Disponibilidade Complementos Estoque…" at bounding box center [619, 297] width 1239 height 595
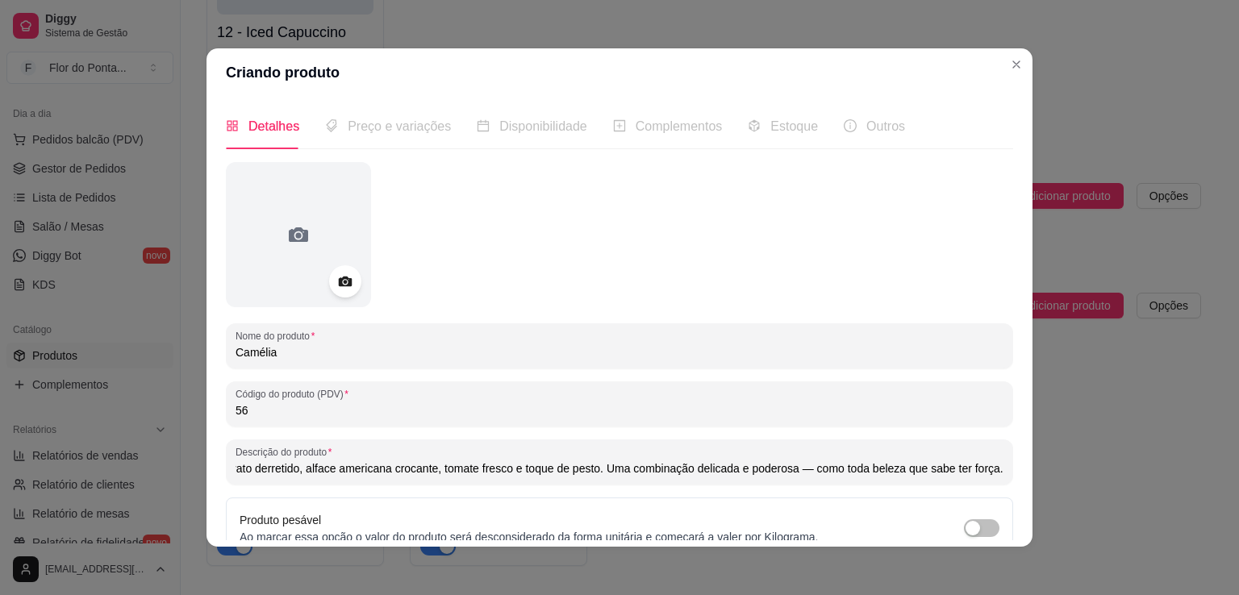
paste input "sanduíche sofisticado, com sabor marcante e textura que conquista sem esforço"
type input "Pão brioche macio, filé mignon suculento, queijo prato derretido, alface americ…"
click at [343, 282] on circle at bounding box center [345, 282] width 4 height 4
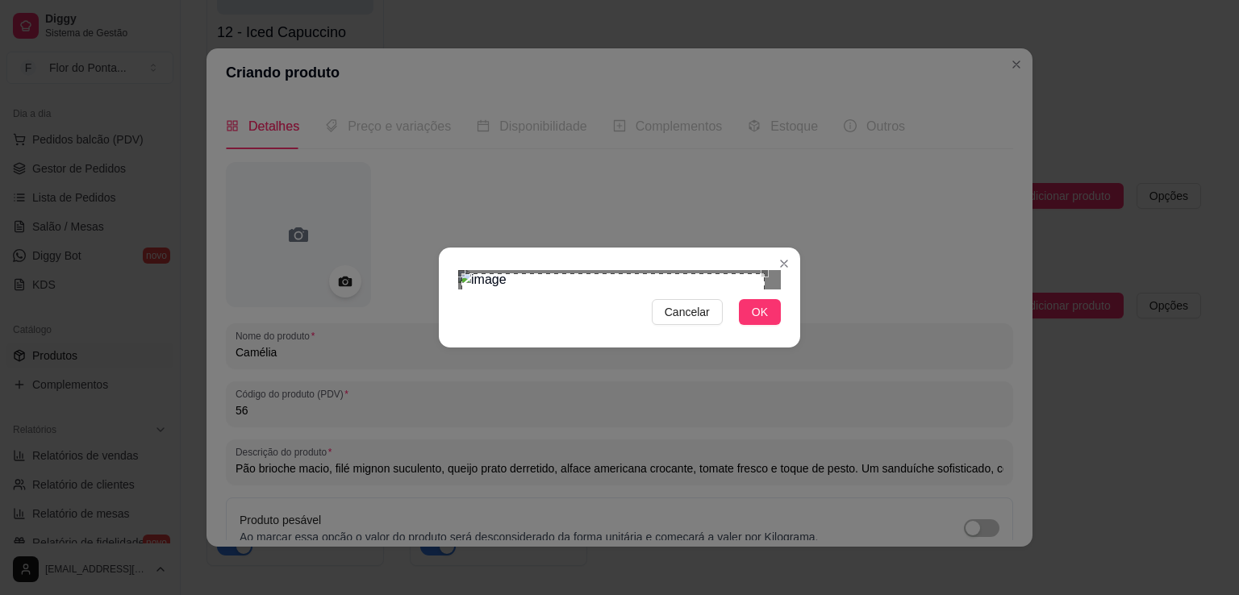
click at [458, 264] on div "Cancelar OK" at bounding box center [619, 298] width 361 height 68
click at [779, 332] on div "Cancelar OK" at bounding box center [619, 298] width 361 height 68
click at [768, 321] on span "OK" at bounding box center [760, 312] width 16 height 18
click at [763, 321] on span "OK" at bounding box center [760, 312] width 16 height 18
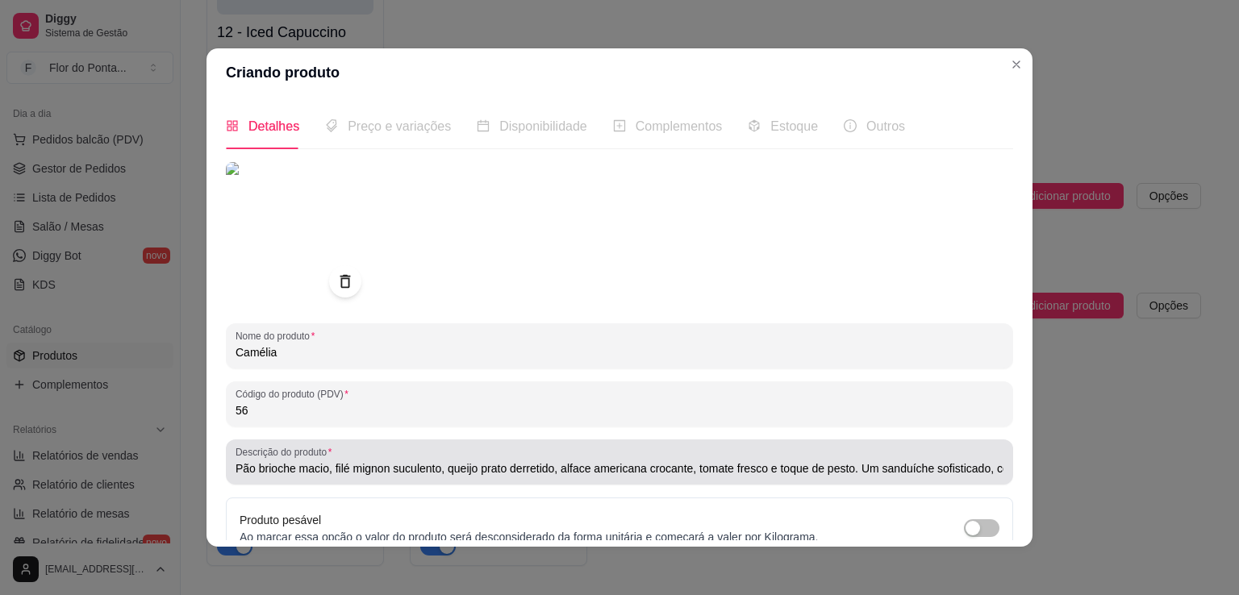
scroll to position [151, 0]
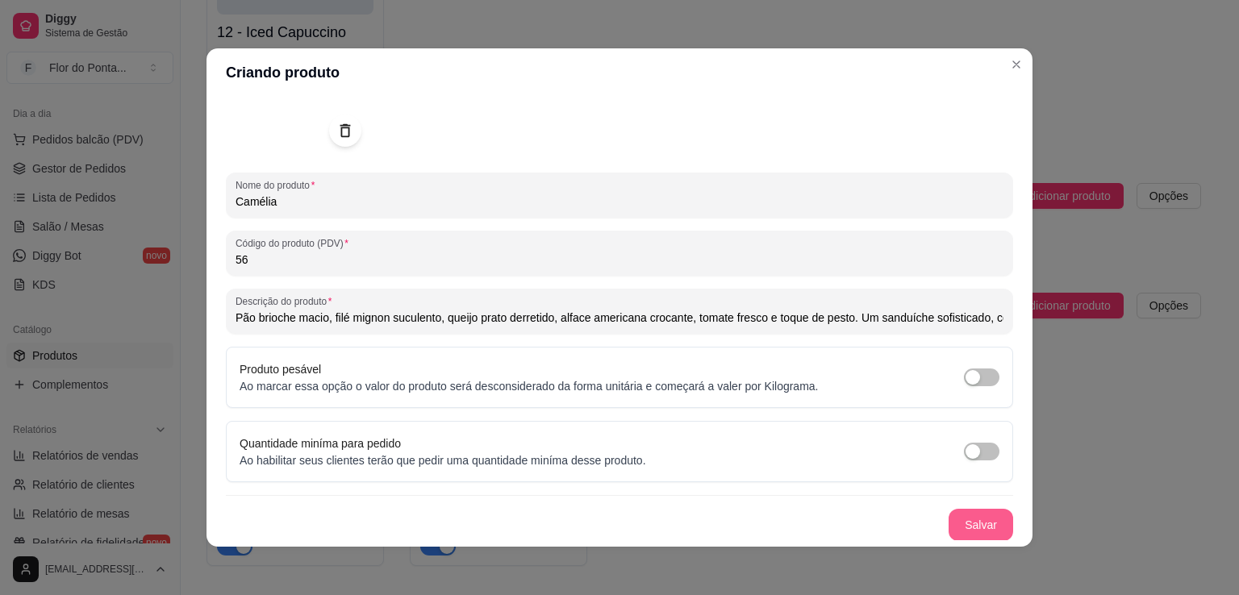
click at [957, 530] on button "Salvar" at bounding box center [981, 525] width 65 height 32
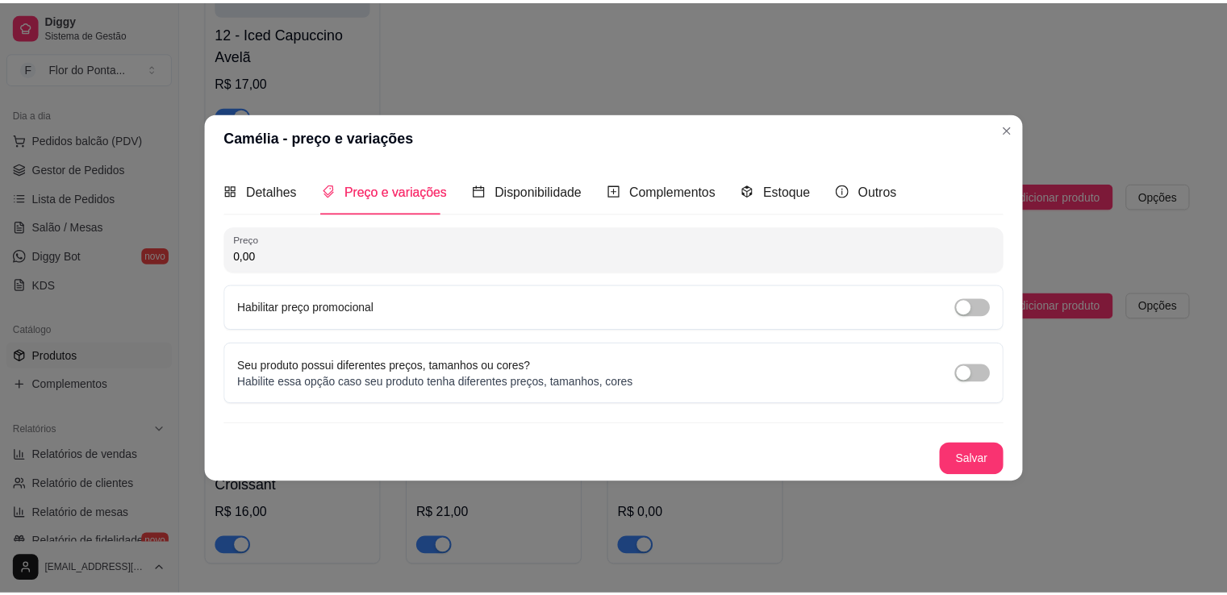
scroll to position [0, 0]
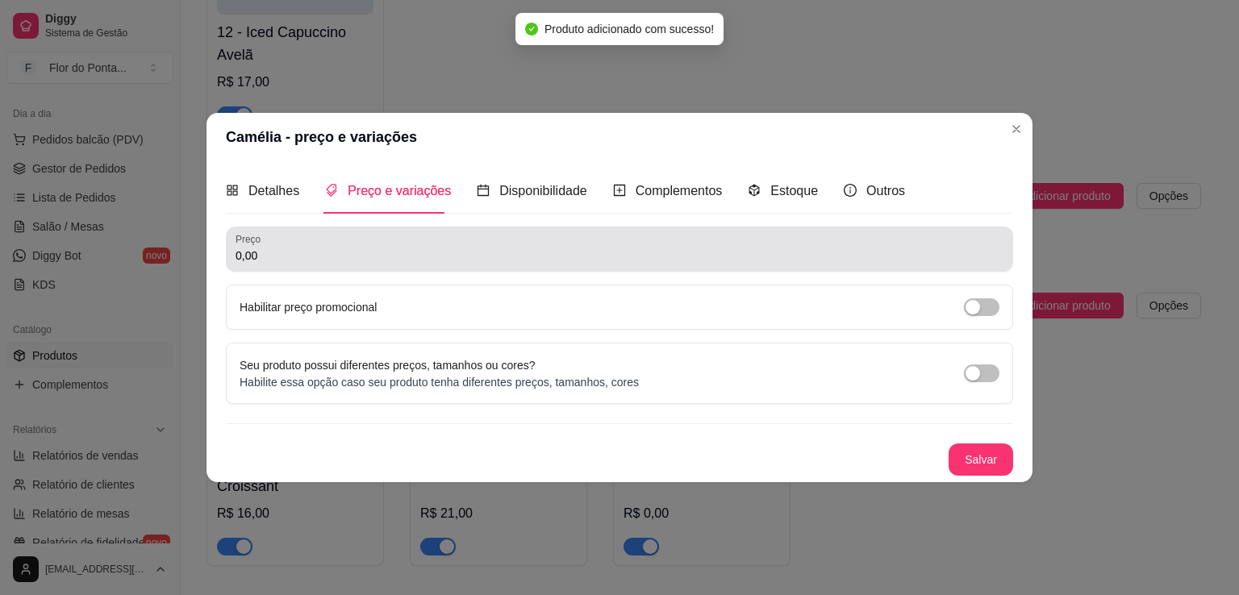
click at [533, 251] on input "0,00" at bounding box center [620, 256] width 768 height 16
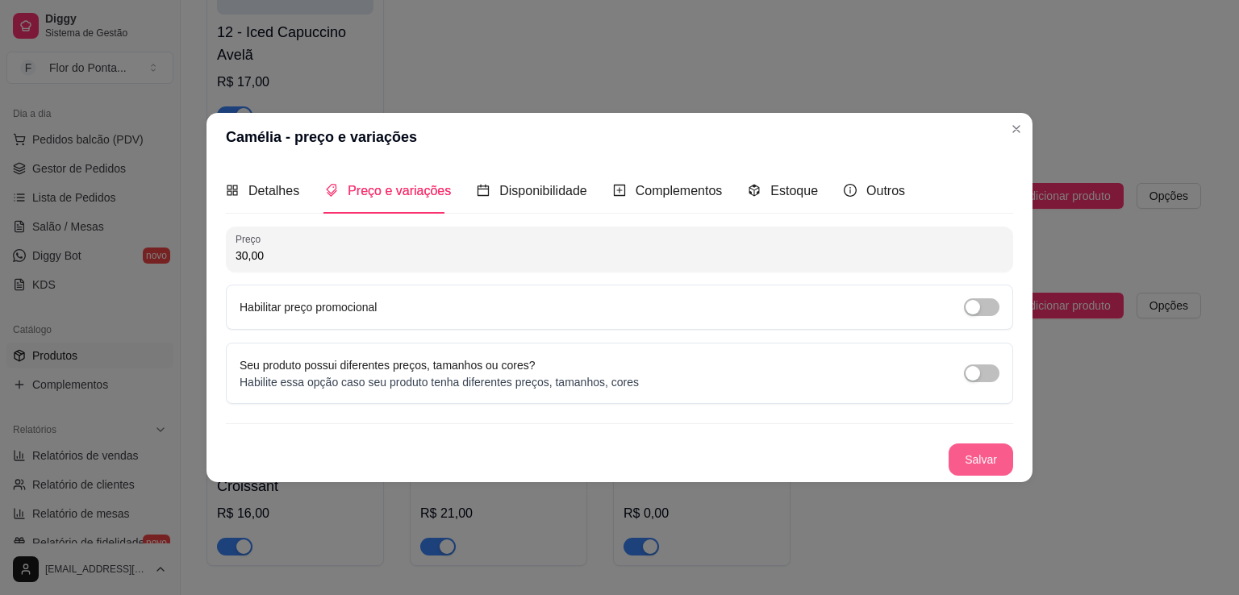
type input "30,00"
click at [985, 451] on button "Salvar" at bounding box center [981, 460] width 65 height 32
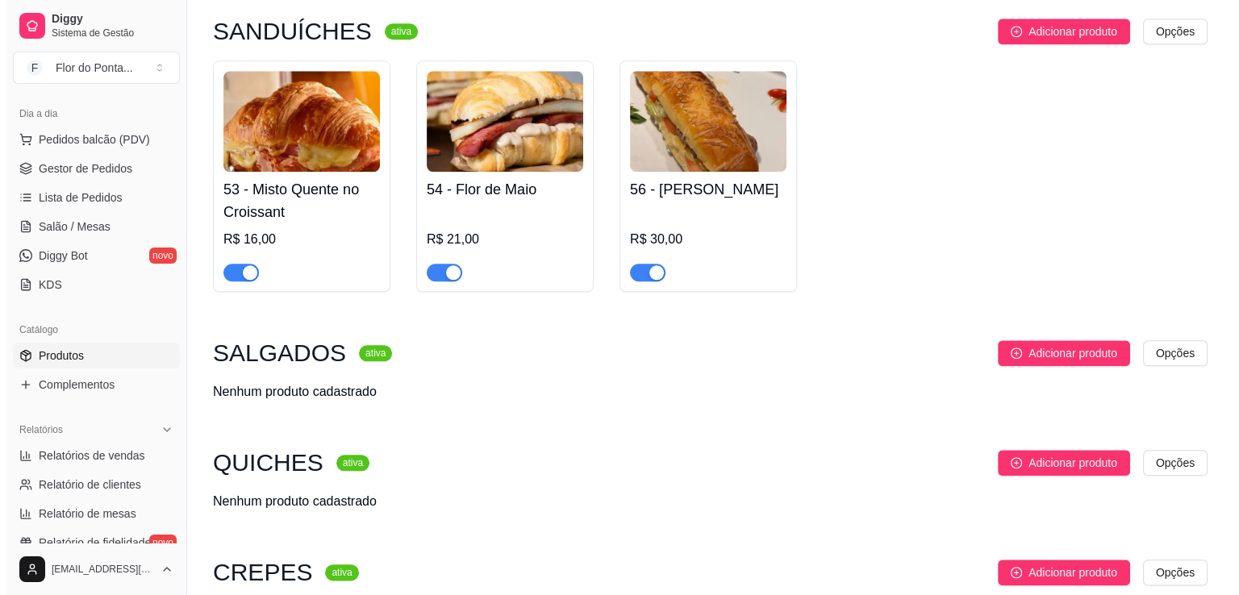
scroll to position [1733, 0]
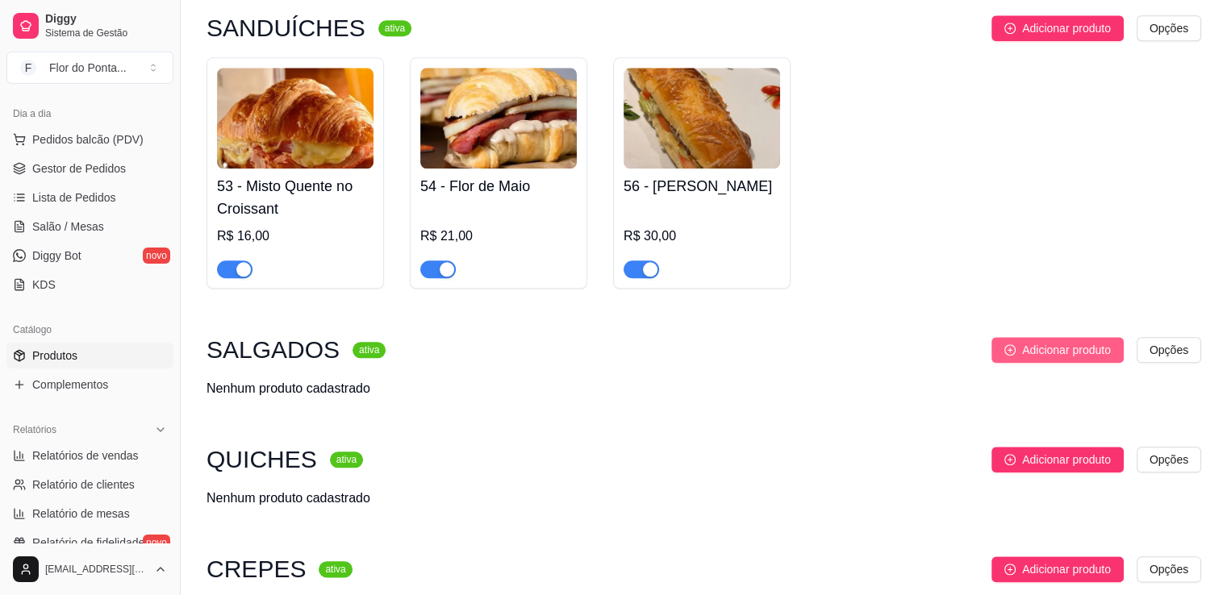
click at [1042, 359] on span "Adicionar produto" at bounding box center [1066, 350] width 89 height 18
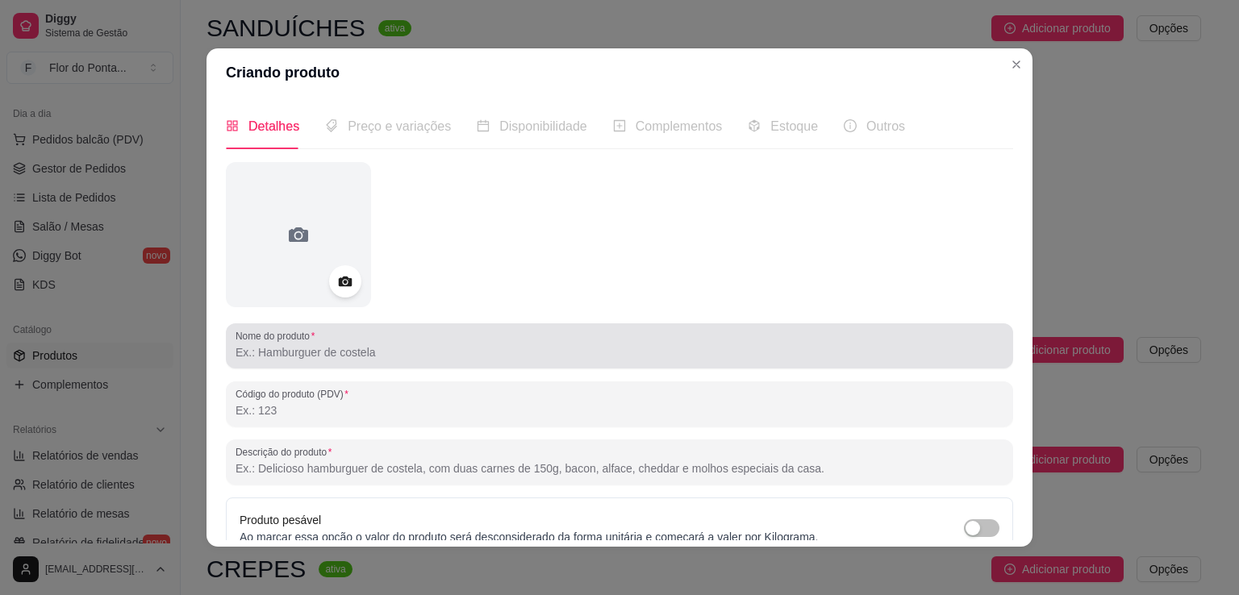
click at [368, 351] on input "Nome do produto" at bounding box center [620, 353] width 768 height 16
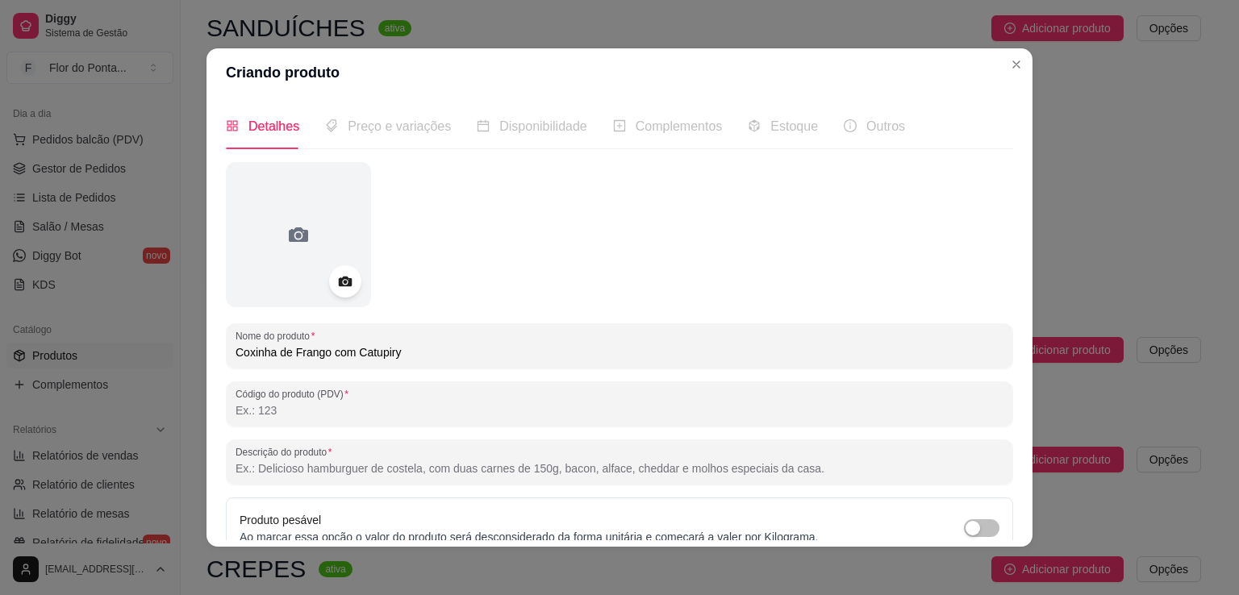
type input "Coxinha de Frango com Catupiry"
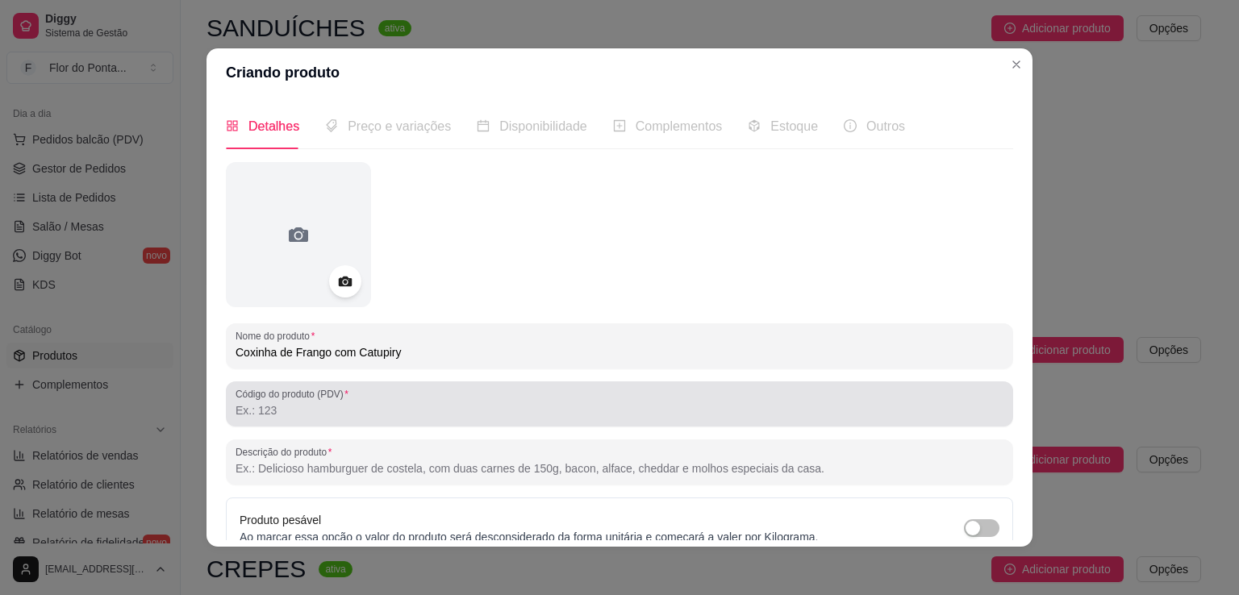
click at [258, 414] on input "Código do produto (PDV)" at bounding box center [620, 411] width 768 height 16
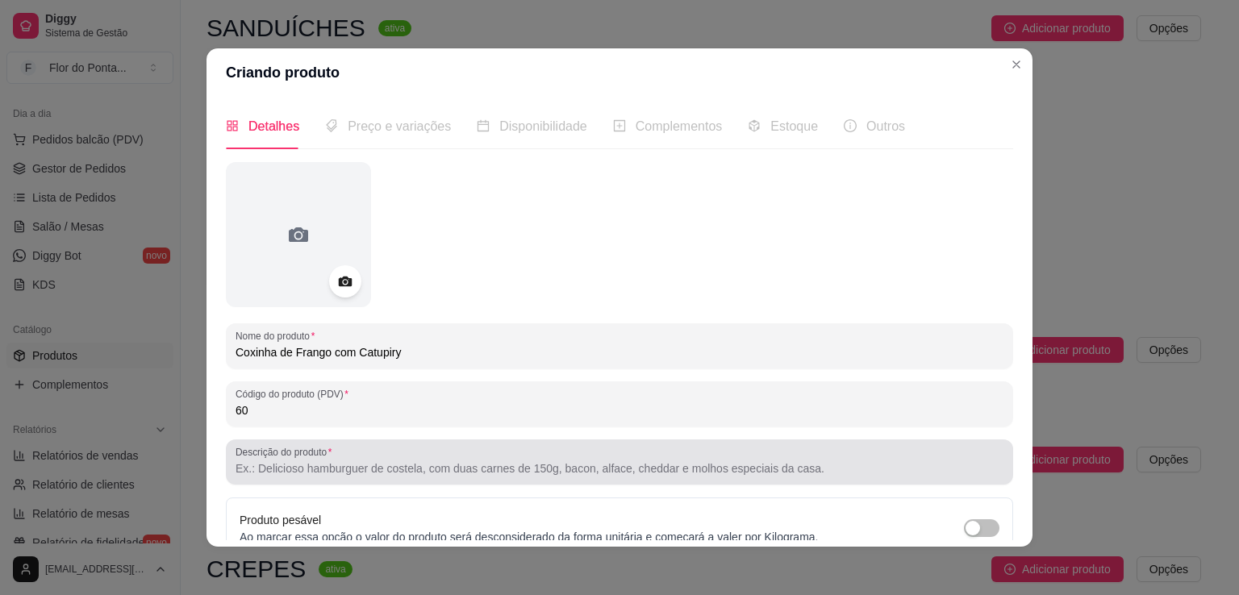
type input "60"
click at [255, 476] on input "Descrição do produto" at bounding box center [620, 469] width 768 height 16
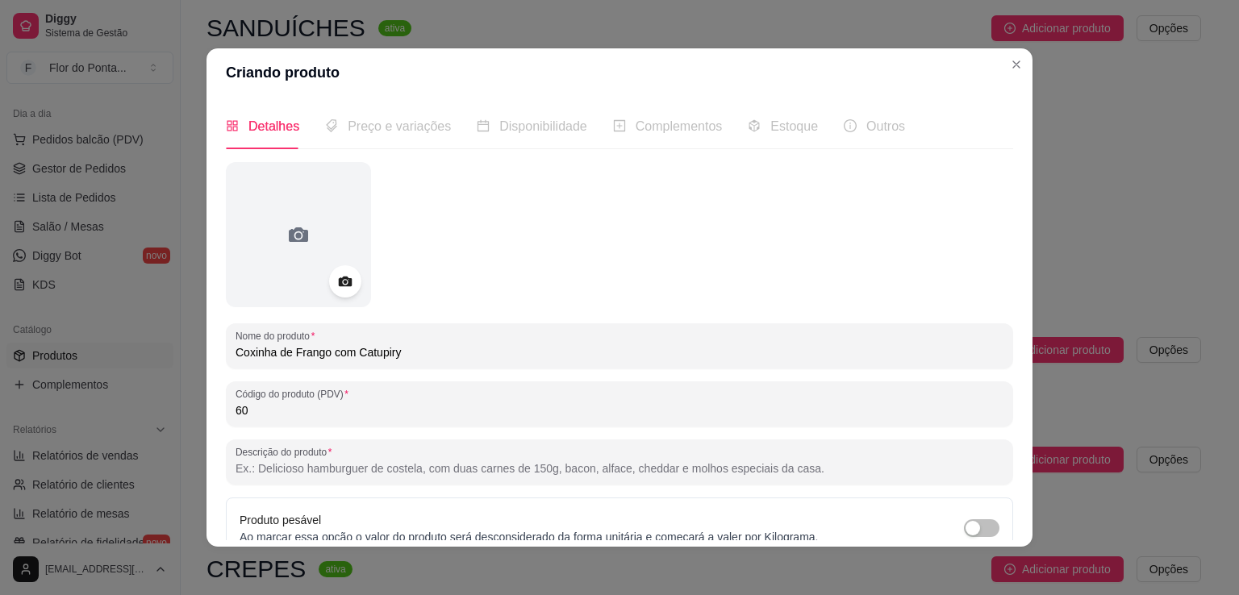
paste input "Nosso carro-chefe — dourada por fora, cremosa por dentro e irresistível em qual…"
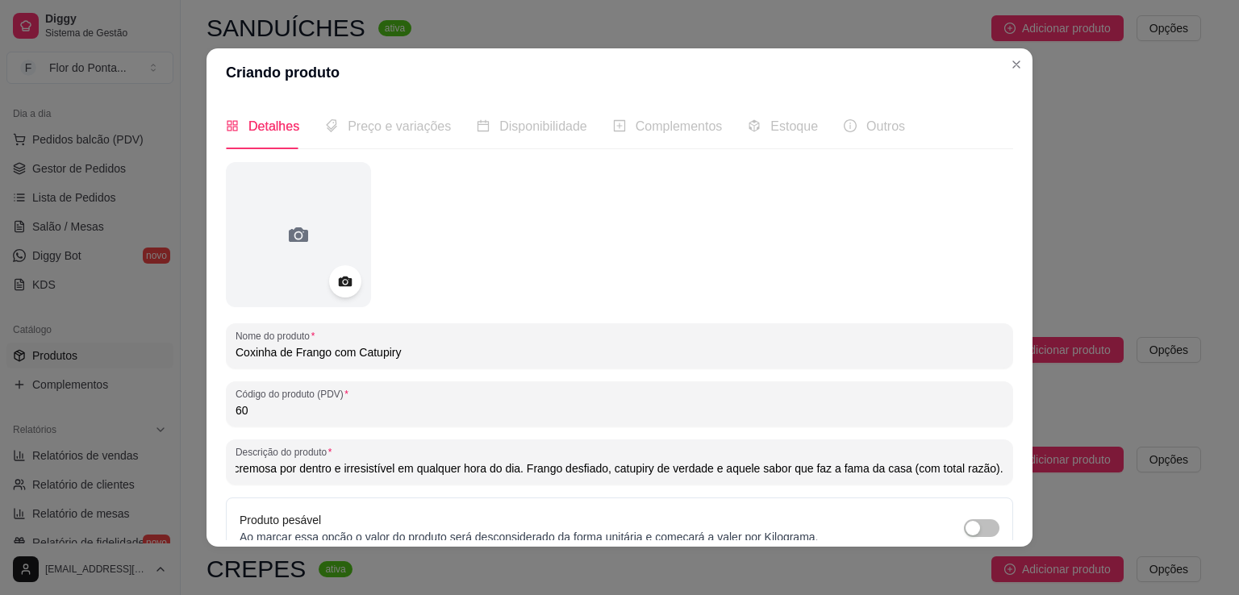
scroll to position [0, 0]
drag, startPoint x: 313, startPoint y: 468, endPoint x: 126, endPoint y: 455, distance: 187.6
click at [126, 455] on div "Criando produto Detalhes Preço e variações Disponibilidade Complementos Estoque…" at bounding box center [619, 297] width 1239 height 595
click at [339, 470] on input "Nosso carro-chefe — dourada por fora, cremosa por dentro e irresistível em qual…" at bounding box center [620, 469] width 768 height 16
click at [544, 476] on input "Nosso carro-chefe: dourada por fora, cremosa por dentro e irresistível em qualq…" at bounding box center [620, 469] width 768 height 16
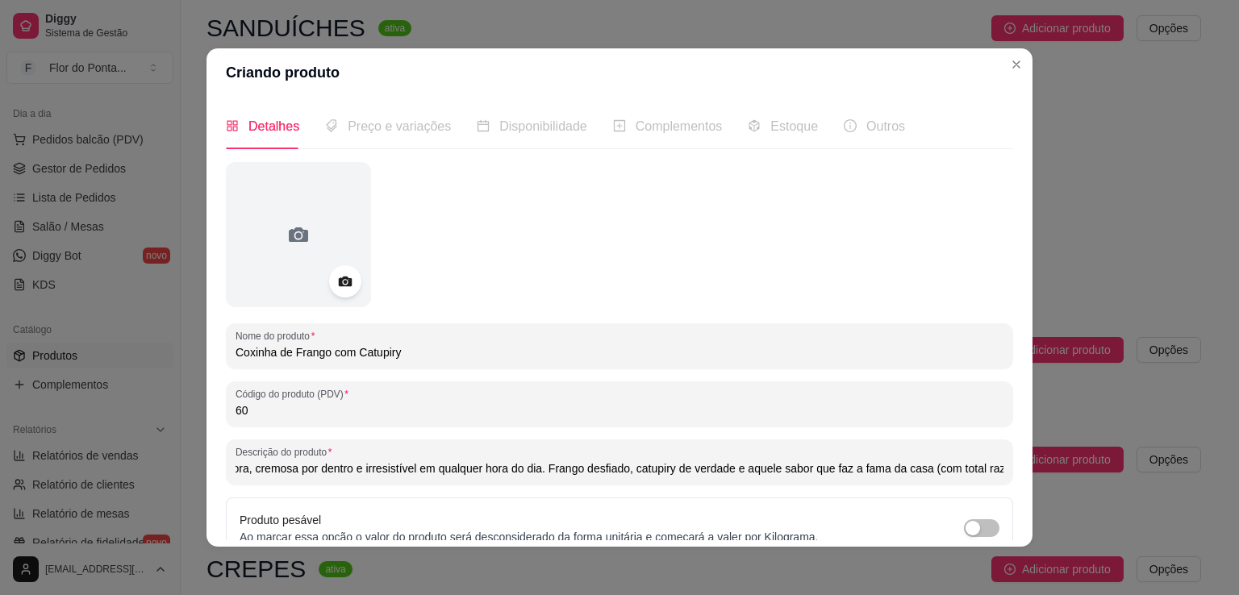
scroll to position [0, 191]
type input "Nosso carro-chefe: dourada por fora, cremosa por dentro e irresistível em qualq…"
click at [343, 282] on circle at bounding box center [345, 282] width 4 height 4
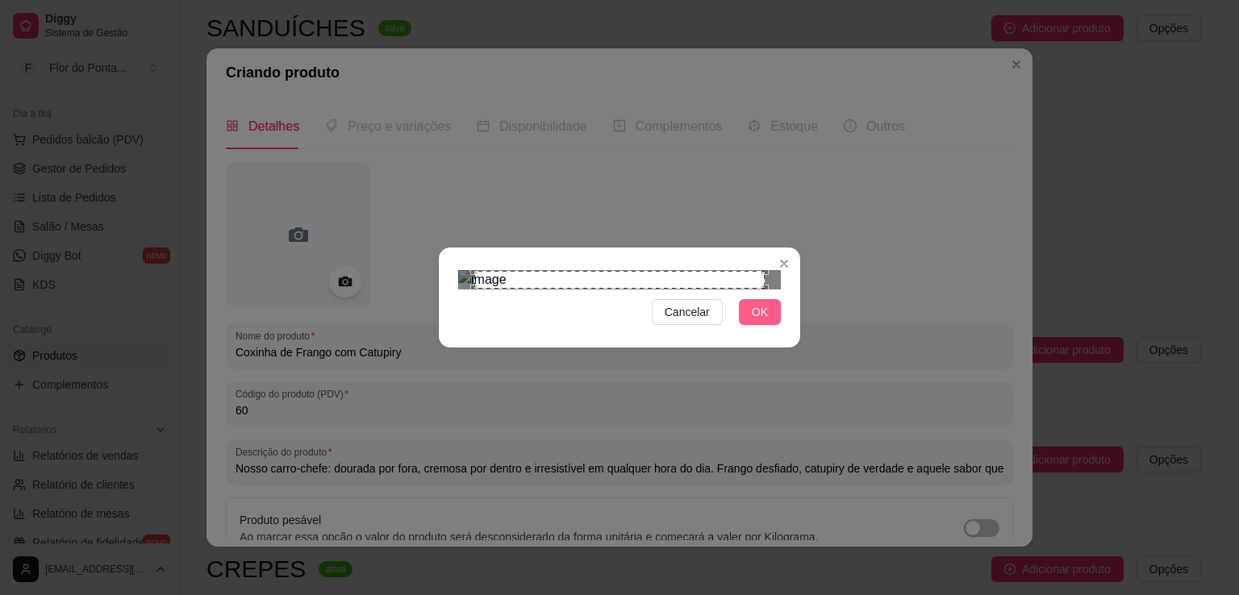
click at [763, 321] on span "OK" at bounding box center [760, 312] width 16 height 18
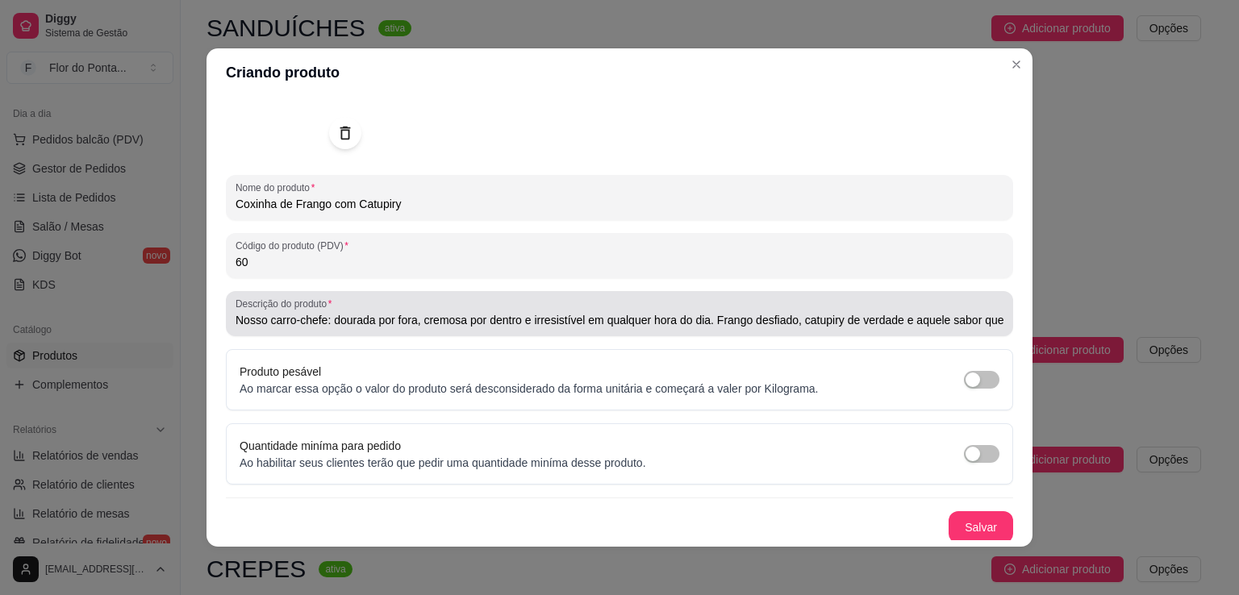
scroll to position [151, 0]
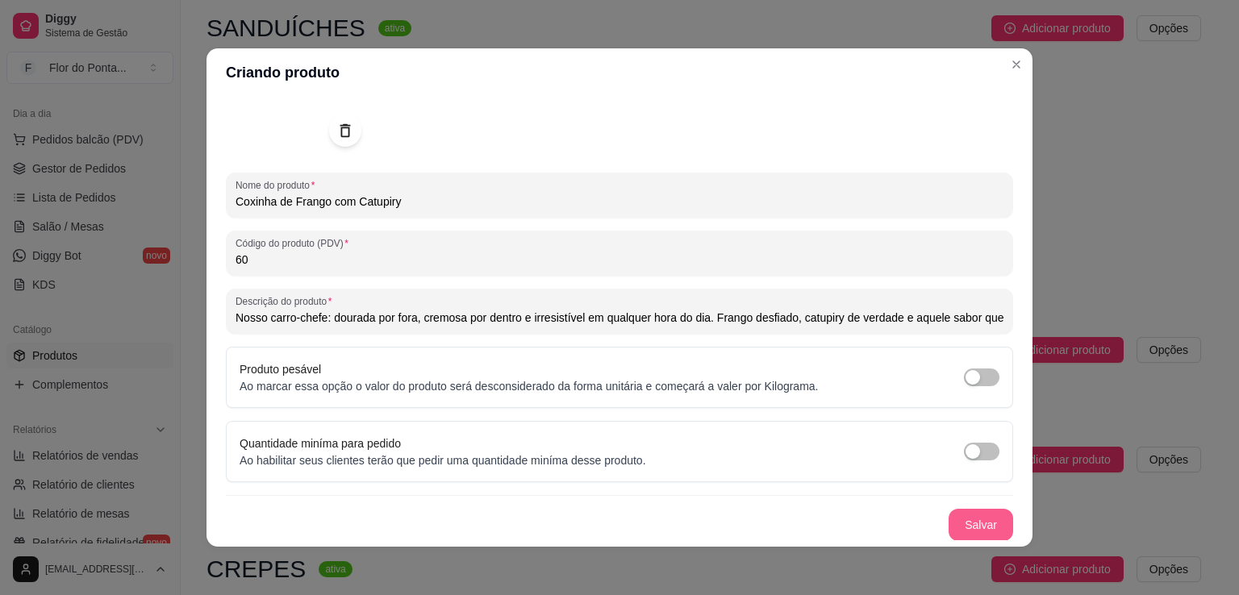
click at [963, 520] on button "Salvar" at bounding box center [981, 525] width 65 height 32
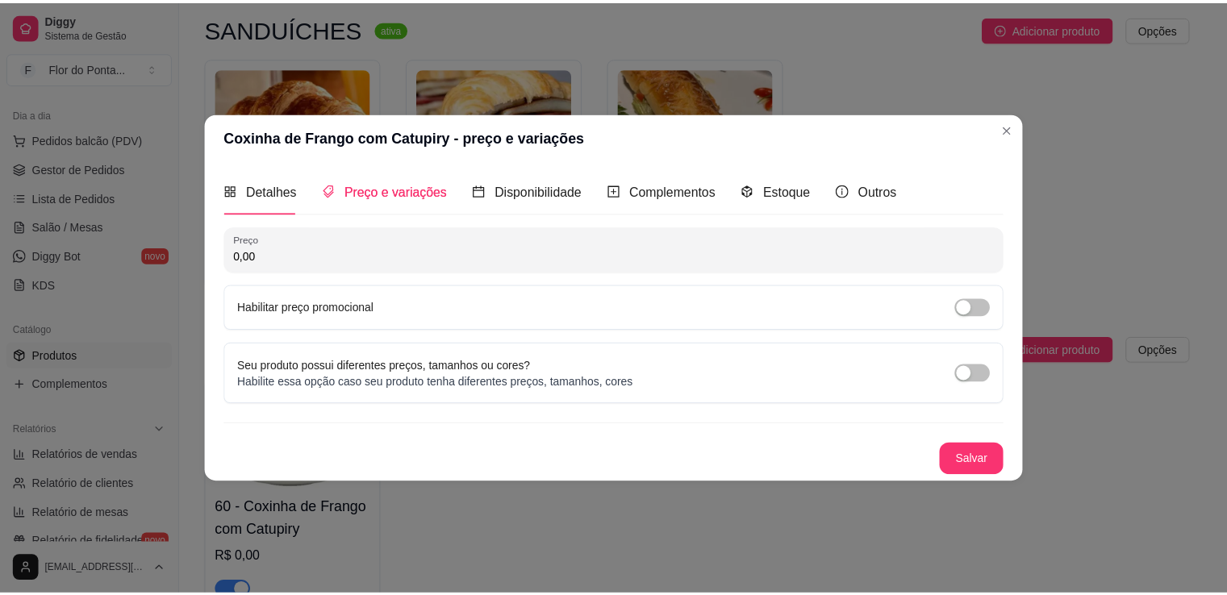
scroll to position [0, 0]
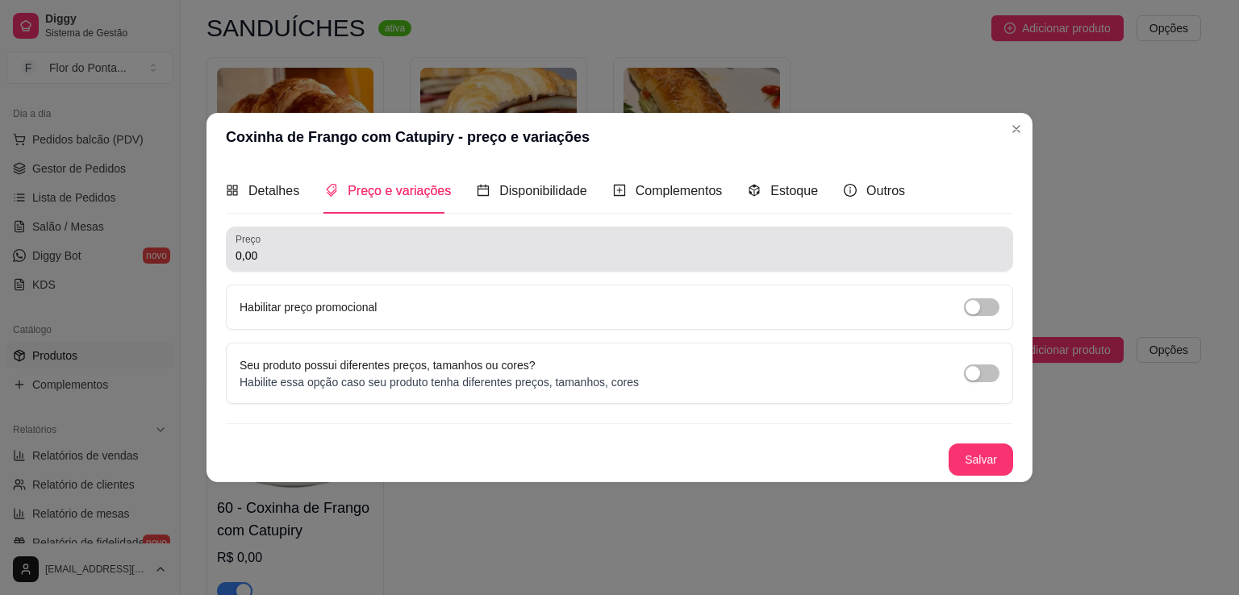
click at [359, 264] on div "0,00" at bounding box center [620, 249] width 768 height 32
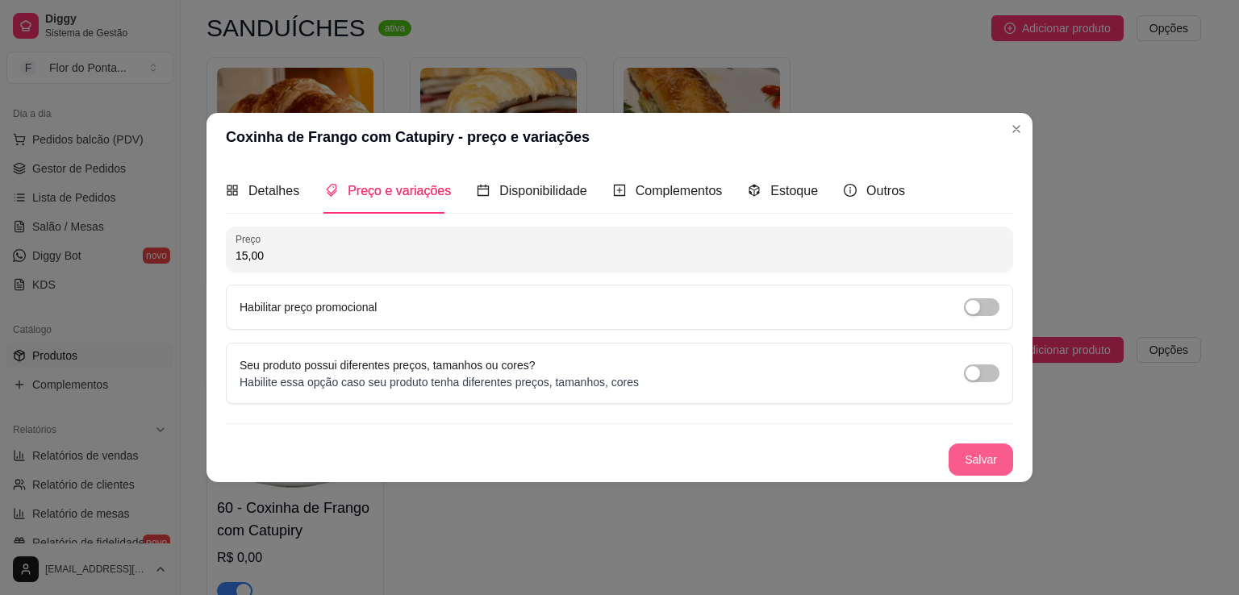
type input "15,00"
click at [993, 460] on button "Salvar" at bounding box center [981, 460] width 65 height 32
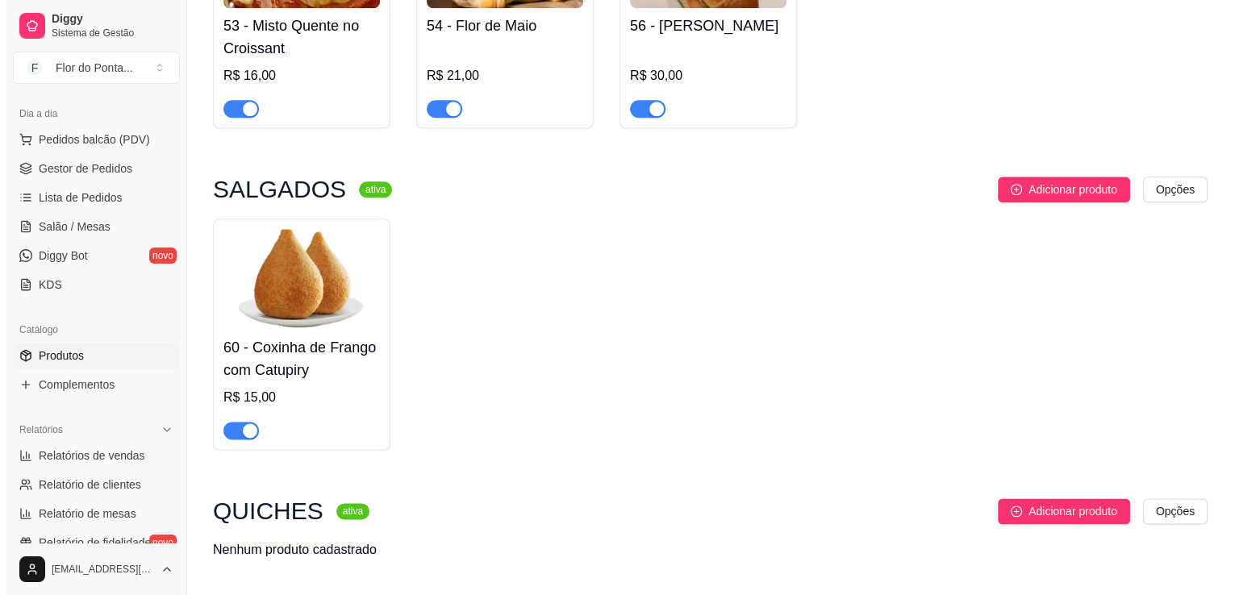
scroll to position [1895, 0]
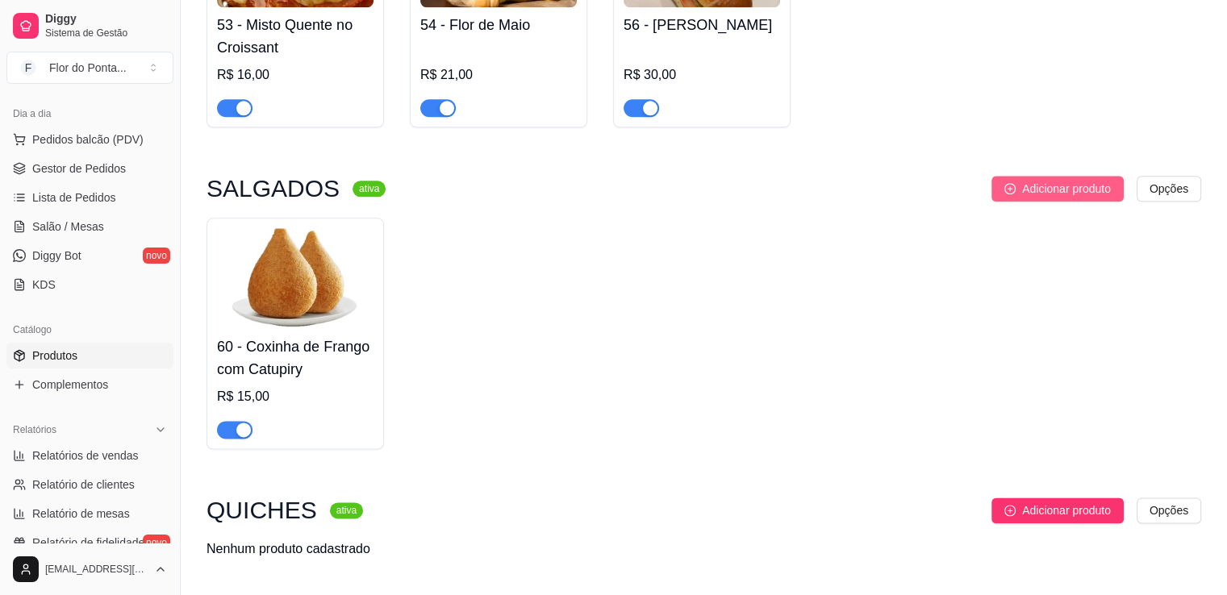
click at [1045, 194] on span "Adicionar produto" at bounding box center [1066, 189] width 89 height 18
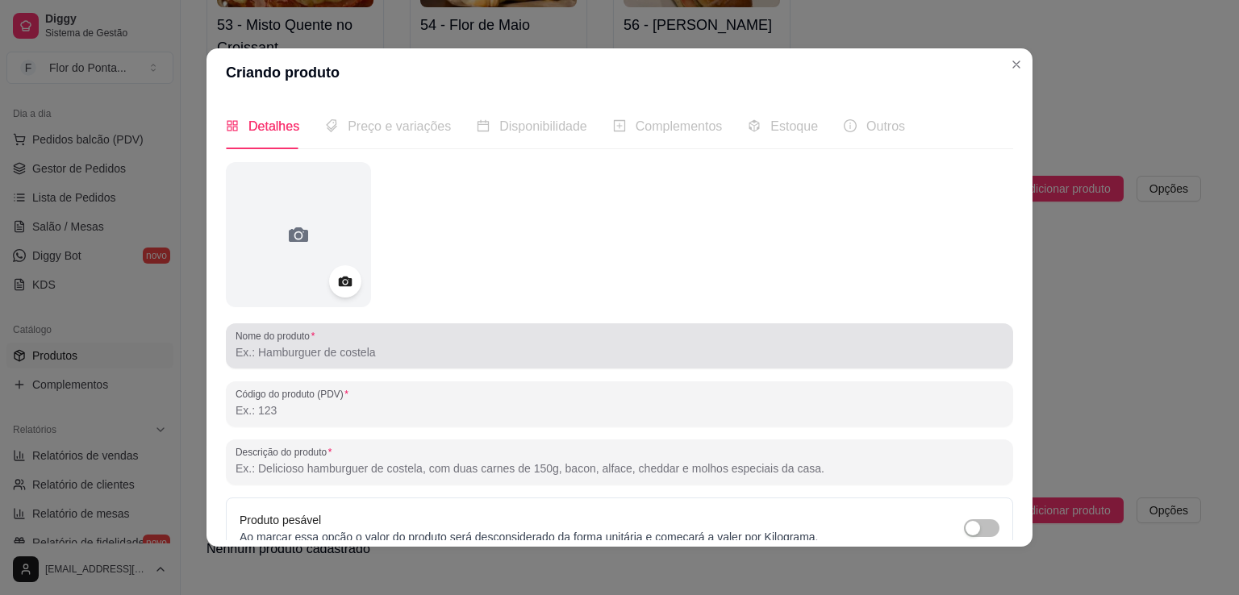
click at [370, 349] on input "Nome do produto" at bounding box center [620, 353] width 768 height 16
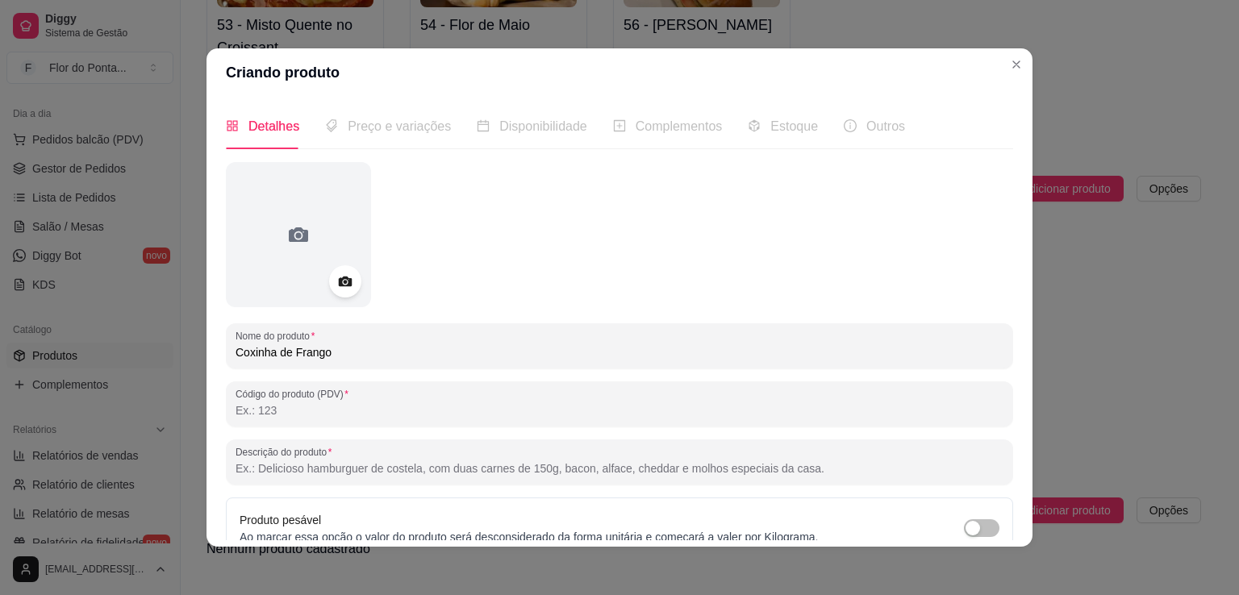
type input "Coxinha de Frango"
click at [263, 412] on input "Código do produto (PDV)" at bounding box center [620, 411] width 768 height 16
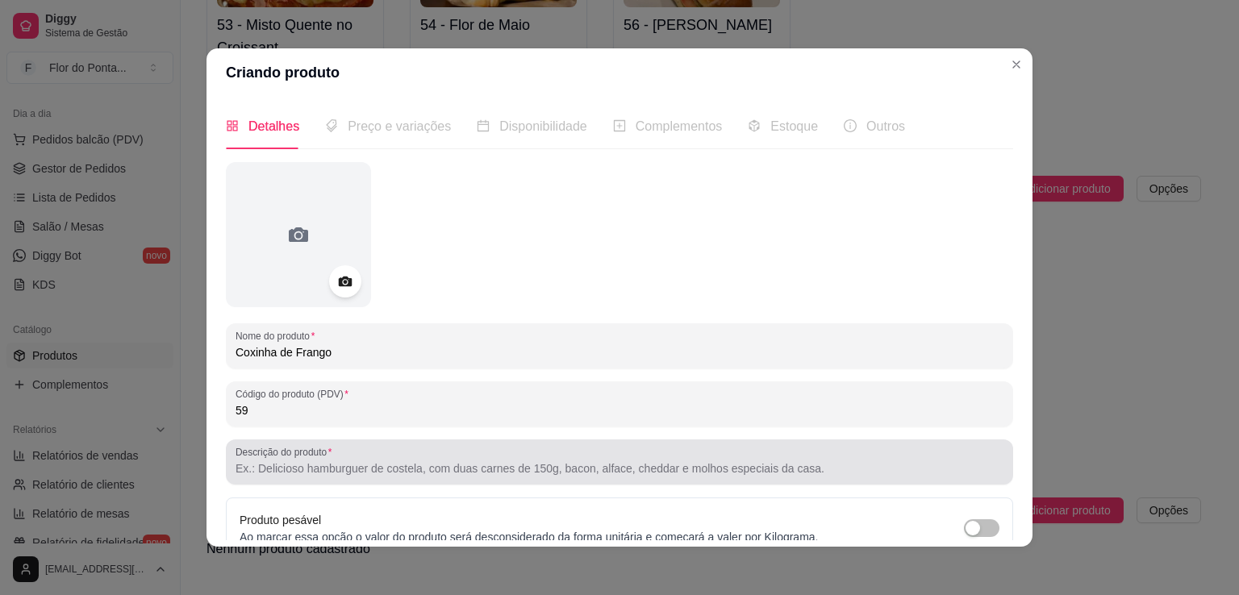
type input "59"
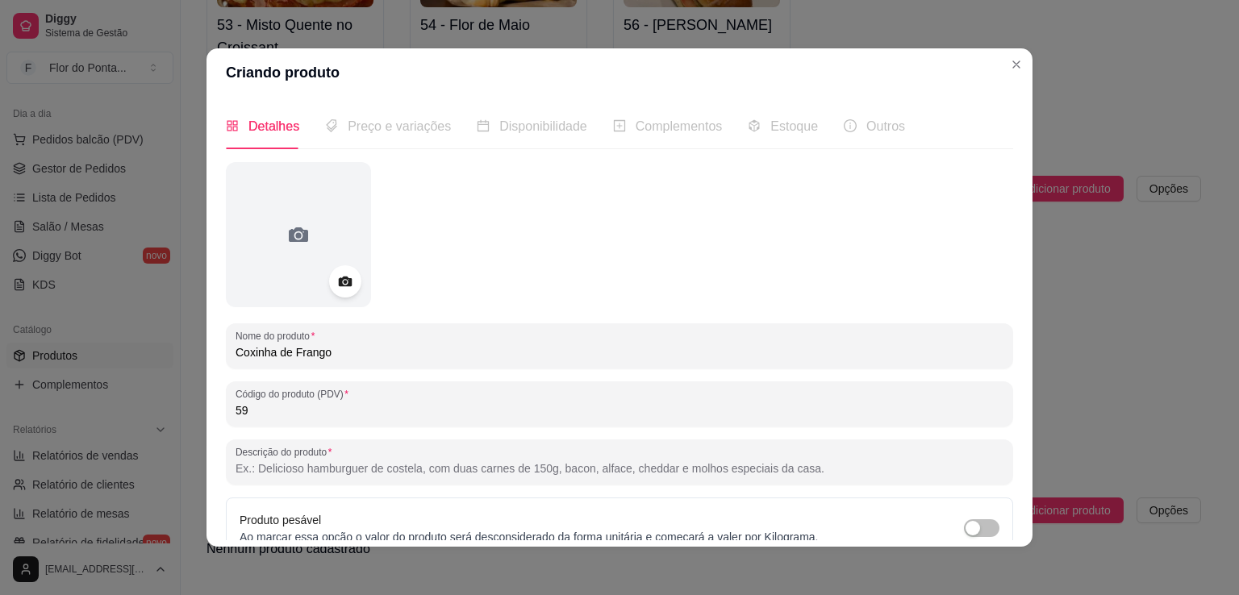
click at [314, 466] on input "Descrição do produto" at bounding box center [620, 469] width 768 height 16
paste input "Clássica, sem truques e impossível de resistir. Massa leve, recheio generoso e …"
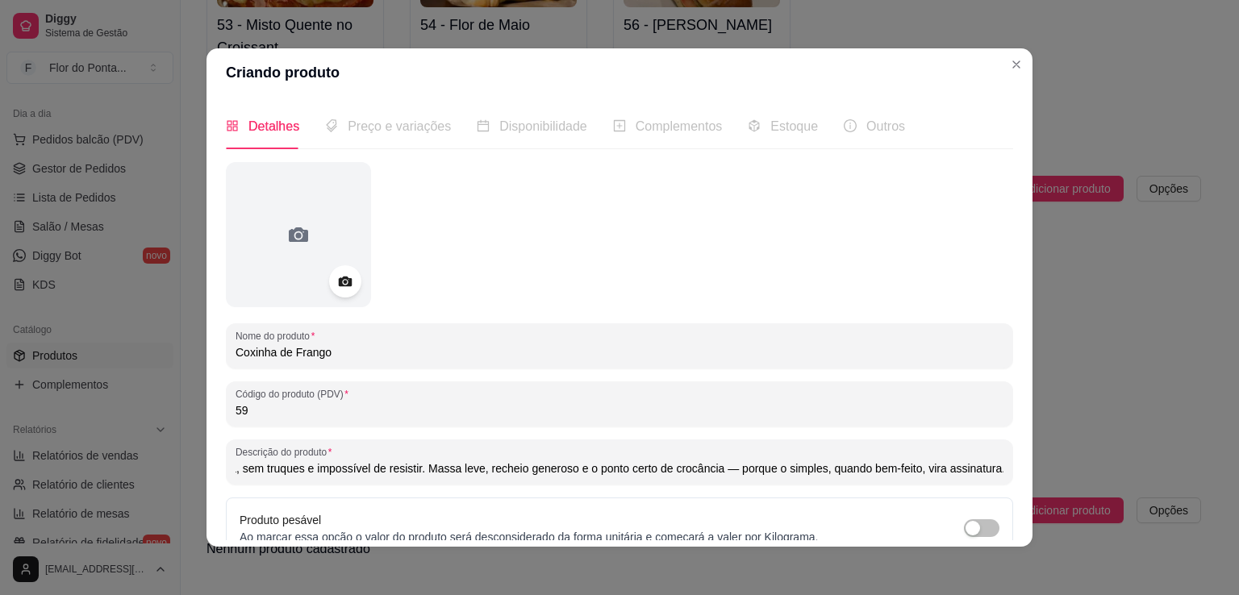
click at [721, 469] on input "Clássica, sem truques e impossível de resistir. Massa leve, recheio generoso e …" at bounding box center [620, 469] width 768 height 16
type input "Clássica, sem truques e impossível de resistir. Massa leve, recheio generoso e …"
click at [345, 282] on icon at bounding box center [345, 282] width 14 height 10
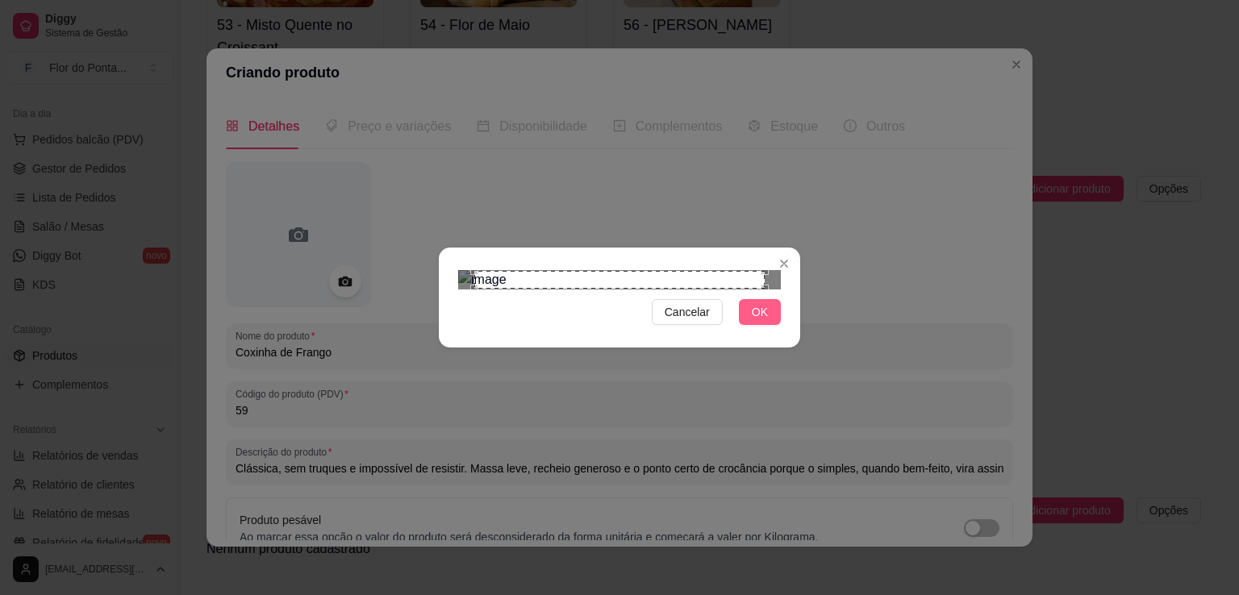
click at [763, 321] on span "OK" at bounding box center [760, 312] width 16 height 18
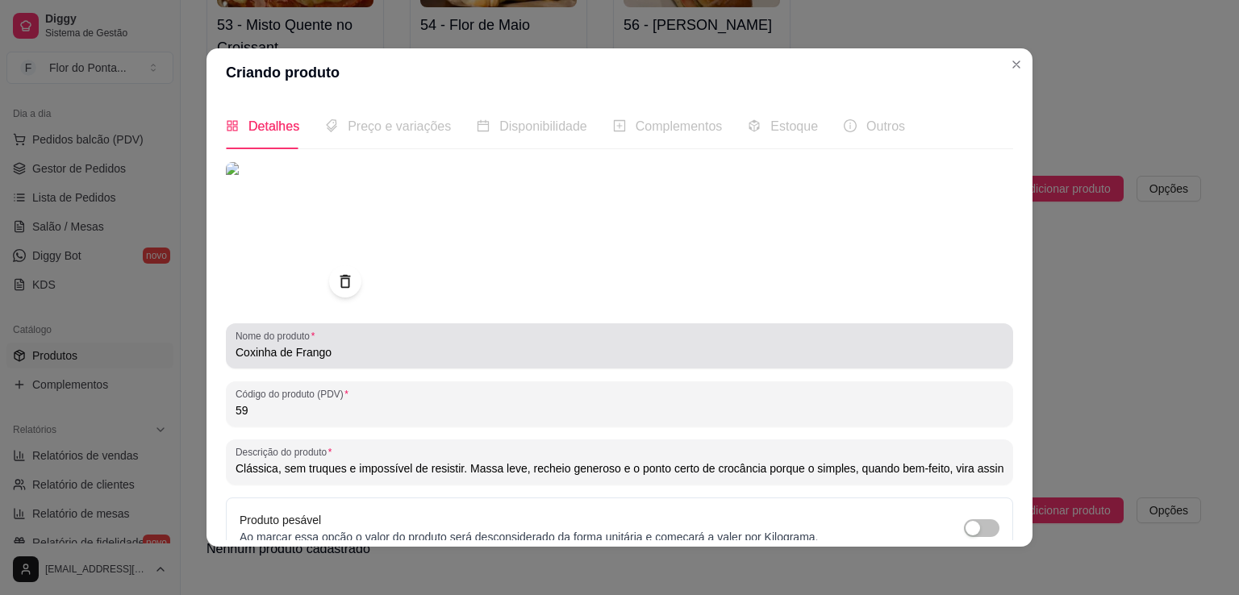
scroll to position [151, 0]
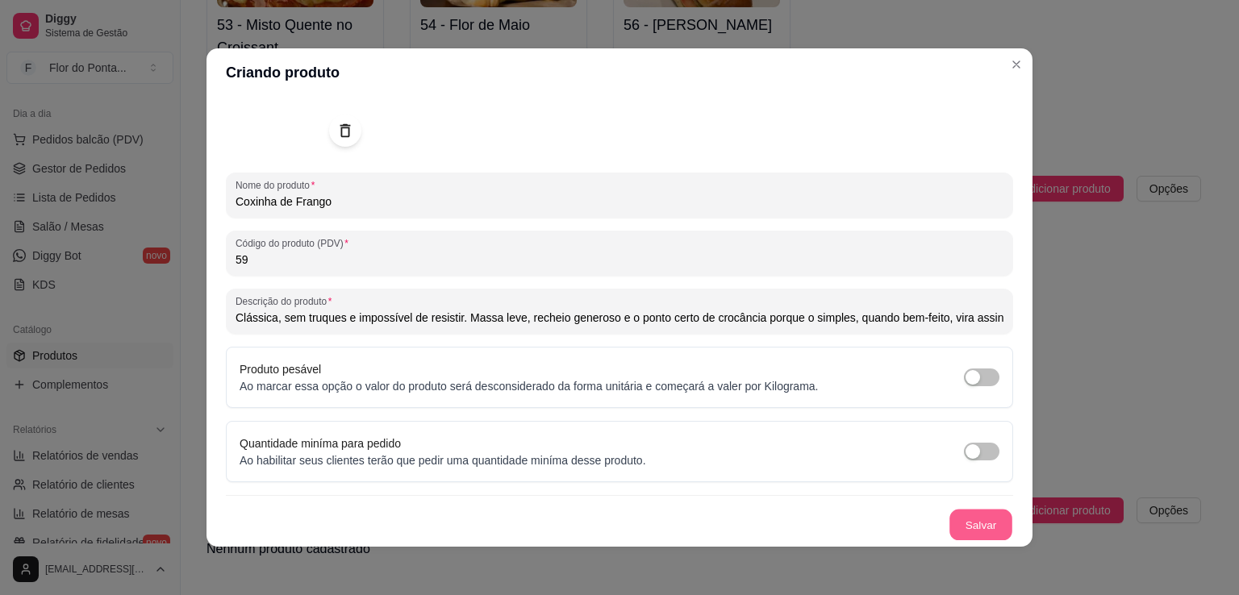
click at [956, 524] on button "Salvar" at bounding box center [981, 525] width 63 height 31
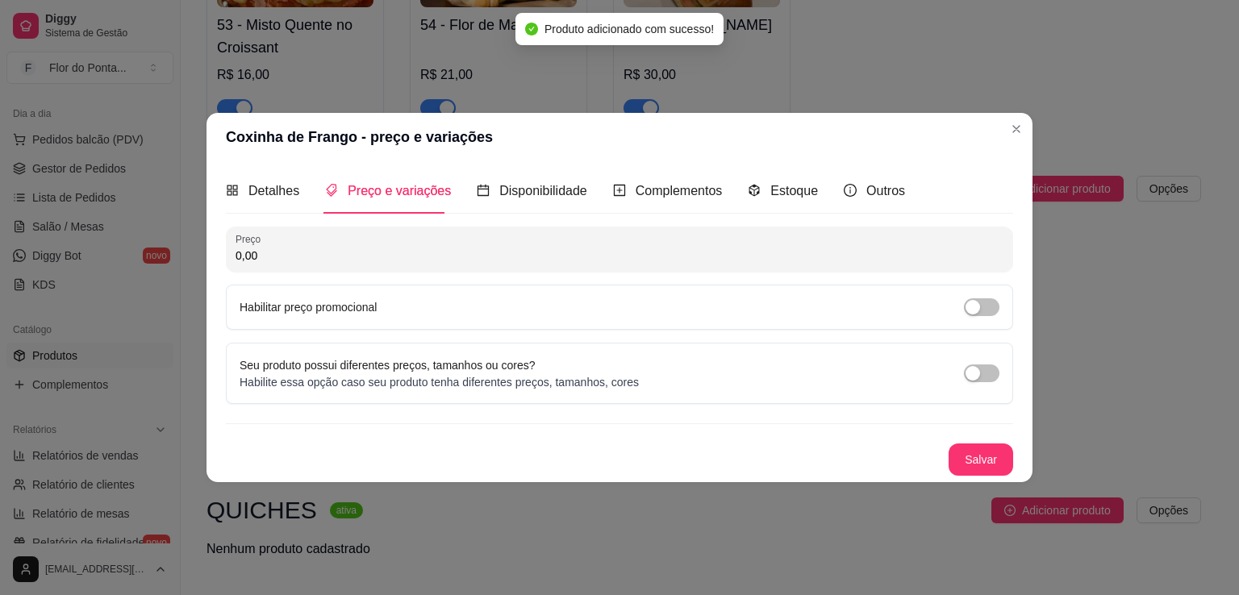
scroll to position [0, 0]
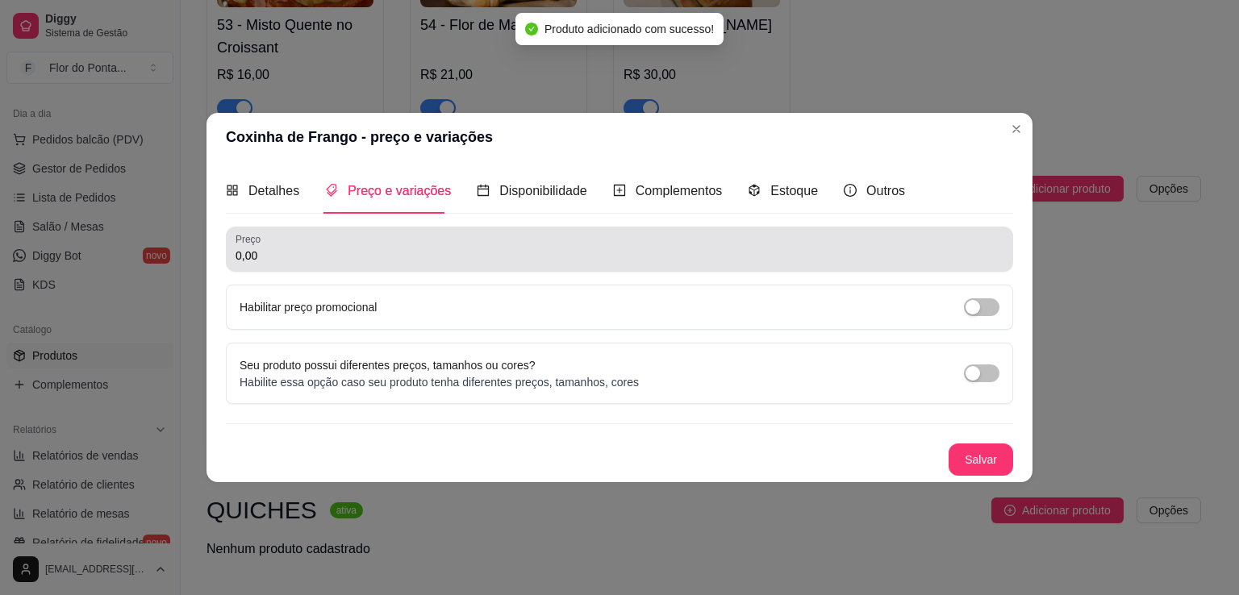
click at [430, 254] on input "0,00" at bounding box center [620, 256] width 768 height 16
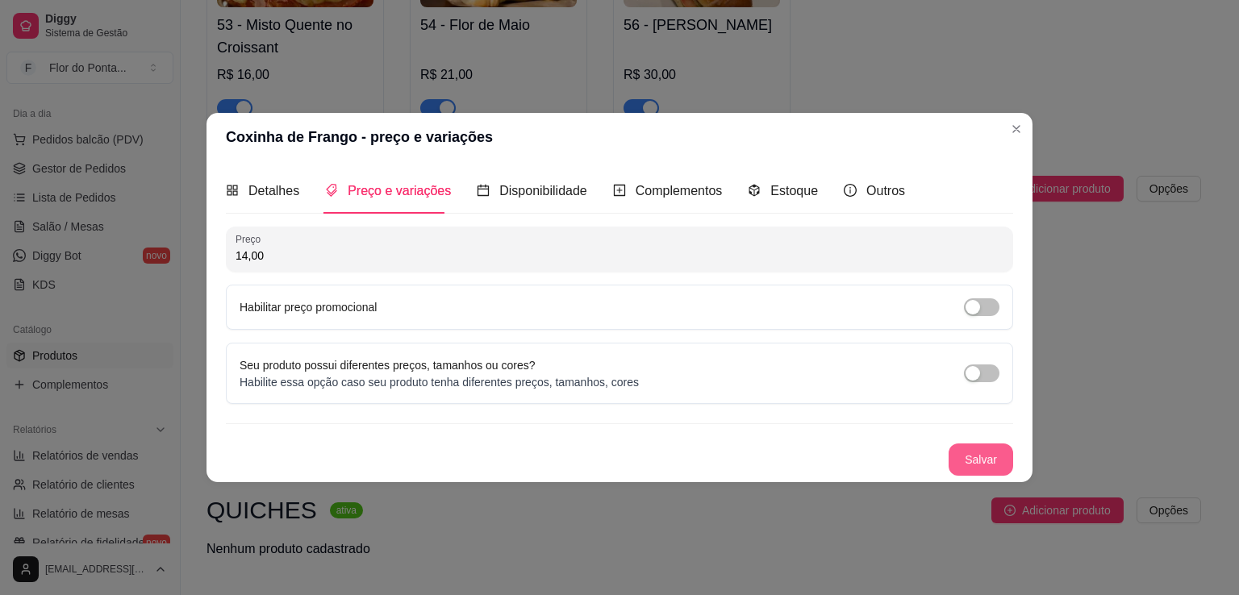
type input "14,00"
click at [972, 457] on button "Salvar" at bounding box center [981, 460] width 65 height 32
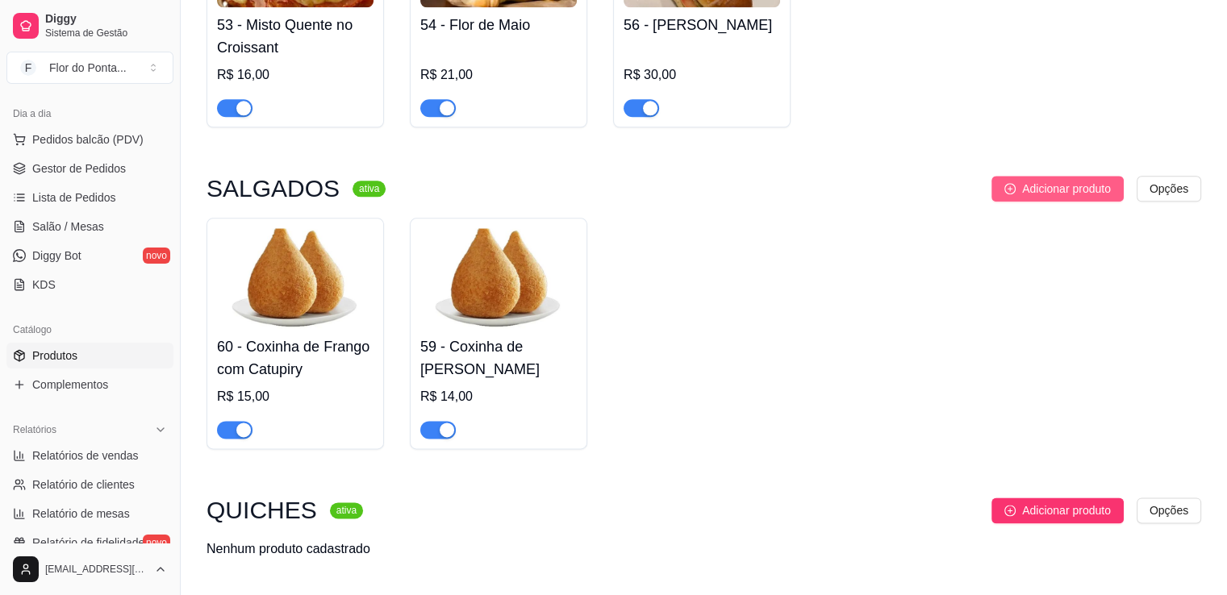
click at [1032, 191] on span "Adicionar produto" at bounding box center [1066, 189] width 89 height 18
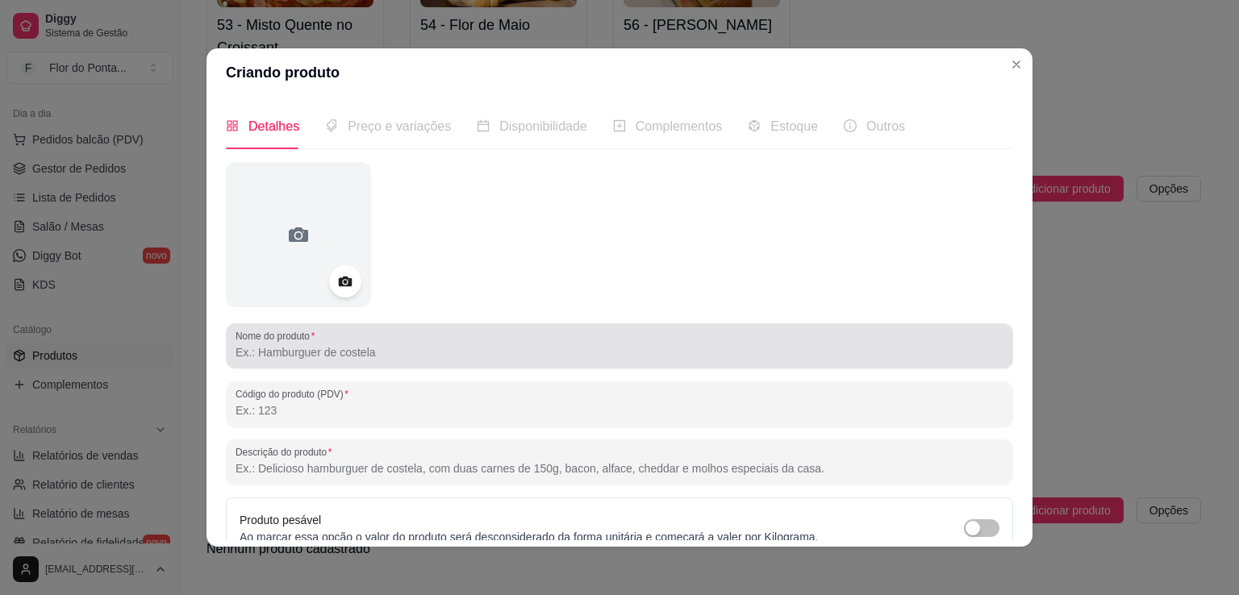
click at [326, 357] on input "Nome do produto" at bounding box center [620, 353] width 768 height 16
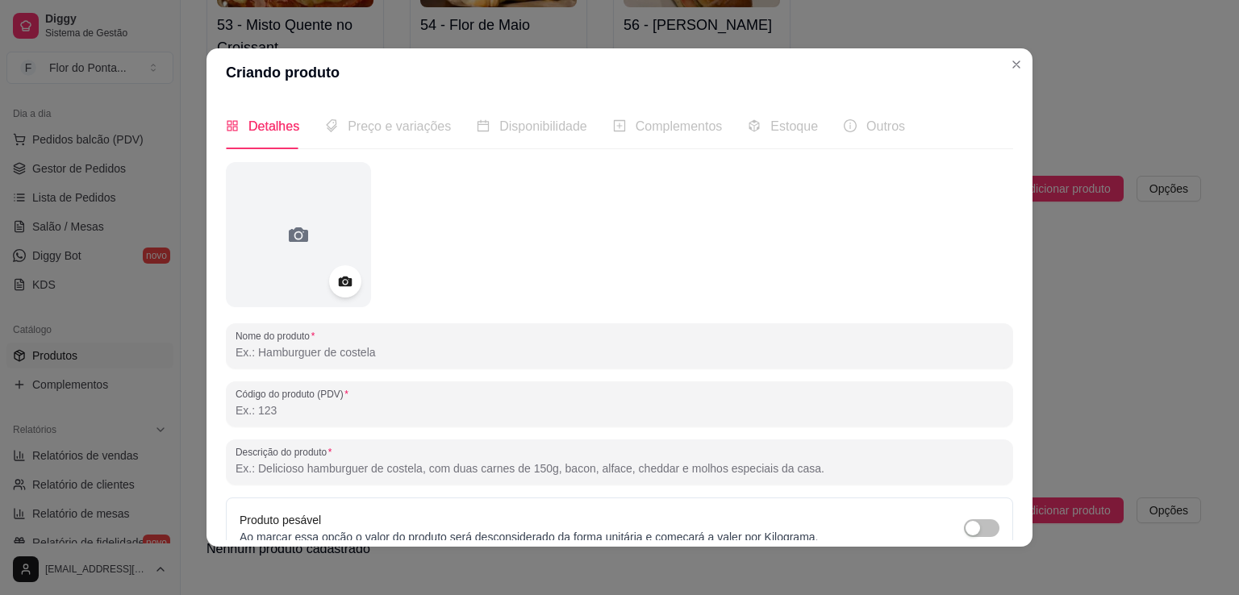
paste input "COXINHA CAMARAO C/CREAM CHEESE"
type input "COXINHA CAMARAO C/CREAM CHEESE"
click at [277, 411] on input "Código do produto (PDV)" at bounding box center [620, 411] width 768 height 16
type input "63"
click at [343, 283] on circle at bounding box center [345, 282] width 4 height 4
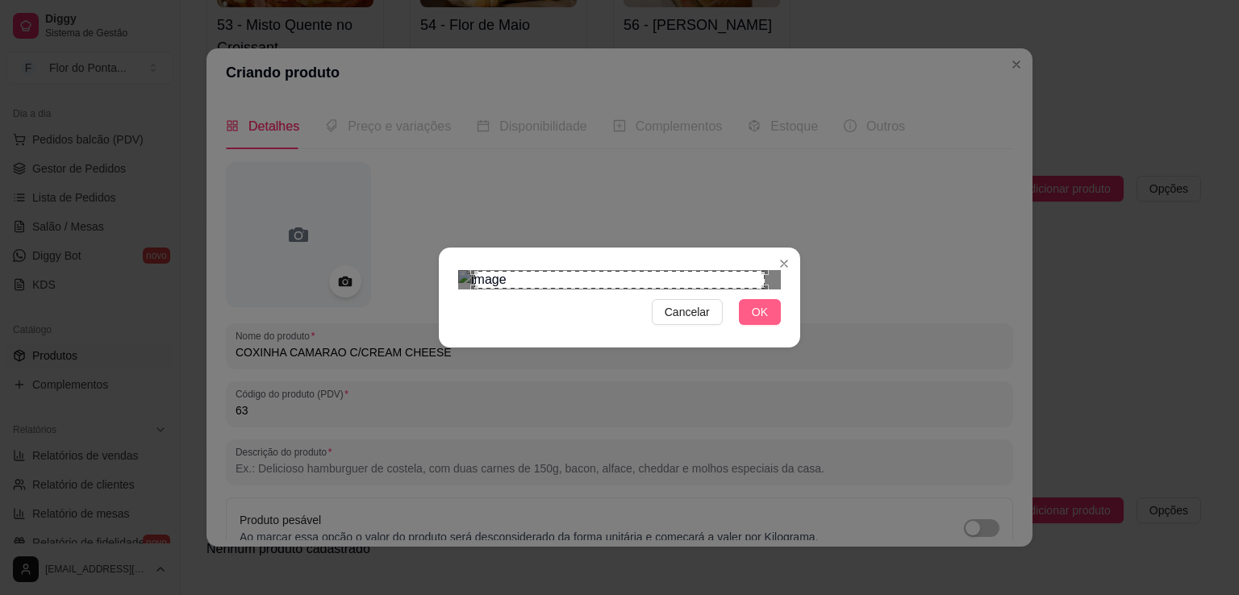
click at [769, 325] on button "OK" at bounding box center [760, 312] width 42 height 26
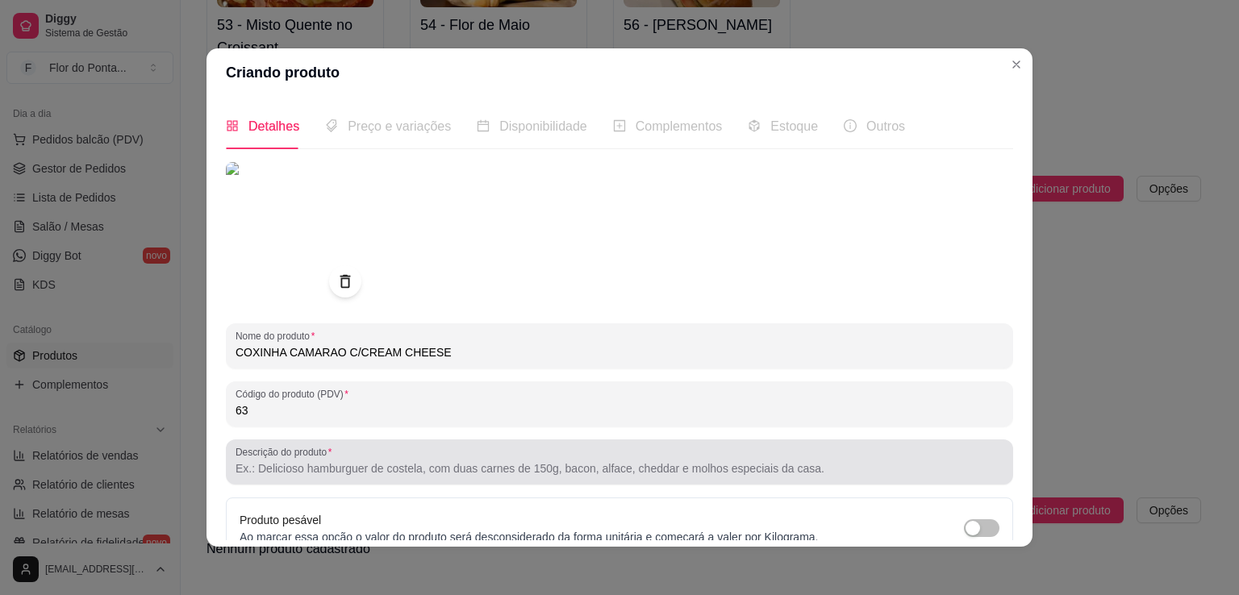
click at [316, 466] on input "Descrição do produto" at bounding box center [620, 469] width 768 height 16
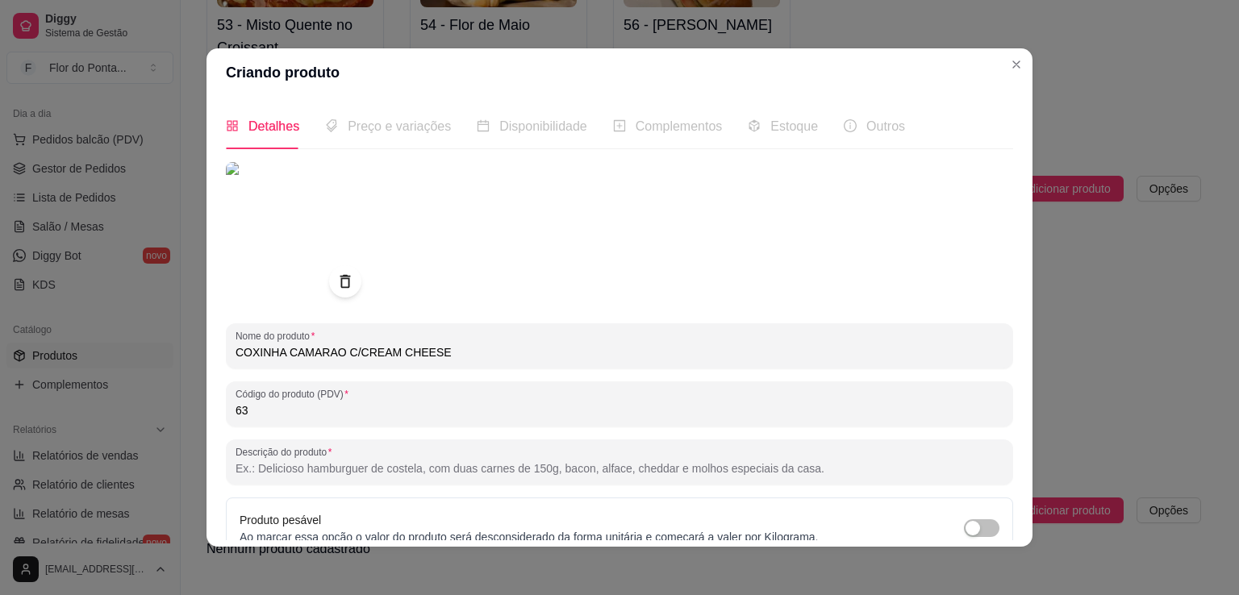
paste input "Sofisticada na medida certa. Camarões suculentos envolvidos em cream cheese cre…"
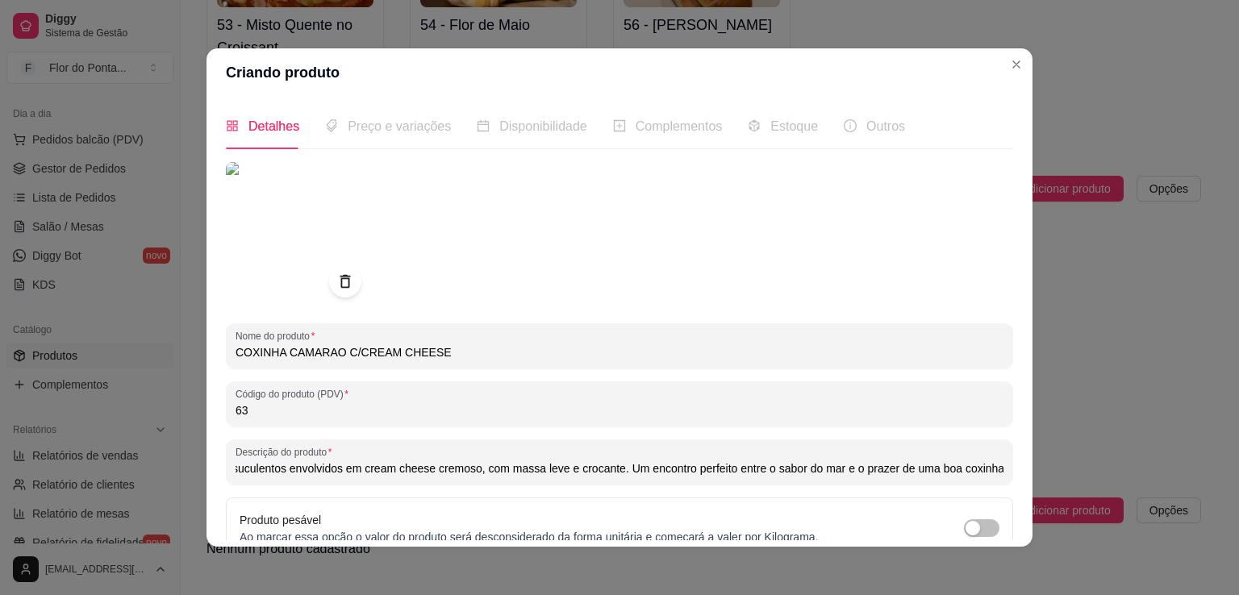
scroll to position [151, 0]
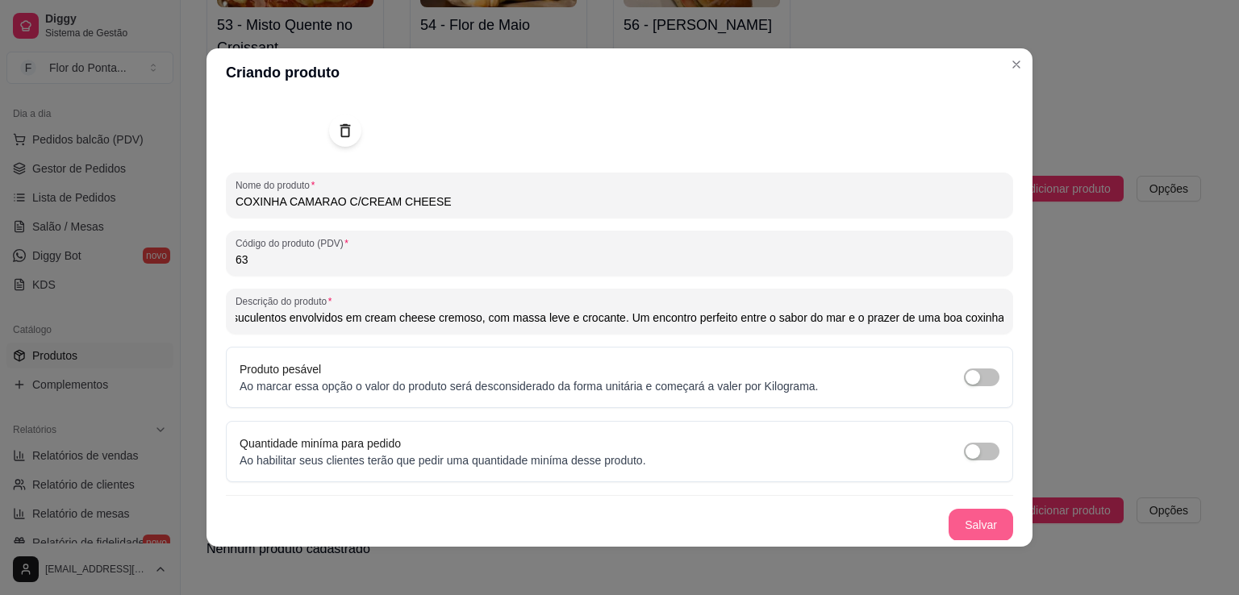
type input "Sofisticada na medida certa. Camarões suculentos envolvidos em cream cheese cre…"
click at [972, 526] on button "Salvar" at bounding box center [981, 525] width 63 height 31
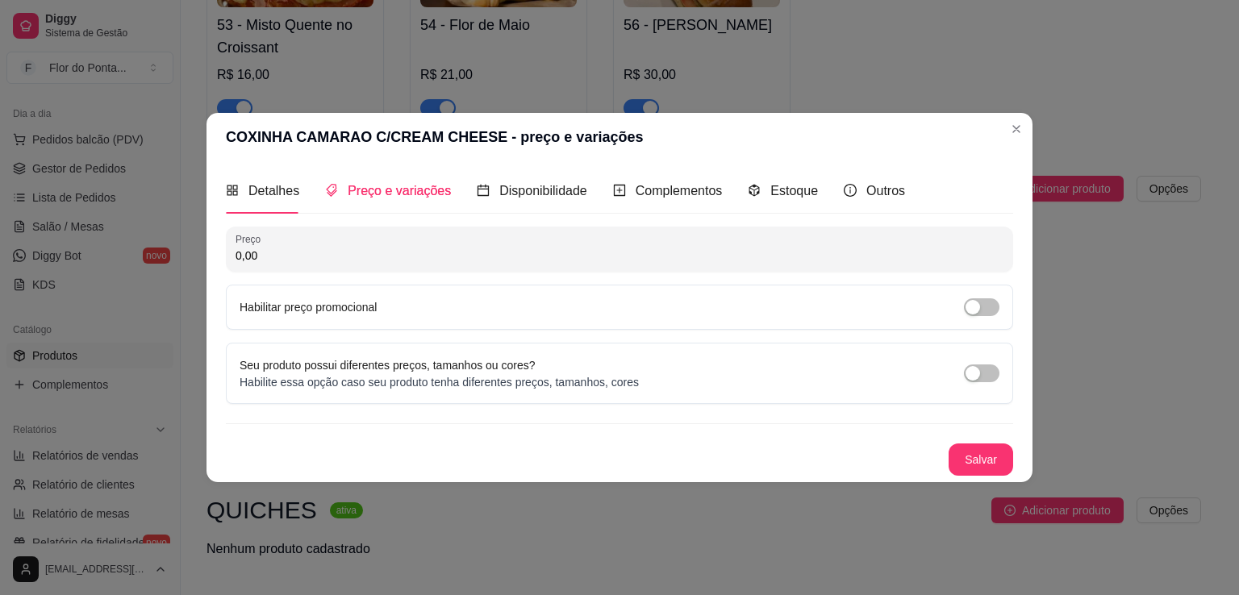
scroll to position [0, 0]
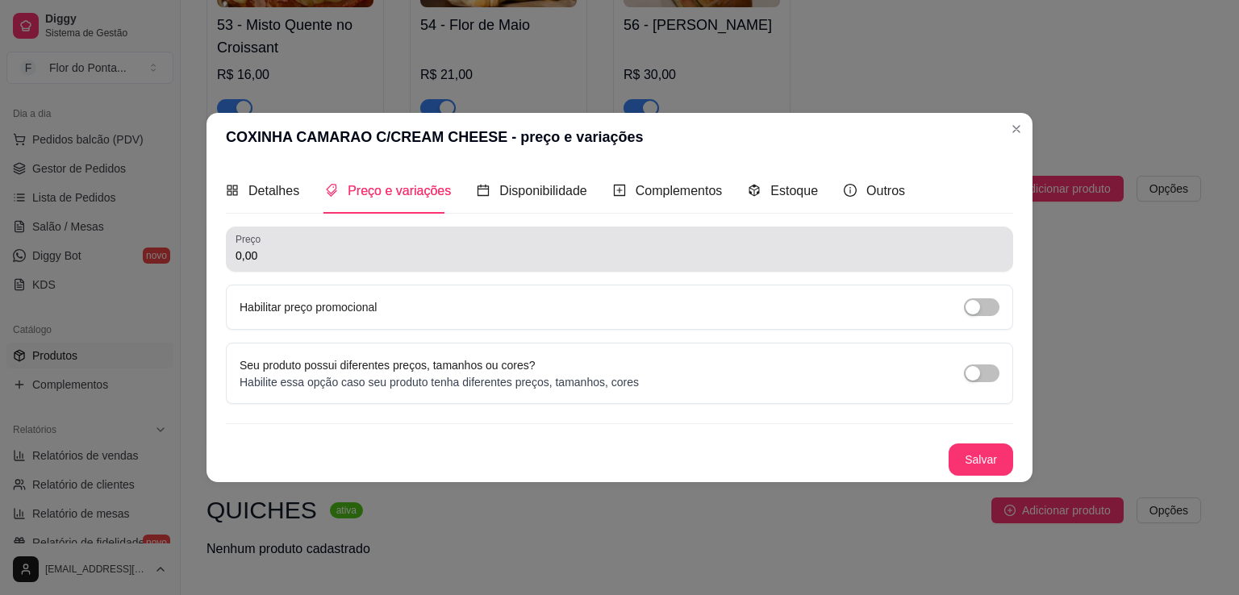
click at [321, 249] on input "0,00" at bounding box center [620, 256] width 768 height 16
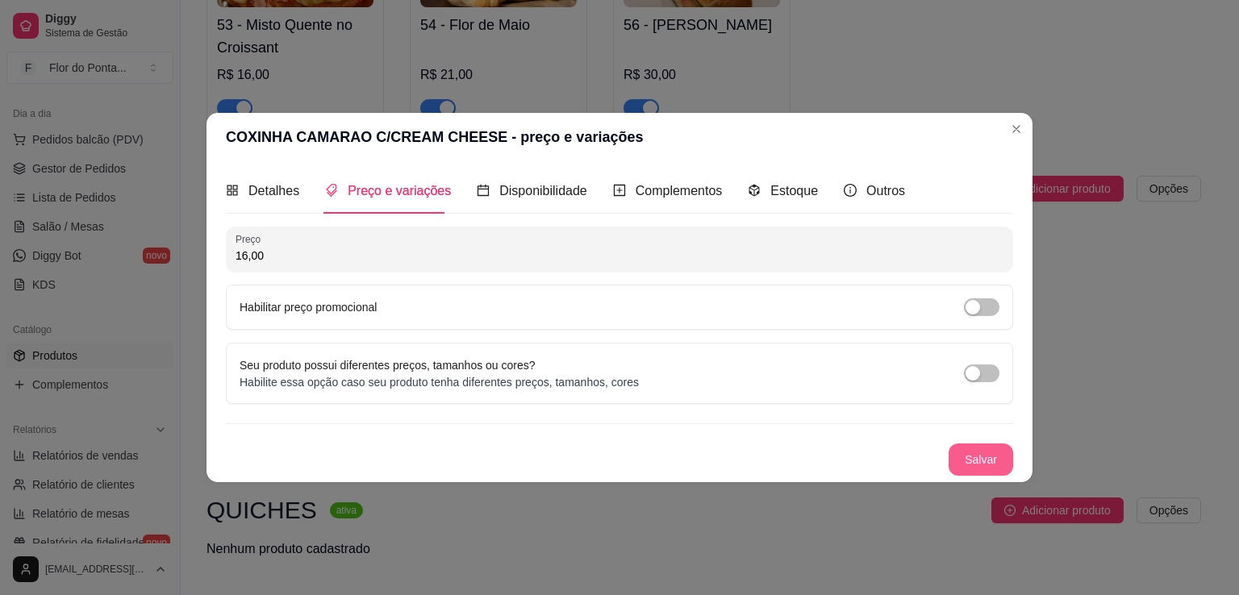
type input "16,00"
click at [981, 456] on button "Salvar" at bounding box center [981, 460] width 65 height 32
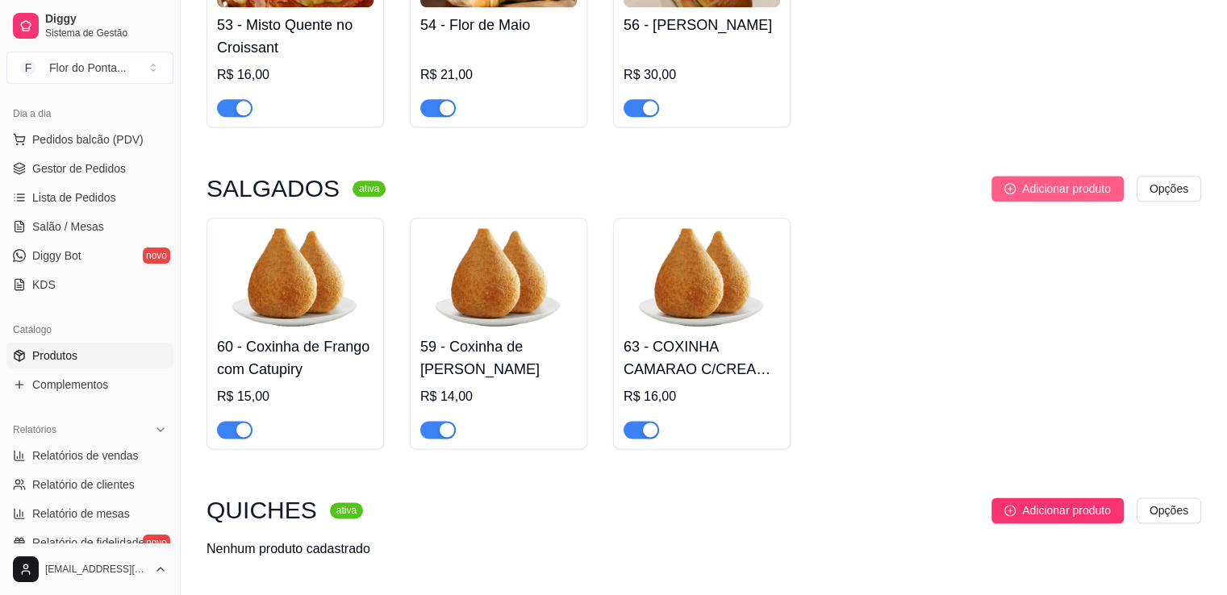
click at [1055, 191] on span "Adicionar produto" at bounding box center [1066, 189] width 89 height 18
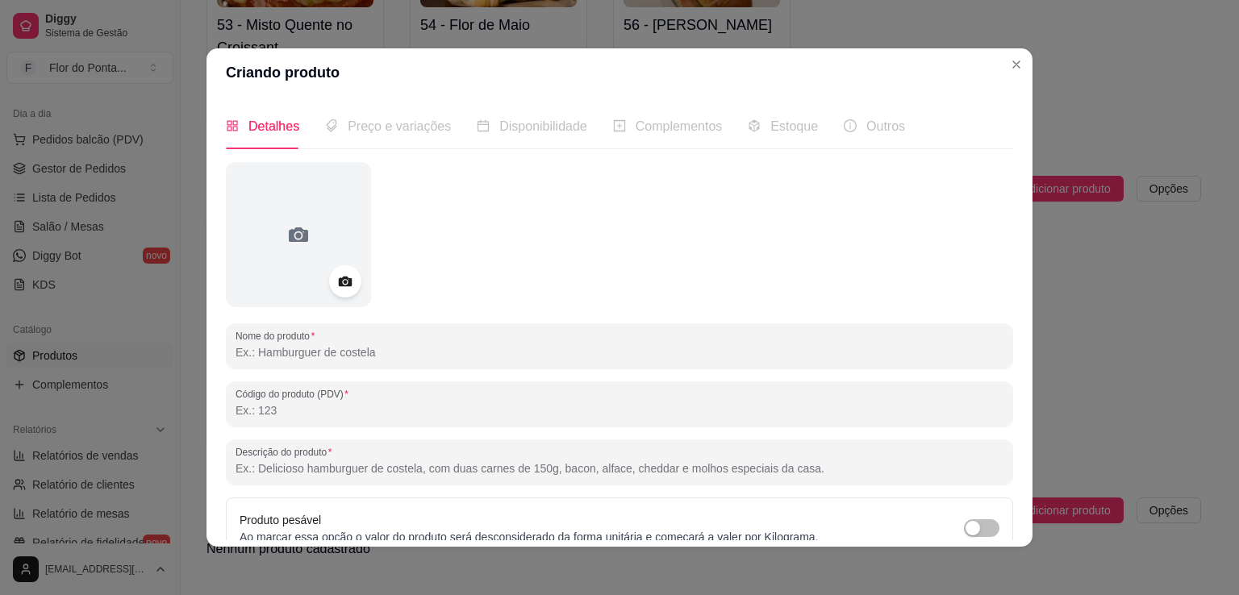
click at [377, 345] on input "Nome do produto" at bounding box center [620, 353] width 768 height 16
type input "Coxinha Carne Seca"
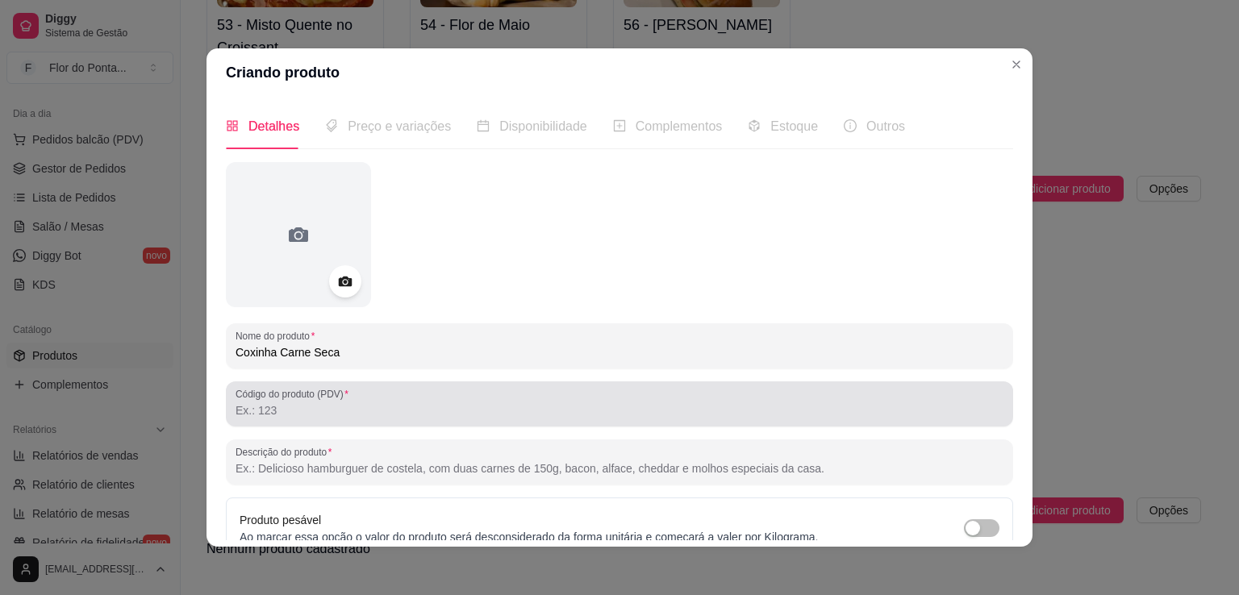
click at [282, 406] on input "Código do produto (PDV)" at bounding box center [620, 411] width 768 height 16
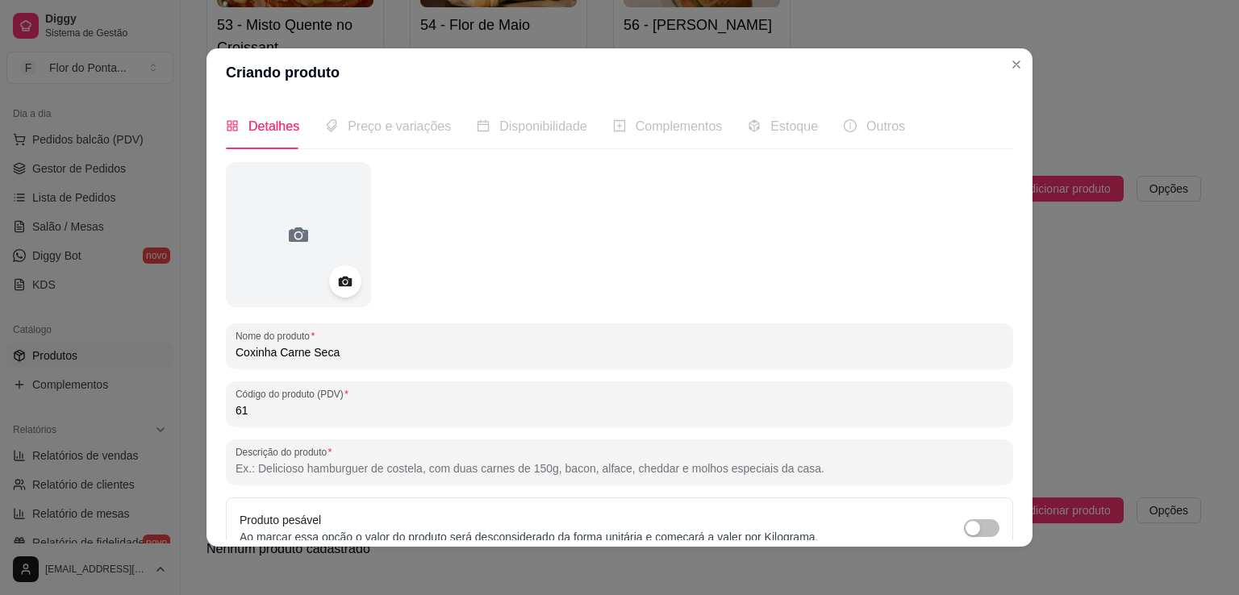
type input "61"
click at [339, 285] on icon at bounding box center [345, 282] width 19 height 19
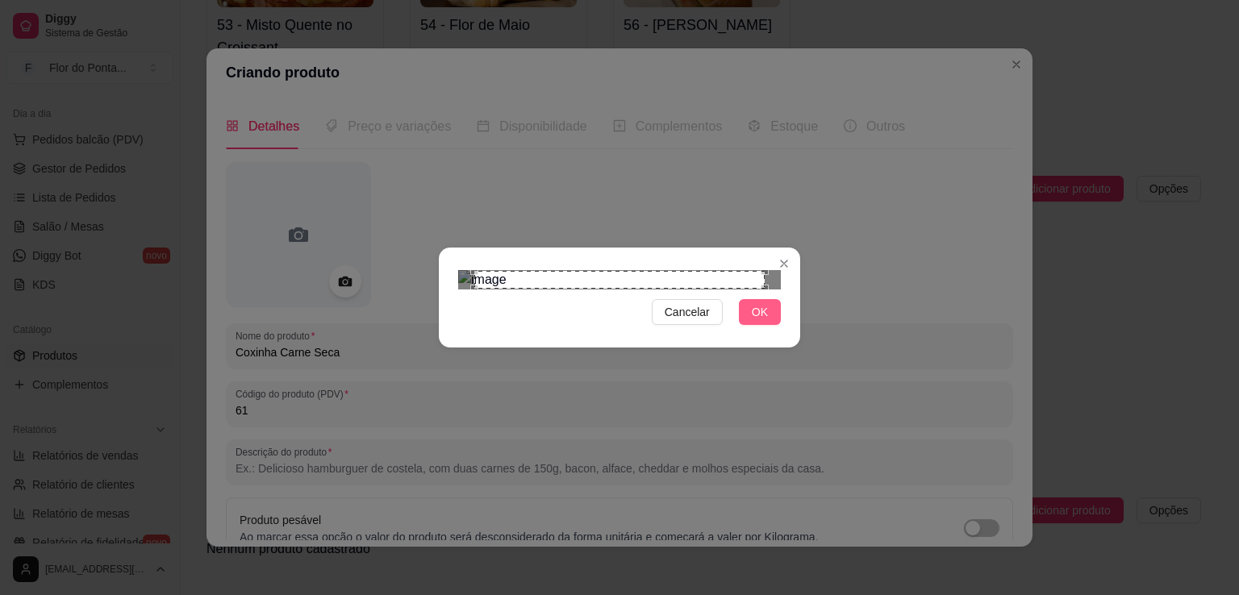
click at [762, 321] on span "OK" at bounding box center [760, 312] width 16 height 18
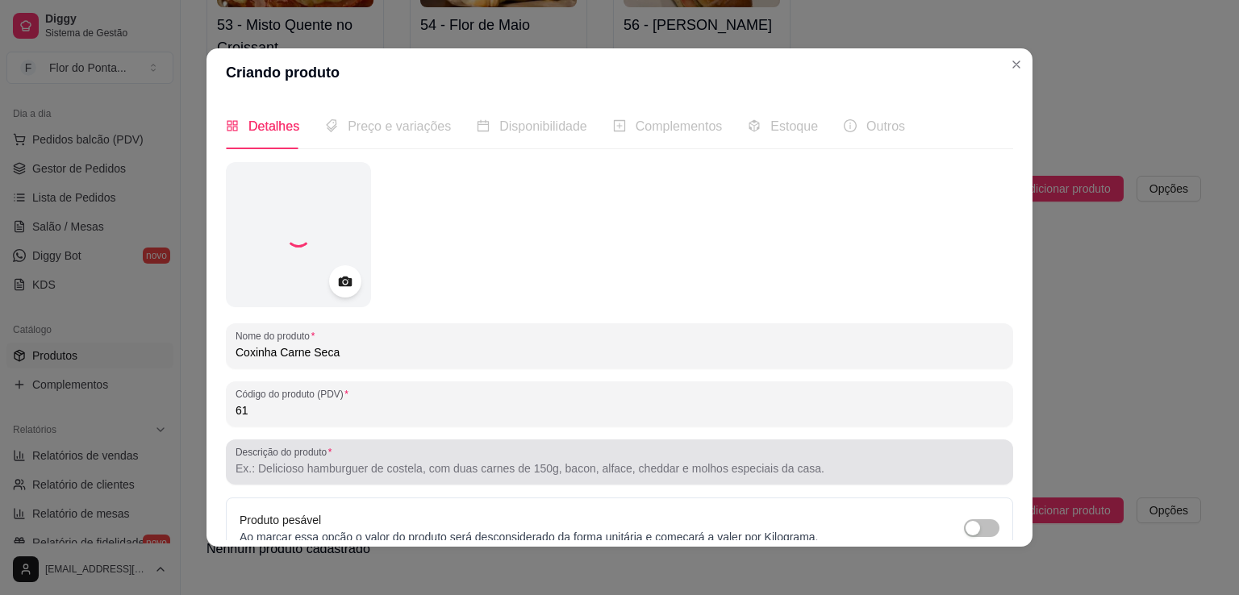
click at [761, 459] on div at bounding box center [620, 462] width 768 height 32
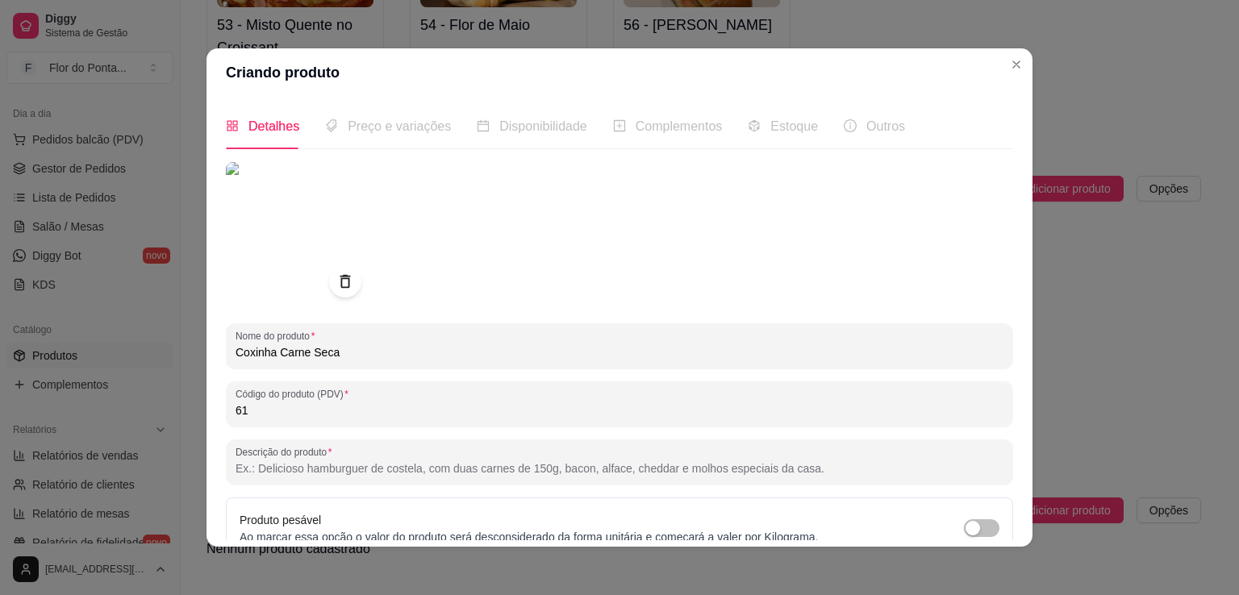
paste input "Sabor intenso, textura macia e aquele toque brasileiro que dispensa apresentaçã…"
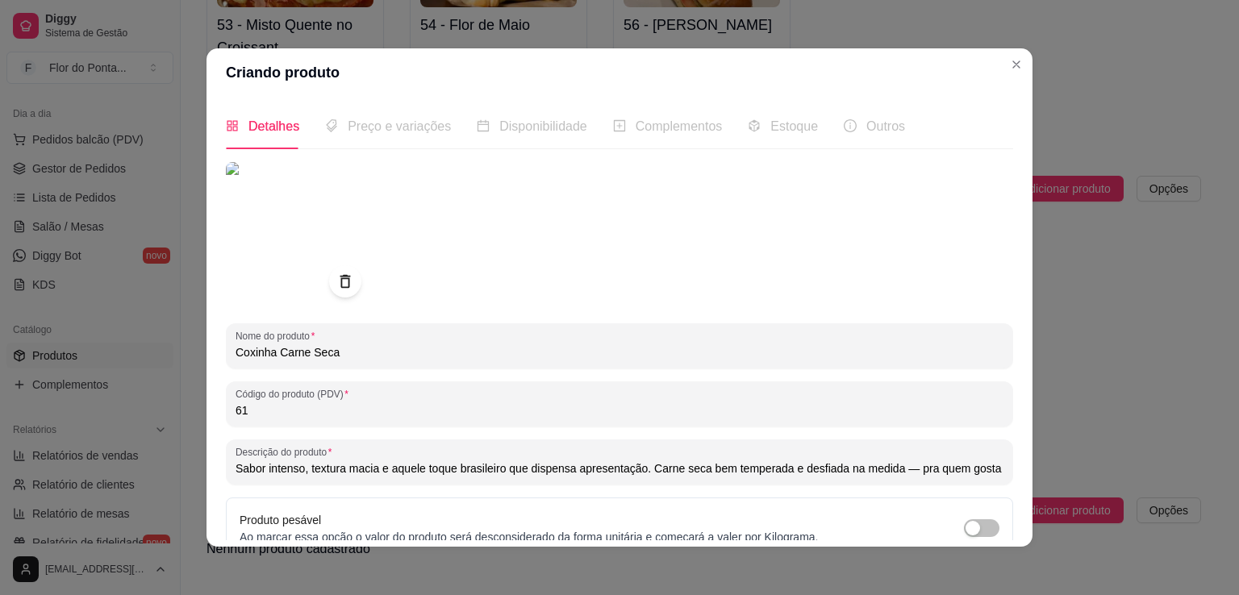
scroll to position [0, 156]
click at [751, 475] on input "Sabor intenso, textura macia e aquele toque brasileiro que dispensa apresentaçã…" at bounding box center [620, 469] width 768 height 16
type input "Sabor intenso, textura macia e aquele toque brasileiro que dispensa apresentaçã…"
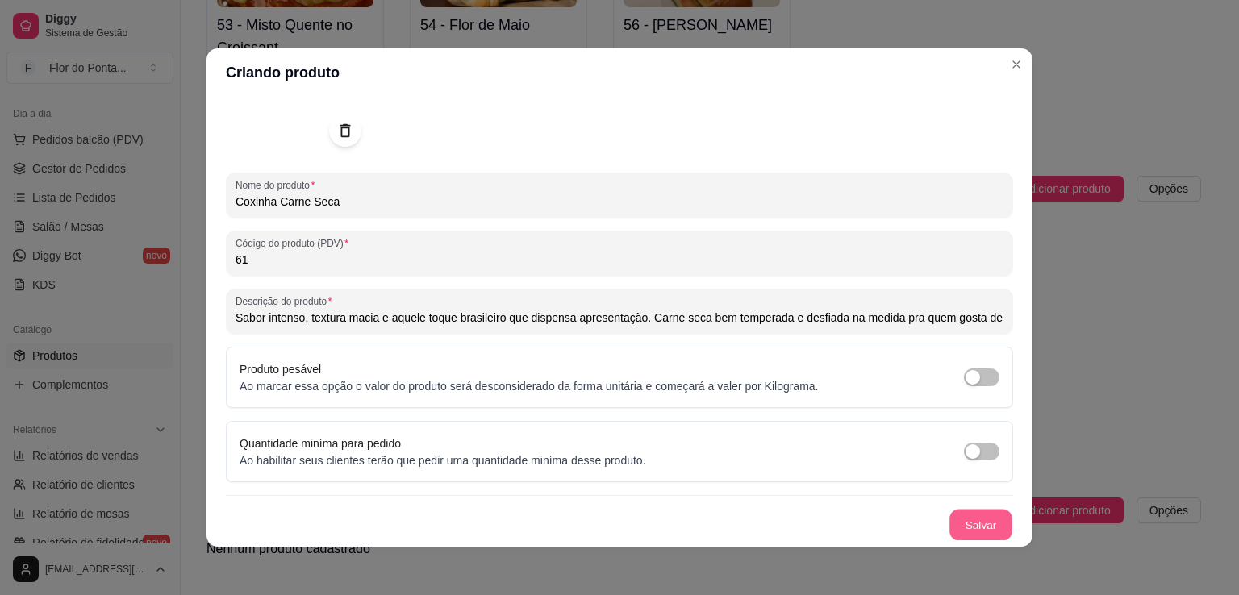
click at [953, 523] on button "Salvar" at bounding box center [981, 525] width 63 height 31
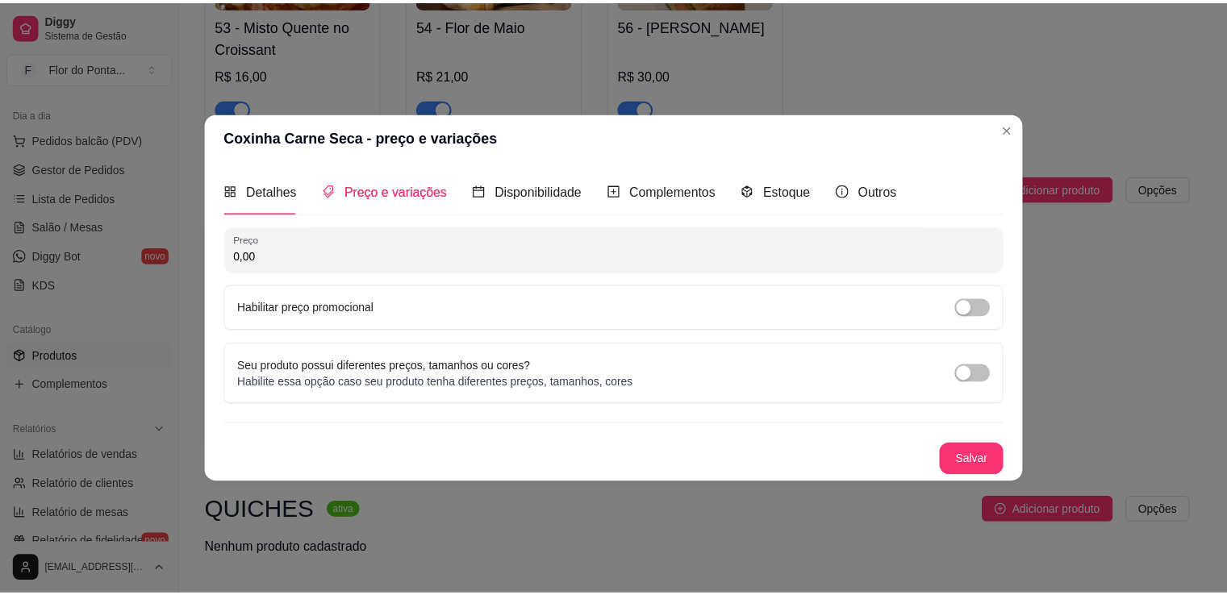
scroll to position [0, 0]
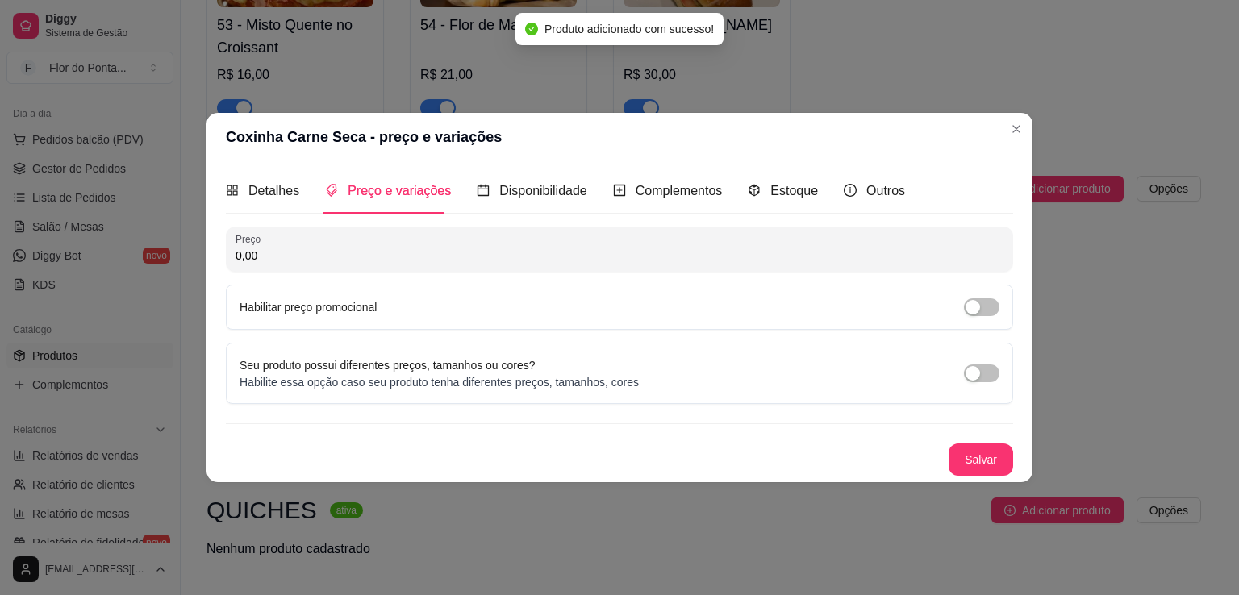
click at [366, 262] on input "0,00" at bounding box center [620, 256] width 768 height 16
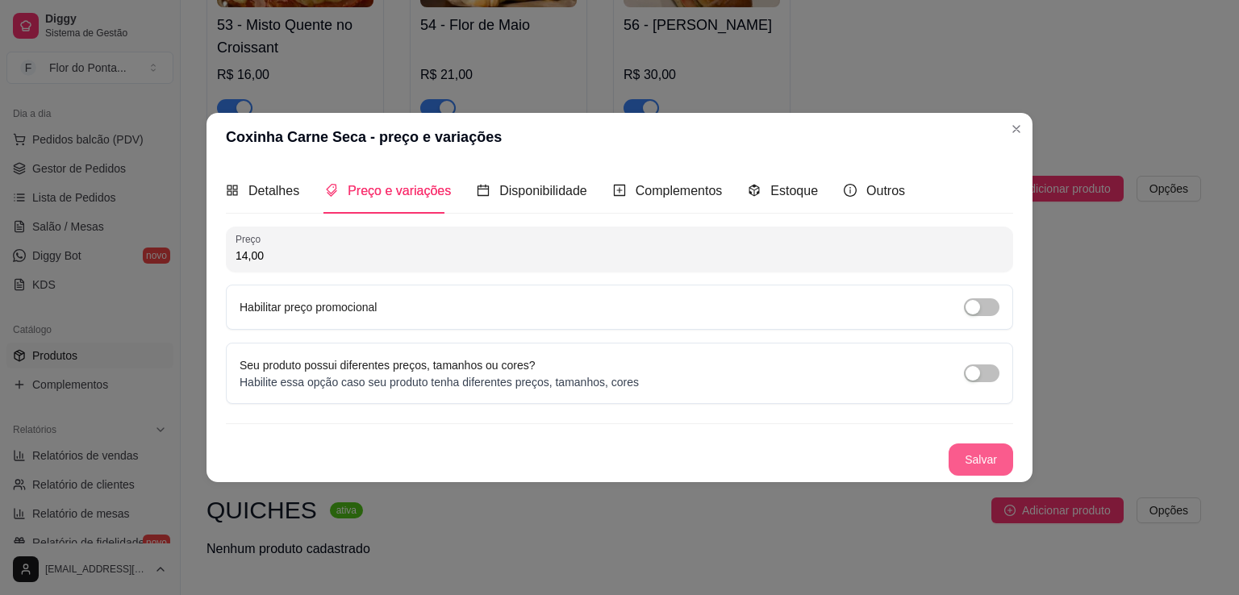
type input "14,00"
click at [984, 457] on button "Salvar" at bounding box center [981, 460] width 63 height 31
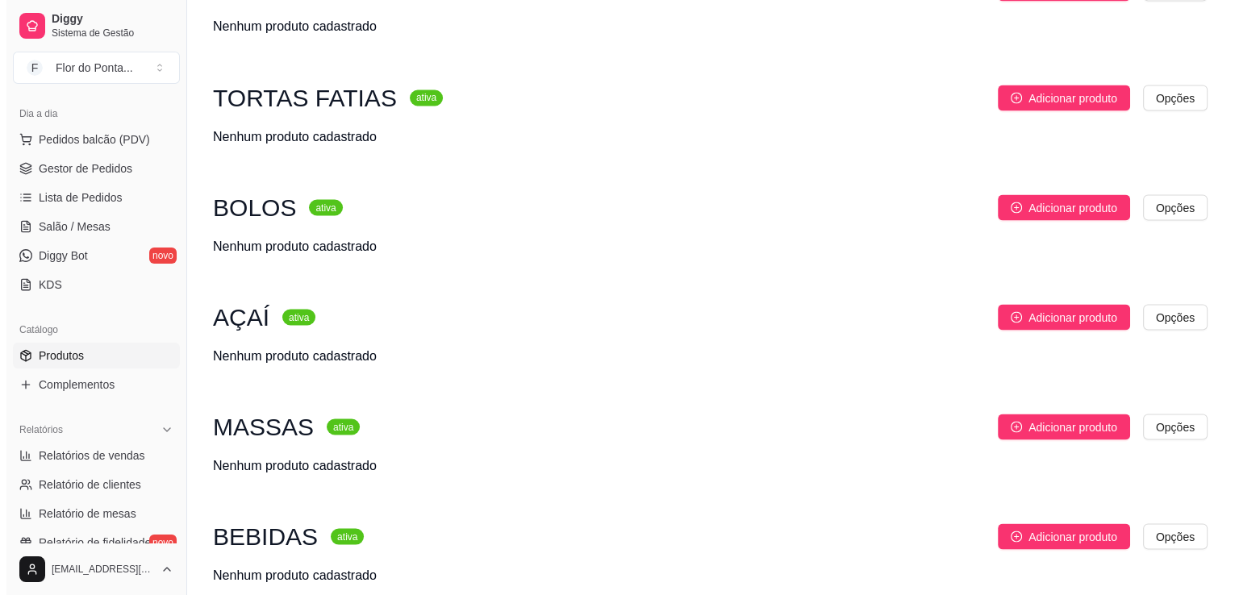
scroll to position [3043, 0]
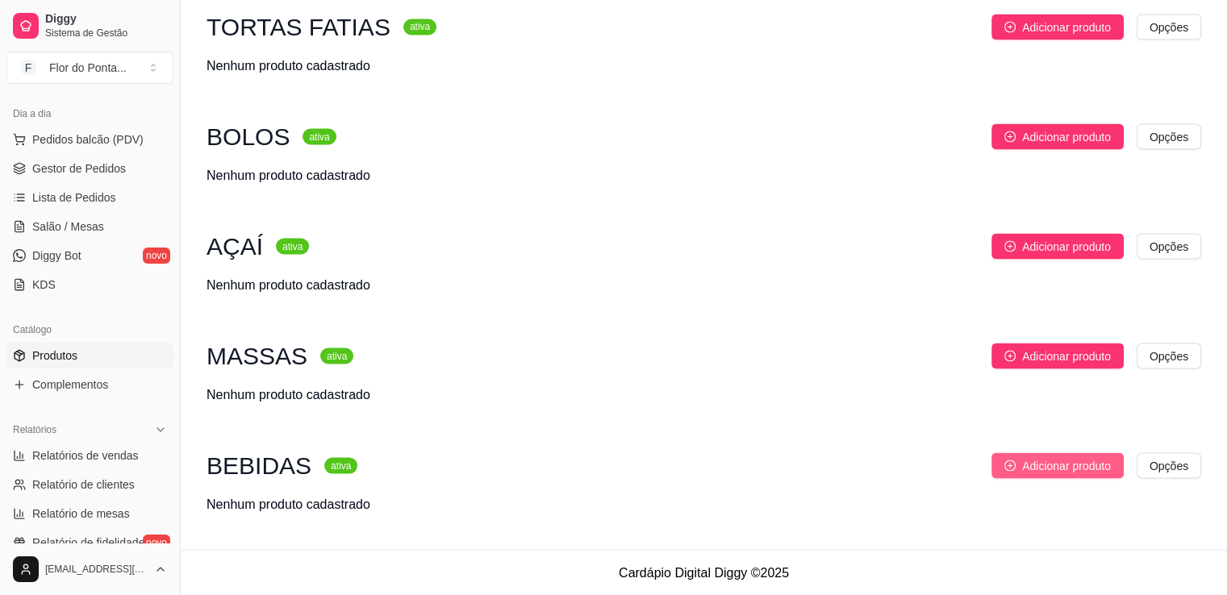
click at [1037, 474] on button "Adicionar produto" at bounding box center [1058, 466] width 132 height 26
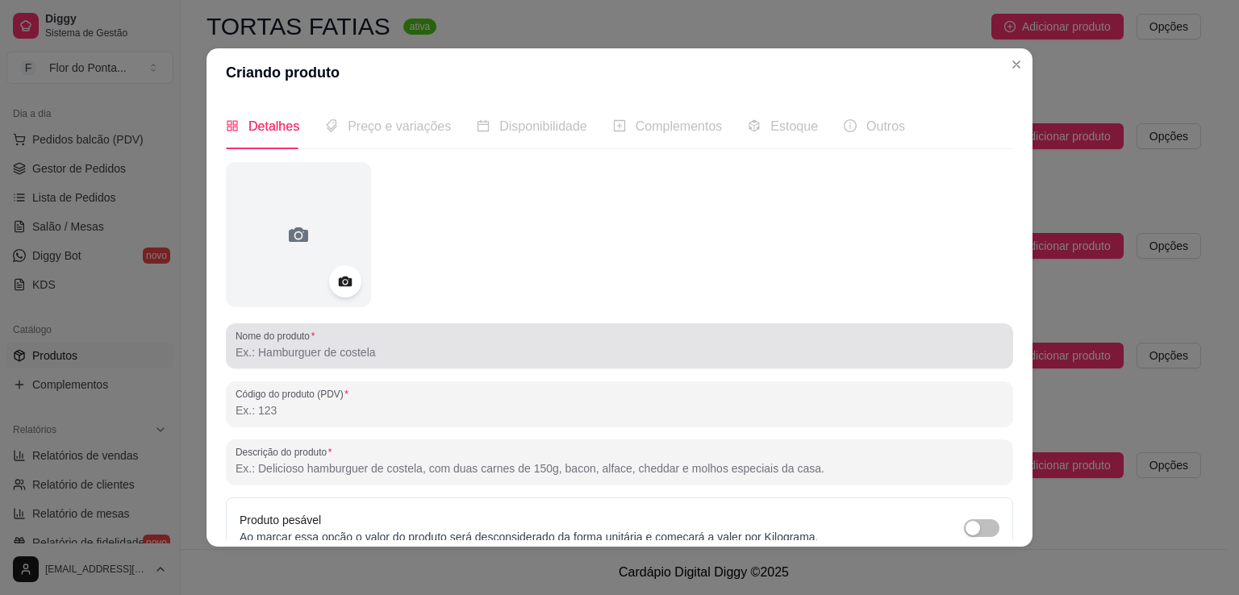
click at [350, 356] on input "Nome do produto" at bounding box center [620, 353] width 768 height 16
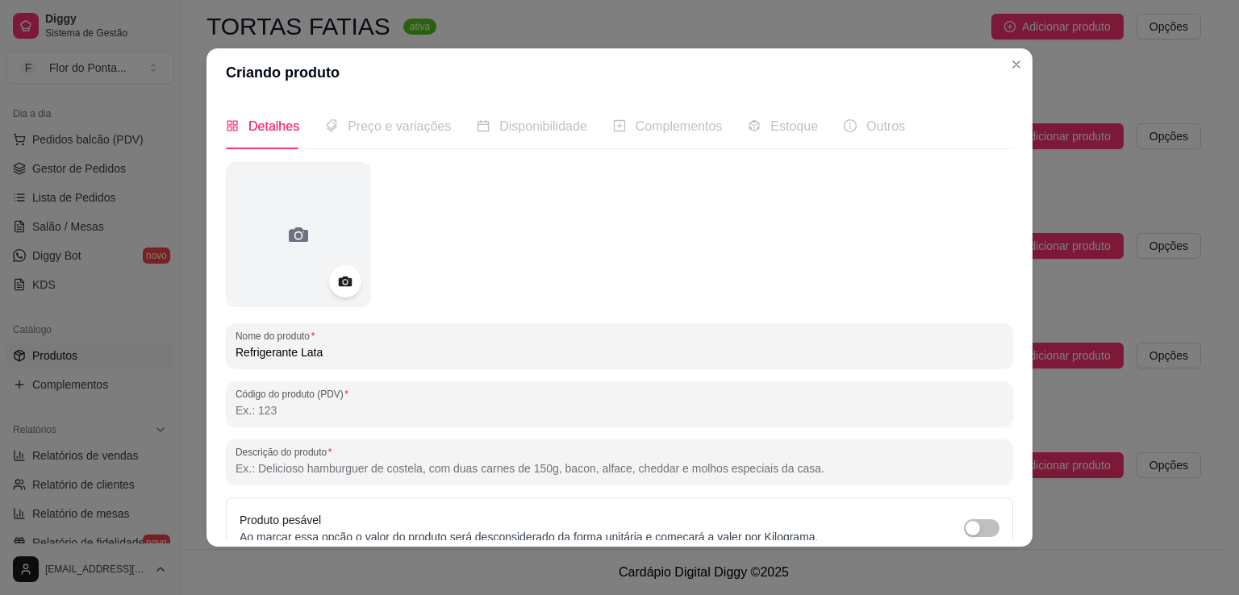
type input "Refrigerante Lata"
click at [336, 282] on icon at bounding box center [345, 282] width 19 height 19
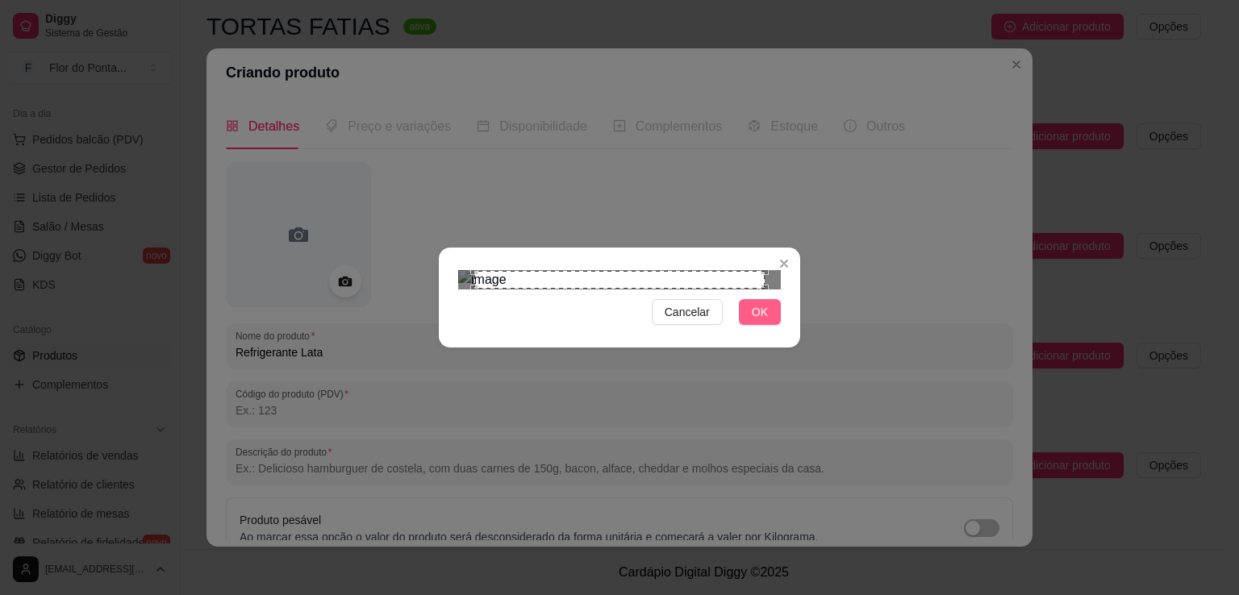
click at [757, 321] on span "OK" at bounding box center [760, 312] width 16 height 18
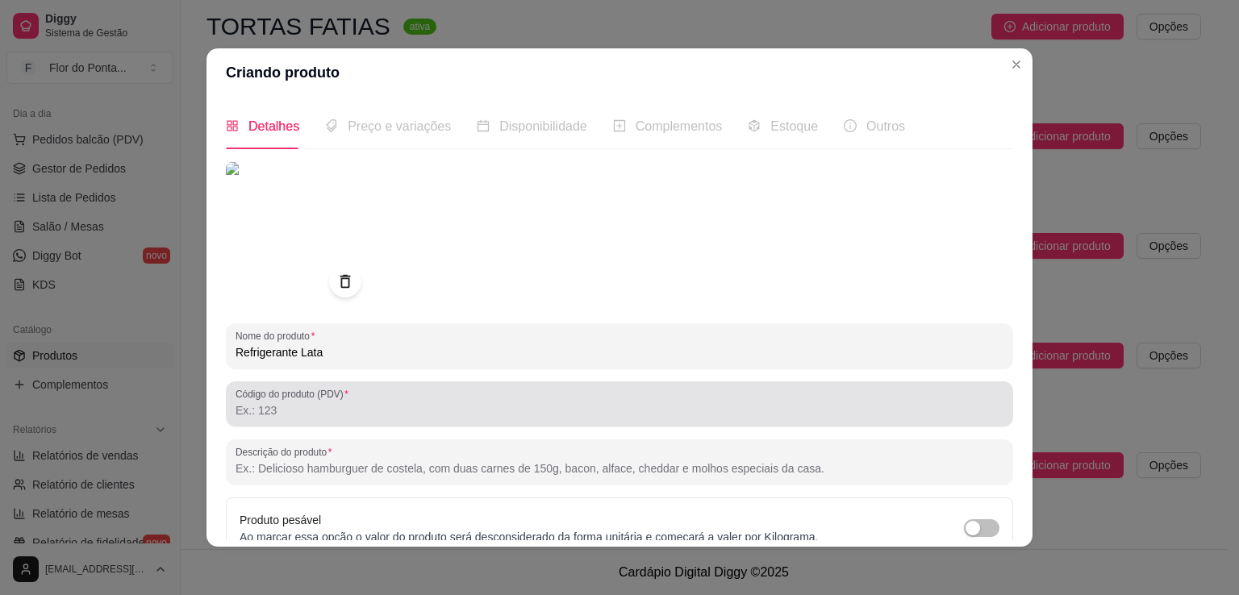
click at [340, 419] on div at bounding box center [620, 404] width 768 height 32
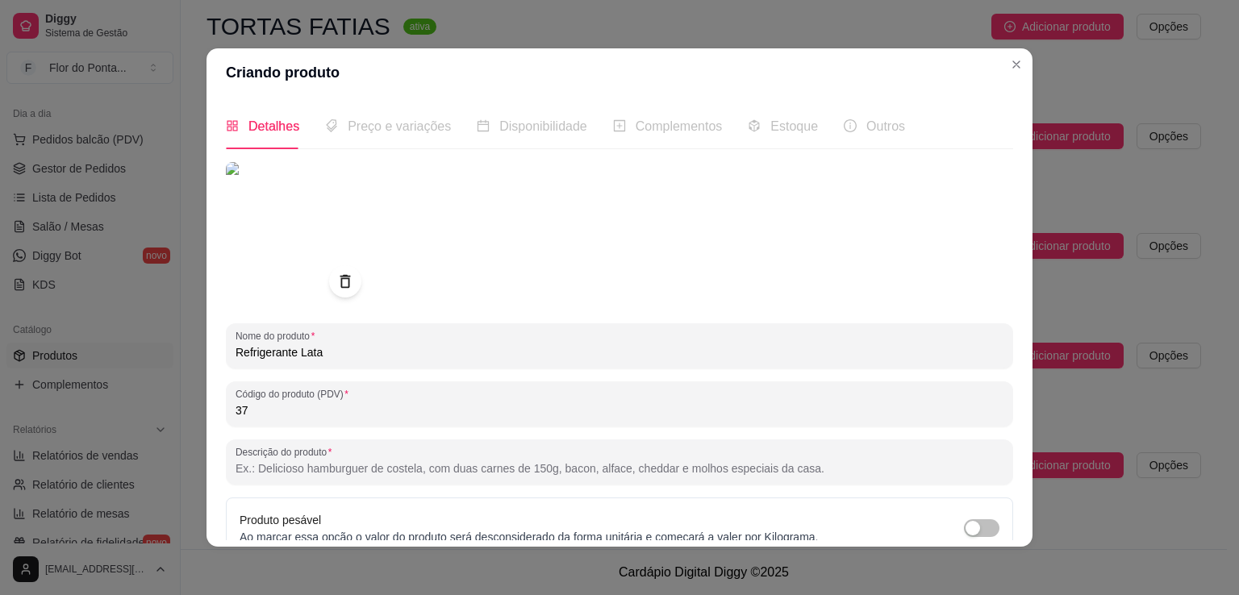
type input "37"
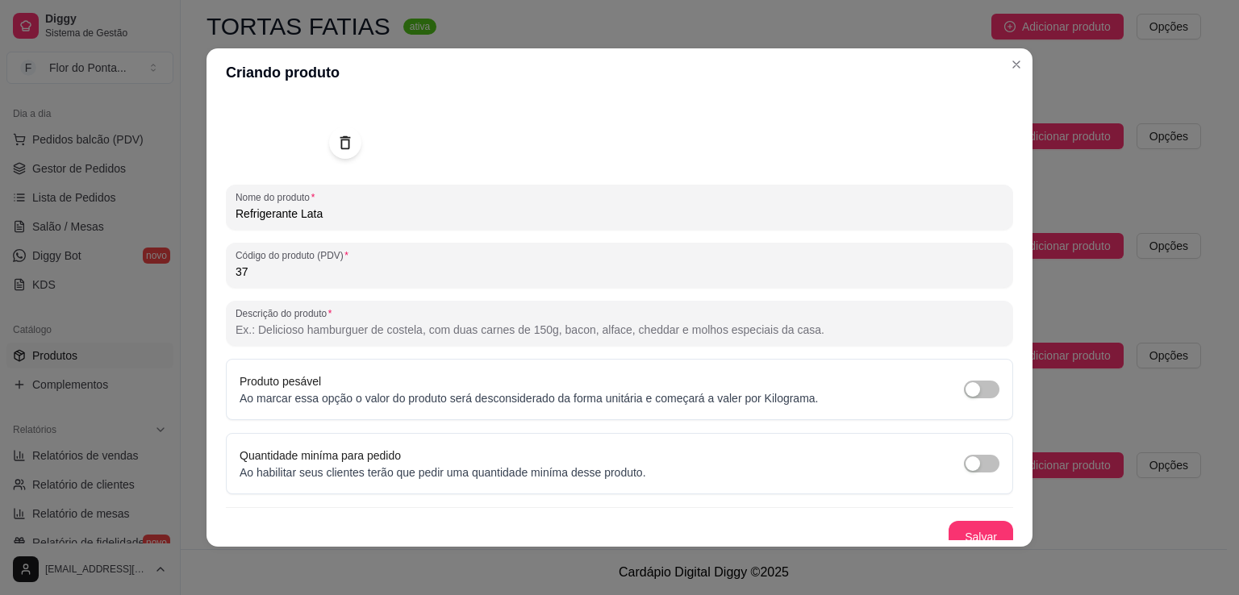
scroll to position [151, 0]
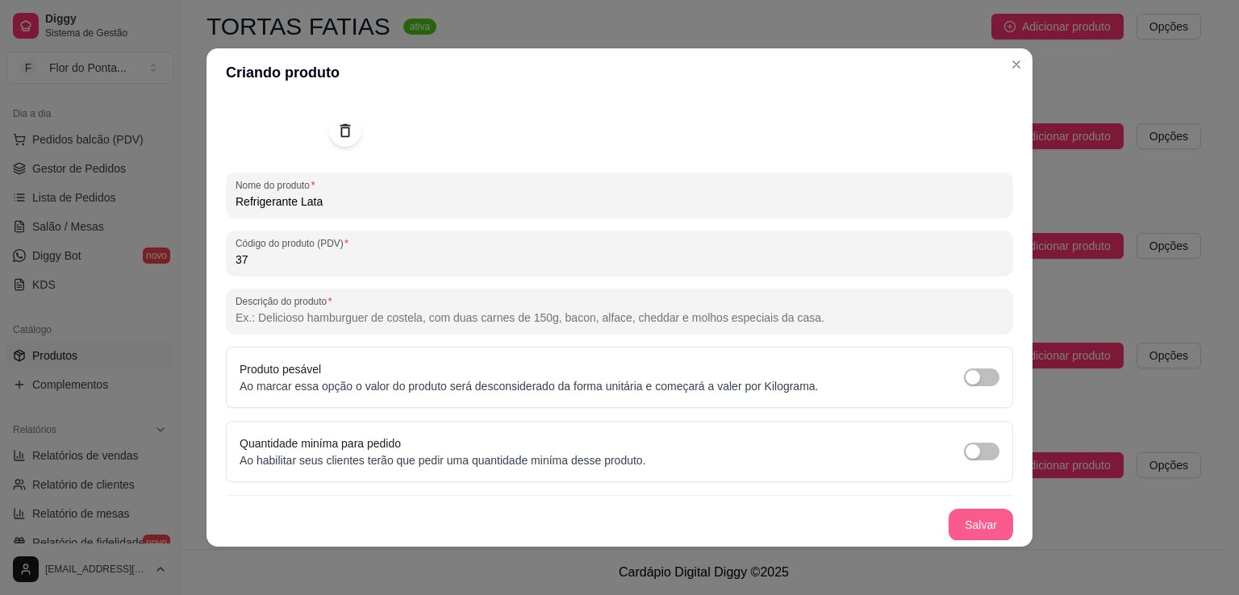
click at [965, 527] on button "Salvar" at bounding box center [981, 525] width 65 height 32
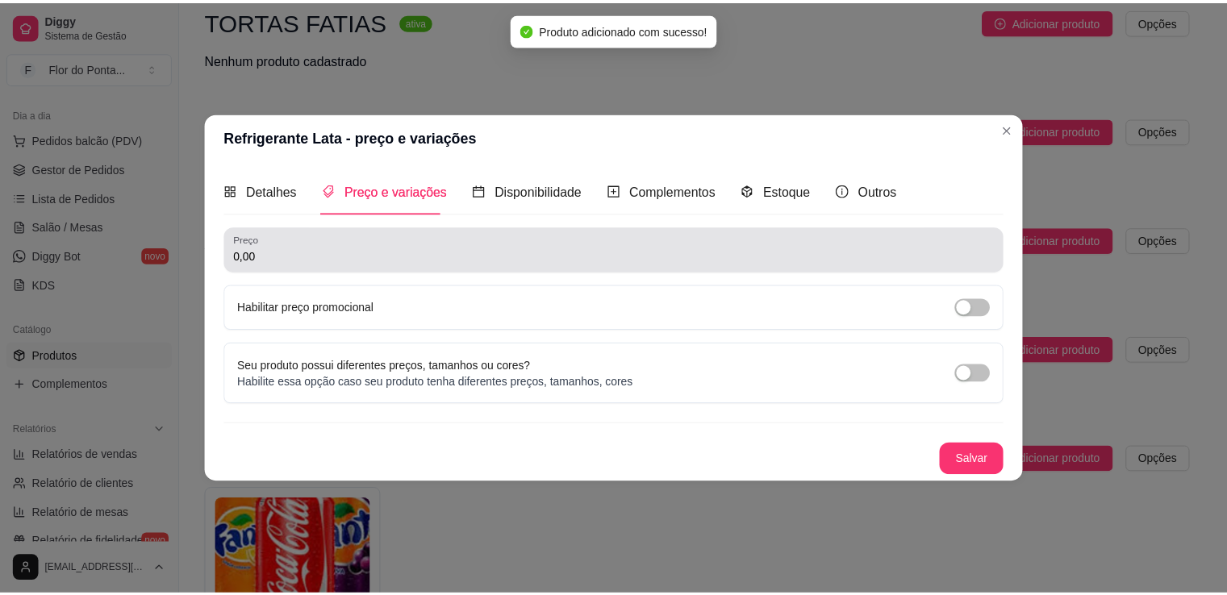
scroll to position [0, 0]
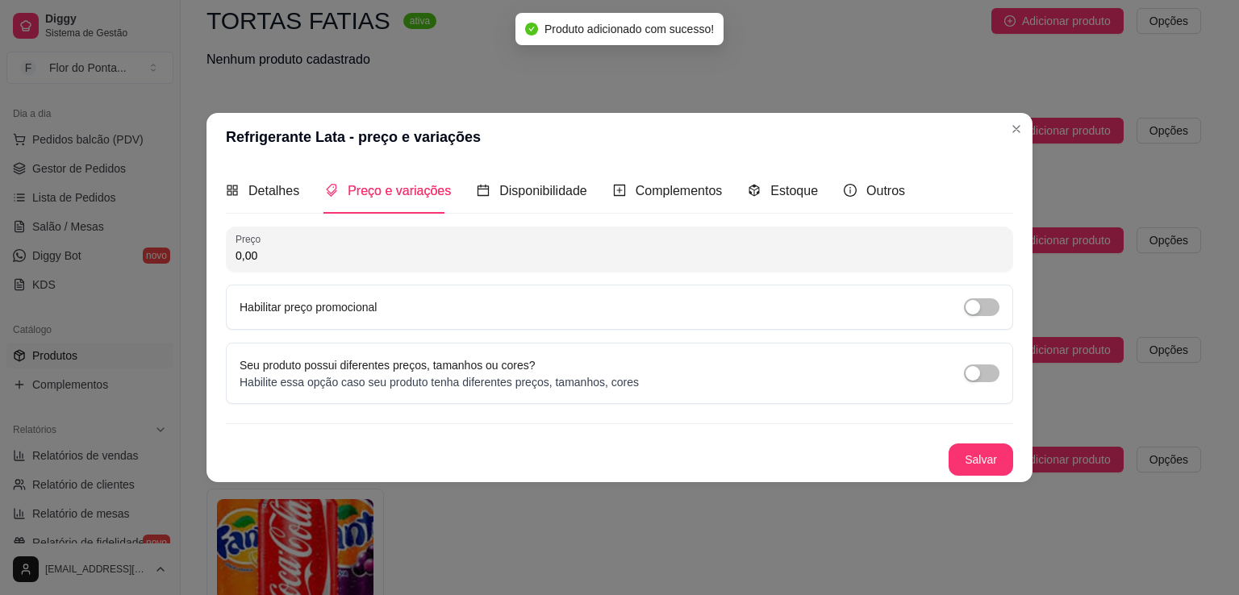
click at [418, 257] on input "0,00" at bounding box center [620, 256] width 768 height 16
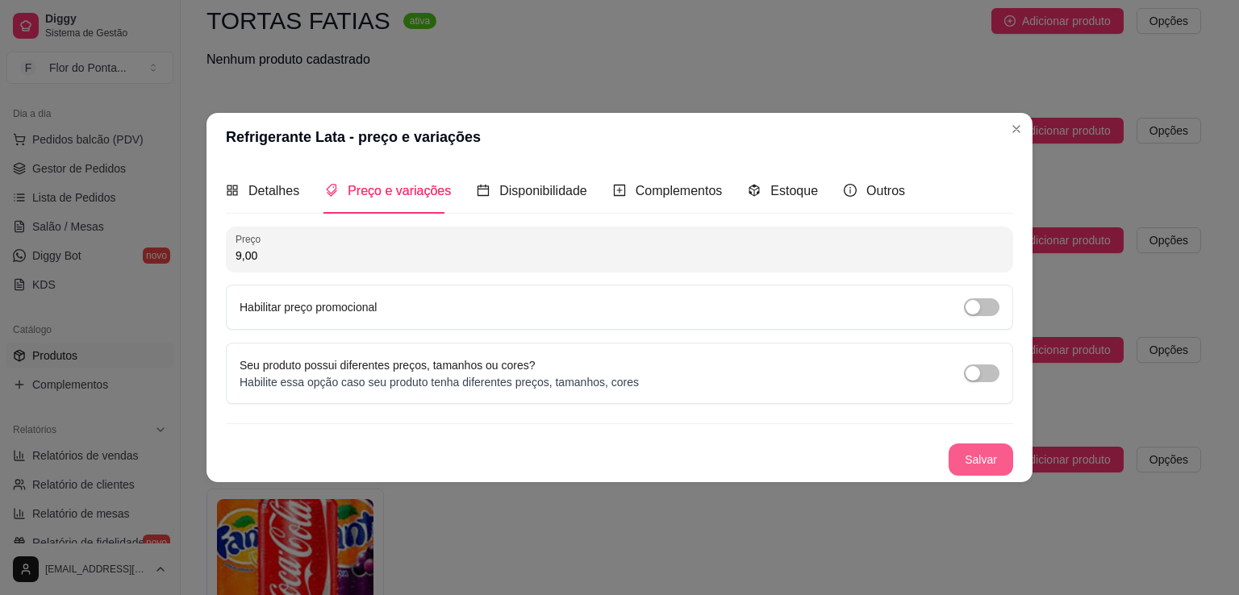
type input "9,00"
click at [983, 464] on button "Salvar" at bounding box center [981, 460] width 65 height 32
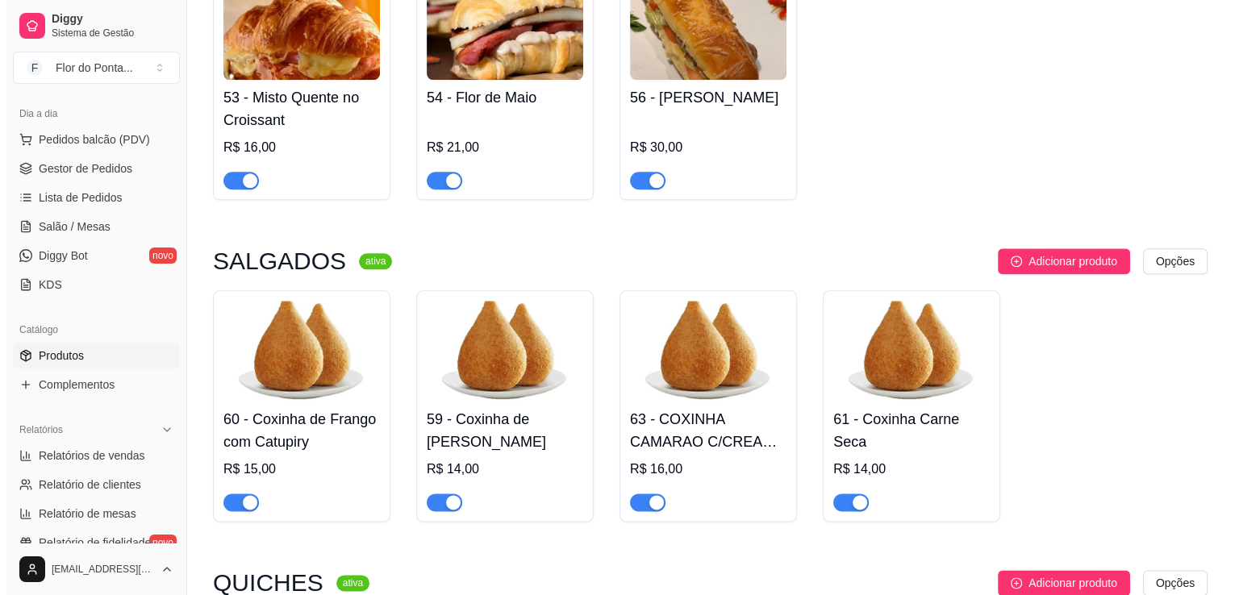
scroll to position [1871, 0]
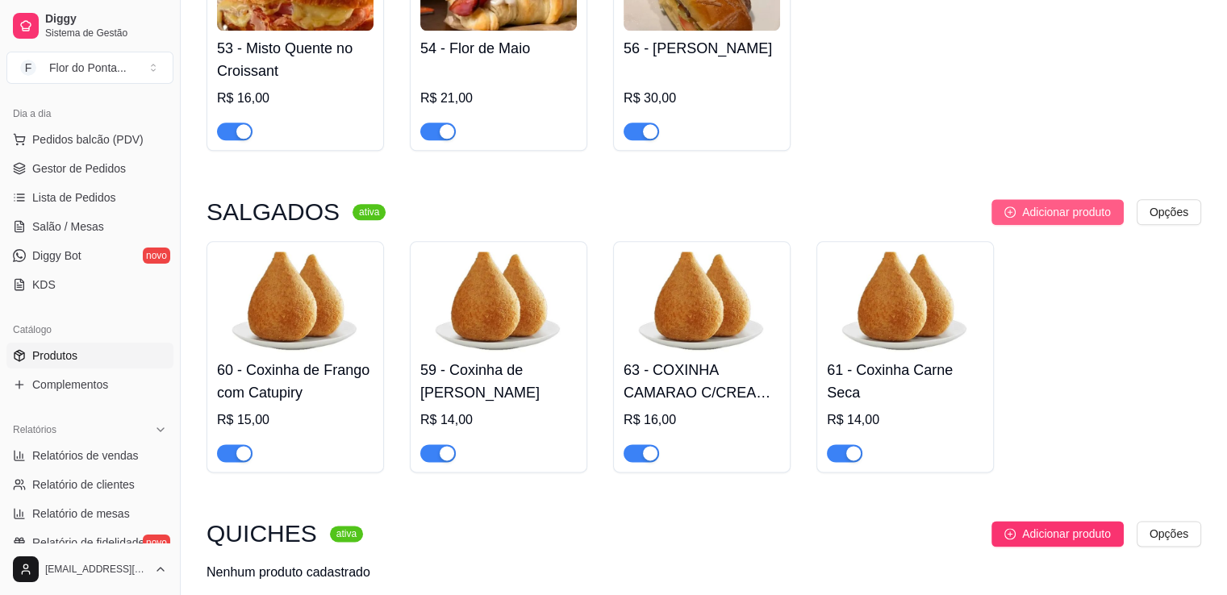
click at [1026, 219] on span "Adicionar produto" at bounding box center [1066, 212] width 89 height 18
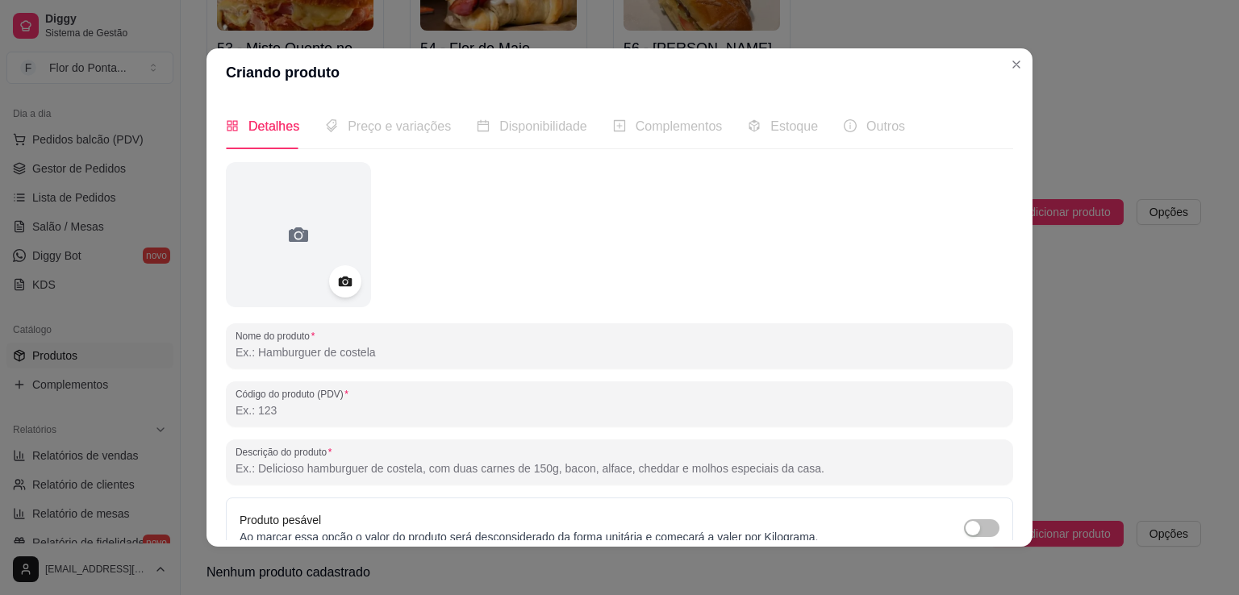
click at [381, 347] on input "Nome do produto" at bounding box center [620, 353] width 768 height 16
type input "Croissant de Nutella"
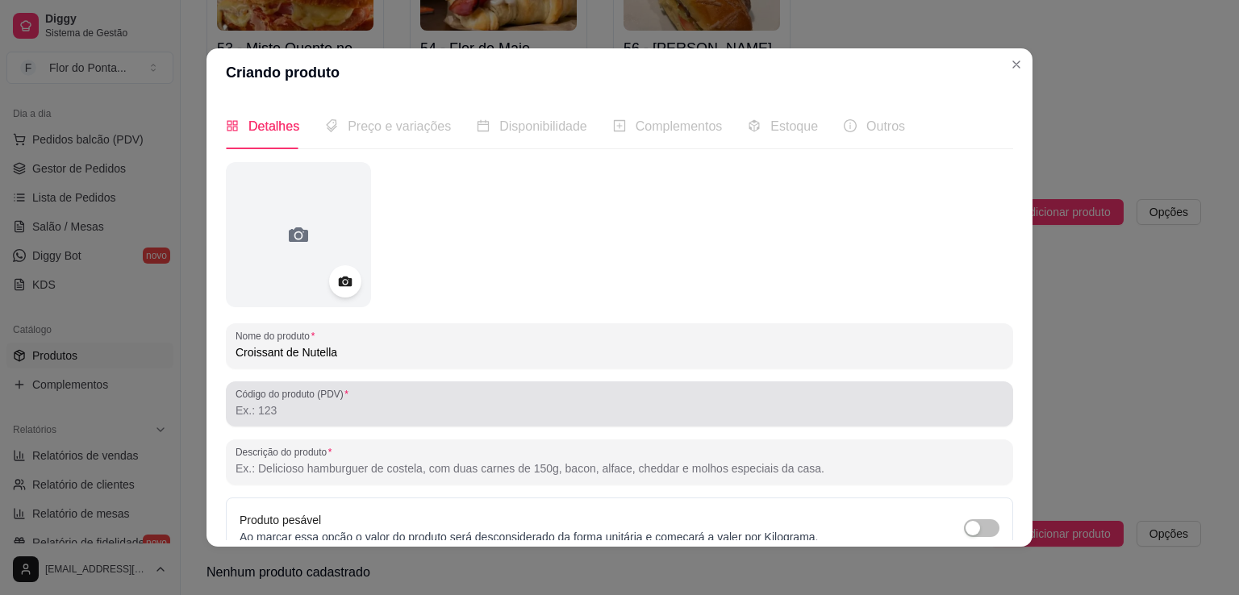
click at [294, 407] on input "Código do produto (PDV)" at bounding box center [620, 411] width 768 height 16
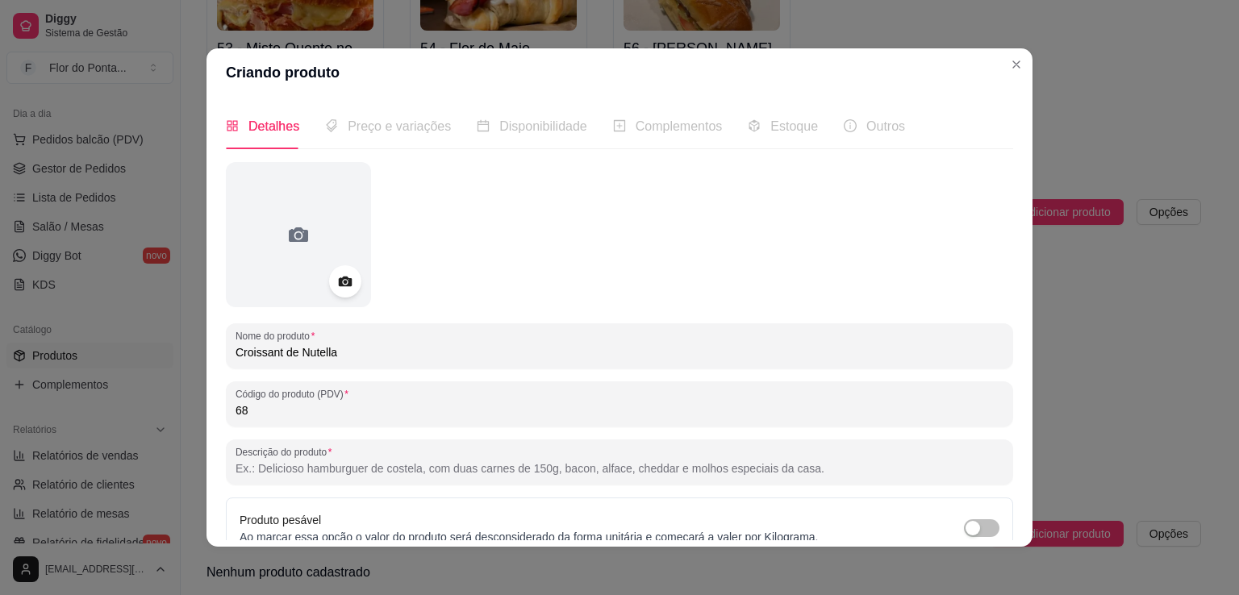
type input "68"
click at [352, 462] on input "Descrição do produto" at bounding box center [620, 469] width 768 height 16
paste input "Folhas de massa amanteigada e dourada abraçando Nutella cremosa. Doce, leve e v…"
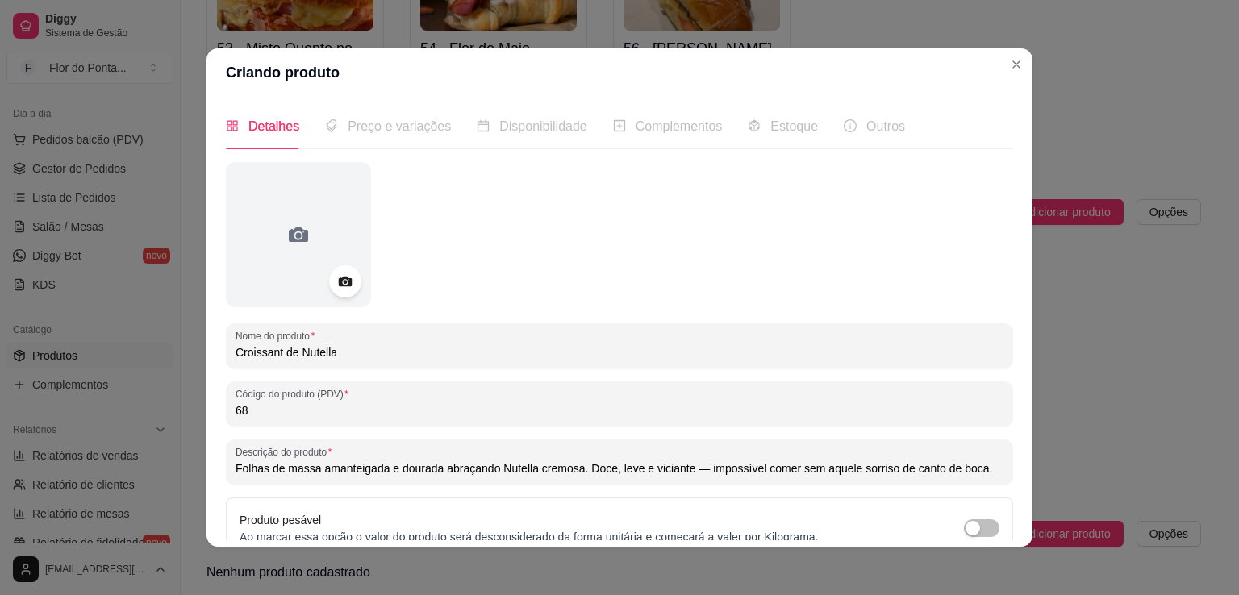
drag, startPoint x: 286, startPoint y: 473, endPoint x: 168, endPoint y: 473, distance: 118.6
click at [168, 473] on div "Criando produto Detalhes Preço e variações Disponibilidade Complementos Estoque…" at bounding box center [619, 297] width 1239 height 595
click at [619, 473] on input "Massa folhada e dourada abraçando Nutella cremosa. Doce, leve e viciante — impo…" at bounding box center [620, 469] width 768 height 16
type input "Massa folhada e dourada abraçando Nutella cremosa. Doce, leve e viciante: impos…"
click at [338, 285] on icon at bounding box center [345, 282] width 14 height 10
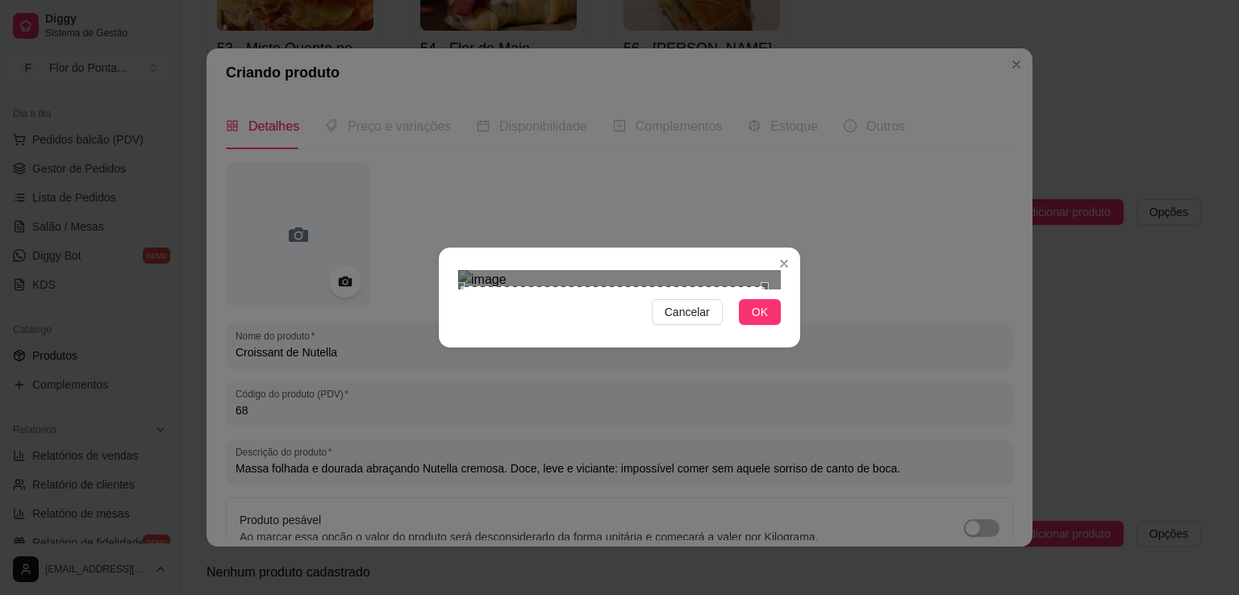
click at [457, 595] on div "Use the arrow keys to move the south west drag handle to change the crop select…" at bounding box center [457, 595] width 0 height 0
click at [775, 274] on div "Use the arrow keys to move the crop selection area" at bounding box center [619, 432] width 316 height 316
click at [764, 321] on span "OK" at bounding box center [760, 312] width 16 height 18
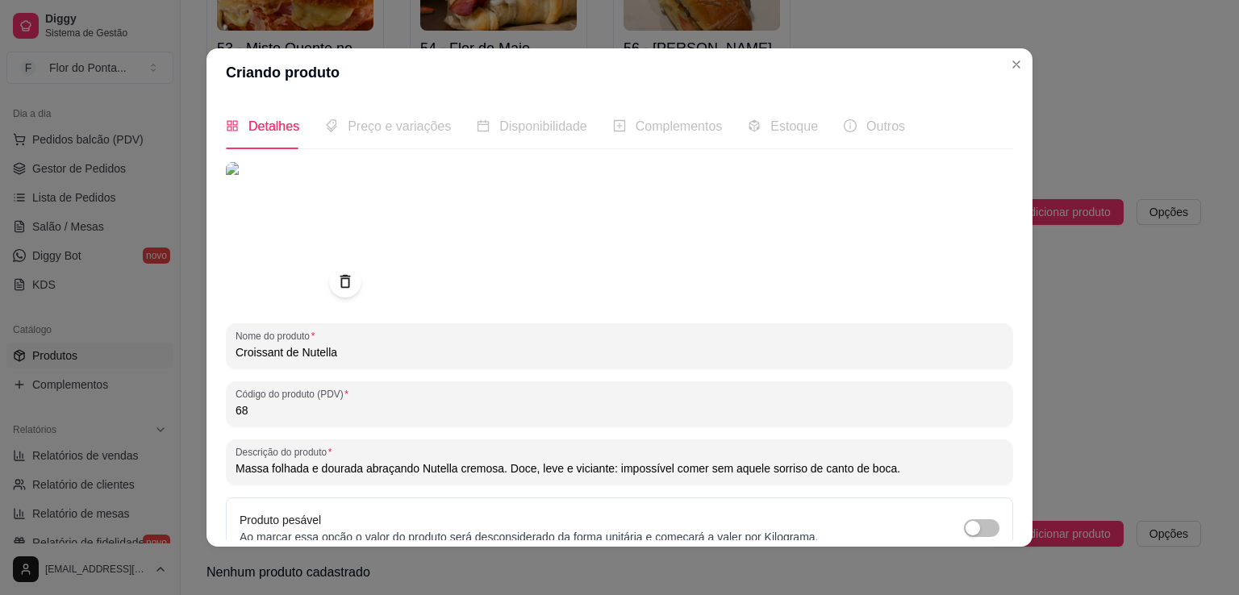
scroll to position [151, 0]
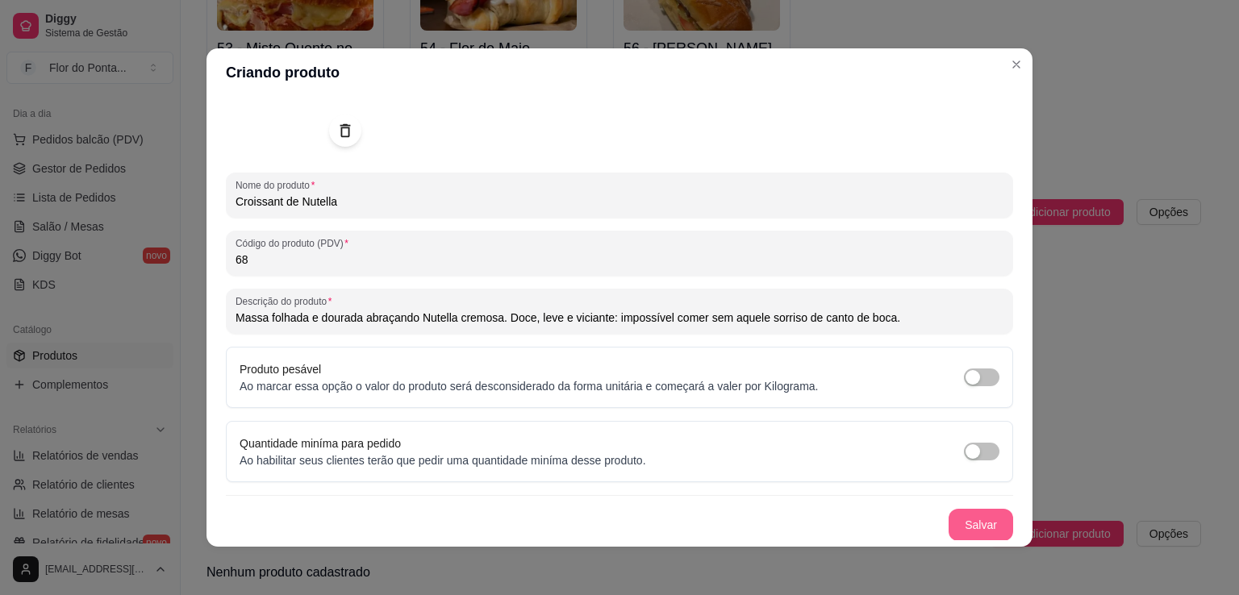
click at [956, 529] on button "Salvar" at bounding box center [981, 525] width 65 height 32
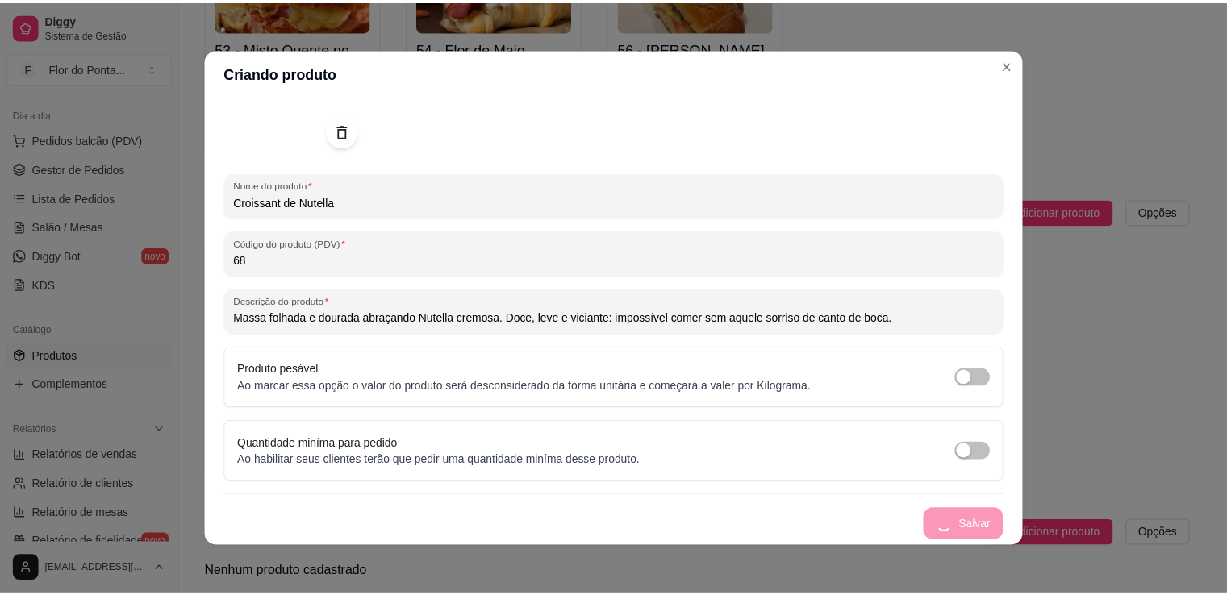
scroll to position [0, 0]
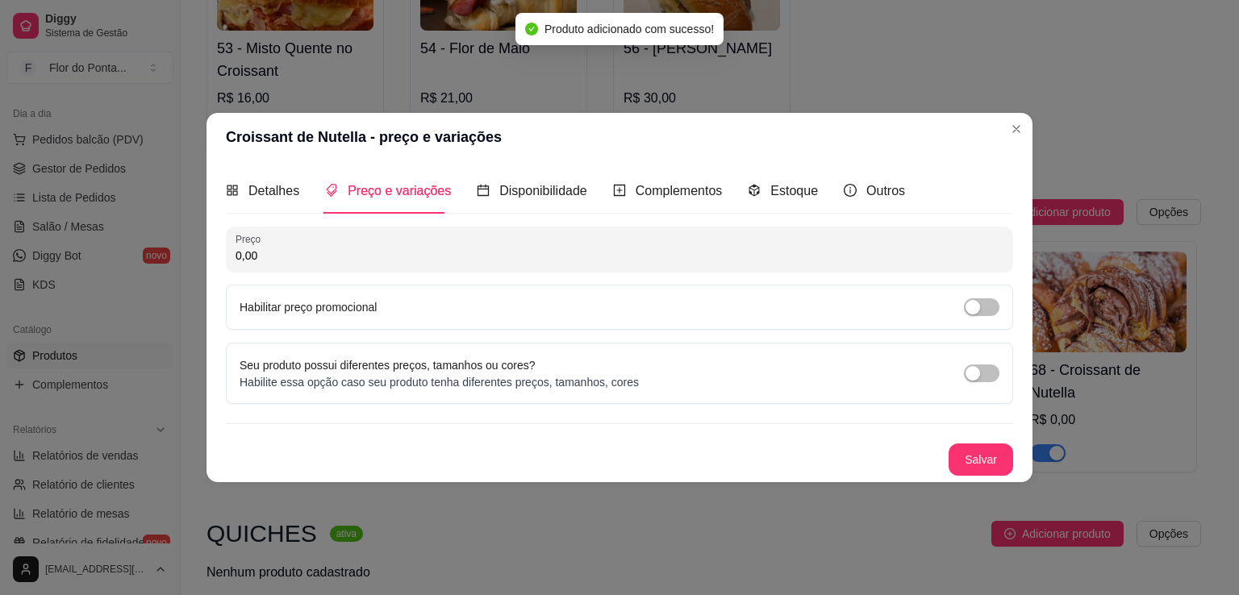
click at [327, 255] on input "0,00" at bounding box center [620, 256] width 768 height 16
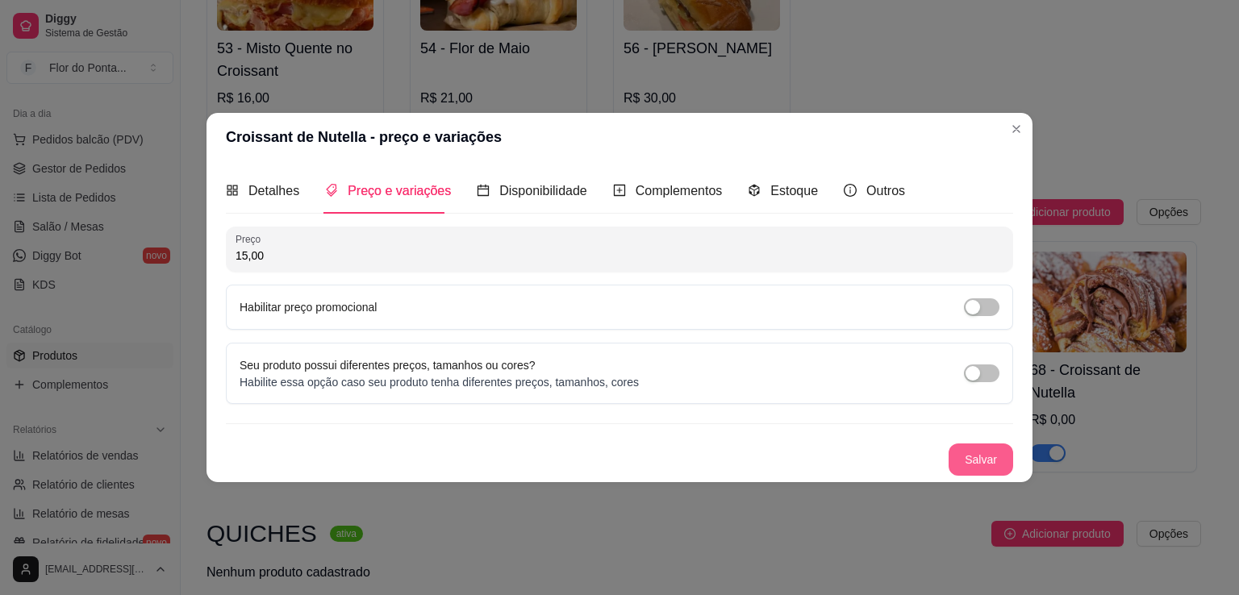
type input "15,00"
click at [988, 458] on button "Salvar" at bounding box center [981, 460] width 63 height 31
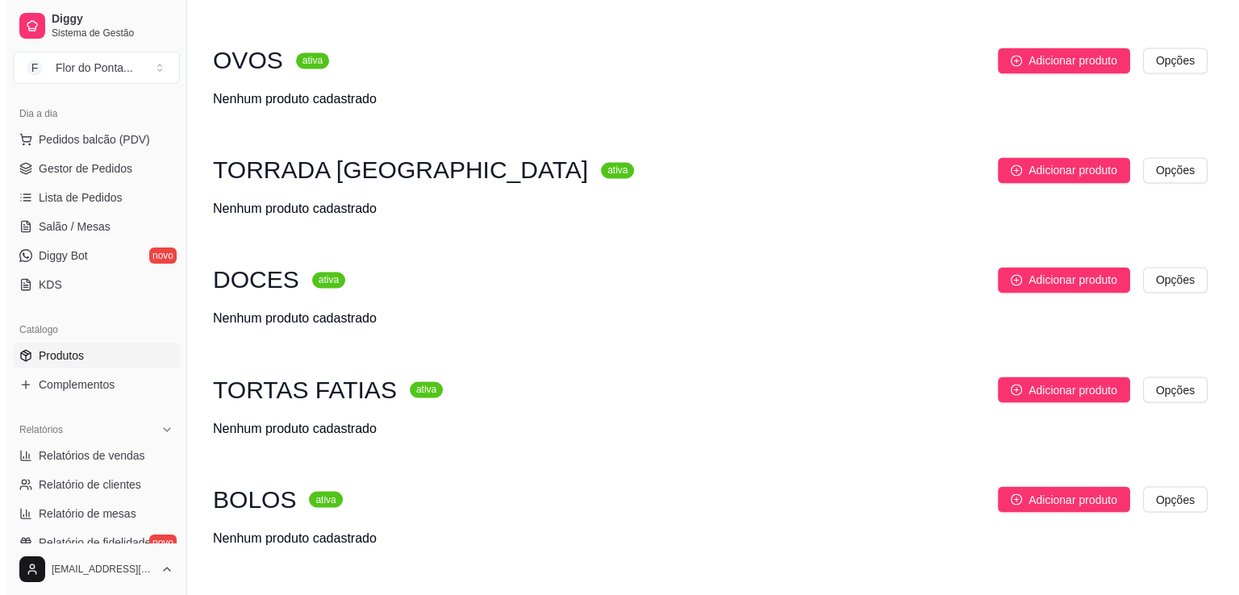
scroll to position [2716, 0]
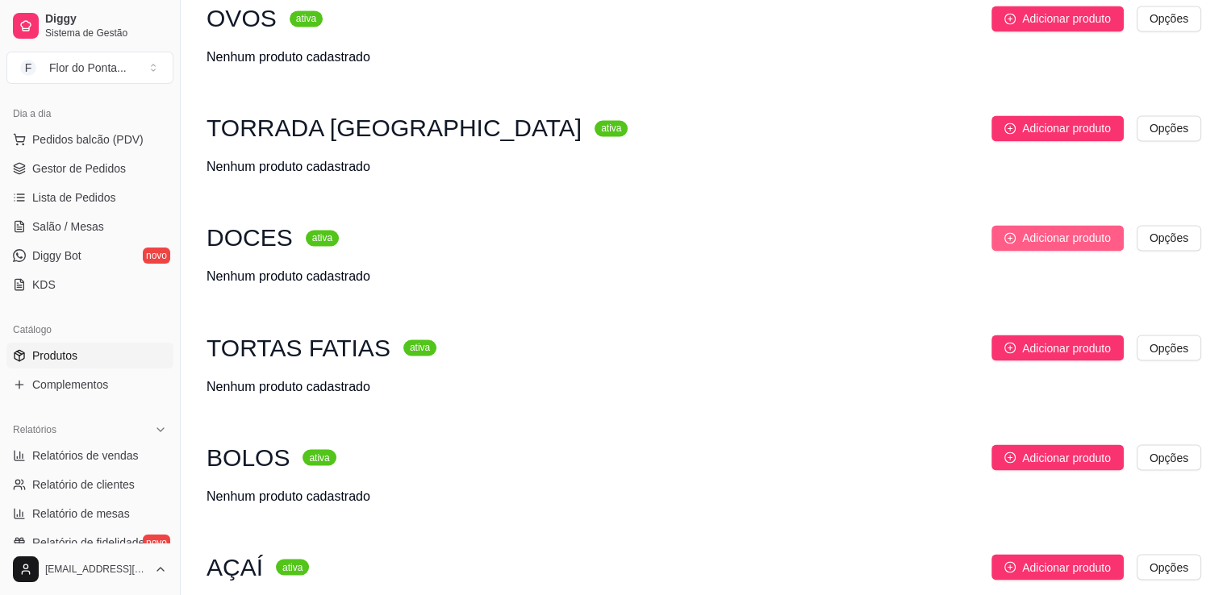
click at [1046, 247] on span "Adicionar produto" at bounding box center [1066, 238] width 89 height 18
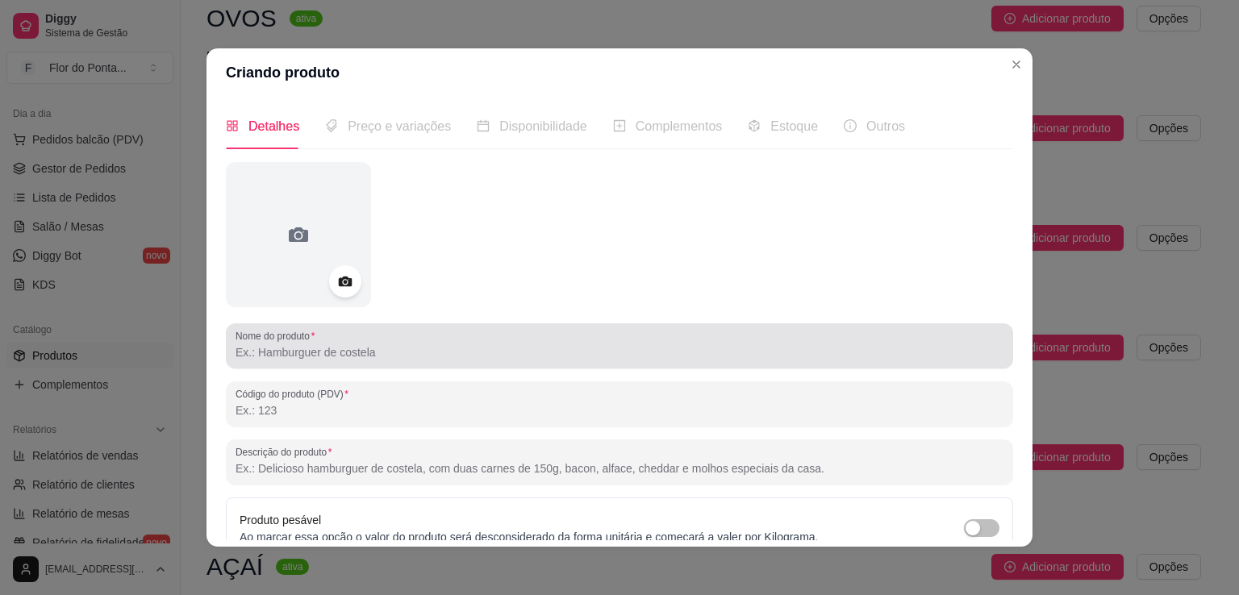
click at [361, 354] on input "Nome do produto" at bounding box center [620, 353] width 768 height 16
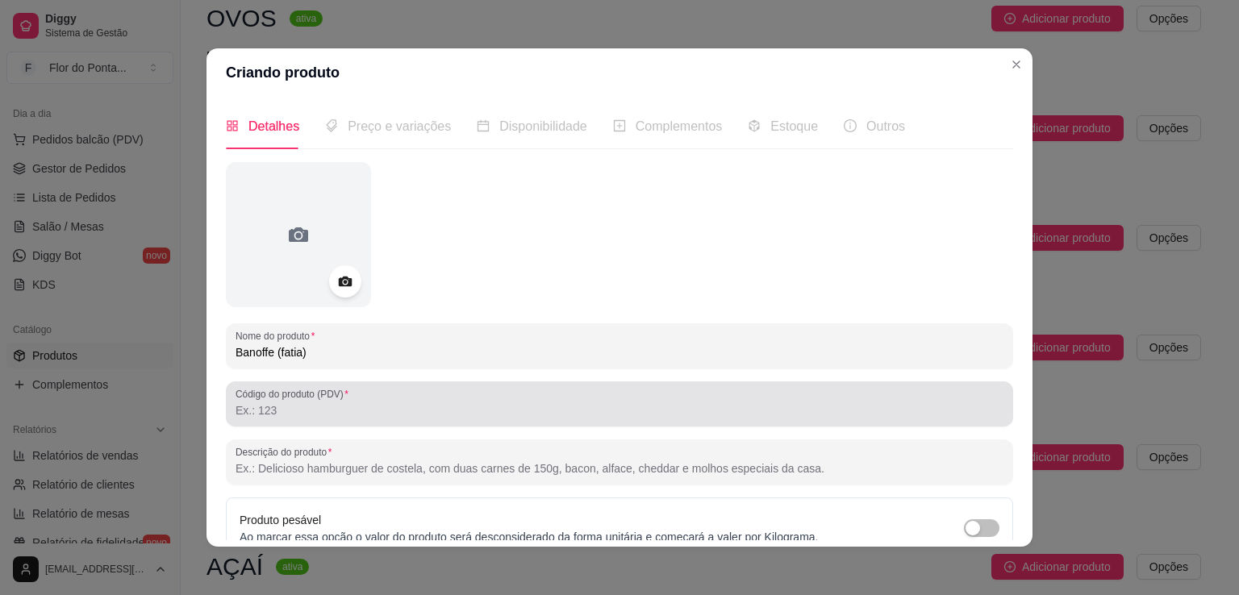
type input "Banoffe (fatia)"
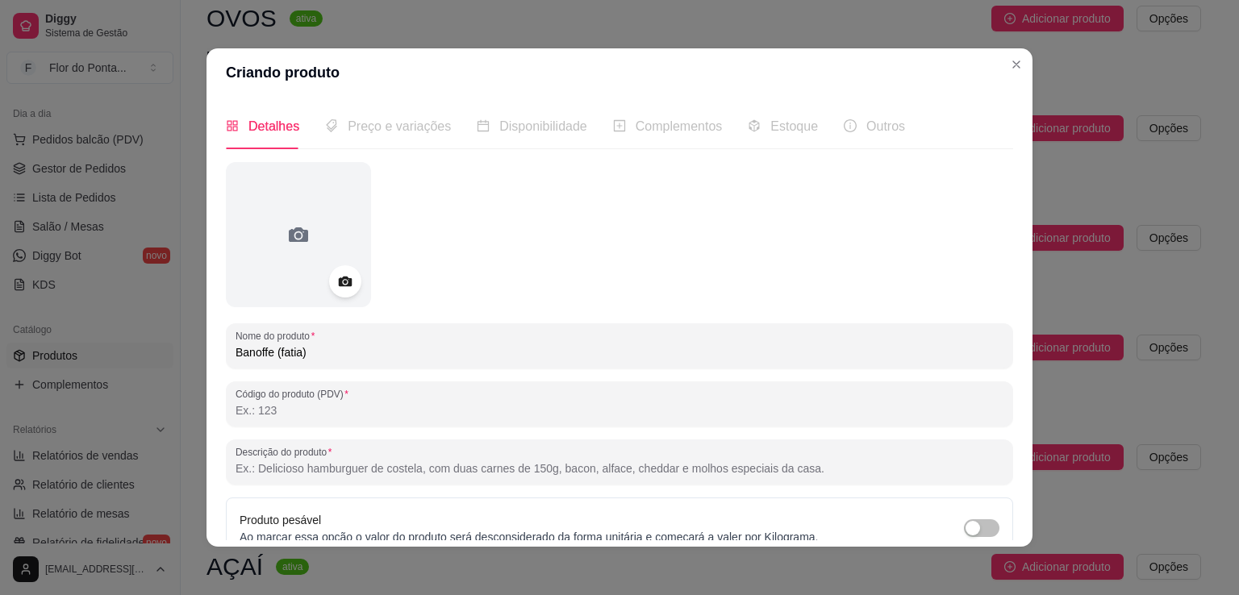
click at [320, 414] on input "Código do produto (PDV)" at bounding box center [620, 411] width 768 height 16
paste input "Base crocante, doce de leite artesanal, rodelas de banana e chantilly leve — fi…"
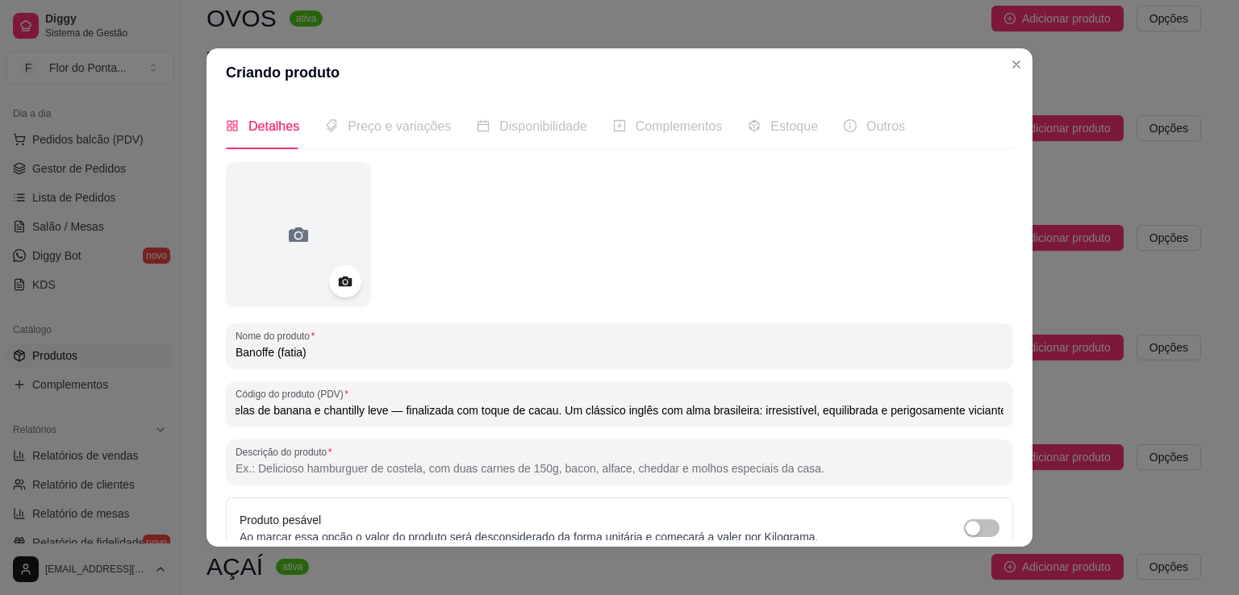
scroll to position [0, 0]
drag, startPoint x: 355, startPoint y: 412, endPoint x: 180, endPoint y: 411, distance: 175.1
click at [180, 411] on div "Criando produto Detalhes Preço e variações Disponibilidade Complementos Estoque…" at bounding box center [619, 297] width 1239 height 595
click at [418, 417] on input "Base crocante, doce de leite artesanal, rodelas de banana e chantilly leve — fi…" at bounding box center [620, 411] width 768 height 16
click at [558, 411] on input "Base crocante, doce de leite, rodelas de banana e chantilly leve — finalizada c…" at bounding box center [620, 411] width 768 height 16
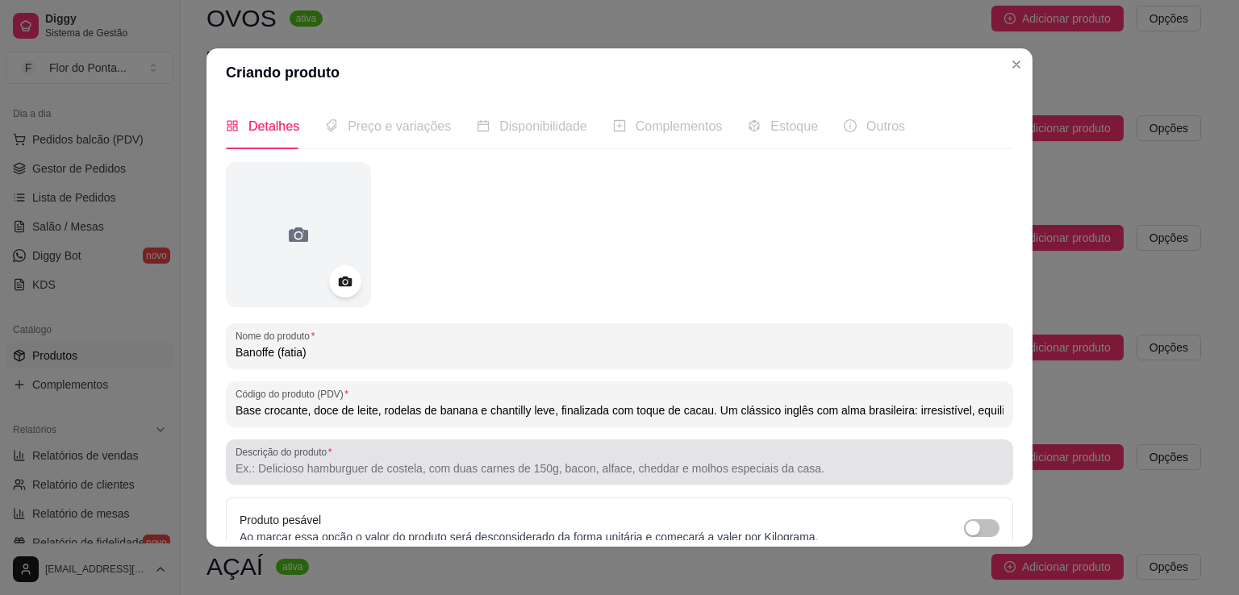
scroll to position [151, 0]
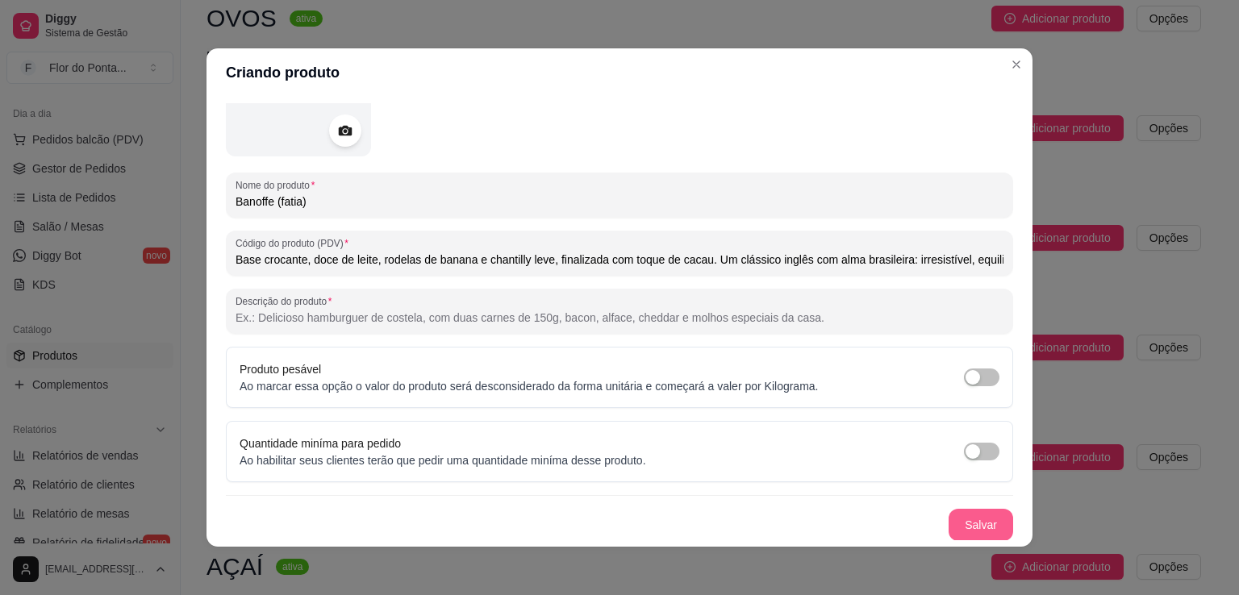
type input "Base crocante, doce de leite, rodelas de banana e chantilly leve, finalizada co…"
click at [950, 529] on button "Salvar" at bounding box center [981, 525] width 65 height 32
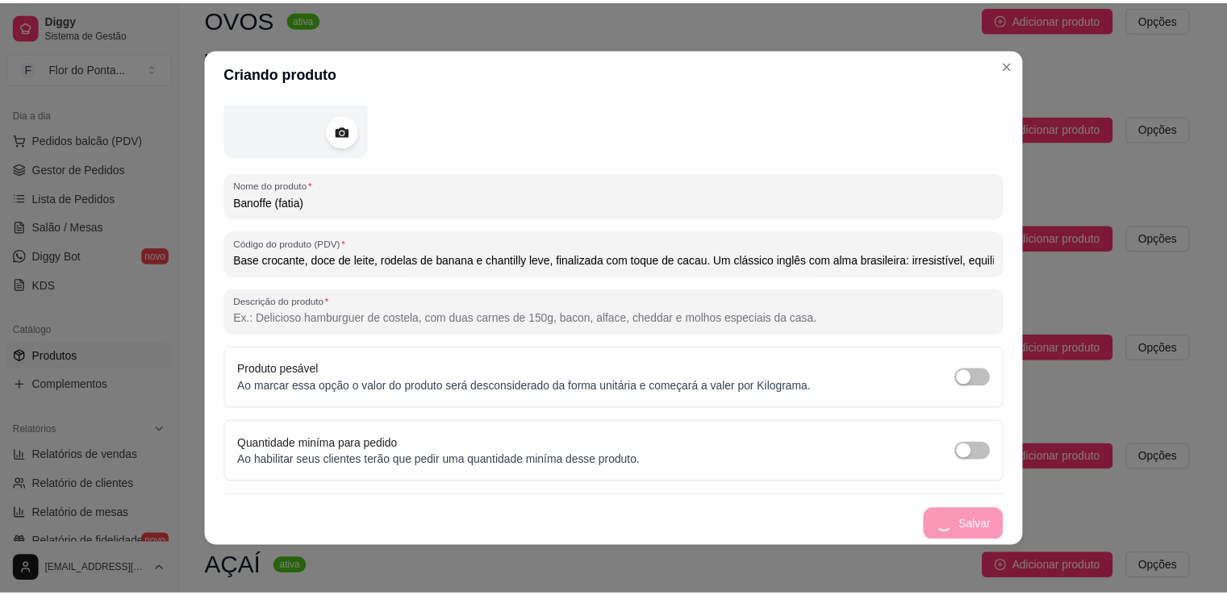
scroll to position [0, 0]
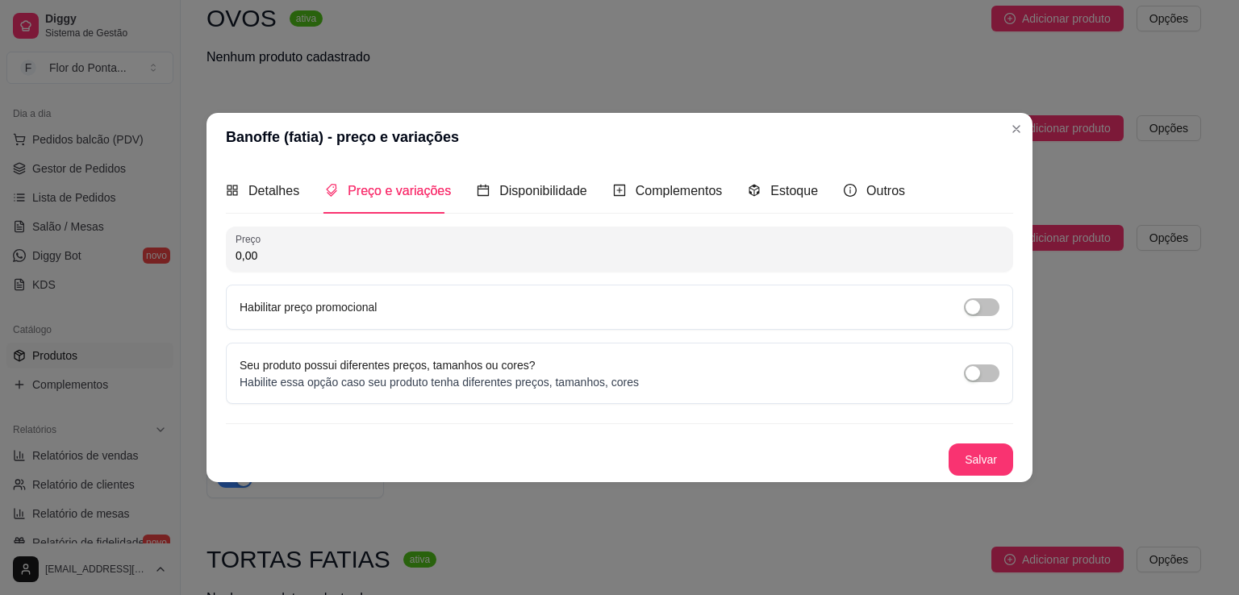
drag, startPoint x: 297, startPoint y: 262, endPoint x: 156, endPoint y: 246, distance: 142.1
click at [156, 246] on div "Banoffe (fatia) - preço e variações Detalhes Preço e variações Disponibilidade …" at bounding box center [619, 297] width 1239 height 595
type input "16,00"
click at [981, 454] on button "Salvar" at bounding box center [981, 460] width 65 height 32
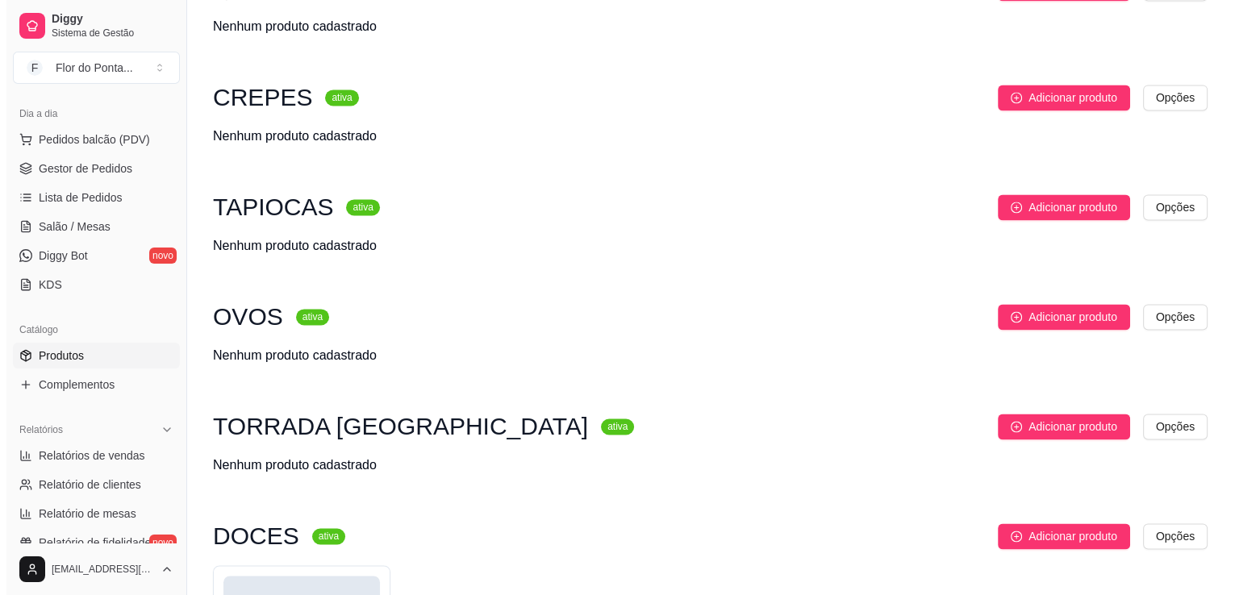
scroll to position [2417, 0]
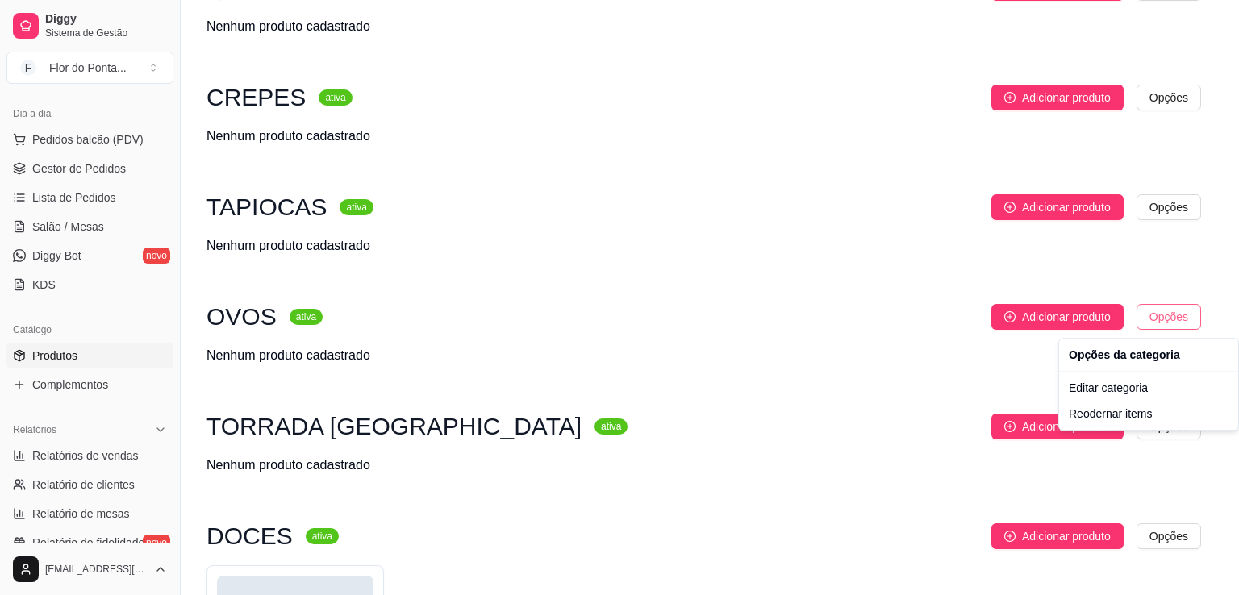
click at [1140, 395] on div "Editar categoria" at bounding box center [1149, 388] width 173 height 26
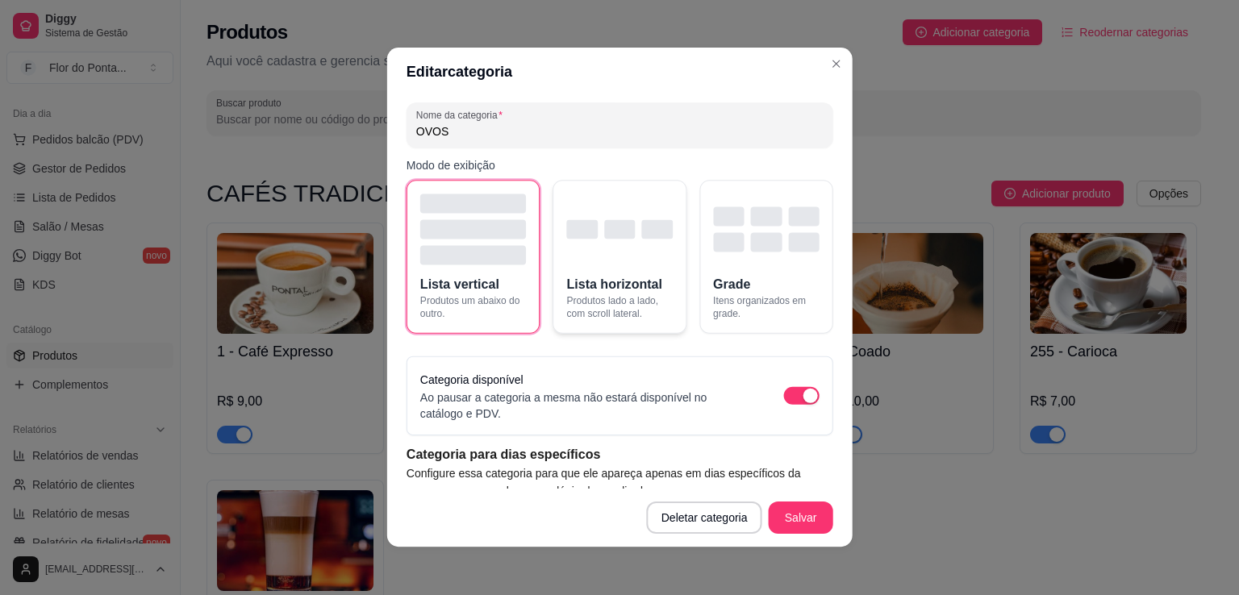
scroll to position [2443, 0]
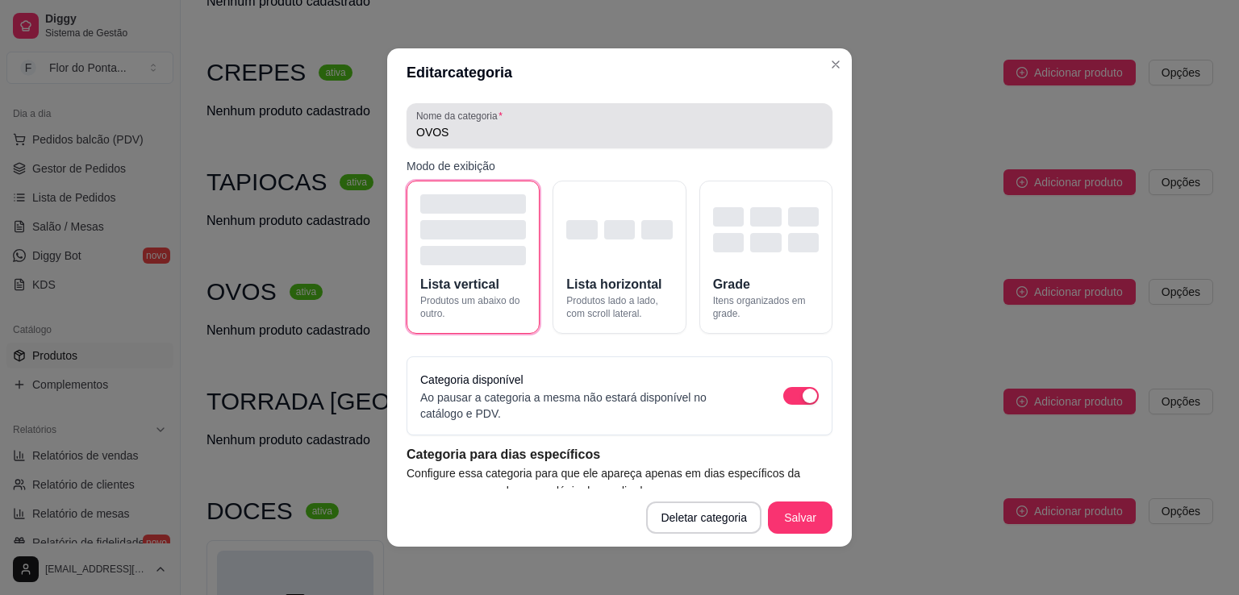
click at [510, 141] on div "OVOS" at bounding box center [619, 126] width 407 height 32
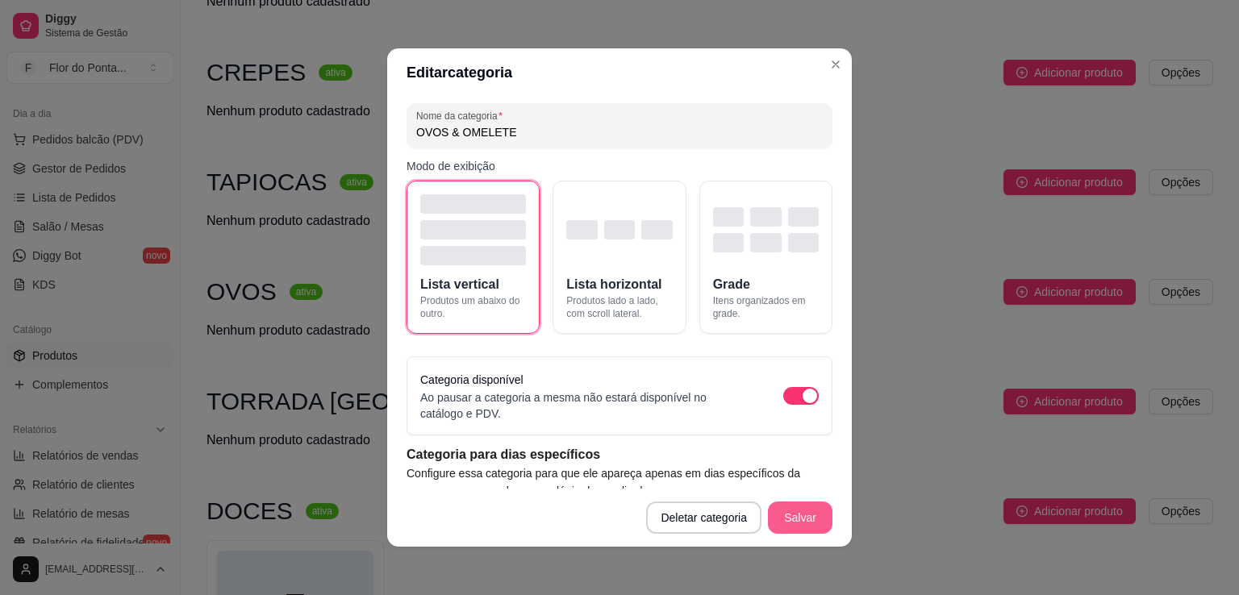
type input "OVOS & OMELETE"
click at [799, 519] on button "Salvar" at bounding box center [800, 518] width 65 height 32
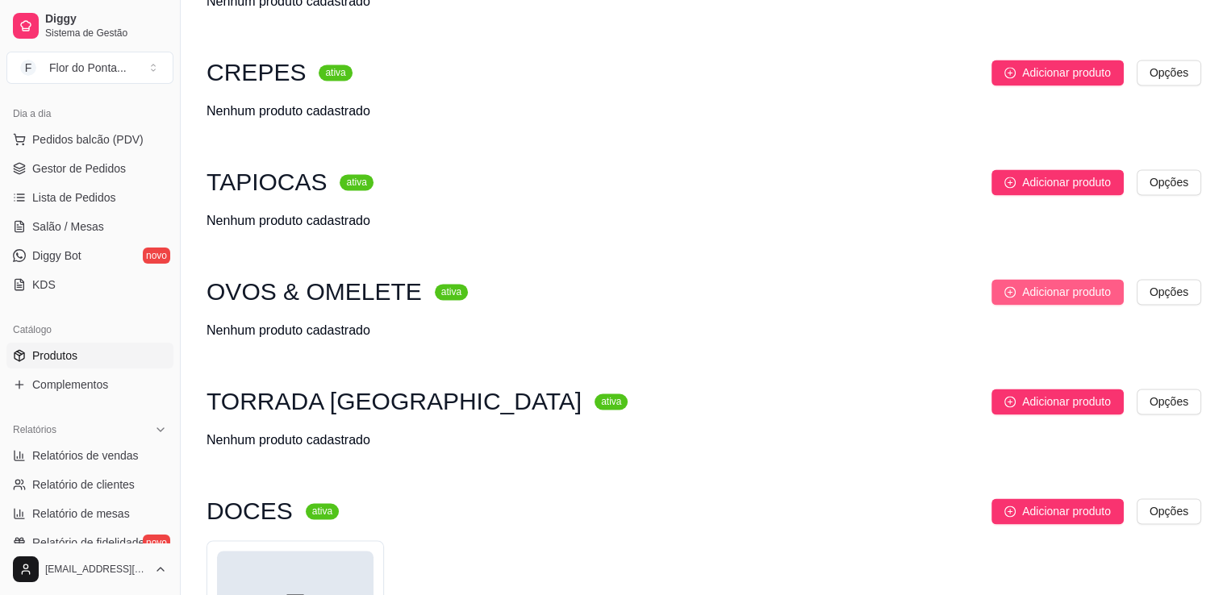
click at [1078, 295] on span "Adicionar produto" at bounding box center [1066, 292] width 89 height 18
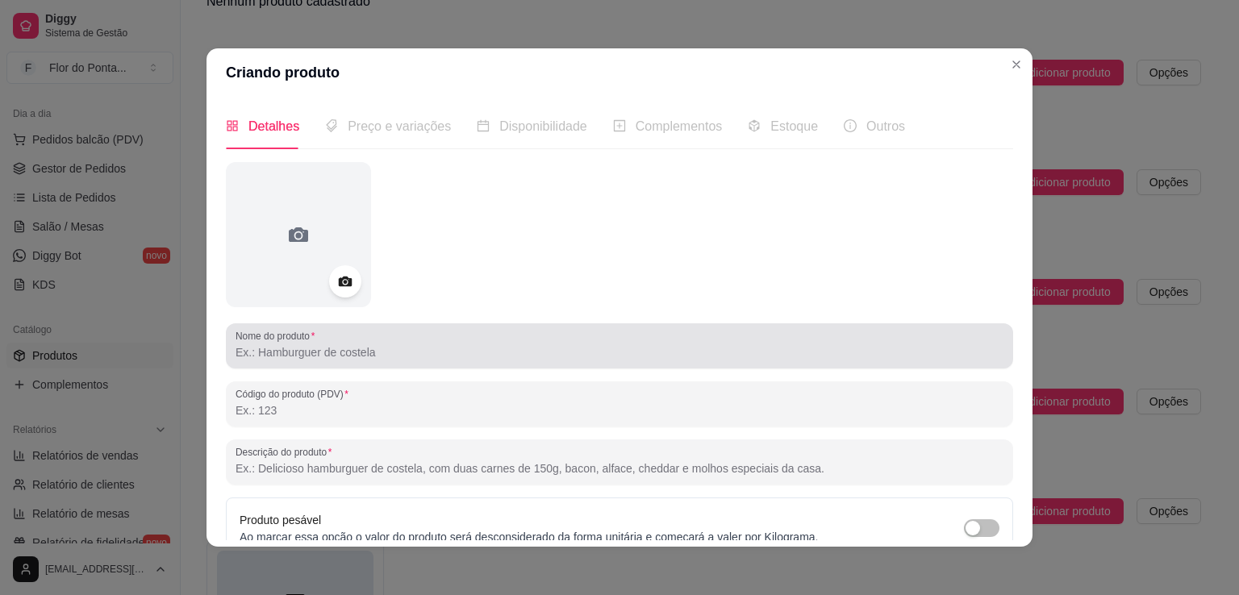
click at [383, 363] on div "Nome do produto" at bounding box center [620, 346] width 788 height 45
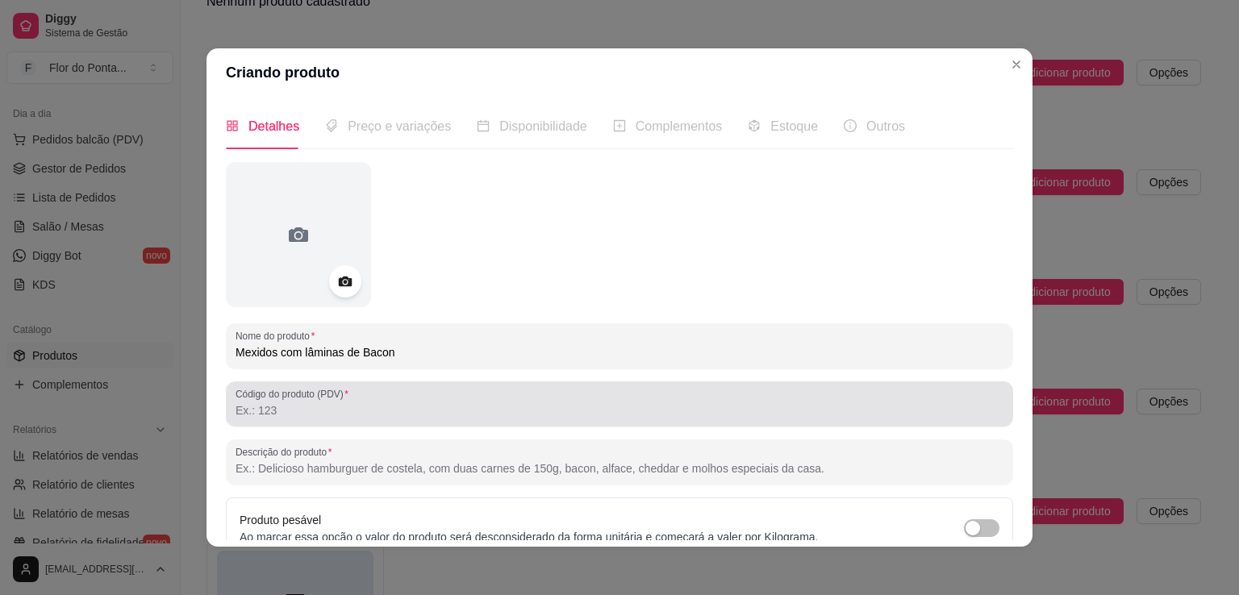
type input "Mexidos com lâminas de Bacon"
click at [349, 411] on input "Código do produto (PDV)" at bounding box center [620, 411] width 768 height 16
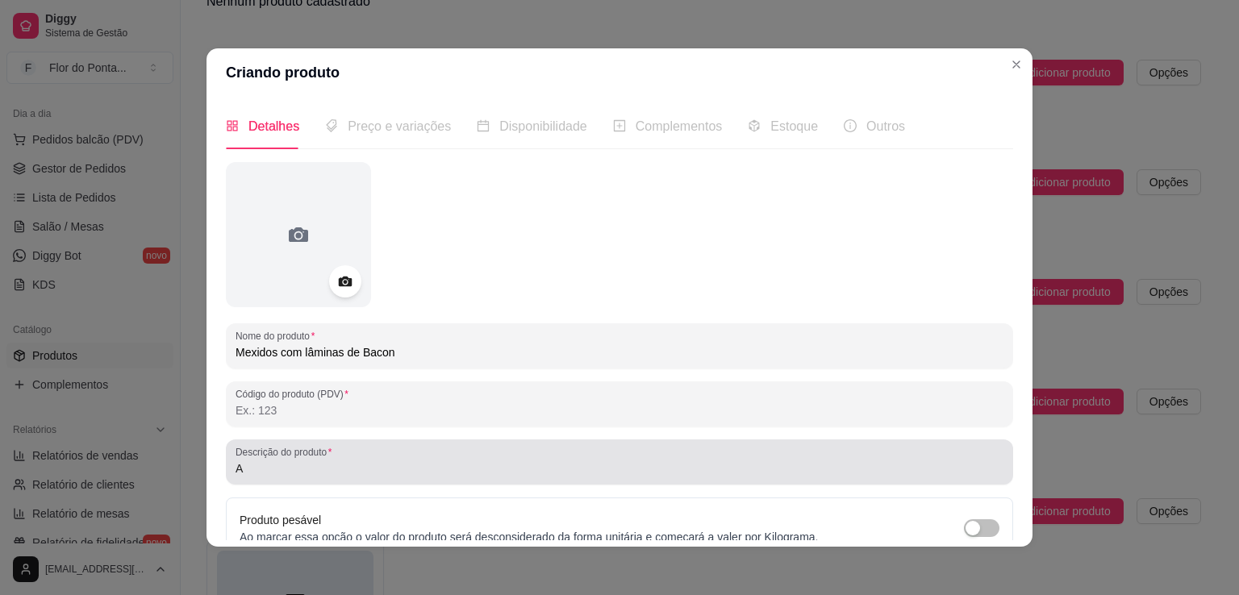
click at [344, 463] on input "A" at bounding box center [620, 469] width 768 height 16
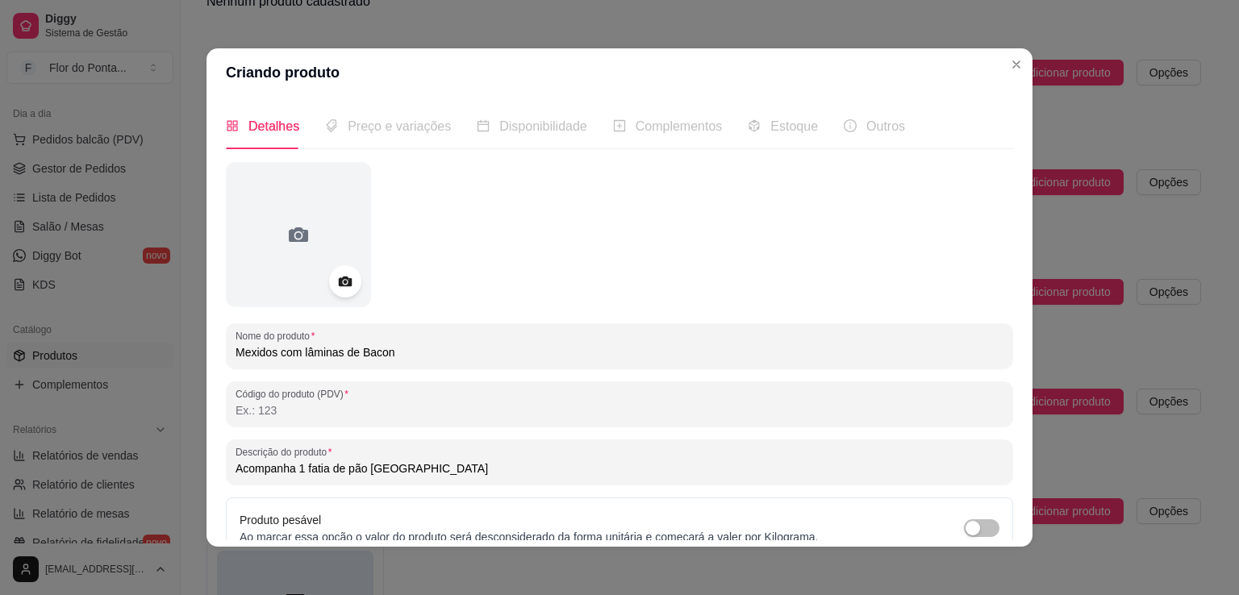
type input "Acompanha 1 fatia de pão [GEOGRAPHIC_DATA]"
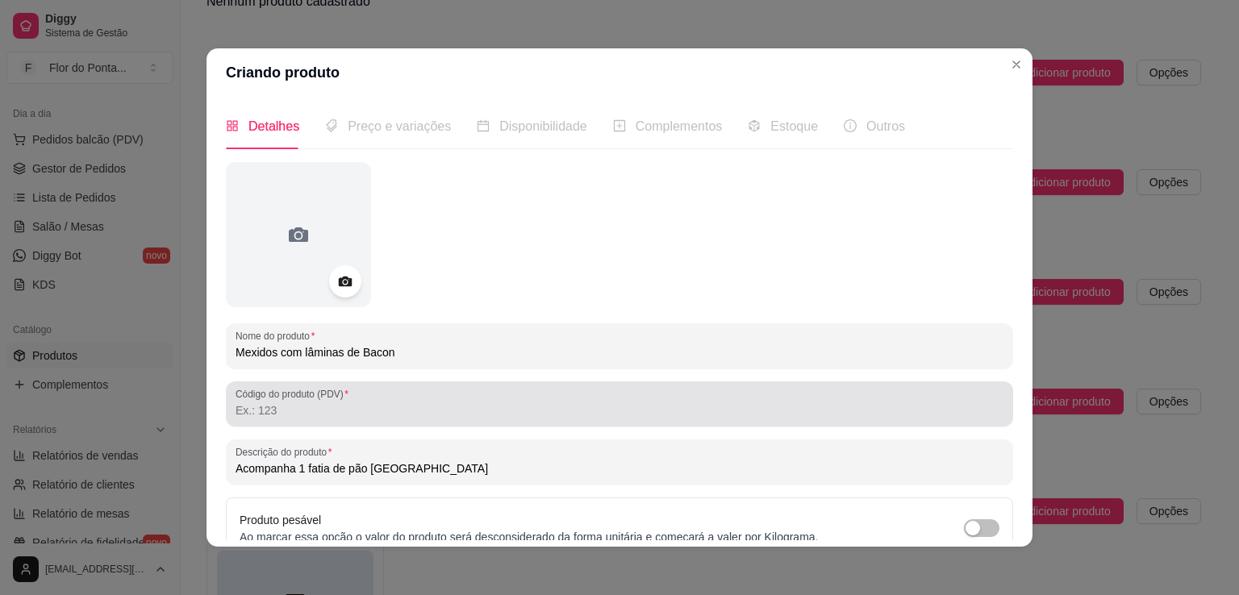
click at [296, 420] on div at bounding box center [620, 404] width 768 height 32
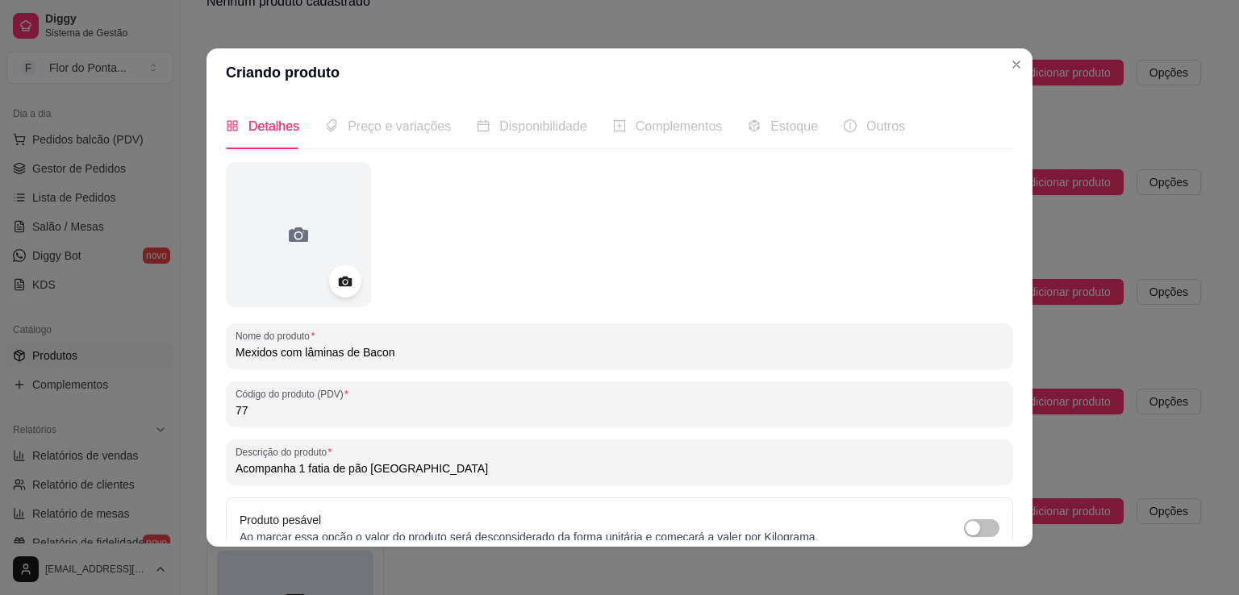
scroll to position [151, 0]
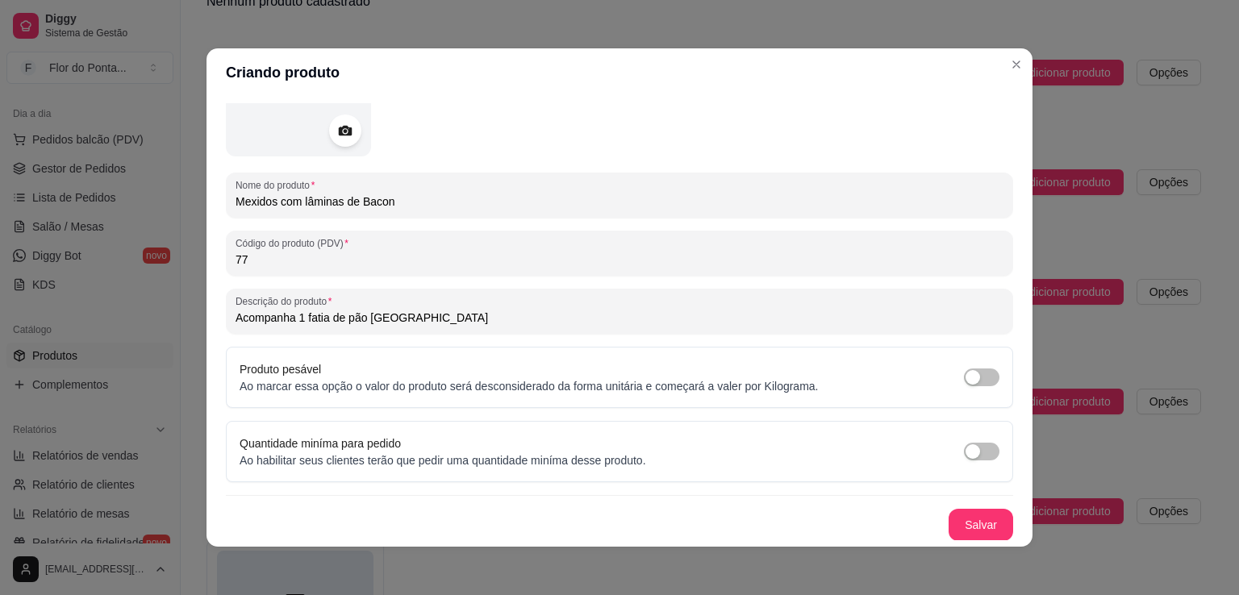
type input "77"
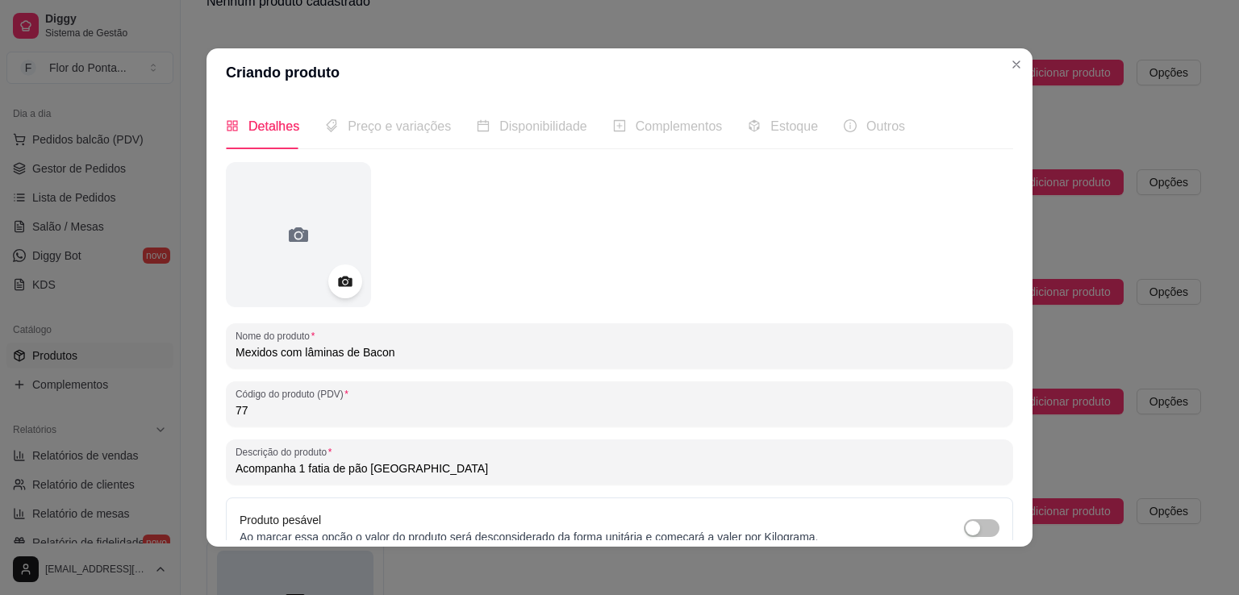
click at [340, 287] on icon at bounding box center [345, 282] width 19 height 19
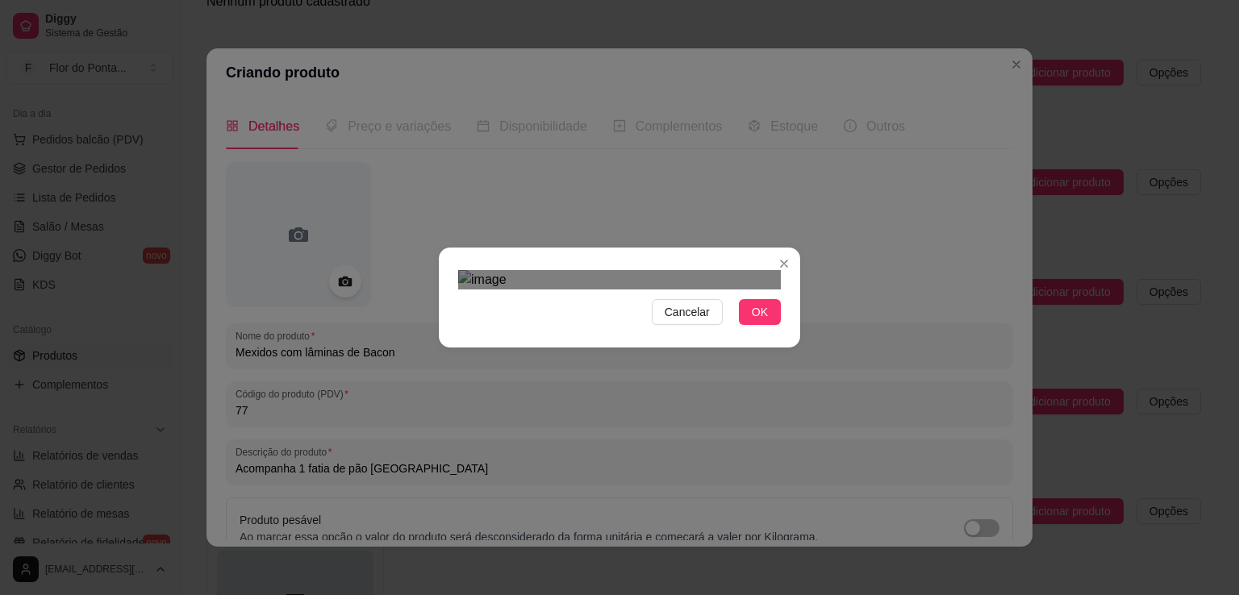
click at [466, 290] on img at bounding box center [619, 279] width 323 height 19
click at [775, 290] on img at bounding box center [619, 279] width 323 height 19
click at [646, 322] on div "Use the arrow keys to move the crop selection area" at bounding box center [598, 420] width 277 height 277
click at [777, 290] on div at bounding box center [619, 279] width 323 height 19
click at [704, 367] on div "Use the arrow keys to move the crop selection area" at bounding box center [617, 433] width 311 height 311
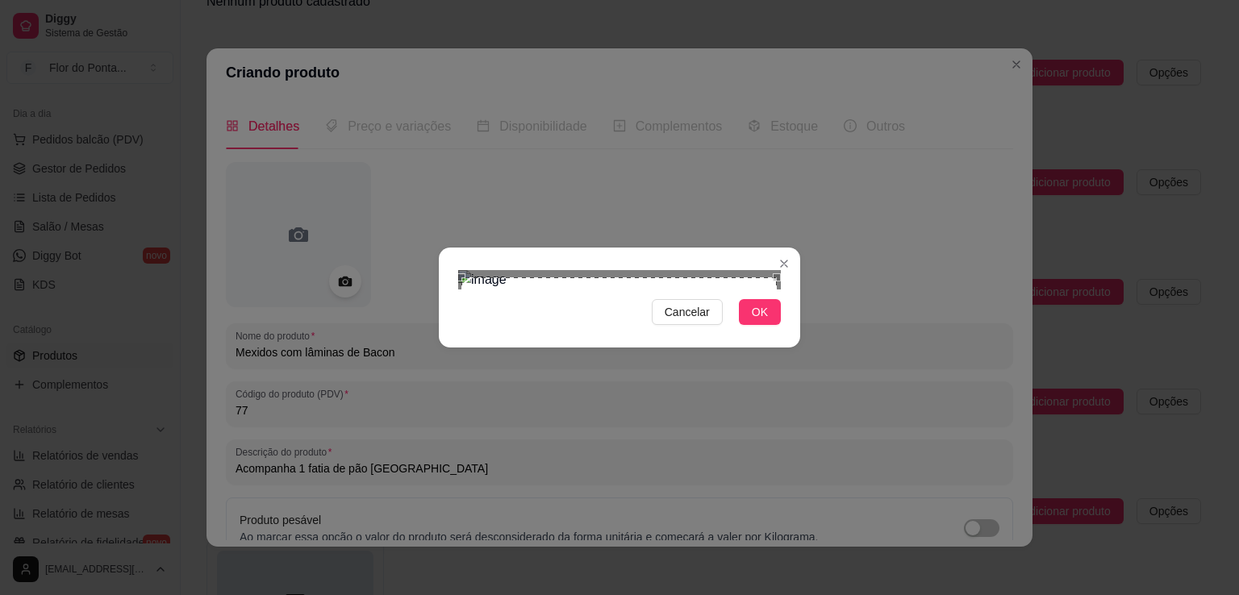
click at [781, 595] on div "Use the arrow keys to move the south east drag handle to change the crop select…" at bounding box center [781, 597] width 0 height 0
click at [762, 321] on span "OK" at bounding box center [760, 312] width 16 height 18
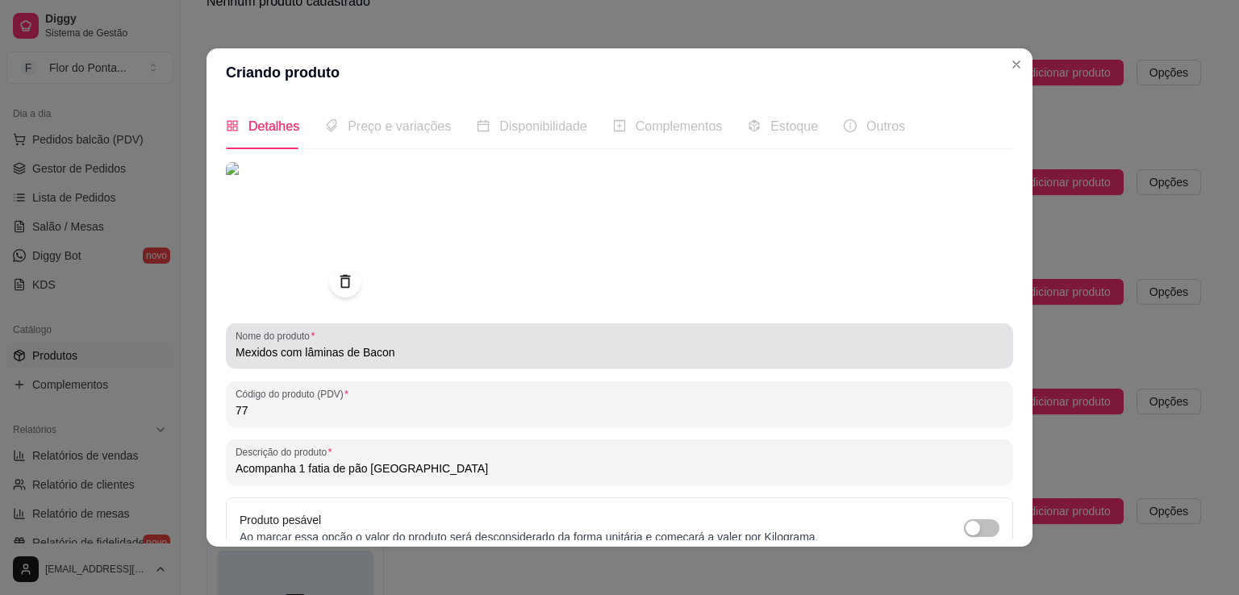
scroll to position [151, 0]
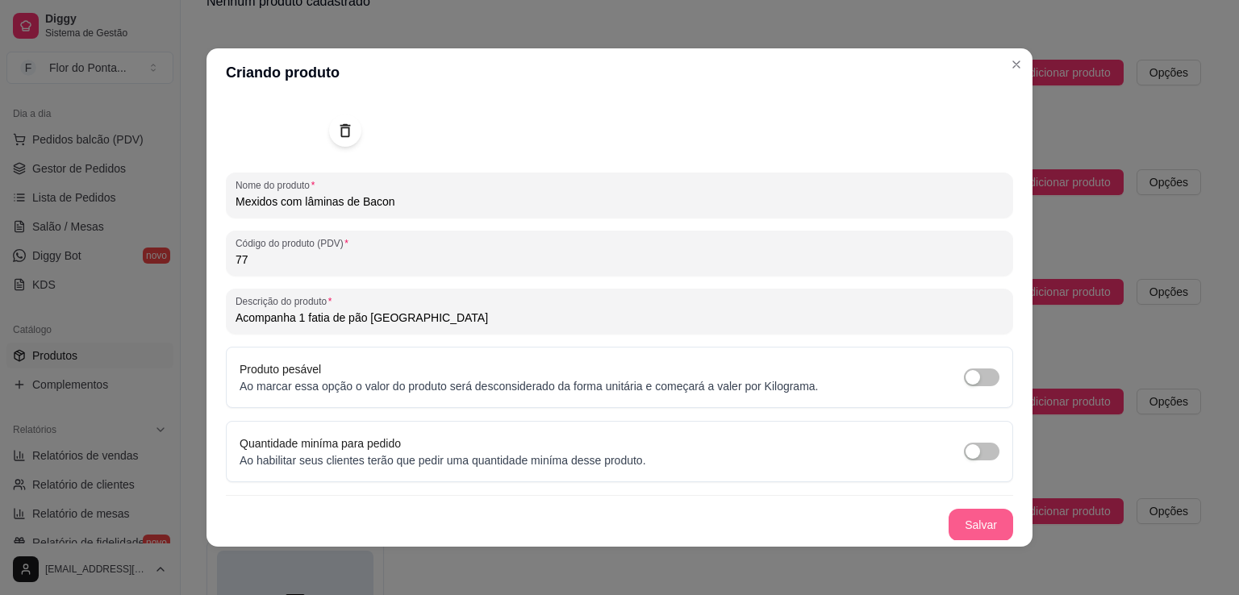
click at [954, 520] on button "Salvar" at bounding box center [981, 525] width 65 height 32
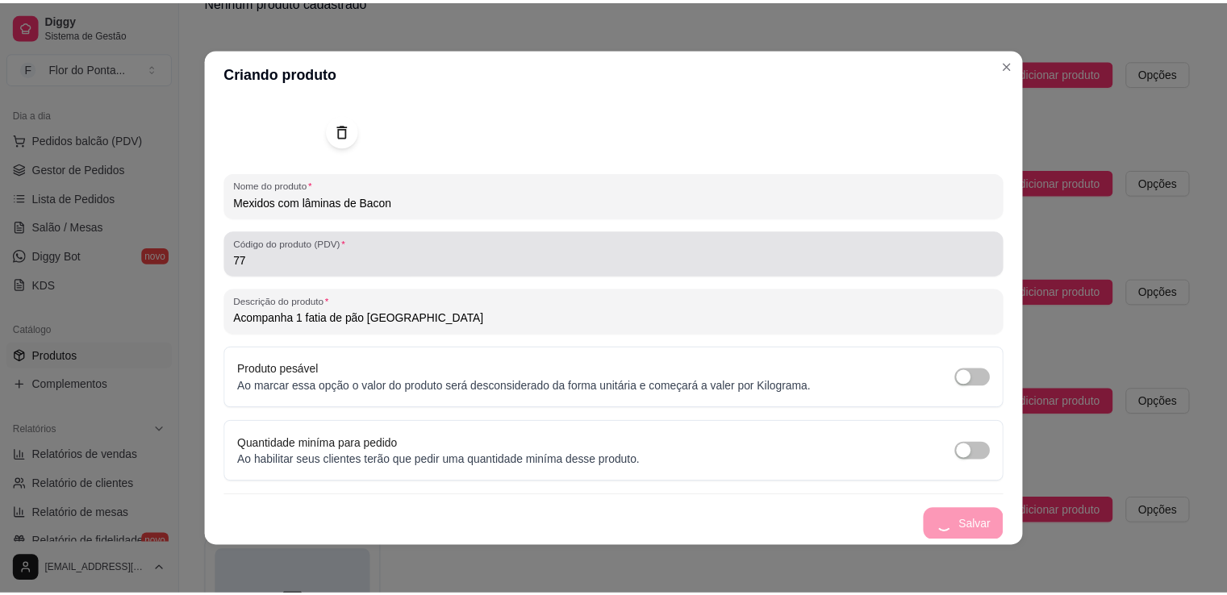
scroll to position [0, 0]
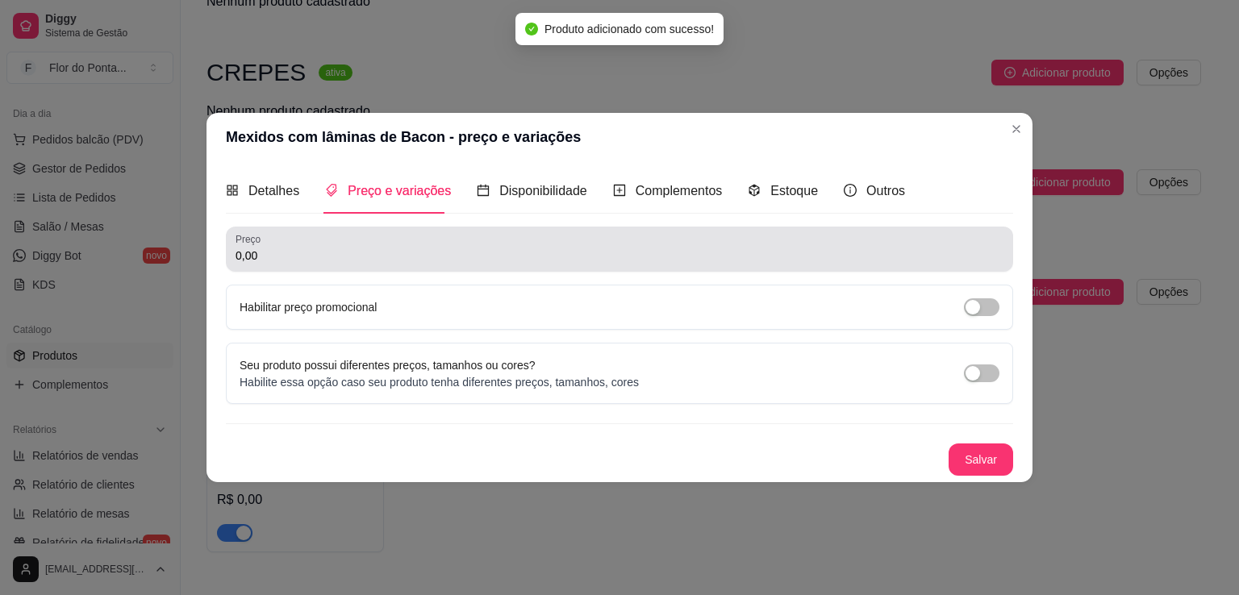
click at [362, 257] on input "0,00" at bounding box center [620, 256] width 768 height 16
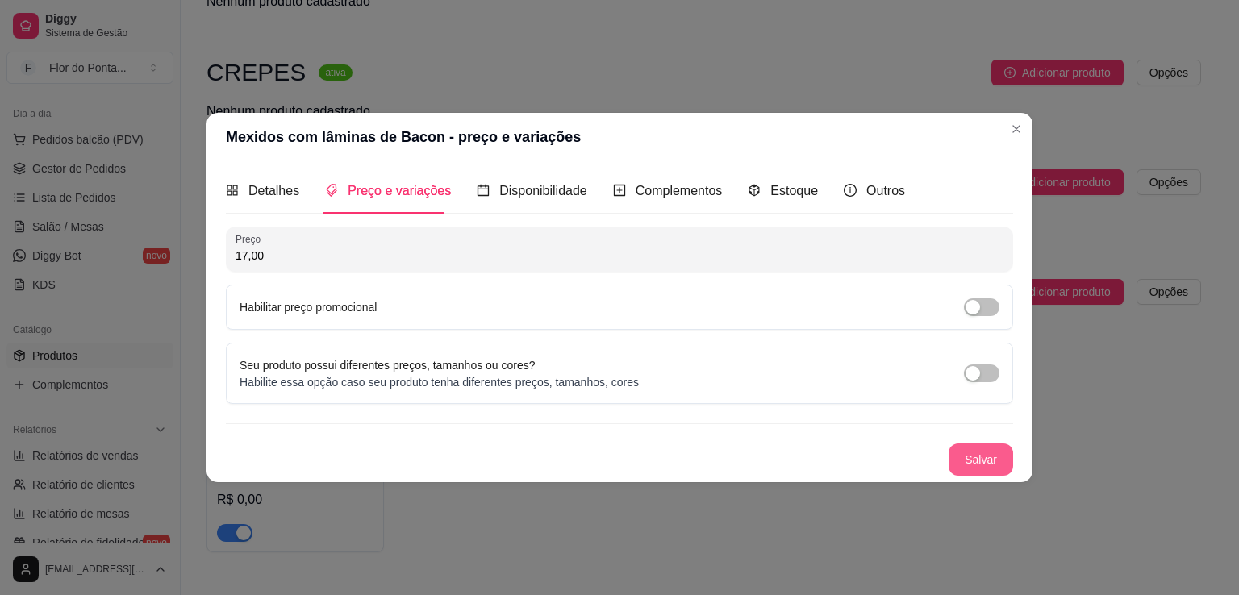
type input "17,00"
click at [988, 462] on button "Salvar" at bounding box center [981, 460] width 65 height 32
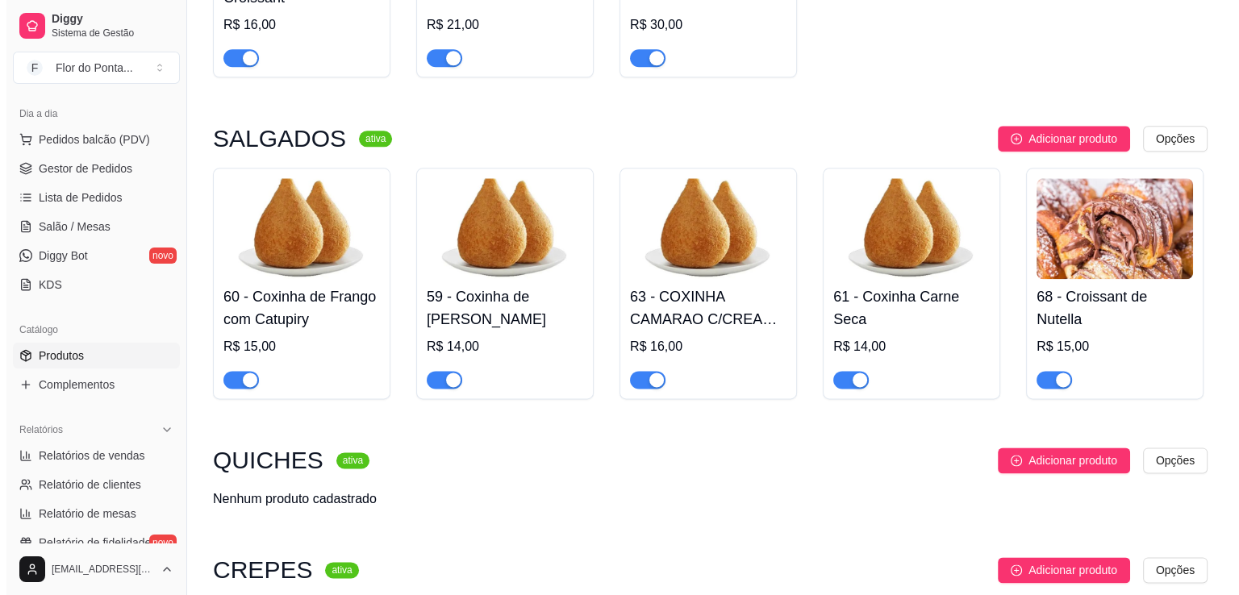
scroll to position [1946, 0]
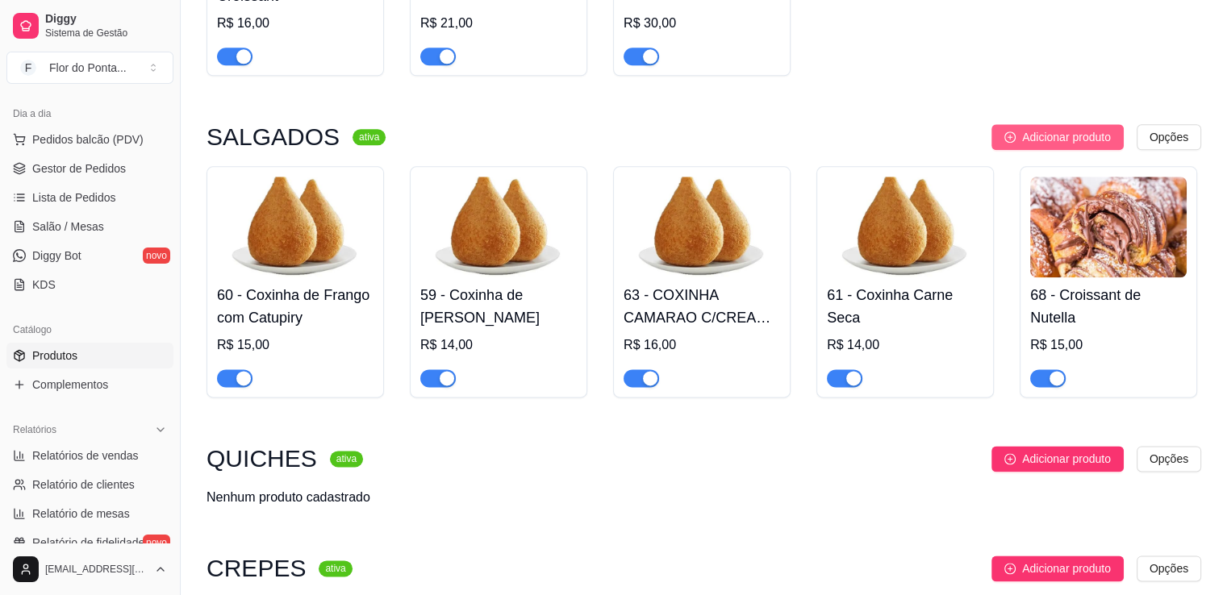
click at [1037, 138] on span "Adicionar produto" at bounding box center [1066, 137] width 89 height 18
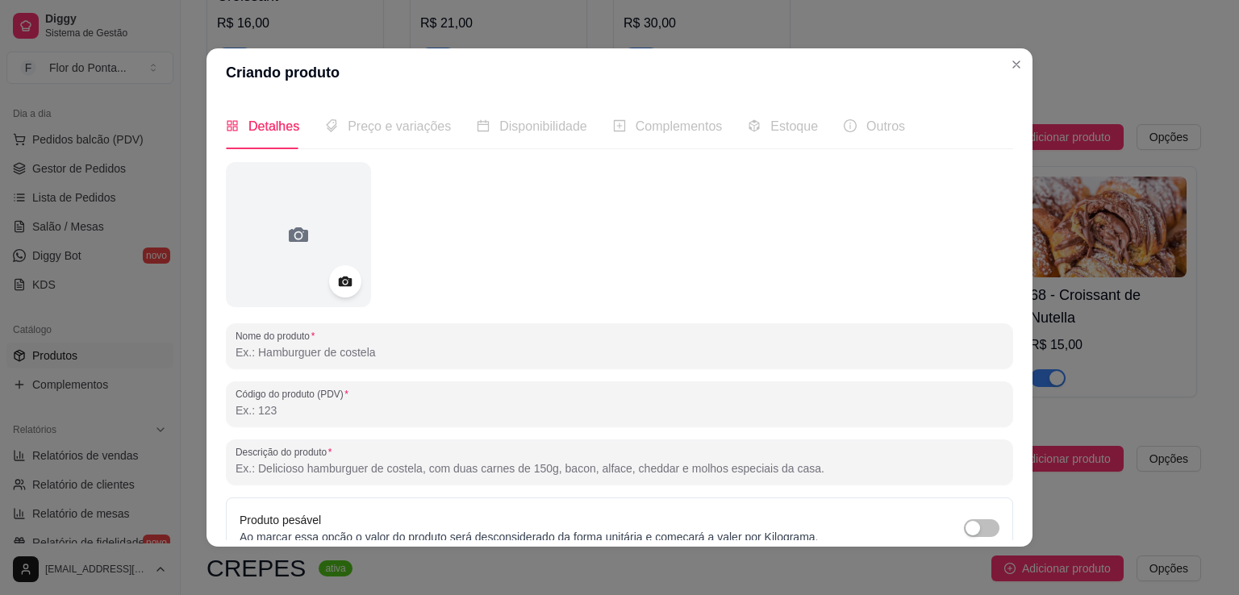
click at [399, 354] on input "Nome do produto" at bounding box center [620, 353] width 768 height 16
type input "Pão de Queijo"
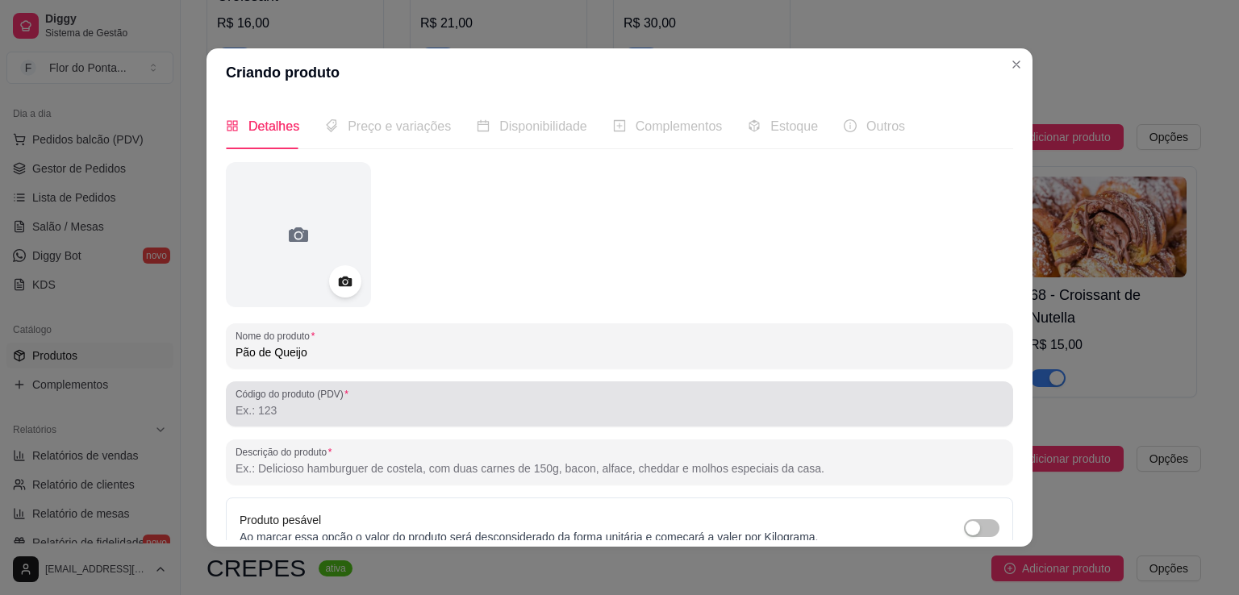
click at [307, 408] on input "Código do produto (PDV)" at bounding box center [620, 411] width 768 height 16
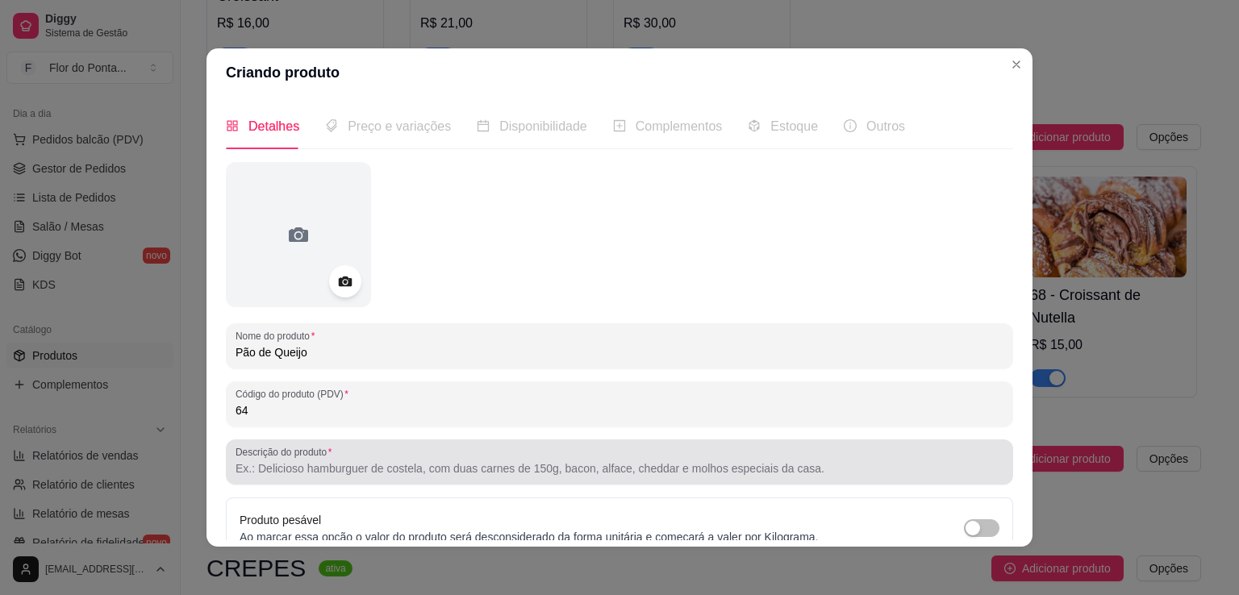
type input "64"
click at [355, 477] on div at bounding box center [620, 462] width 768 height 32
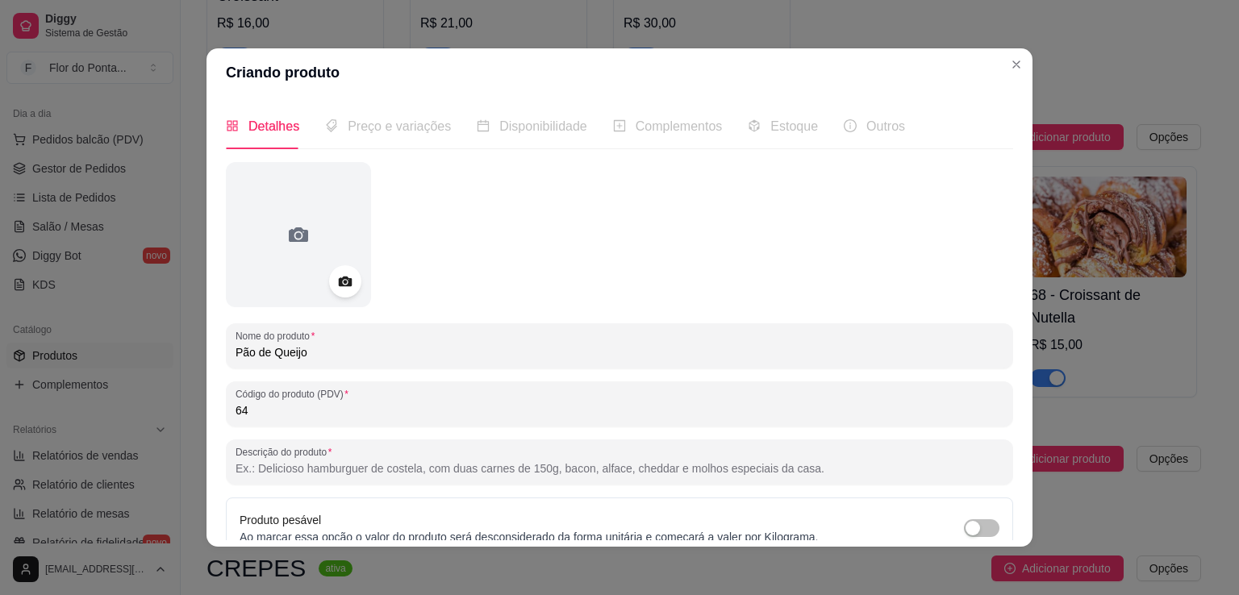
paste input "Crosta dourada, miolo macio e aquele sabor mineiro que não precisa de apresenta…"
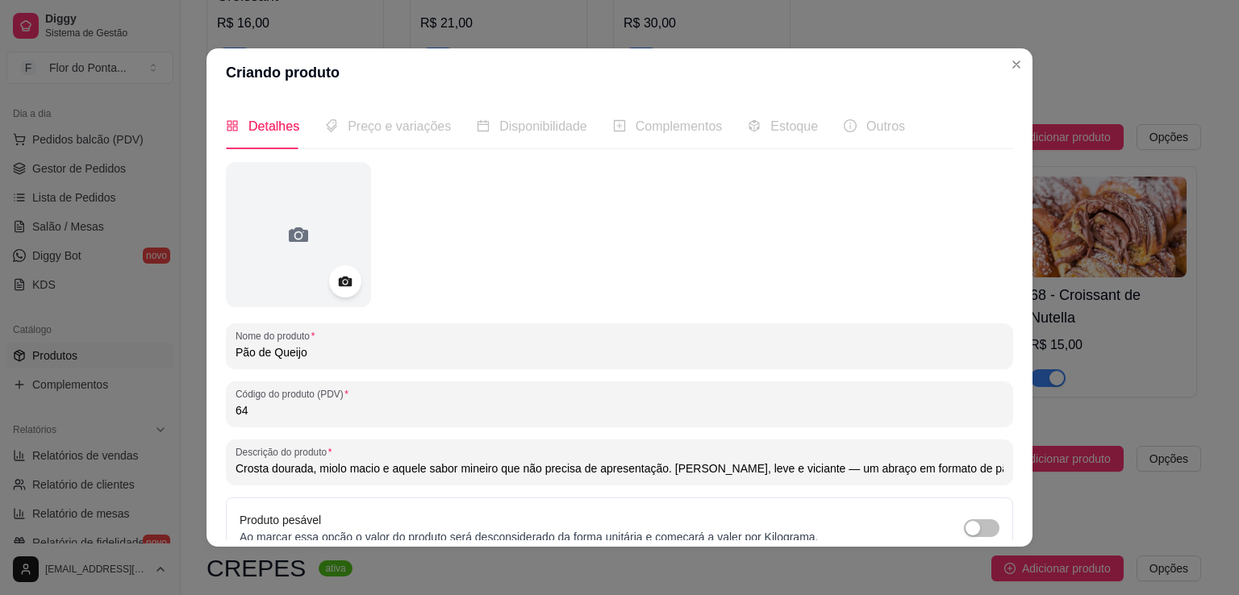
click at [807, 474] on input "Crosta dourada, miolo macio e aquele sabor mineiro que não precisa de apresenta…" at bounding box center [620, 469] width 768 height 16
type input "Crosta dourada, miolo macio e aquele sabor mineiro que não precisa de apresenta…"
click at [338, 278] on icon at bounding box center [345, 282] width 14 height 10
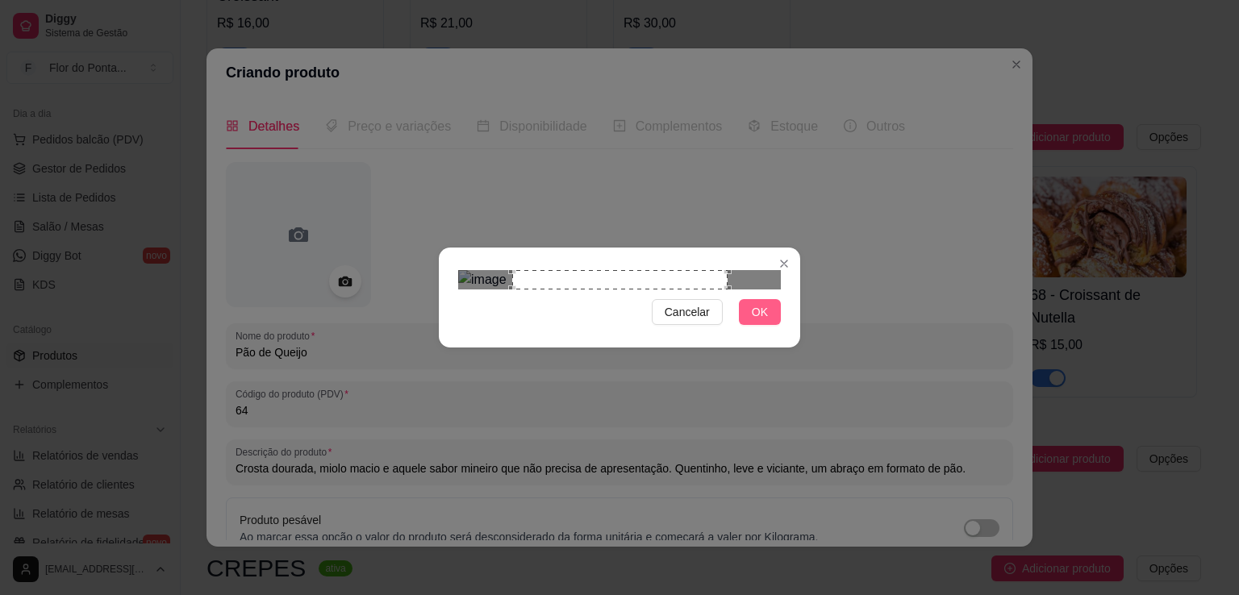
click at [767, 321] on span "OK" at bounding box center [760, 312] width 16 height 18
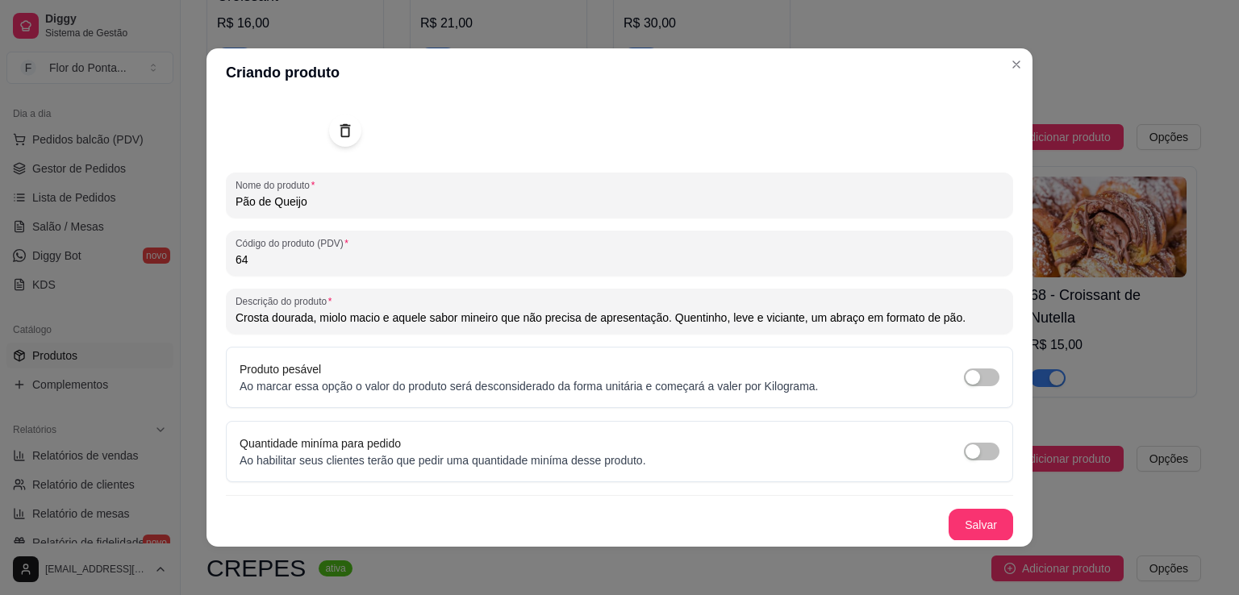
scroll to position [150, 0]
click at [972, 520] on button "Salvar" at bounding box center [981, 526] width 65 height 32
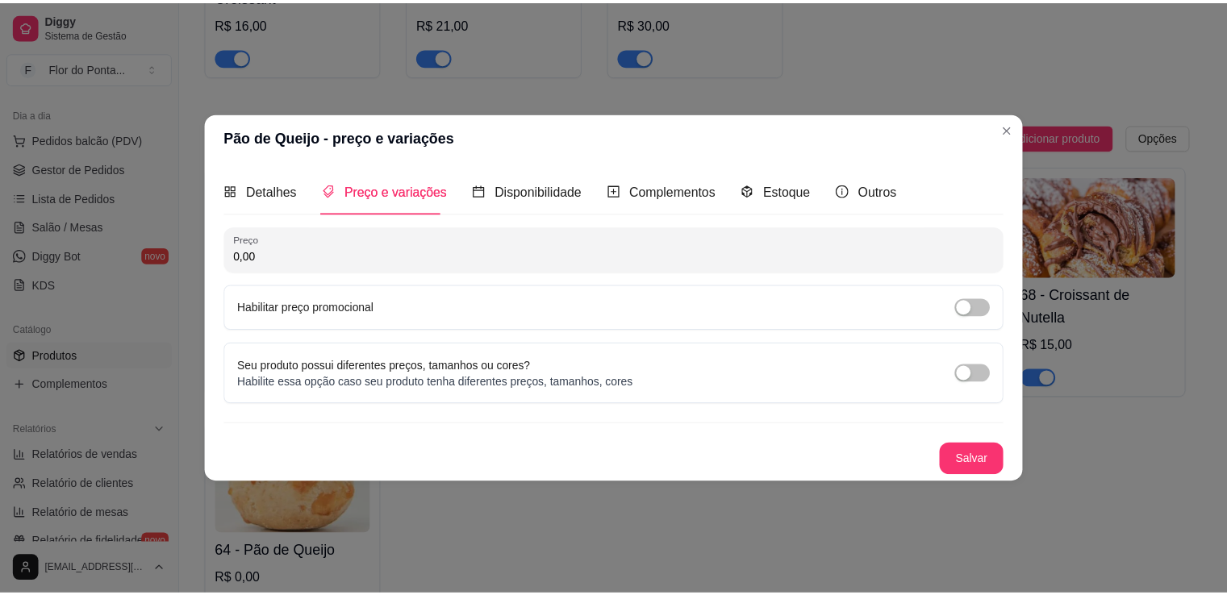
scroll to position [0, 0]
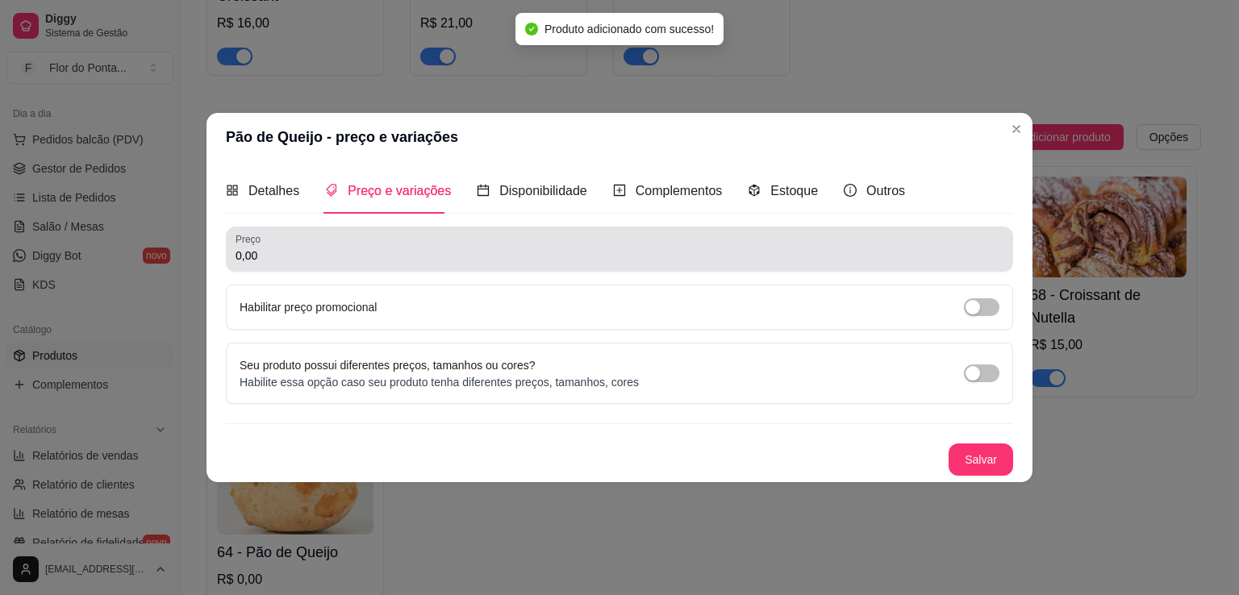
click at [413, 246] on div "0,00" at bounding box center [620, 249] width 768 height 32
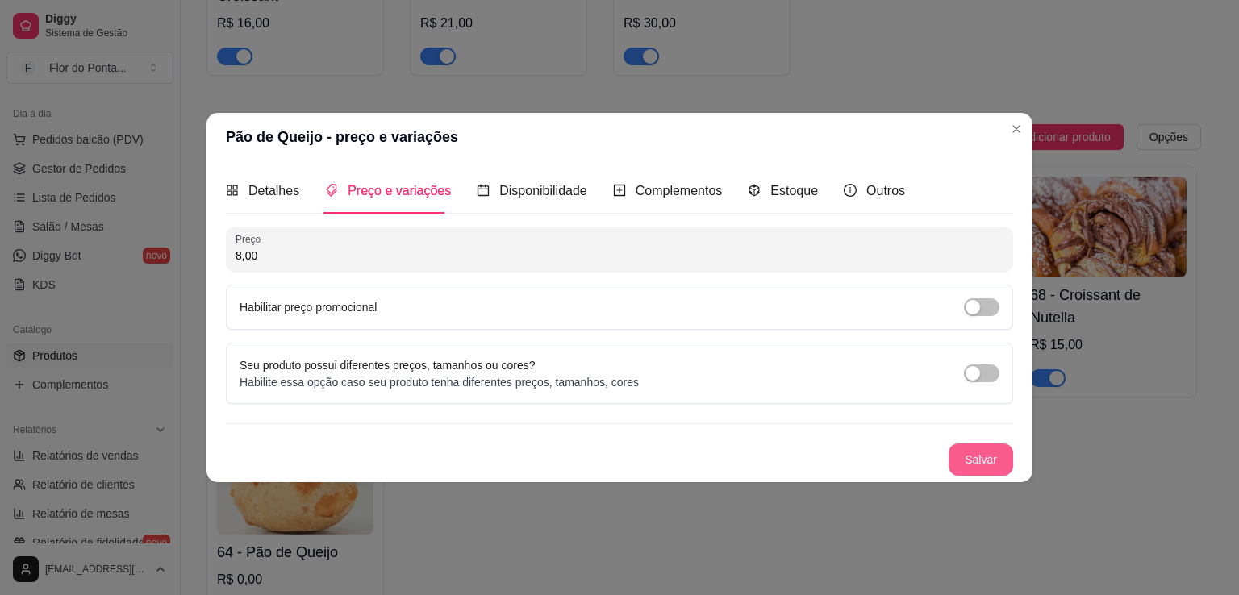
type input "8,00"
click at [987, 463] on button "Salvar" at bounding box center [981, 460] width 63 height 31
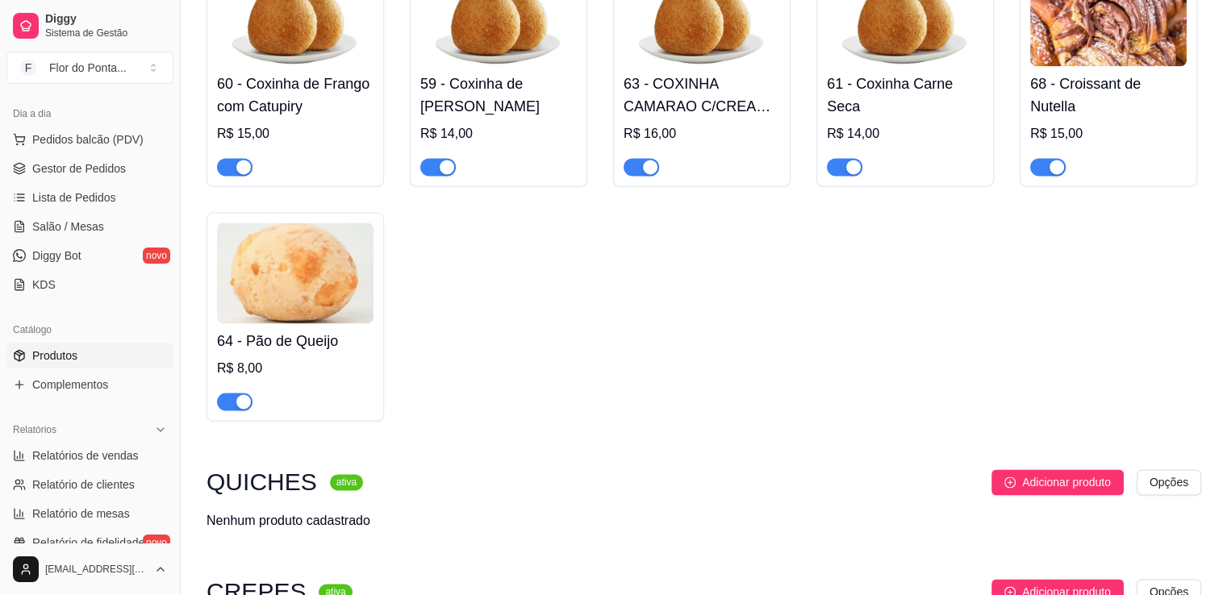
scroll to position [2153, 0]
